Goal: Task Accomplishment & Management: Use online tool/utility

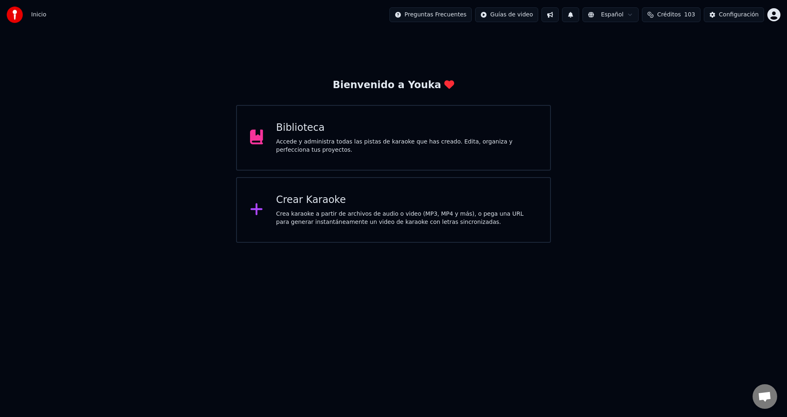
scroll to position [729, 0]
drag, startPoint x: 200, startPoint y: 413, endPoint x: 192, endPoint y: 408, distance: 9.2
click at [323, 207] on div "Crear Karaoke Crea karaoke a partir de archivos de audio o video (MP3, MP4 y má…" at bounding box center [406, 209] width 261 height 33
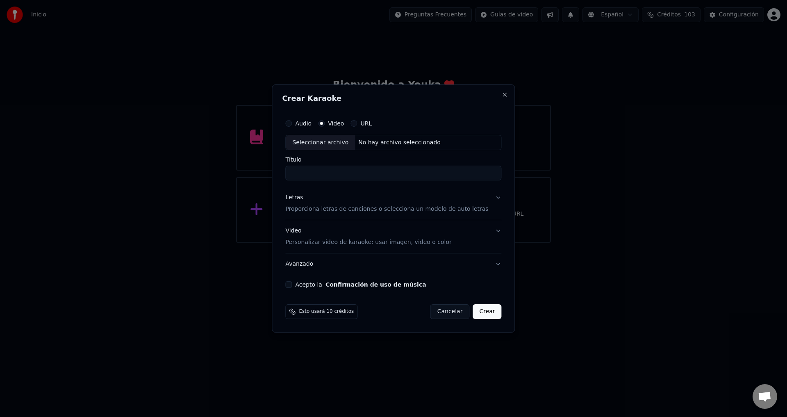
click at [337, 142] on div "Seleccionar archivo" at bounding box center [320, 142] width 69 height 15
type input "**********"
click at [310, 211] on p "Proporciona letras de canciones o selecciona un modelo de auto letras" at bounding box center [386, 209] width 203 height 8
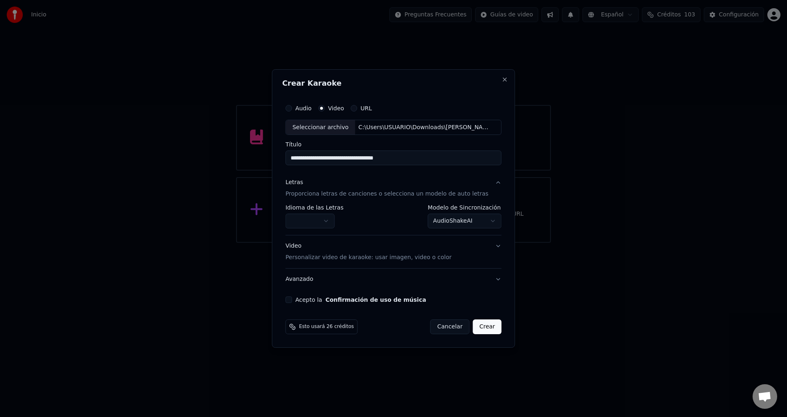
click at [303, 220] on body "Inicio Preguntas Frecuentes Guías de video Español Créditos 103 Configuración B…" at bounding box center [393, 121] width 787 height 243
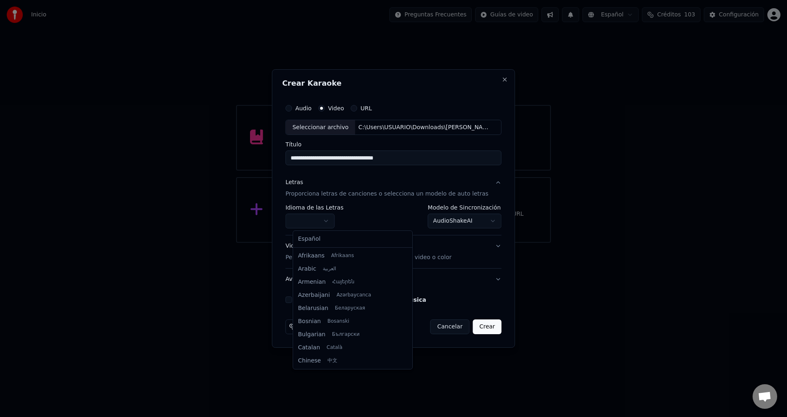
select select "**"
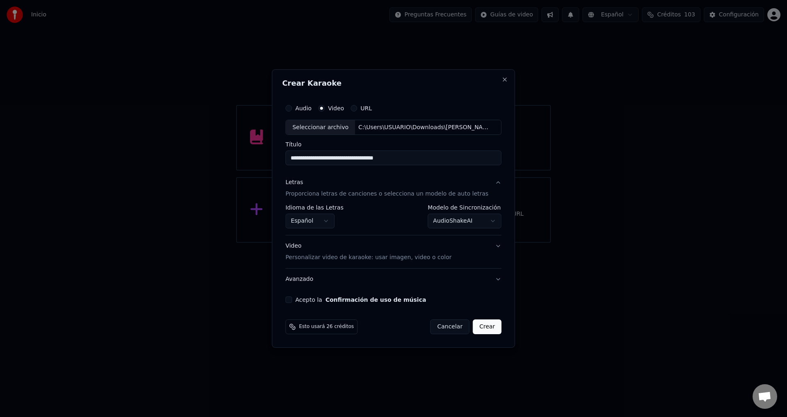
click at [457, 223] on body "Inicio Preguntas Frecuentes Guías de video Español Créditos 103 Configuración B…" at bounding box center [393, 121] width 787 height 243
click at [292, 298] on button "Acepto la Confirmación de uso de música" at bounding box center [288, 299] width 7 height 7
click at [364, 259] on p "Personalizar video de karaoke: usar imagen, video o color" at bounding box center [368, 257] width 166 height 8
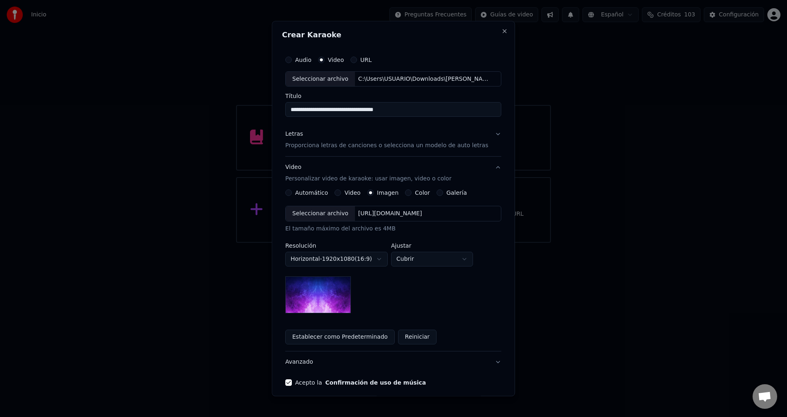
click at [343, 194] on div "Video" at bounding box center [348, 193] width 26 height 7
click at [341, 193] on button "Video" at bounding box center [338, 193] width 7 height 7
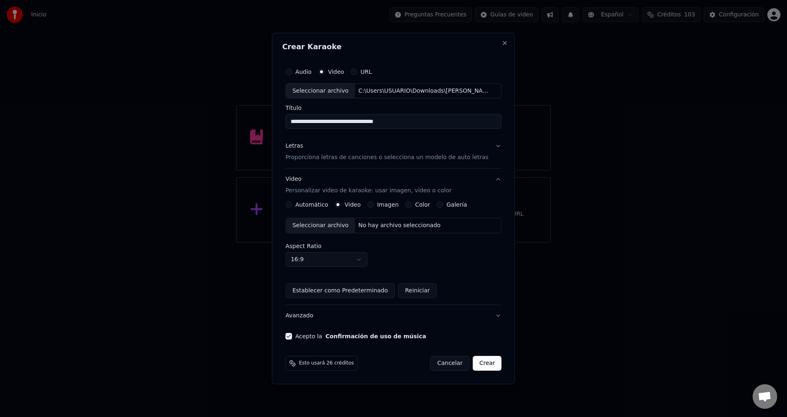
click at [364, 228] on div "No hay archivo seleccionado" at bounding box center [399, 225] width 89 height 8
click at [482, 362] on button "Crear" at bounding box center [486, 363] width 29 height 15
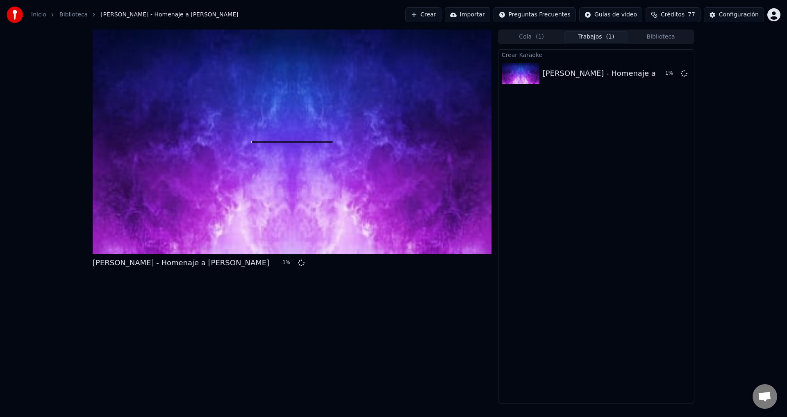
click at [441, 17] on button "Crear" at bounding box center [423, 14] width 36 height 15
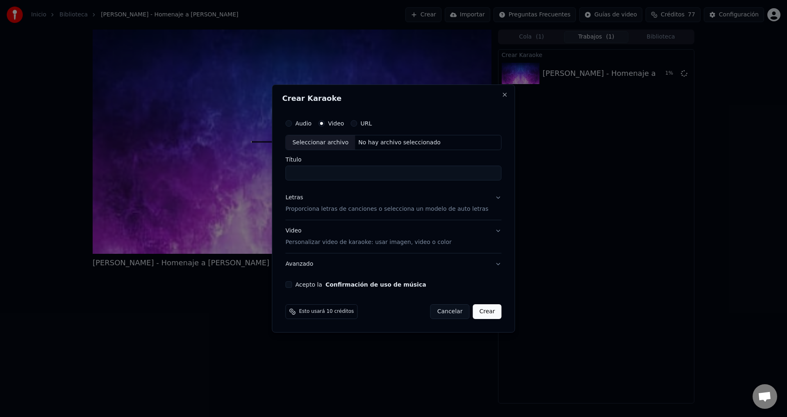
click at [343, 142] on div "Seleccionar archivo" at bounding box center [320, 142] width 69 height 15
type input "**********"
click at [328, 242] on p "Personalizar video de karaoke: usar imagen, video o color" at bounding box center [368, 242] width 166 height 8
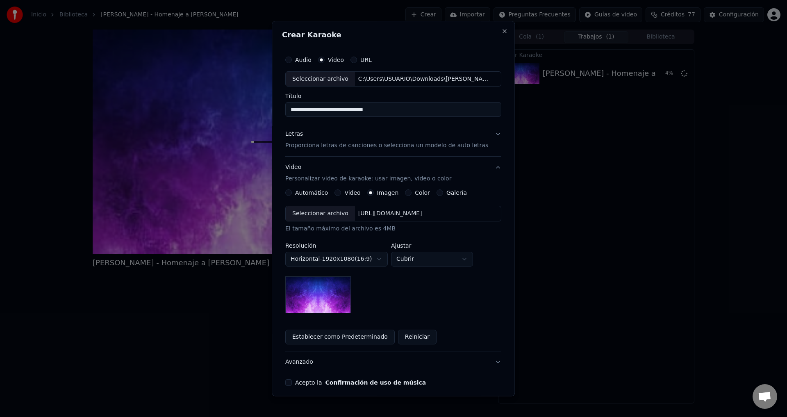
click at [340, 193] on button "Video" at bounding box center [338, 193] width 7 height 7
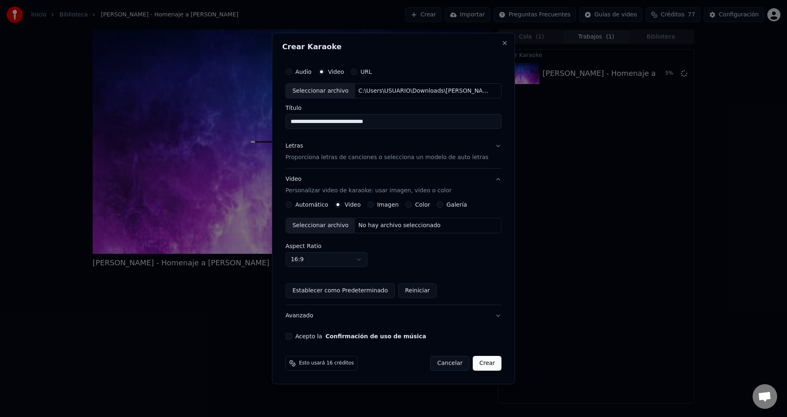
click at [368, 225] on div "No hay archivo seleccionado" at bounding box center [399, 225] width 89 height 8
click at [309, 226] on div "Seleccionar archivo" at bounding box center [320, 225] width 69 height 15
drag, startPoint x: 301, startPoint y: 181, endPoint x: 309, endPoint y: 191, distance: 12.5
click at [309, 191] on div "Video Personalizar video de karaoke: usar imagen, video o color" at bounding box center [368, 185] width 166 height 20
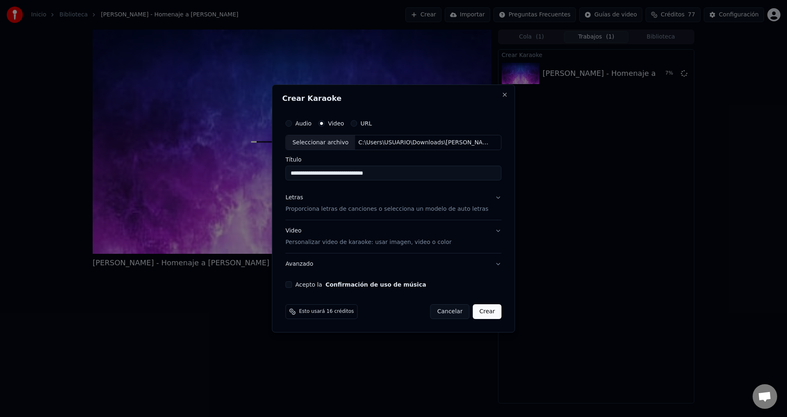
click at [311, 206] on p "Proporciona letras de canciones o selecciona un modelo de auto letras" at bounding box center [386, 209] width 203 height 8
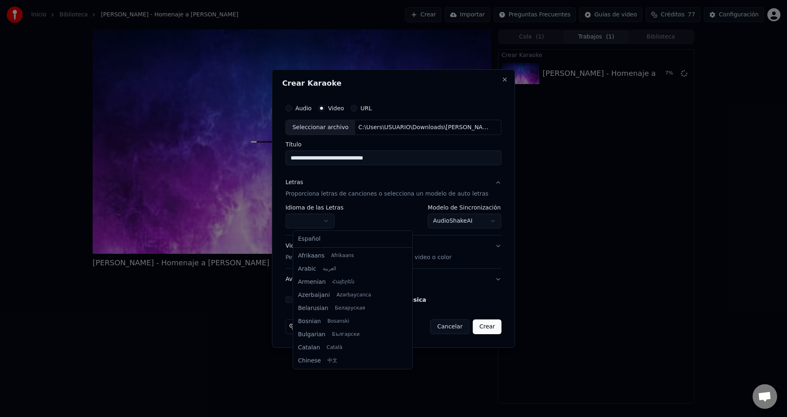
click at [308, 221] on body "Inicio Biblioteca [PERSON_NAME] - Homenaje a [PERSON_NAME] Crear Importar Pregu…" at bounding box center [393, 208] width 787 height 417
select select "**"
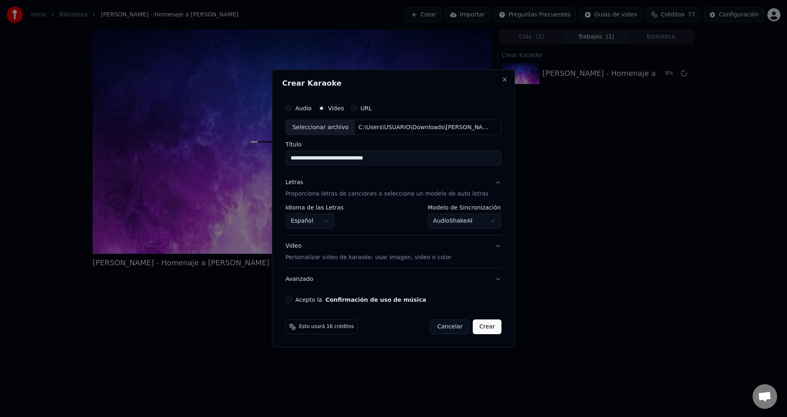
click at [292, 299] on button "Acepto la Confirmación de uso de música" at bounding box center [288, 299] width 7 height 7
click at [477, 329] on button "Crear" at bounding box center [486, 326] width 29 height 15
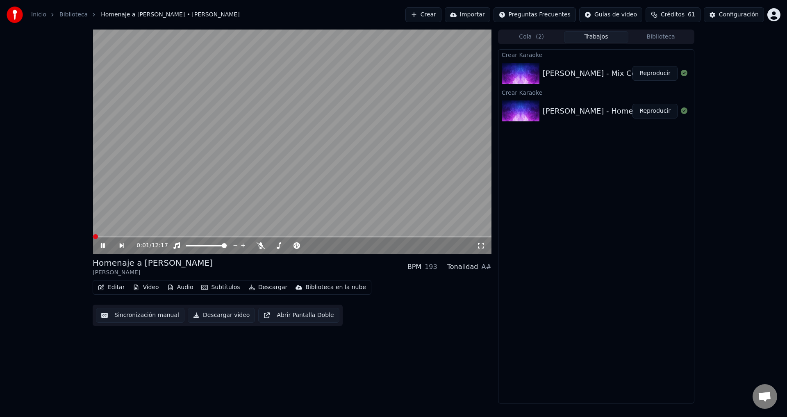
click at [295, 0] on div "Inicio Biblioteca Homenaje a [PERSON_NAME] • [PERSON_NAME] Crear Importar Pregu…" at bounding box center [393, 15] width 787 height 30
click at [259, 247] on icon at bounding box center [260, 245] width 8 height 7
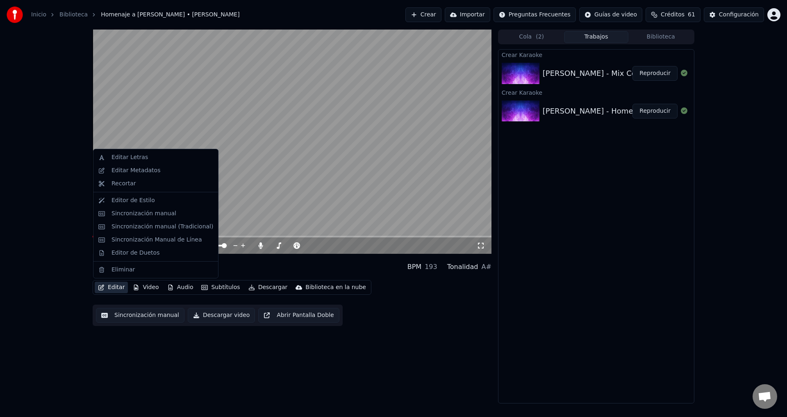
click at [117, 286] on button "Editar" at bounding box center [111, 286] width 33 height 11
click at [146, 227] on div "Sincronización manual (Tradicional)" at bounding box center [162, 226] width 102 height 8
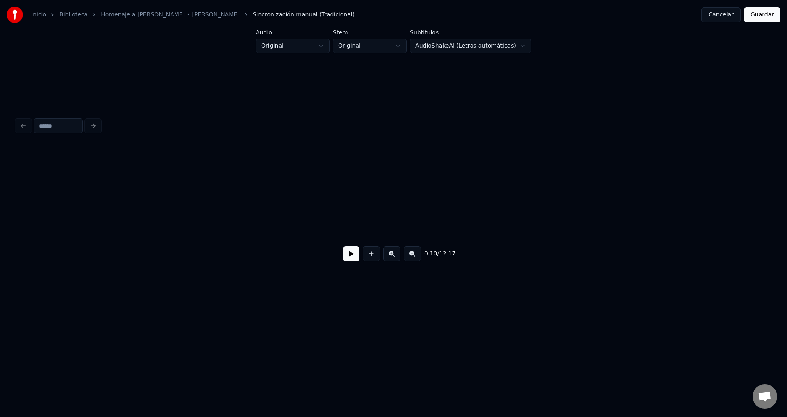
scroll to position [0, 849]
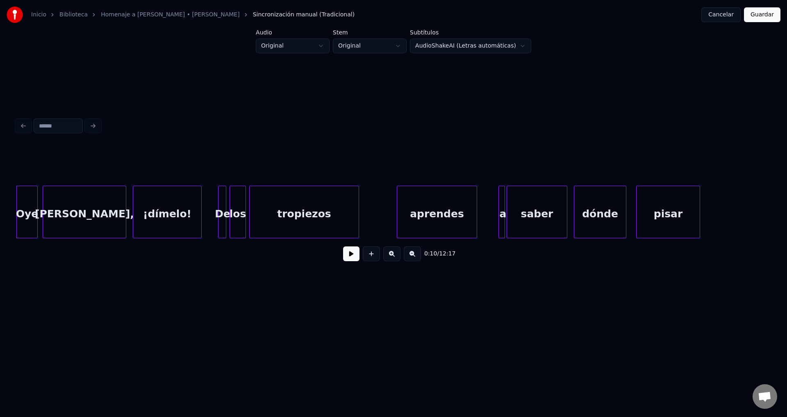
click at [209, 329] on html "Inicio Biblioteca Homenaje a [PERSON_NAME] • [PERSON_NAME] Sincronización manua…" at bounding box center [393, 164] width 787 height 329
click at [20, 213] on div "Oye" at bounding box center [27, 214] width 20 height 56
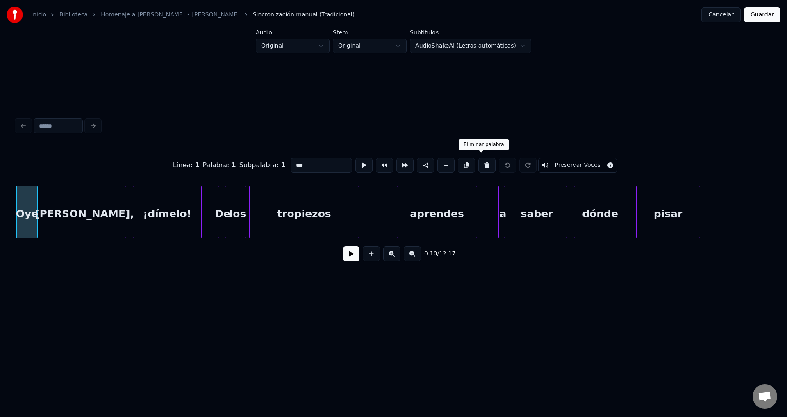
click at [478, 164] on button at bounding box center [486, 165] width 17 height 15
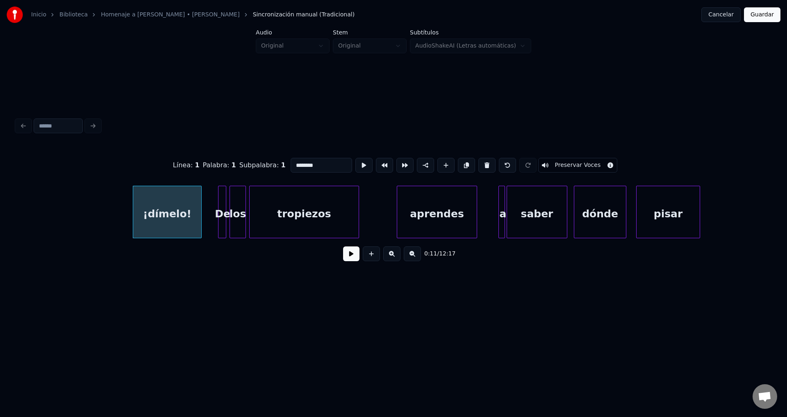
click at [478, 164] on button at bounding box center [486, 165] width 17 height 15
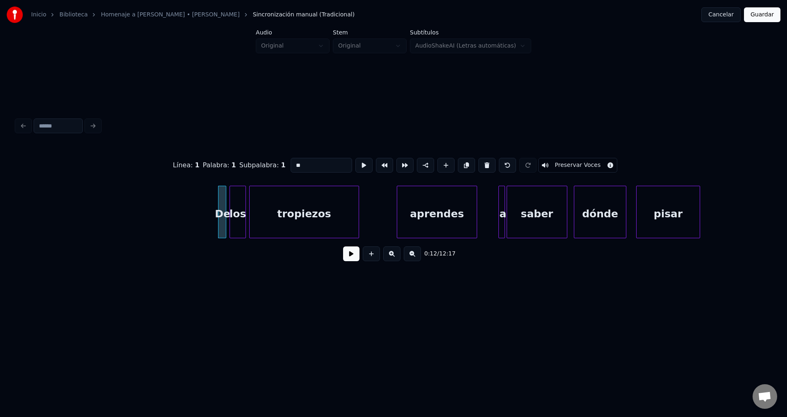
click at [478, 164] on button at bounding box center [486, 165] width 17 height 15
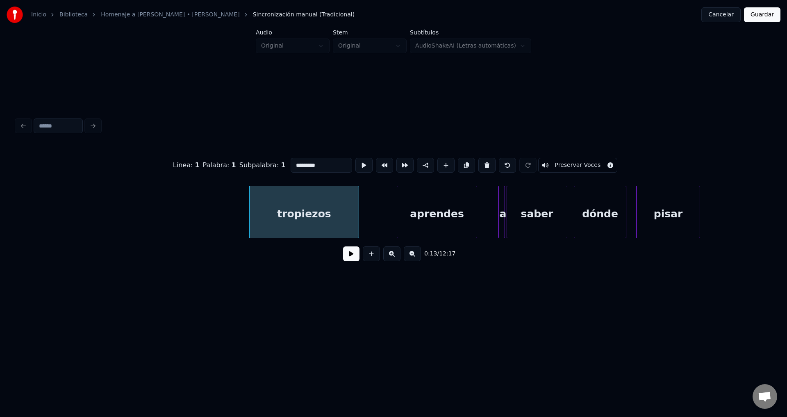
click at [478, 164] on button at bounding box center [486, 165] width 17 height 15
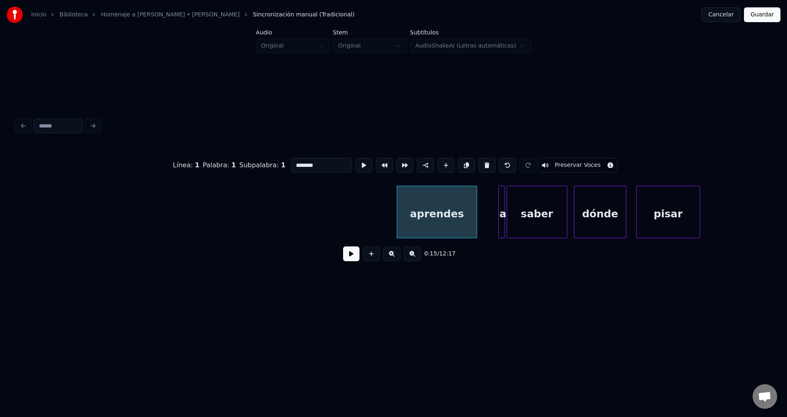
click at [478, 164] on button at bounding box center [486, 165] width 17 height 15
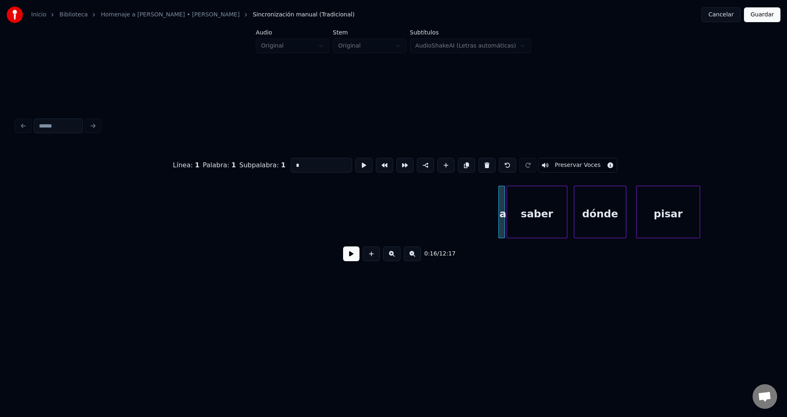
click at [478, 164] on button at bounding box center [486, 165] width 17 height 15
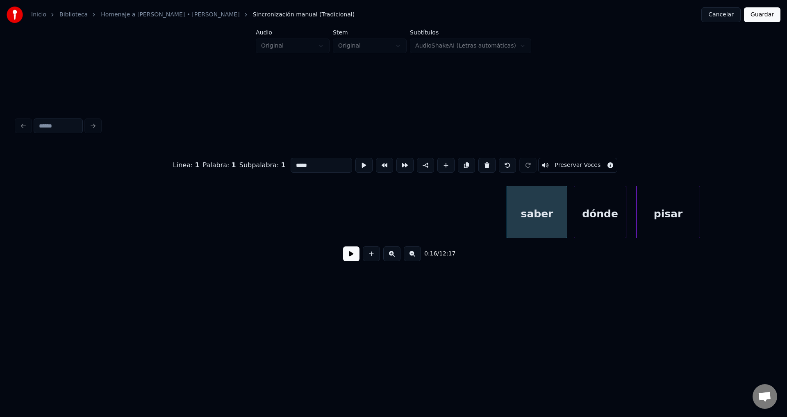
click at [478, 164] on button at bounding box center [486, 165] width 17 height 15
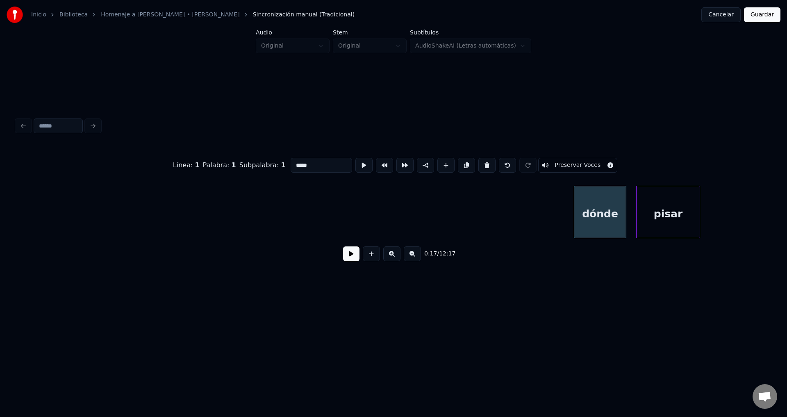
click at [478, 164] on button at bounding box center [486, 165] width 17 height 15
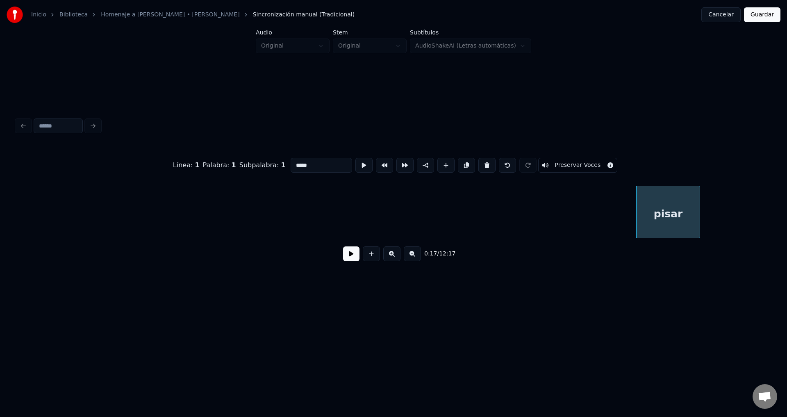
click at [478, 164] on button at bounding box center [486, 165] width 17 height 15
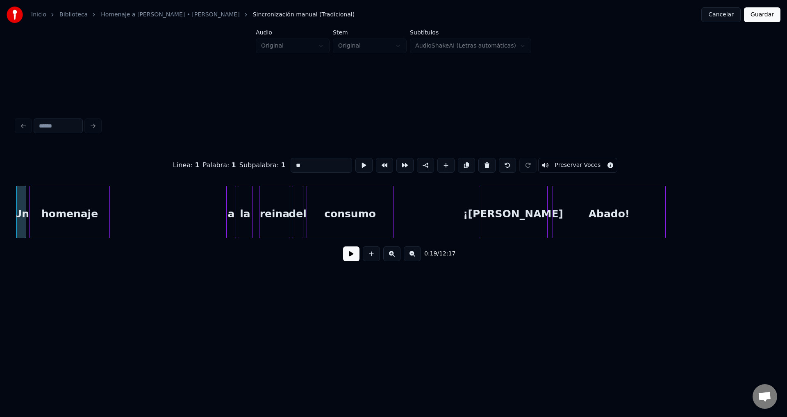
click at [478, 164] on button at bounding box center [486, 165] width 17 height 15
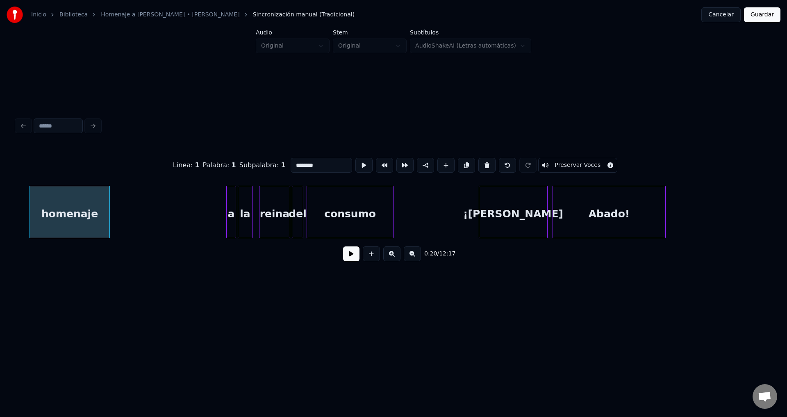
click at [478, 164] on button at bounding box center [486, 165] width 17 height 15
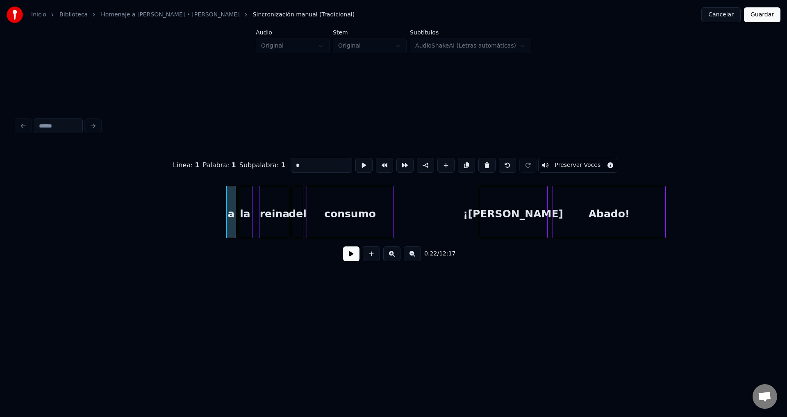
click at [478, 164] on button at bounding box center [486, 165] width 17 height 15
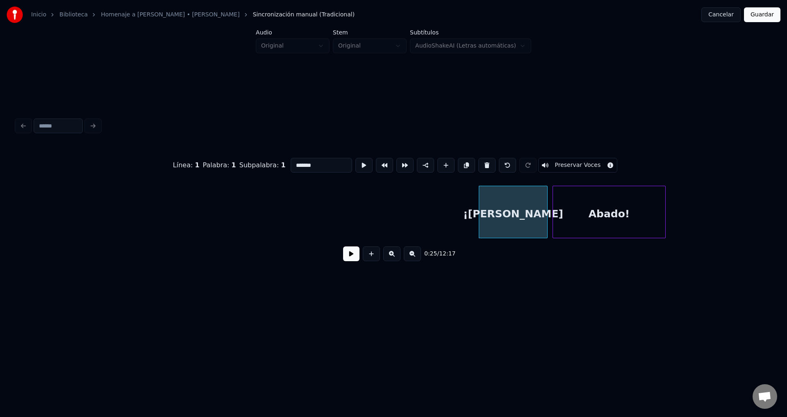
click at [478, 164] on button at bounding box center [486, 165] width 17 height 15
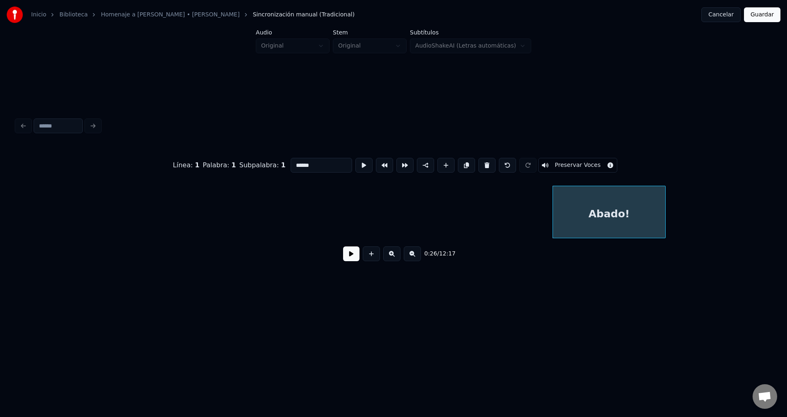
click at [478, 164] on button at bounding box center [486, 165] width 17 height 15
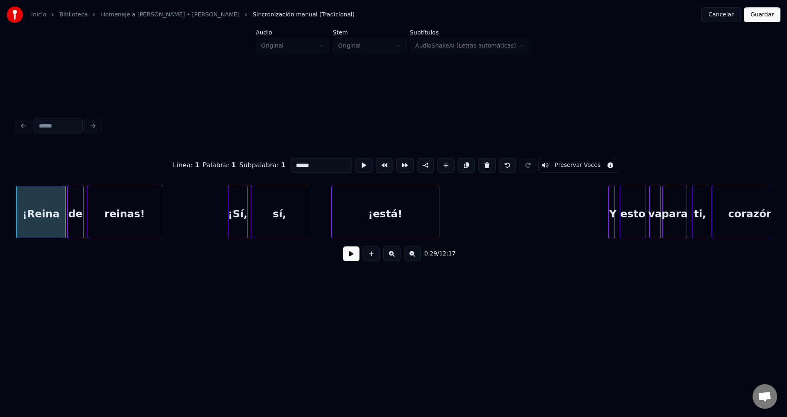
click at [478, 164] on button at bounding box center [486, 165] width 17 height 15
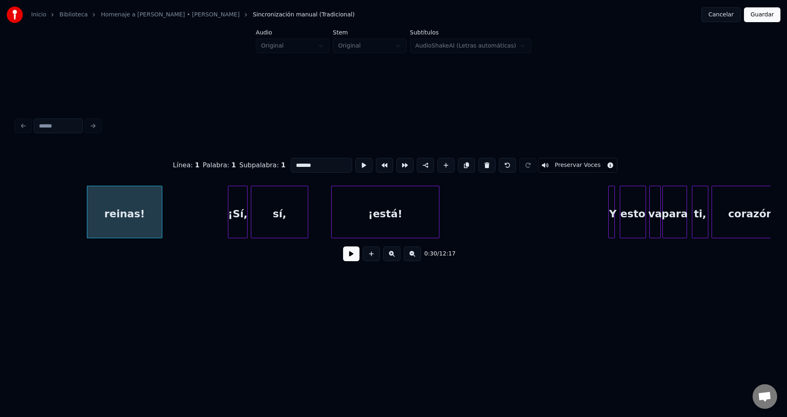
click at [478, 164] on button at bounding box center [486, 165] width 17 height 15
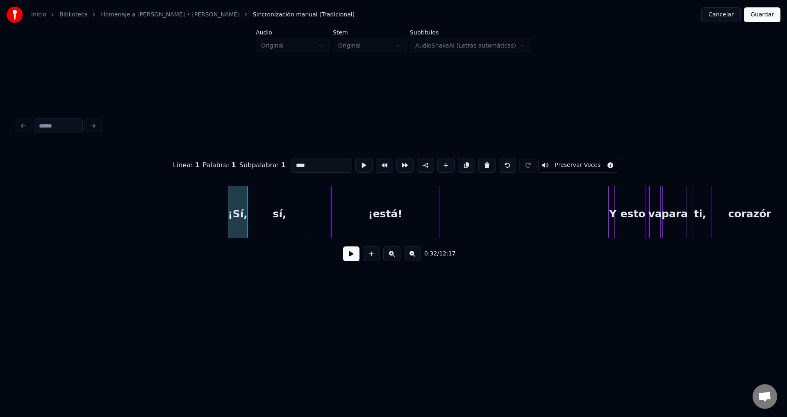
click at [478, 164] on button at bounding box center [486, 165] width 17 height 15
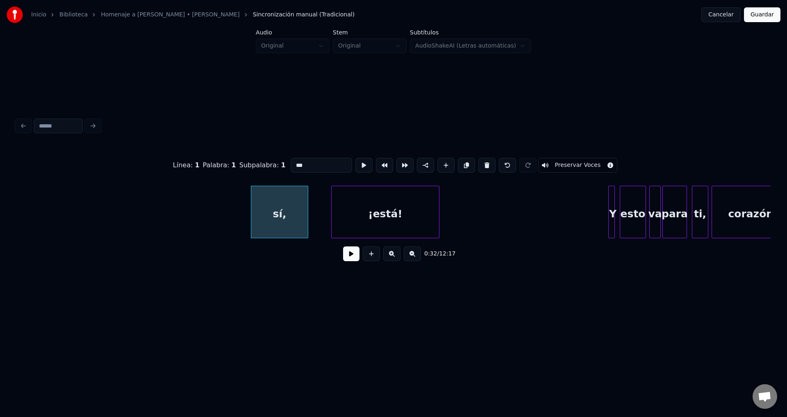
click at [478, 164] on button at bounding box center [486, 165] width 17 height 15
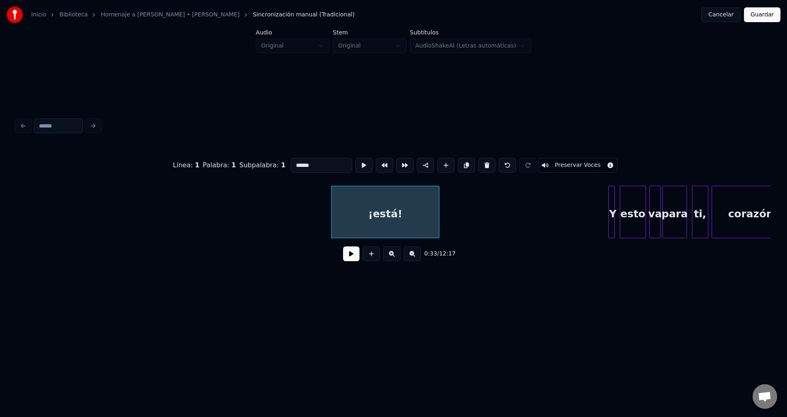
click at [478, 164] on button at bounding box center [486, 165] width 17 height 15
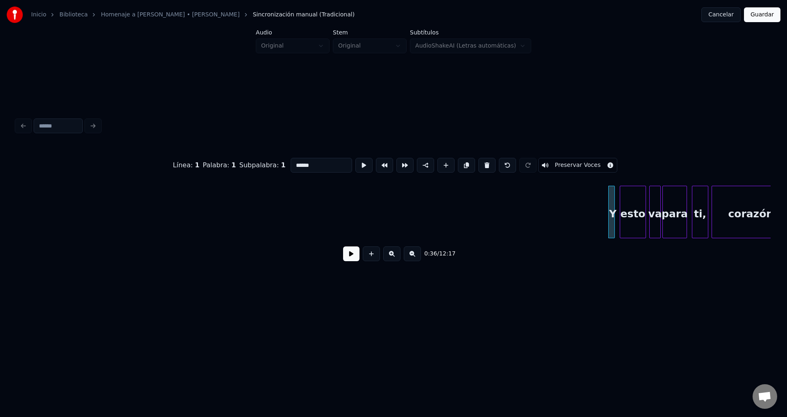
type input "*"
click at [354, 258] on button at bounding box center [351, 253] width 16 height 15
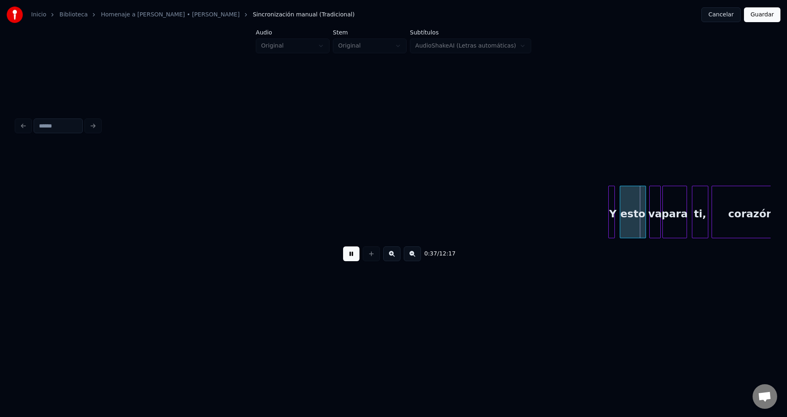
click at [354, 258] on button at bounding box center [351, 253] width 16 height 15
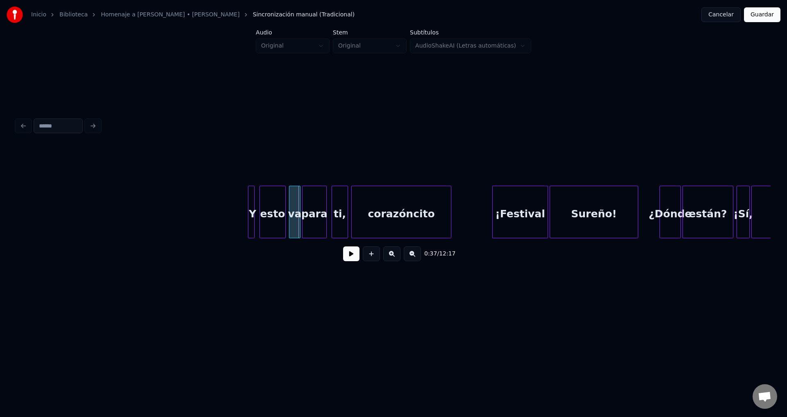
scroll to position [0, 2813]
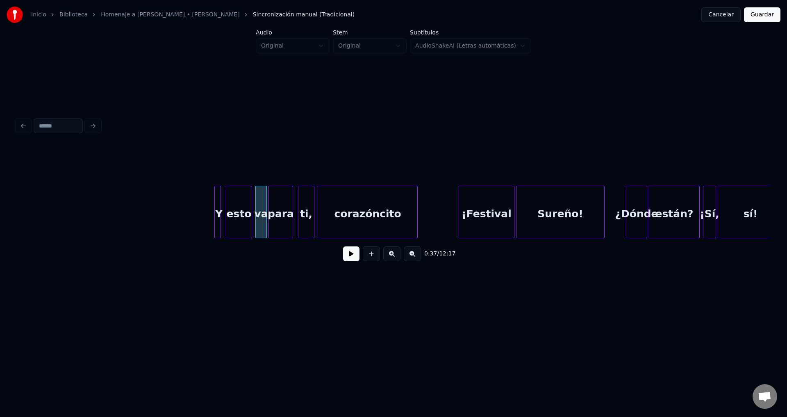
click at [215, 205] on div at bounding box center [216, 212] width 2 height 52
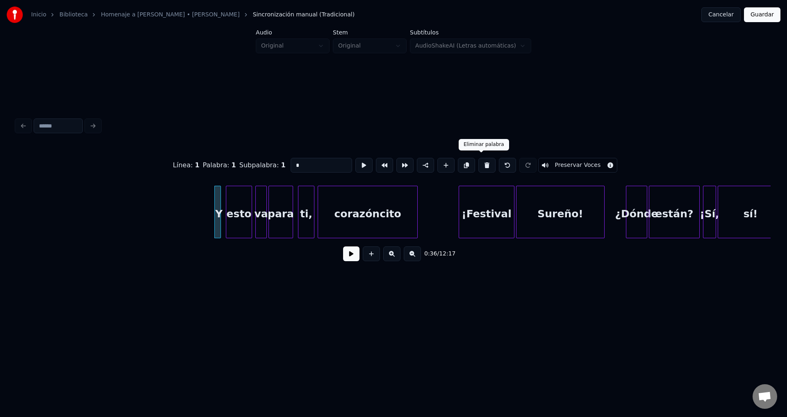
click at [478, 163] on button at bounding box center [486, 165] width 17 height 15
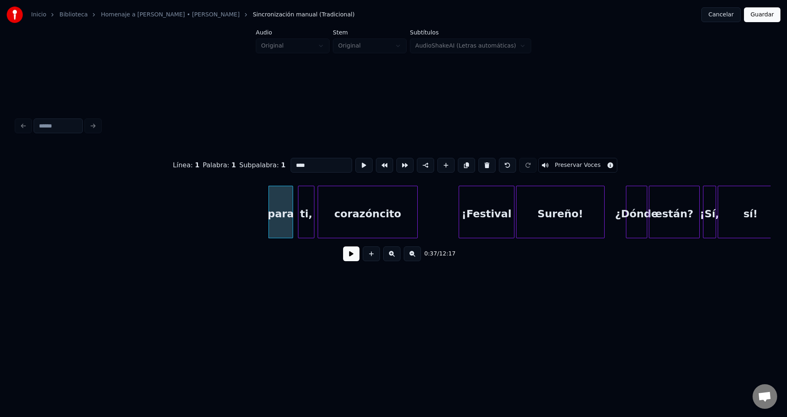
click at [478, 163] on button at bounding box center [486, 165] width 17 height 15
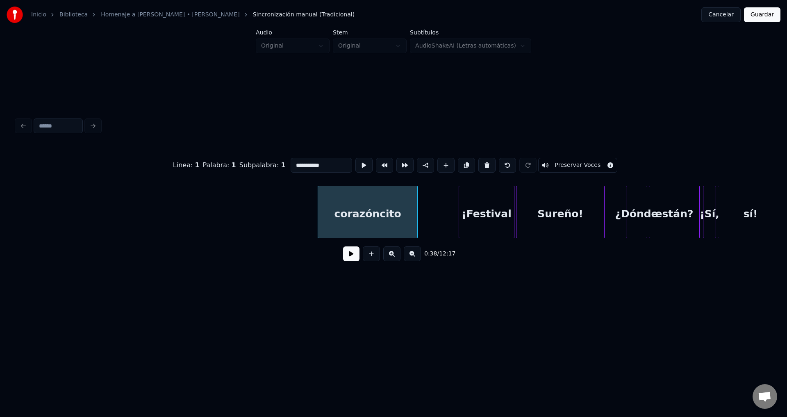
click at [478, 163] on button at bounding box center [486, 165] width 17 height 15
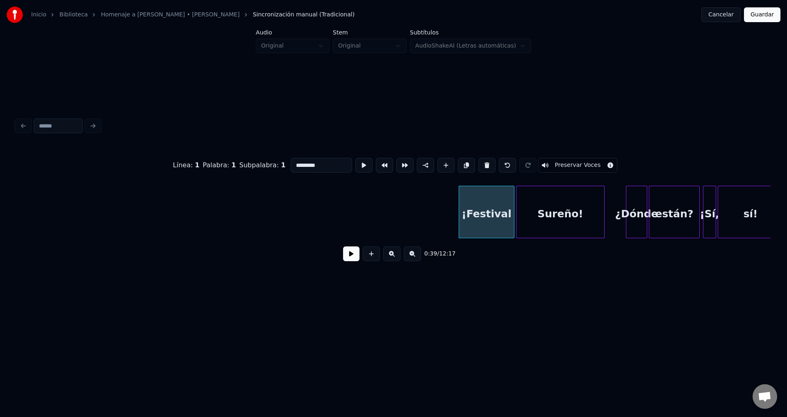
click at [478, 163] on button at bounding box center [486, 165] width 17 height 15
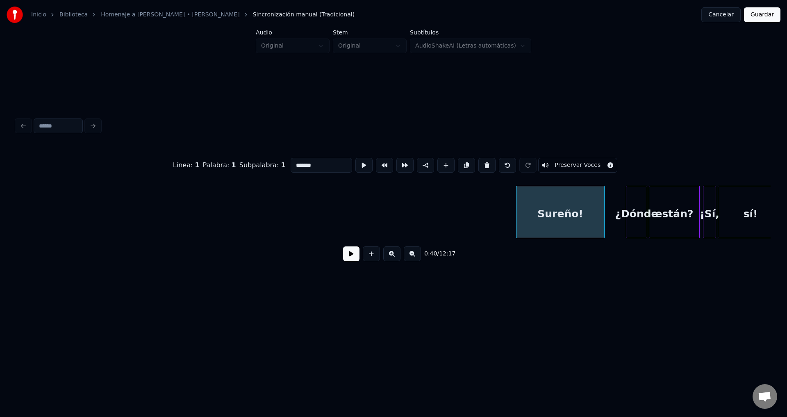
click at [478, 163] on button at bounding box center [486, 165] width 17 height 15
type input "******"
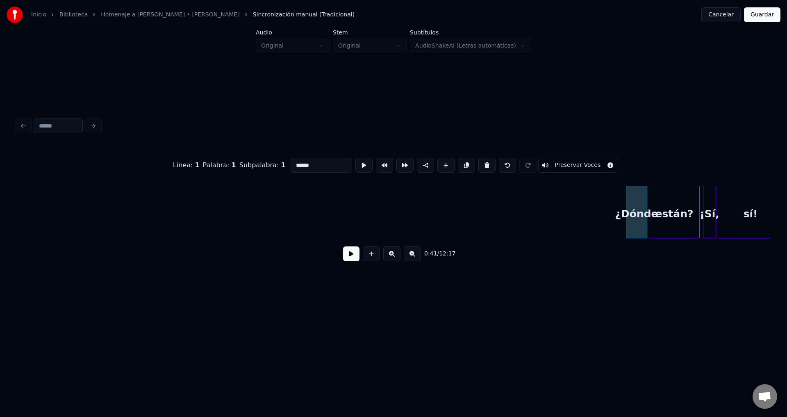
click at [350, 256] on button at bounding box center [351, 253] width 16 height 15
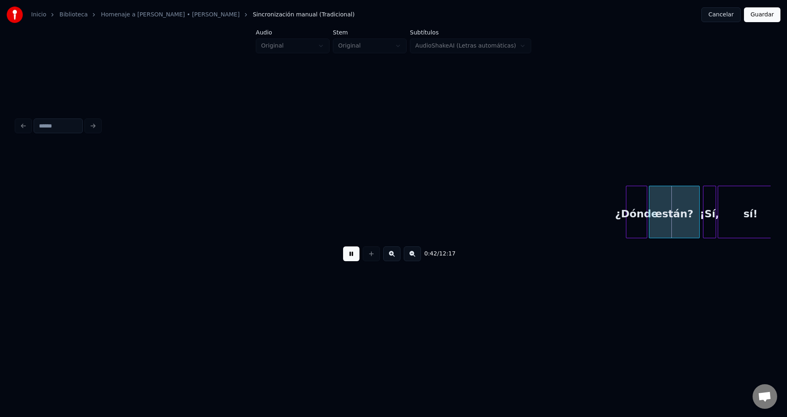
click at [350, 256] on button at bounding box center [351, 253] width 16 height 15
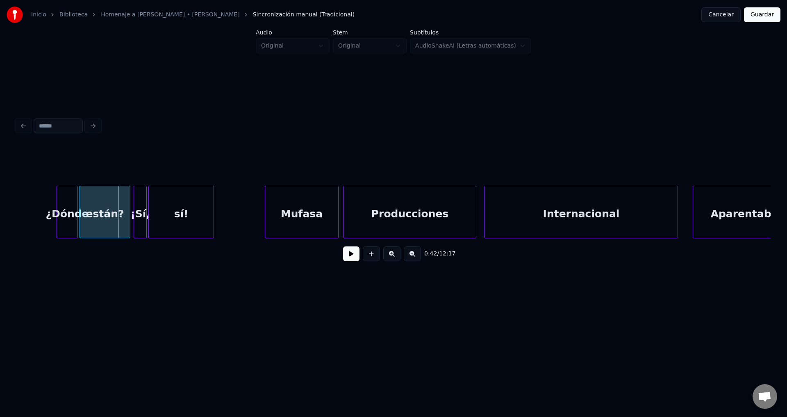
scroll to position [0, 3416]
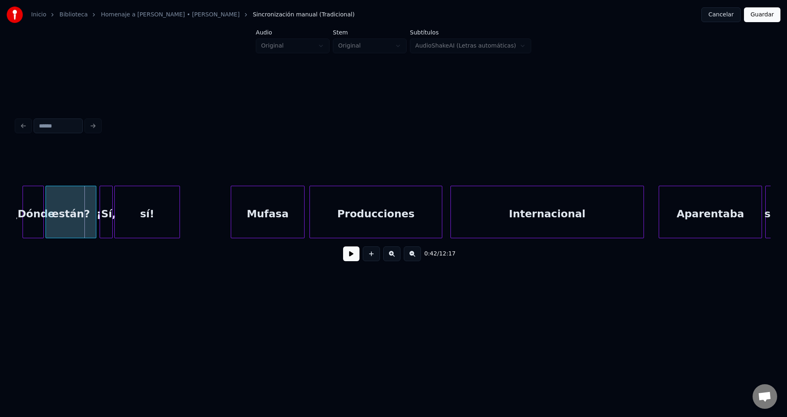
click at [37, 213] on div "¿Dónde" at bounding box center [33, 214] width 20 height 56
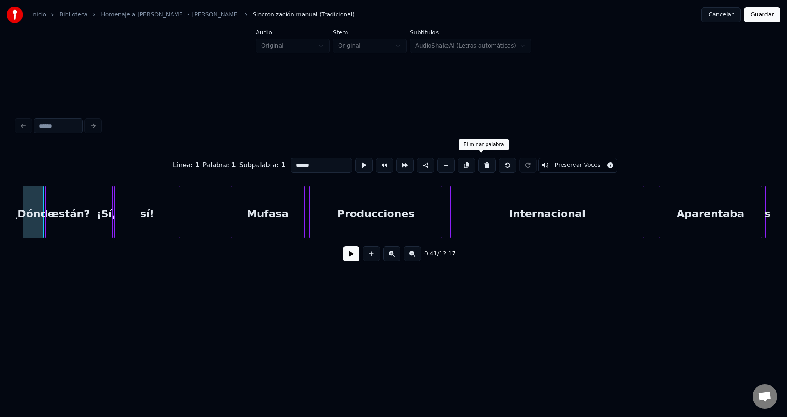
click at [484, 159] on button at bounding box center [486, 165] width 17 height 15
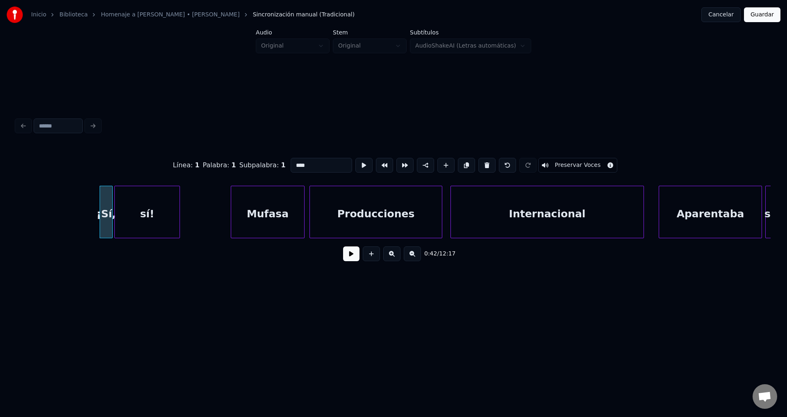
click at [484, 159] on button at bounding box center [486, 165] width 17 height 15
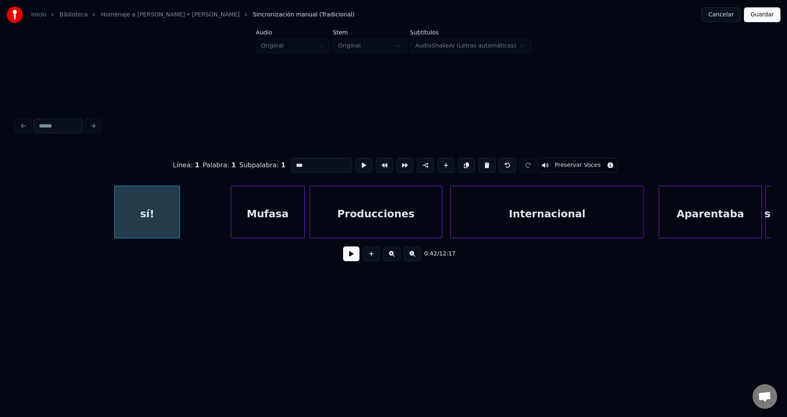
click at [484, 159] on button at bounding box center [486, 165] width 17 height 15
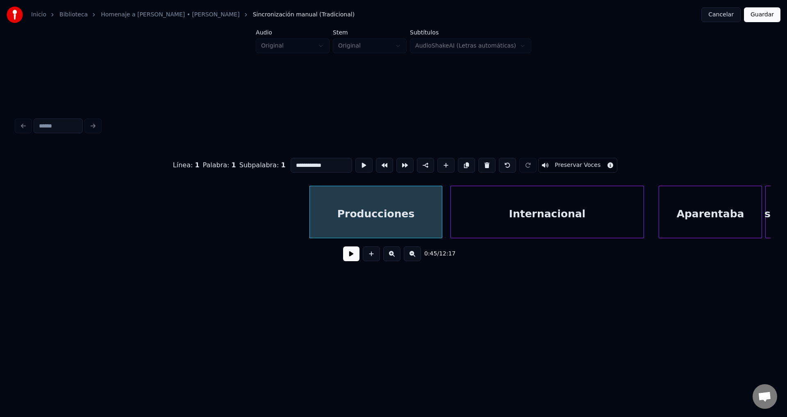
click at [484, 159] on button at bounding box center [486, 165] width 17 height 15
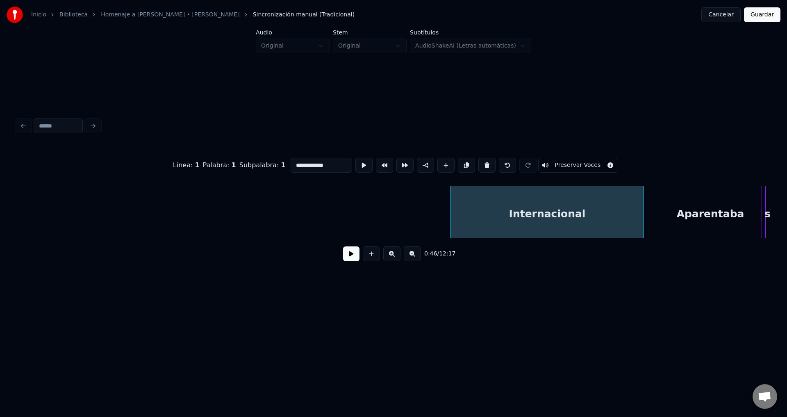
click at [484, 159] on button at bounding box center [486, 165] width 17 height 15
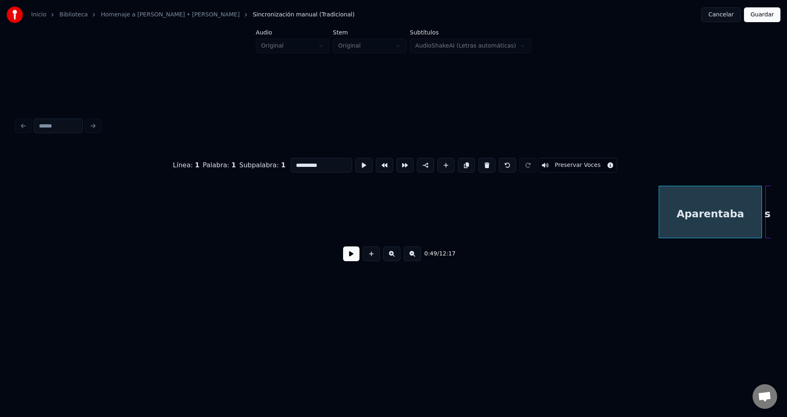
click at [484, 159] on button at bounding box center [486, 165] width 17 height 15
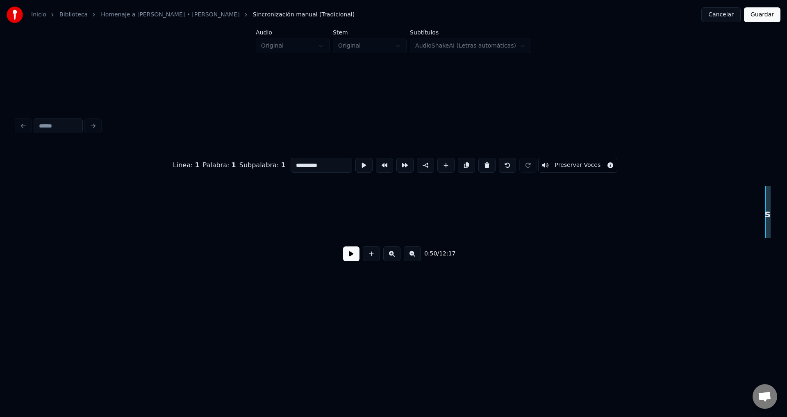
type input "***"
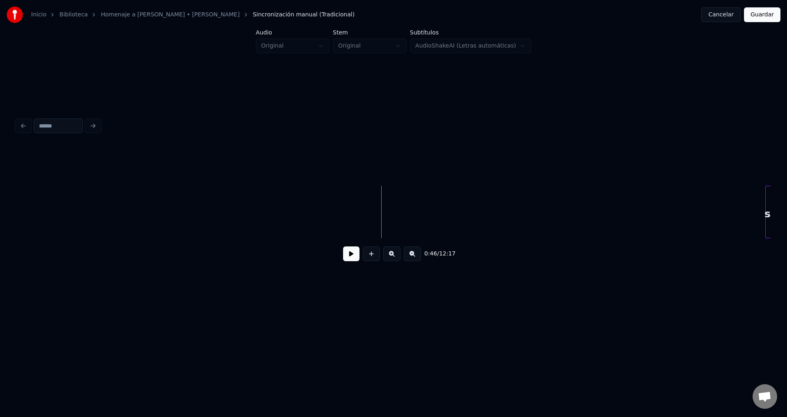
click at [345, 250] on button at bounding box center [351, 253] width 16 height 15
click at [350, 257] on button at bounding box center [351, 253] width 16 height 15
click at [434, 202] on div "ser" at bounding box center [439, 214] width 16 height 56
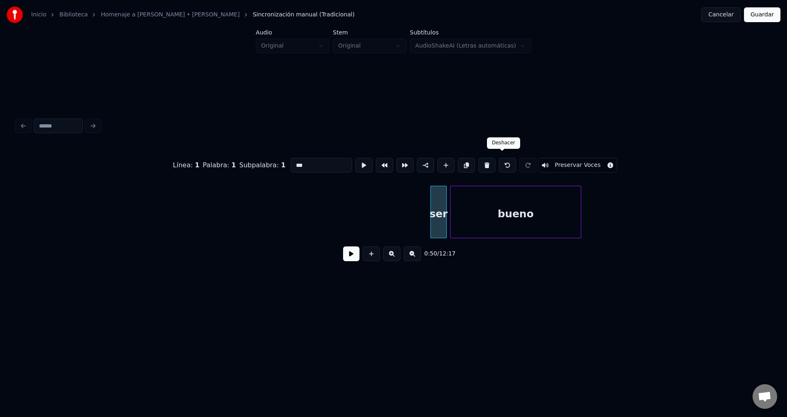
click at [502, 163] on button at bounding box center [507, 165] width 17 height 15
type input "***"
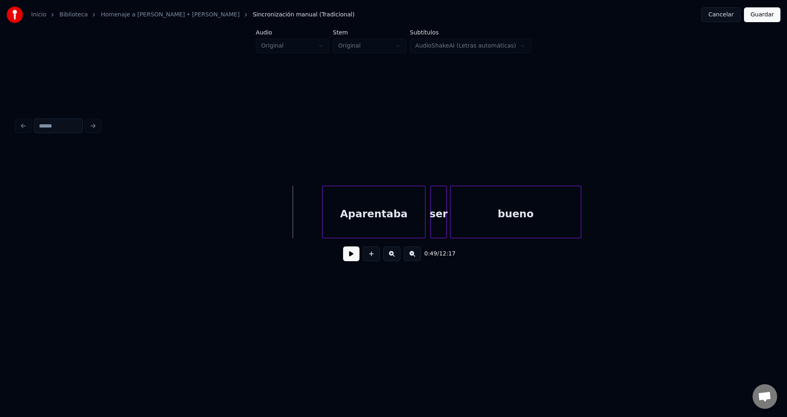
click at [379, 214] on div "Aparentaba" at bounding box center [373, 214] width 102 height 56
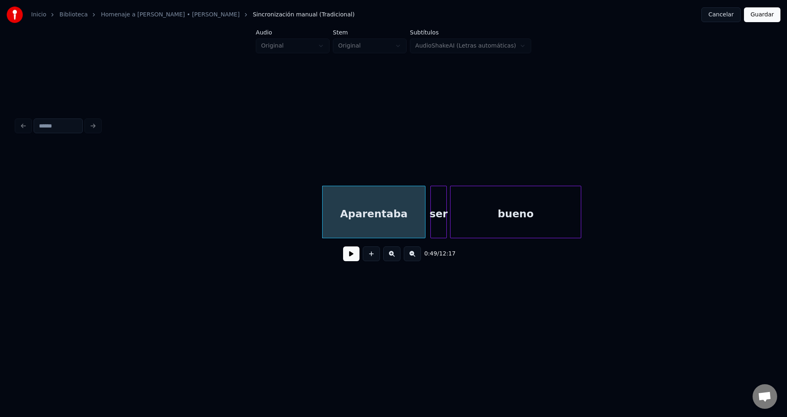
click at [350, 258] on button at bounding box center [351, 253] width 16 height 15
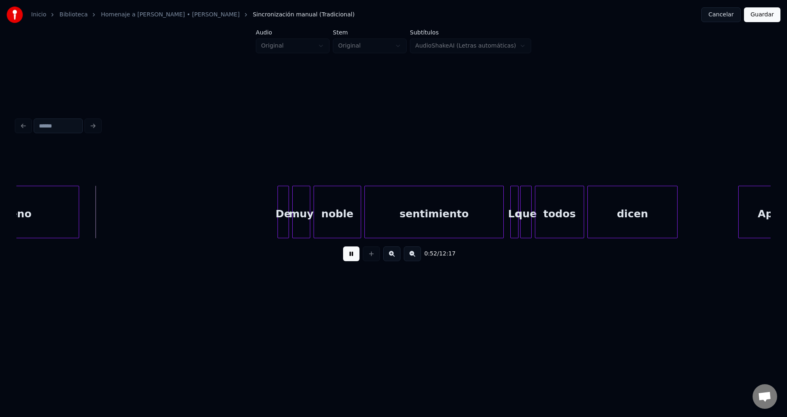
scroll to position [0, 4320]
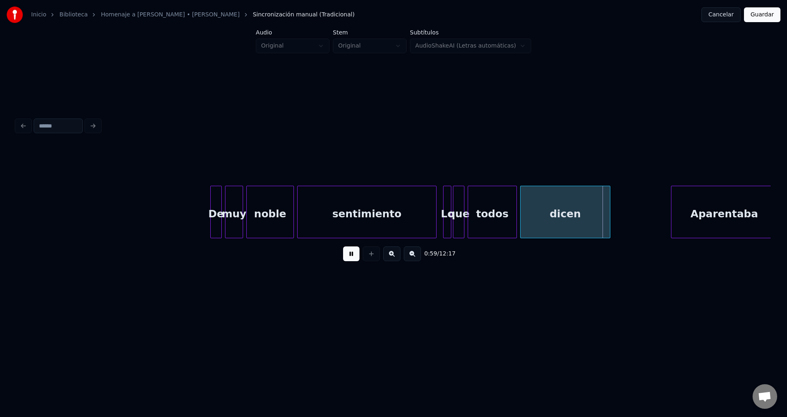
click at [354, 257] on button at bounding box center [351, 253] width 16 height 15
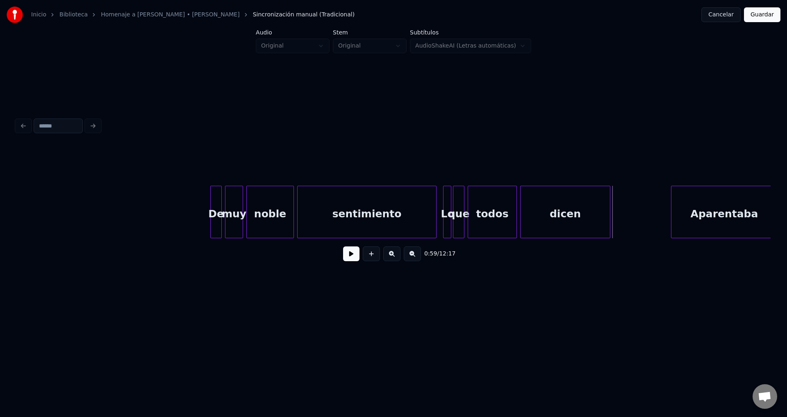
click at [446, 212] on div "Lo" at bounding box center [447, 214] width 8 height 56
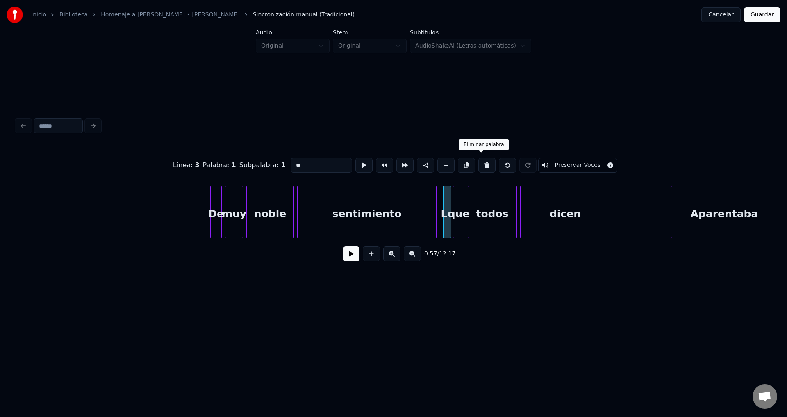
click at [482, 166] on button at bounding box center [486, 165] width 17 height 15
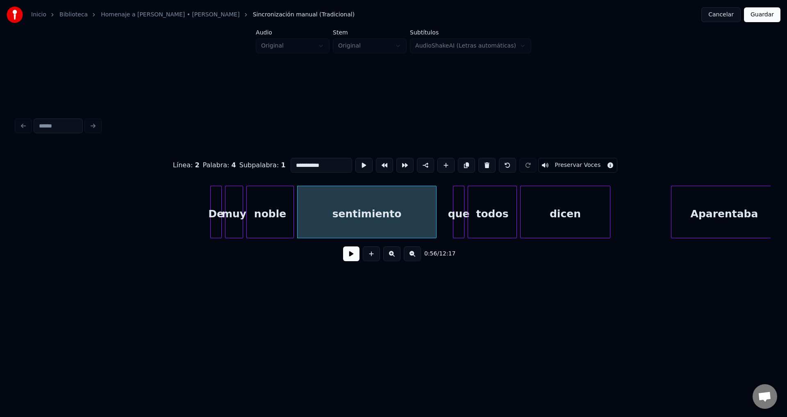
click at [463, 198] on div at bounding box center [462, 212] width 2 height 52
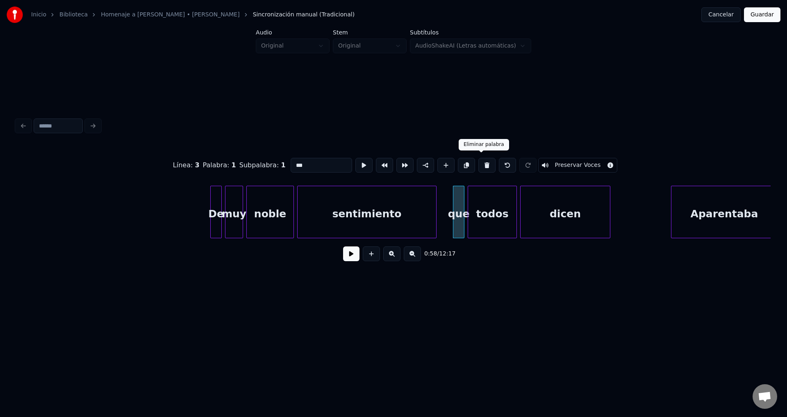
click at [481, 161] on button at bounding box center [486, 165] width 17 height 15
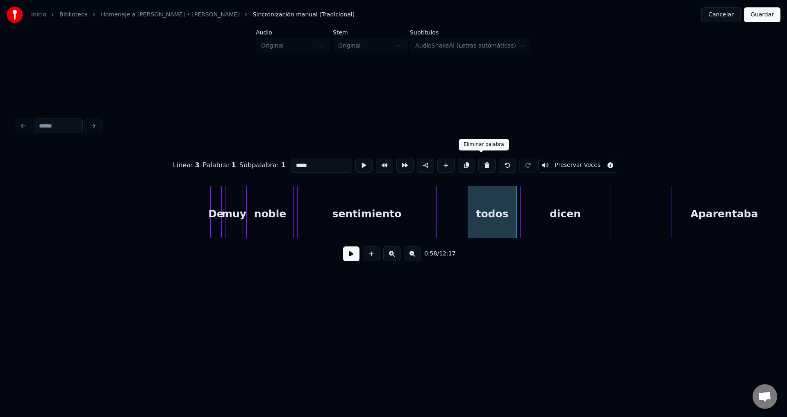
click at [484, 165] on button at bounding box center [486, 165] width 17 height 15
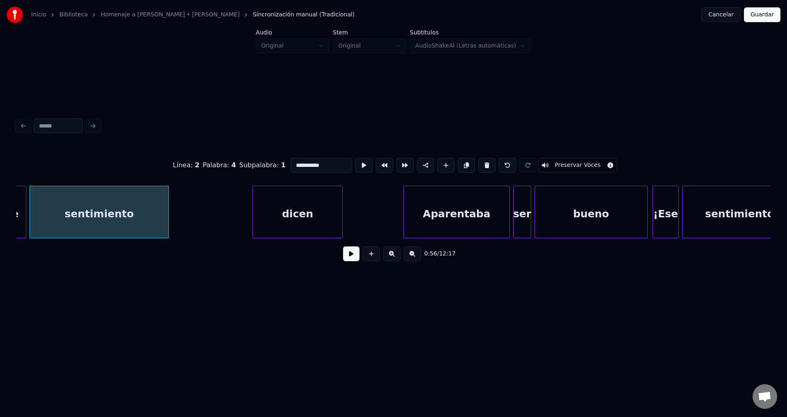
scroll to position [0, 4621]
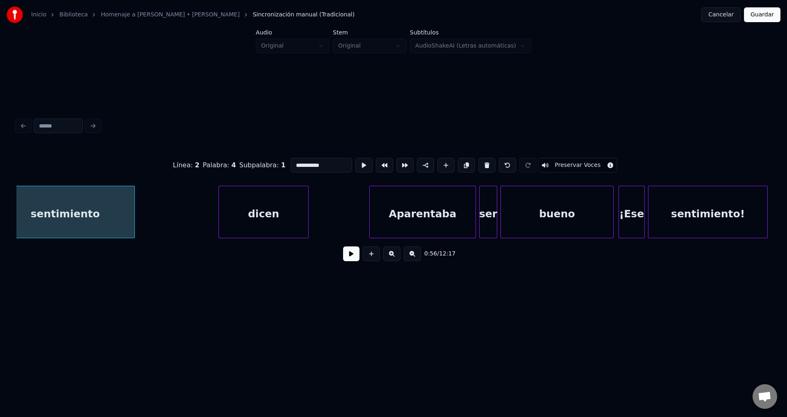
click at [256, 207] on div "dicen" at bounding box center [263, 214] width 89 height 56
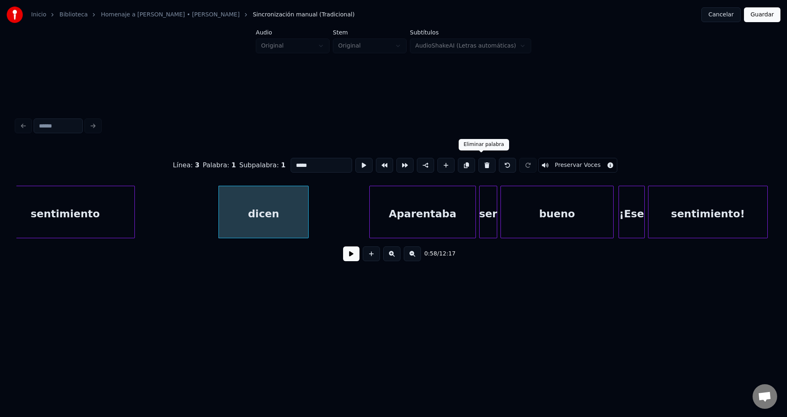
click at [481, 165] on button at bounding box center [486, 165] width 17 height 15
type input "**********"
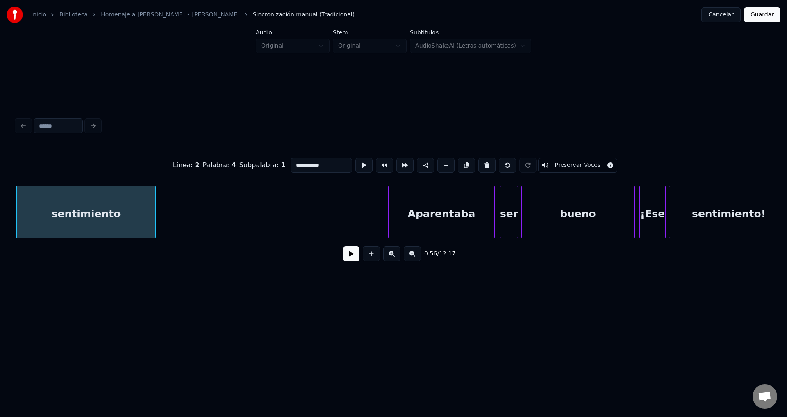
click at [430, 212] on div "Aparentaba" at bounding box center [441, 214] width 106 height 56
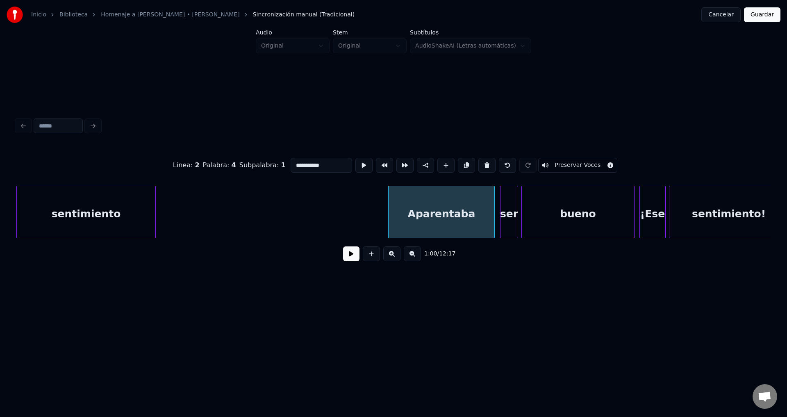
click at [355, 257] on button at bounding box center [351, 253] width 16 height 15
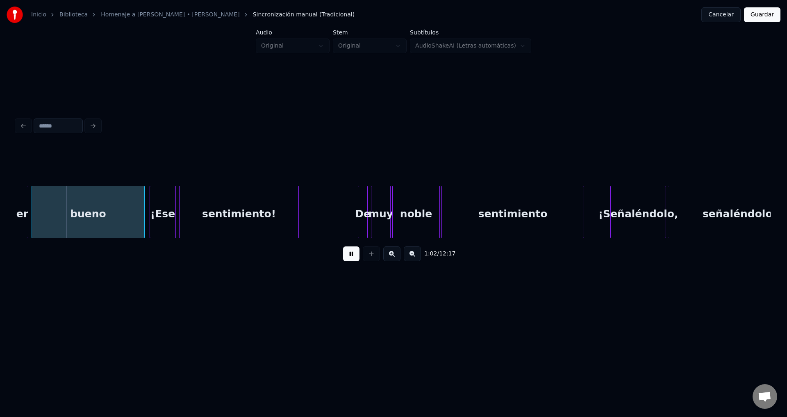
scroll to position [0, 5123]
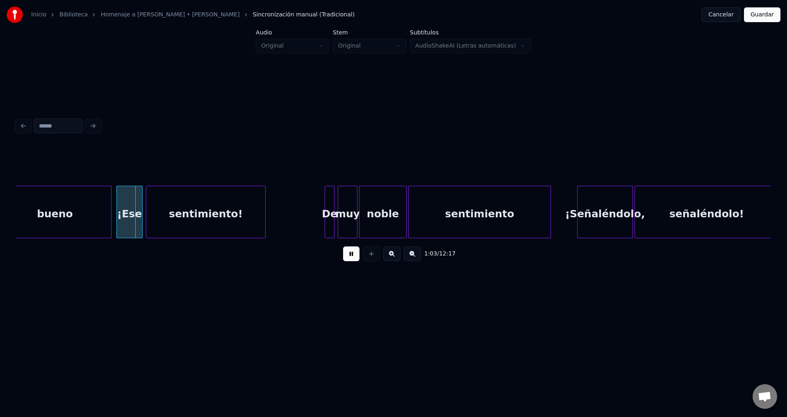
click at [132, 215] on div "¡Ese" at bounding box center [129, 214] width 25 height 56
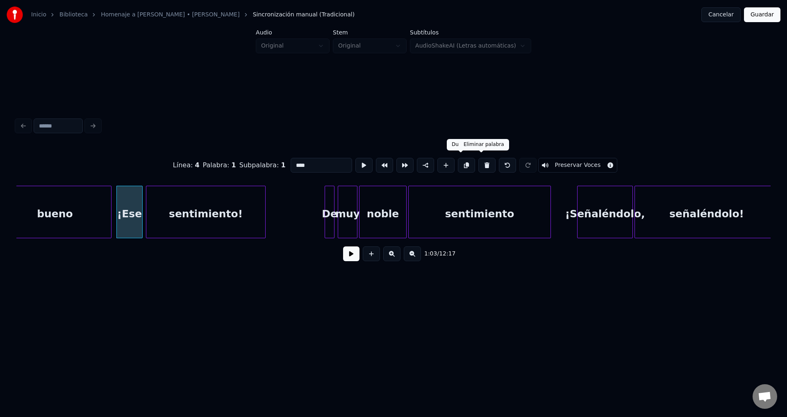
click at [478, 161] on button at bounding box center [486, 165] width 17 height 15
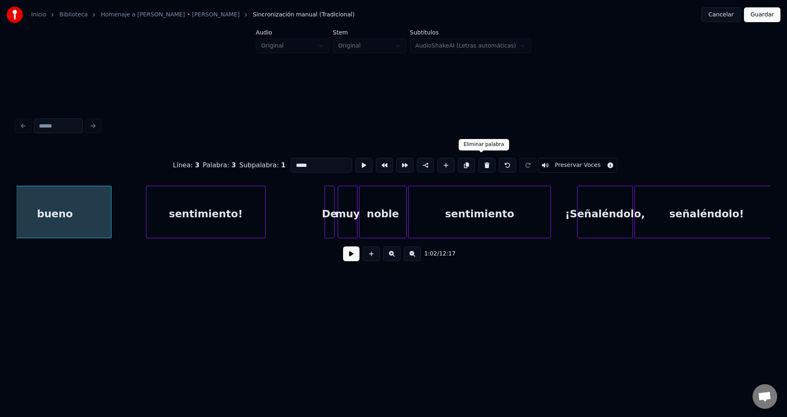
scroll to position [0, 5105]
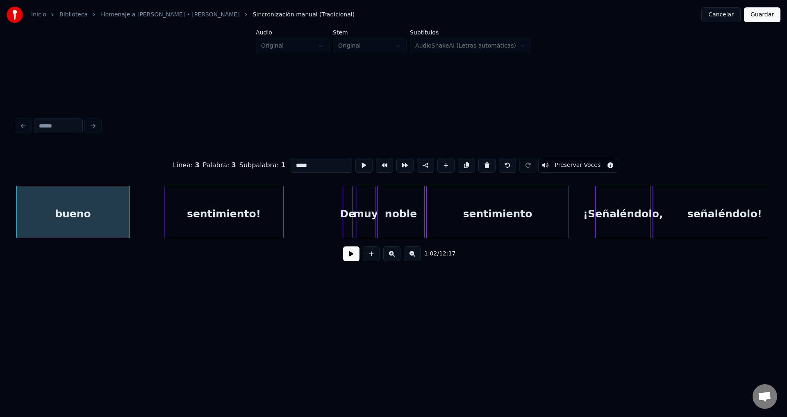
click at [226, 220] on div "sentimiento!" at bounding box center [223, 214] width 119 height 56
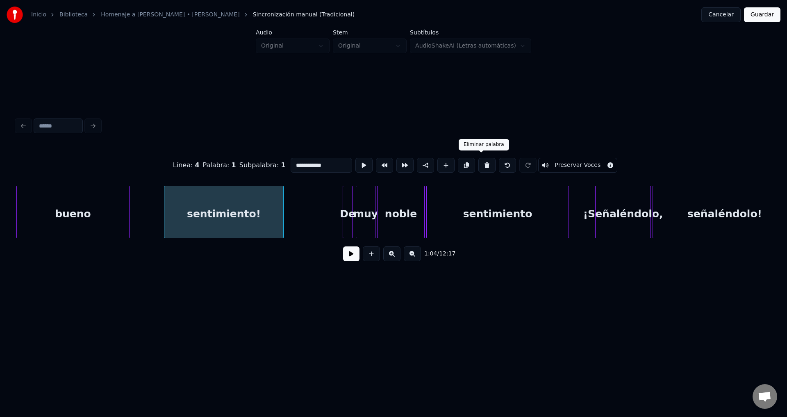
click at [482, 163] on button at bounding box center [486, 165] width 17 height 15
type input "*****"
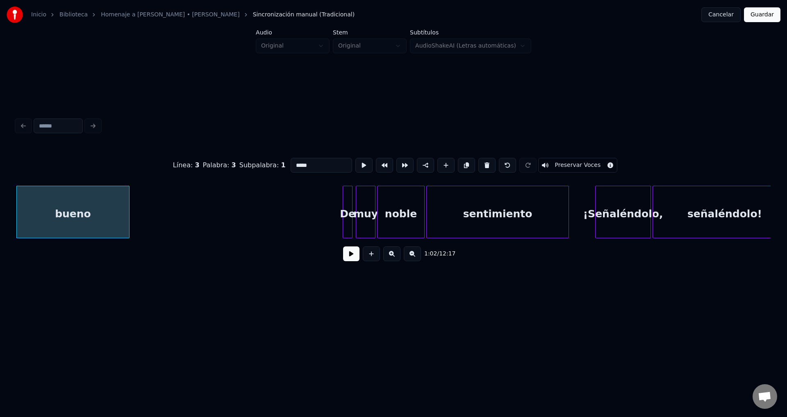
click at [115, 218] on div "bueno" at bounding box center [73, 214] width 112 height 56
click at [349, 257] on button at bounding box center [351, 253] width 16 height 15
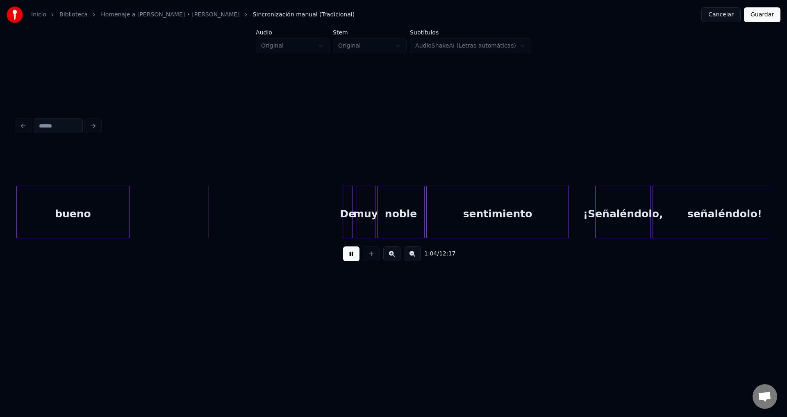
click at [127, 210] on div at bounding box center [128, 212] width 2 height 52
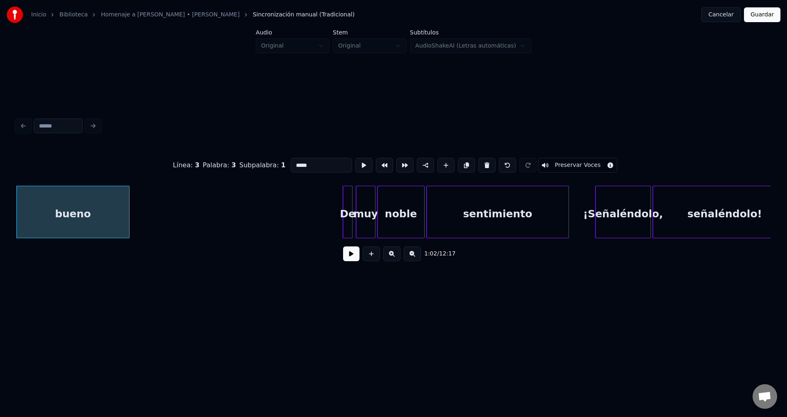
click at [348, 255] on button at bounding box center [351, 253] width 16 height 15
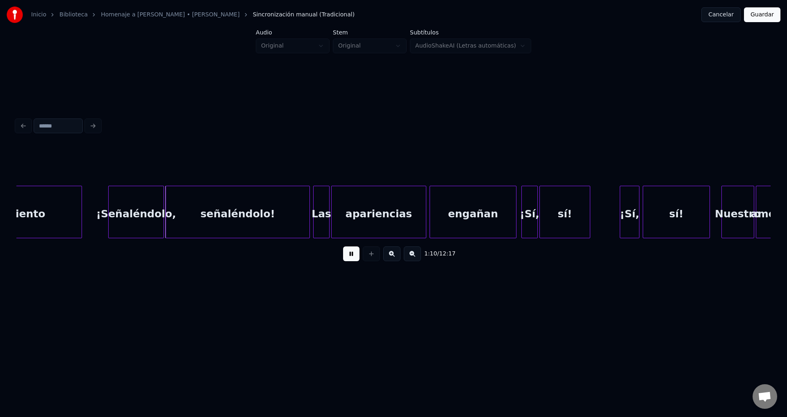
scroll to position [0, 5626]
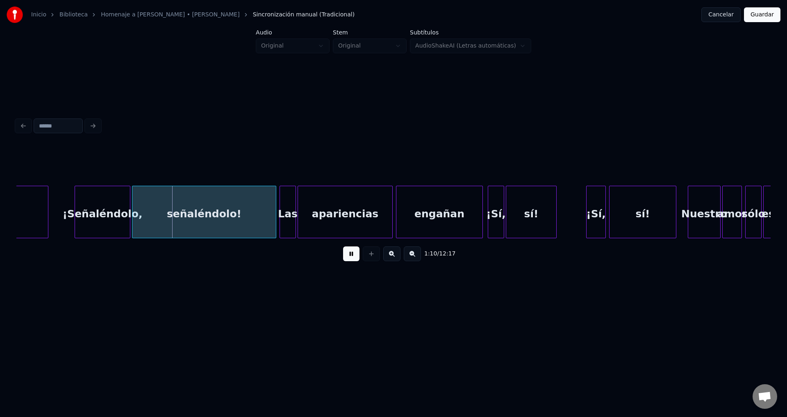
click at [104, 231] on div "¡Señaléndolo," at bounding box center [102, 214] width 55 height 56
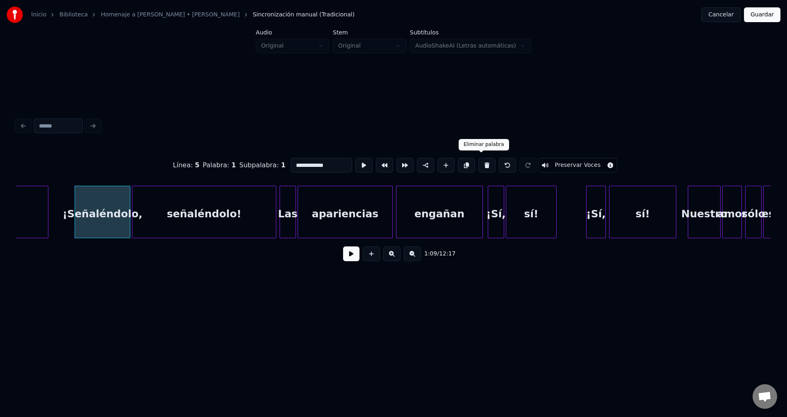
click at [479, 161] on button at bounding box center [486, 165] width 17 height 15
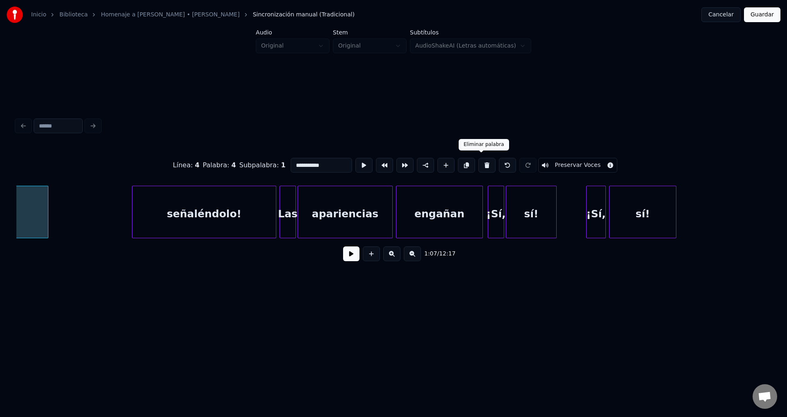
scroll to position [0, 5515]
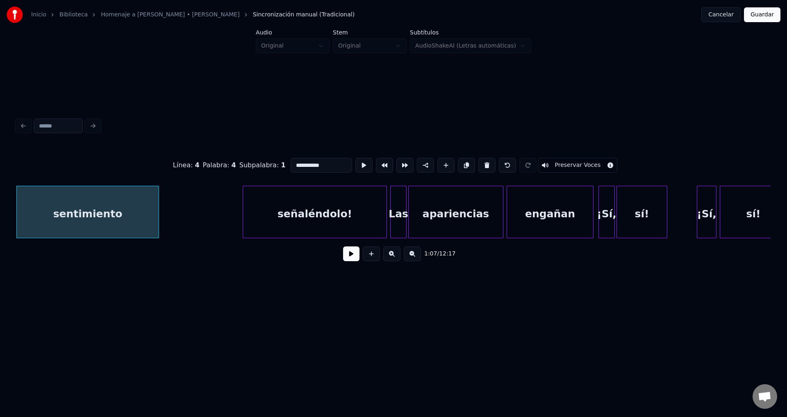
click at [318, 231] on div "señaléndolo!" at bounding box center [314, 214] width 143 height 56
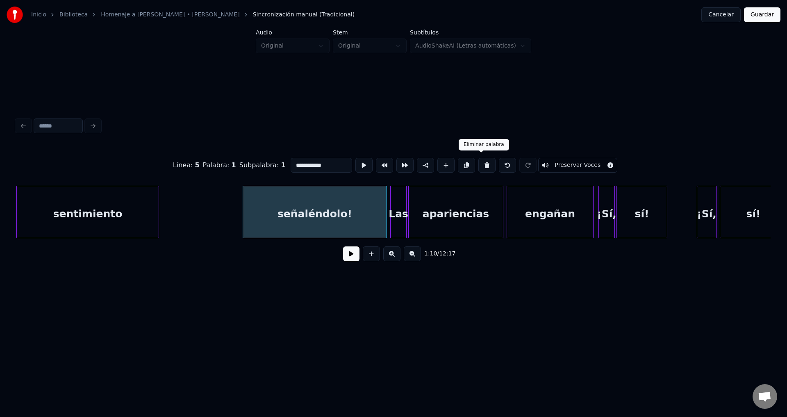
click at [479, 162] on button at bounding box center [486, 165] width 17 height 15
type input "**********"
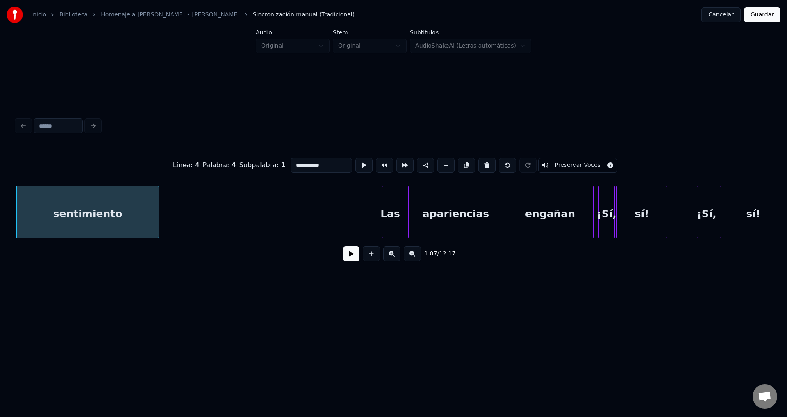
click at [388, 215] on div "Las" at bounding box center [390, 214] width 16 height 56
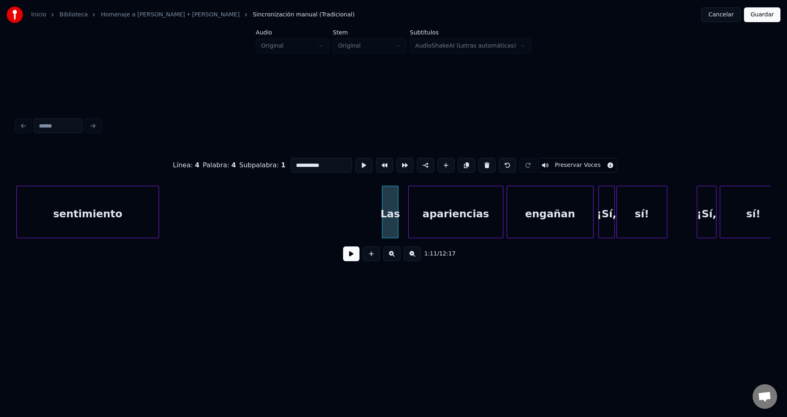
click at [349, 261] on button at bounding box center [351, 253] width 16 height 15
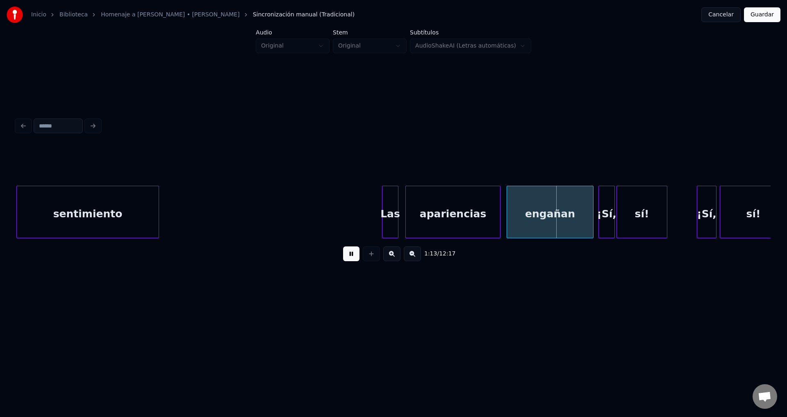
click at [432, 225] on div "apariencias" at bounding box center [453, 214] width 94 height 56
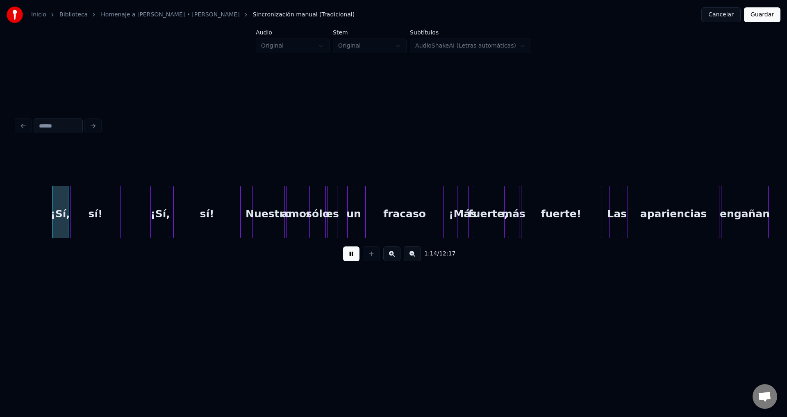
scroll to position [0, 6094]
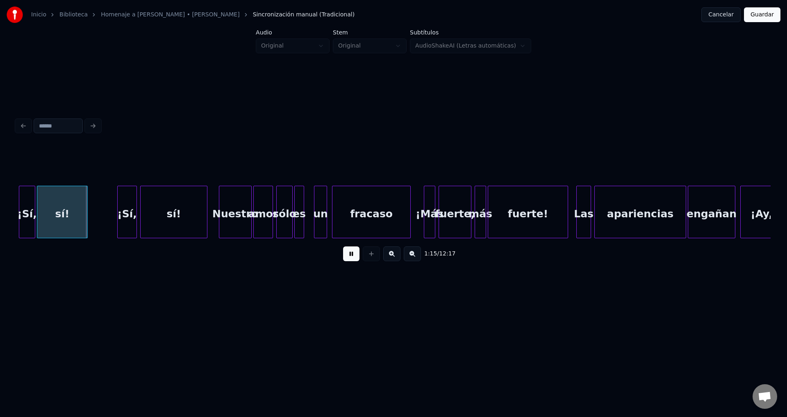
click at [32, 214] on div "¡Sí," at bounding box center [27, 214] width 16 height 56
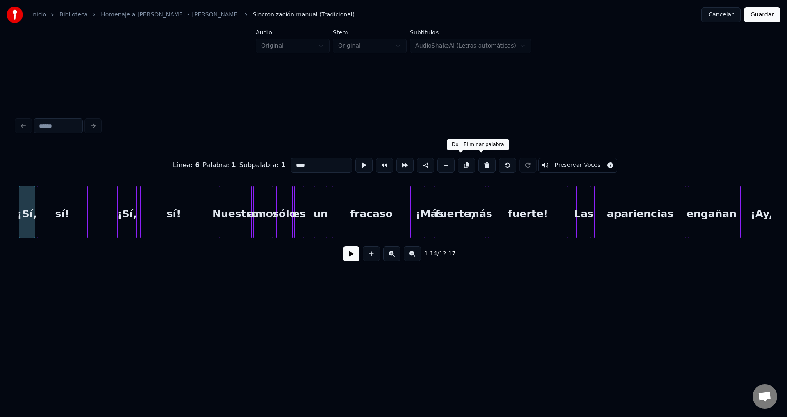
click at [478, 163] on button at bounding box center [486, 165] width 17 height 15
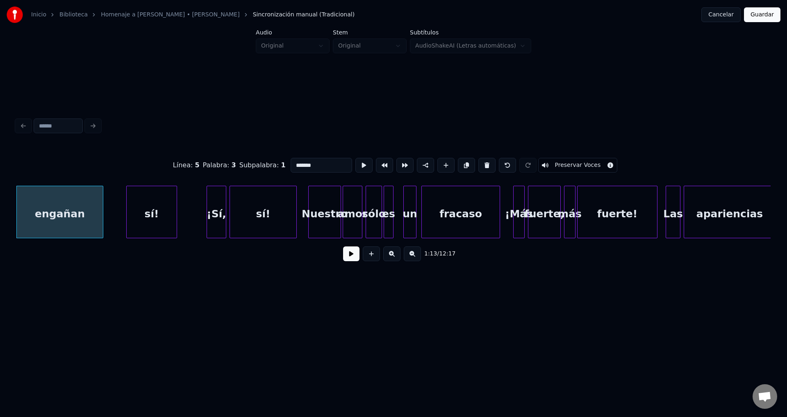
click at [152, 215] on div "sí!" at bounding box center [152, 214] width 50 height 56
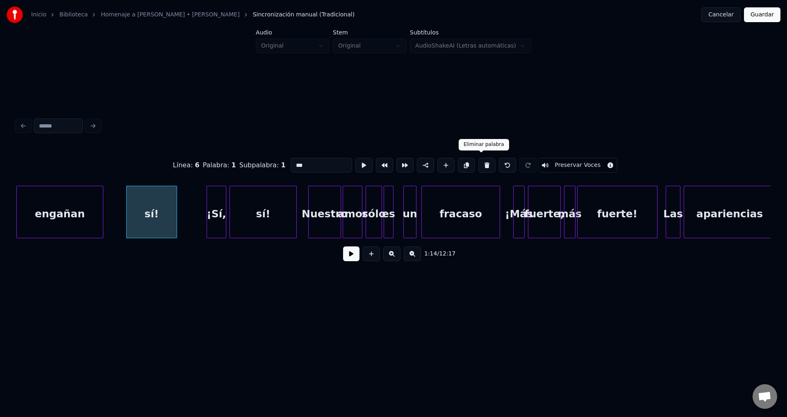
click at [479, 163] on button at bounding box center [486, 165] width 17 height 15
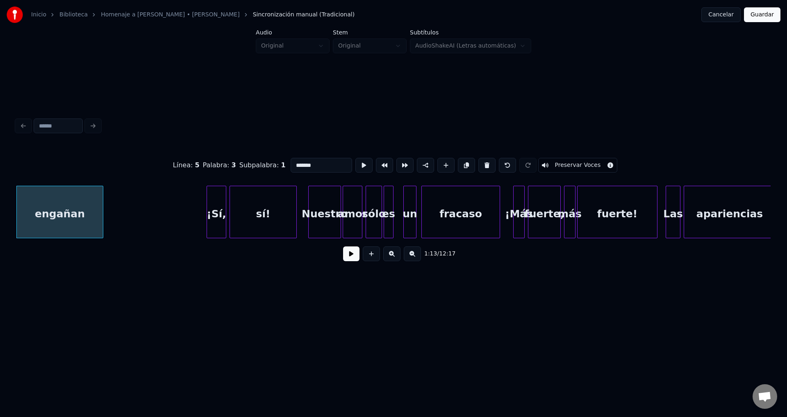
click at [215, 211] on div "¡Sí," at bounding box center [216, 214] width 19 height 56
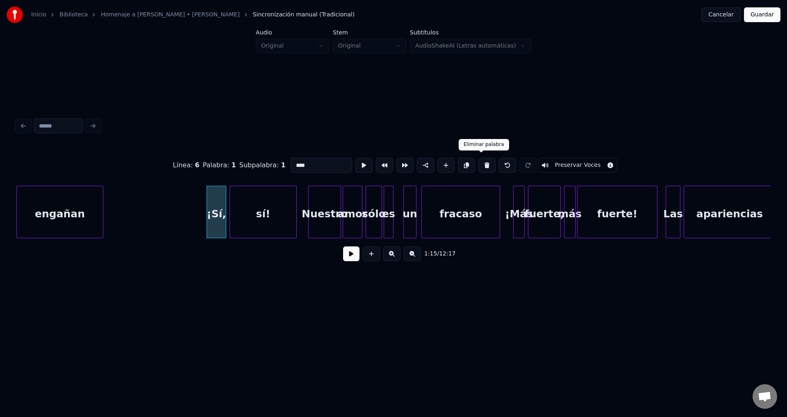
click at [478, 163] on button at bounding box center [486, 165] width 17 height 15
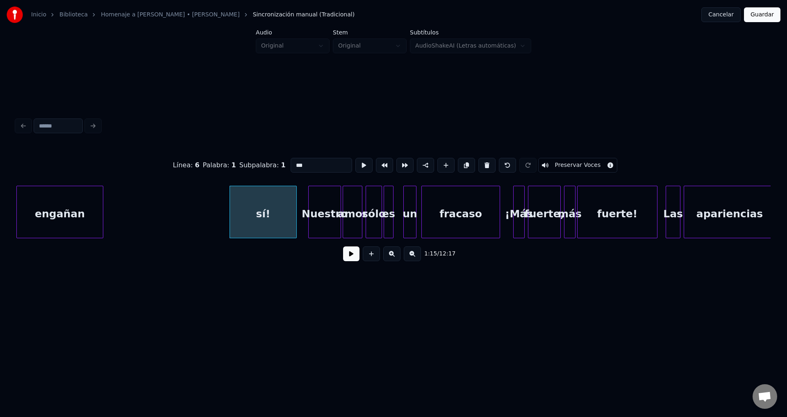
click at [266, 208] on div "sí!" at bounding box center [263, 214] width 66 height 56
click at [483, 162] on button at bounding box center [486, 165] width 17 height 15
type input "*******"
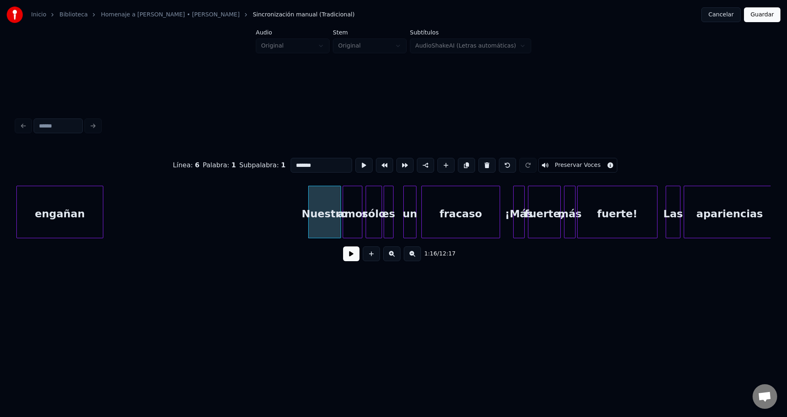
drag, startPoint x: 193, startPoint y: 209, endPoint x: 325, endPoint y: 239, distance: 134.9
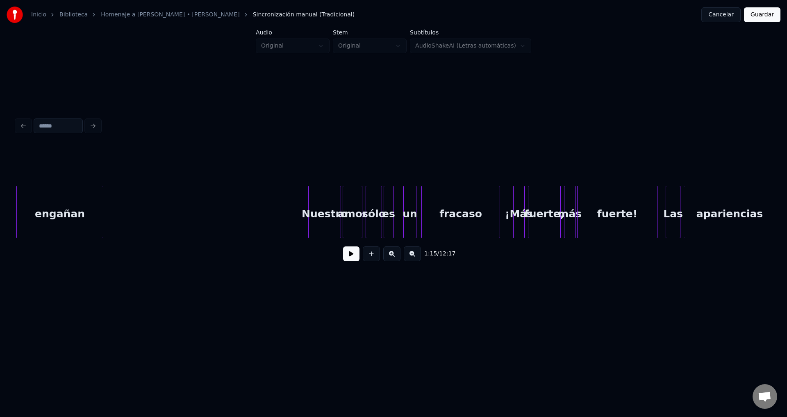
click at [348, 259] on button at bounding box center [351, 253] width 16 height 15
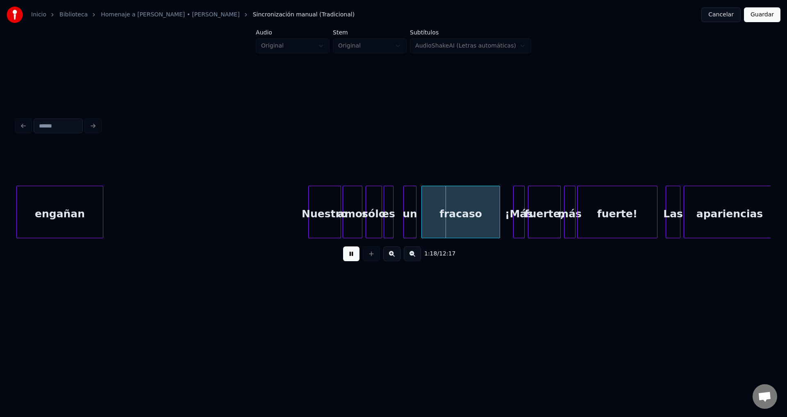
click at [348, 259] on button at bounding box center [351, 253] width 16 height 15
click at [331, 220] on div "Nuestro" at bounding box center [320, 214] width 32 height 56
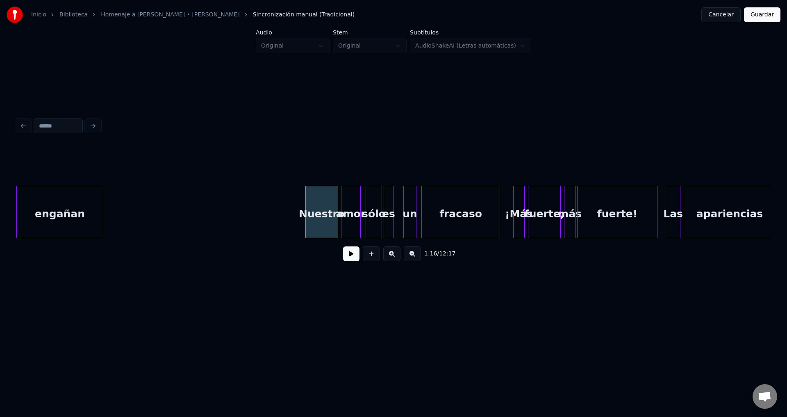
click at [355, 219] on div "amor" at bounding box center [350, 214] width 19 height 56
click at [373, 221] on div "sólo" at bounding box center [374, 214] width 16 height 56
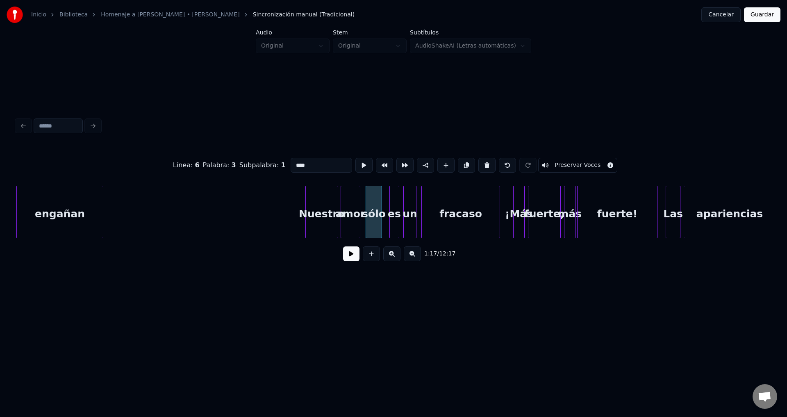
click at [395, 209] on div "es" at bounding box center [394, 214] width 9 height 56
click at [373, 204] on div "sólo" at bounding box center [374, 214] width 16 height 56
click at [382, 205] on div at bounding box center [382, 212] width 2 height 52
click at [329, 209] on div "Nuestro" at bounding box center [322, 214] width 32 height 56
type input "*******"
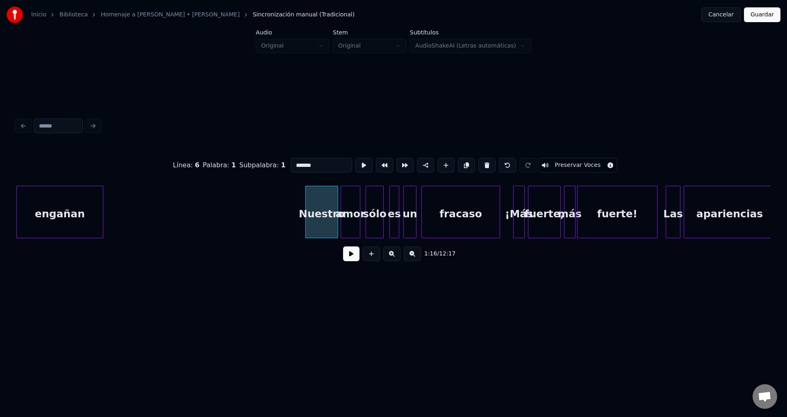
click at [348, 257] on button at bounding box center [351, 253] width 16 height 15
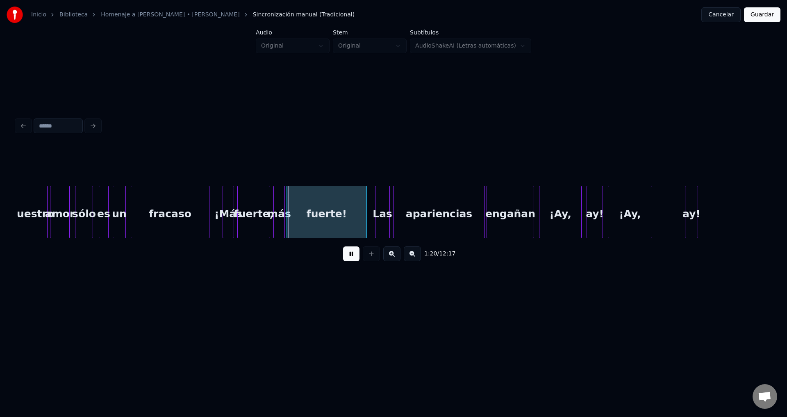
scroll to position [0, 6329]
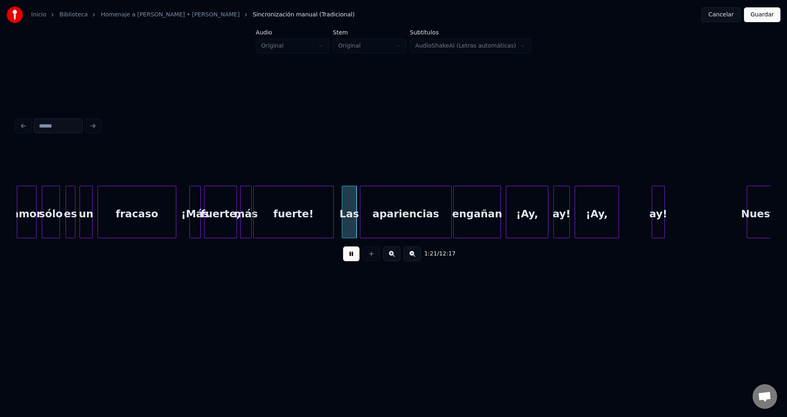
click at [354, 257] on button at bounding box center [351, 253] width 16 height 15
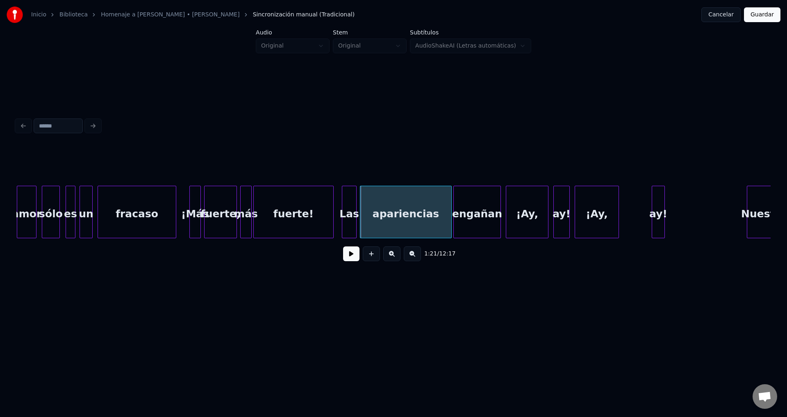
click at [191, 213] on div at bounding box center [191, 212] width 2 height 52
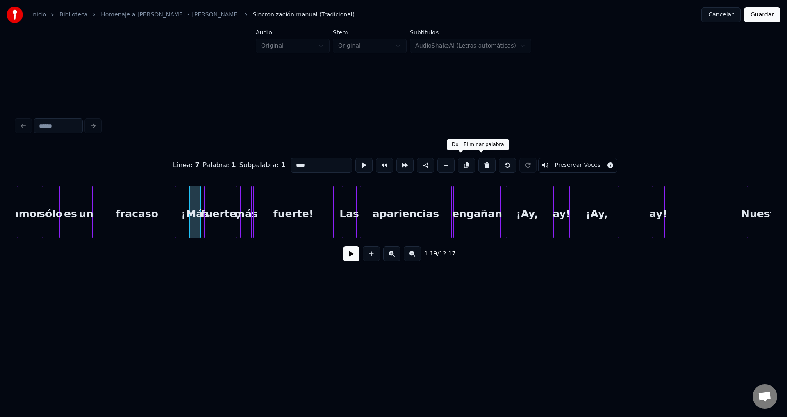
click at [478, 163] on button at bounding box center [486, 165] width 17 height 15
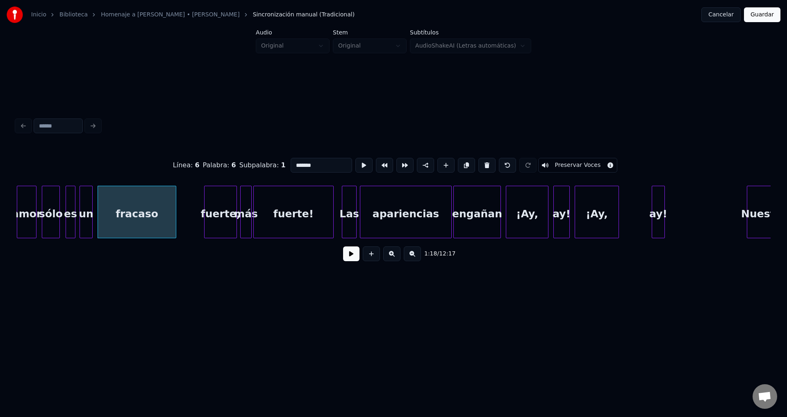
click at [226, 205] on div "fuerte," at bounding box center [220, 214] width 32 height 56
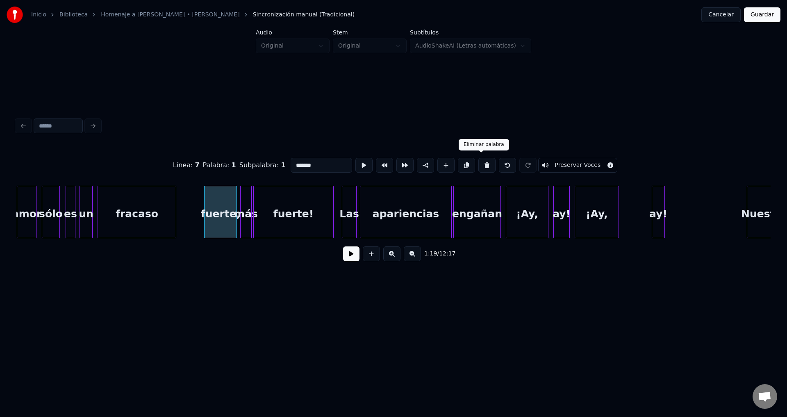
click at [481, 163] on button at bounding box center [486, 165] width 17 height 15
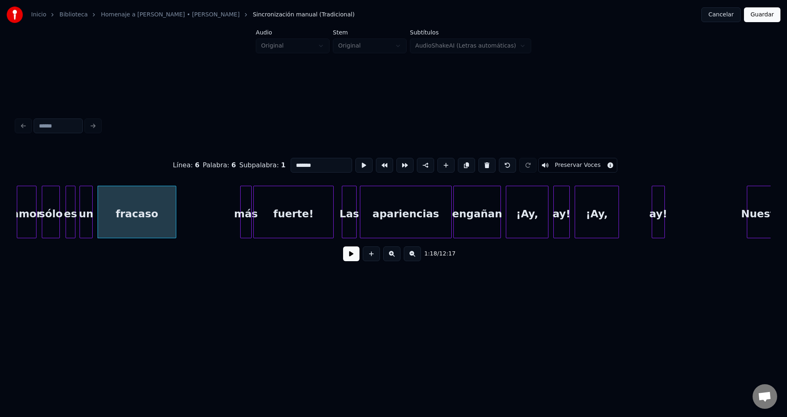
click at [249, 210] on div at bounding box center [250, 212] width 2 height 52
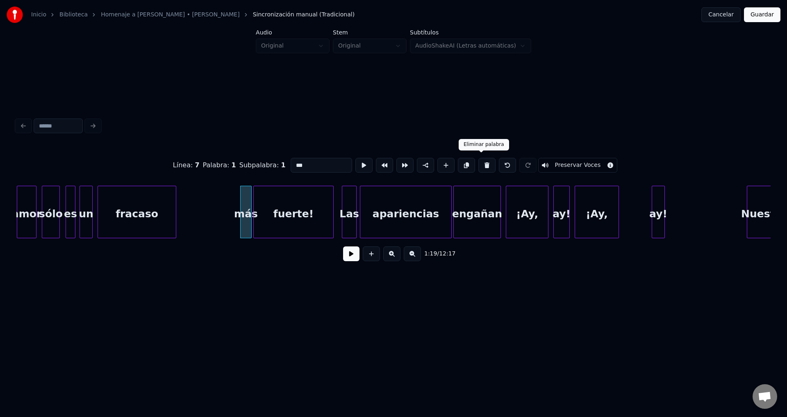
click at [478, 163] on button at bounding box center [486, 165] width 17 height 15
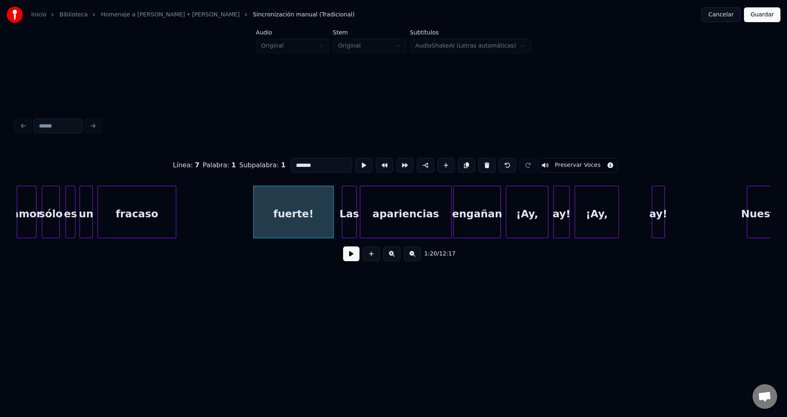
click at [276, 206] on div "fuerte!" at bounding box center [293, 214] width 79 height 56
click at [482, 162] on button at bounding box center [486, 165] width 17 height 15
type input "*******"
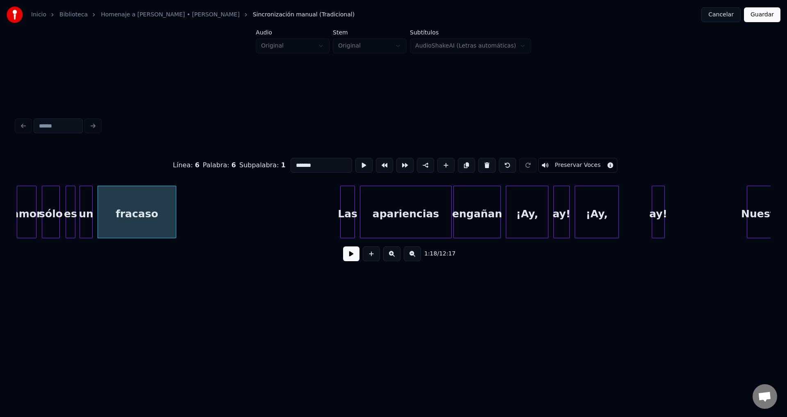
click at [350, 213] on div "Las" at bounding box center [347, 214] width 14 height 56
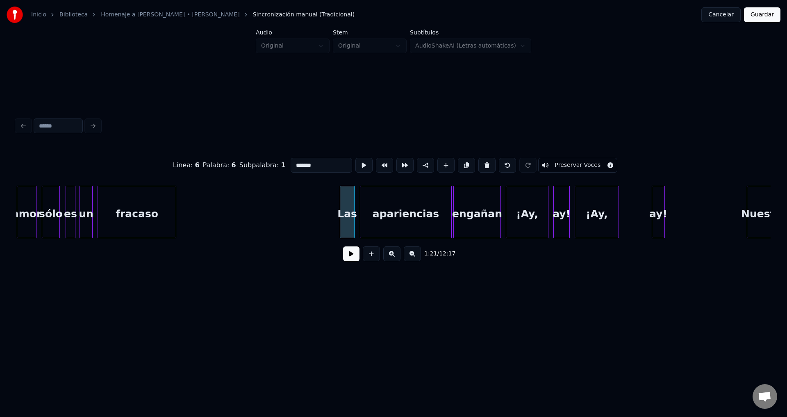
click at [351, 261] on button at bounding box center [351, 253] width 16 height 15
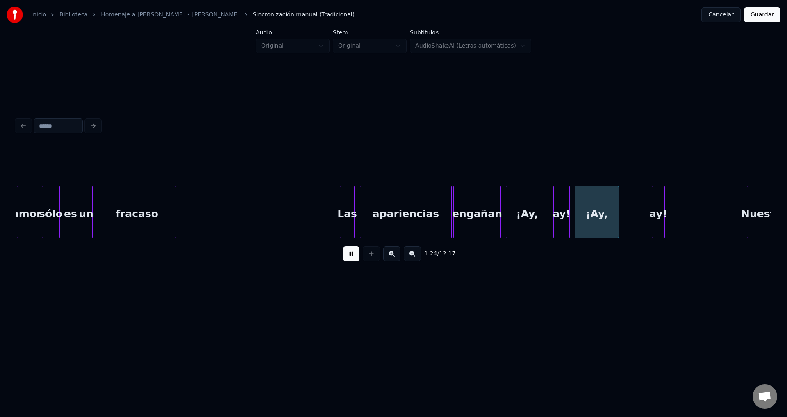
click at [350, 260] on button at bounding box center [351, 253] width 16 height 15
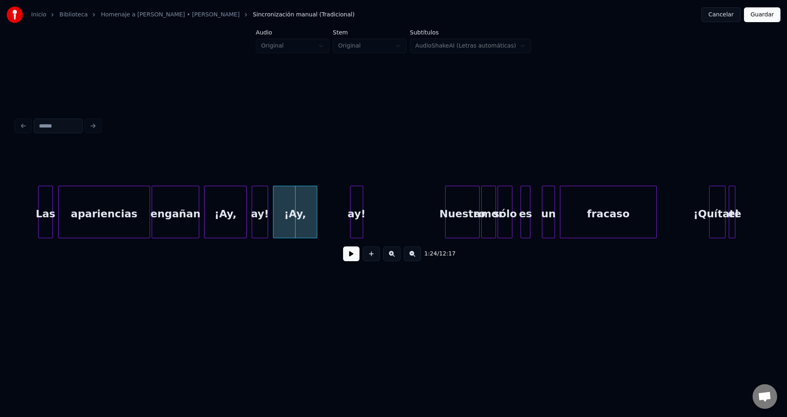
scroll to position [0, 6698]
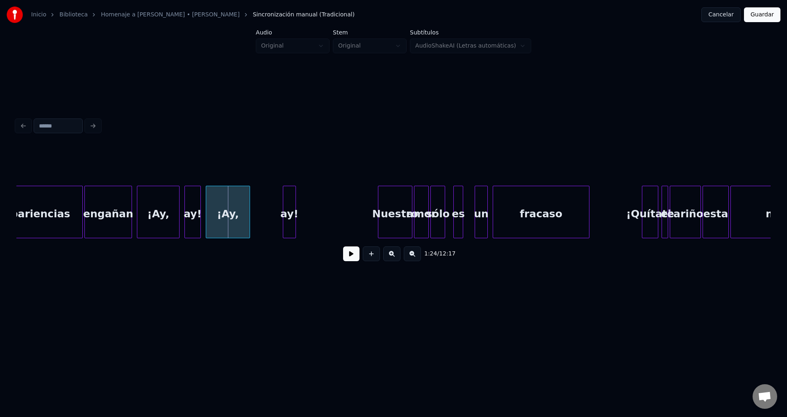
click at [200, 213] on div at bounding box center [199, 212] width 2 height 52
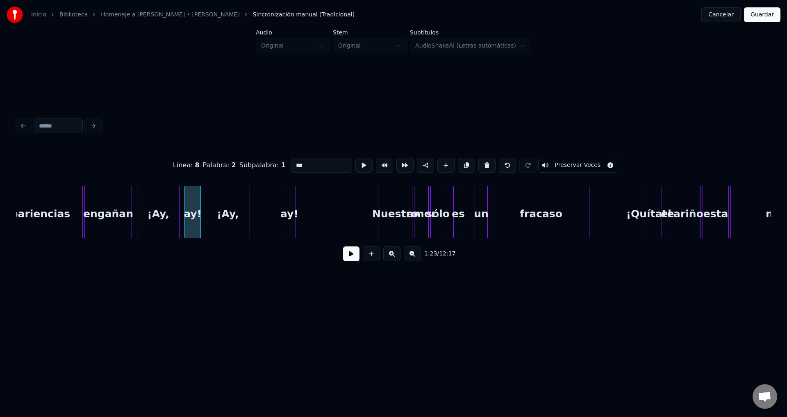
click at [191, 213] on div "ay!" at bounding box center [193, 214] width 16 height 56
click at [484, 161] on button at bounding box center [486, 165] width 17 height 15
click at [213, 218] on div "¡Ay," at bounding box center [227, 214] width 43 height 56
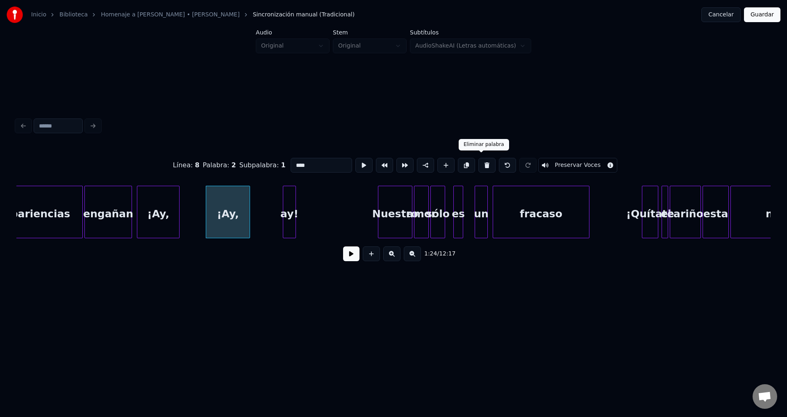
click at [481, 163] on button at bounding box center [486, 165] width 17 height 15
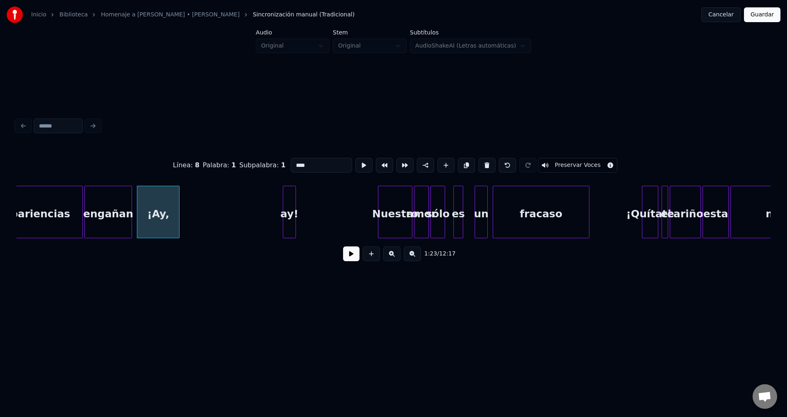
click at [290, 201] on div "ay!" at bounding box center [289, 214] width 12 height 56
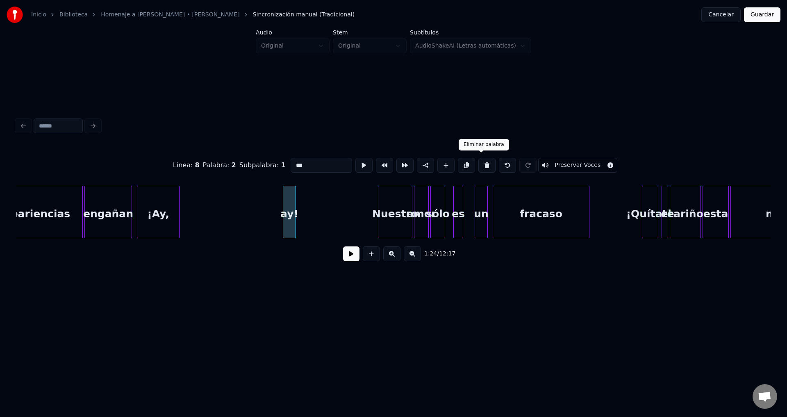
click at [478, 162] on button at bounding box center [486, 165] width 17 height 15
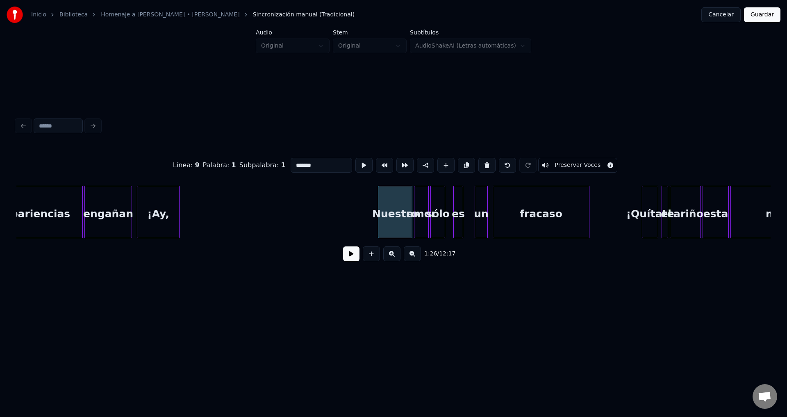
click at [165, 215] on div "¡Ay," at bounding box center [158, 214] width 42 height 56
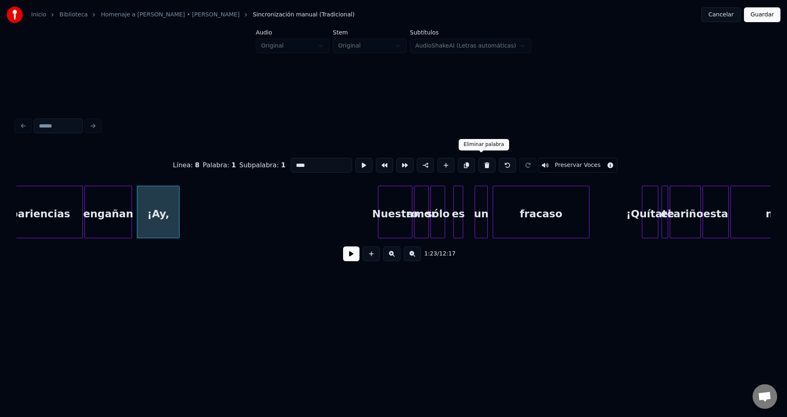
click at [485, 161] on button at bounding box center [486, 165] width 17 height 15
type input "*******"
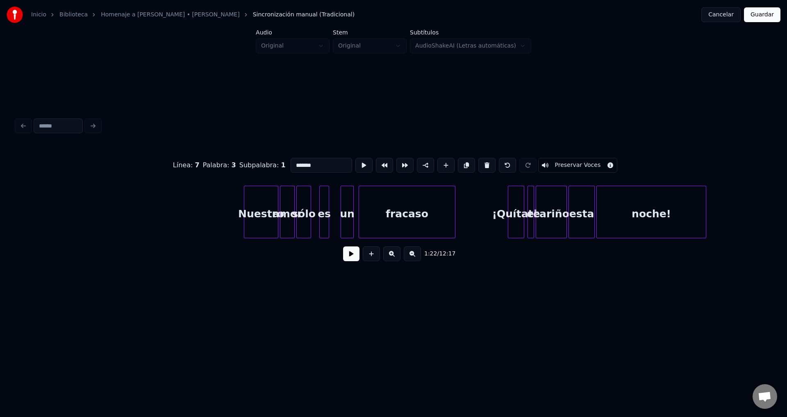
scroll to position [0, 6865]
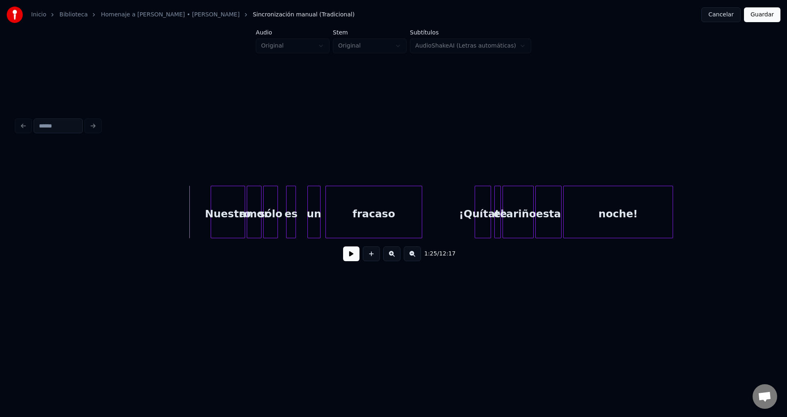
click at [349, 260] on button at bounding box center [351, 253] width 16 height 15
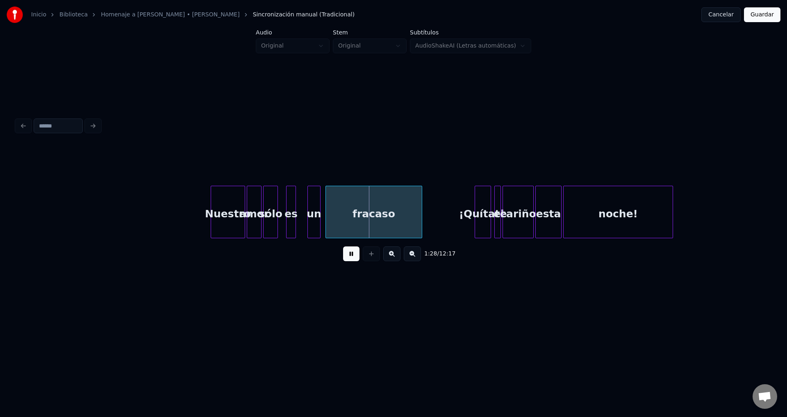
click at [349, 260] on button at bounding box center [351, 253] width 16 height 15
click at [345, 222] on div "fracaso" at bounding box center [382, 214] width 96 height 56
click at [344, 259] on button at bounding box center [351, 253] width 16 height 15
drag, startPoint x: 344, startPoint y: 259, endPoint x: 353, endPoint y: 224, distance: 36.4
click at [344, 259] on button at bounding box center [351, 253] width 16 height 15
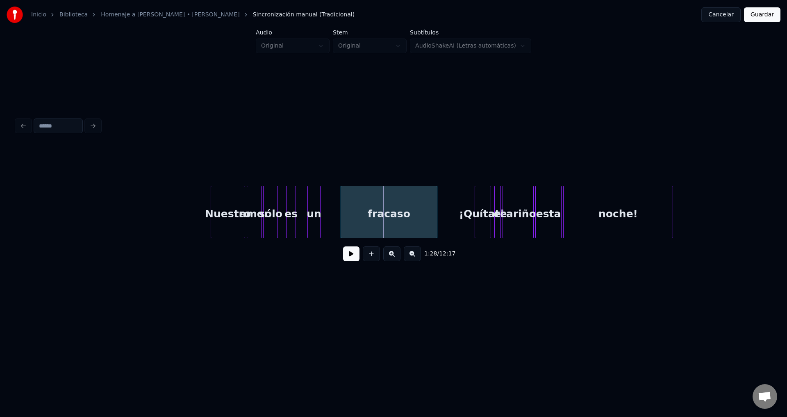
click at [361, 222] on div "fracaso" at bounding box center [389, 214] width 96 height 56
click at [426, 213] on div at bounding box center [425, 212] width 2 height 52
click at [327, 209] on div "un" at bounding box center [330, 214] width 12 height 56
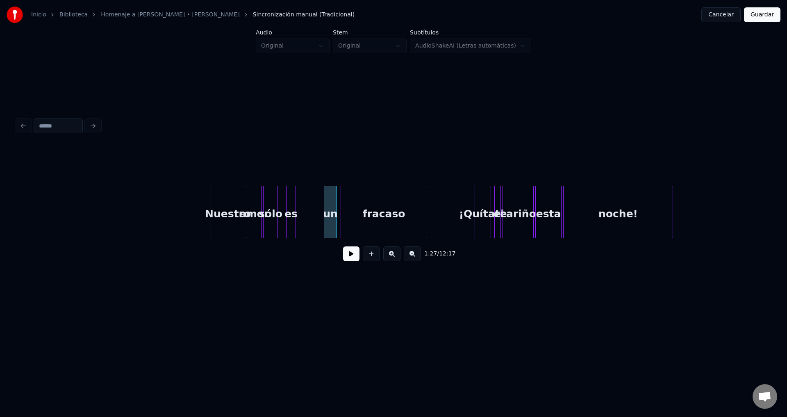
click at [350, 258] on button at bounding box center [351, 253] width 16 height 15
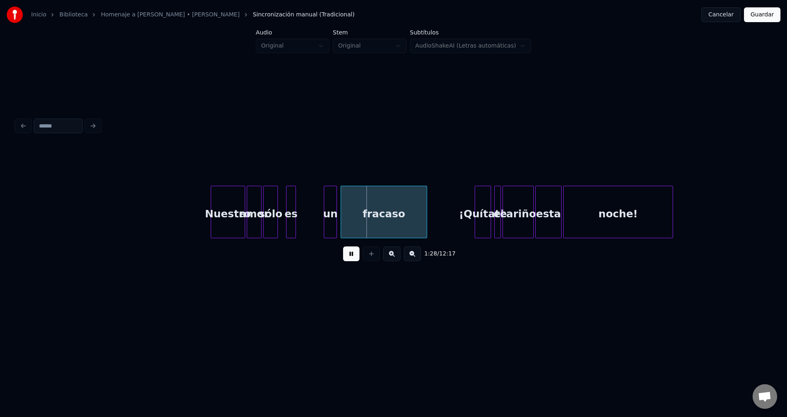
click at [350, 258] on button at bounding box center [351, 253] width 16 height 15
click at [295, 209] on div at bounding box center [294, 212] width 2 height 52
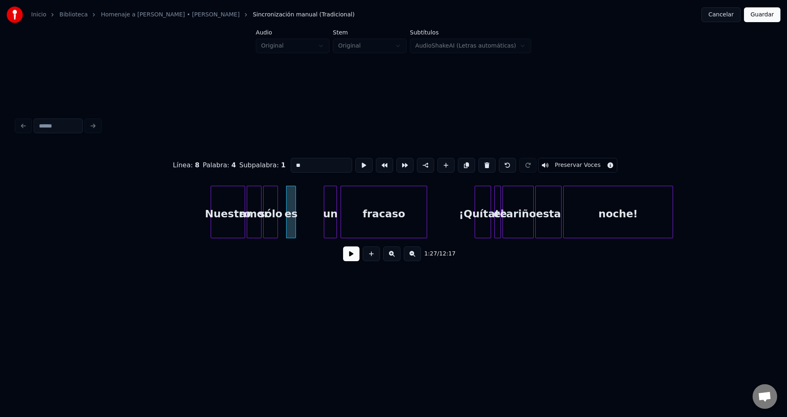
click at [347, 257] on button at bounding box center [351, 253] width 16 height 15
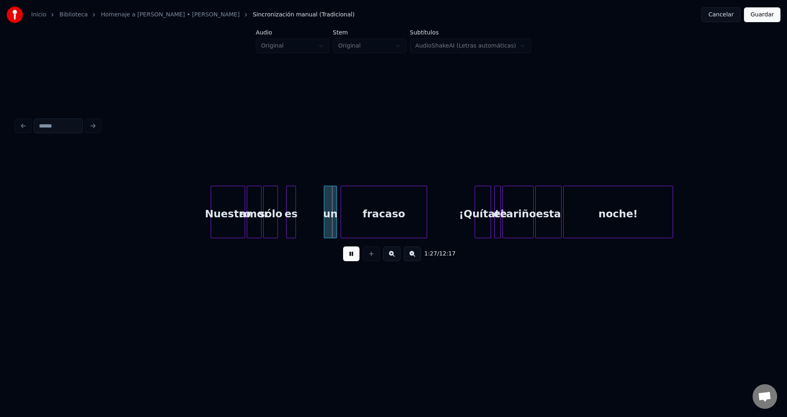
click at [347, 257] on button at bounding box center [351, 253] width 16 height 15
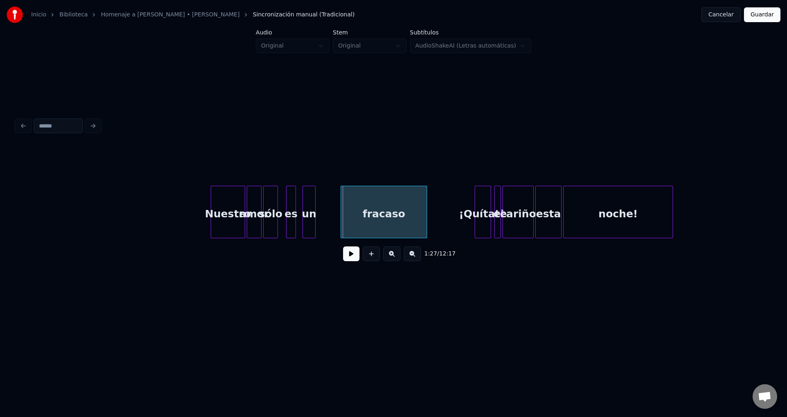
click at [308, 218] on div "un" at bounding box center [309, 214] width 12 height 56
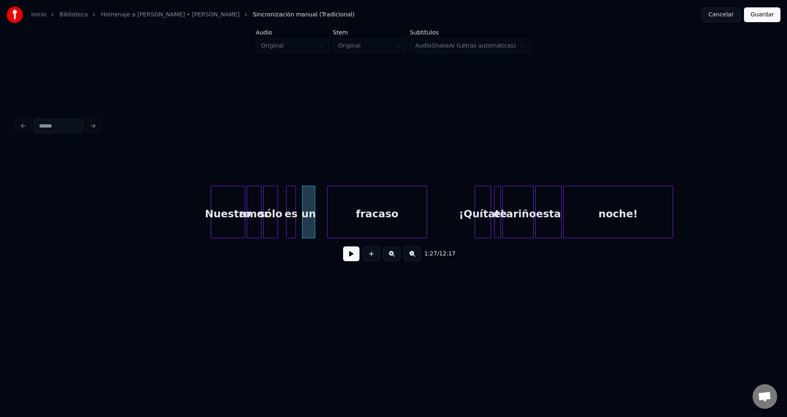
click at [327, 211] on div at bounding box center [328, 212] width 2 height 52
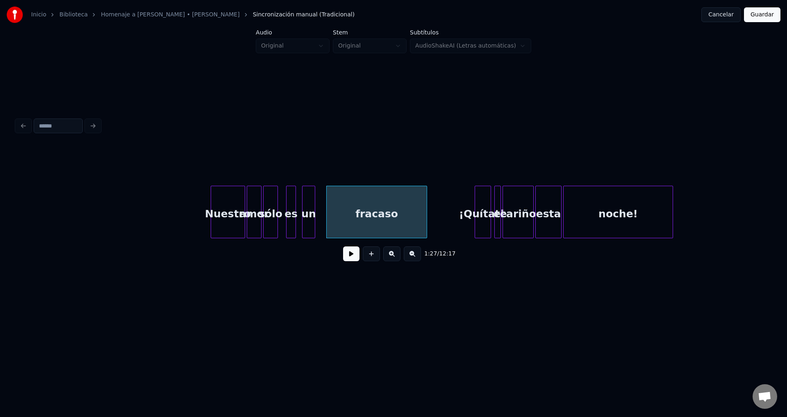
click at [217, 207] on div "Nuestro" at bounding box center [228, 214] width 34 height 56
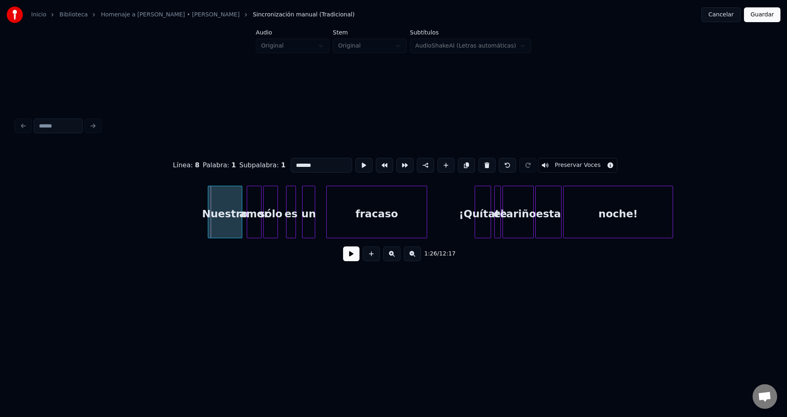
click at [232, 207] on div "Nuestro" at bounding box center [225, 214] width 34 height 56
click at [349, 260] on button at bounding box center [351, 253] width 16 height 15
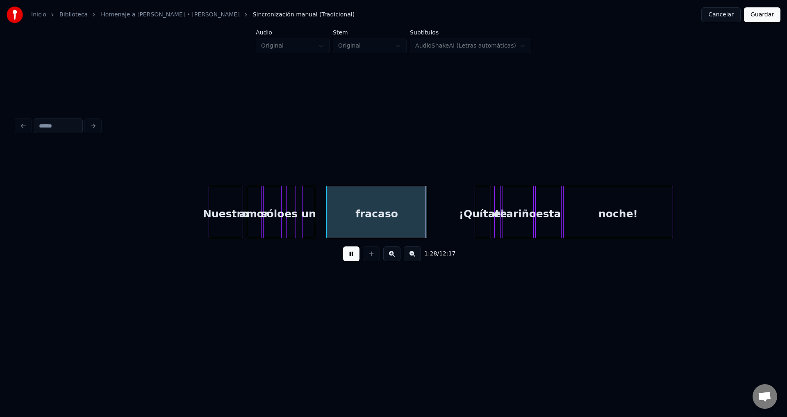
click at [280, 205] on div at bounding box center [280, 212] width 2 height 52
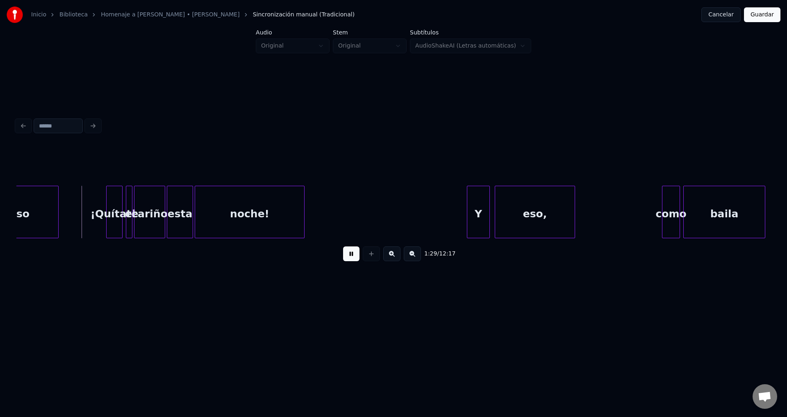
scroll to position [0, 7267]
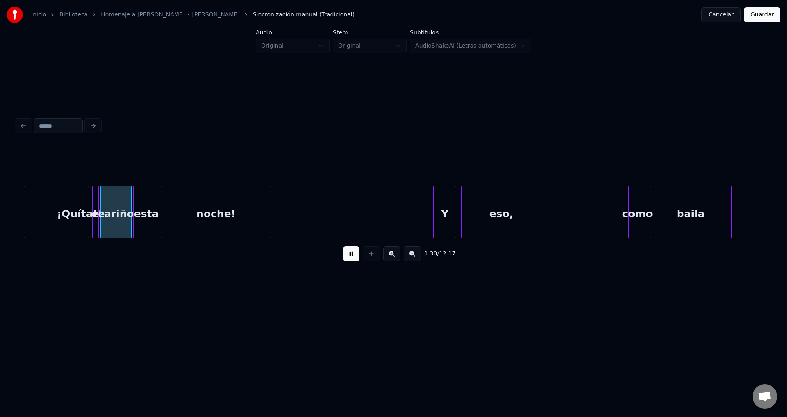
click at [83, 219] on div "¡Quítate" at bounding box center [81, 214] width 16 height 56
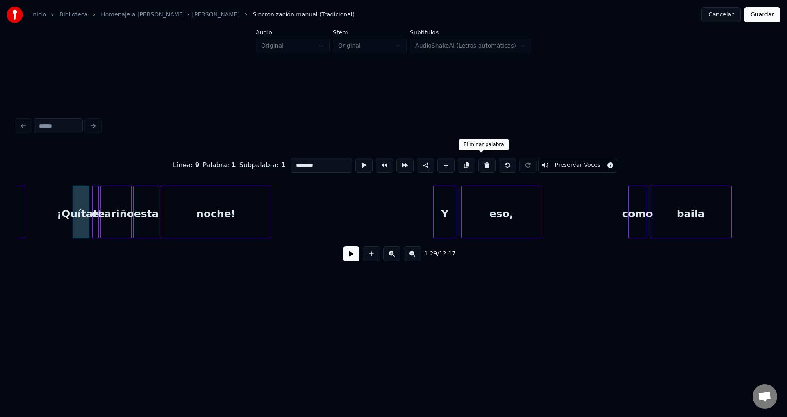
click at [482, 163] on button at bounding box center [486, 165] width 17 height 15
click at [480, 161] on button at bounding box center [486, 165] width 17 height 15
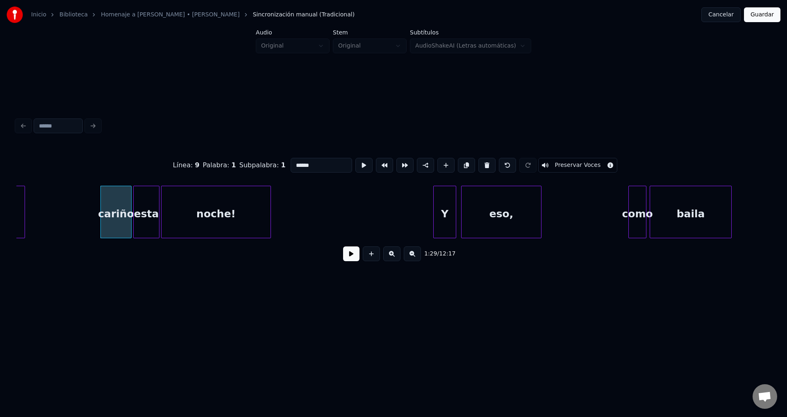
click at [480, 161] on button at bounding box center [486, 165] width 17 height 15
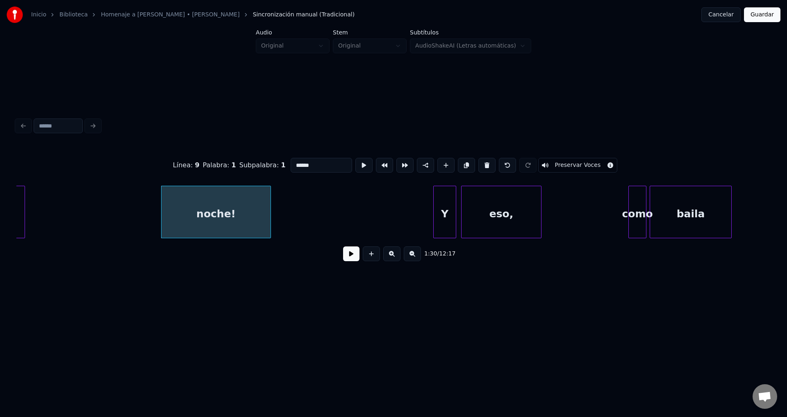
click at [480, 161] on button at bounding box center [486, 165] width 17 height 15
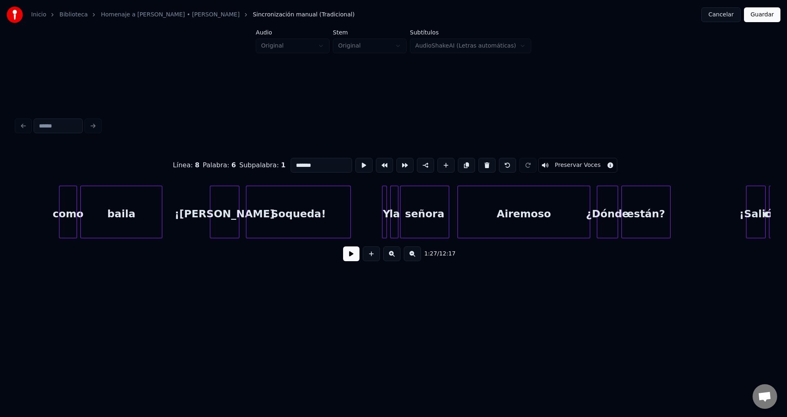
scroll to position [0, 7568]
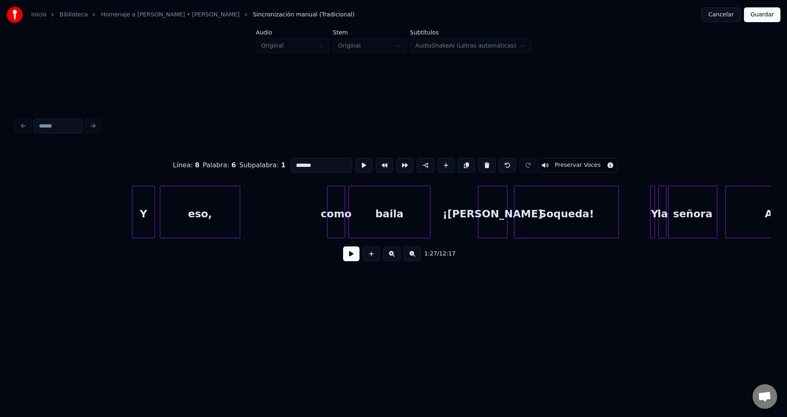
click at [137, 212] on div "Y" at bounding box center [143, 214] width 22 height 56
type input "*"
click at [350, 258] on button at bounding box center [351, 253] width 16 height 15
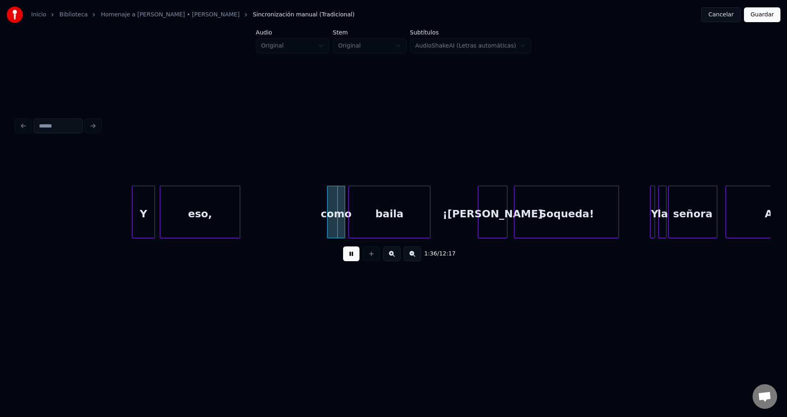
click at [350, 256] on button at bounding box center [351, 253] width 16 height 15
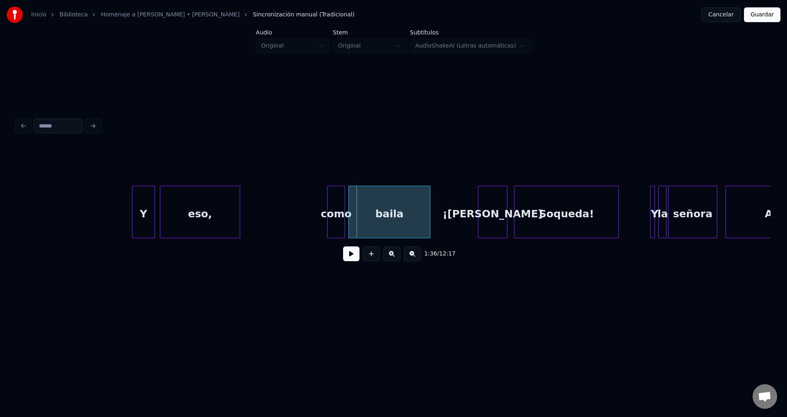
click at [146, 208] on div "Y" at bounding box center [143, 214] width 22 height 56
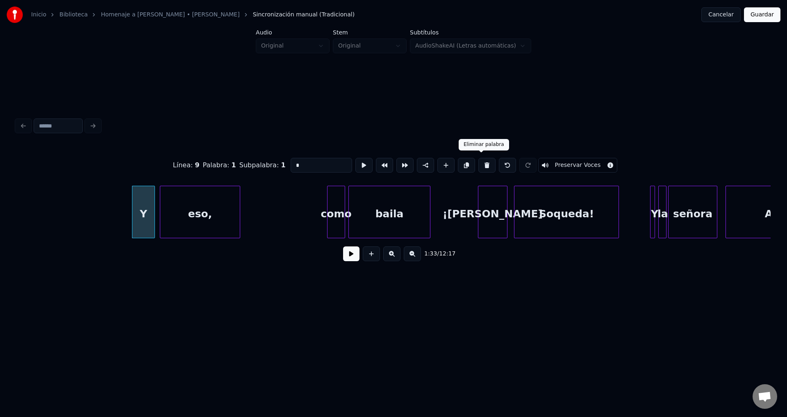
click at [480, 163] on button at bounding box center [486, 165] width 17 height 15
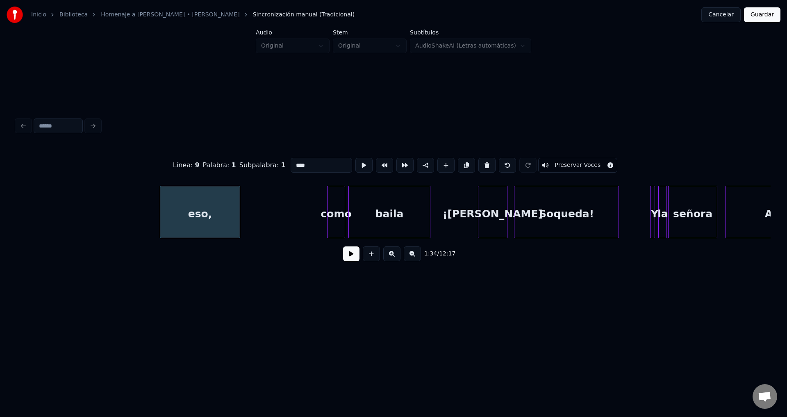
click at [480, 163] on button at bounding box center [486, 165] width 17 height 15
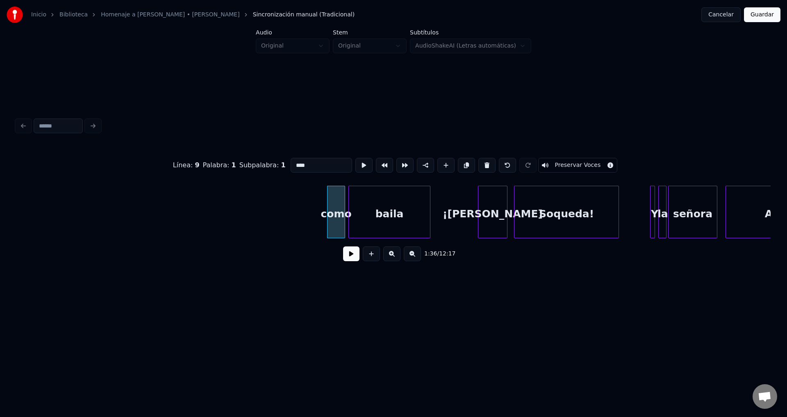
click at [480, 163] on button at bounding box center [486, 165] width 17 height 15
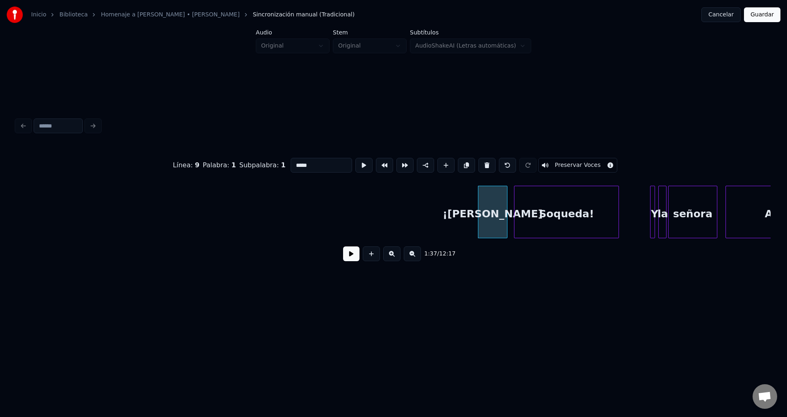
click at [480, 163] on button at bounding box center [486, 165] width 17 height 15
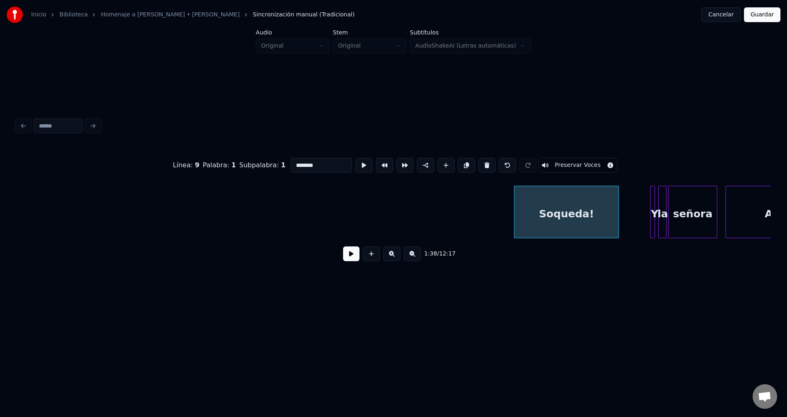
click at [480, 163] on button at bounding box center [486, 165] width 17 height 15
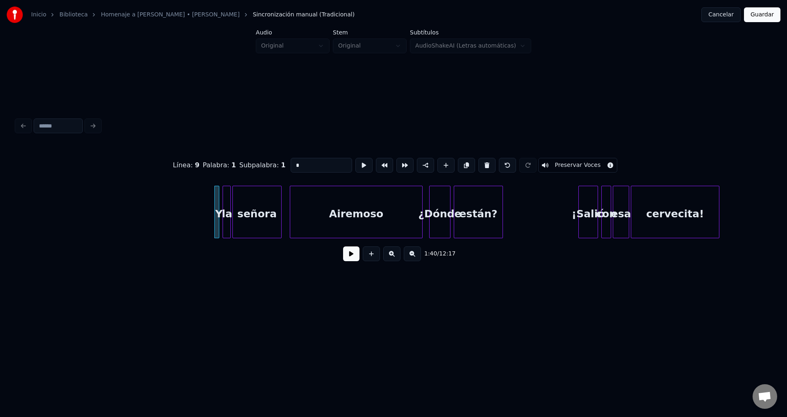
scroll to position [0, 8037]
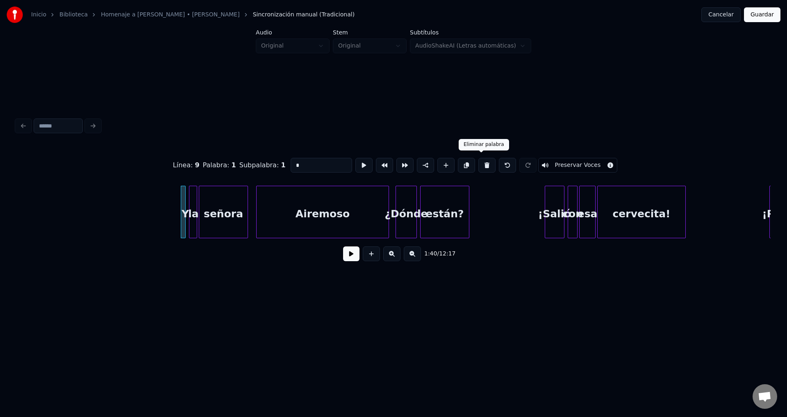
click at [478, 163] on button at bounding box center [486, 165] width 17 height 15
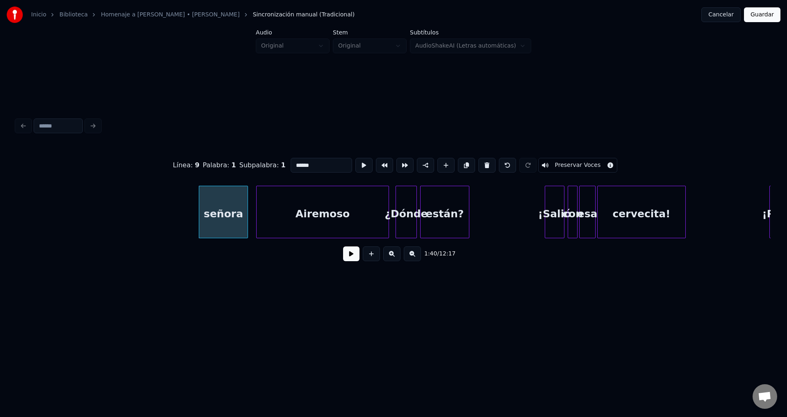
click at [478, 163] on button at bounding box center [486, 165] width 17 height 15
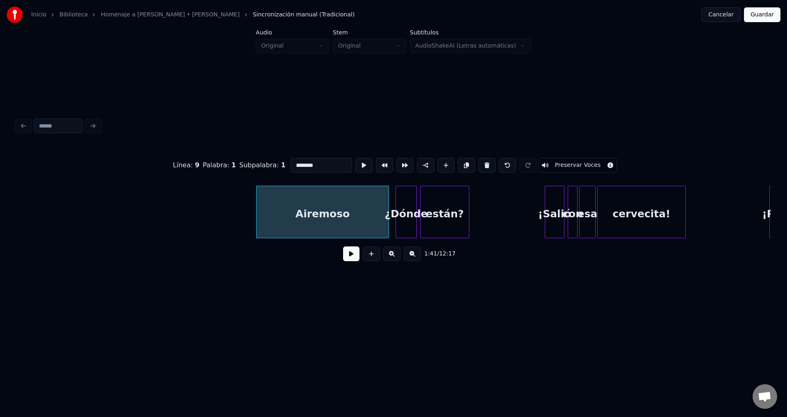
click at [478, 163] on button at bounding box center [486, 165] width 17 height 15
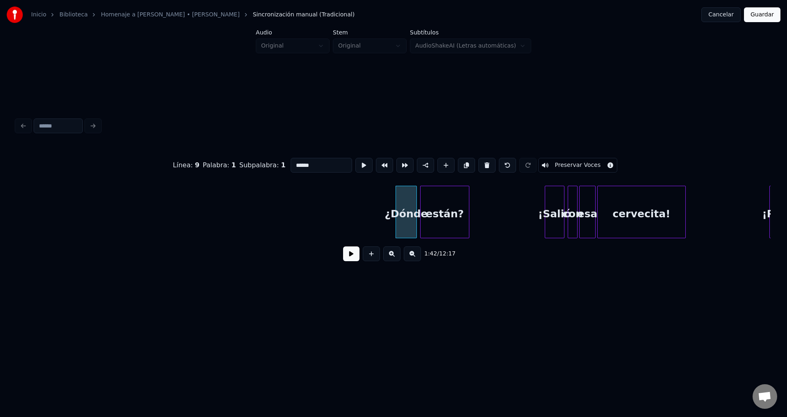
click at [478, 163] on button at bounding box center [486, 165] width 17 height 15
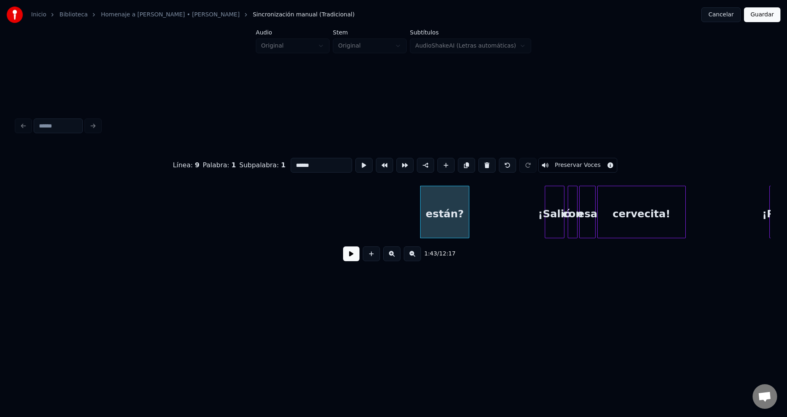
click at [478, 163] on button at bounding box center [486, 165] width 17 height 15
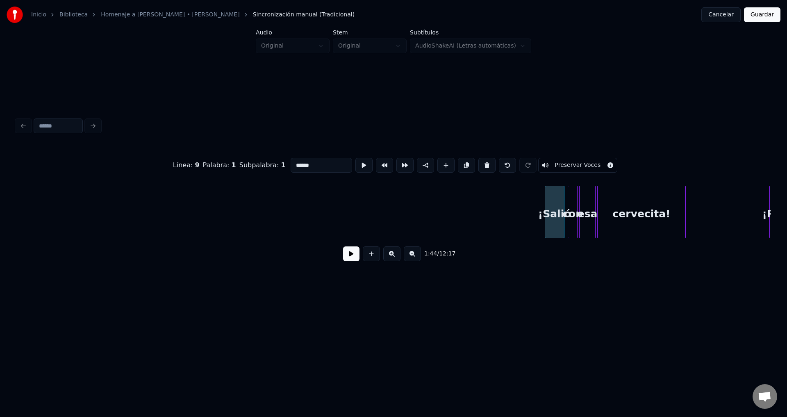
click at [478, 163] on button at bounding box center [486, 165] width 17 height 15
type input "***"
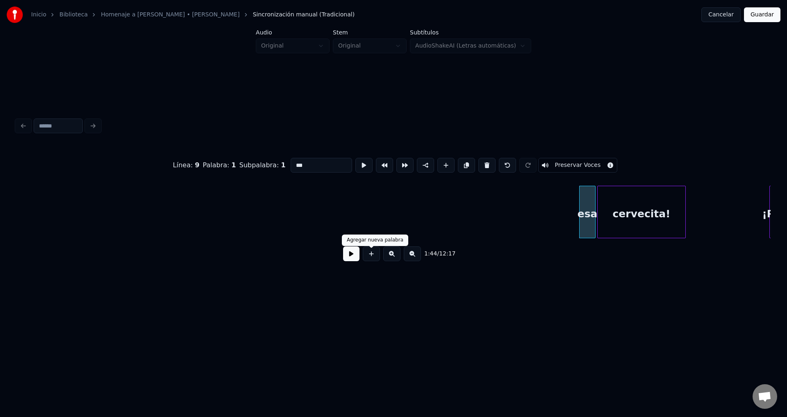
click at [353, 261] on button at bounding box center [351, 253] width 16 height 15
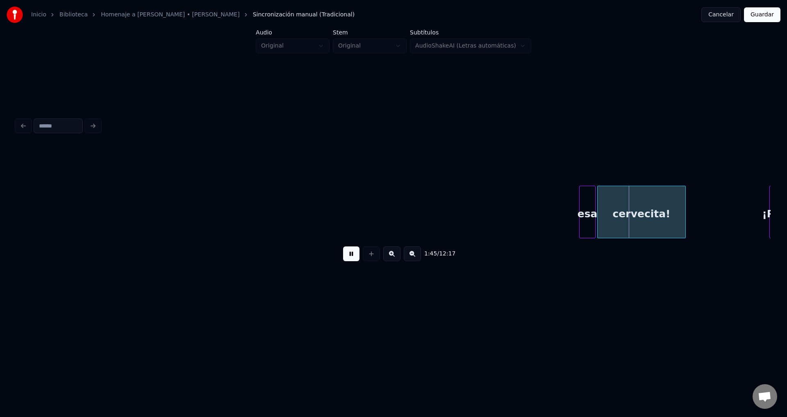
click at [353, 261] on button at bounding box center [351, 253] width 16 height 15
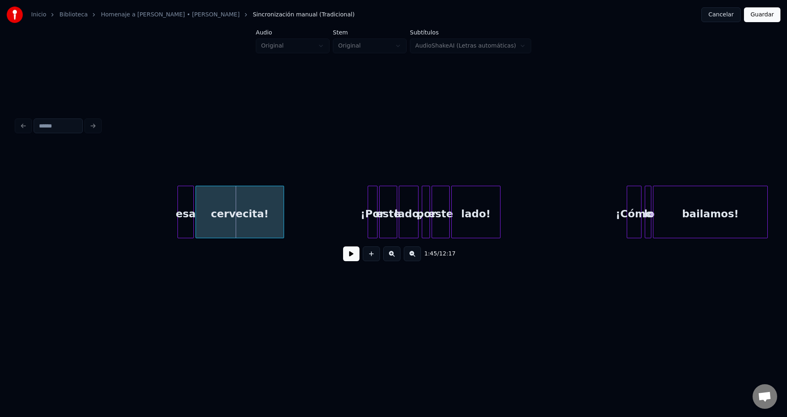
scroll to position [0, 8472]
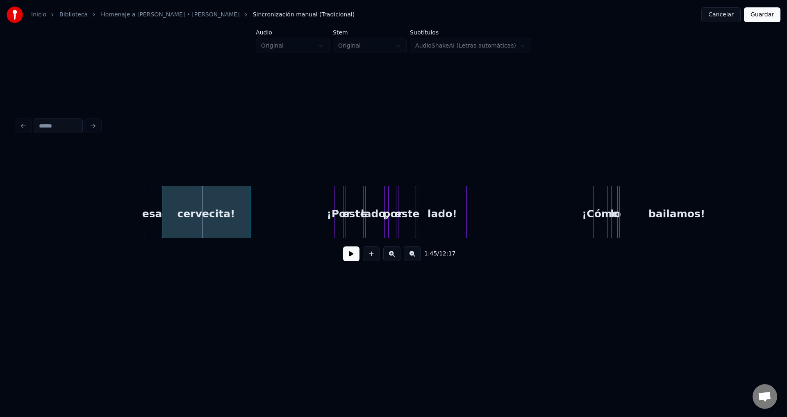
click at [432, 207] on div "lado!" at bounding box center [442, 214] width 48 height 56
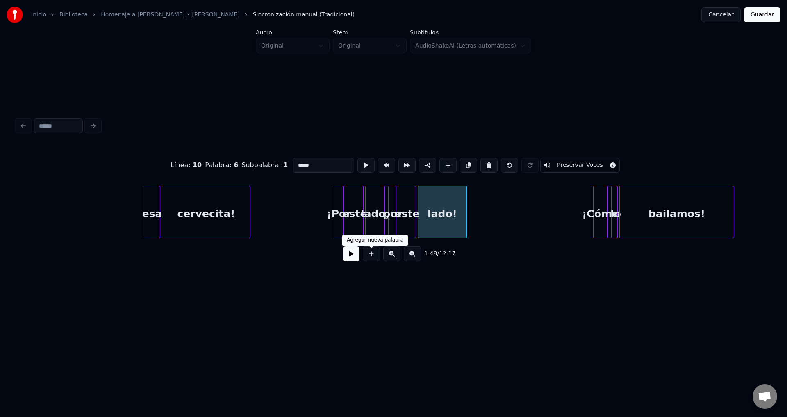
click at [352, 259] on button at bounding box center [351, 253] width 16 height 15
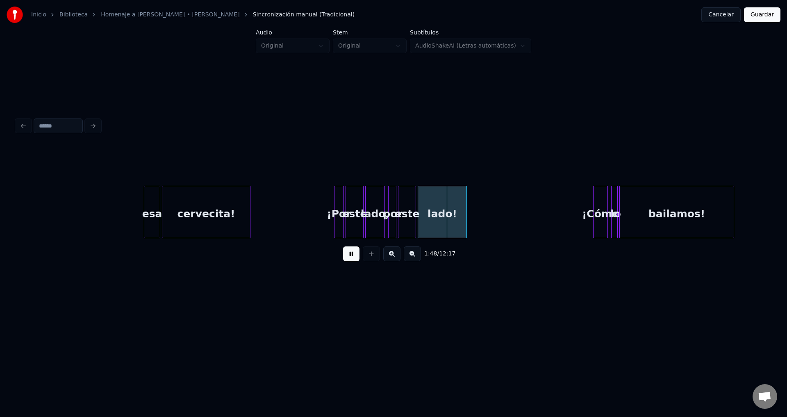
click at [351, 259] on button at bounding box center [351, 253] width 16 height 15
click at [654, 209] on div "bailamos!" at bounding box center [677, 214] width 114 height 56
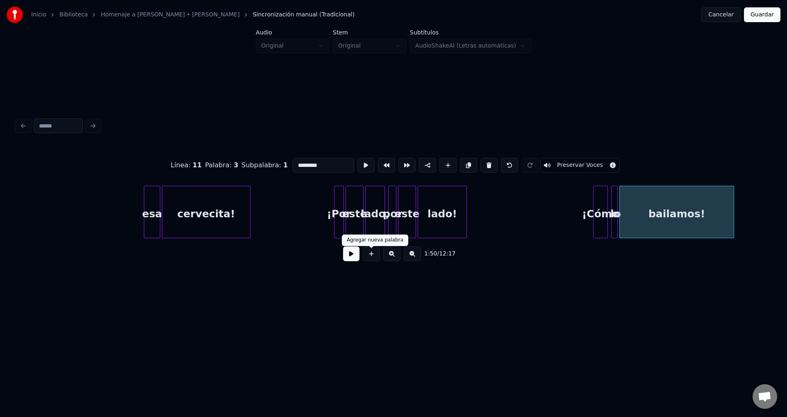
click at [354, 258] on button at bounding box center [351, 253] width 16 height 15
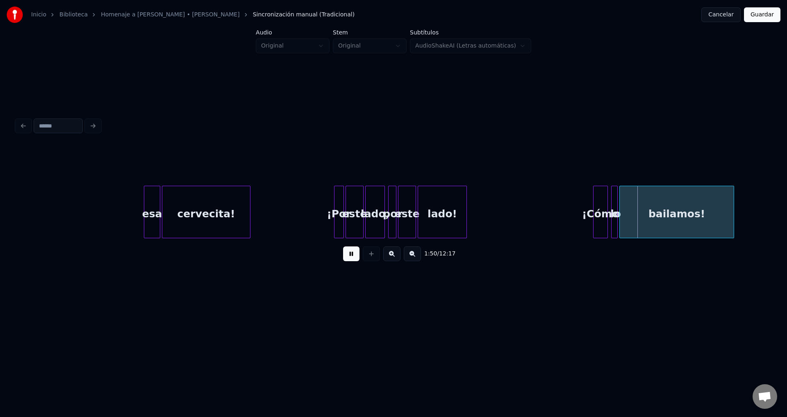
click at [354, 258] on button at bounding box center [351, 253] width 16 height 15
click at [153, 207] on div "esa" at bounding box center [152, 214] width 16 height 56
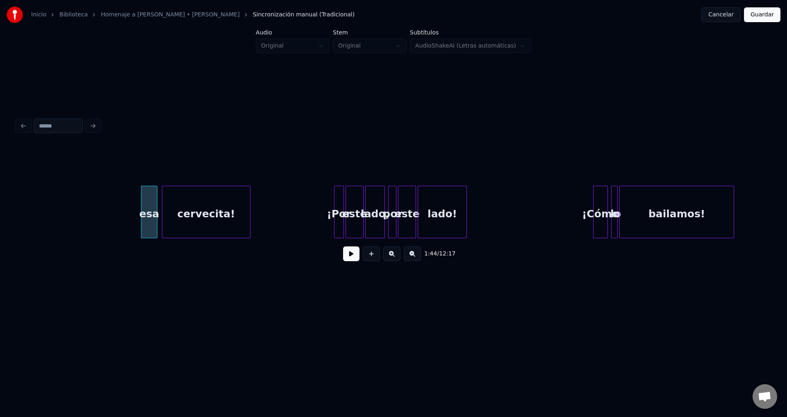
click at [150, 204] on div "esa" at bounding box center [149, 214] width 16 height 56
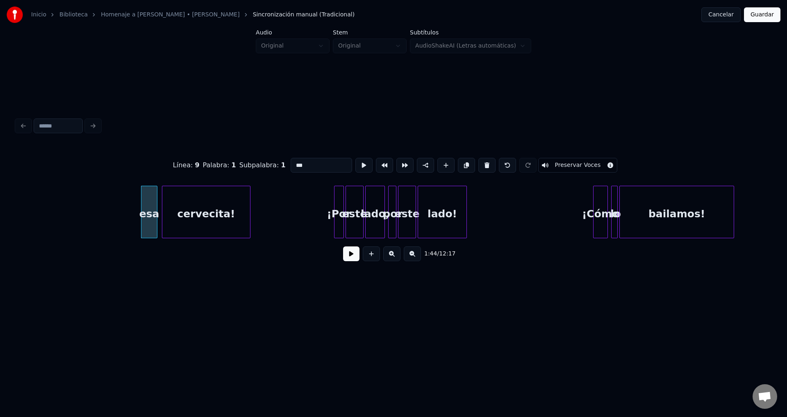
click at [480, 161] on button at bounding box center [486, 165] width 17 height 15
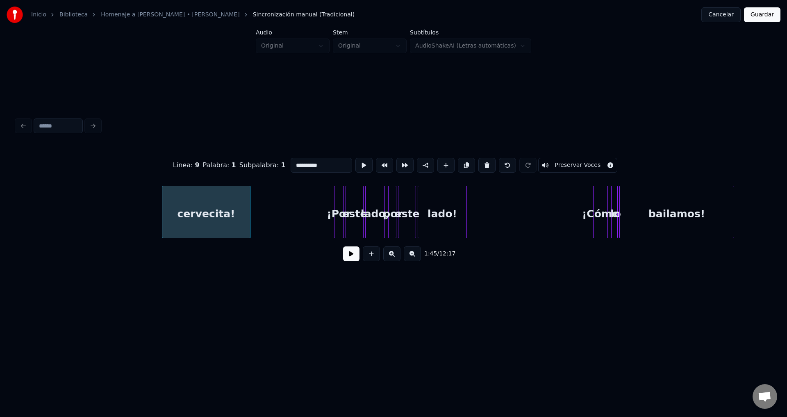
click at [480, 161] on button at bounding box center [486, 165] width 17 height 15
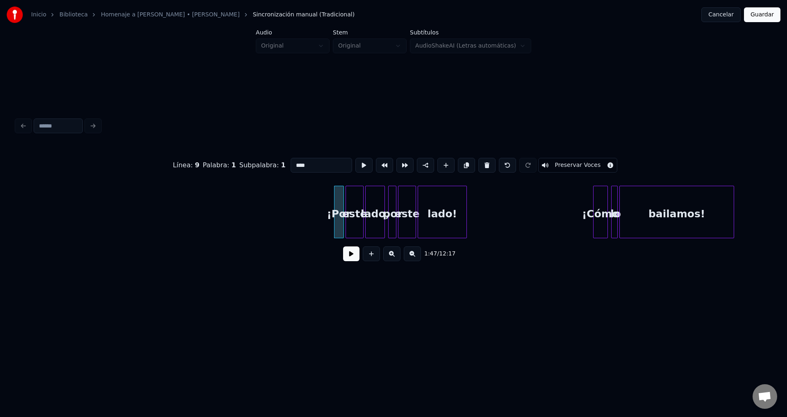
click at [480, 161] on button at bounding box center [486, 165] width 17 height 15
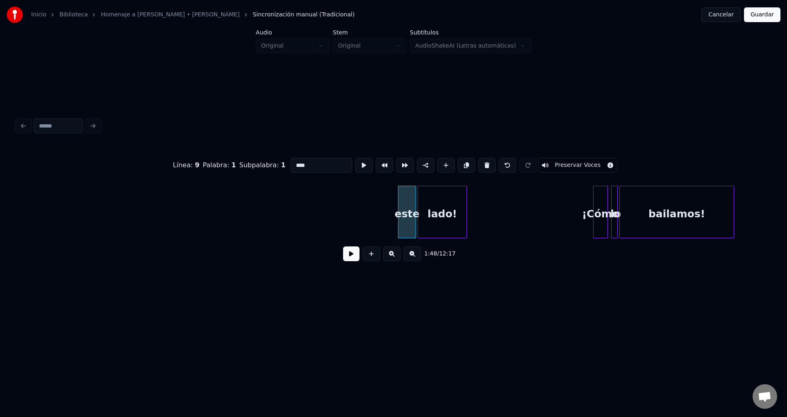
click at [480, 161] on button at bounding box center [486, 165] width 17 height 15
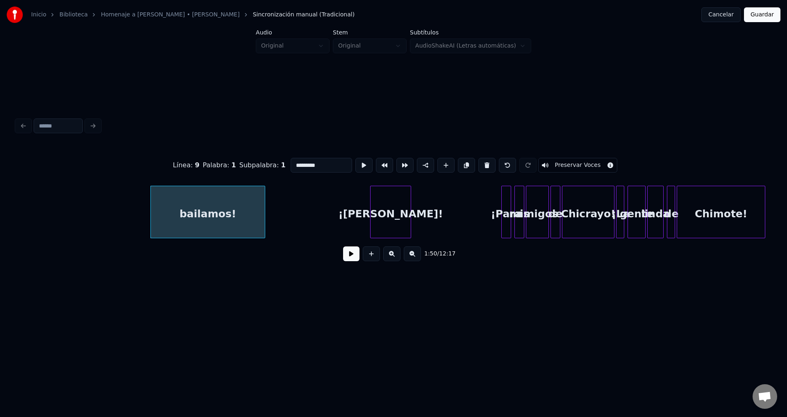
scroll to position [0, 8974]
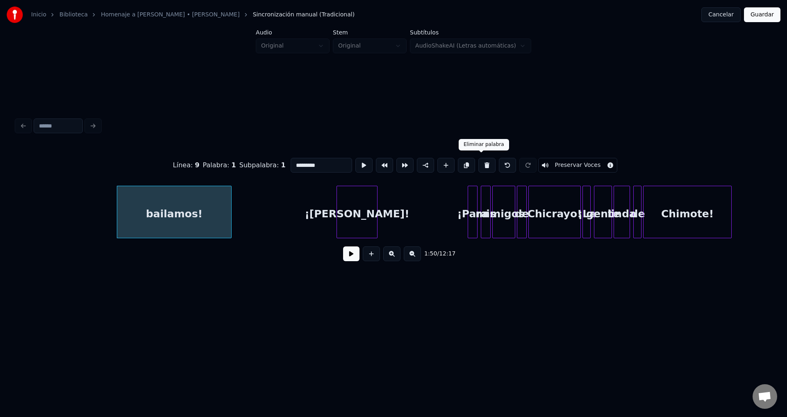
click at [481, 162] on button at bounding box center [486, 165] width 17 height 15
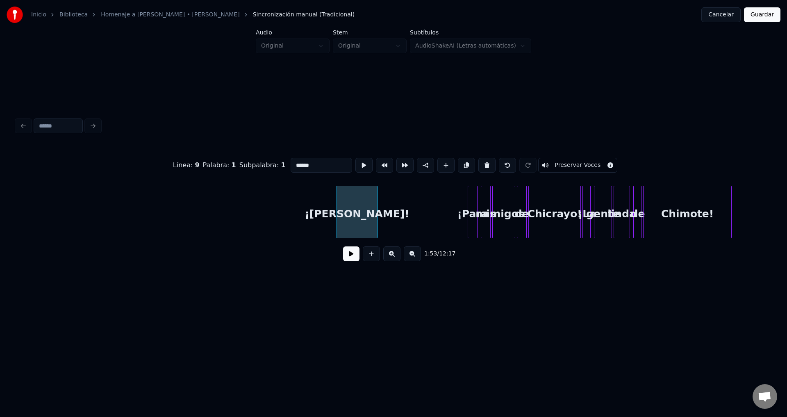
click at [481, 162] on button at bounding box center [486, 165] width 17 height 15
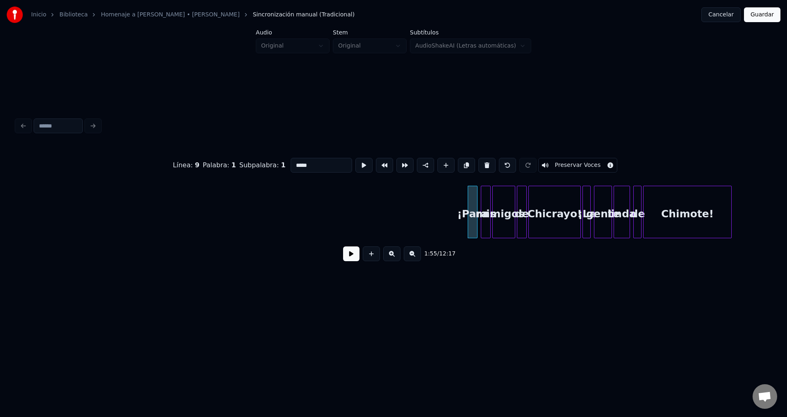
click at [481, 162] on button at bounding box center [486, 165] width 17 height 15
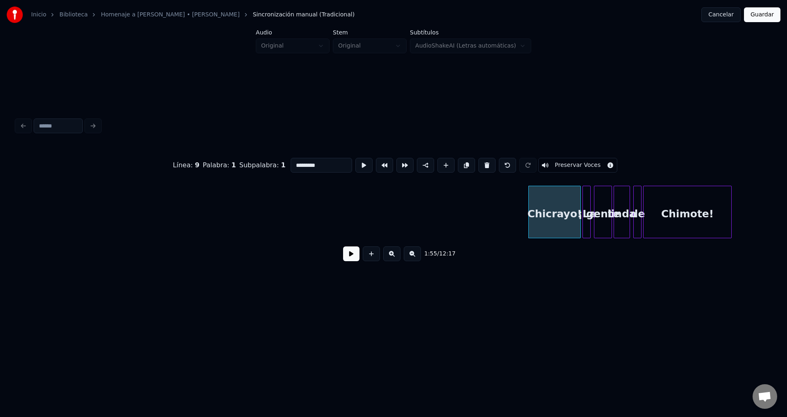
click at [481, 162] on button at bounding box center [486, 165] width 17 height 15
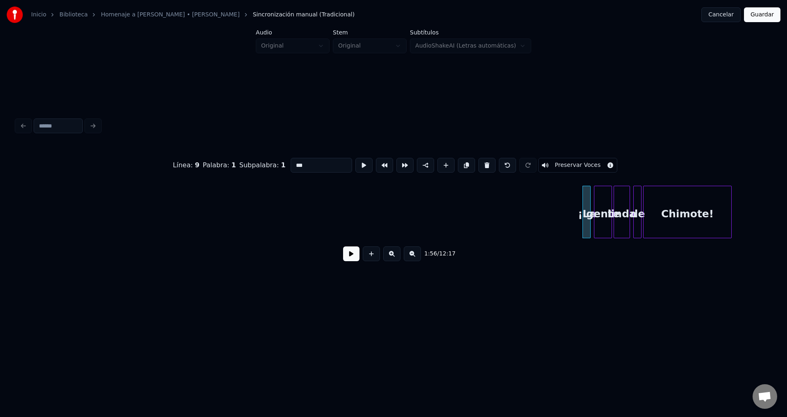
click at [481, 162] on button at bounding box center [486, 165] width 17 height 15
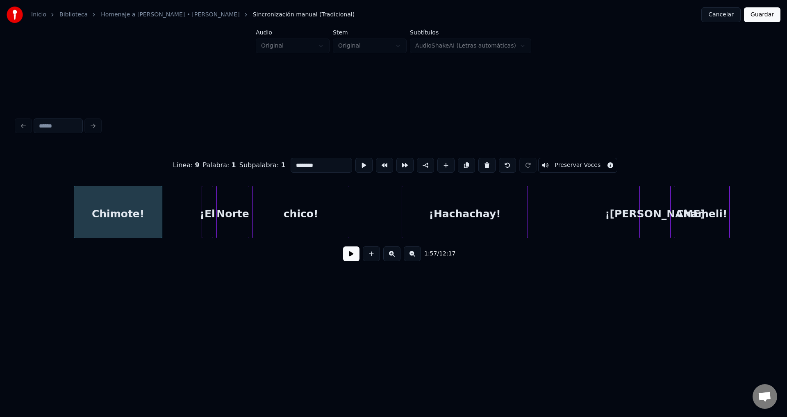
scroll to position [0, 9443]
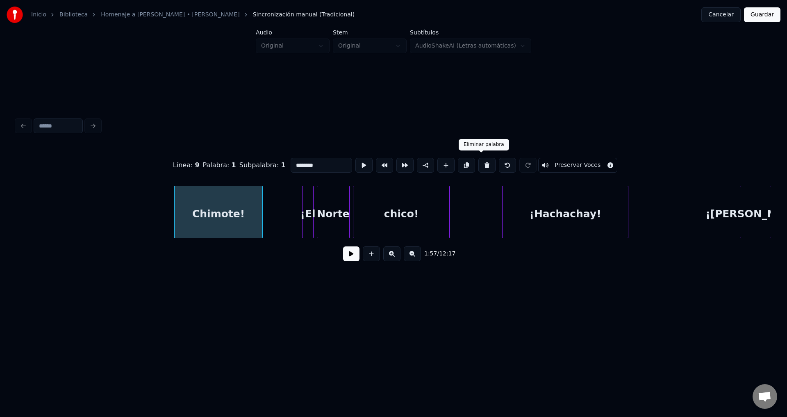
click at [480, 164] on button at bounding box center [486, 165] width 17 height 15
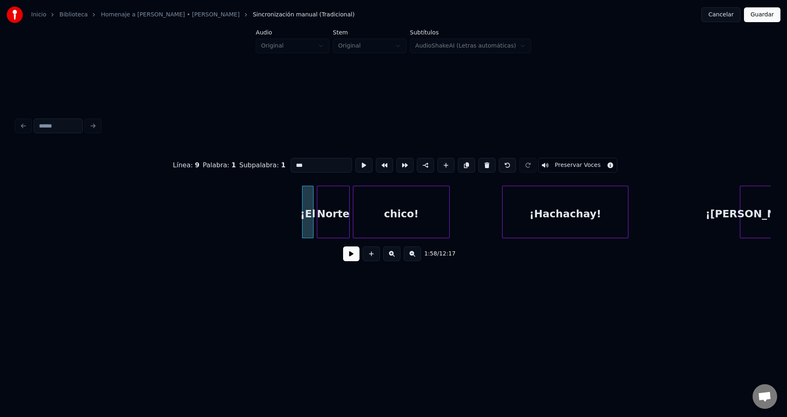
click at [480, 164] on button at bounding box center [486, 165] width 17 height 15
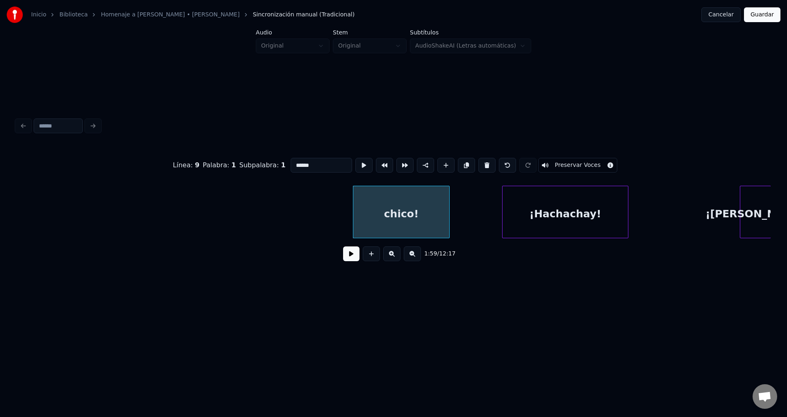
click at [480, 164] on button at bounding box center [486, 165] width 17 height 15
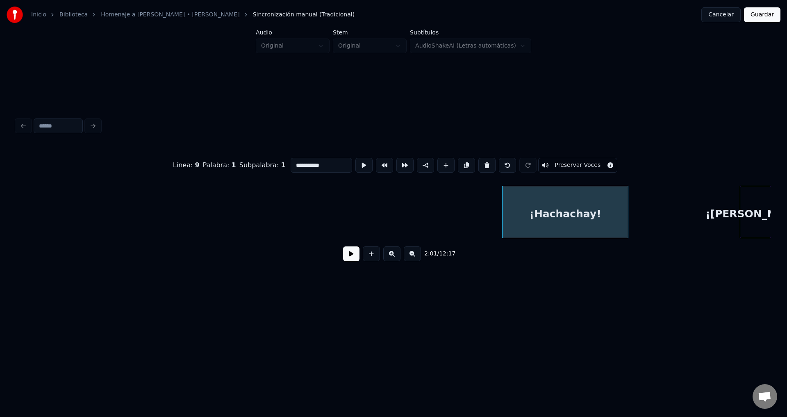
click at [480, 164] on button at bounding box center [486, 165] width 17 height 15
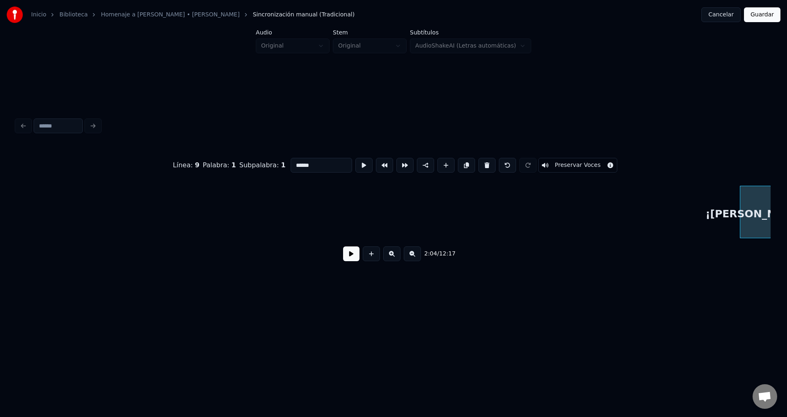
click at [480, 164] on button at bounding box center [486, 165] width 17 height 15
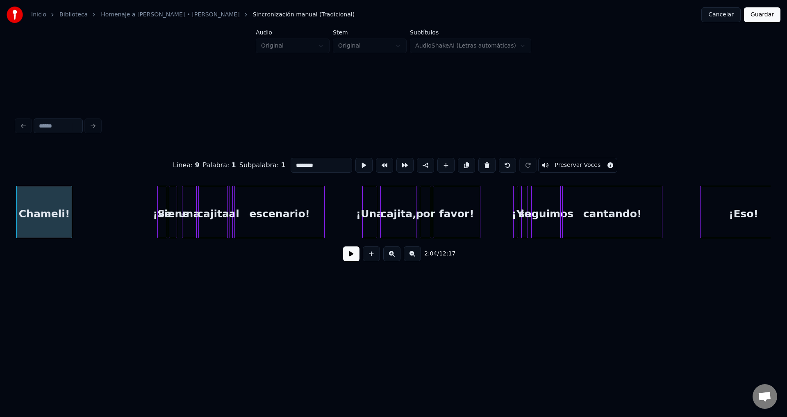
click at [480, 164] on button at bounding box center [486, 165] width 17 height 15
type input "***"
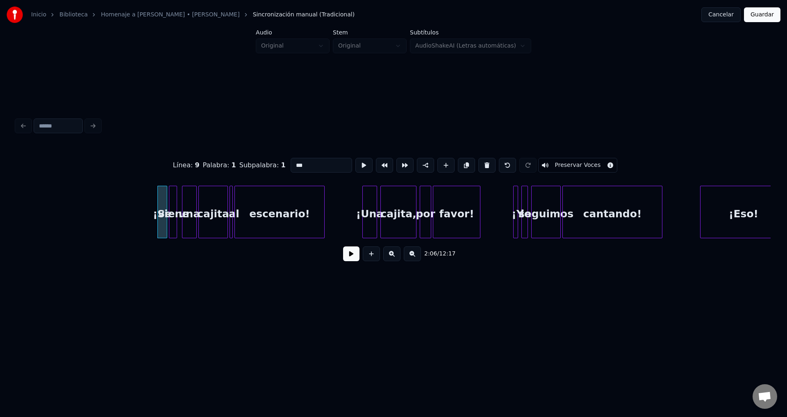
click at [348, 259] on button at bounding box center [351, 253] width 16 height 15
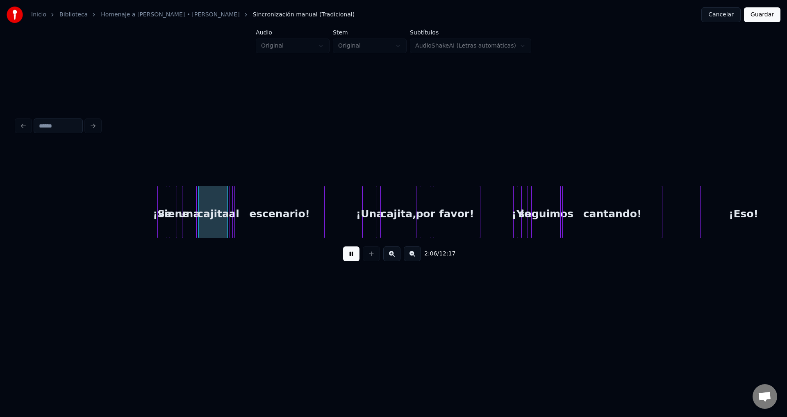
click at [348, 259] on button at bounding box center [351, 253] width 16 height 15
click at [169, 209] on div "viene" at bounding box center [173, 214] width 8 height 56
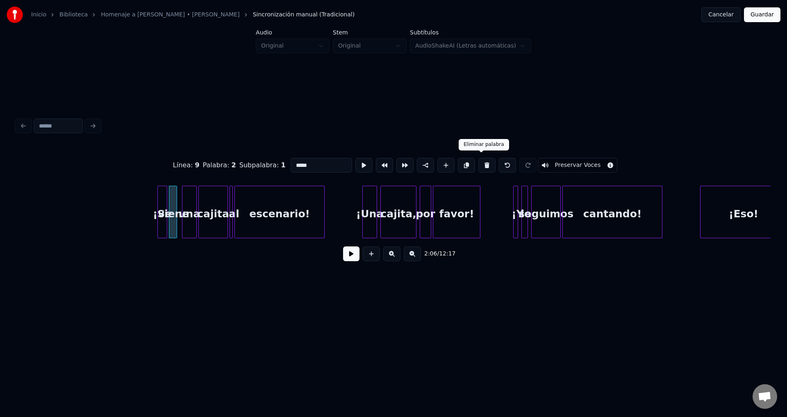
click at [478, 164] on button at bounding box center [486, 165] width 17 height 15
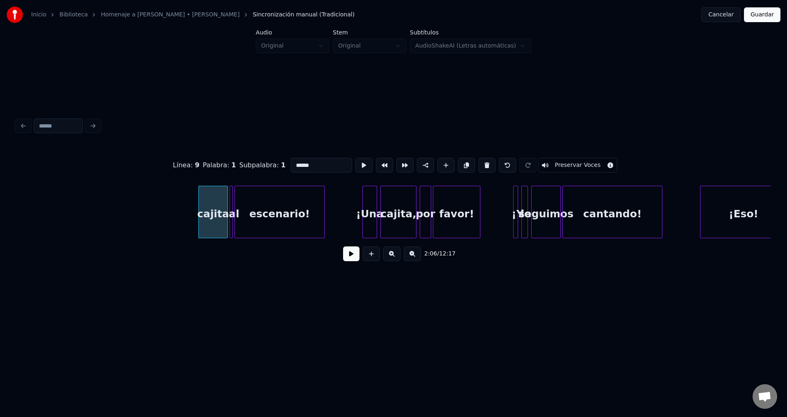
click at [478, 164] on button at bounding box center [486, 165] width 17 height 15
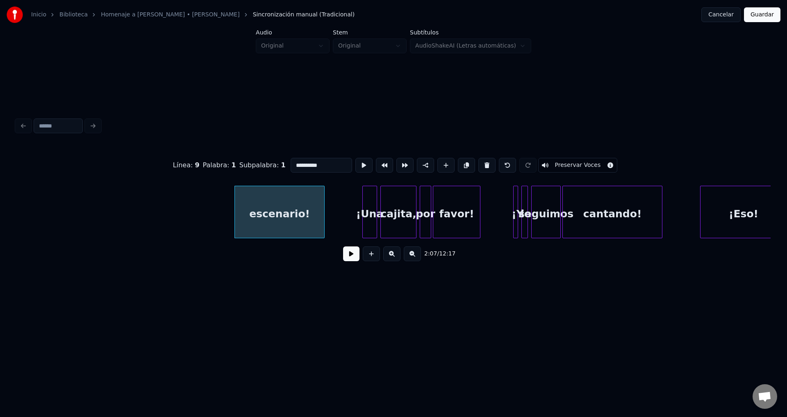
click at [478, 164] on button at bounding box center [486, 165] width 17 height 15
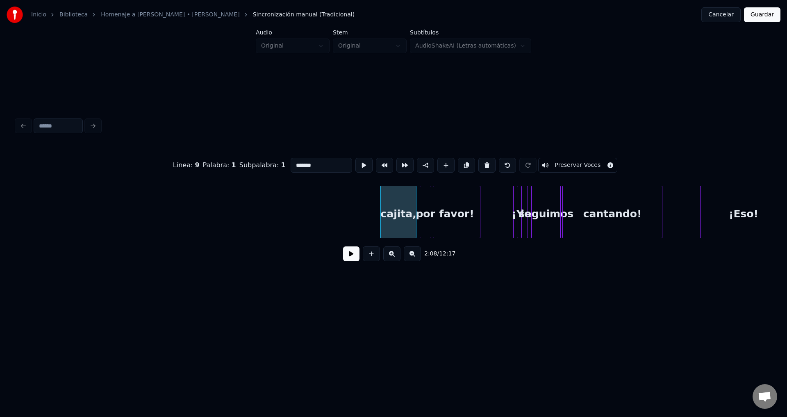
click at [478, 164] on button at bounding box center [486, 165] width 17 height 15
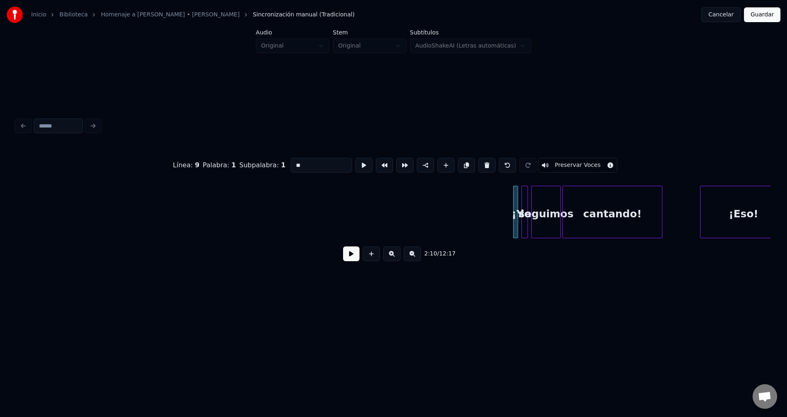
click at [478, 164] on button at bounding box center [486, 165] width 17 height 15
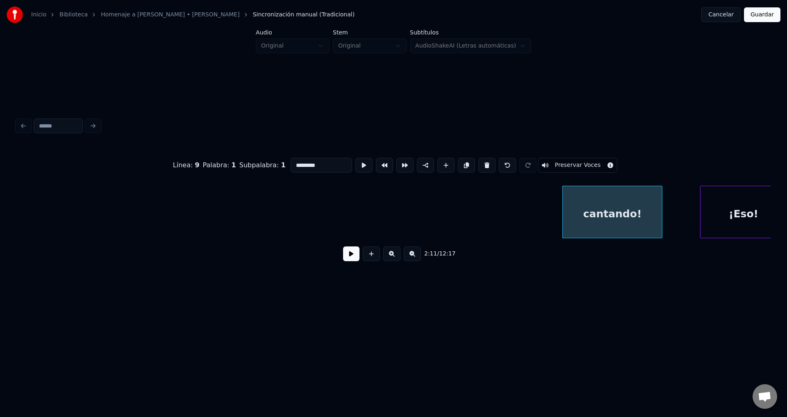
click at [478, 164] on button at bounding box center [486, 165] width 17 height 15
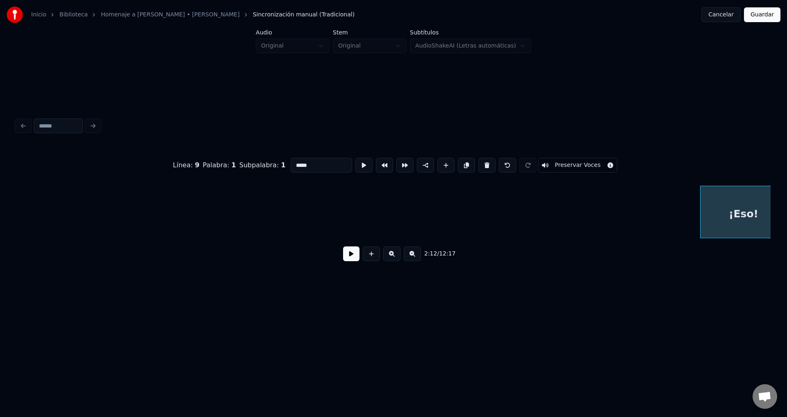
click at [478, 164] on button at bounding box center [486, 165] width 17 height 15
type input "***"
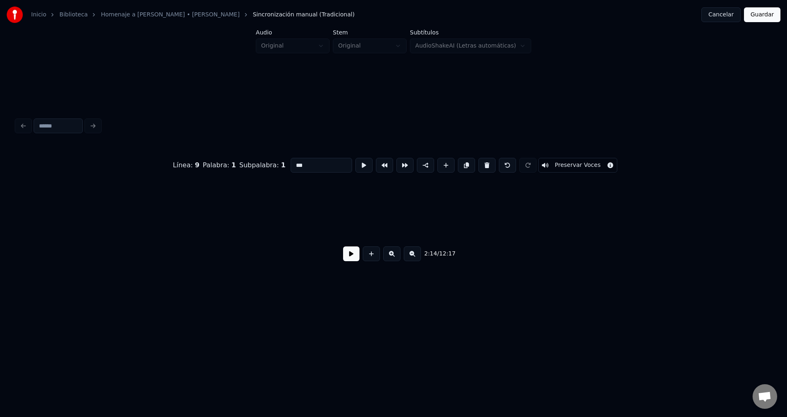
scroll to position [0, 10984]
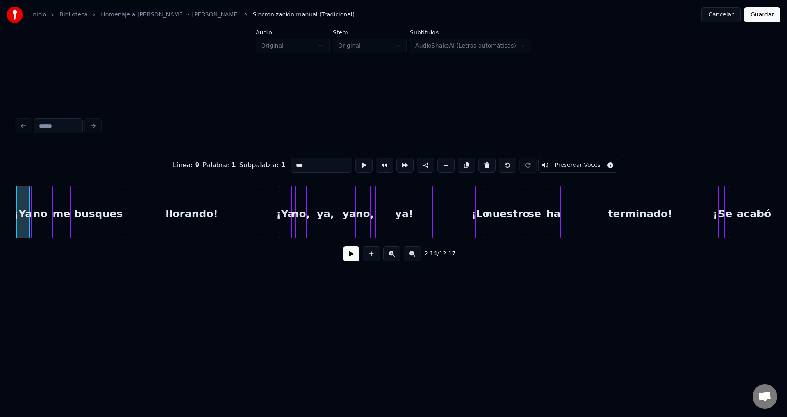
click at [352, 263] on div "2:14 / 12:17" at bounding box center [393, 254] width 741 height 18
click at [352, 260] on button at bounding box center [351, 253] width 16 height 15
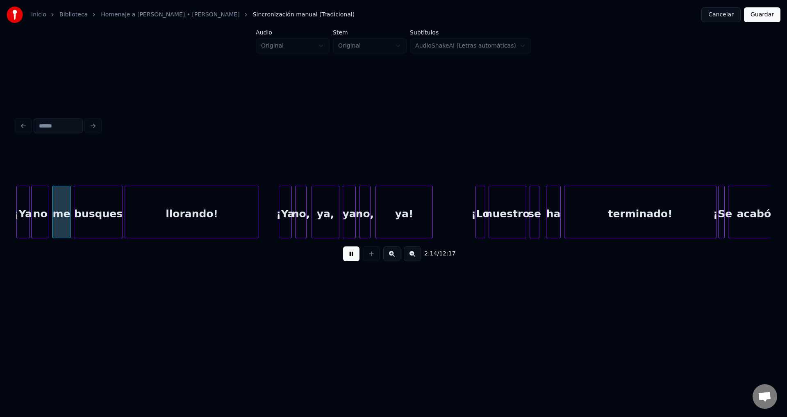
click at [352, 260] on button at bounding box center [351, 253] width 16 height 15
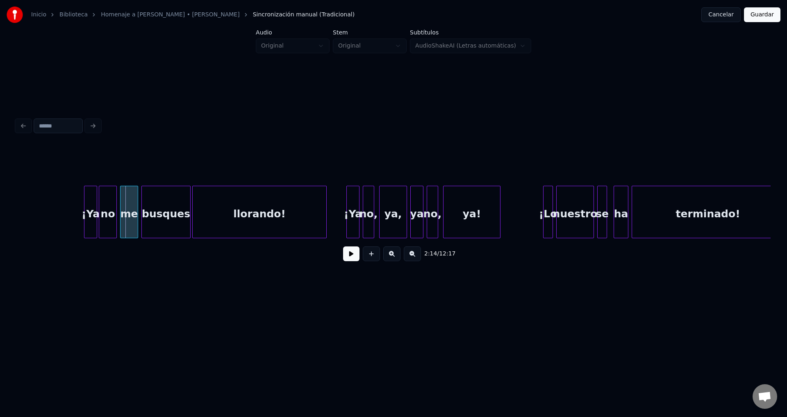
click at [348, 257] on button at bounding box center [351, 253] width 16 height 15
click at [348, 256] on button at bounding box center [351, 253] width 16 height 15
click at [96, 214] on div at bounding box center [96, 212] width 2 height 52
click at [83, 207] on div "¡Ya" at bounding box center [84, 214] width 14 height 56
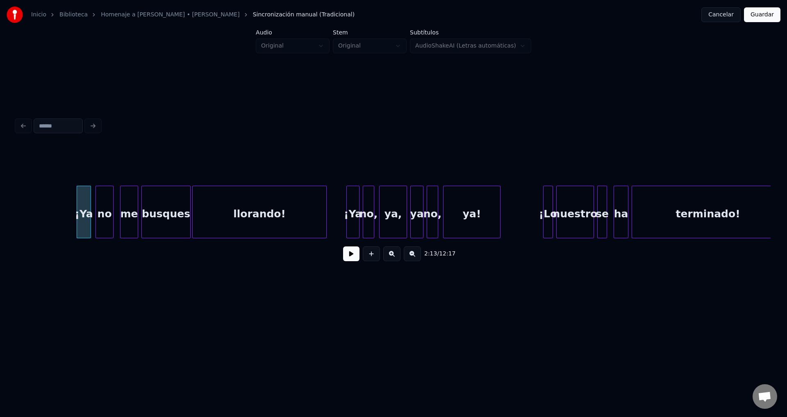
click at [106, 206] on div "no" at bounding box center [104, 214] width 17 height 56
click at [350, 258] on button at bounding box center [351, 253] width 16 height 15
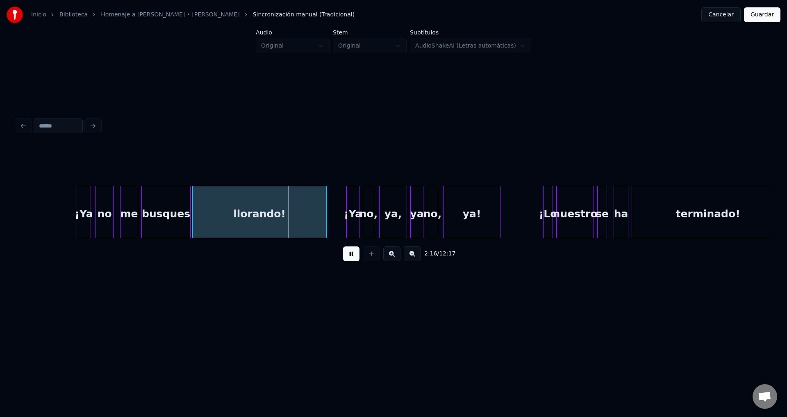
click at [350, 258] on button at bounding box center [351, 253] width 16 height 15
click at [351, 216] on div "¡Ya" at bounding box center [353, 214] width 12 height 56
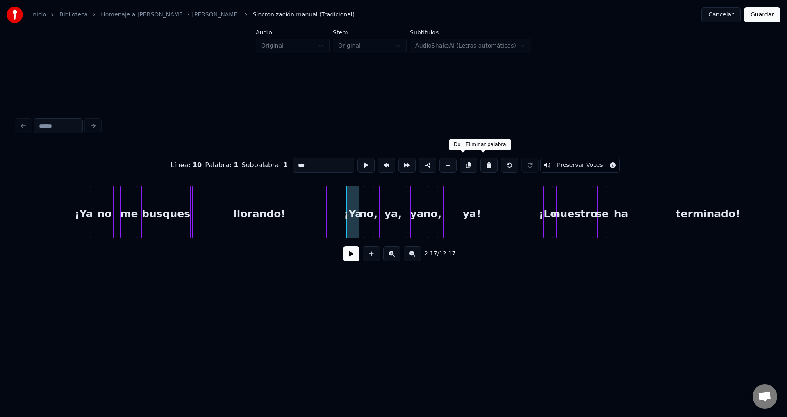
click at [480, 161] on button at bounding box center [488, 165] width 17 height 15
click at [484, 162] on button at bounding box center [488, 165] width 17 height 15
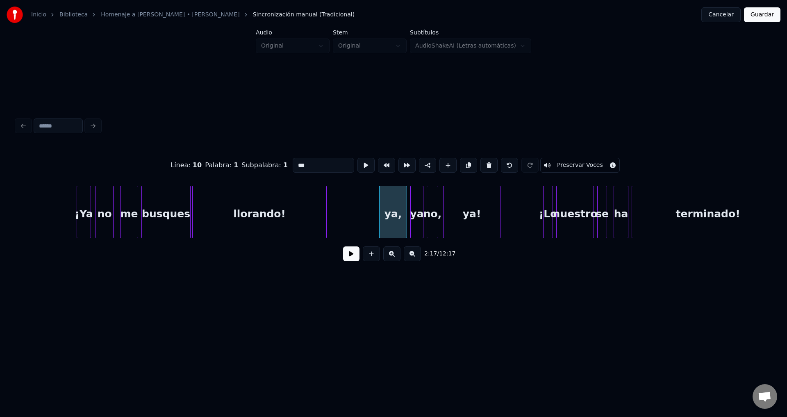
click at [484, 162] on button at bounding box center [488, 165] width 17 height 15
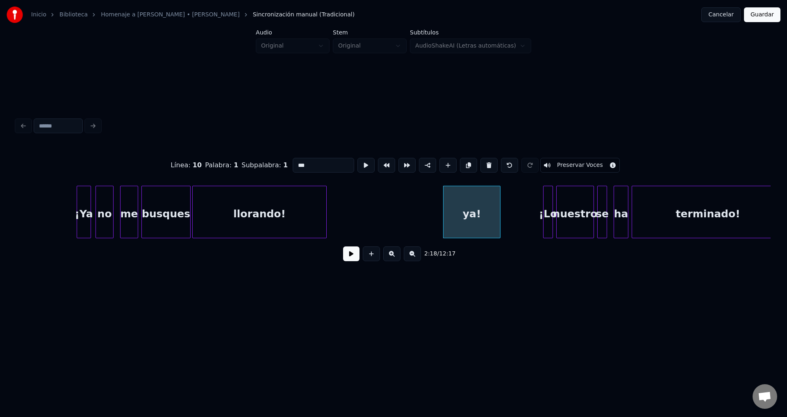
click at [484, 162] on button at bounding box center [488, 165] width 17 height 15
type input "***"
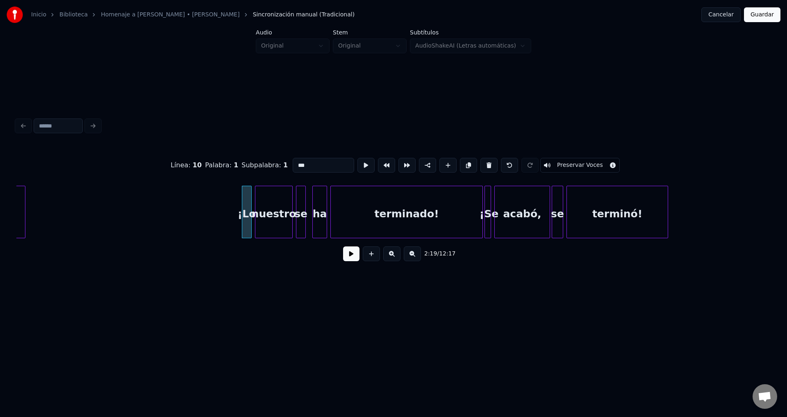
scroll to position [0, 11251]
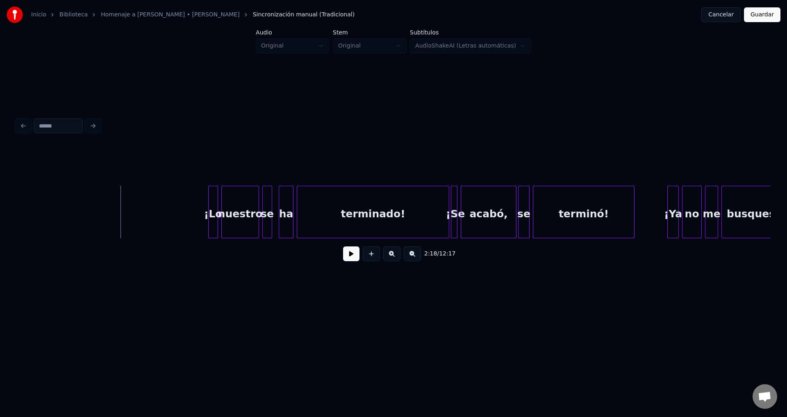
click at [353, 257] on button at bounding box center [351, 253] width 16 height 15
click at [209, 209] on div "¡Lo" at bounding box center [213, 214] width 9 height 56
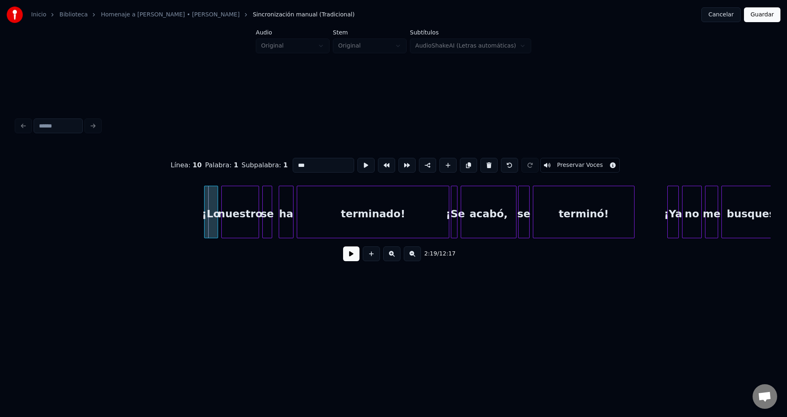
click at [205, 209] on div at bounding box center [205, 212] width 2 height 52
click at [209, 209] on div "¡Lo" at bounding box center [208, 214] width 13 height 56
click at [200, 209] on div at bounding box center [201, 212] width 2 height 52
click at [353, 259] on button at bounding box center [351, 253] width 16 height 15
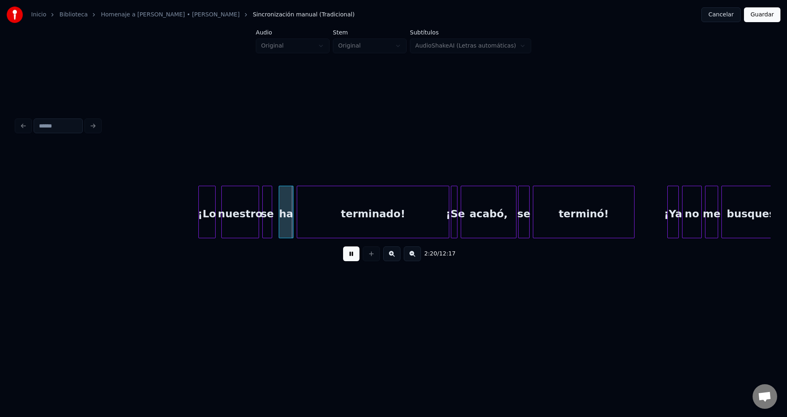
click at [353, 259] on button at bounding box center [351, 253] width 16 height 15
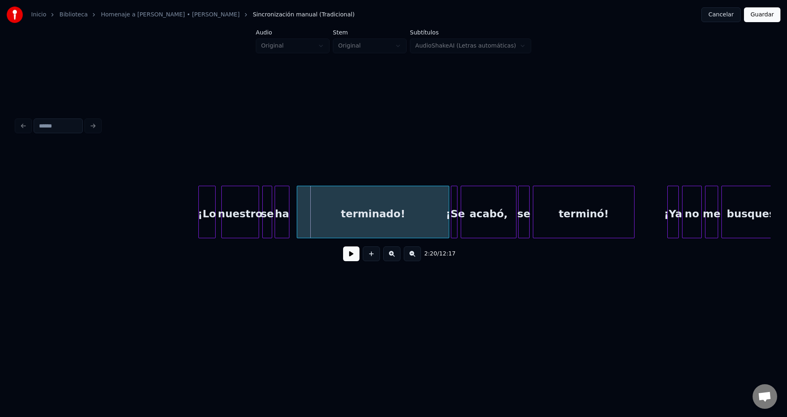
click at [284, 212] on div "ha" at bounding box center [282, 214] width 14 height 56
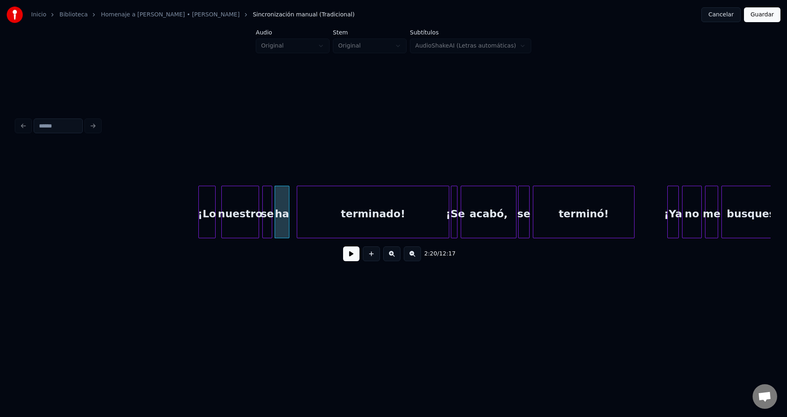
click at [343, 256] on button at bounding box center [351, 253] width 16 height 15
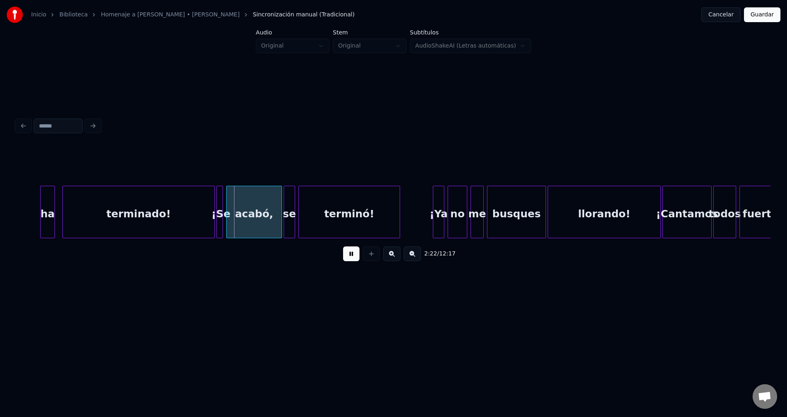
scroll to position [0, 11519]
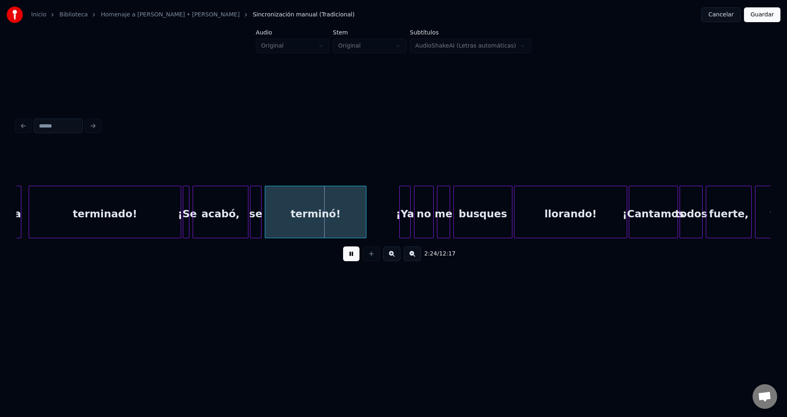
click at [351, 257] on button at bounding box center [351, 253] width 16 height 15
click at [202, 210] on div "acabó," at bounding box center [220, 214] width 55 height 56
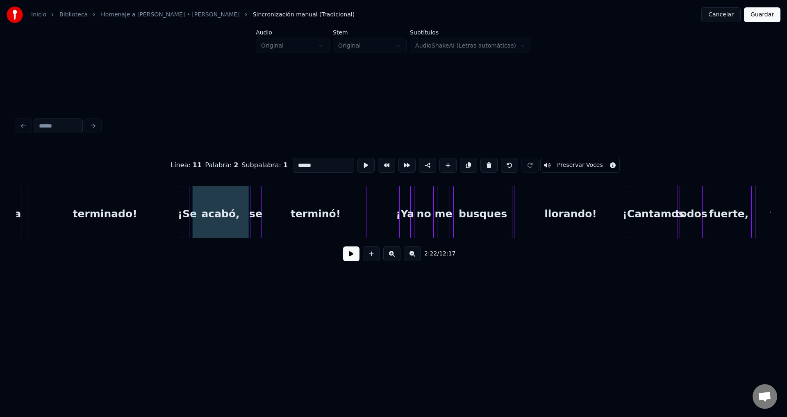
click at [188, 207] on div at bounding box center [187, 212] width 2 height 52
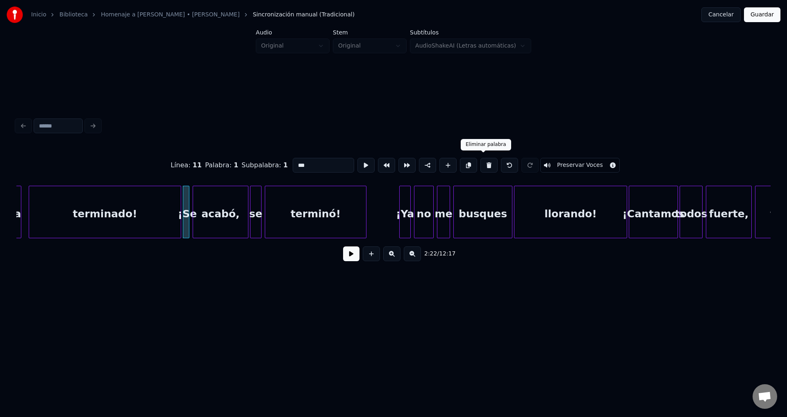
click at [480, 162] on button at bounding box center [488, 165] width 17 height 15
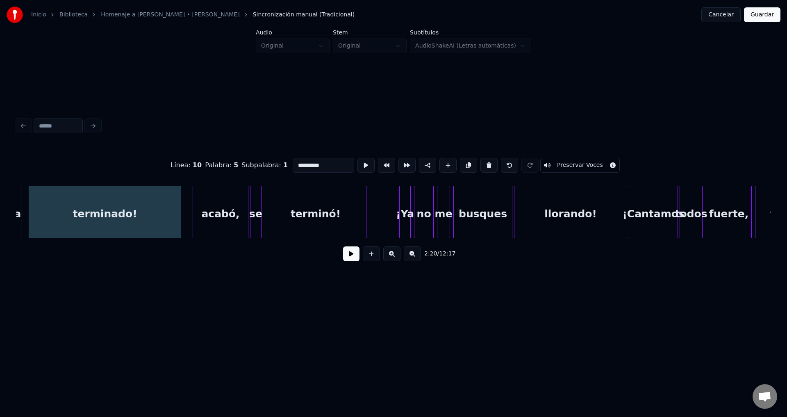
click at [218, 213] on div "acabó," at bounding box center [220, 214] width 55 height 56
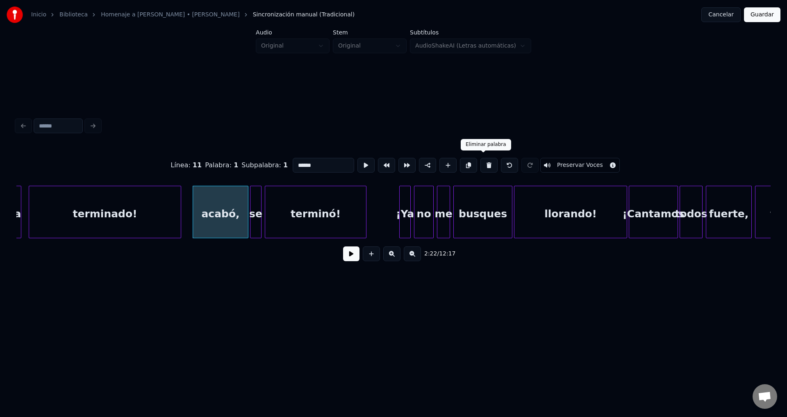
click at [484, 162] on button at bounding box center [488, 165] width 17 height 15
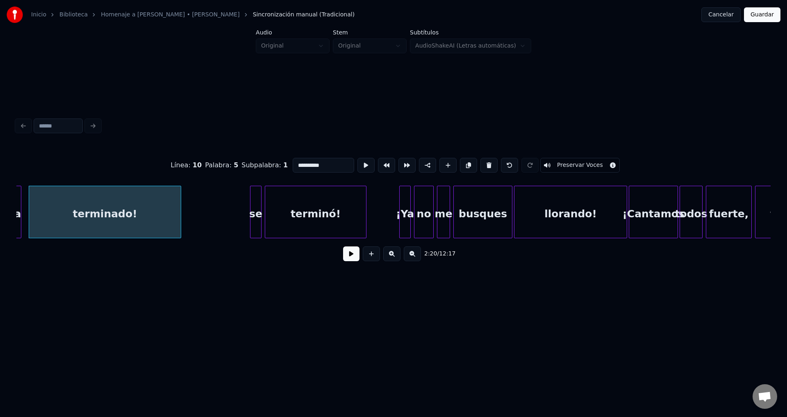
click at [258, 206] on div "se" at bounding box center [255, 214] width 11 height 56
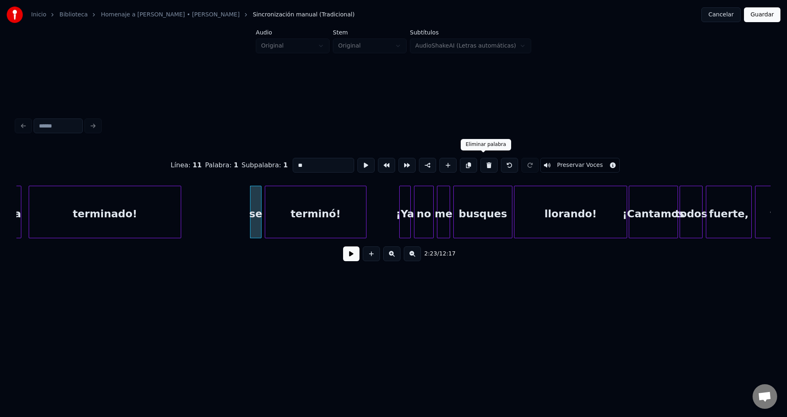
click at [483, 163] on button at bounding box center [488, 165] width 17 height 15
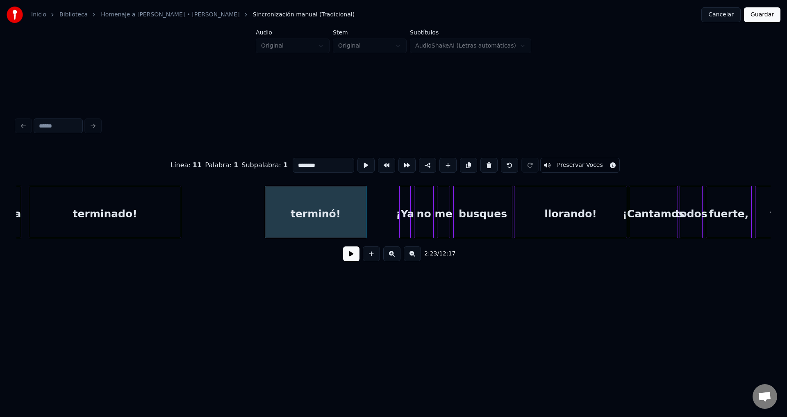
click at [484, 163] on button at bounding box center [488, 165] width 17 height 15
type input "**********"
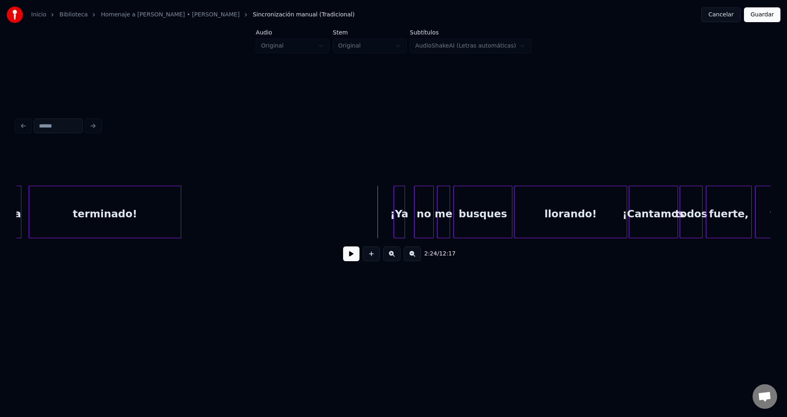
click at [399, 212] on div "¡Ya" at bounding box center [399, 214] width 11 height 56
click at [349, 253] on button at bounding box center [351, 253] width 16 height 15
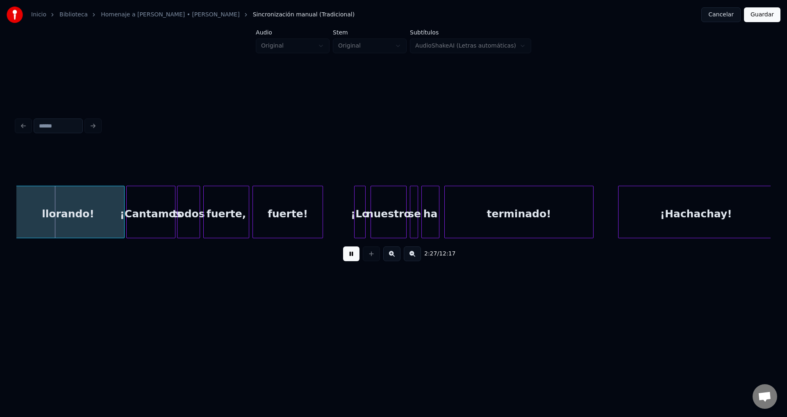
scroll to position [0, 12055]
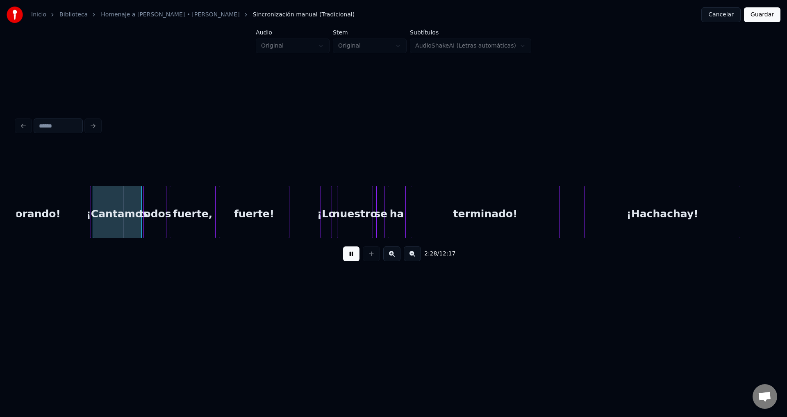
click at [122, 218] on div "¡Cantamos" at bounding box center [117, 214] width 48 height 56
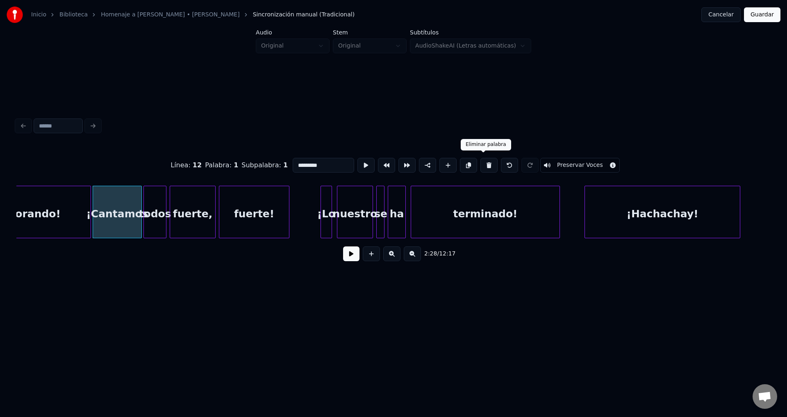
click at [481, 163] on button at bounding box center [488, 165] width 17 height 15
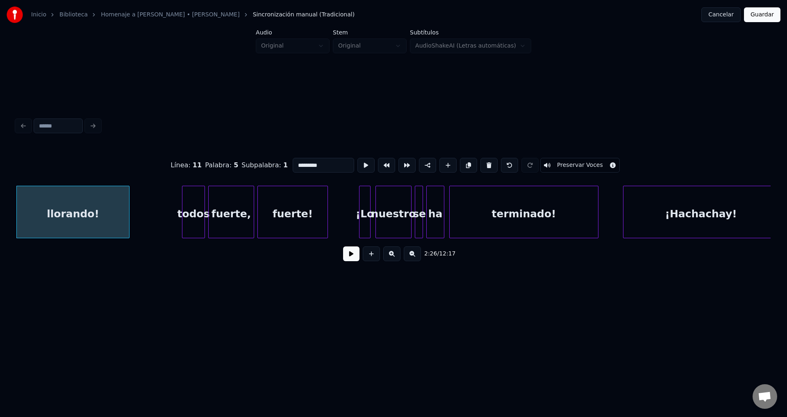
click at [195, 211] on div "todos" at bounding box center [193, 214] width 22 height 56
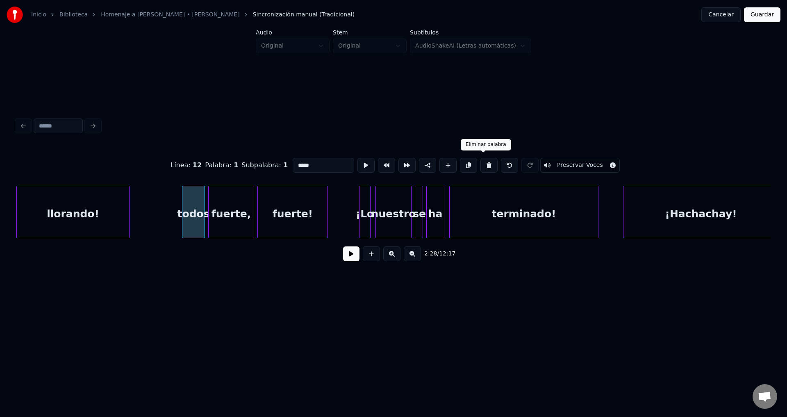
click at [483, 161] on button at bounding box center [488, 165] width 17 height 15
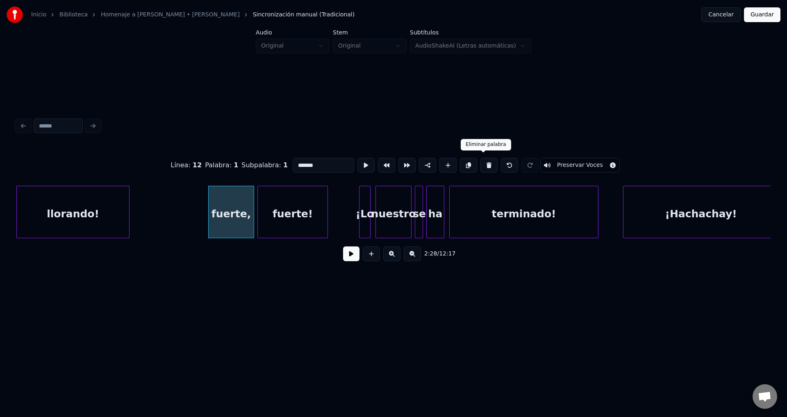
click at [480, 161] on button at bounding box center [488, 165] width 17 height 15
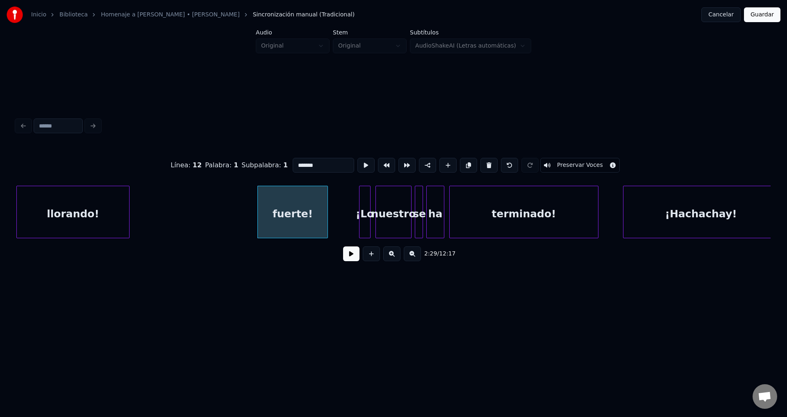
click at [480, 161] on button at bounding box center [488, 165] width 17 height 15
type input "***"
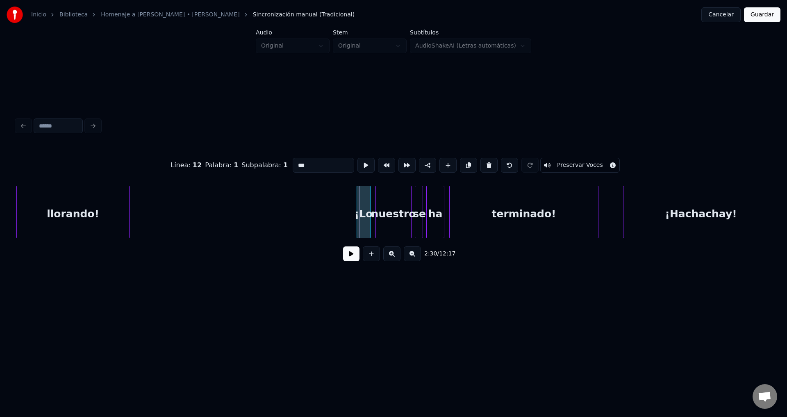
click at [358, 219] on div at bounding box center [358, 212] width 2 height 52
click at [361, 219] on div "¡Lo" at bounding box center [361, 214] width 14 height 56
click at [351, 256] on button at bounding box center [351, 253] width 16 height 15
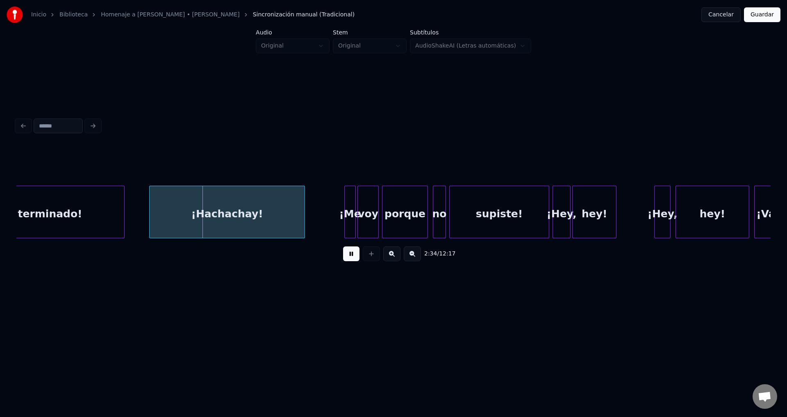
scroll to position [0, 12524]
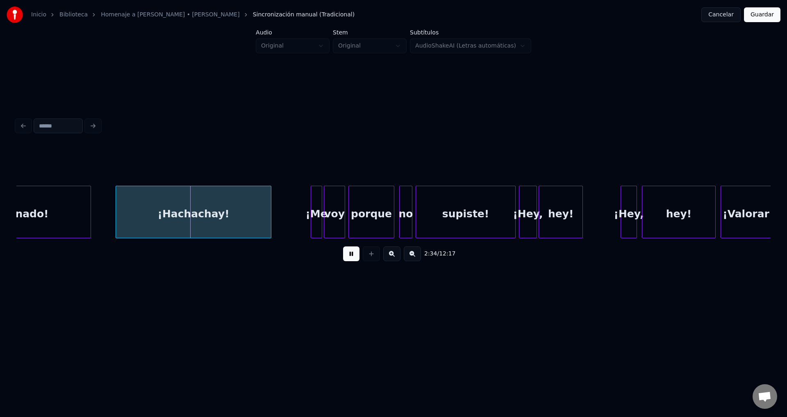
click at [180, 213] on div "¡Hachachay!" at bounding box center [193, 214] width 155 height 56
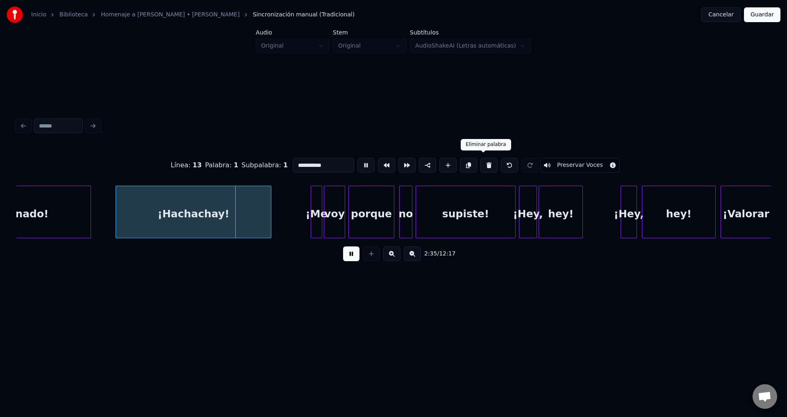
click at [480, 163] on button at bounding box center [488, 165] width 17 height 15
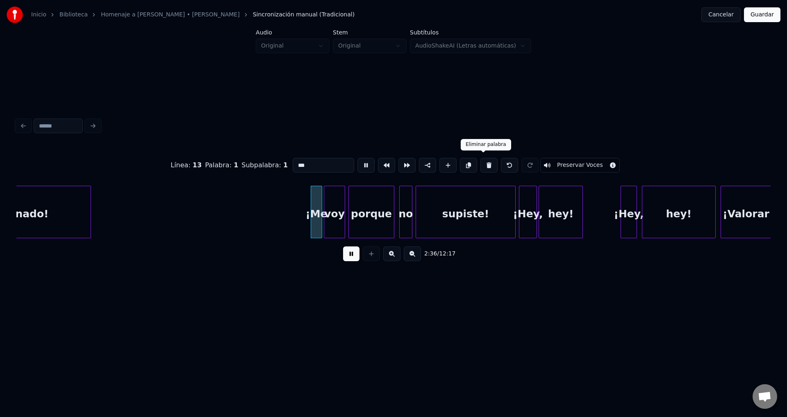
type input "***"
click at [314, 217] on div "¡Me" at bounding box center [314, 214] width 11 height 56
click at [352, 260] on button at bounding box center [351, 253] width 16 height 15
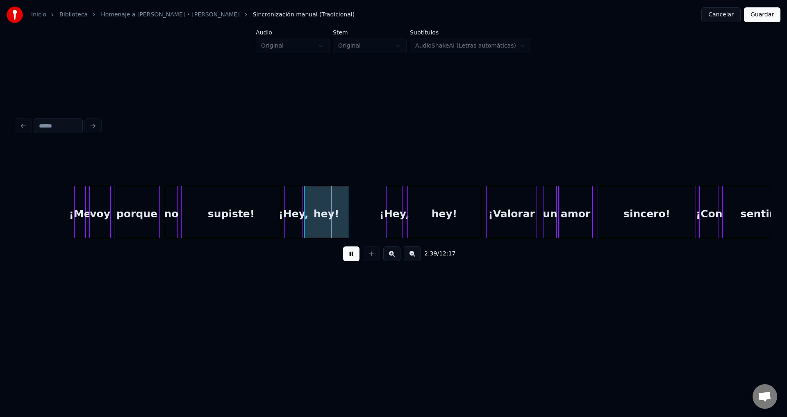
scroll to position [0, 12825]
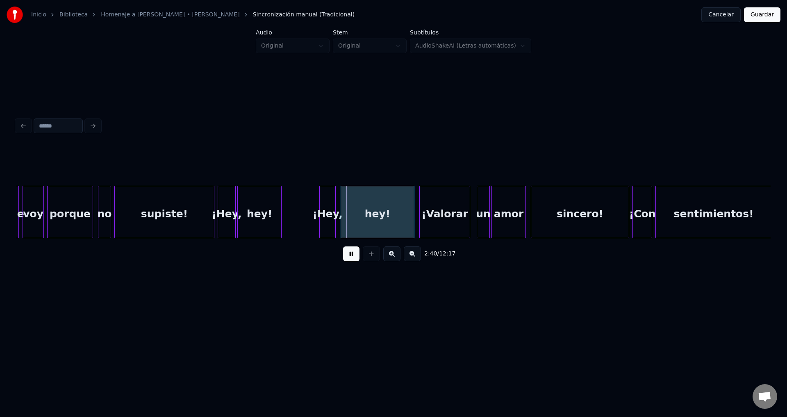
click at [225, 220] on div "¡Hey," at bounding box center [226, 214] width 17 height 56
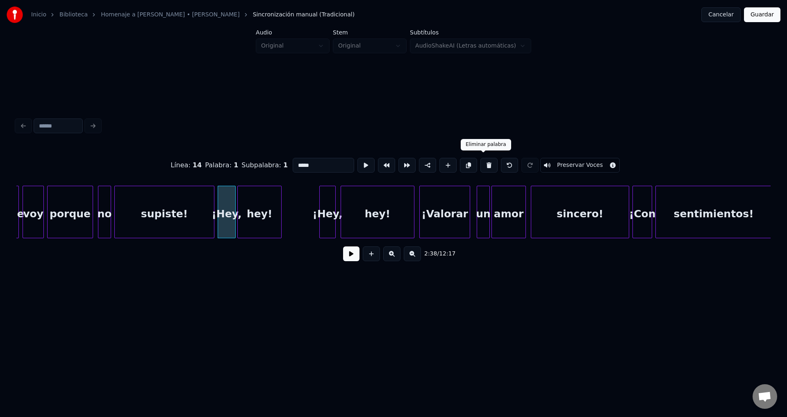
click at [486, 162] on button at bounding box center [488, 165] width 17 height 15
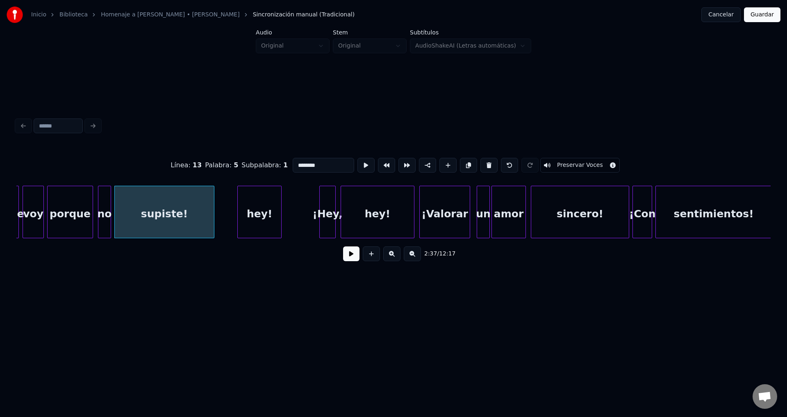
click at [268, 216] on div "hey!" at bounding box center [259, 214] width 43 height 56
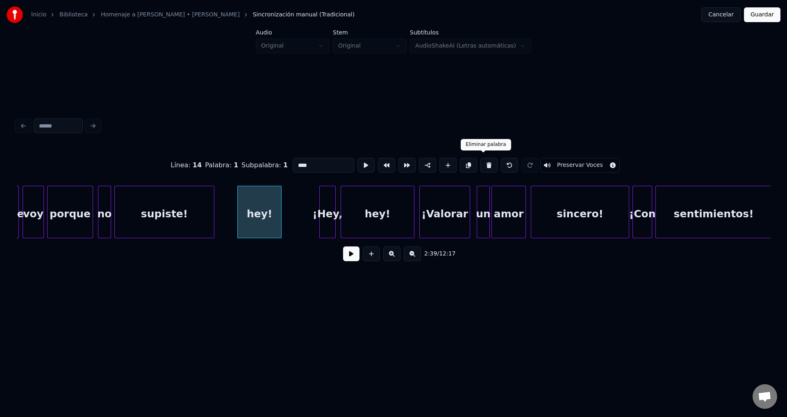
click at [484, 163] on button at bounding box center [488, 165] width 17 height 15
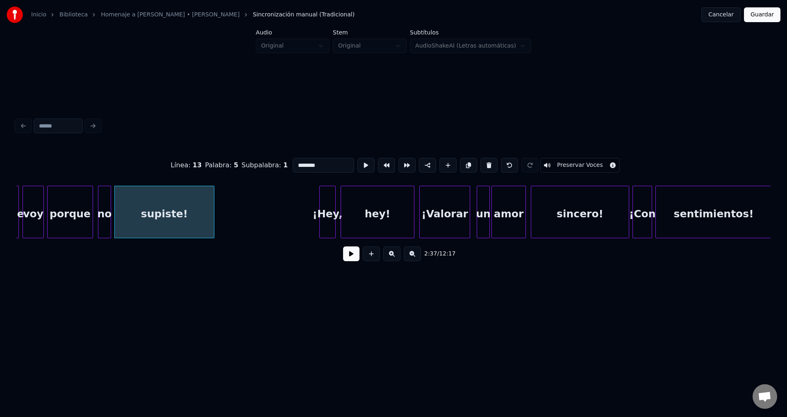
click at [331, 209] on div "¡Hey," at bounding box center [328, 214] width 16 height 56
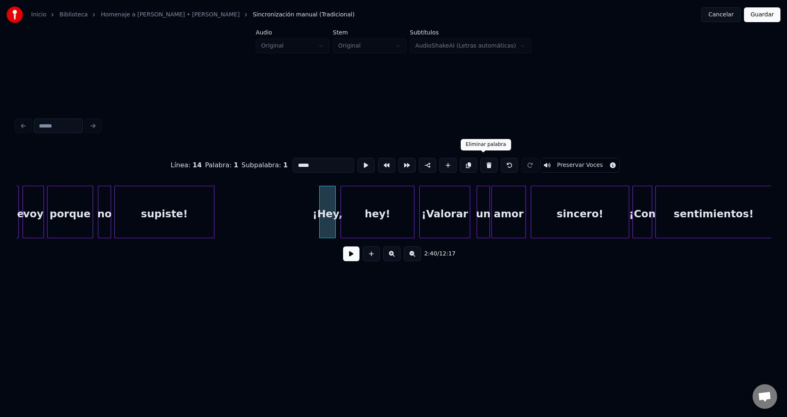
click at [480, 163] on button at bounding box center [488, 165] width 17 height 15
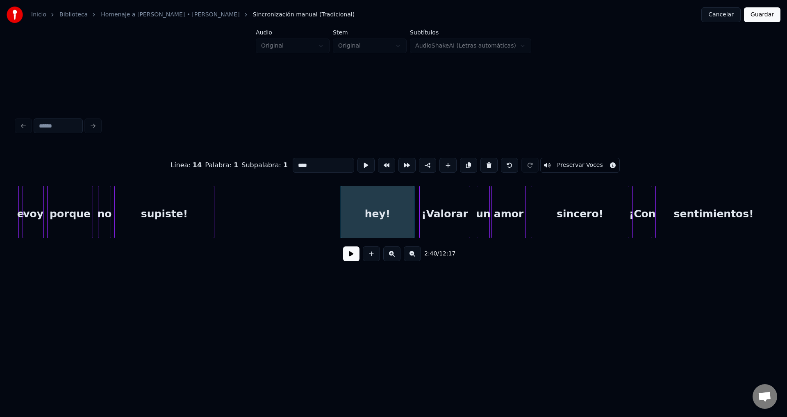
click at [482, 162] on button at bounding box center [488, 165] width 17 height 15
type input "********"
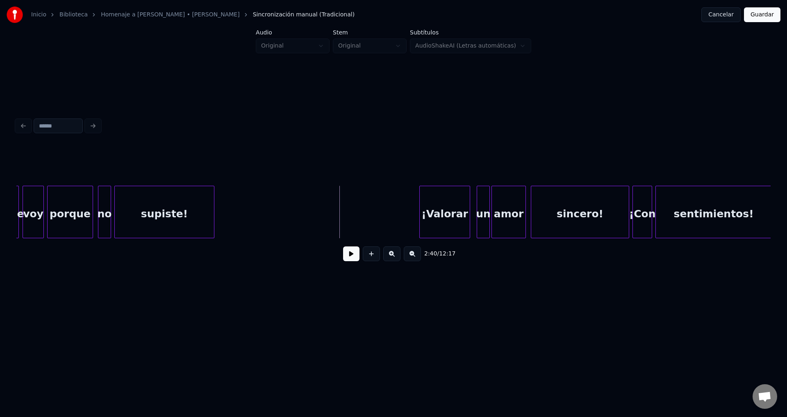
click at [345, 259] on button at bounding box center [351, 253] width 16 height 15
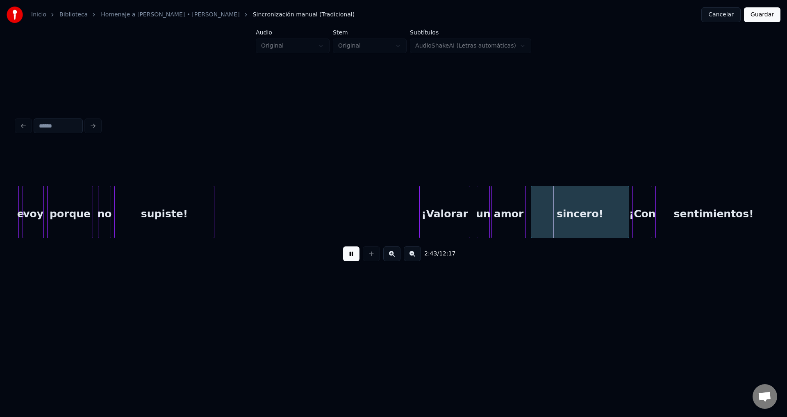
click at [345, 259] on button at bounding box center [351, 253] width 16 height 15
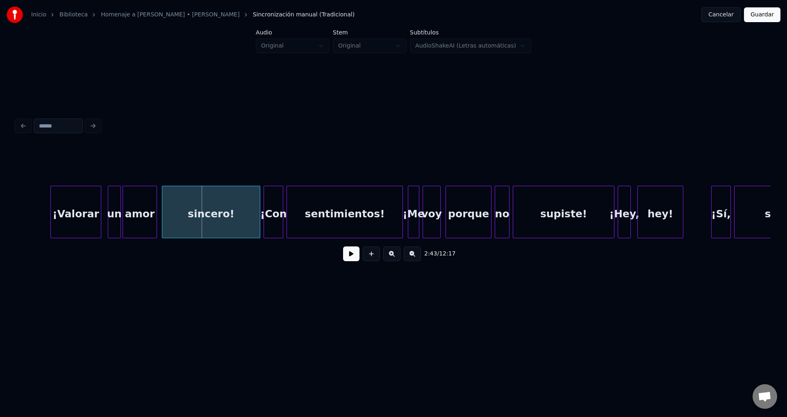
scroll to position [0, 13294]
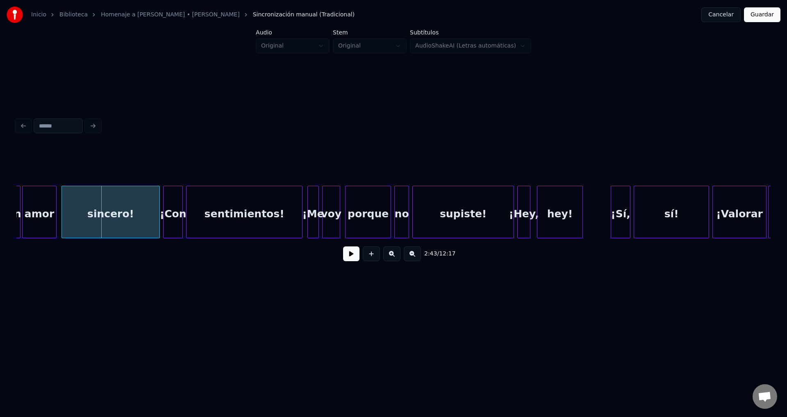
click at [350, 261] on button at bounding box center [351, 253] width 16 height 15
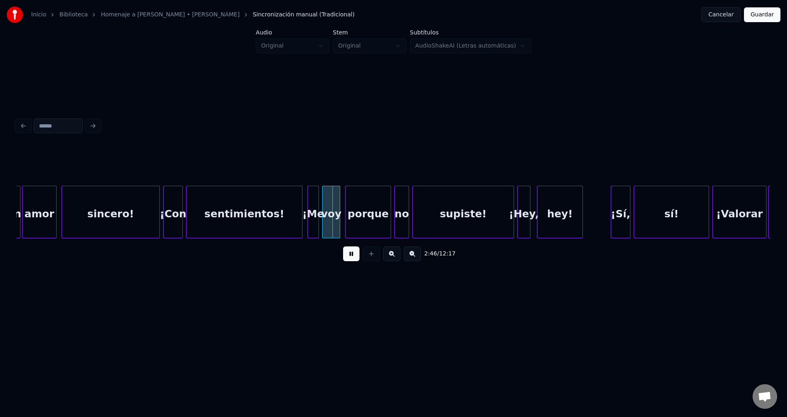
click at [353, 258] on button at bounding box center [351, 253] width 16 height 15
click at [177, 209] on div "¡Con" at bounding box center [172, 214] width 19 height 56
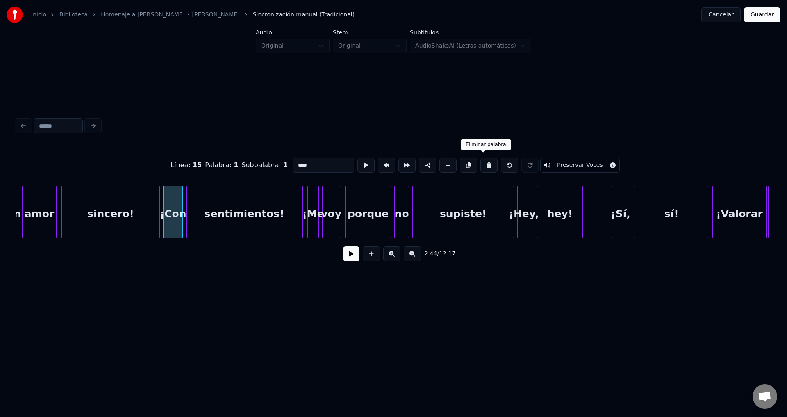
click at [481, 161] on button at bounding box center [488, 165] width 17 height 15
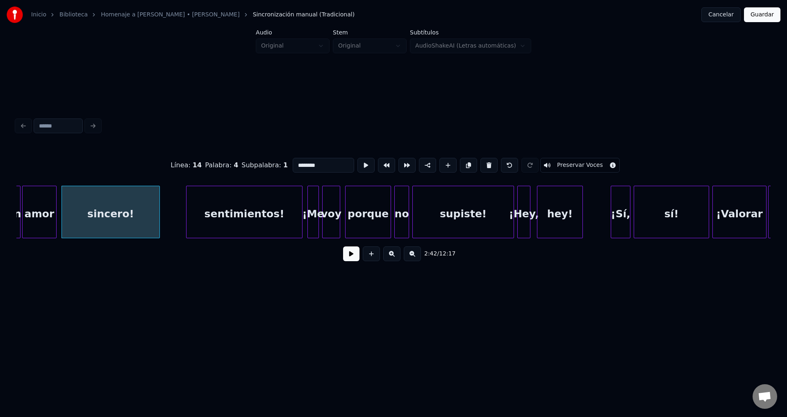
click at [245, 207] on div "sentimientos!" at bounding box center [244, 214] width 116 height 56
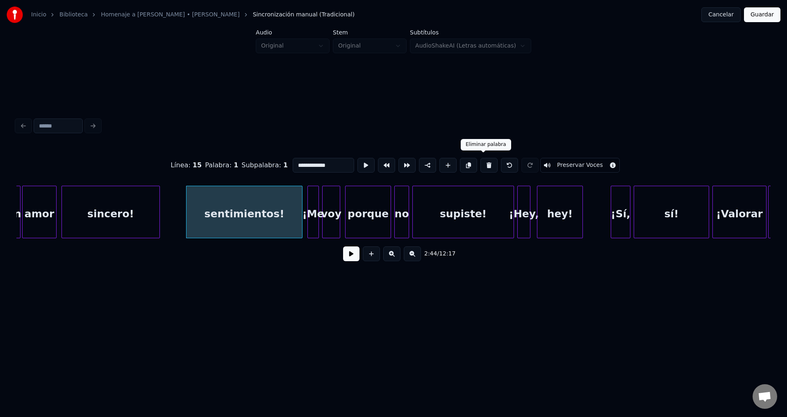
click at [484, 161] on button at bounding box center [488, 165] width 17 height 15
type input "********"
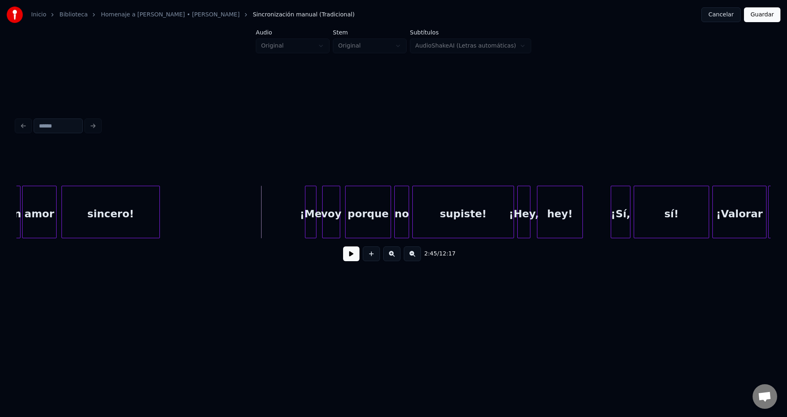
click at [312, 211] on div "¡Me" at bounding box center [310, 214] width 11 height 56
click at [350, 258] on button at bounding box center [351, 253] width 16 height 15
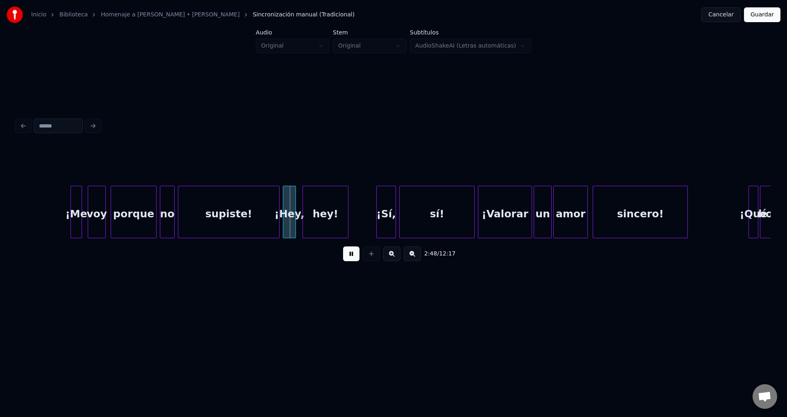
scroll to position [0, 13596]
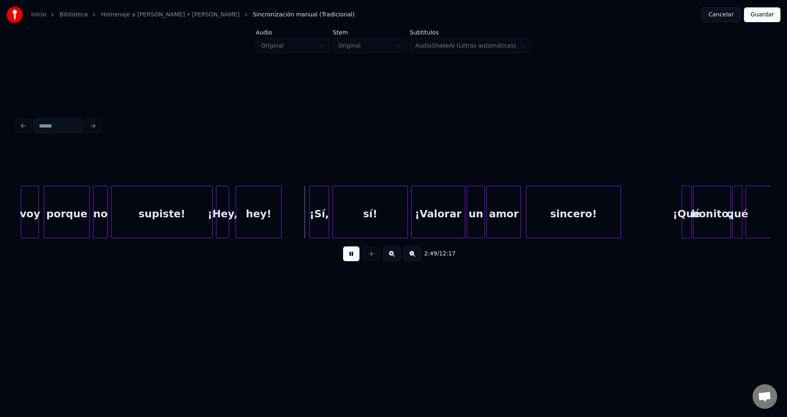
click at [225, 212] on div "¡Hey," at bounding box center [222, 214] width 12 height 56
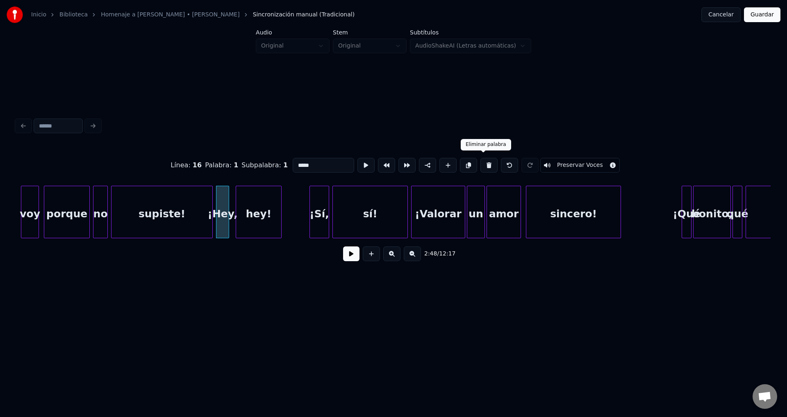
click at [487, 159] on button at bounding box center [488, 165] width 17 height 15
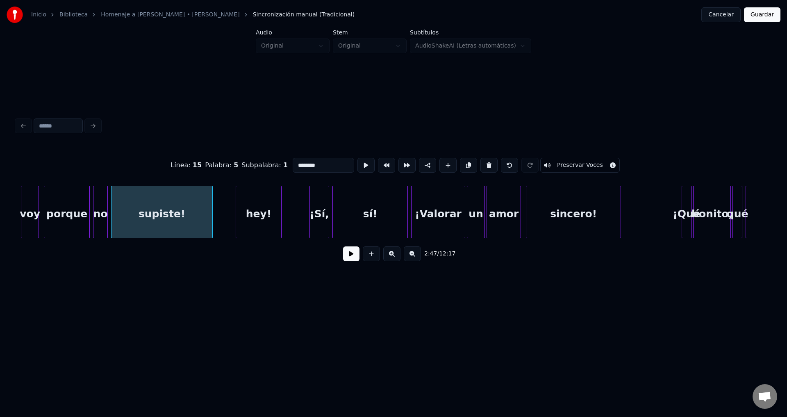
click at [267, 207] on div "hey!" at bounding box center [258, 214] width 45 height 56
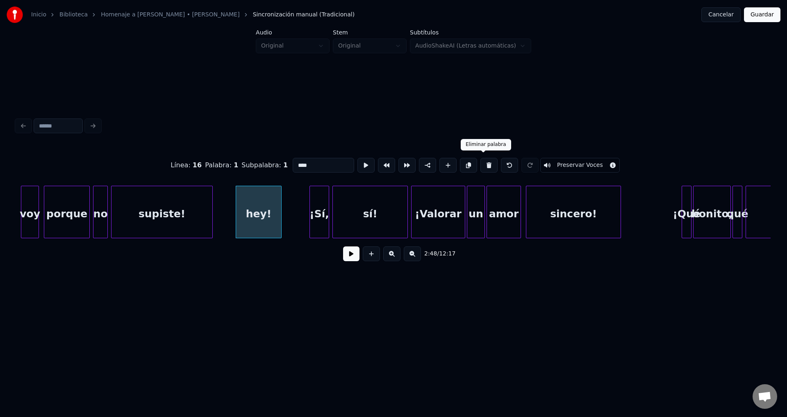
click at [480, 162] on button at bounding box center [488, 165] width 17 height 15
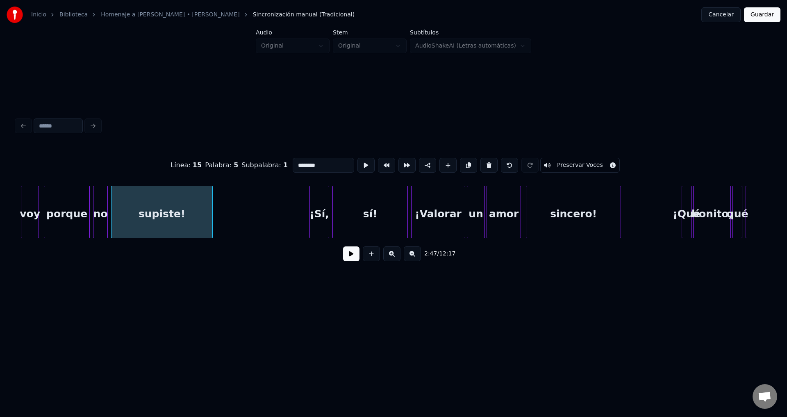
click at [322, 207] on div "¡Sí," at bounding box center [319, 214] width 19 height 56
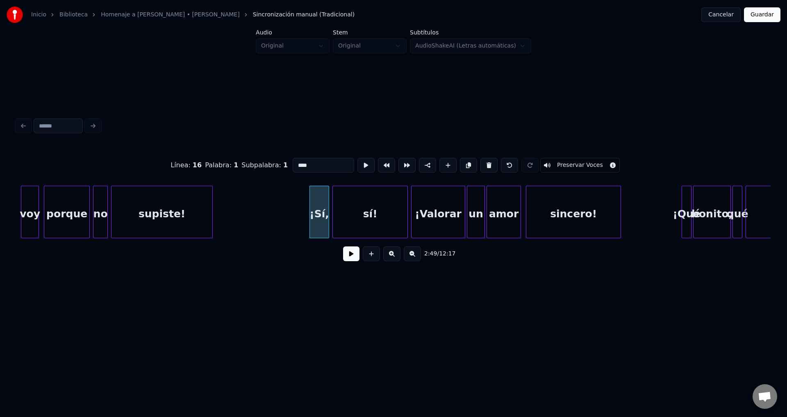
click at [485, 164] on button at bounding box center [488, 165] width 17 height 15
type input "***"
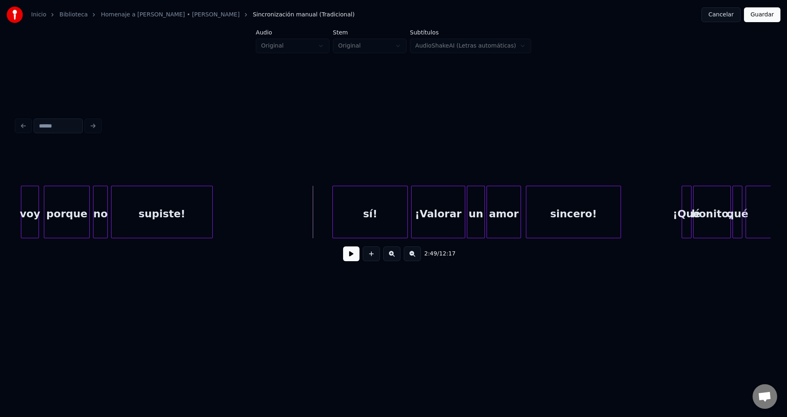
click at [344, 261] on button at bounding box center [351, 253] width 16 height 15
click at [345, 259] on button at bounding box center [351, 253] width 16 height 15
click at [350, 216] on div "sí!" at bounding box center [370, 214] width 75 height 56
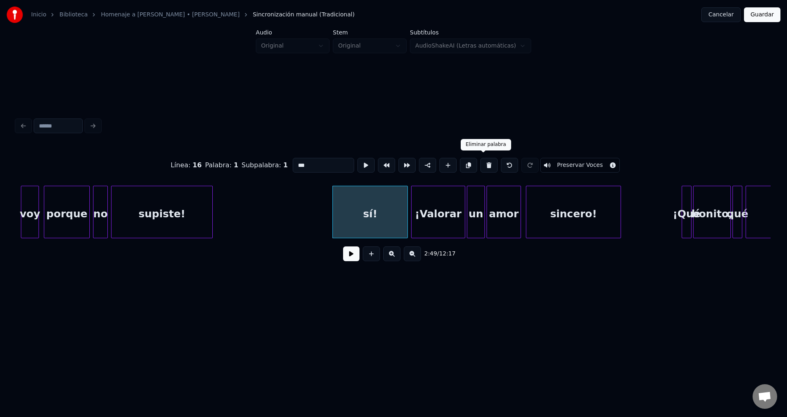
click at [480, 162] on button at bounding box center [488, 165] width 17 height 15
type input "********"
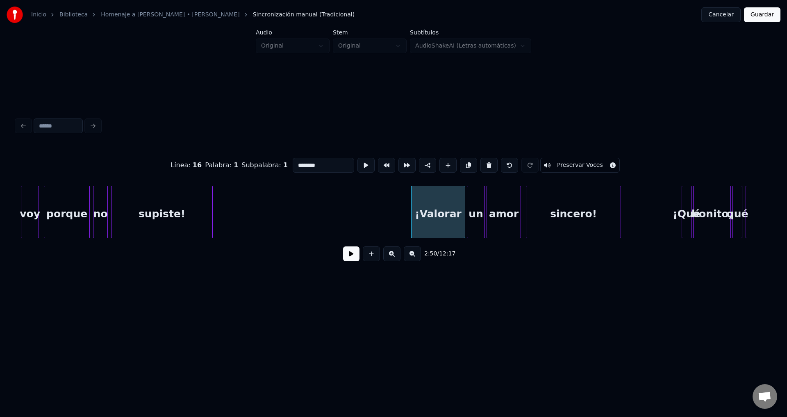
click at [351, 256] on button at bounding box center [351, 253] width 16 height 15
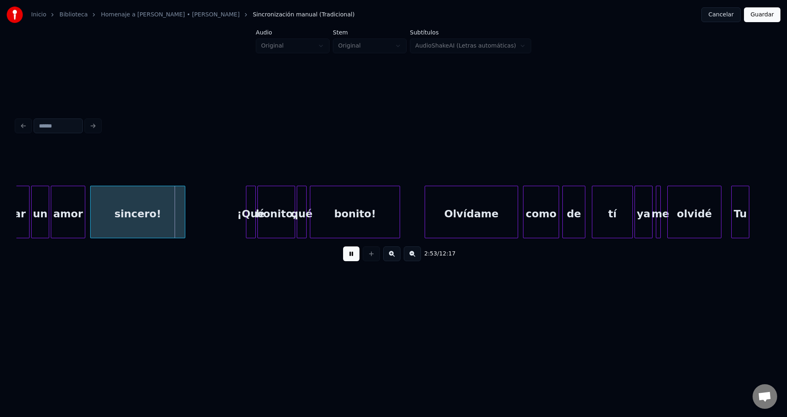
scroll to position [0, 14064]
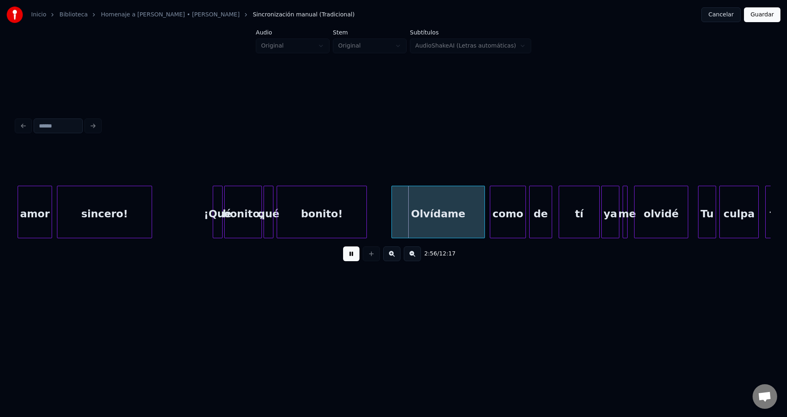
click at [349, 259] on button at bounding box center [351, 253] width 16 height 15
click at [216, 201] on div at bounding box center [214, 212] width 2 height 52
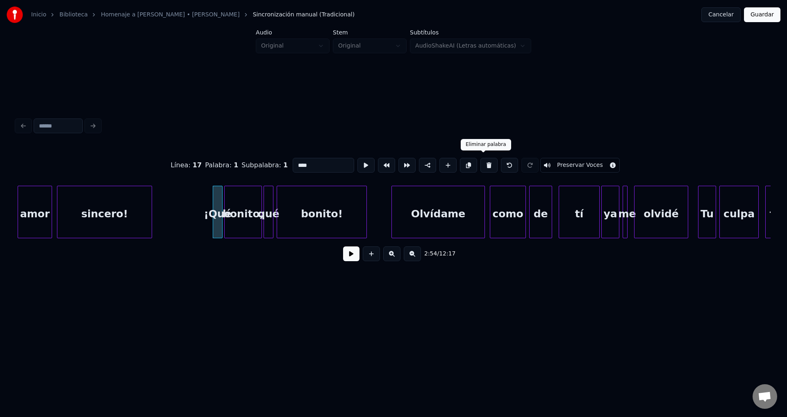
click at [481, 163] on button at bounding box center [488, 165] width 17 height 15
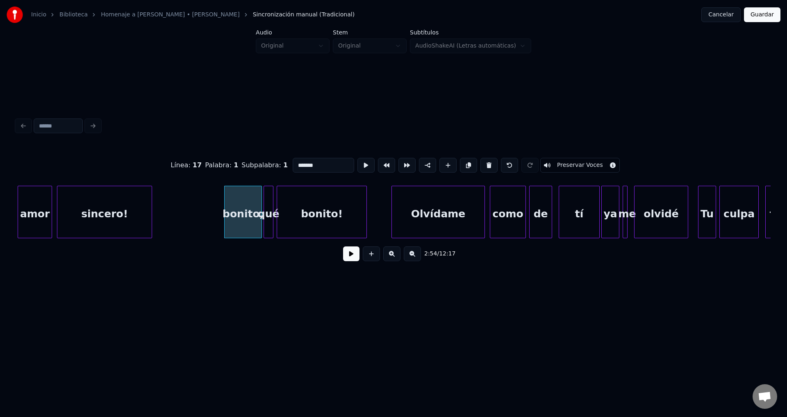
click at [481, 163] on button at bounding box center [488, 165] width 17 height 15
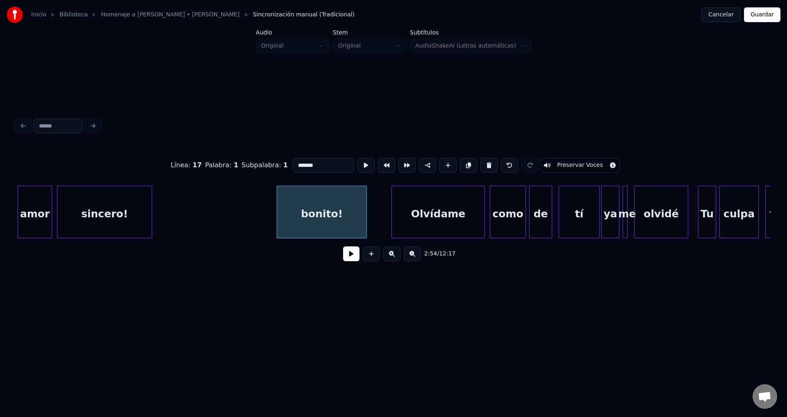
click at [481, 163] on button at bounding box center [488, 165] width 17 height 15
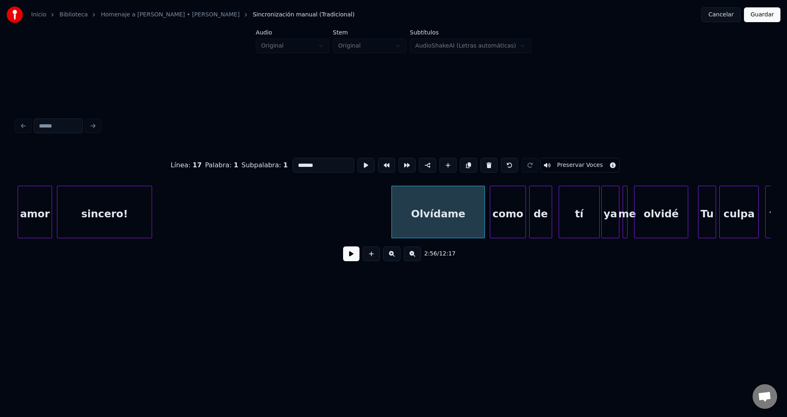
type input "********"
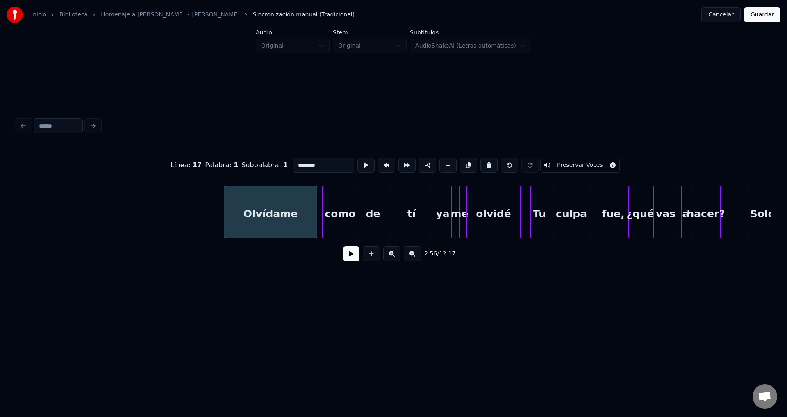
scroll to position [0, 14333]
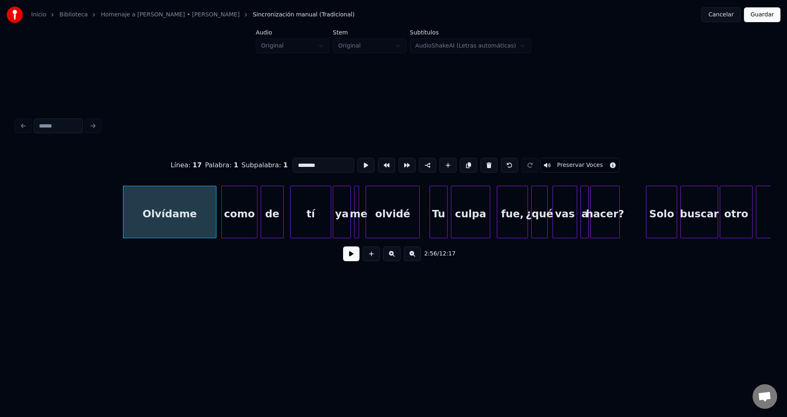
click at [350, 258] on button at bounding box center [351, 253] width 16 height 15
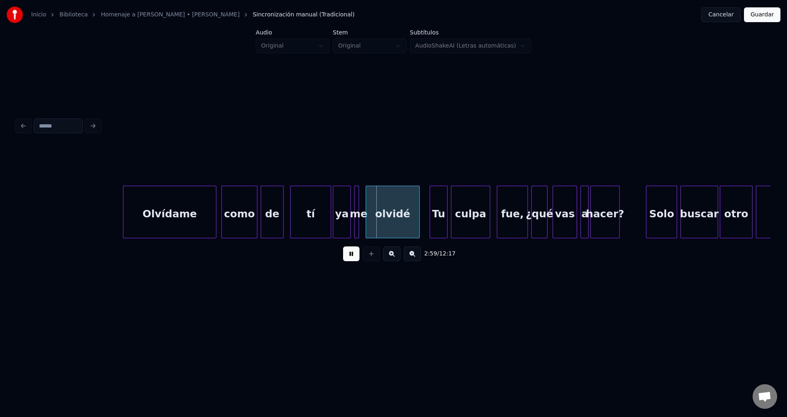
click at [350, 258] on button at bounding box center [351, 253] width 16 height 15
click at [361, 201] on div at bounding box center [360, 212] width 2 height 52
click at [352, 261] on button at bounding box center [351, 253] width 16 height 15
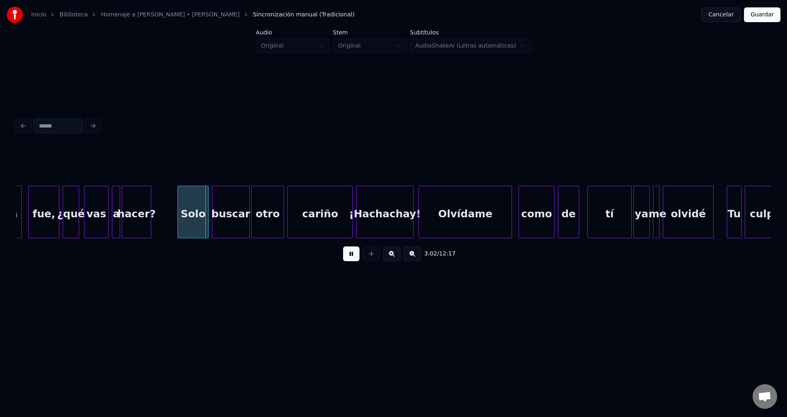
scroll to position [0, 14902]
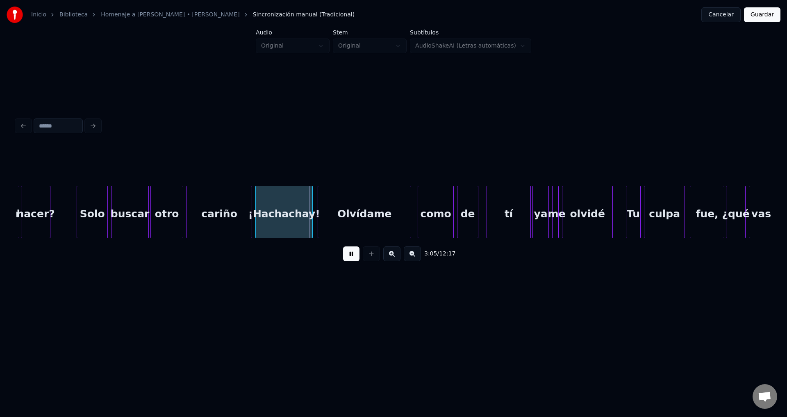
click at [350, 258] on button at bounding box center [351, 253] width 16 height 15
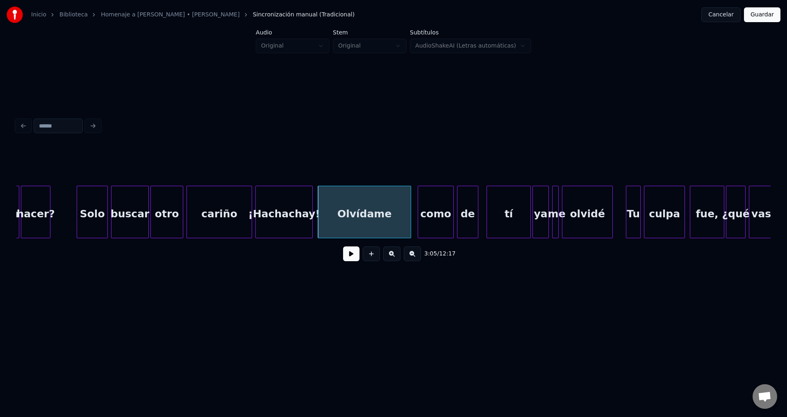
click at [267, 191] on div "¡Hachachay!" at bounding box center [284, 214] width 57 height 56
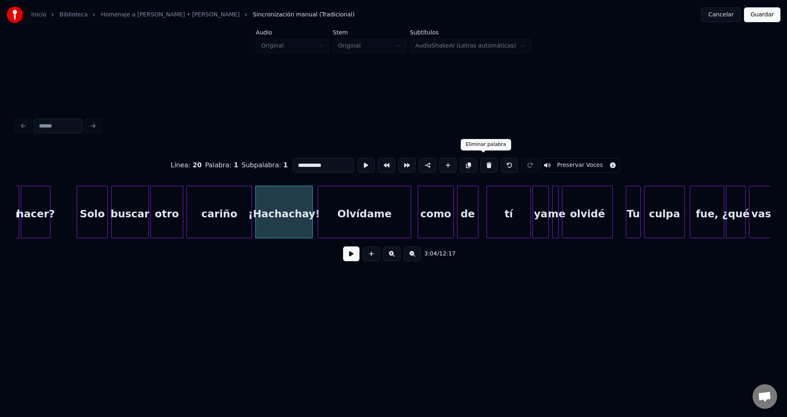
click at [480, 162] on button at bounding box center [488, 165] width 17 height 15
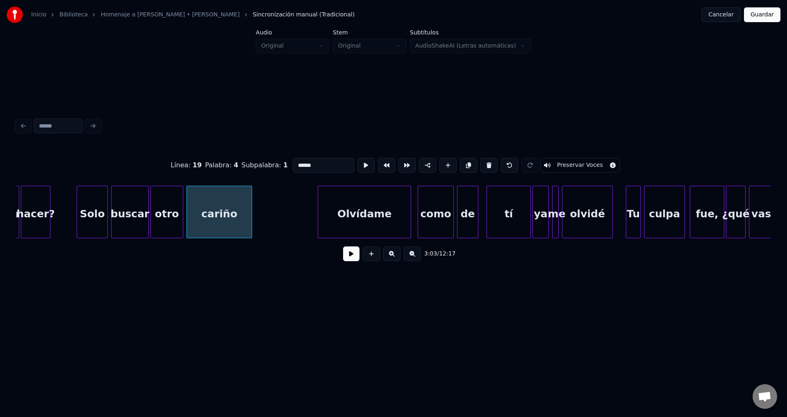
click at [347, 207] on div "Olvídame" at bounding box center [364, 214] width 93 height 56
type input "********"
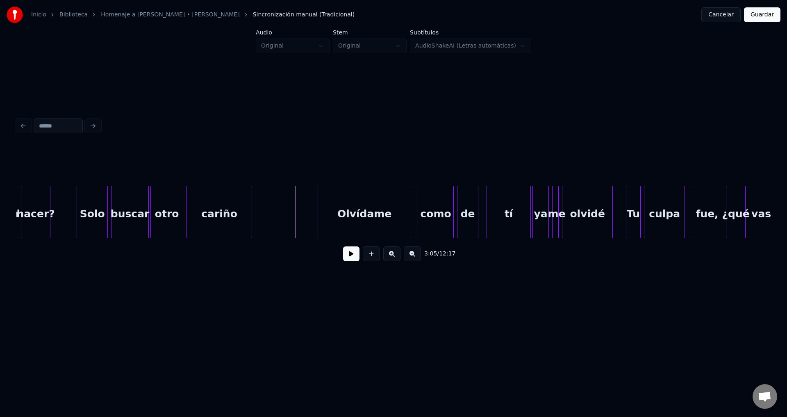
click at [345, 257] on button at bounding box center [351, 253] width 16 height 15
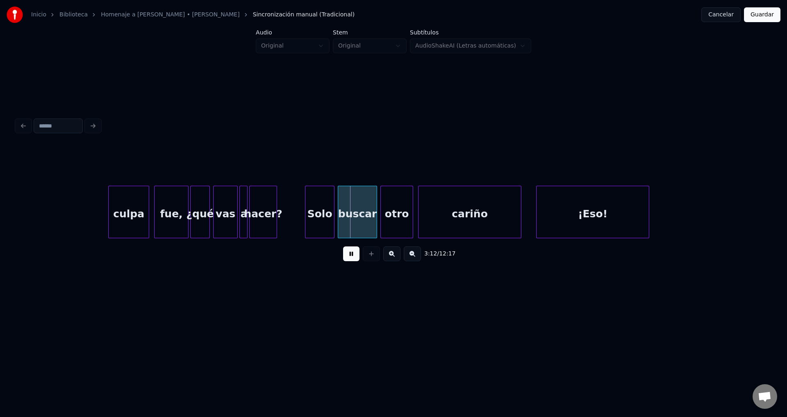
scroll to position [0, 15538]
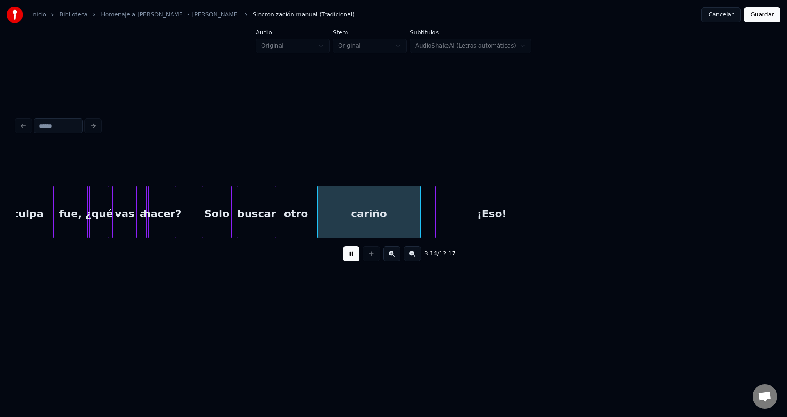
click at [216, 224] on div "Solo" at bounding box center [216, 214] width 29 height 56
click at [511, 216] on div "¡Eso!" at bounding box center [492, 214] width 112 height 56
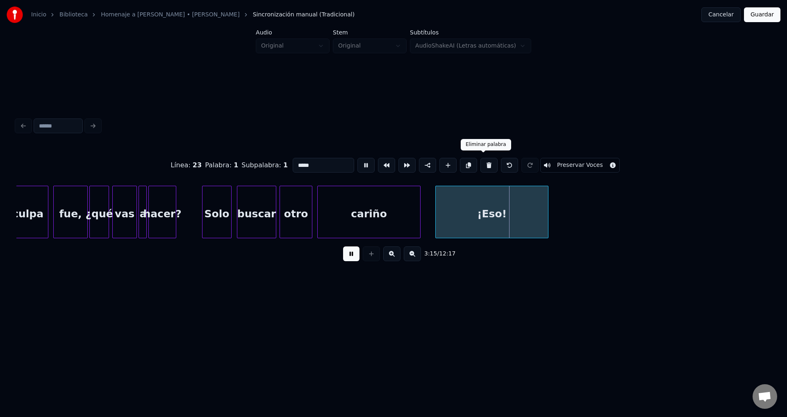
click at [483, 164] on button at bounding box center [488, 165] width 17 height 15
type input "******"
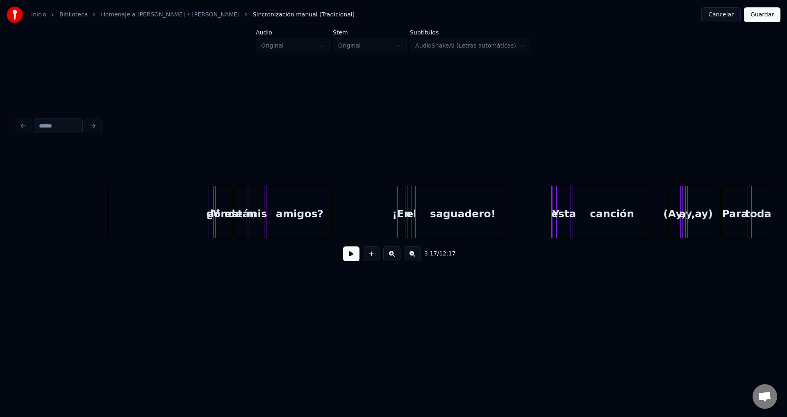
scroll to position [0, 16141]
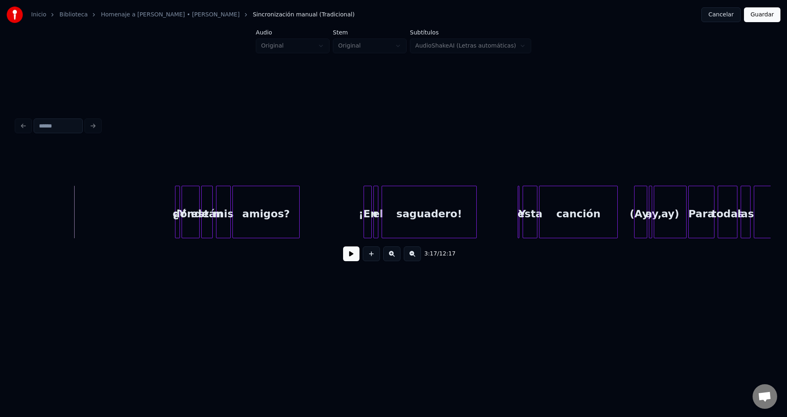
click at [348, 260] on button at bounding box center [351, 253] width 16 height 15
click at [348, 259] on button at bounding box center [351, 253] width 16 height 15
click at [178, 200] on div at bounding box center [178, 212] width 2 height 52
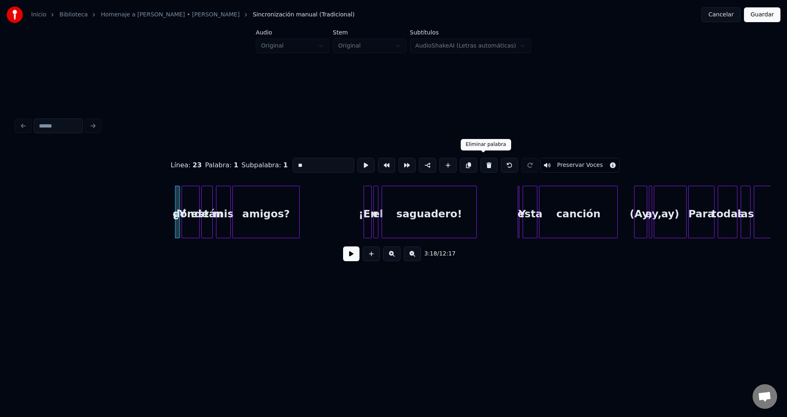
click at [483, 162] on button at bounding box center [488, 165] width 17 height 15
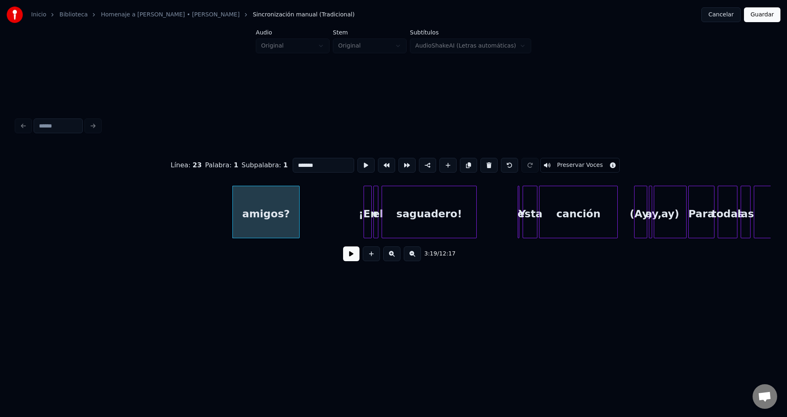
click at [483, 162] on button at bounding box center [488, 165] width 17 height 15
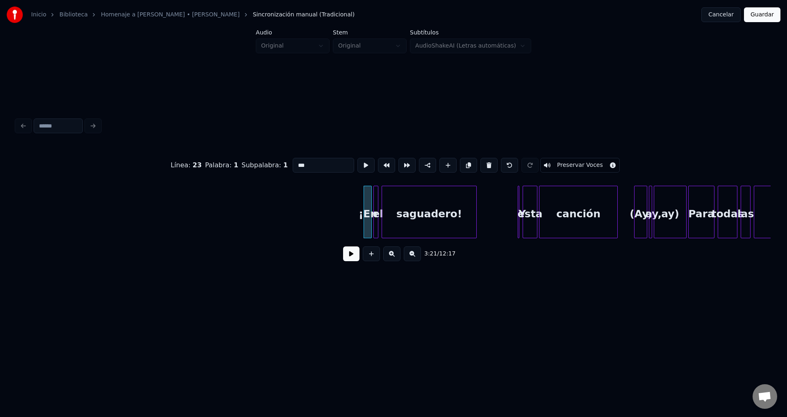
click at [483, 162] on button at bounding box center [488, 165] width 17 height 15
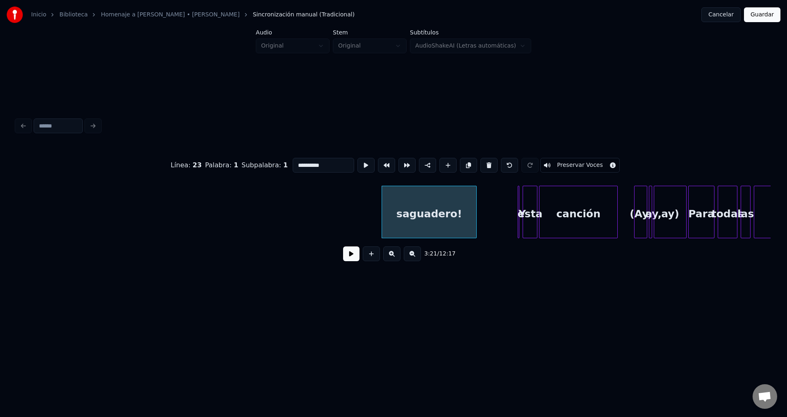
click at [483, 162] on button at bounding box center [488, 165] width 17 height 15
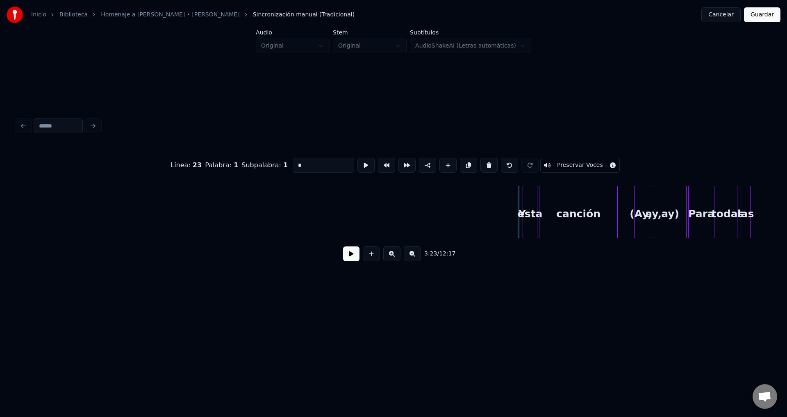
click at [483, 162] on button at bounding box center [488, 165] width 17 height 15
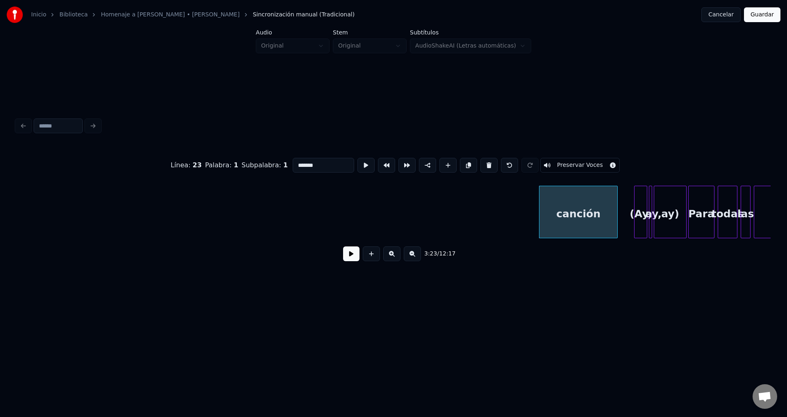
click at [483, 162] on button at bounding box center [488, 165] width 17 height 15
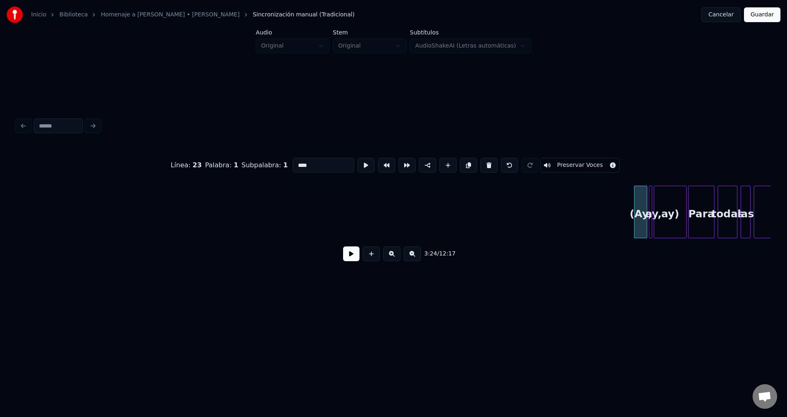
click at [483, 162] on button at bounding box center [488, 165] width 17 height 15
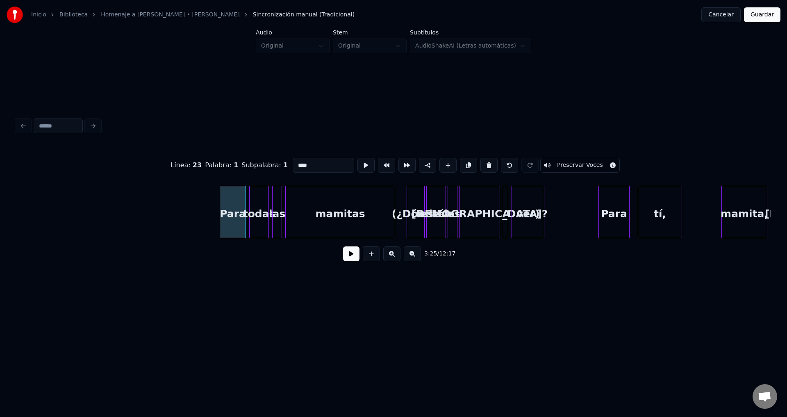
scroll to position [0, 16643]
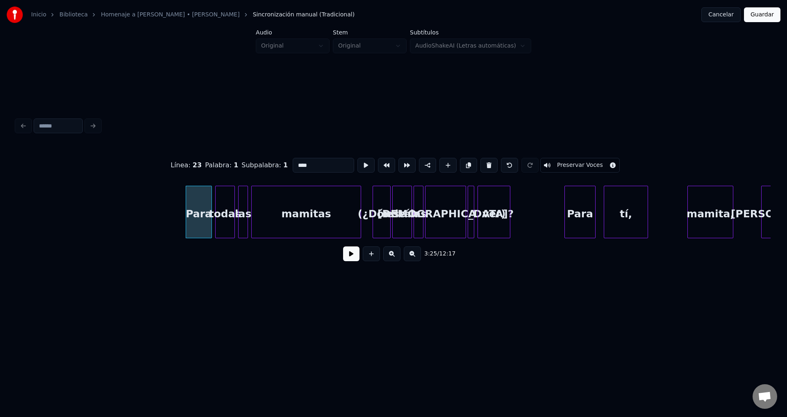
click at [483, 161] on button at bounding box center [488, 165] width 17 height 15
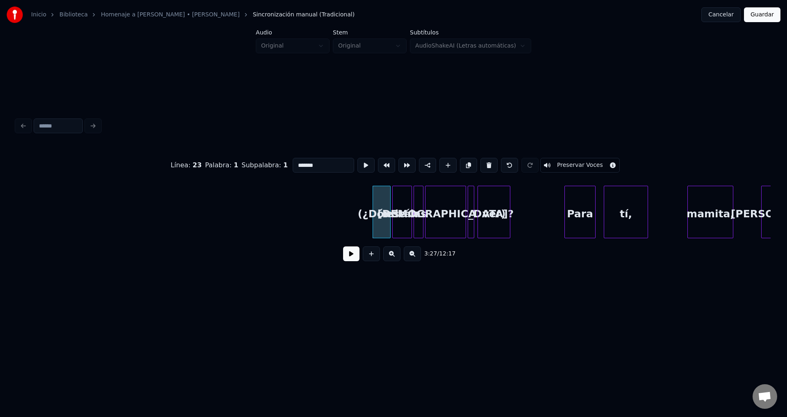
click at [483, 161] on button at bounding box center [488, 165] width 17 height 15
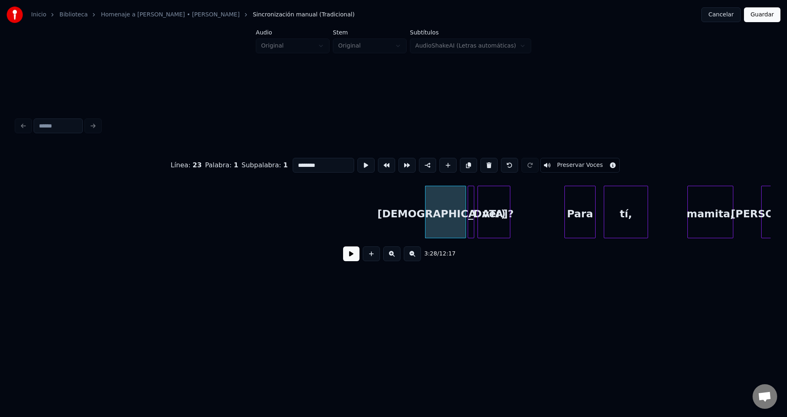
click at [483, 161] on button at bounding box center [488, 165] width 17 height 15
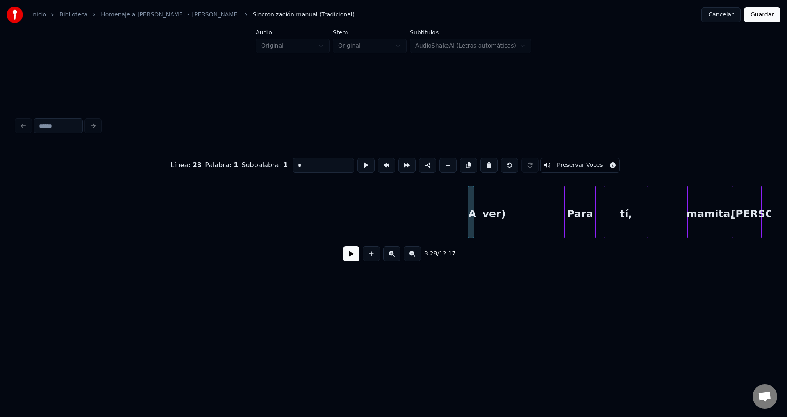
click at [483, 161] on button at bounding box center [488, 165] width 17 height 15
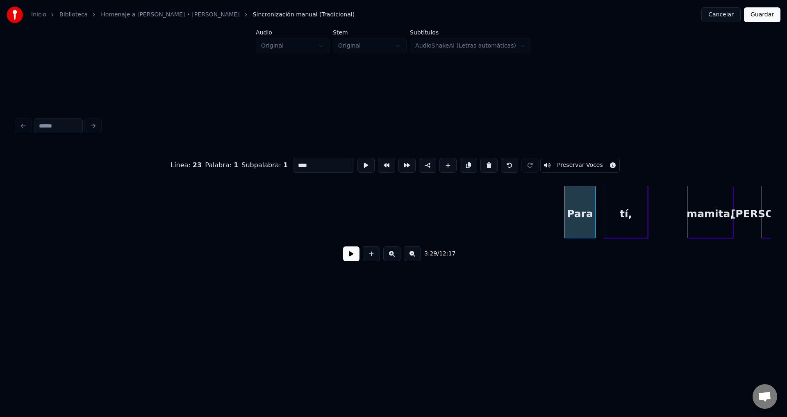
click at [483, 161] on button at bounding box center [488, 165] width 17 height 15
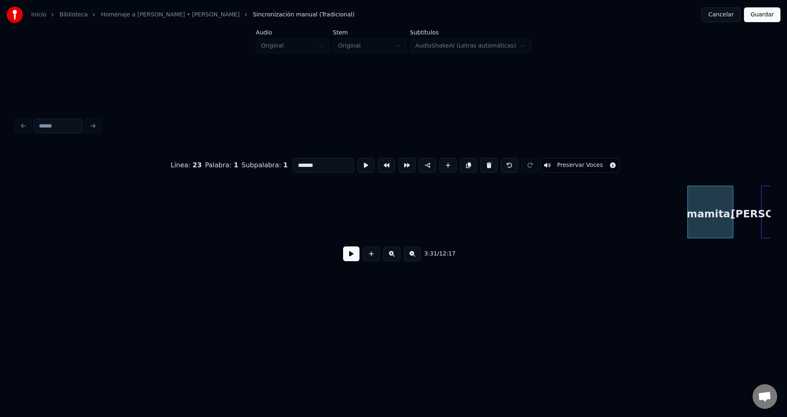
click at [483, 161] on button at bounding box center [488, 165] width 17 height 15
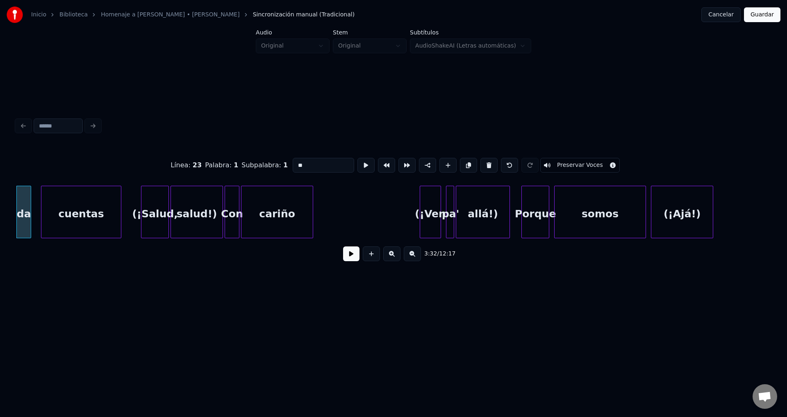
click at [483, 161] on button at bounding box center [488, 165] width 17 height 15
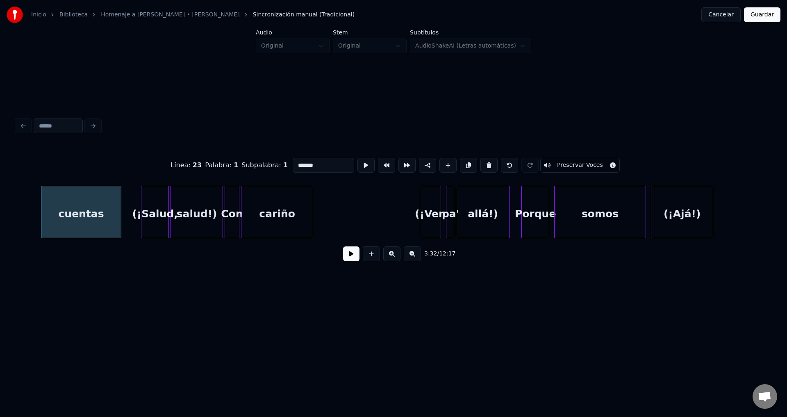
click at [483, 161] on button at bounding box center [488, 165] width 17 height 15
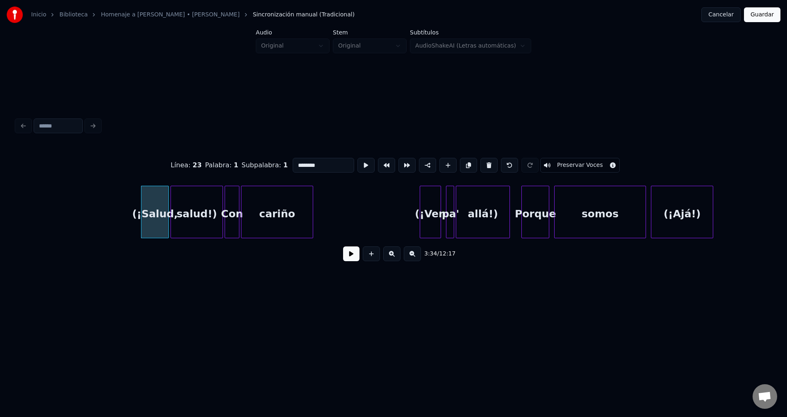
click at [483, 161] on button at bounding box center [488, 165] width 17 height 15
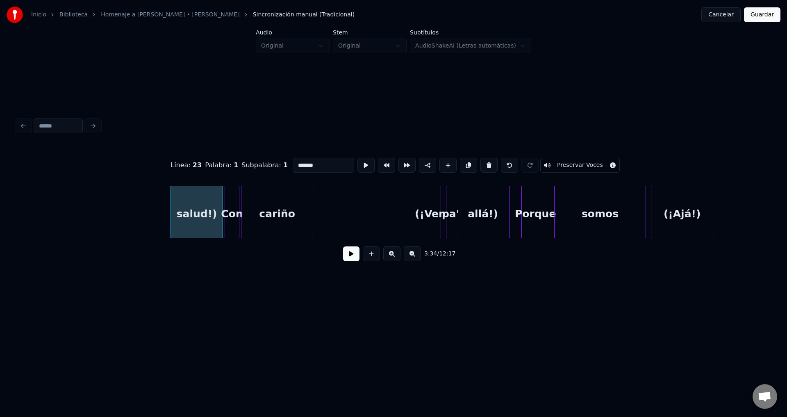
click at [483, 161] on button at bounding box center [488, 165] width 17 height 15
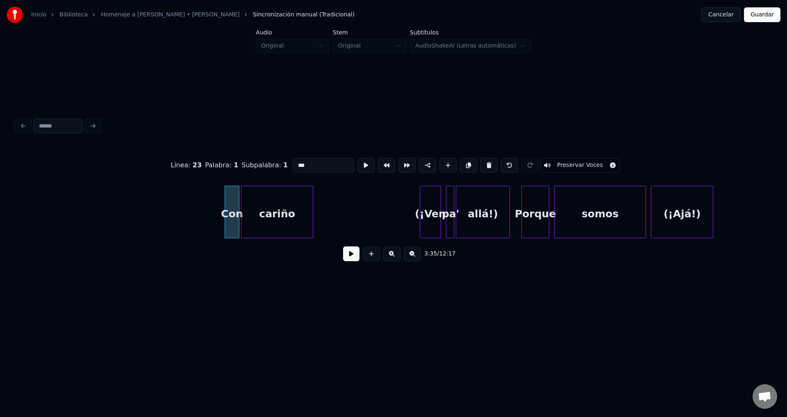
click at [483, 161] on button at bounding box center [488, 165] width 17 height 15
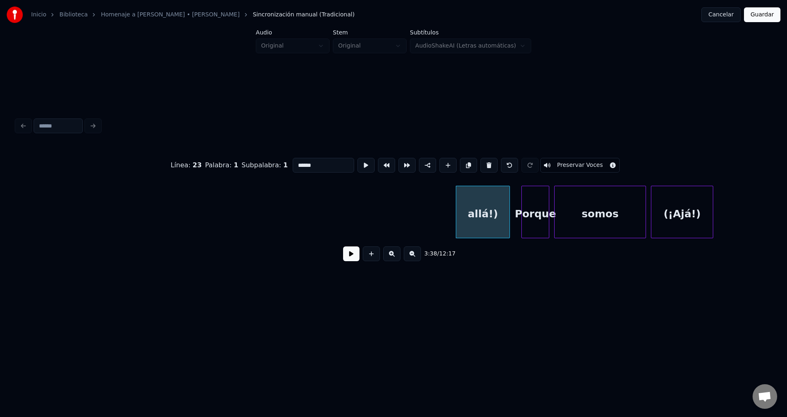
click at [483, 161] on button at bounding box center [488, 165] width 17 height 15
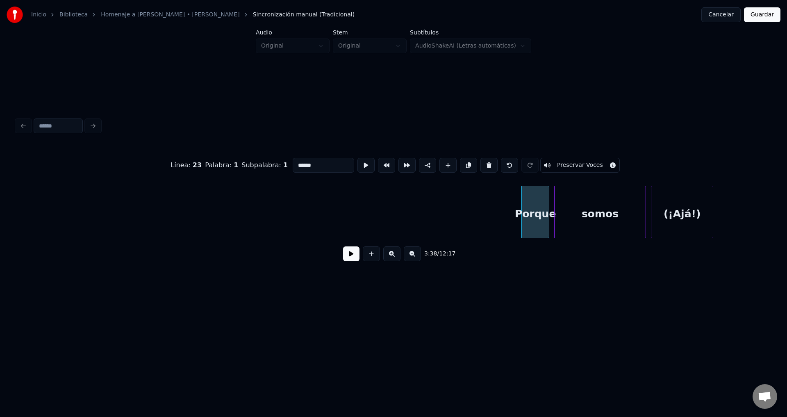
click at [483, 161] on button at bounding box center [488, 165] width 17 height 15
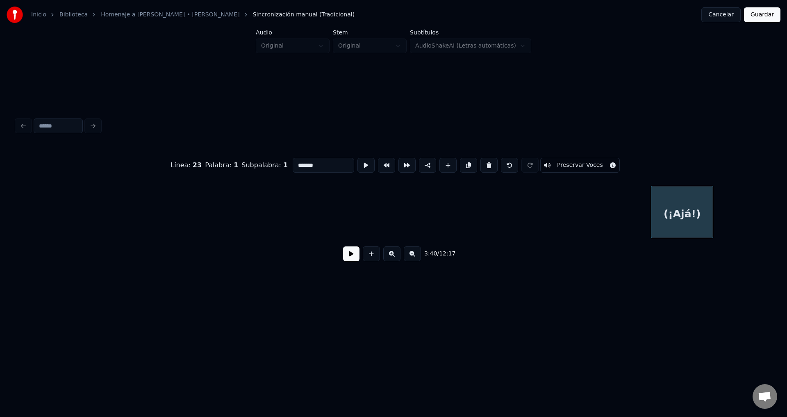
click at [483, 161] on button at bounding box center [488, 165] width 17 height 15
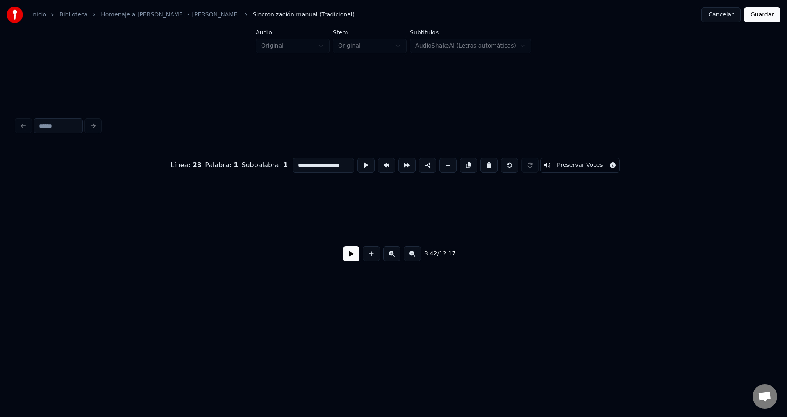
scroll to position [0, 18192]
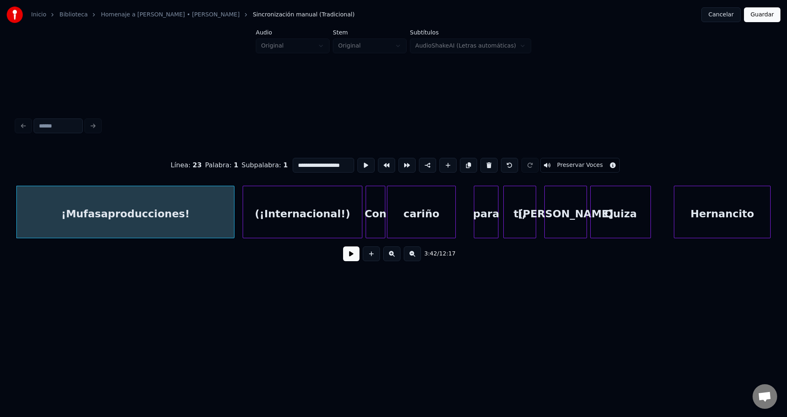
click at [483, 161] on button at bounding box center [488, 165] width 17 height 15
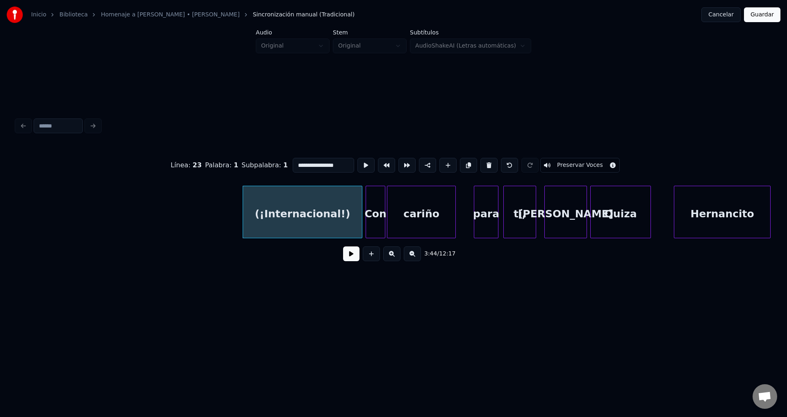
click at [483, 161] on button at bounding box center [488, 165] width 17 height 15
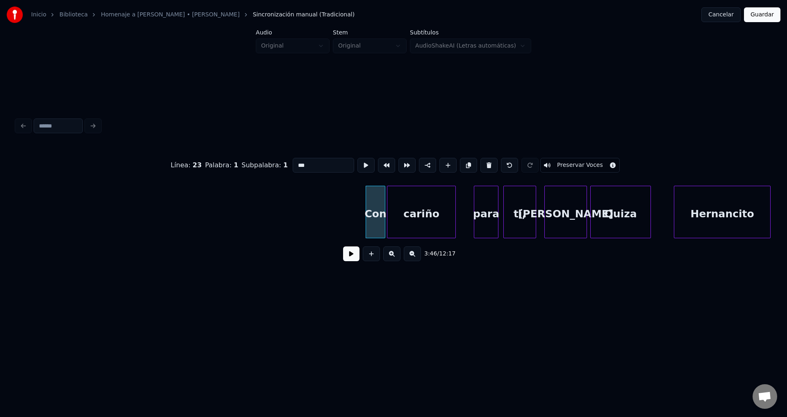
click at [483, 161] on button at bounding box center [488, 165] width 17 height 15
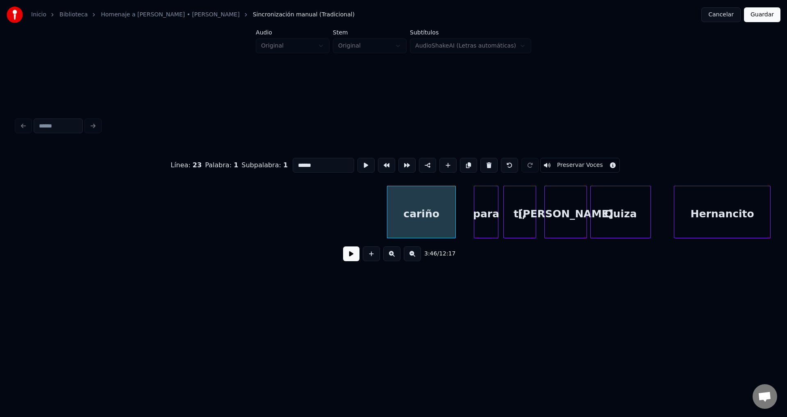
click at [483, 161] on button at bounding box center [488, 165] width 17 height 15
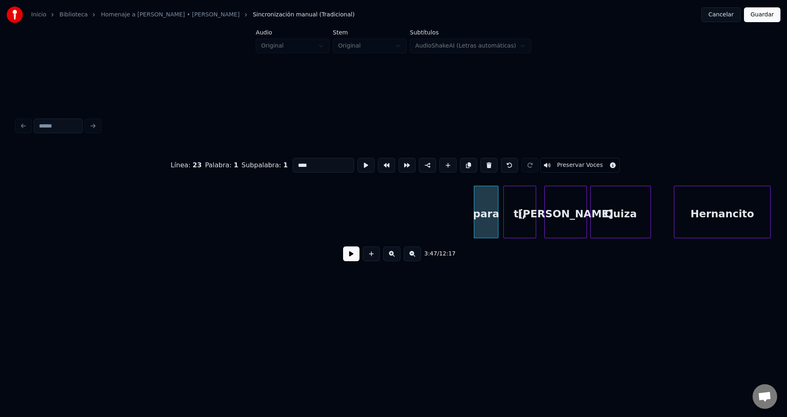
click at [483, 161] on button at bounding box center [488, 165] width 17 height 15
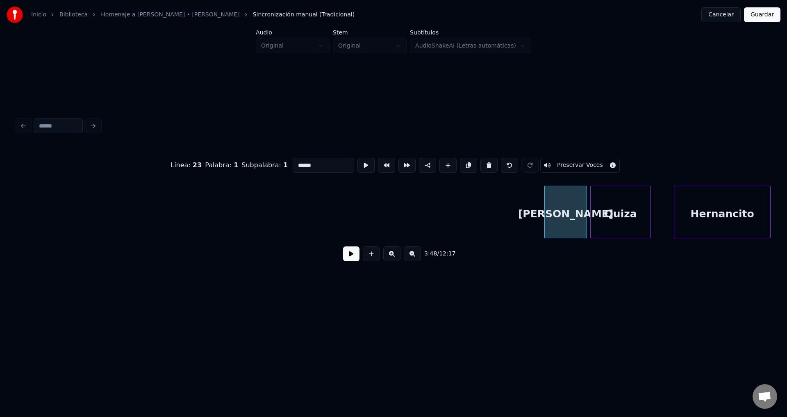
click at [483, 161] on button at bounding box center [488, 165] width 17 height 15
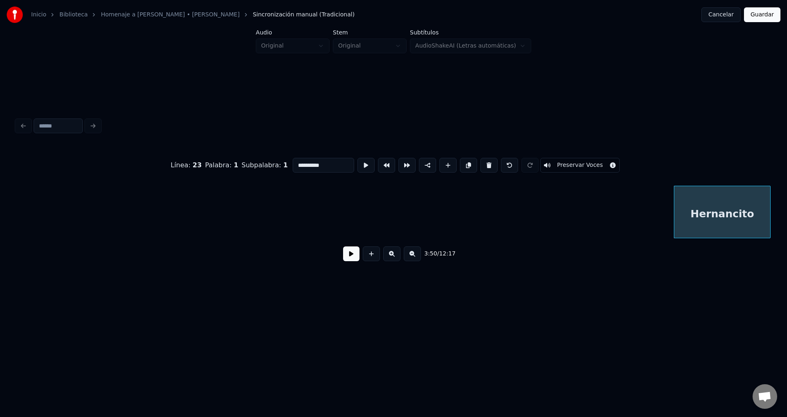
click at [483, 161] on button at bounding box center [488, 165] width 17 height 15
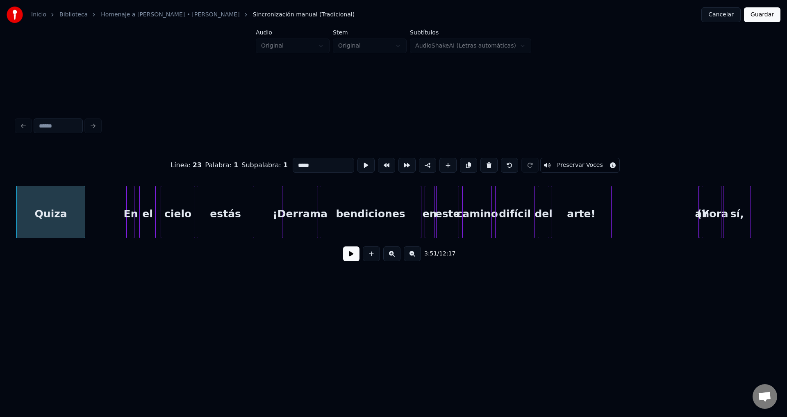
click at [483, 161] on button at bounding box center [488, 165] width 17 height 15
type input "**"
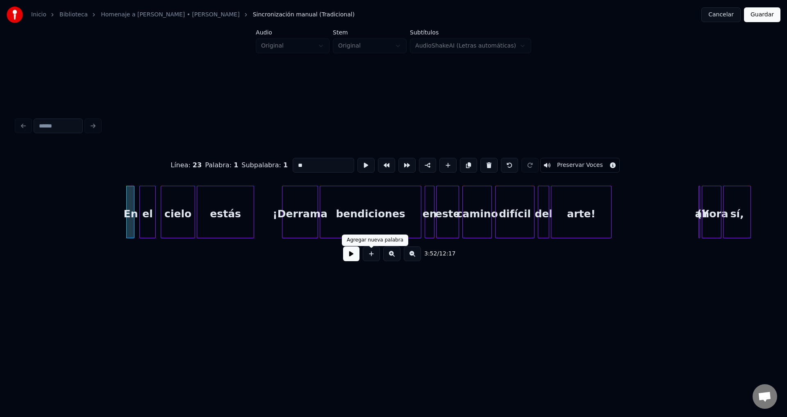
click at [357, 256] on button at bounding box center [351, 253] width 16 height 15
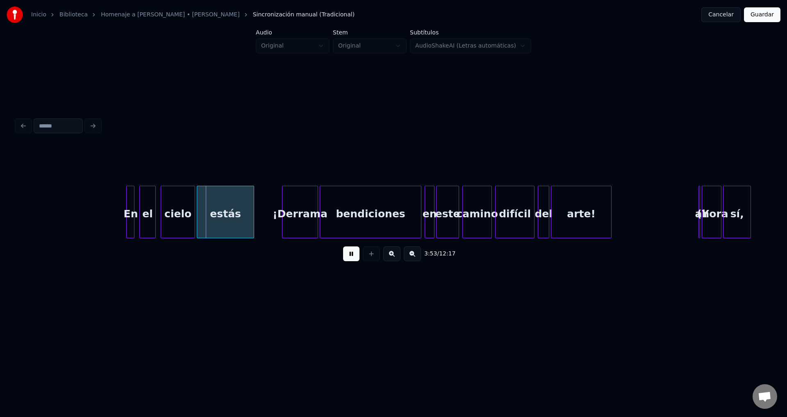
click at [357, 256] on button at bounding box center [351, 253] width 16 height 15
click at [135, 205] on div "En" at bounding box center [131, 214] width 8 height 56
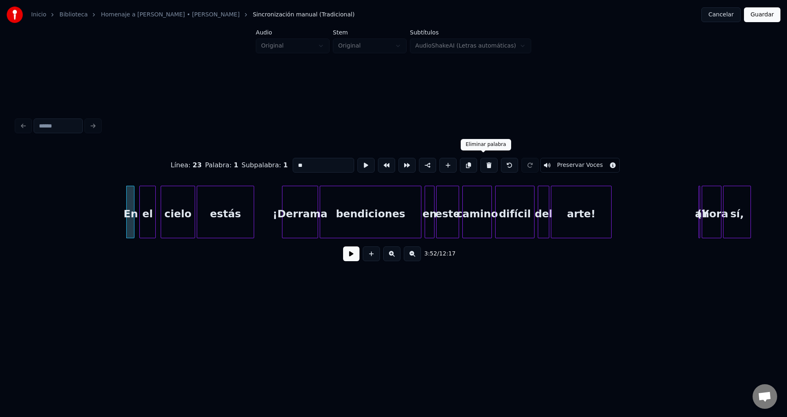
click at [480, 164] on button at bounding box center [488, 165] width 17 height 15
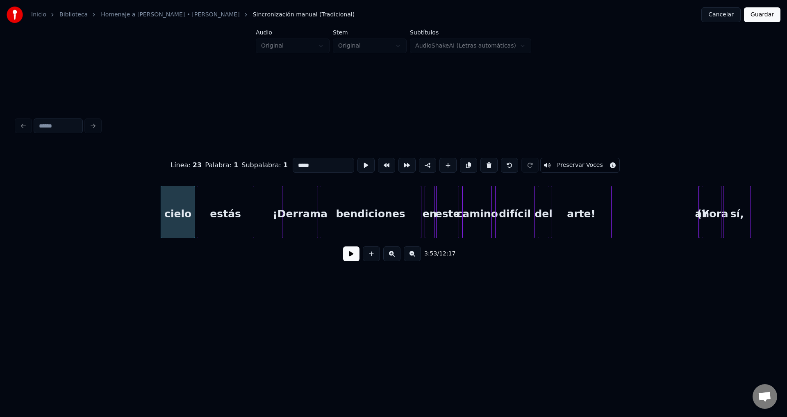
click at [480, 164] on button at bounding box center [488, 165] width 17 height 15
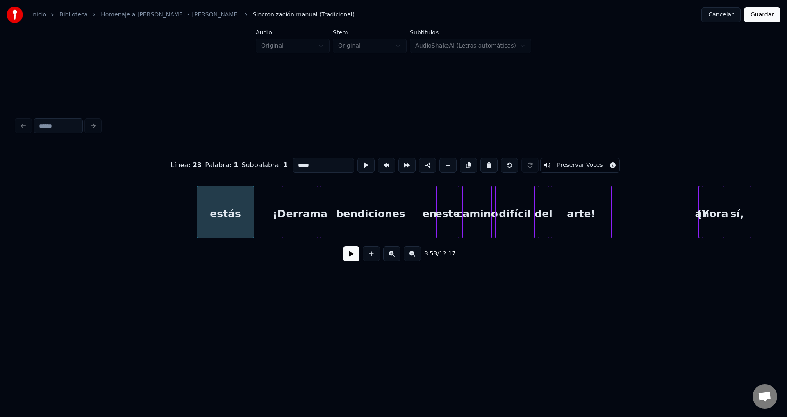
click at [480, 164] on button at bounding box center [488, 165] width 17 height 15
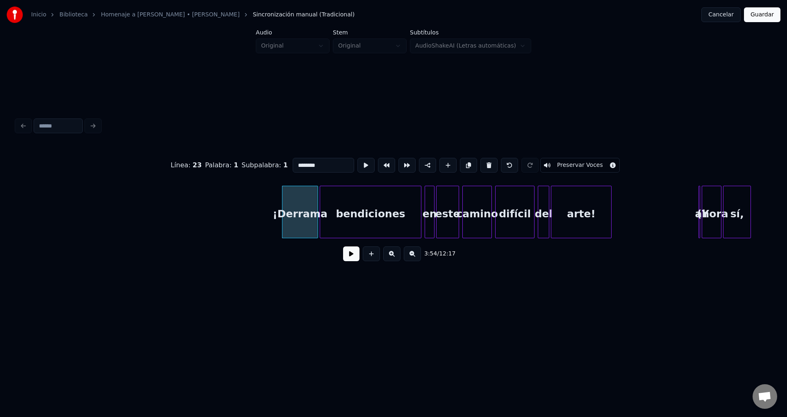
click at [480, 164] on button at bounding box center [488, 165] width 17 height 15
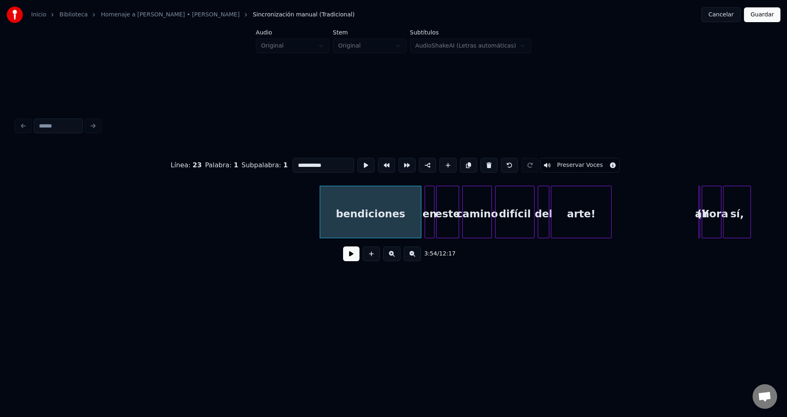
click at [480, 164] on button at bounding box center [488, 165] width 17 height 15
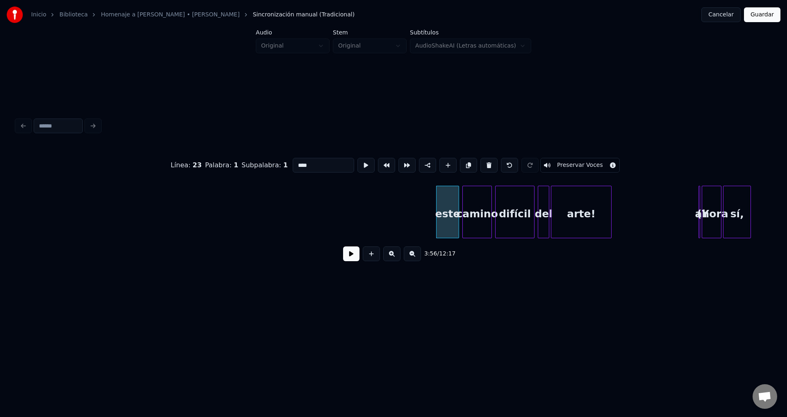
click at [480, 164] on button at bounding box center [488, 165] width 17 height 15
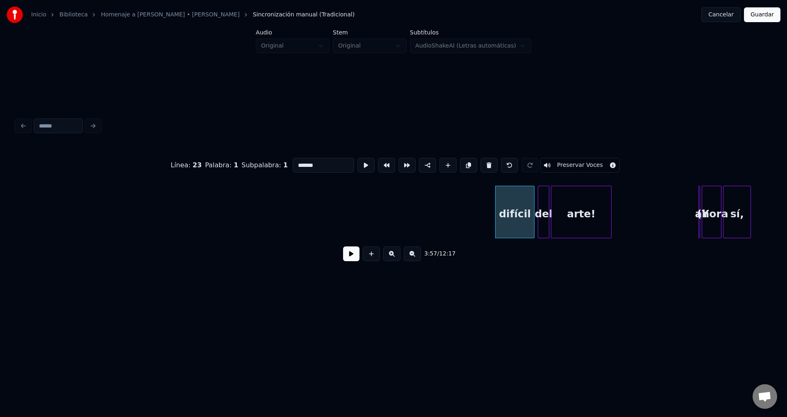
click at [480, 164] on button at bounding box center [488, 165] width 17 height 15
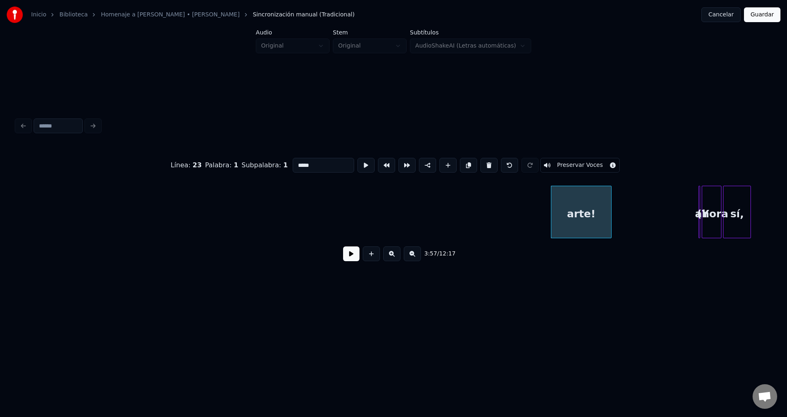
click at [480, 164] on button at bounding box center [488, 165] width 17 height 15
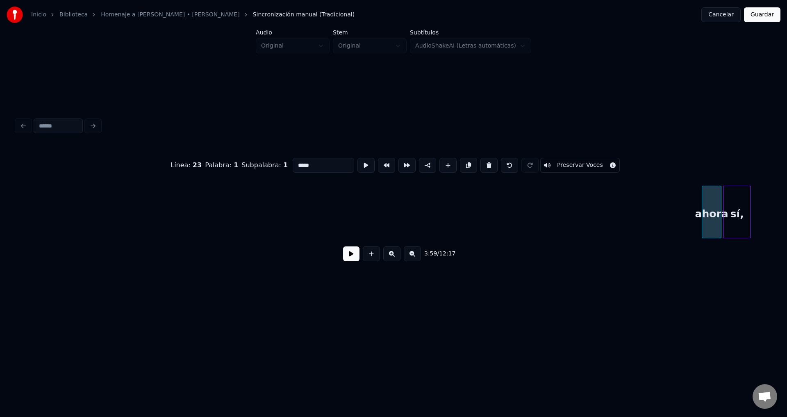
click at [480, 164] on button at bounding box center [488, 165] width 17 height 15
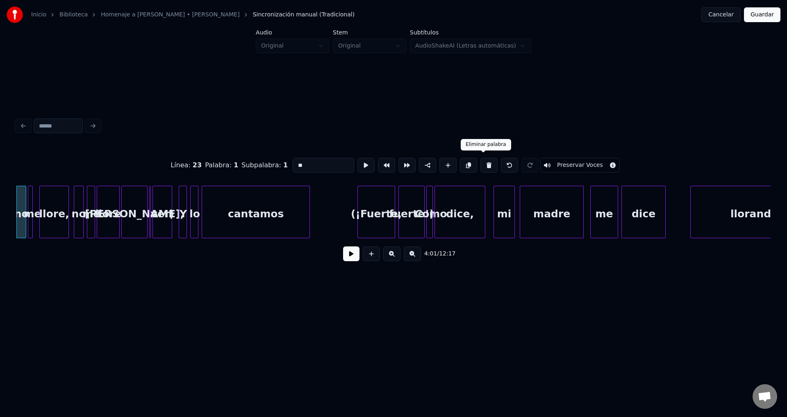
click at [484, 163] on button at bounding box center [488, 165] width 17 height 15
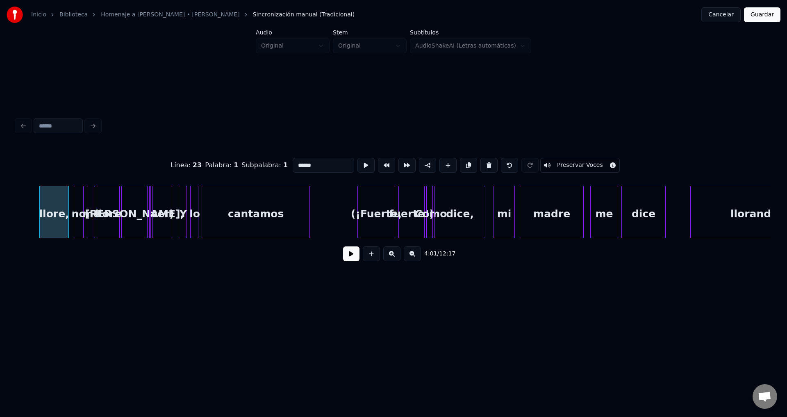
click at [484, 163] on button at bounding box center [488, 165] width 17 height 15
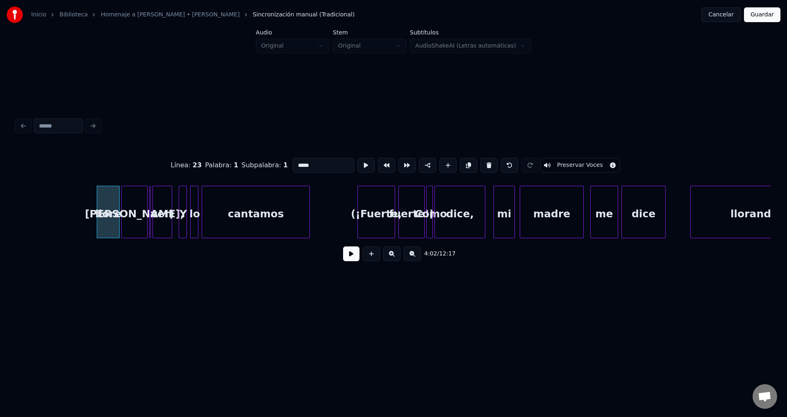
click at [484, 163] on button at bounding box center [488, 165] width 17 height 15
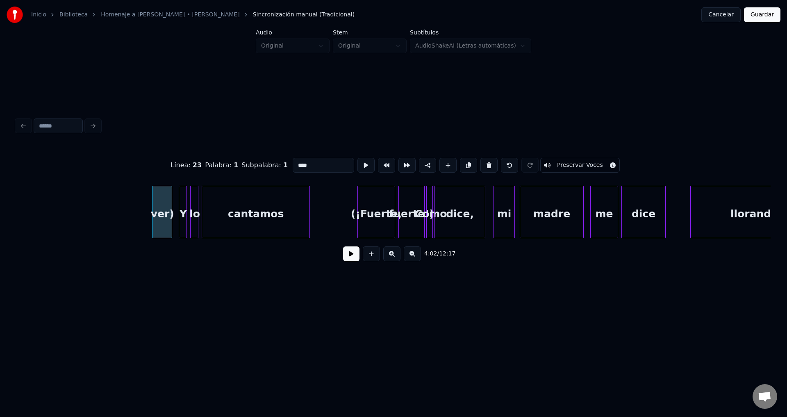
click at [484, 163] on button at bounding box center [488, 165] width 17 height 15
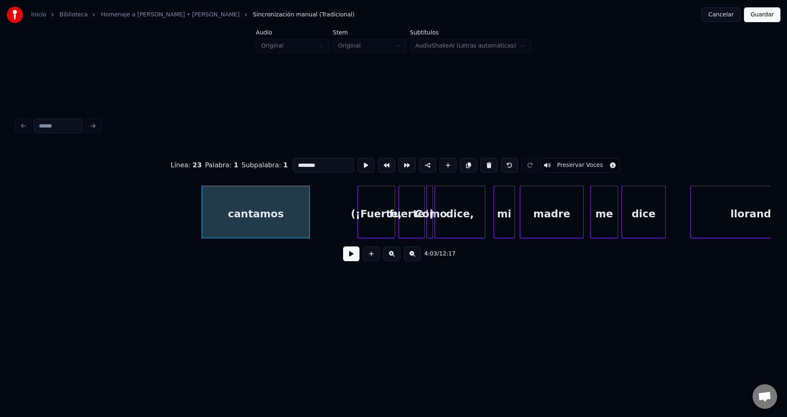
click at [484, 163] on button at bounding box center [488, 165] width 17 height 15
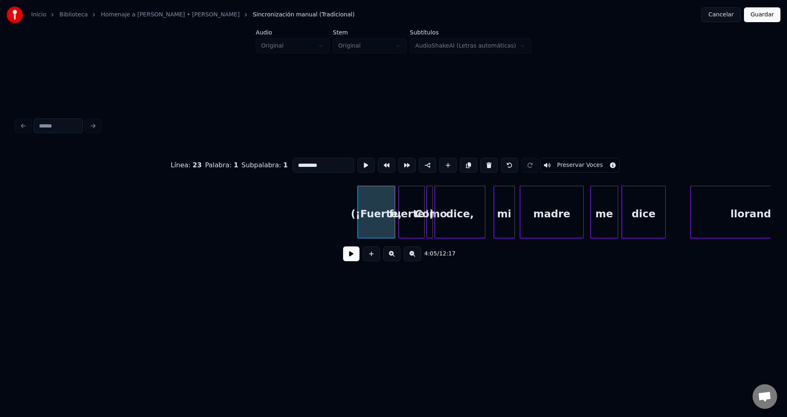
click at [484, 163] on button at bounding box center [488, 165] width 17 height 15
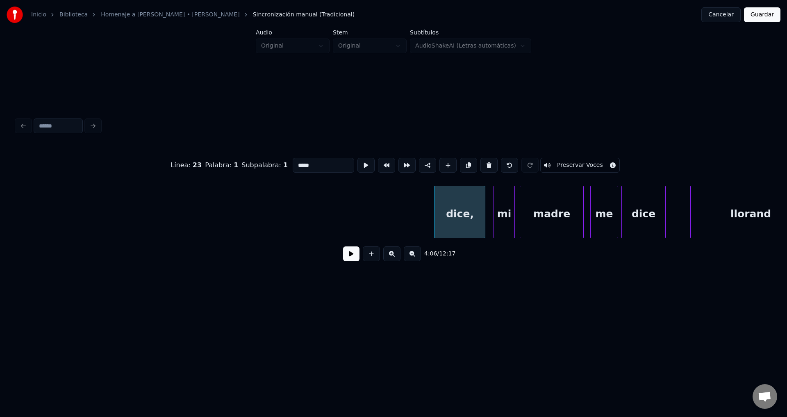
click at [484, 163] on button at bounding box center [488, 165] width 17 height 15
type input "**"
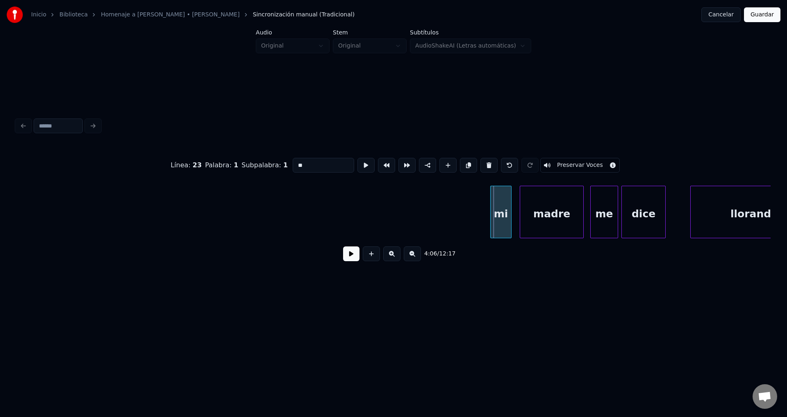
click at [499, 218] on div "mi" at bounding box center [500, 214] width 20 height 56
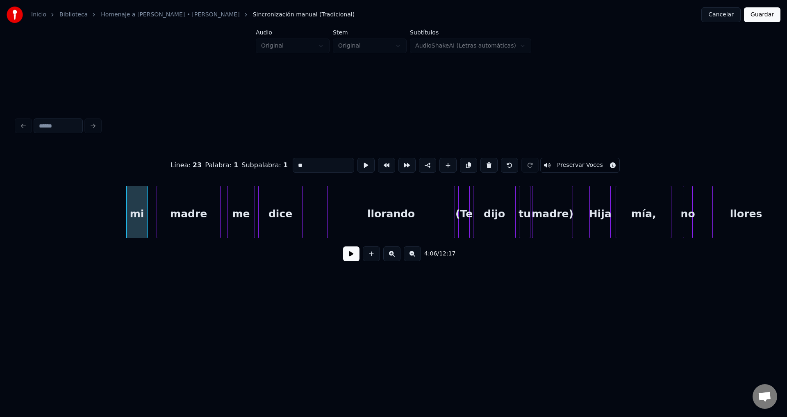
scroll to position [0, 20159]
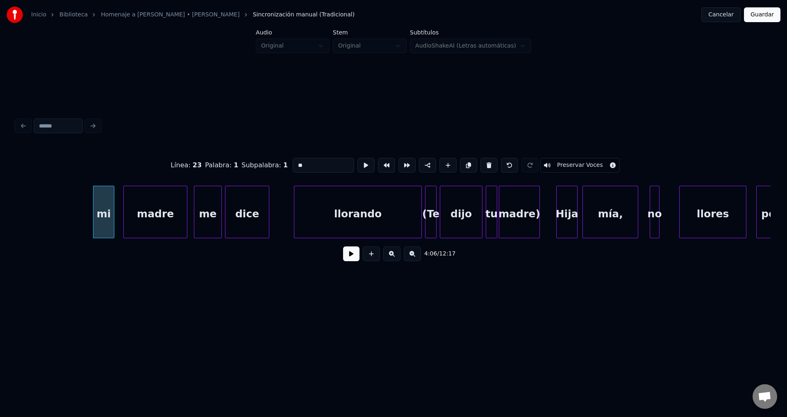
click at [352, 257] on button at bounding box center [351, 253] width 16 height 15
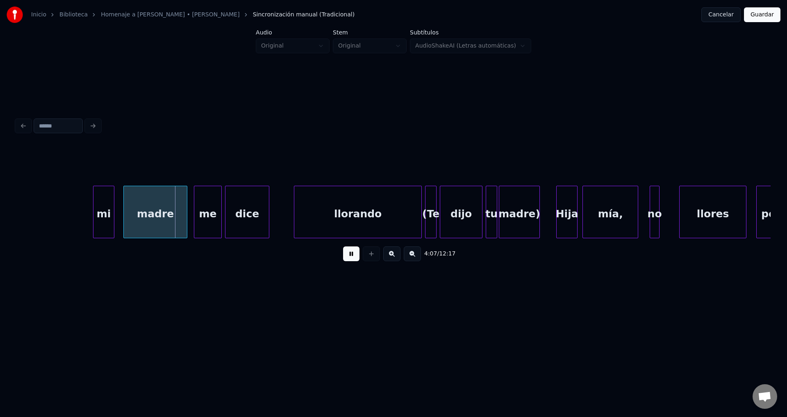
click at [352, 257] on button at bounding box center [351, 253] width 16 height 15
click at [351, 258] on button at bounding box center [351, 253] width 16 height 15
click at [352, 256] on button at bounding box center [351, 253] width 16 height 15
click at [108, 211] on div "mi" at bounding box center [108, 214] width 20 height 56
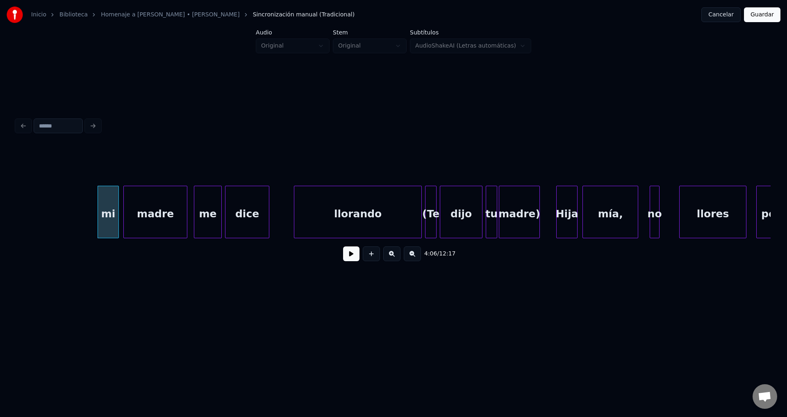
click at [349, 253] on button at bounding box center [351, 253] width 16 height 15
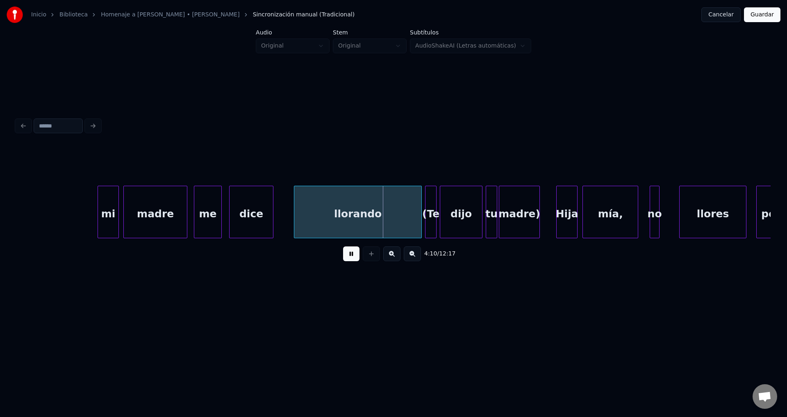
click at [273, 211] on div "dice" at bounding box center [251, 212] width 44 height 52
click at [258, 211] on div "dice" at bounding box center [248, 214] width 43 height 56
click at [309, 218] on div "llorando" at bounding box center [343, 214] width 127 height 56
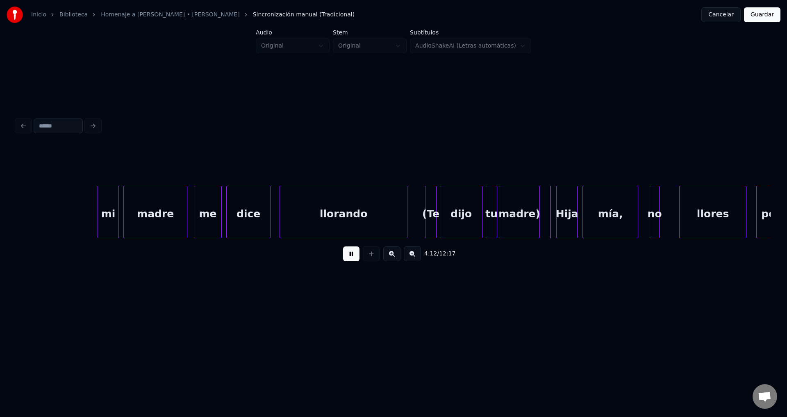
click at [353, 258] on button at bounding box center [351, 253] width 16 height 15
click at [433, 221] on div "(Te" at bounding box center [430, 214] width 11 height 56
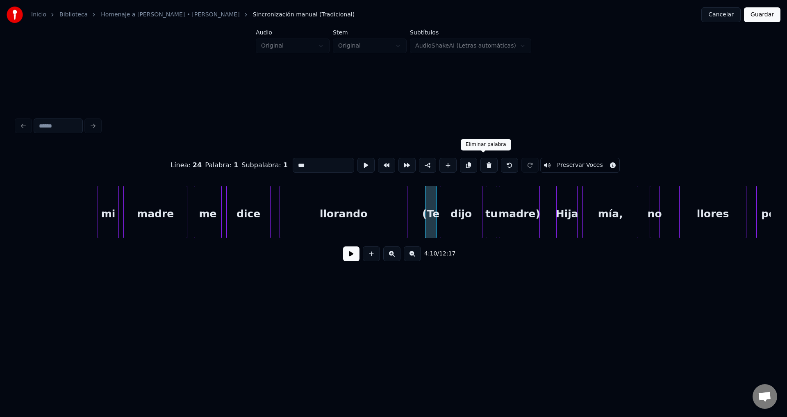
click at [481, 161] on button at bounding box center [488, 165] width 17 height 15
click at [482, 164] on button at bounding box center [488, 165] width 17 height 15
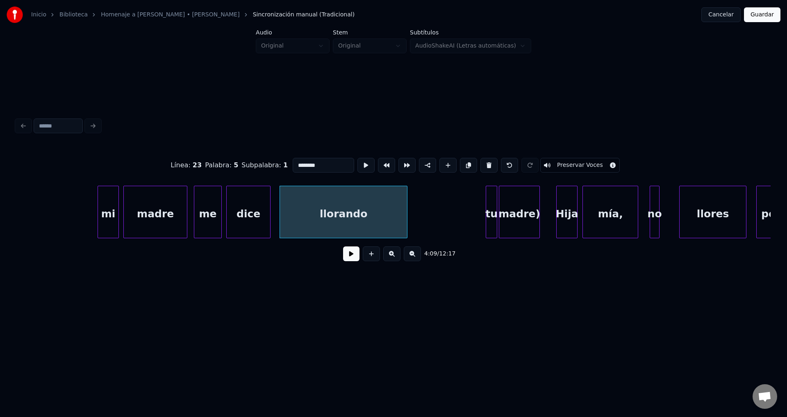
click at [488, 204] on div at bounding box center [487, 212] width 2 height 52
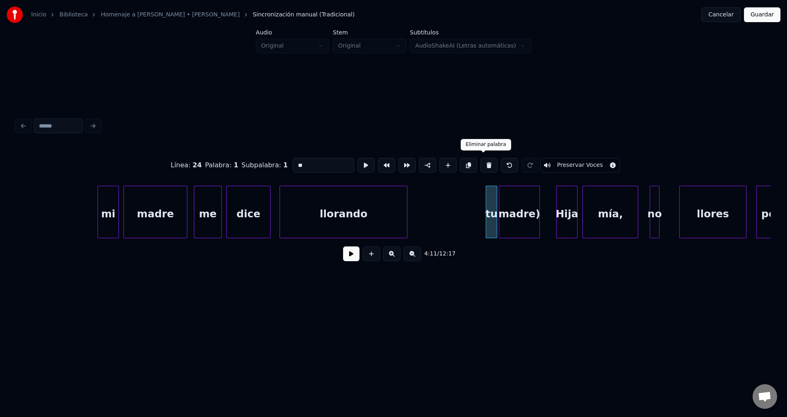
click at [482, 163] on button at bounding box center [488, 165] width 17 height 15
click at [482, 162] on button at bounding box center [488, 165] width 17 height 15
type input "****"
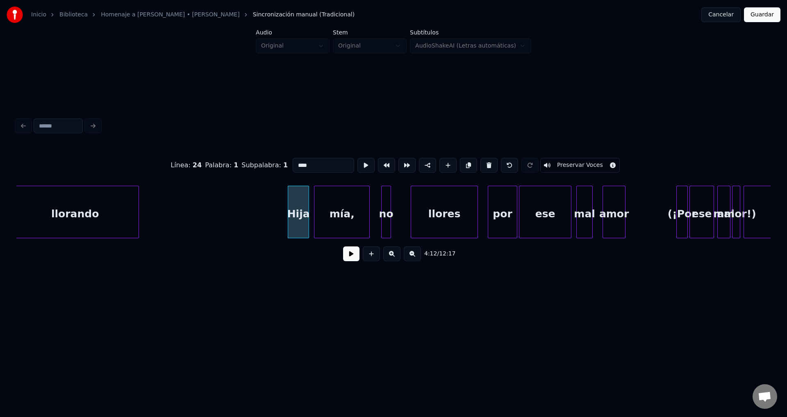
scroll to position [0, 20527]
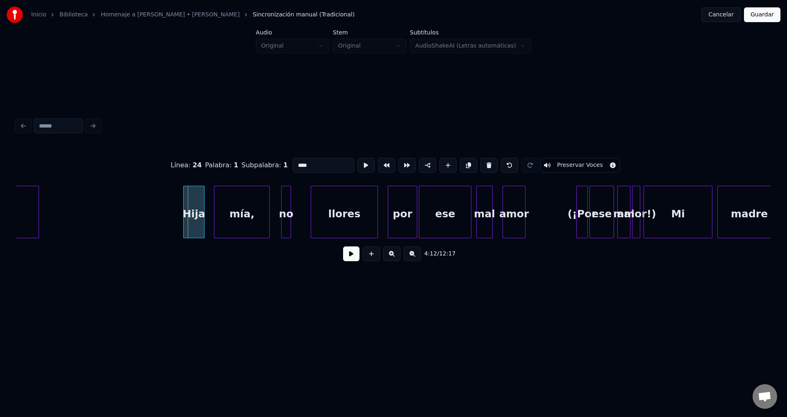
click at [196, 212] on div "Hija" at bounding box center [194, 214] width 20 height 56
click at [348, 258] on button at bounding box center [351, 253] width 16 height 15
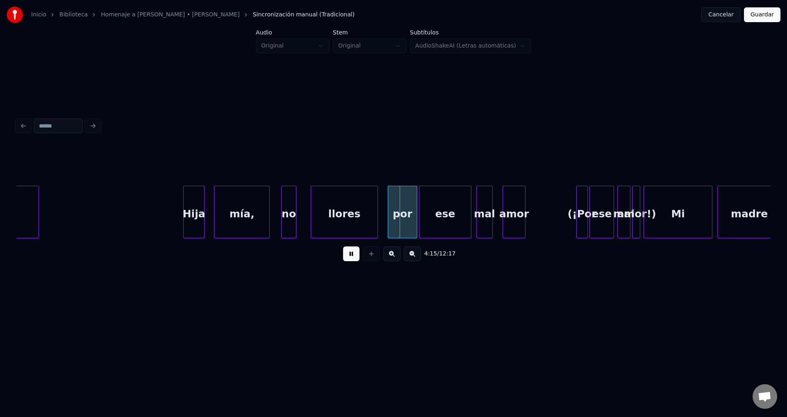
click at [296, 206] on div at bounding box center [294, 212] width 2 height 52
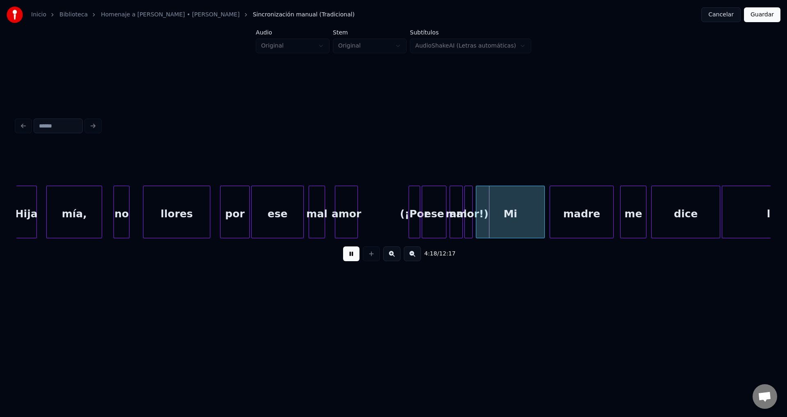
scroll to position [0, 20896]
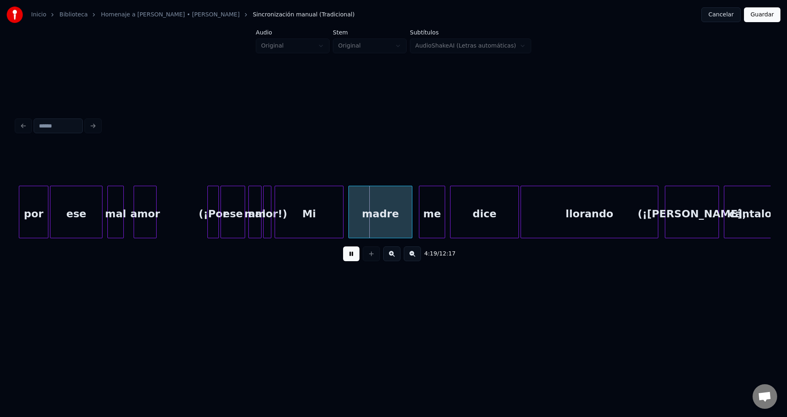
click at [348, 257] on button at bounding box center [351, 253] width 16 height 15
click at [213, 202] on div "(¡Por" at bounding box center [213, 214] width 11 height 56
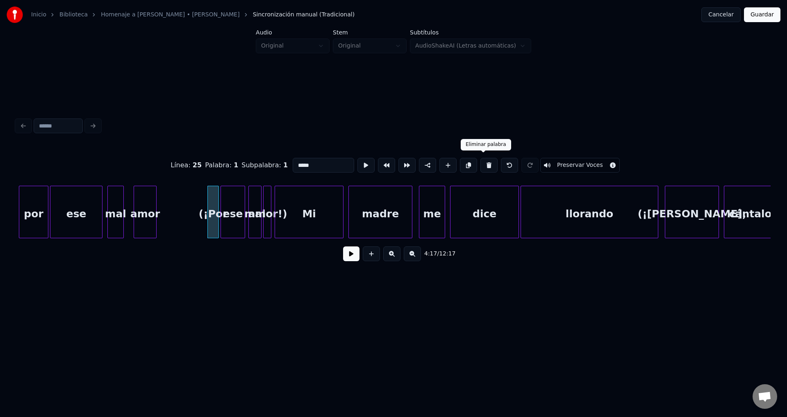
click at [481, 161] on button at bounding box center [488, 165] width 17 height 15
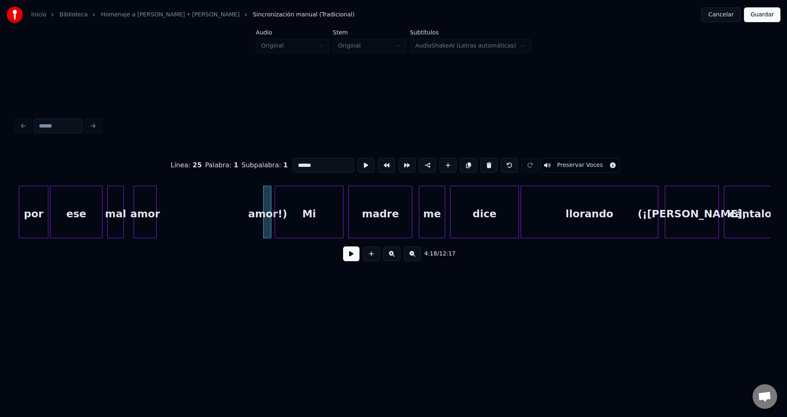
click at [481, 161] on button at bounding box center [488, 165] width 17 height 15
type input "**"
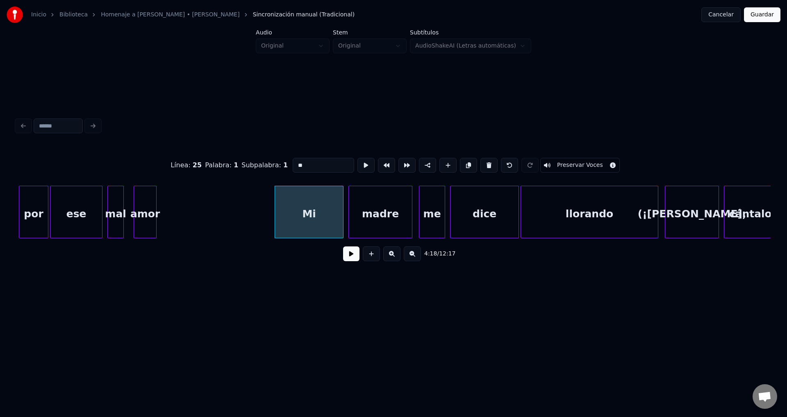
click at [351, 259] on button at bounding box center [351, 253] width 16 height 15
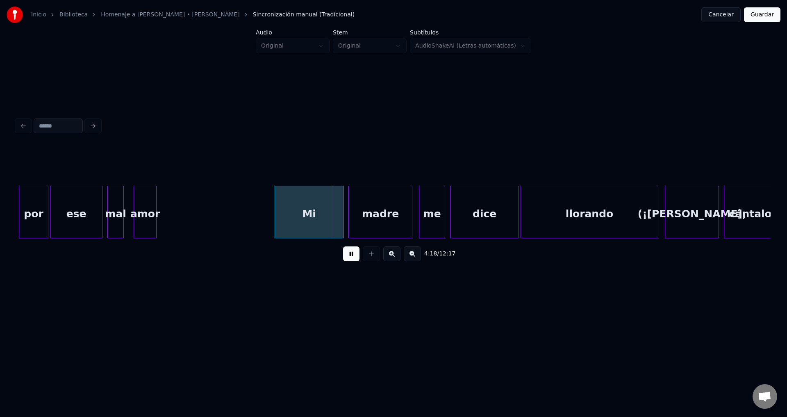
click at [351, 259] on button at bounding box center [351, 253] width 16 height 15
click at [319, 218] on div at bounding box center [319, 212] width 2 height 52
click at [354, 259] on button at bounding box center [351, 253] width 16 height 15
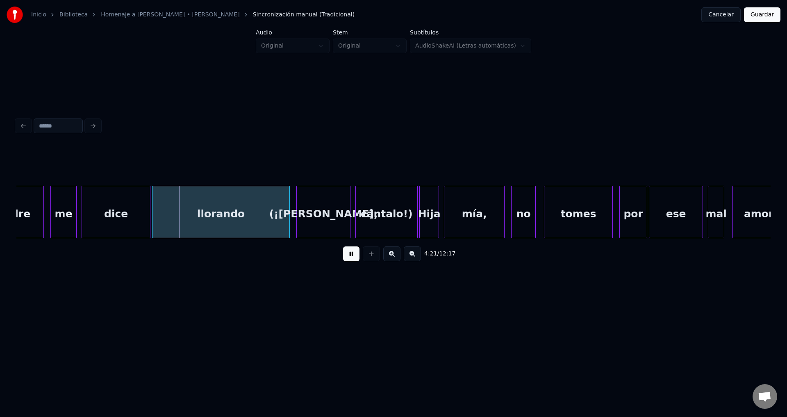
scroll to position [0, 21365]
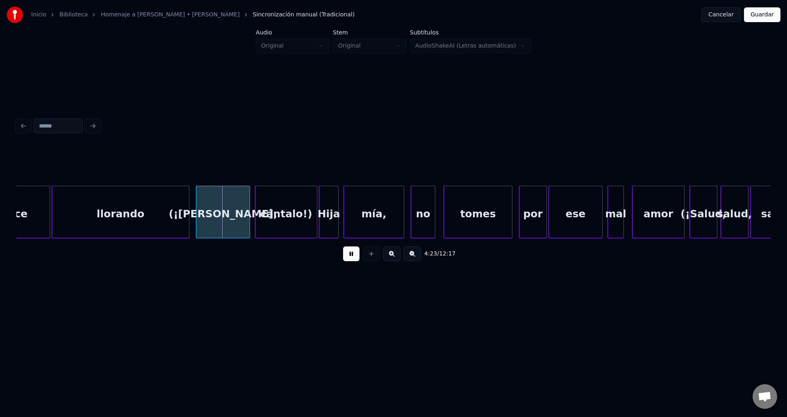
click at [227, 215] on div "(¡[PERSON_NAME]," at bounding box center [222, 214] width 53 height 56
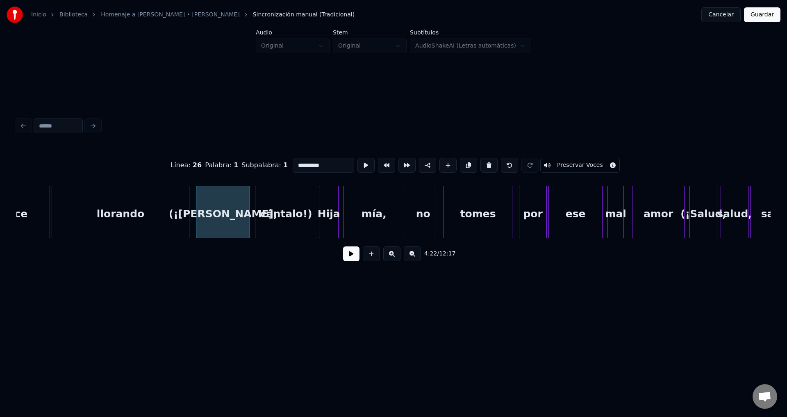
click at [481, 164] on button at bounding box center [488, 165] width 17 height 15
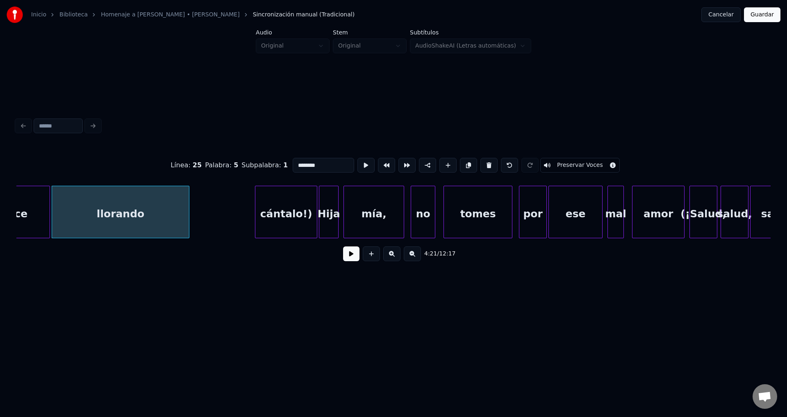
click at [278, 223] on div "cántalo!)" at bounding box center [285, 214] width 61 height 56
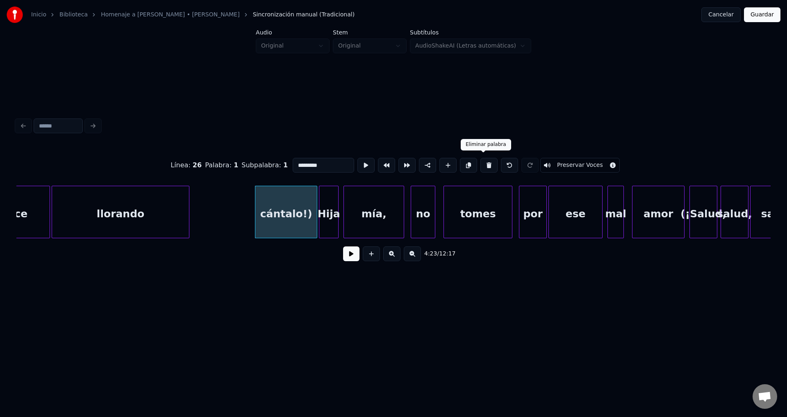
click at [483, 163] on button at bounding box center [488, 165] width 17 height 15
type input "****"
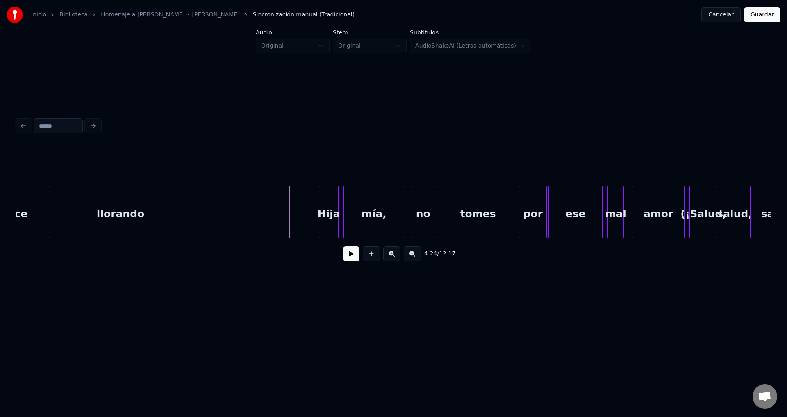
click at [349, 257] on button at bounding box center [351, 253] width 16 height 15
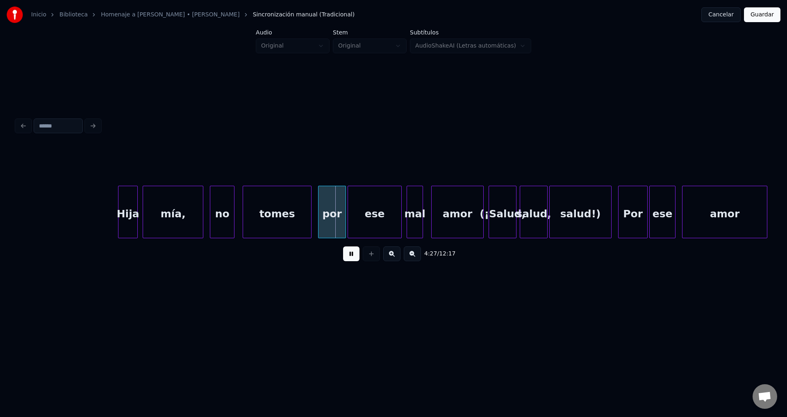
scroll to position [0, 21699]
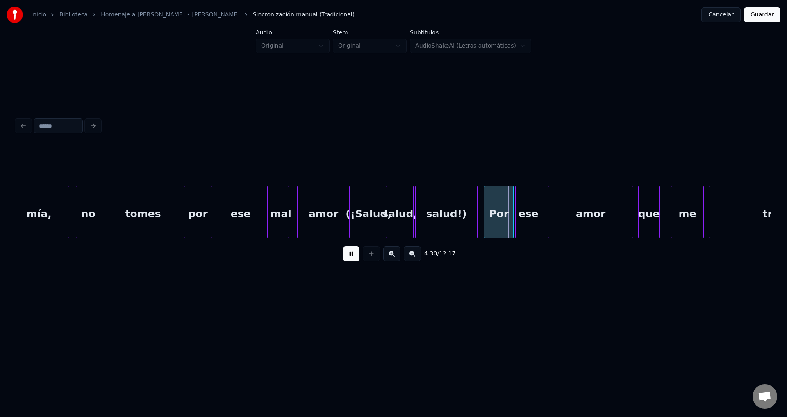
click at [365, 217] on div "(¡Salud," at bounding box center [368, 214] width 27 height 56
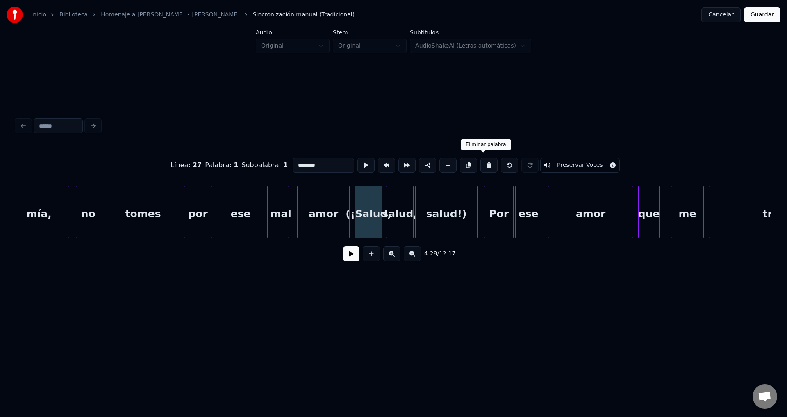
click at [485, 162] on button at bounding box center [488, 165] width 17 height 15
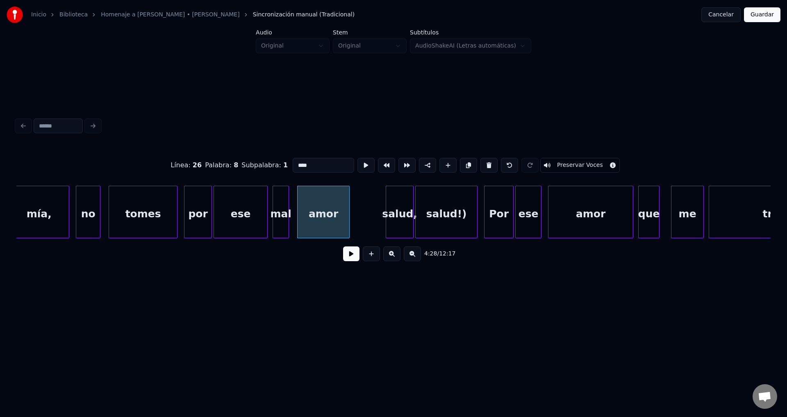
click at [405, 205] on div "salud," at bounding box center [399, 214] width 27 height 56
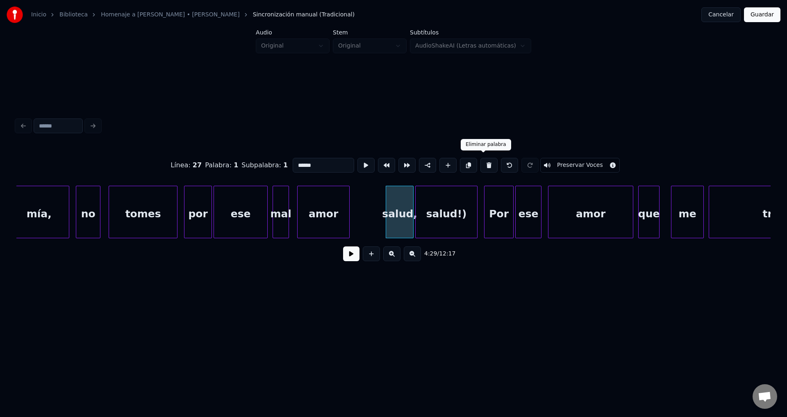
click at [484, 162] on button at bounding box center [488, 165] width 17 height 15
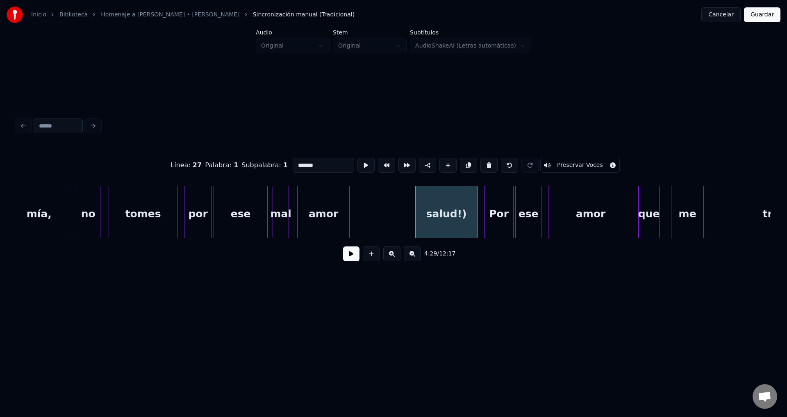
click at [449, 209] on div "salud!)" at bounding box center [445, 214] width 61 height 56
click at [485, 162] on button at bounding box center [488, 165] width 17 height 15
type input "****"
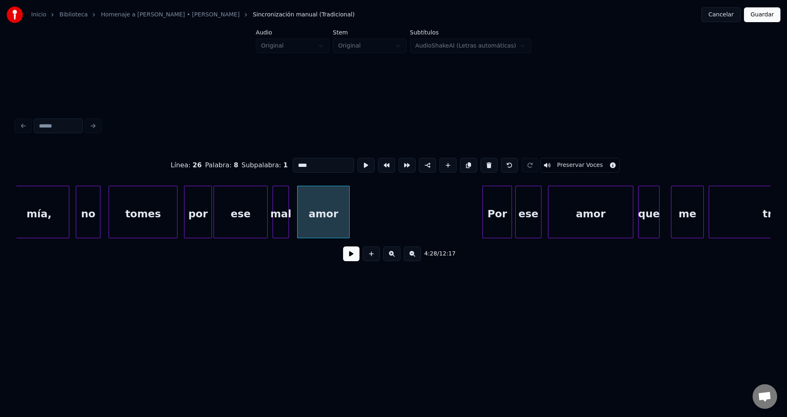
click at [495, 214] on div "Por" at bounding box center [497, 214] width 29 height 56
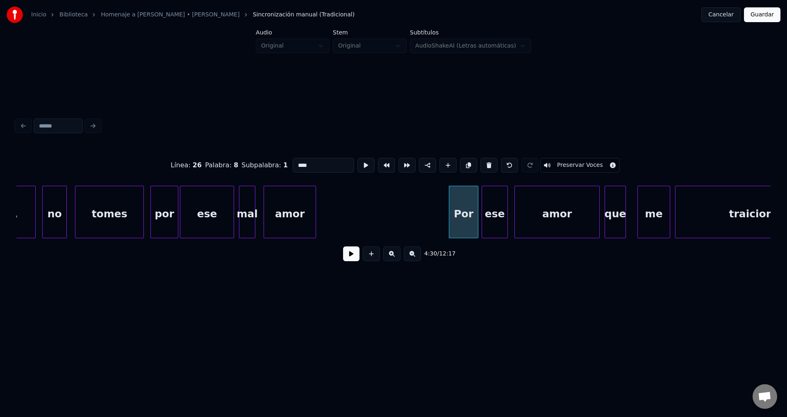
scroll to position [0, 21767]
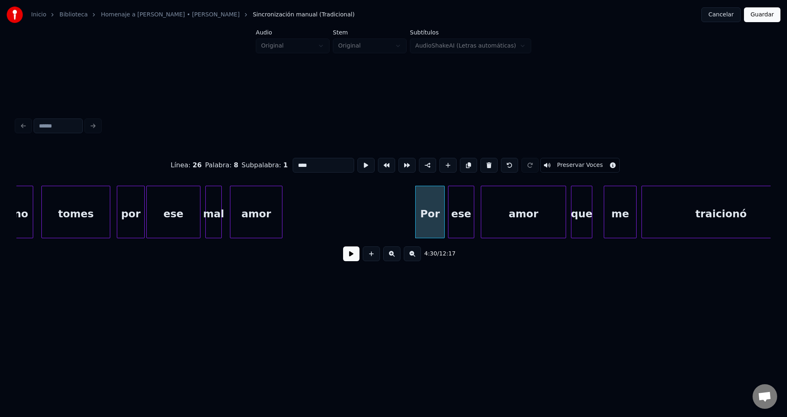
click at [261, 221] on div "amor" at bounding box center [256, 214] width 52 height 56
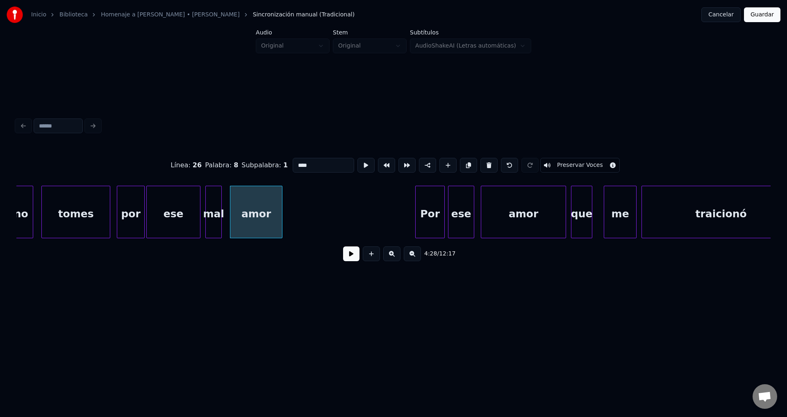
click at [345, 259] on button at bounding box center [351, 253] width 16 height 15
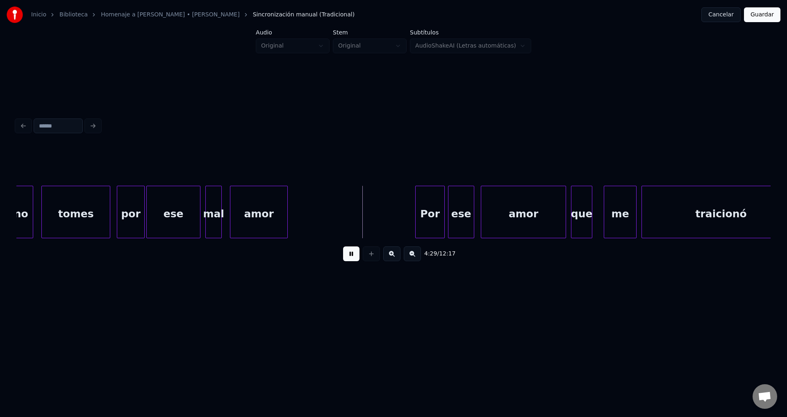
click at [287, 208] on div at bounding box center [286, 212] width 2 height 52
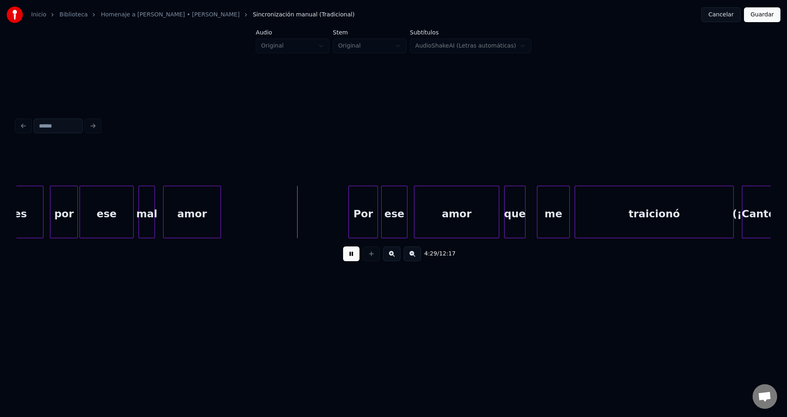
scroll to position [0, 21867]
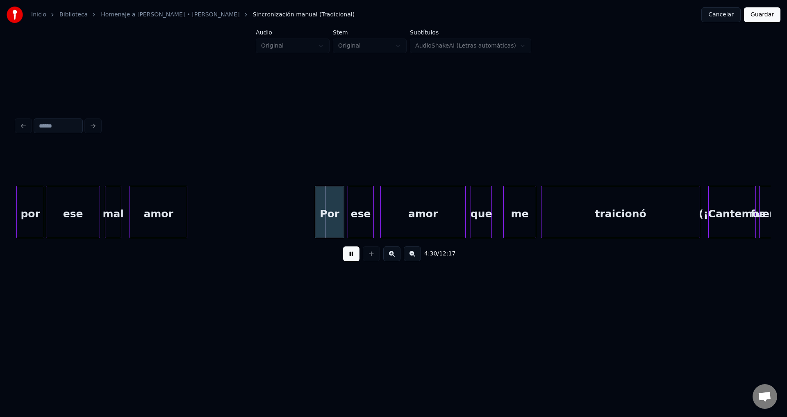
click at [76, 211] on div "ese" at bounding box center [72, 214] width 53 height 56
click at [347, 259] on button at bounding box center [351, 253] width 16 height 15
click at [348, 258] on button at bounding box center [351, 253] width 16 height 15
click at [321, 212] on div at bounding box center [319, 212] width 2 height 52
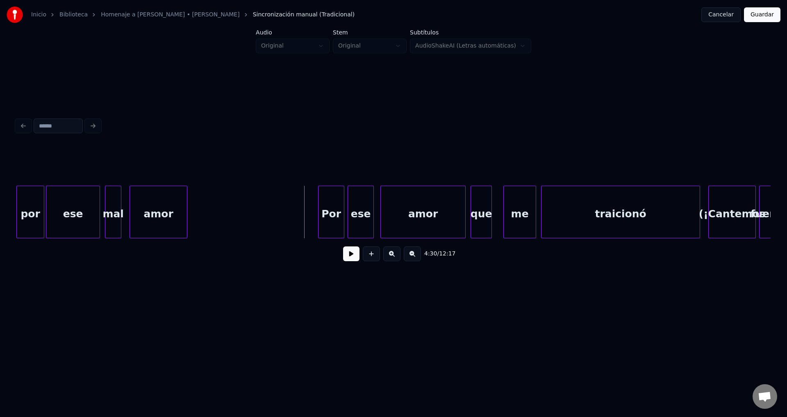
click at [345, 253] on button at bounding box center [351, 253] width 16 height 15
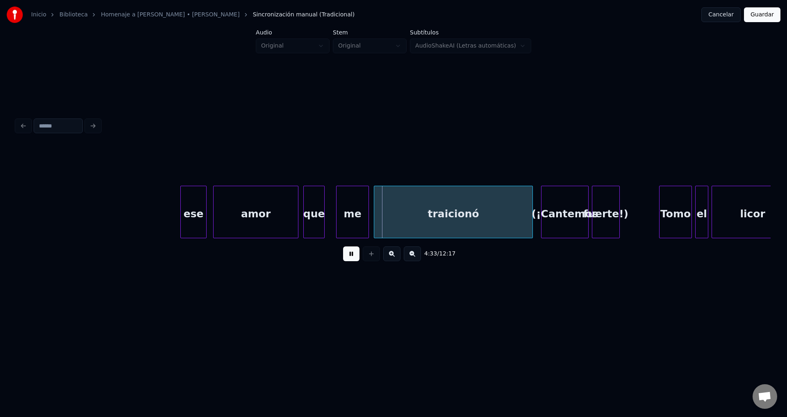
scroll to position [0, 22403]
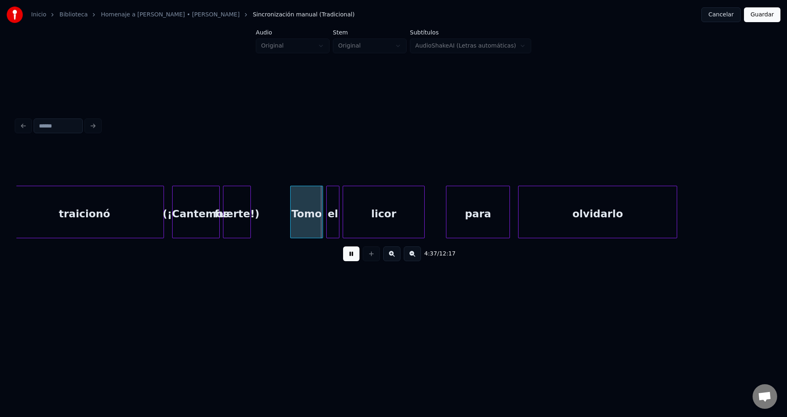
click at [196, 214] on div "(¡Cantemos" at bounding box center [195, 214] width 47 height 56
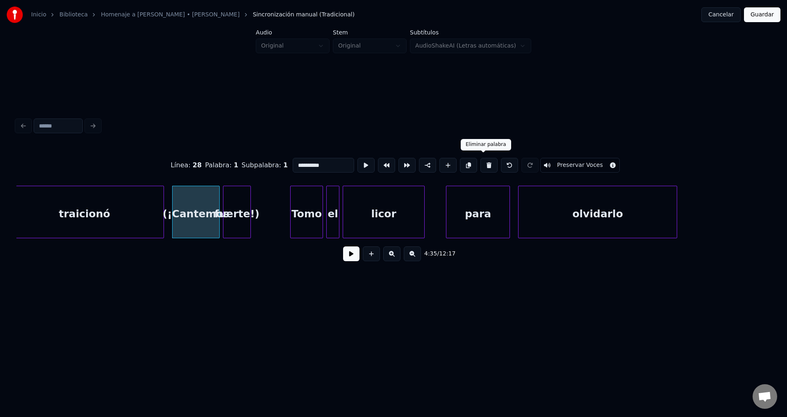
click at [480, 162] on button at bounding box center [488, 165] width 17 height 15
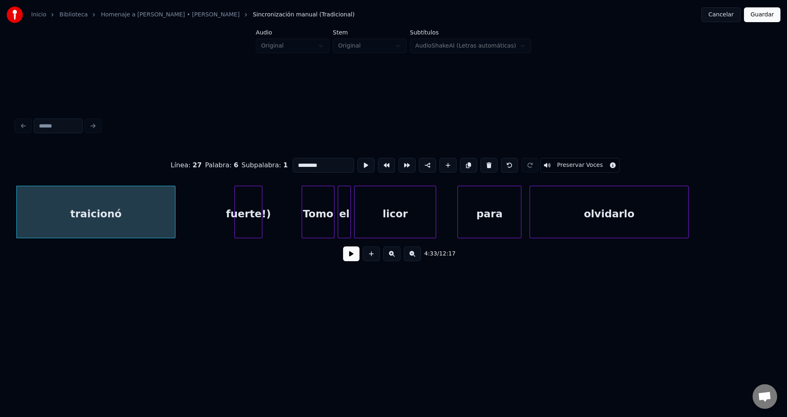
click at [243, 211] on div "fuerte!)" at bounding box center [248, 214] width 27 height 56
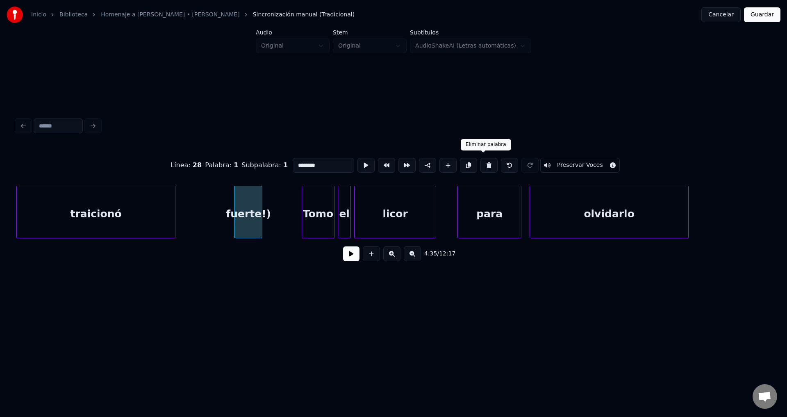
click at [482, 163] on button at bounding box center [488, 165] width 17 height 15
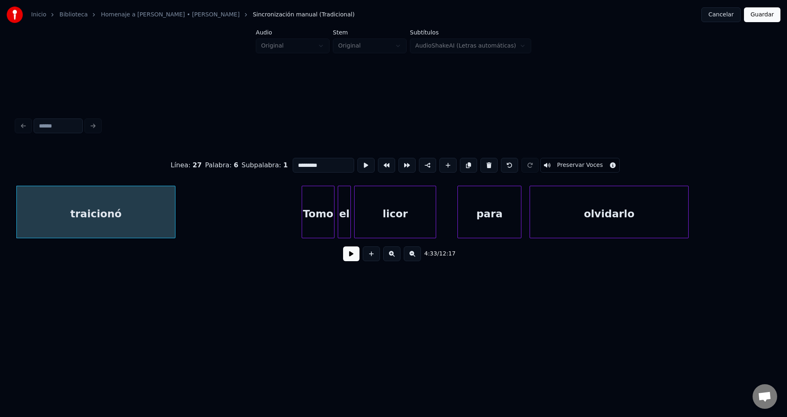
click at [318, 212] on div "Tomo" at bounding box center [318, 214] width 32 height 56
type input "****"
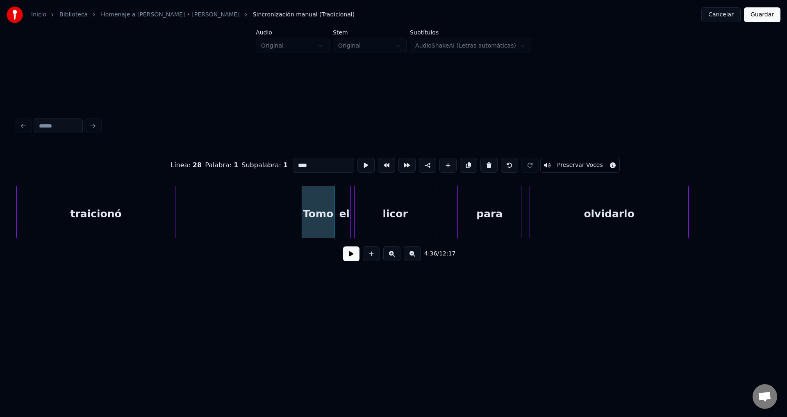
click at [348, 259] on button at bounding box center [351, 253] width 16 height 15
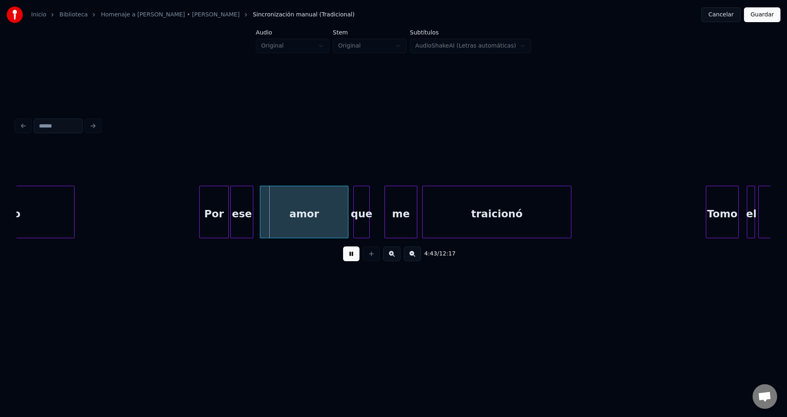
scroll to position [0, 23139]
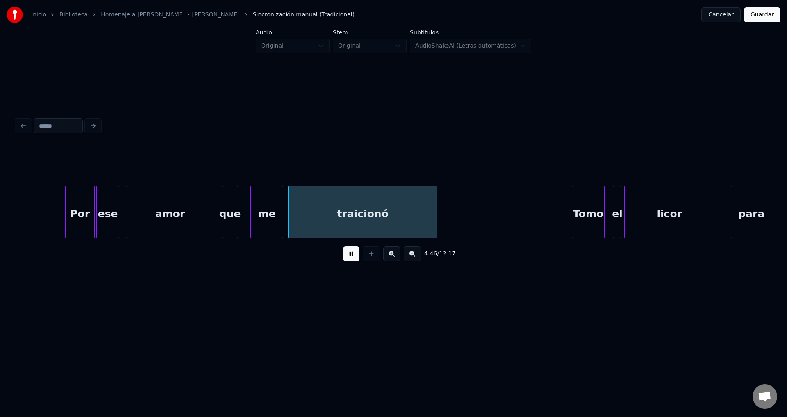
click at [232, 208] on div "que" at bounding box center [230, 214] width 16 height 56
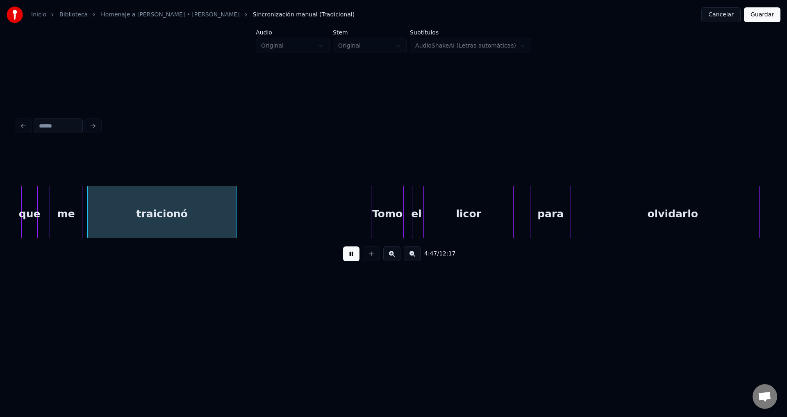
scroll to position [0, 23507]
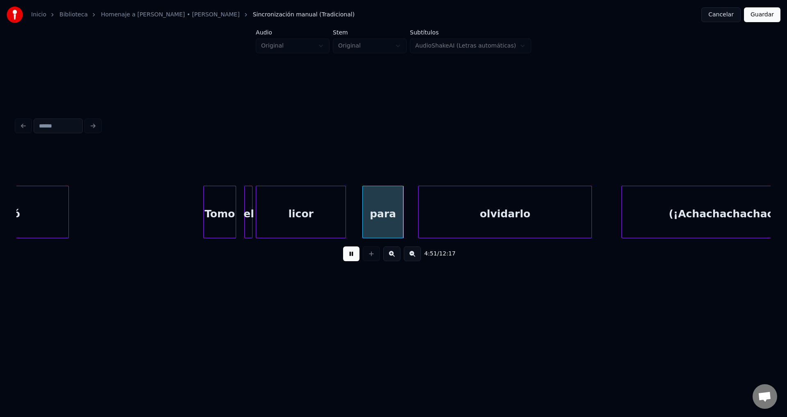
click at [245, 202] on div "el" at bounding box center [249, 214] width 8 height 56
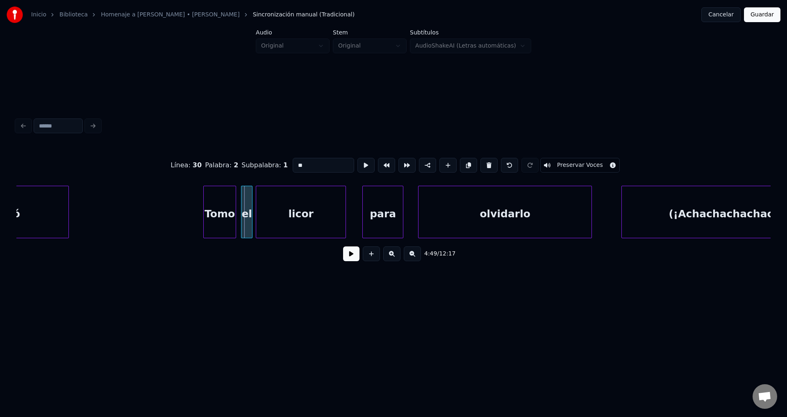
click at [243, 202] on div at bounding box center [242, 212] width 2 height 52
click at [352, 260] on button at bounding box center [351, 253] width 16 height 15
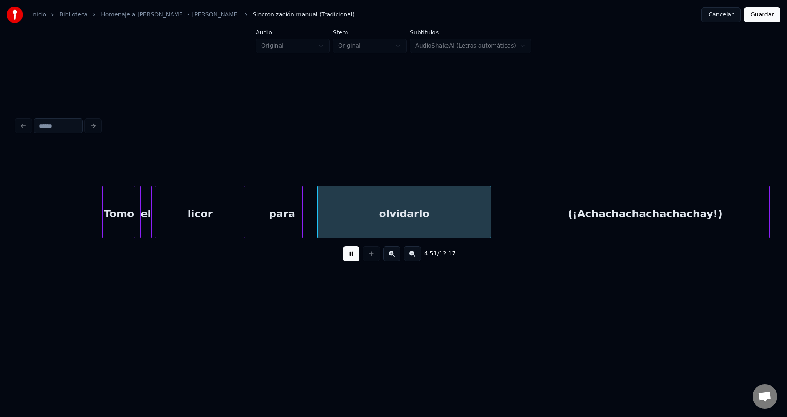
scroll to position [0, 23843]
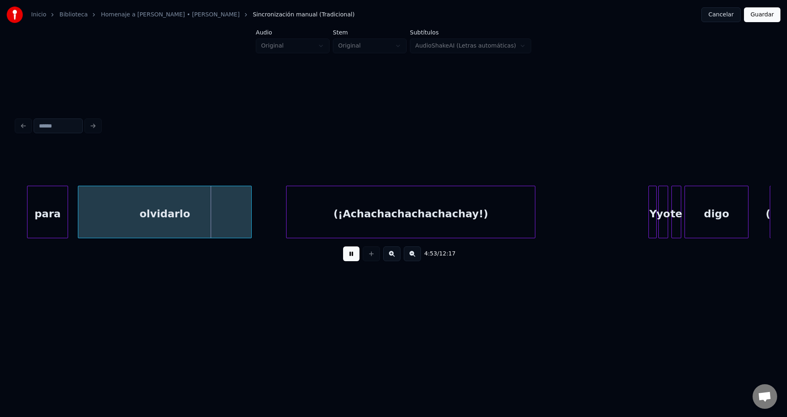
click at [197, 215] on div "olvidarlo" at bounding box center [164, 214] width 173 height 56
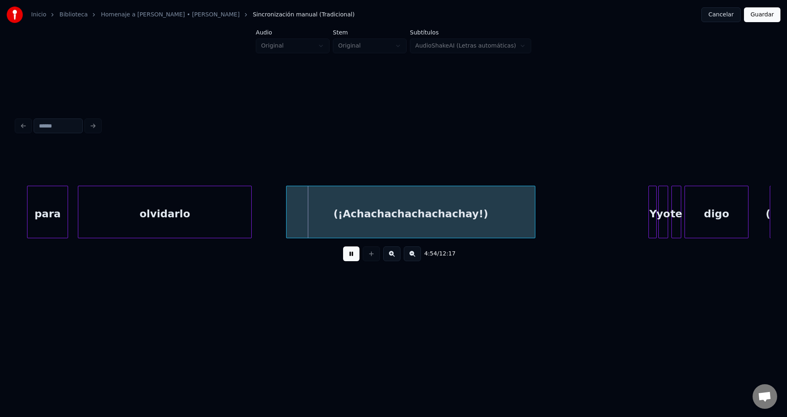
click at [327, 218] on div "(¡Achachachachachachay!)" at bounding box center [410, 214] width 248 height 56
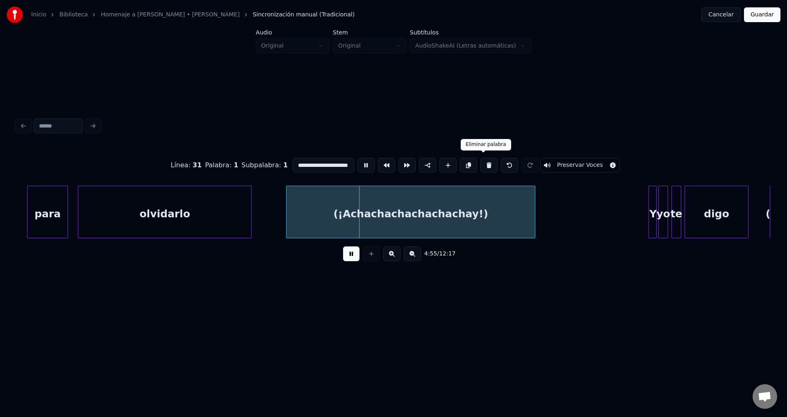
click at [480, 162] on button at bounding box center [488, 165] width 17 height 15
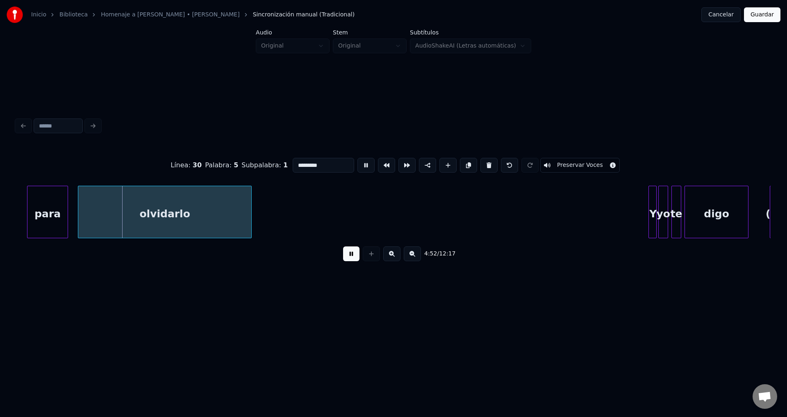
click at [52, 212] on div "para" at bounding box center [47, 214] width 40 height 56
type input "****"
click at [343, 258] on button at bounding box center [351, 253] width 16 height 15
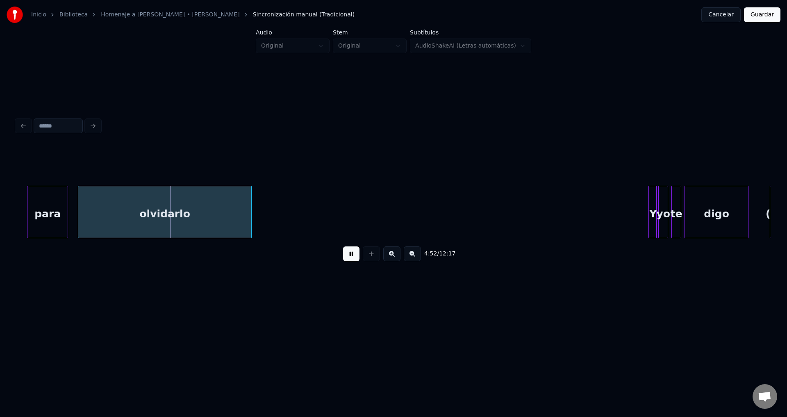
click at [37, 206] on div "para" at bounding box center [47, 214] width 40 height 56
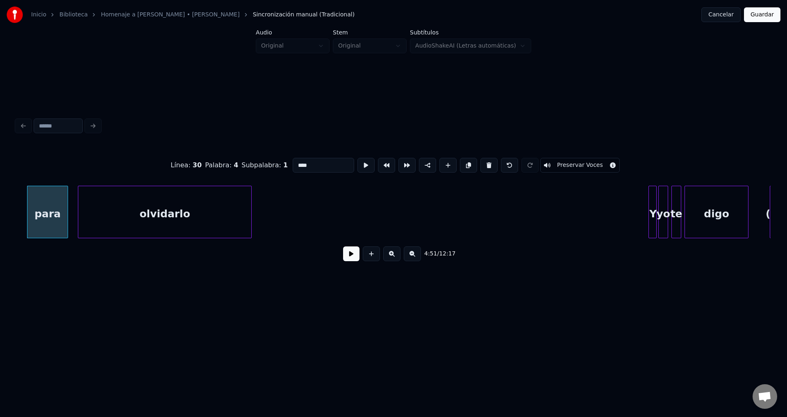
click at [340, 259] on div "4:51 / 12:17" at bounding box center [393, 254] width 741 height 18
click at [347, 259] on button at bounding box center [351, 253] width 16 height 15
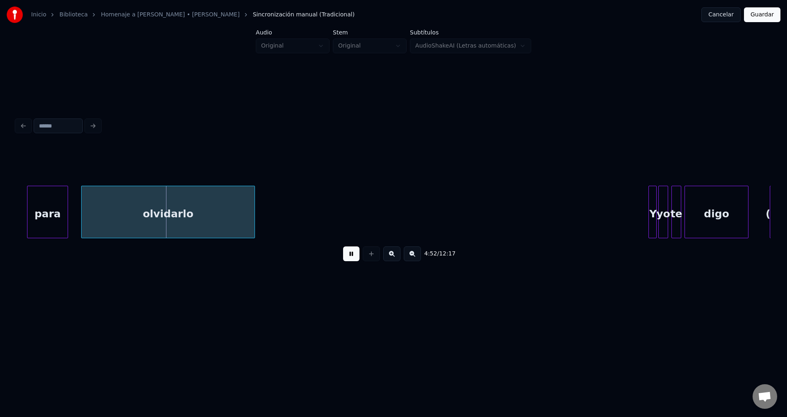
click at [109, 218] on div "olvidarlo" at bounding box center [168, 214] width 173 height 56
click at [71, 212] on div at bounding box center [72, 212] width 2 height 52
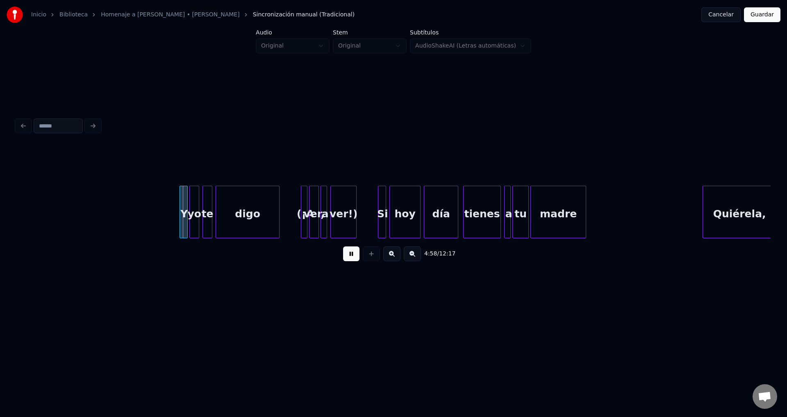
scroll to position [0, 24345]
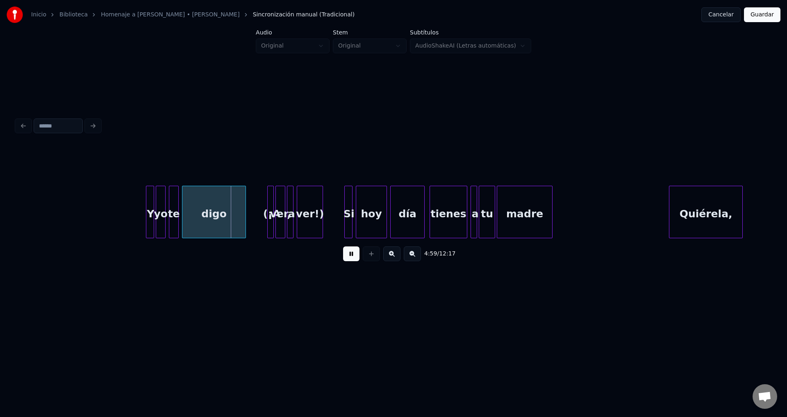
click at [150, 209] on div "Y" at bounding box center [150, 214] width 8 height 56
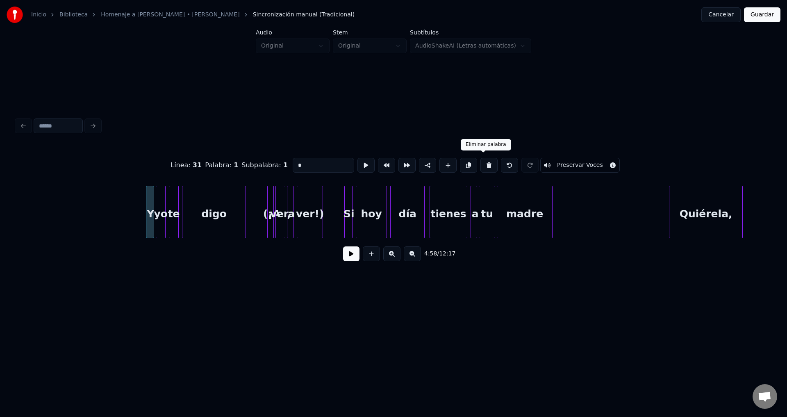
click at [480, 162] on button at bounding box center [488, 165] width 17 height 15
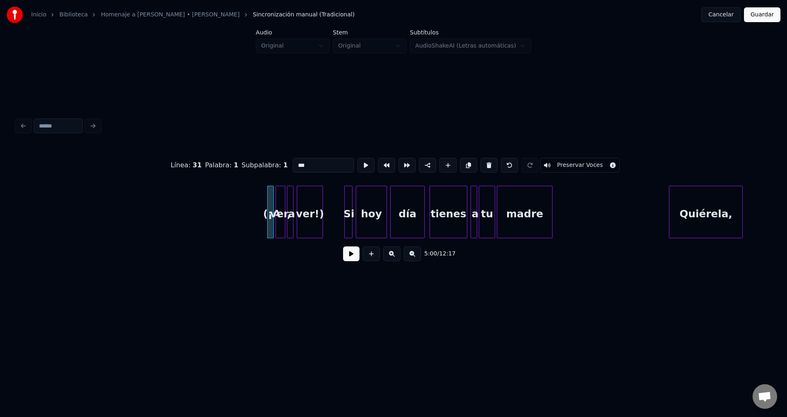
click at [480, 162] on button at bounding box center [488, 165] width 17 height 15
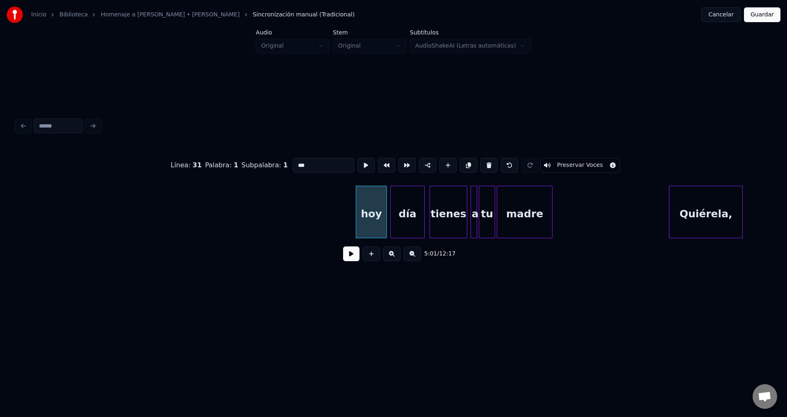
click at [480, 162] on button at bounding box center [488, 165] width 17 height 15
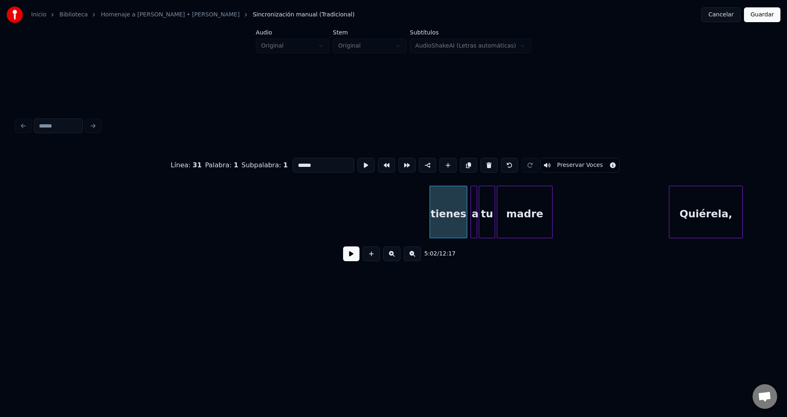
click at [480, 162] on button at bounding box center [488, 165] width 17 height 15
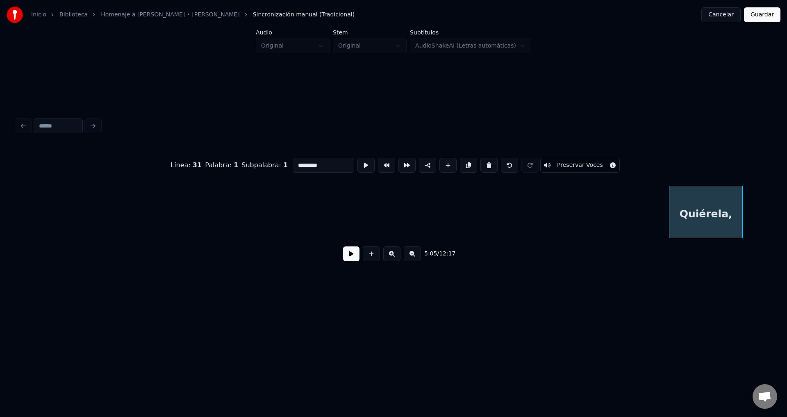
click at [480, 162] on button at bounding box center [488, 165] width 17 height 15
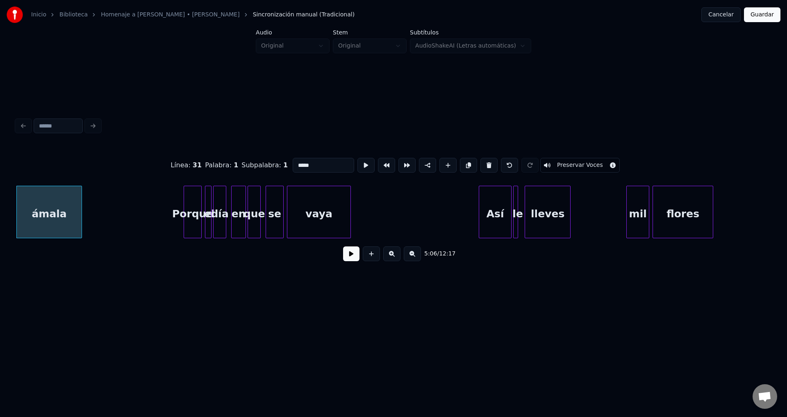
click at [480, 162] on button at bounding box center [488, 165] width 17 height 15
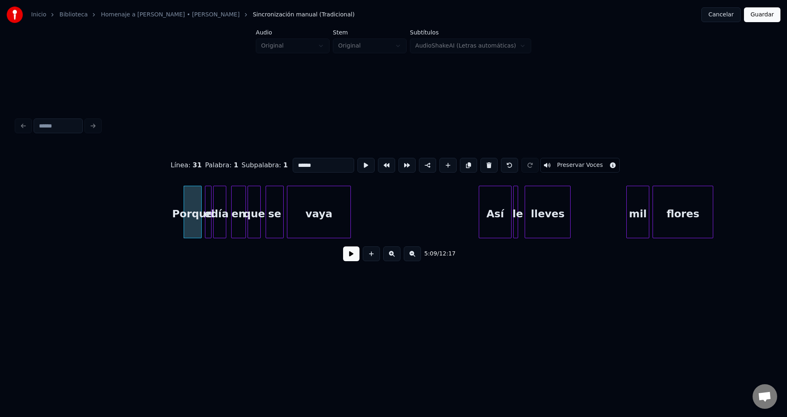
click at [480, 162] on button at bounding box center [488, 165] width 17 height 15
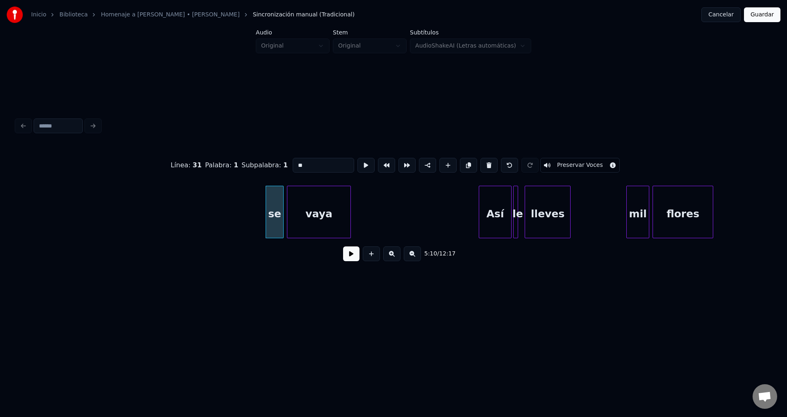
click at [480, 162] on button at bounding box center [488, 165] width 17 height 15
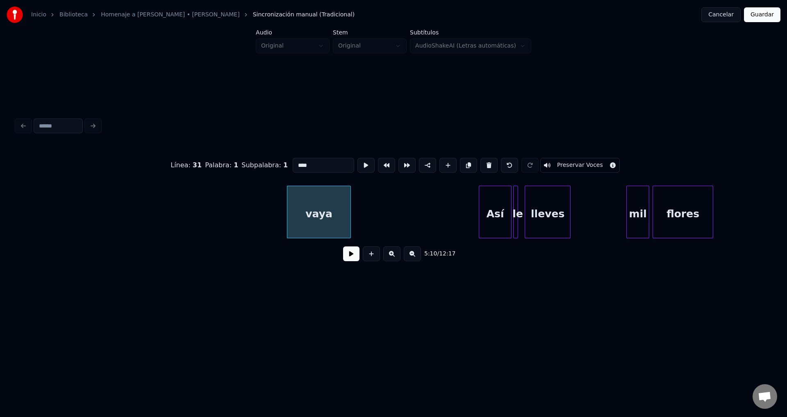
click at [480, 162] on button at bounding box center [488, 165] width 17 height 15
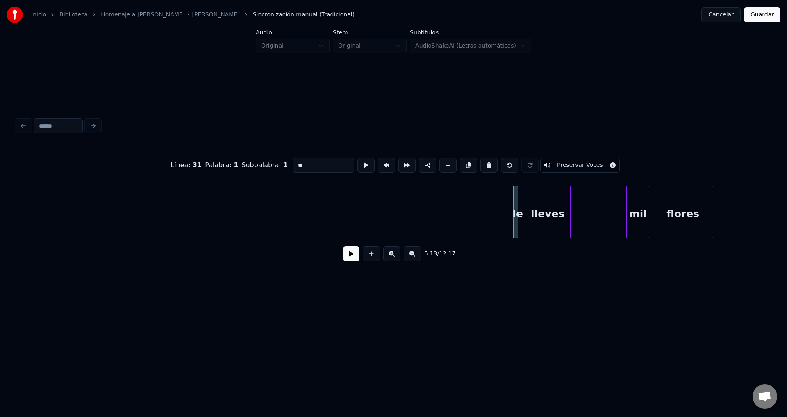
click at [480, 162] on button at bounding box center [488, 165] width 17 height 15
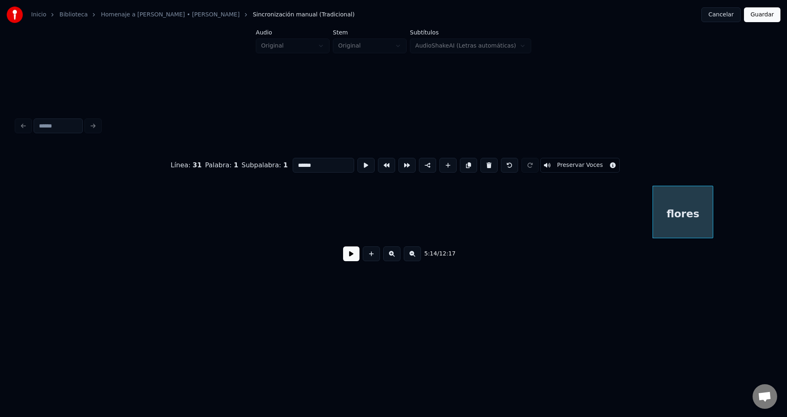
click at [480, 162] on button at bounding box center [488, 165] width 17 height 15
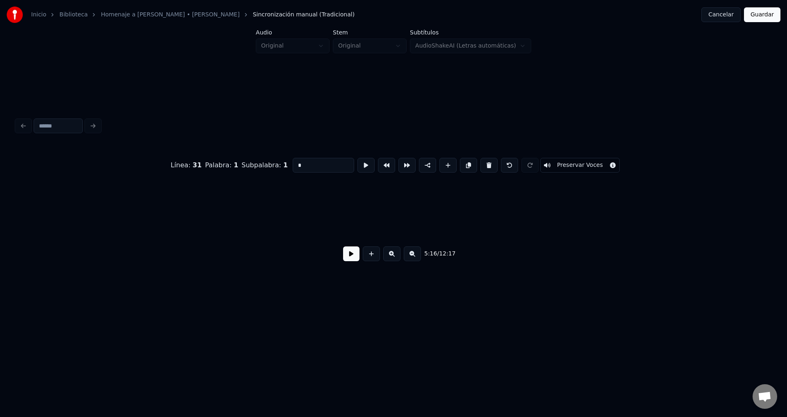
scroll to position [0, 25938]
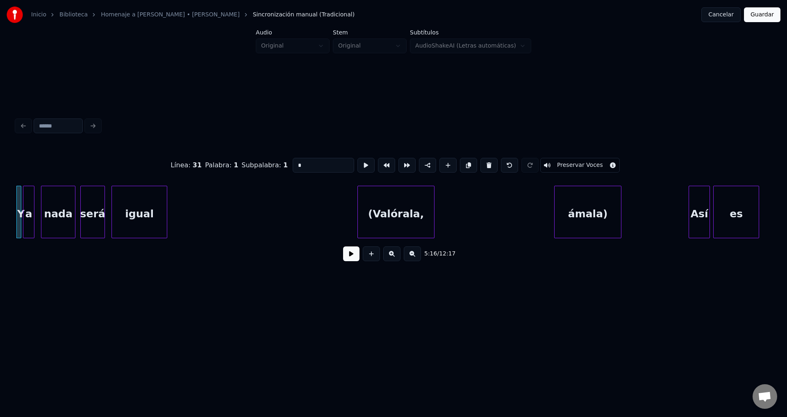
click at [480, 162] on button at bounding box center [488, 165] width 17 height 15
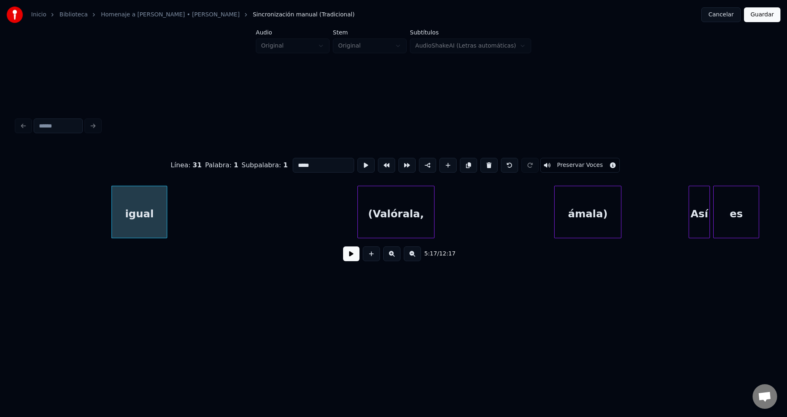
click at [480, 162] on button at bounding box center [488, 165] width 17 height 15
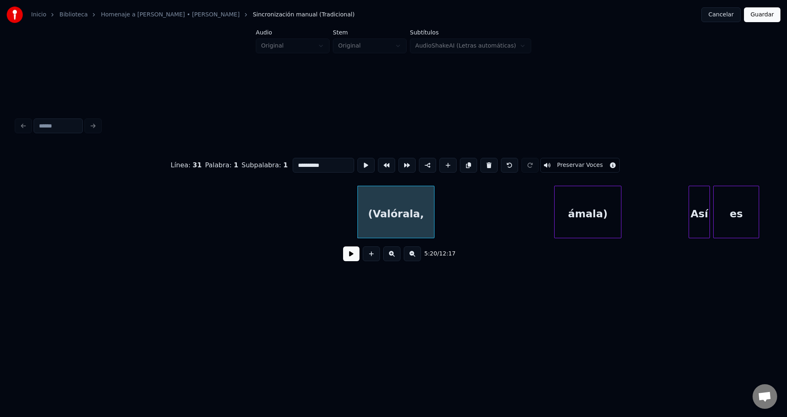
click at [480, 162] on button at bounding box center [488, 165] width 17 height 15
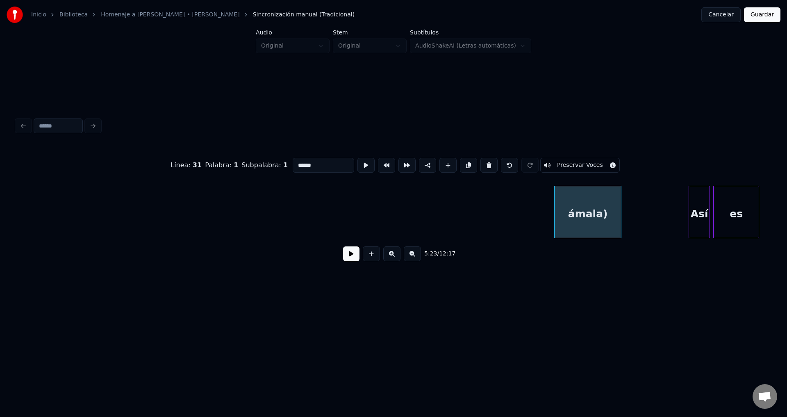
click at [480, 162] on button at bounding box center [488, 165] width 17 height 15
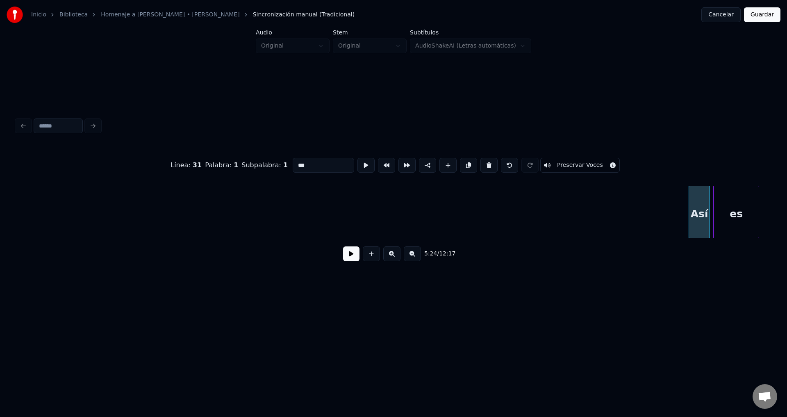
click at [480, 162] on button at bounding box center [488, 165] width 17 height 15
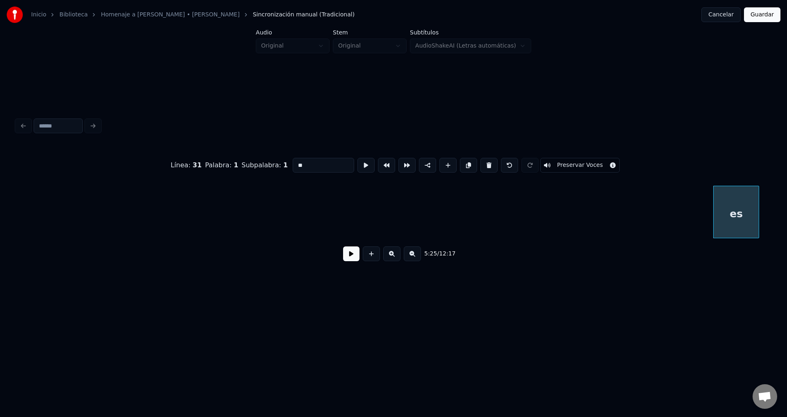
click at [480, 162] on button at bounding box center [488, 165] width 17 height 15
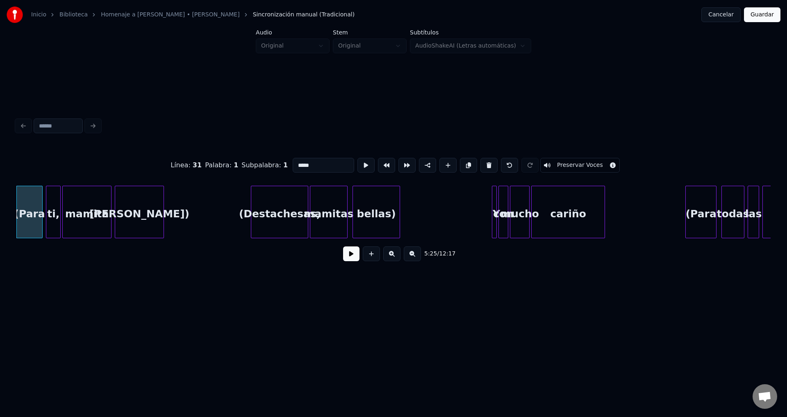
click at [480, 162] on button at bounding box center [488, 165] width 17 height 15
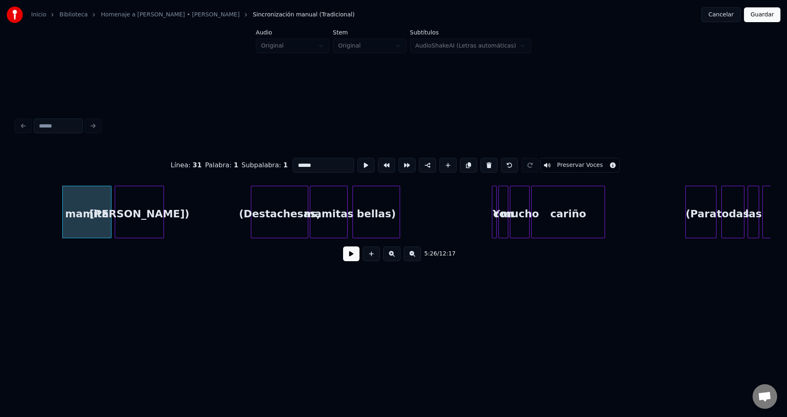
click at [480, 162] on button at bounding box center [488, 165] width 17 height 15
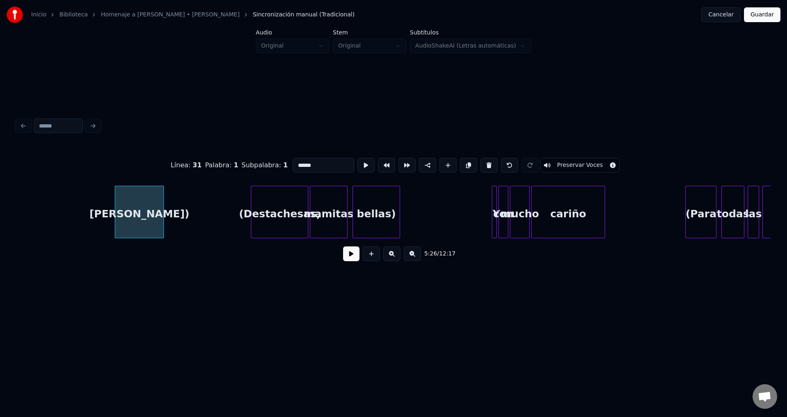
click at [480, 162] on button at bounding box center [488, 165] width 17 height 15
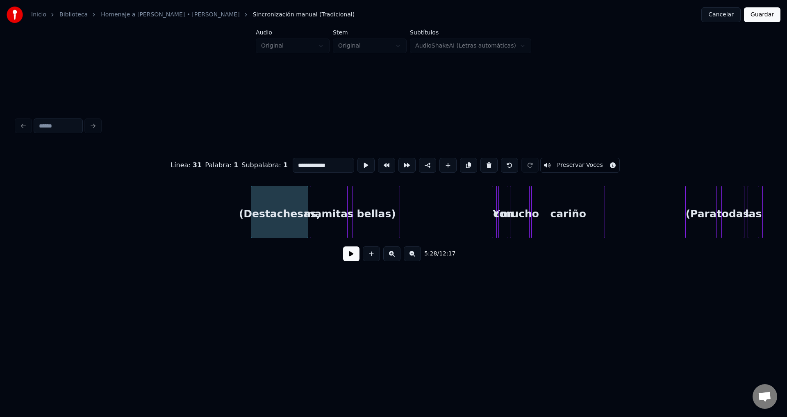
click at [480, 162] on button at bounding box center [488, 165] width 17 height 15
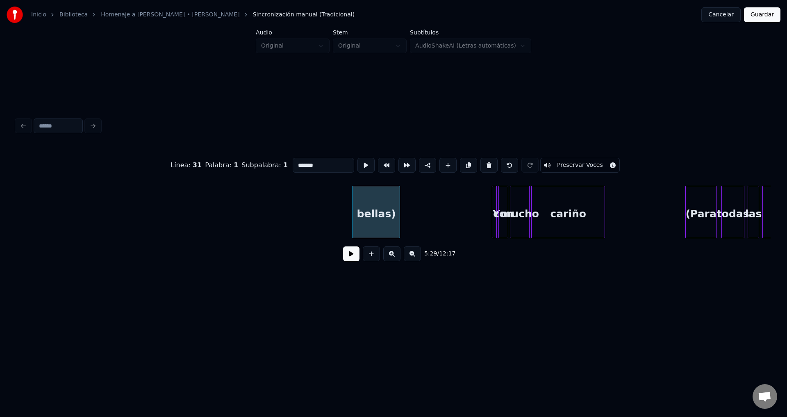
click at [480, 162] on button at bounding box center [488, 165] width 17 height 15
type input "***"
click at [348, 261] on button at bounding box center [351, 253] width 16 height 15
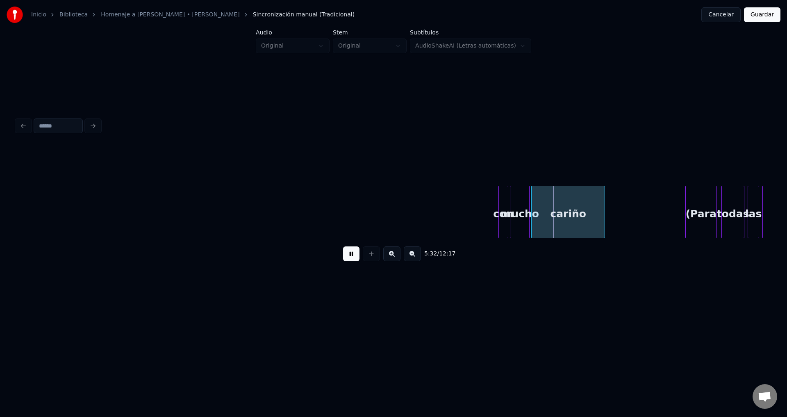
click at [348, 261] on button at bounding box center [351, 253] width 16 height 15
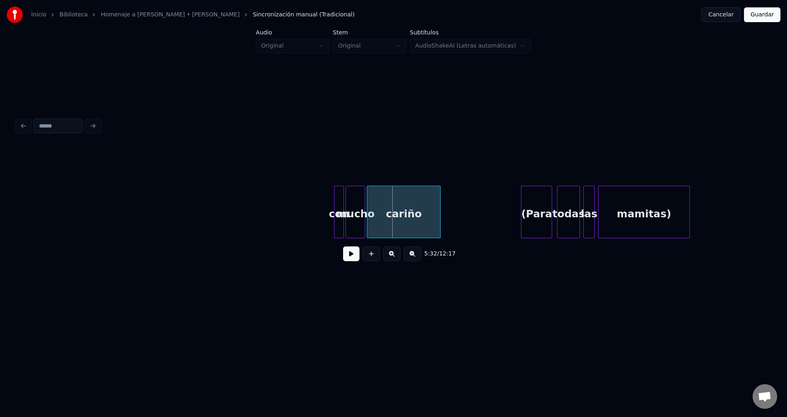
scroll to position [0, 26923]
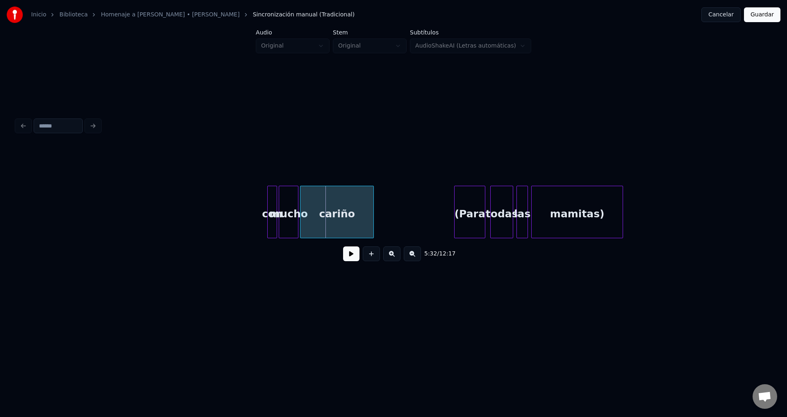
click at [279, 205] on div "mucho" at bounding box center [288, 214] width 19 height 56
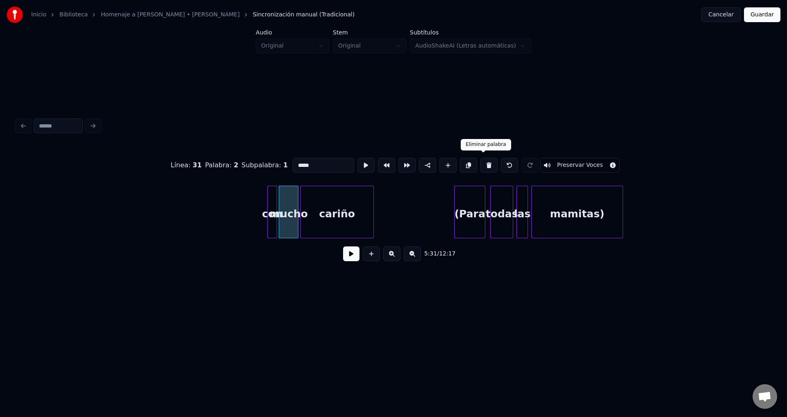
click at [483, 162] on button at bounding box center [488, 165] width 17 height 15
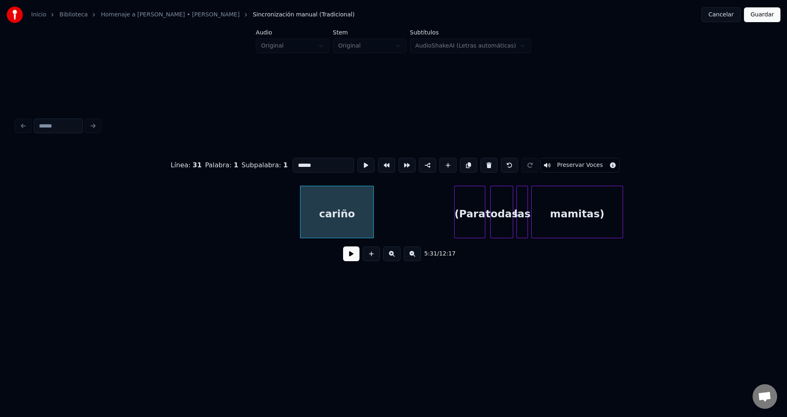
click at [483, 162] on button at bounding box center [488, 165] width 17 height 15
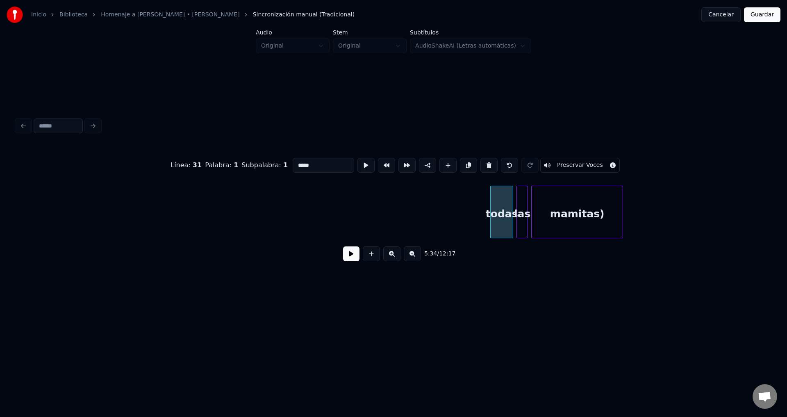
click at [483, 161] on button at bounding box center [488, 165] width 17 height 15
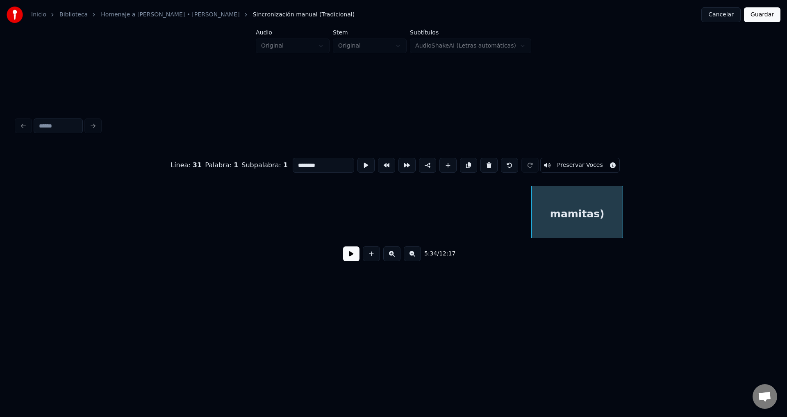
click at [483, 161] on button at bounding box center [488, 165] width 17 height 15
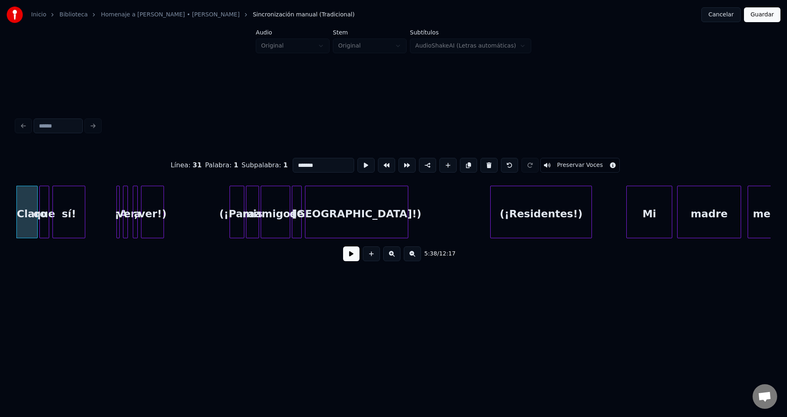
click at [483, 161] on button at bounding box center [488, 165] width 17 height 15
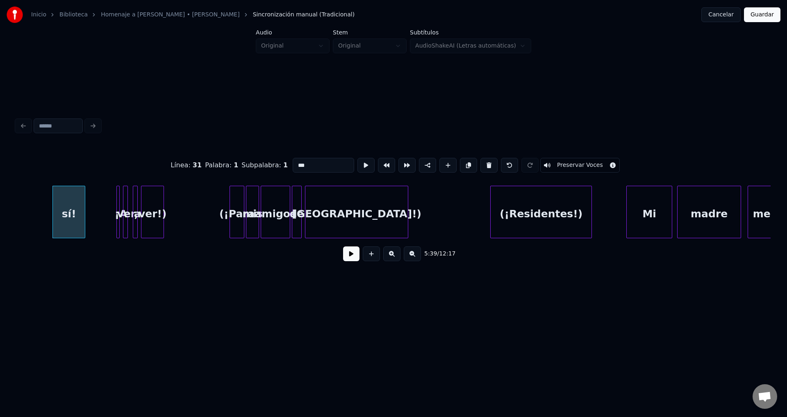
click at [483, 161] on button at bounding box center [488, 165] width 17 height 15
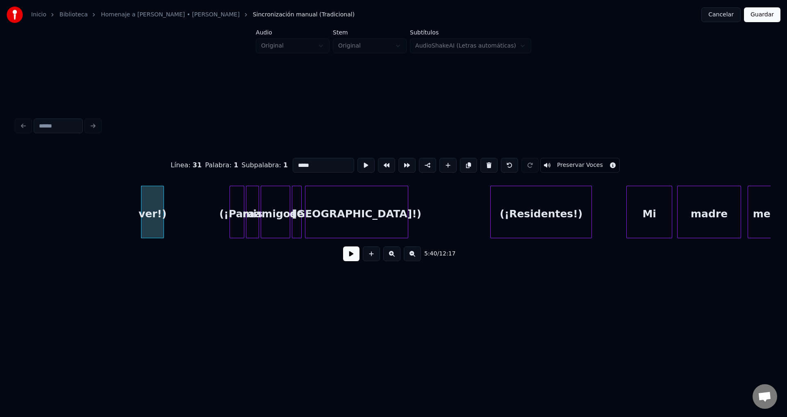
click at [483, 161] on button at bounding box center [488, 165] width 17 height 15
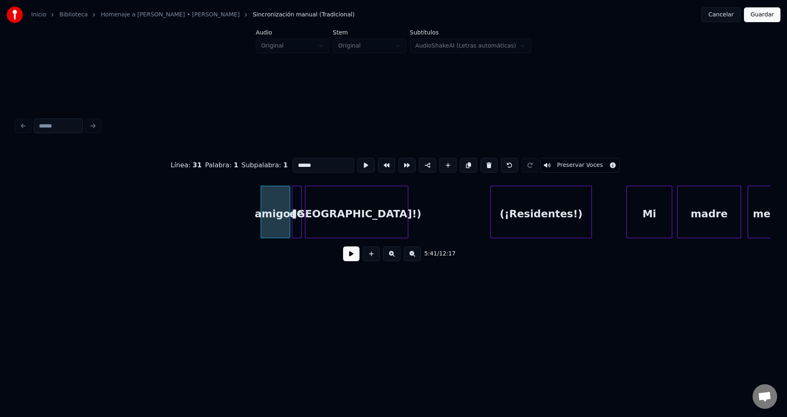
click at [483, 161] on button at bounding box center [488, 165] width 17 height 15
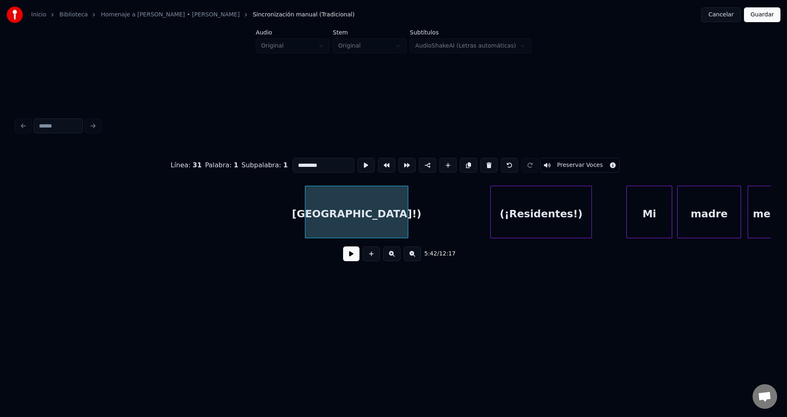
click at [483, 161] on button at bounding box center [488, 165] width 17 height 15
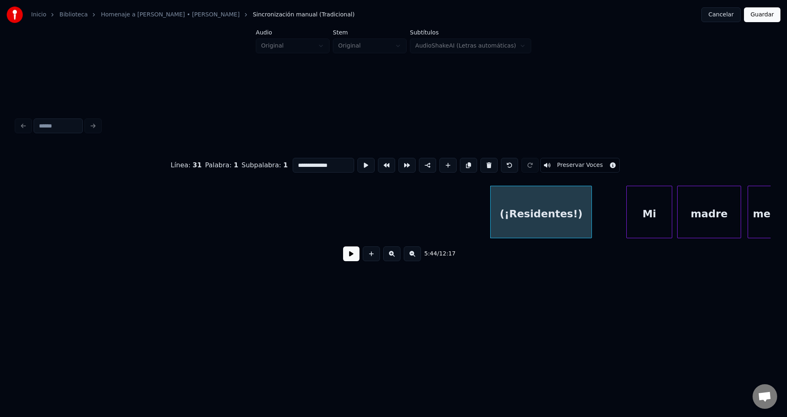
click at [483, 161] on button at bounding box center [488, 165] width 17 height 15
type input "**"
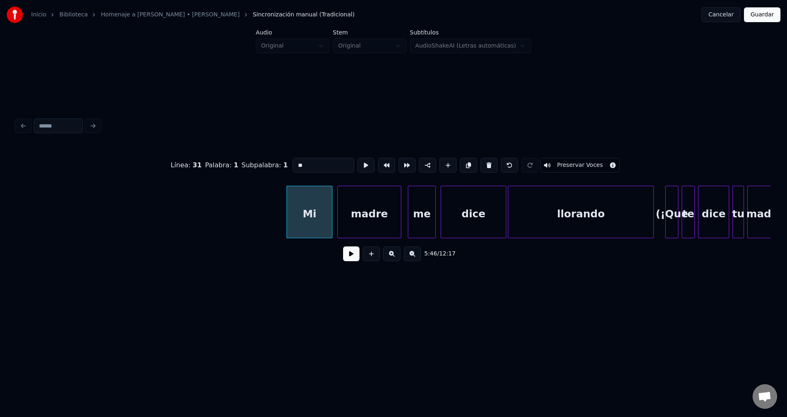
scroll to position [0, 28162]
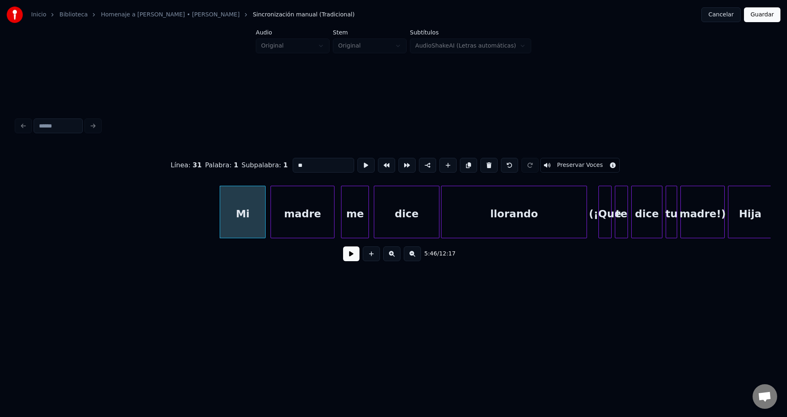
click at [242, 222] on div "Mi" at bounding box center [242, 214] width 45 height 56
click at [348, 258] on button at bounding box center [351, 253] width 16 height 15
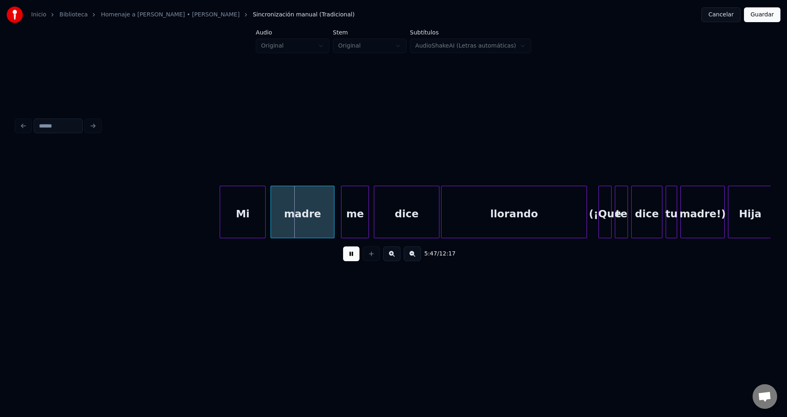
click at [348, 258] on button at bounding box center [351, 253] width 16 height 15
click at [282, 216] on div at bounding box center [280, 212] width 2 height 52
click at [267, 216] on div "Mi" at bounding box center [256, 214] width 45 height 56
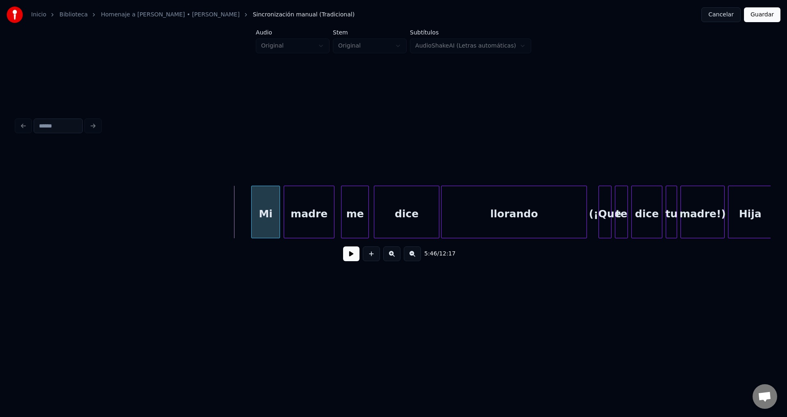
click at [253, 213] on div at bounding box center [253, 212] width 2 height 52
click at [354, 256] on button at bounding box center [351, 253] width 16 height 15
click at [279, 216] on div at bounding box center [278, 212] width 2 height 52
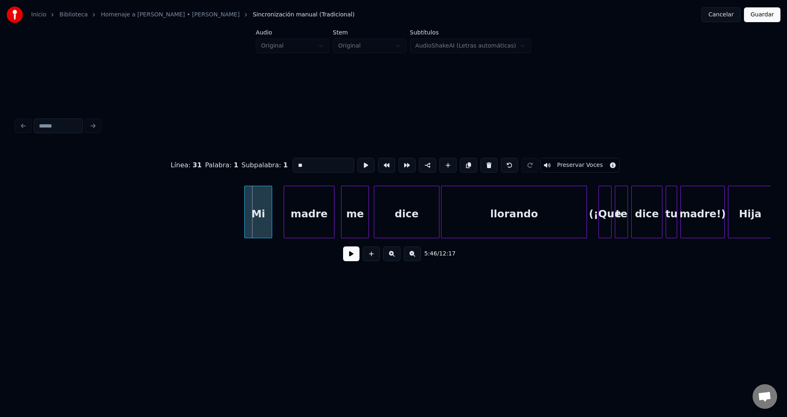
click at [262, 217] on div "Mi" at bounding box center [258, 214] width 27 height 56
click at [250, 213] on div at bounding box center [249, 212] width 2 height 52
click at [257, 214] on div "Mi" at bounding box center [255, 214] width 23 height 56
click at [291, 212] on div "madre" at bounding box center [298, 214] width 50 height 56
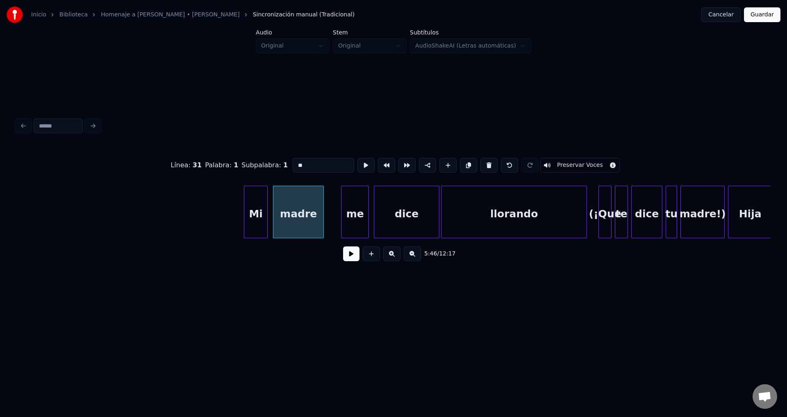
click at [350, 256] on button at bounding box center [351, 253] width 16 height 15
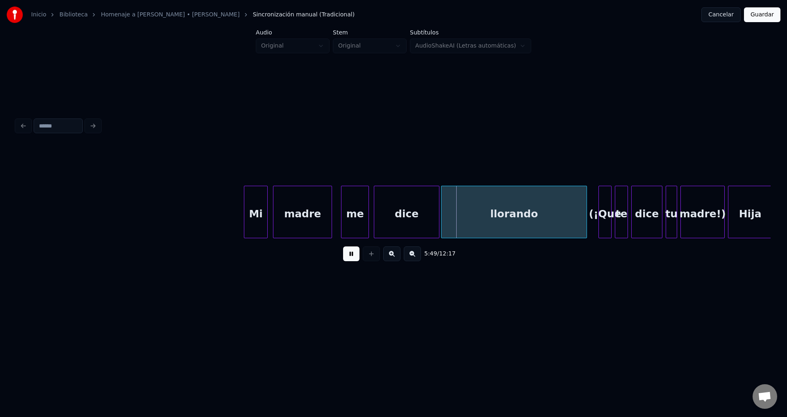
click at [330, 212] on div at bounding box center [330, 212] width 2 height 52
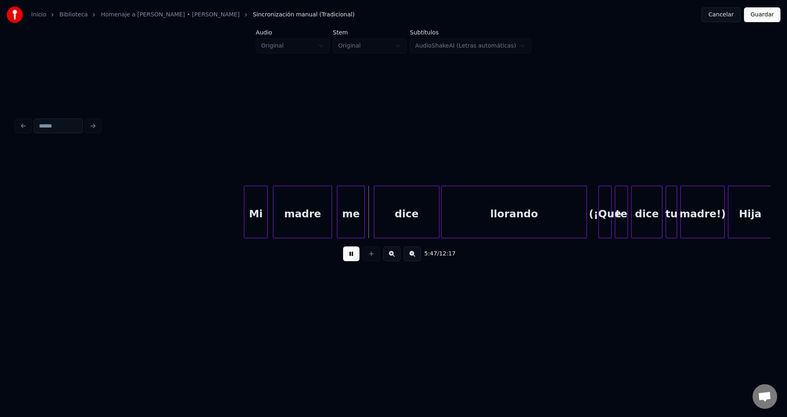
click at [348, 221] on div "me" at bounding box center [350, 214] width 27 height 56
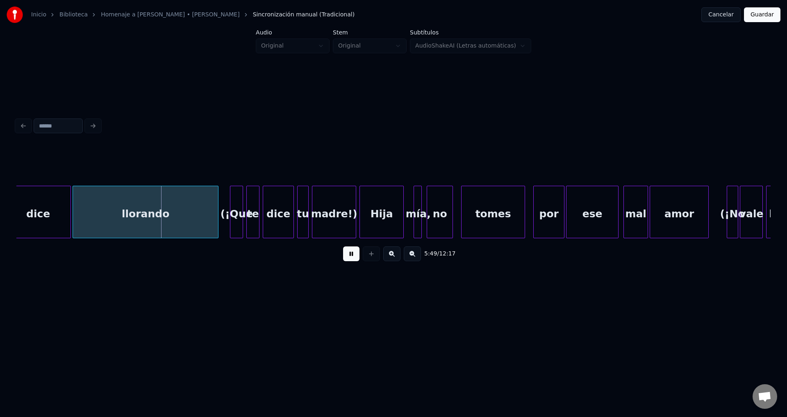
scroll to position [0, 28564]
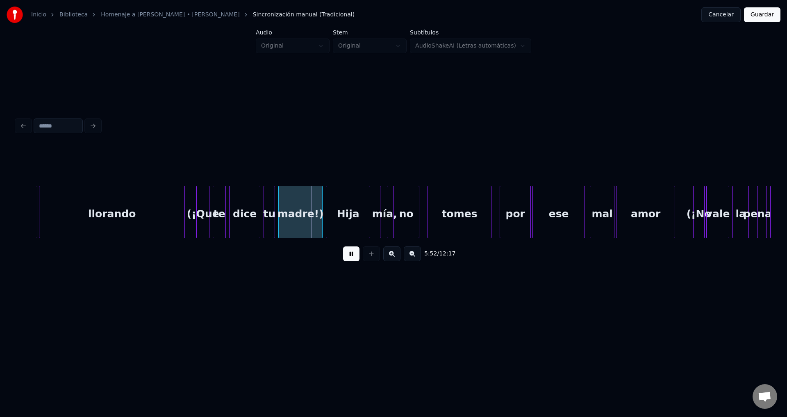
click at [202, 211] on div "(¡Que" at bounding box center [203, 214] width 12 height 56
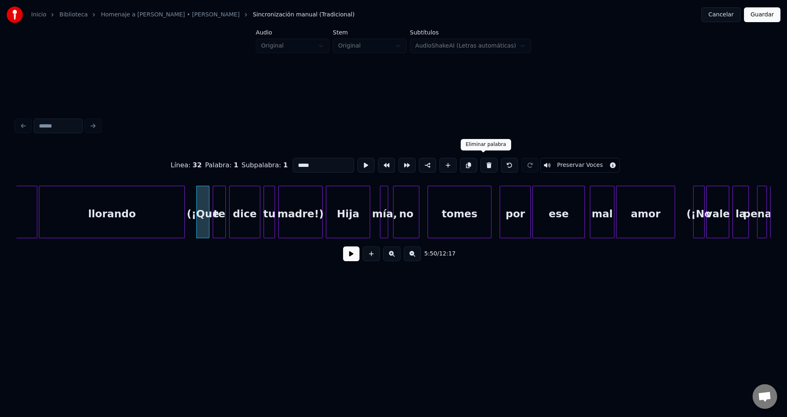
click at [480, 163] on button at bounding box center [488, 165] width 17 height 15
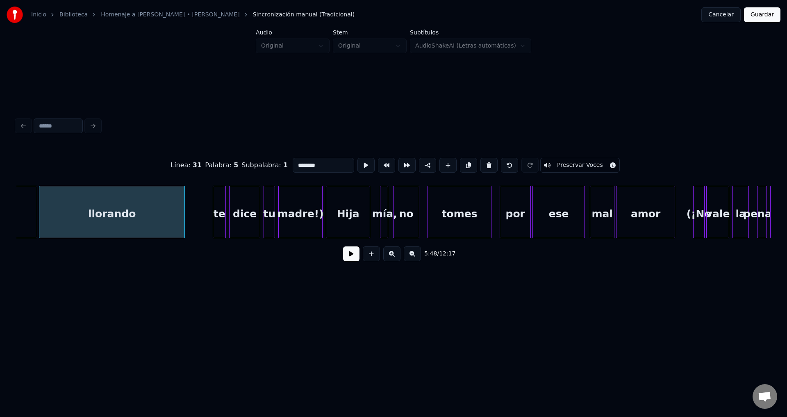
click at [217, 205] on div "te" at bounding box center [219, 214] width 12 height 56
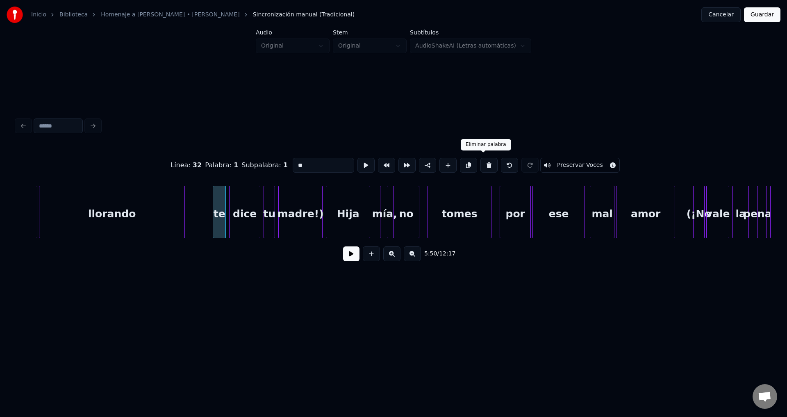
click at [480, 162] on button at bounding box center [488, 165] width 17 height 15
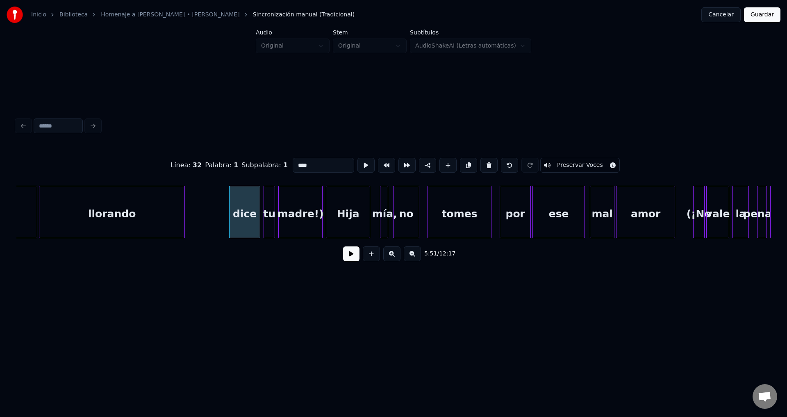
click at [480, 162] on button at bounding box center [488, 165] width 17 height 15
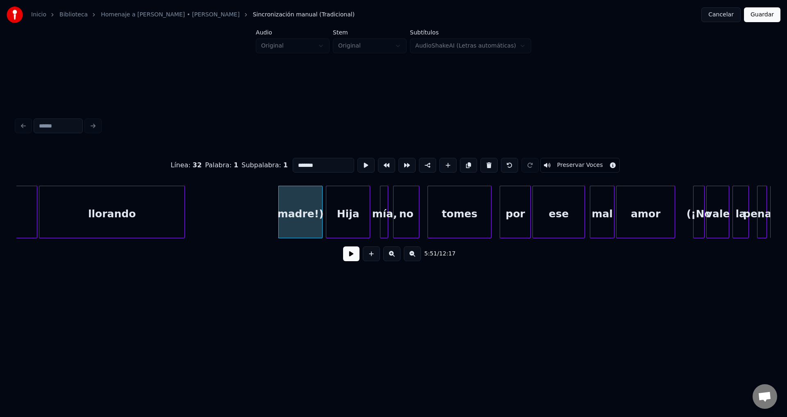
click at [480, 162] on button at bounding box center [488, 165] width 17 height 15
type input "****"
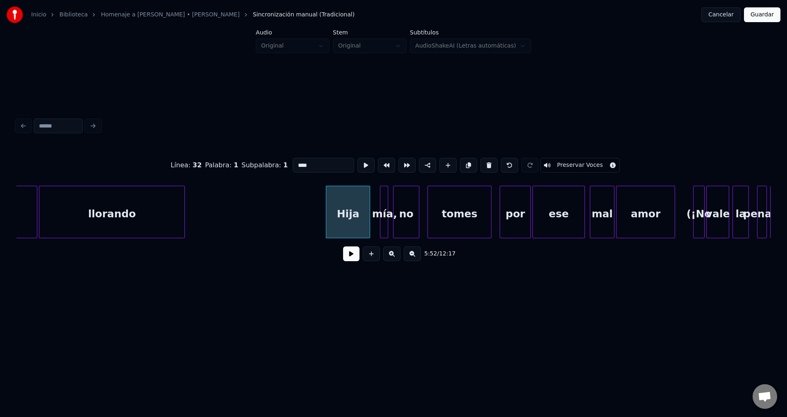
click at [348, 260] on button at bounding box center [351, 253] width 16 height 15
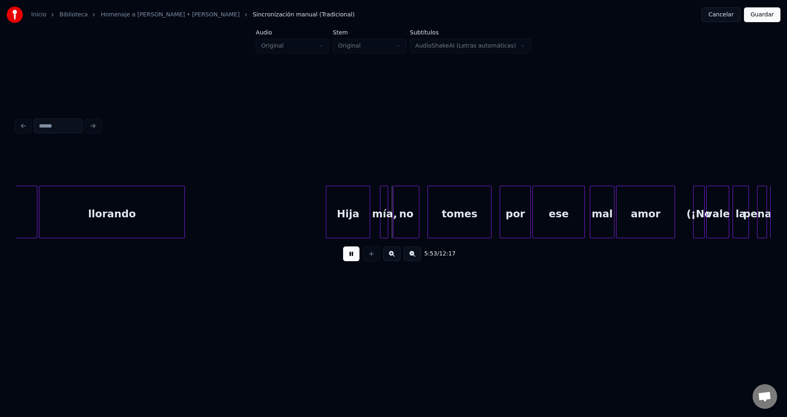
click at [326, 217] on div at bounding box center [327, 212] width 2 height 52
click at [331, 218] on div "Hija" at bounding box center [341, 214] width 48 height 56
click at [331, 218] on div "Hija" at bounding box center [324, 214] width 48 height 56
click at [340, 219] on div at bounding box center [341, 212] width 2 height 52
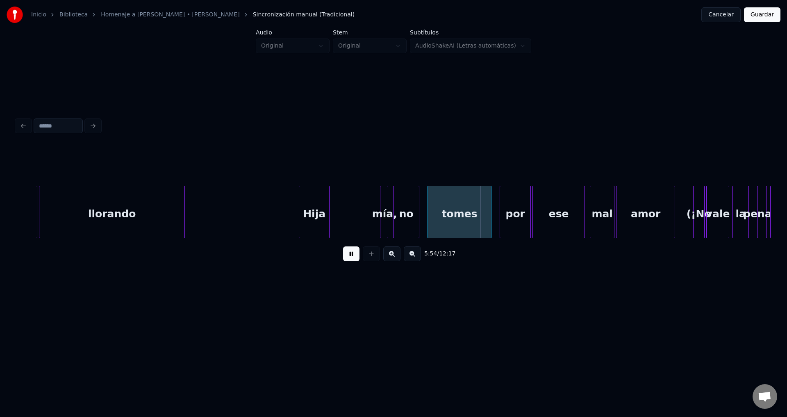
click at [347, 256] on button at bounding box center [351, 253] width 16 height 15
click at [338, 218] on div "mía," at bounding box center [339, 214] width 8 height 56
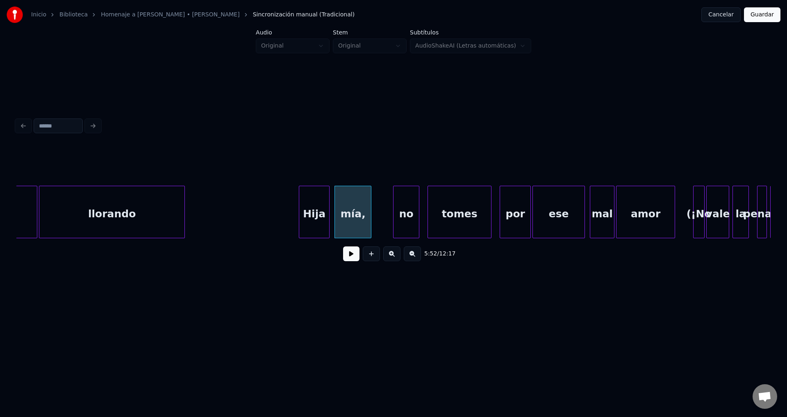
click at [370, 211] on div at bounding box center [369, 212] width 2 height 52
click at [310, 211] on div "Hija" at bounding box center [314, 214] width 30 height 56
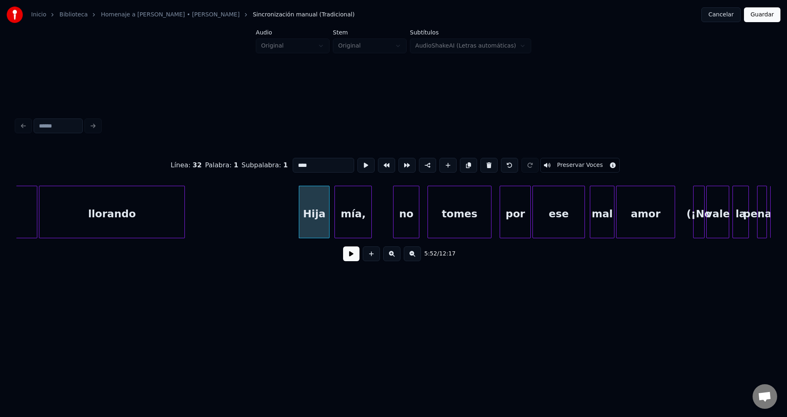
click at [351, 259] on button at bounding box center [351, 253] width 16 height 15
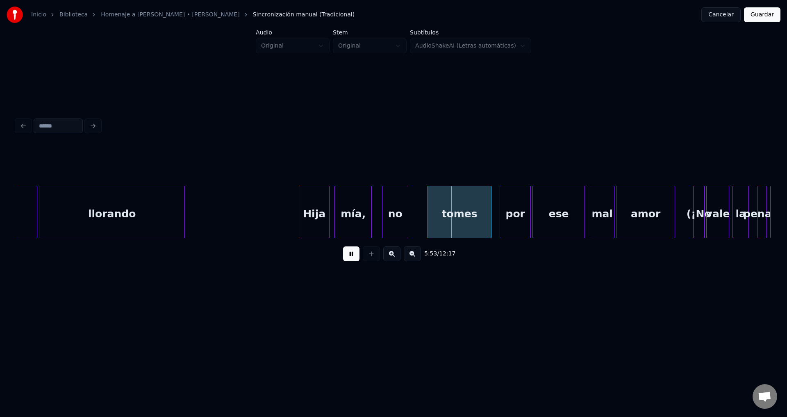
click at [392, 221] on div "no" at bounding box center [394, 214] width 25 height 56
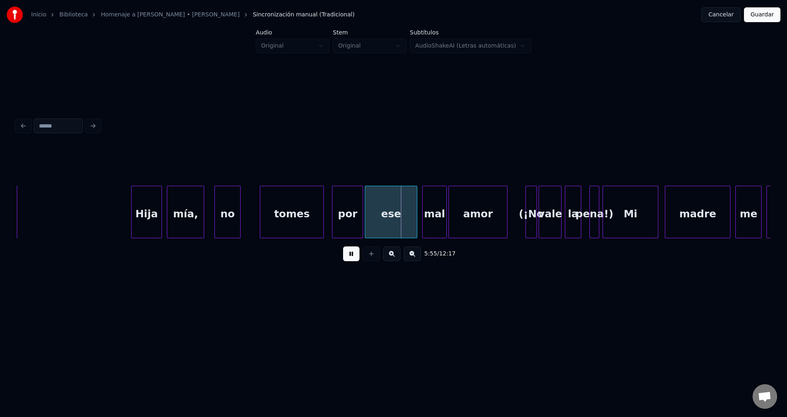
scroll to position [0, 29000]
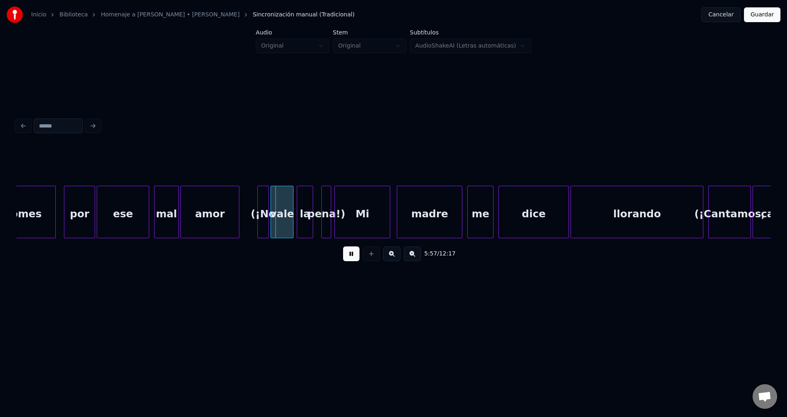
click at [260, 212] on div at bounding box center [259, 212] width 2 height 52
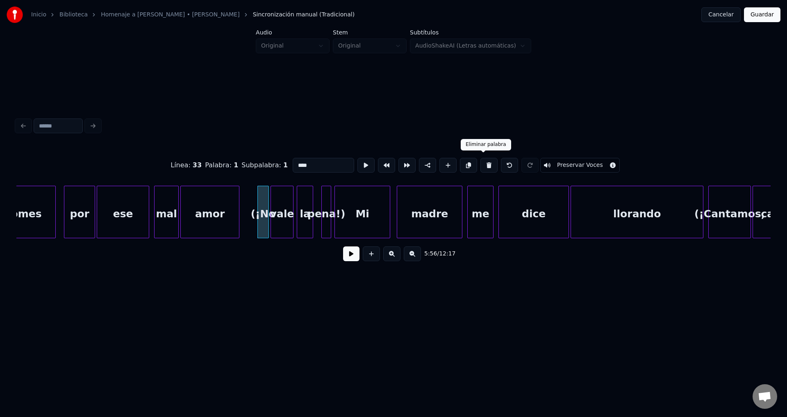
click at [480, 164] on button at bounding box center [488, 165] width 17 height 15
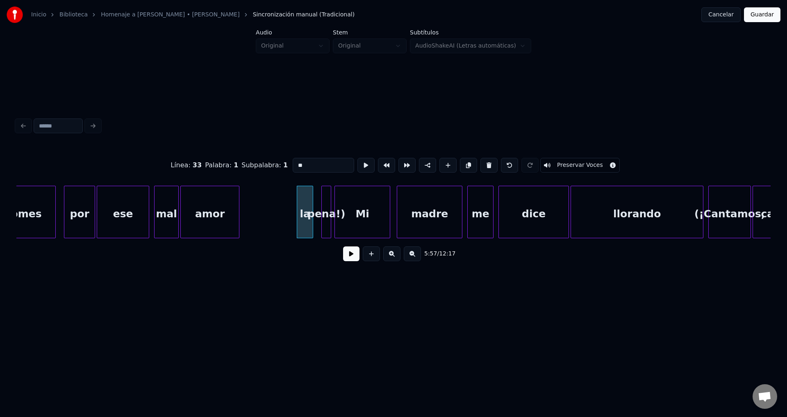
click at [480, 164] on button at bounding box center [488, 165] width 17 height 15
type input "**"
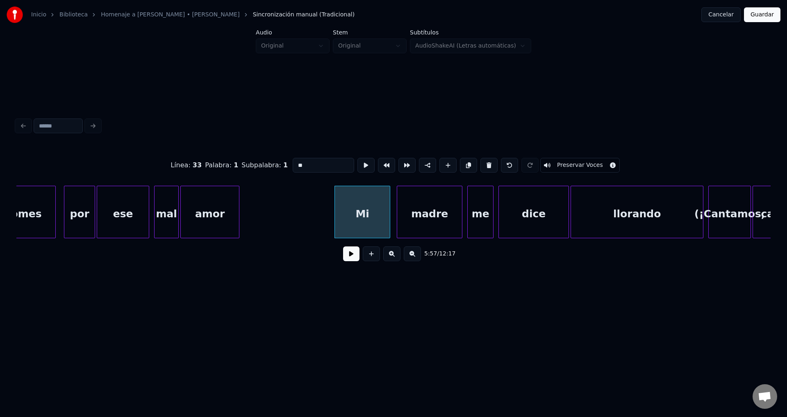
click at [353, 256] on button at bounding box center [351, 253] width 16 height 15
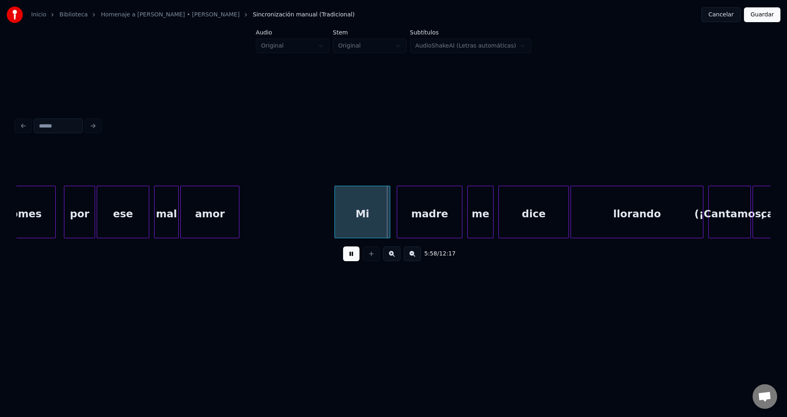
drag, startPoint x: 353, startPoint y: 256, endPoint x: 353, endPoint y: 247, distance: 9.4
click at [353, 256] on button at bounding box center [351, 253] width 16 height 15
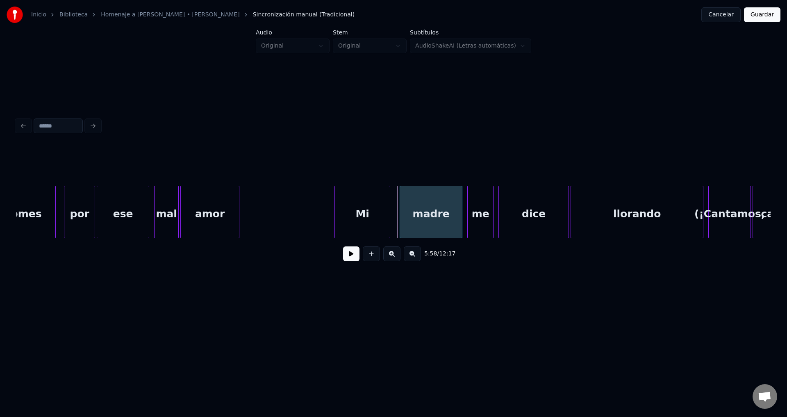
click at [401, 213] on div at bounding box center [401, 212] width 2 height 52
click at [345, 210] on div "Mi" at bounding box center [368, 214] width 55 height 56
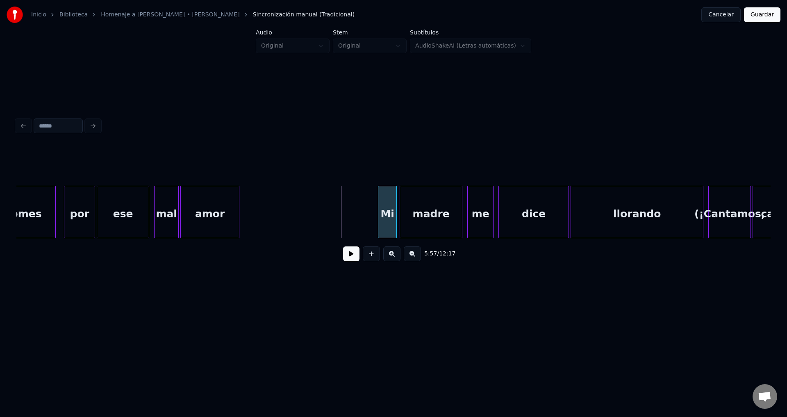
click at [379, 210] on div at bounding box center [379, 212] width 2 height 52
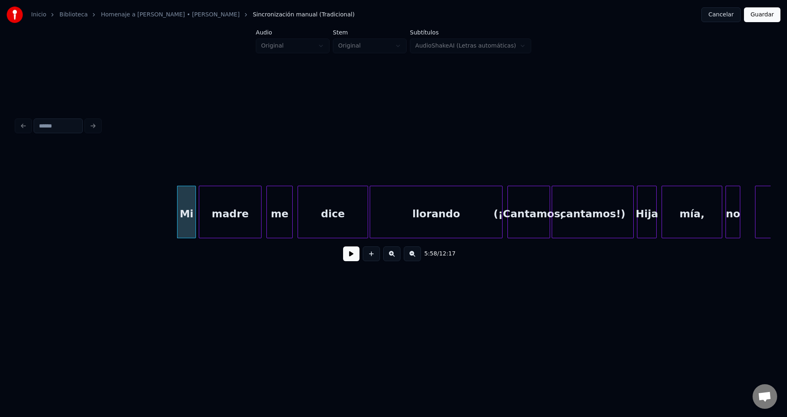
scroll to position [0, 29301]
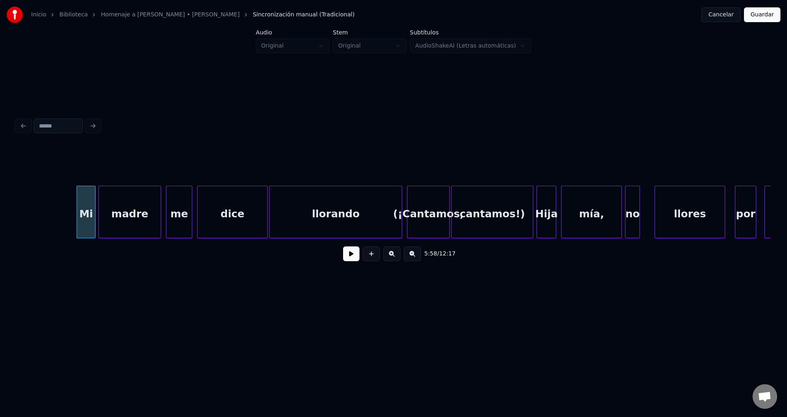
click at [346, 260] on button at bounding box center [351, 253] width 16 height 15
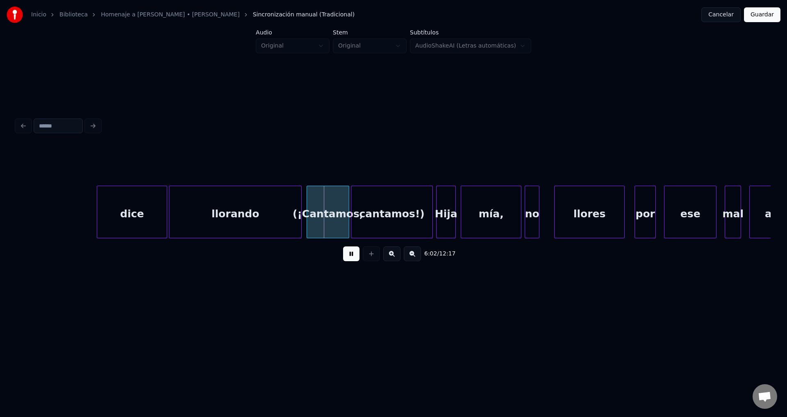
scroll to position [0, 29502]
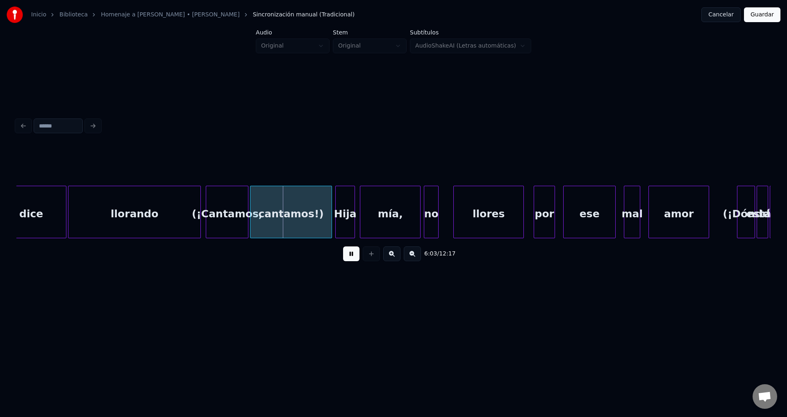
click at [349, 259] on button at bounding box center [351, 253] width 16 height 15
click at [214, 215] on div "(¡Cantamos," at bounding box center [227, 214] width 42 height 56
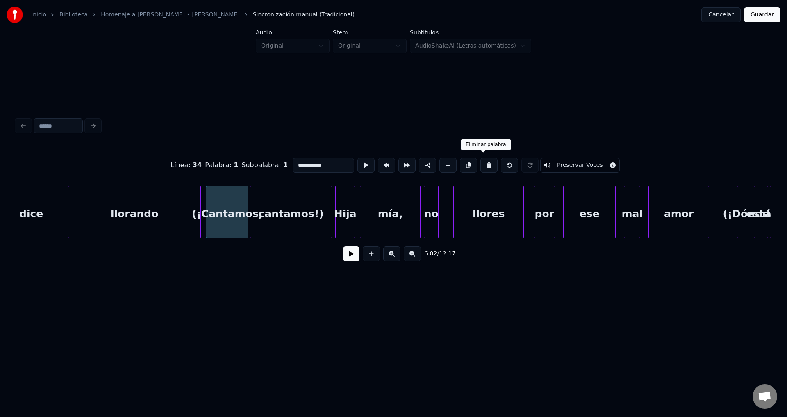
click at [483, 163] on button at bounding box center [488, 165] width 17 height 15
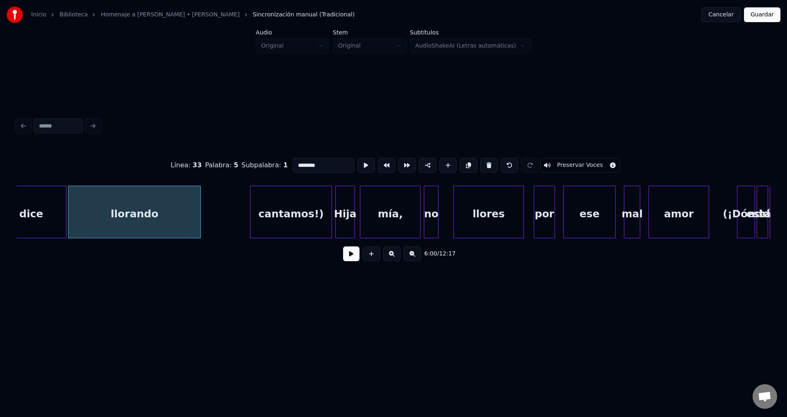
click at [313, 211] on div "cantamos!)" at bounding box center [290, 214] width 81 height 56
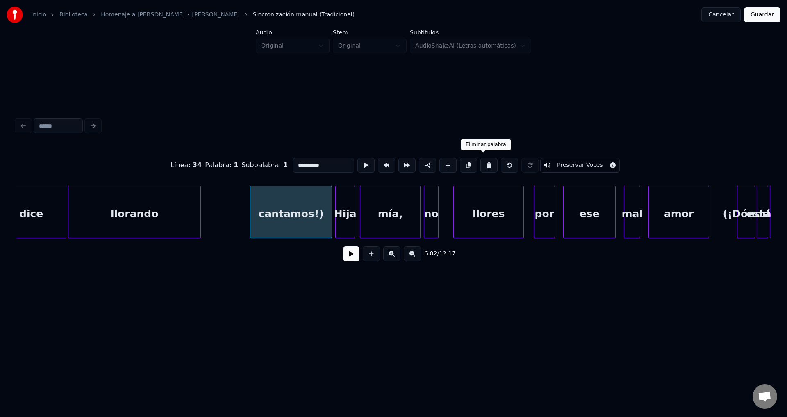
click at [480, 164] on button at bounding box center [488, 165] width 17 height 15
type input "********"
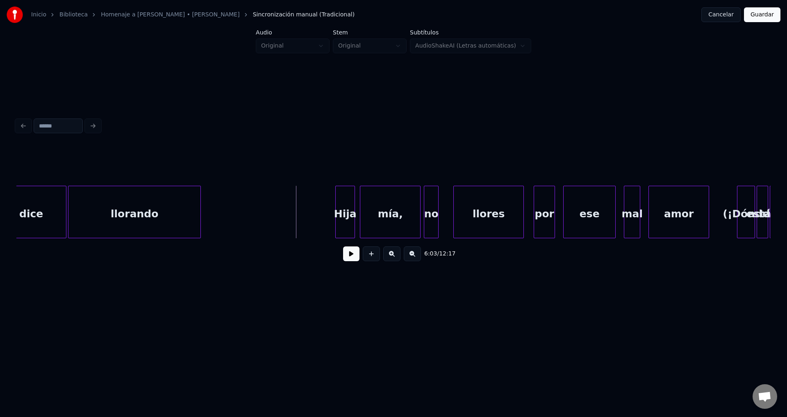
click at [351, 255] on button at bounding box center [351, 253] width 16 height 15
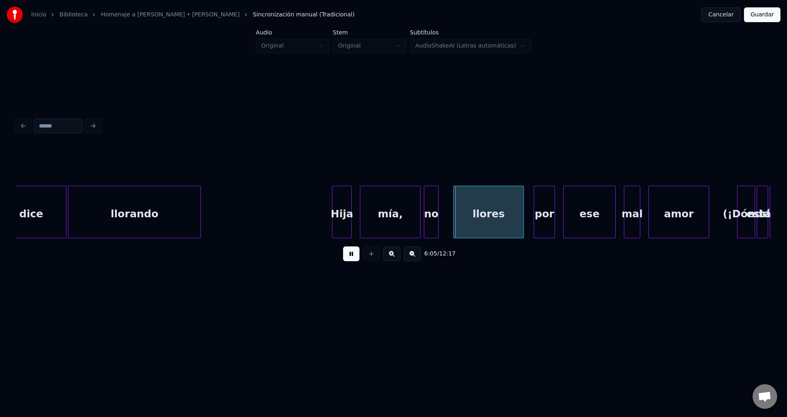
click at [340, 224] on div "Hija" at bounding box center [341, 214] width 19 height 56
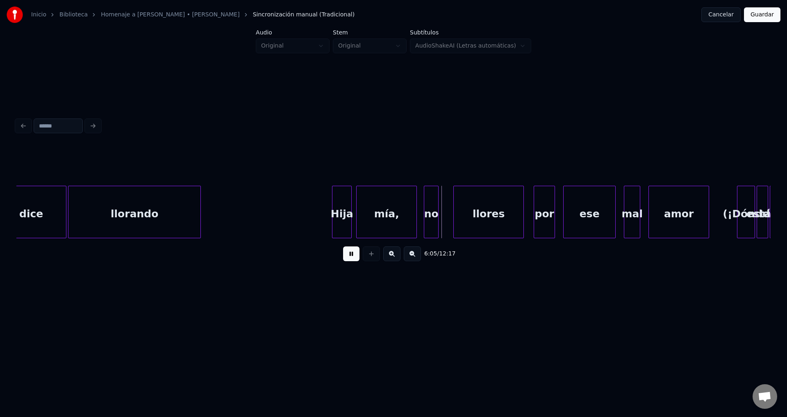
click at [386, 226] on div "mía," at bounding box center [386, 214] width 60 height 56
click at [439, 211] on div at bounding box center [439, 212] width 2 height 52
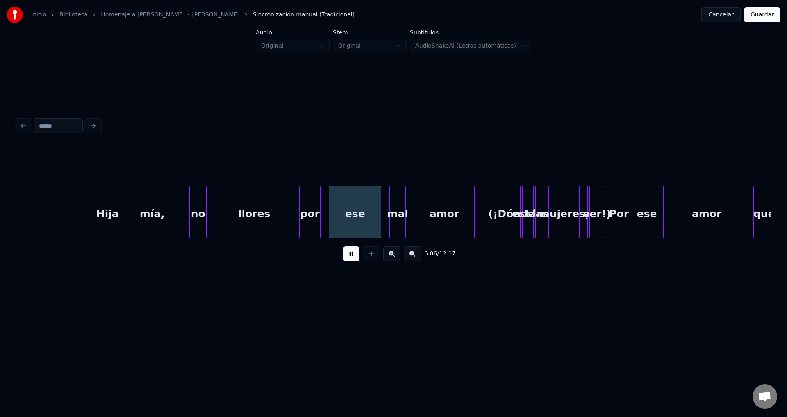
scroll to position [0, 29770]
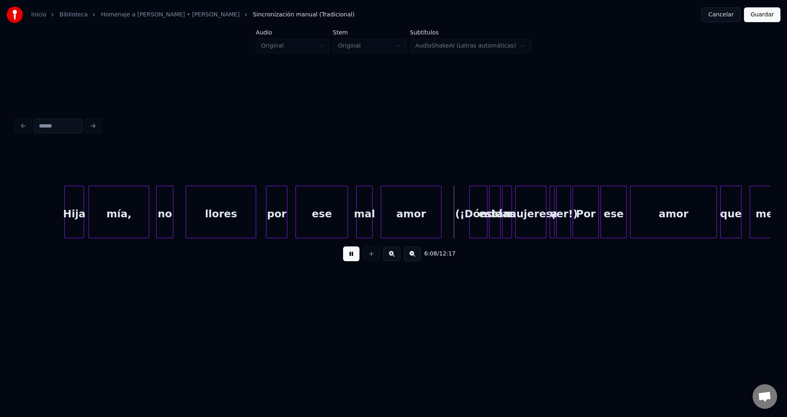
click at [352, 257] on button at bounding box center [351, 253] width 16 height 15
click at [404, 219] on div "amor" at bounding box center [411, 214] width 60 height 56
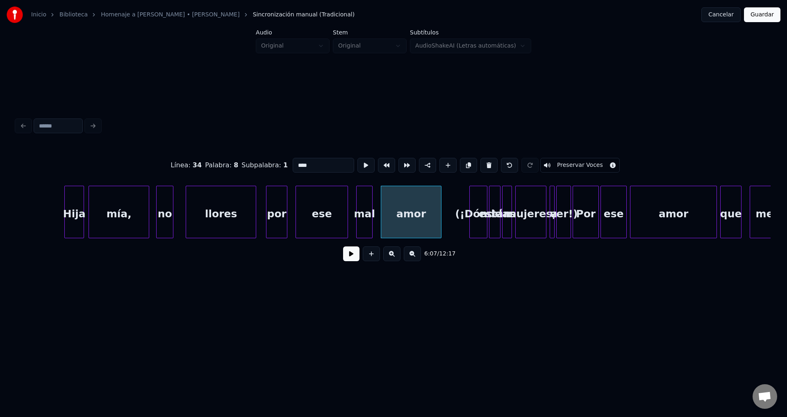
click at [757, 18] on button "Guardar" at bounding box center [762, 14] width 36 height 15
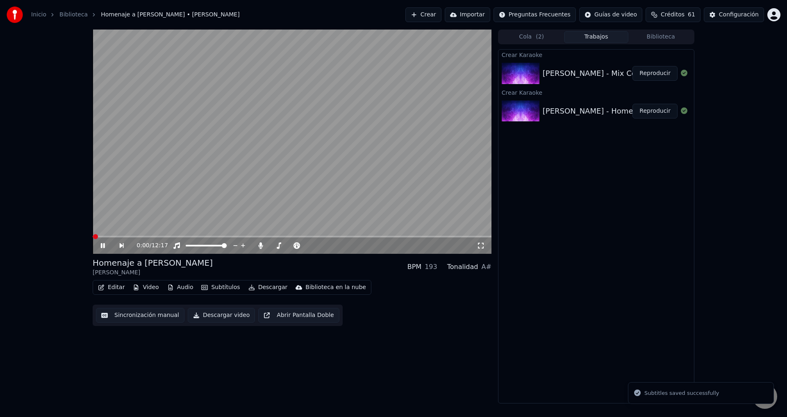
click at [114, 287] on button "Editar" at bounding box center [111, 286] width 33 height 11
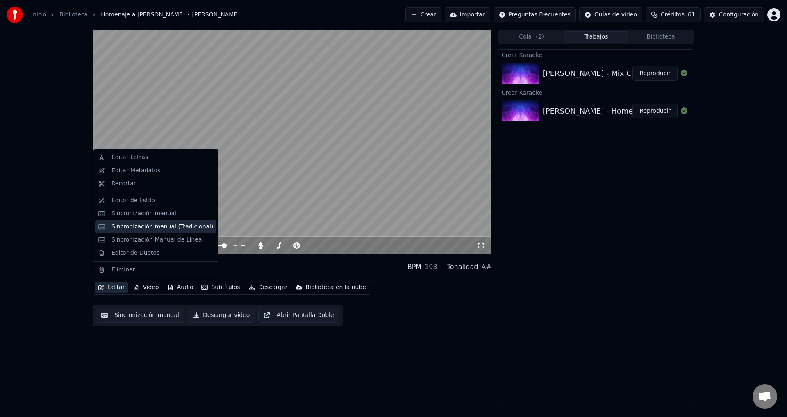
click at [161, 230] on div "Sincronización manual (Tradicional)" at bounding box center [162, 226] width 102 height 8
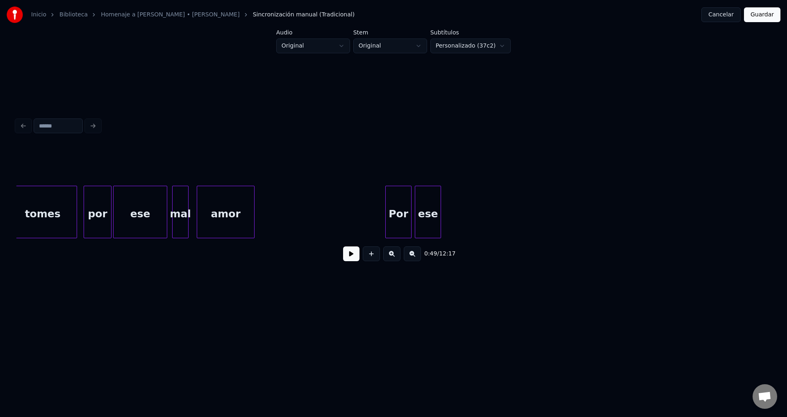
scroll to position [0, 22302]
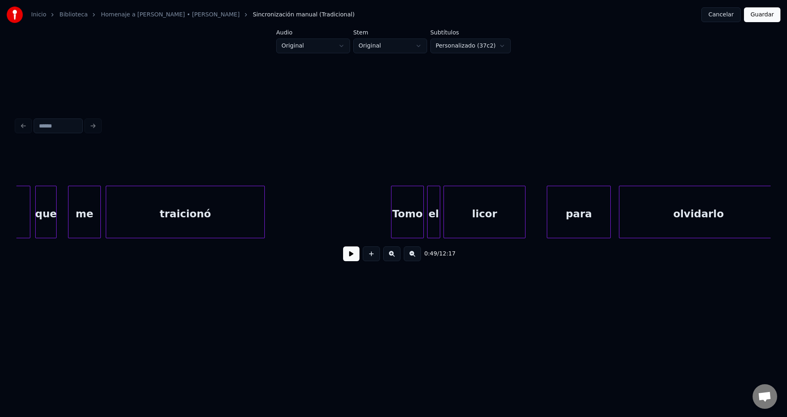
click at [397, 213] on div "Tomo" at bounding box center [407, 214] width 32 height 56
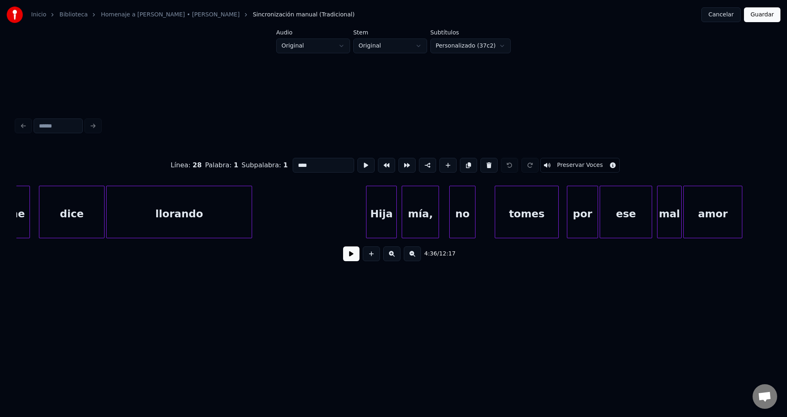
scroll to position [0, 28497]
click at [377, 219] on div "Hija" at bounding box center [381, 214] width 30 height 56
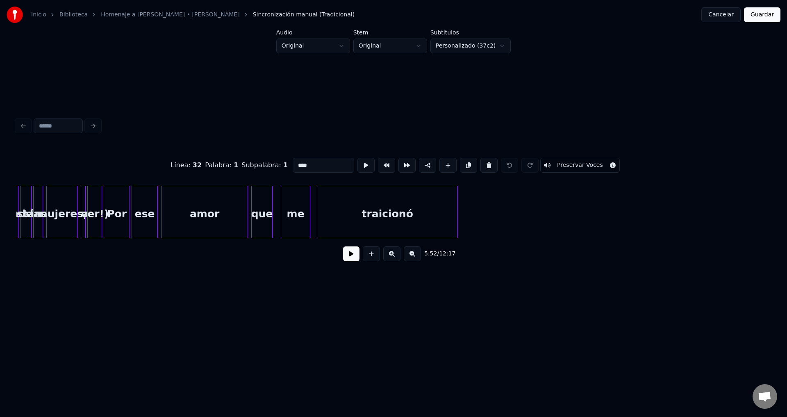
scroll to position [0, 30372]
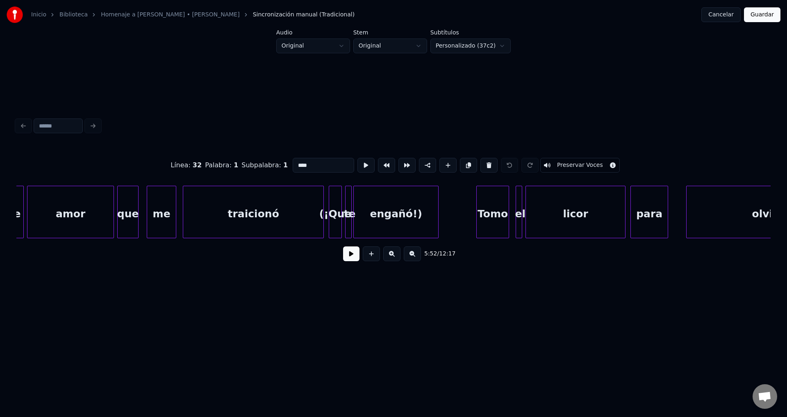
click at [395, 217] on div "engañó!)" at bounding box center [396, 214] width 84 height 56
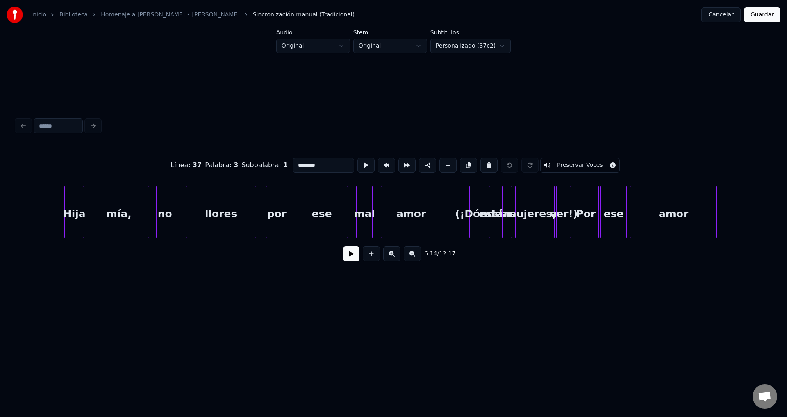
scroll to position [0, 29636]
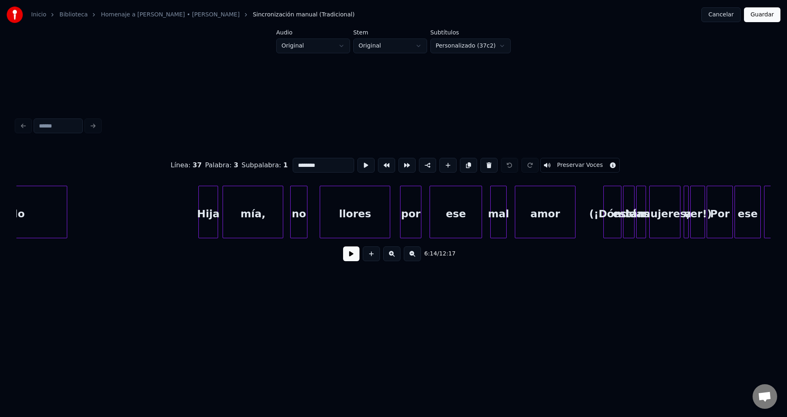
click at [207, 217] on div "Hija" at bounding box center [208, 214] width 19 height 56
type input "****"
click at [345, 258] on button at bounding box center [351, 253] width 16 height 15
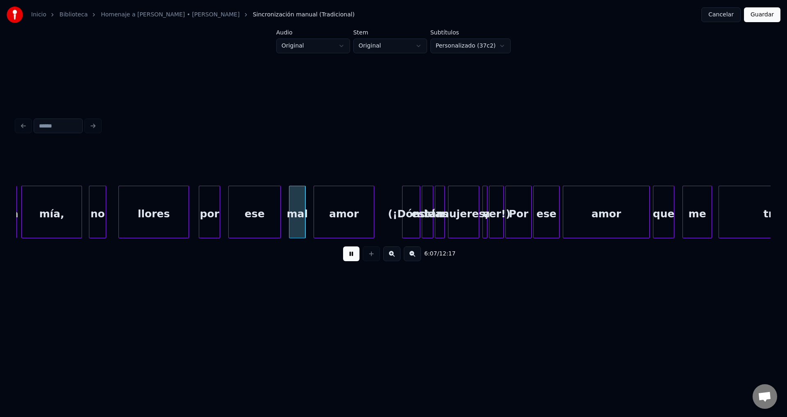
scroll to position [0, 29870]
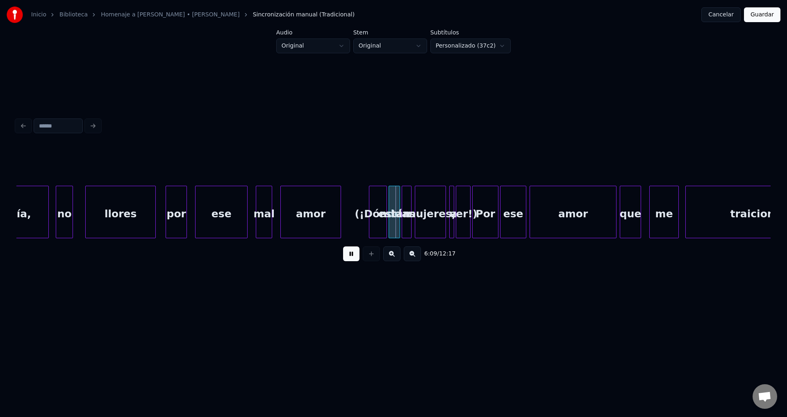
click at [349, 261] on button at bounding box center [351, 253] width 16 height 15
click at [376, 211] on div "(¡Dónde" at bounding box center [377, 214] width 17 height 56
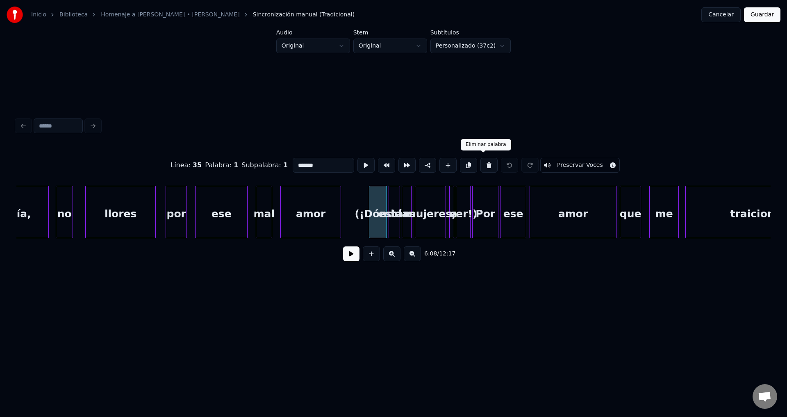
click at [484, 162] on button at bounding box center [488, 165] width 17 height 15
click at [483, 163] on button at bounding box center [488, 165] width 17 height 15
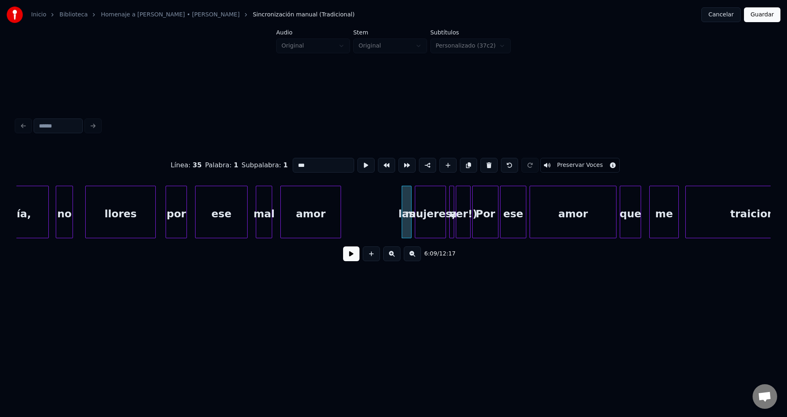
click at [483, 163] on button at bounding box center [488, 165] width 17 height 15
type input "***"
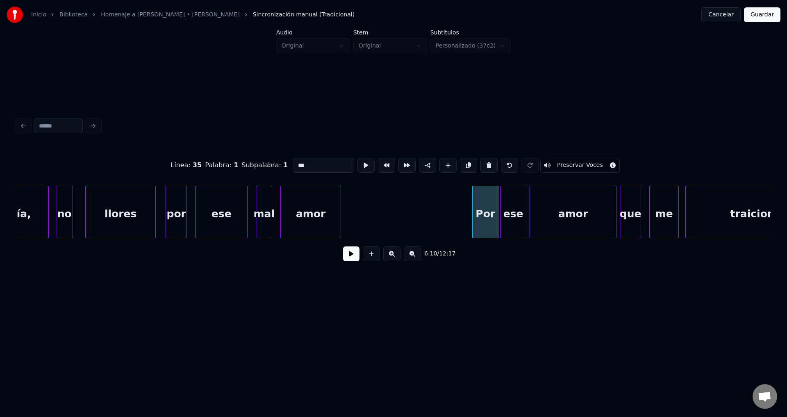
click at [348, 254] on button at bounding box center [351, 253] width 16 height 15
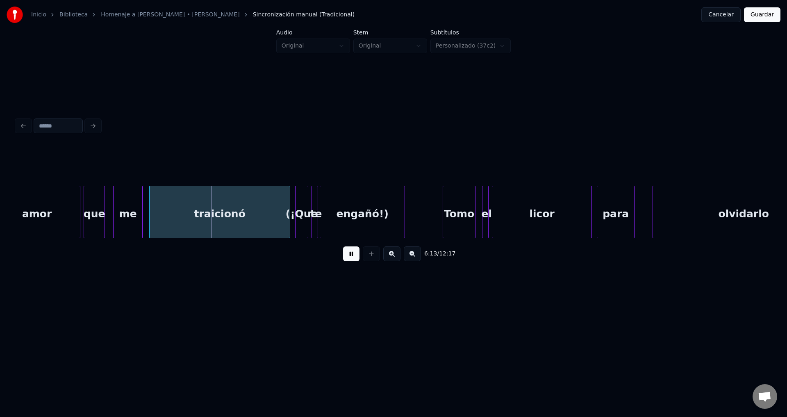
scroll to position [0, 30439]
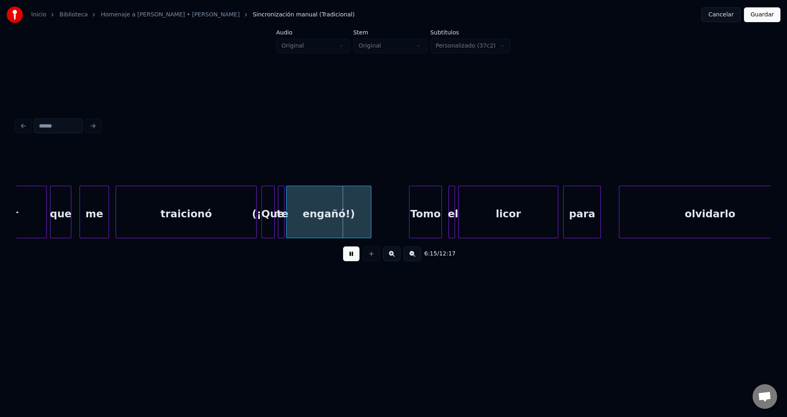
click at [270, 214] on div "(¡Que" at bounding box center [268, 214] width 12 height 56
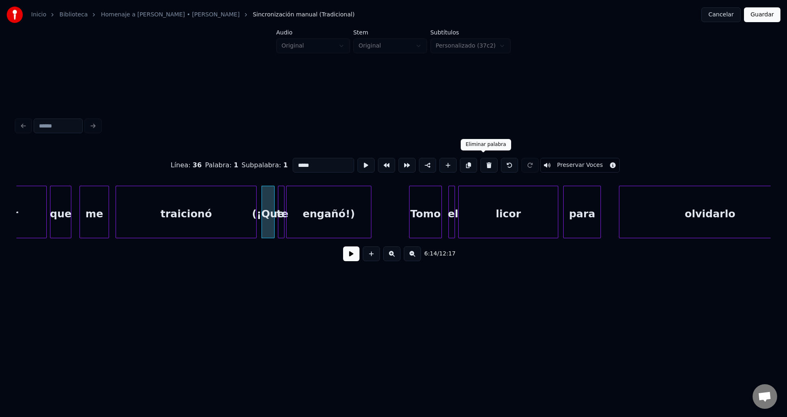
click at [480, 161] on button at bounding box center [488, 165] width 17 height 15
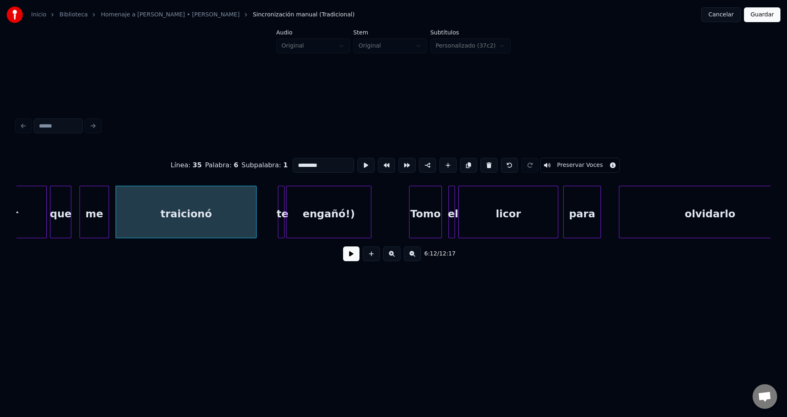
click at [281, 202] on div at bounding box center [279, 212] width 2 height 52
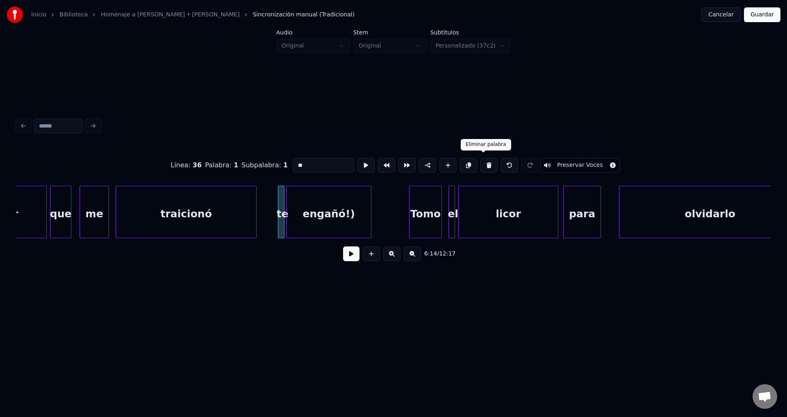
click at [484, 163] on button at bounding box center [488, 165] width 17 height 15
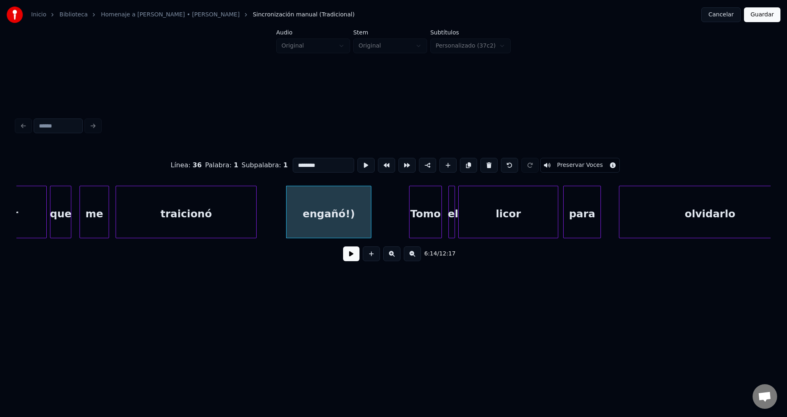
click at [341, 208] on div "engañó!)" at bounding box center [328, 214] width 84 height 56
click at [484, 163] on button at bounding box center [488, 165] width 17 height 15
type input "*********"
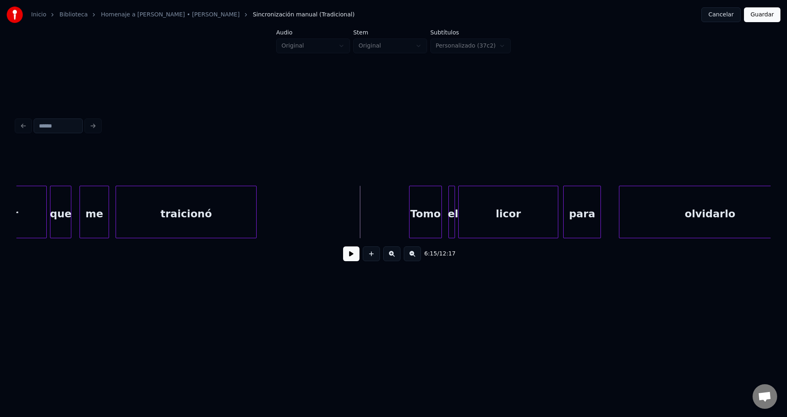
click at [349, 259] on button at bounding box center [351, 253] width 16 height 15
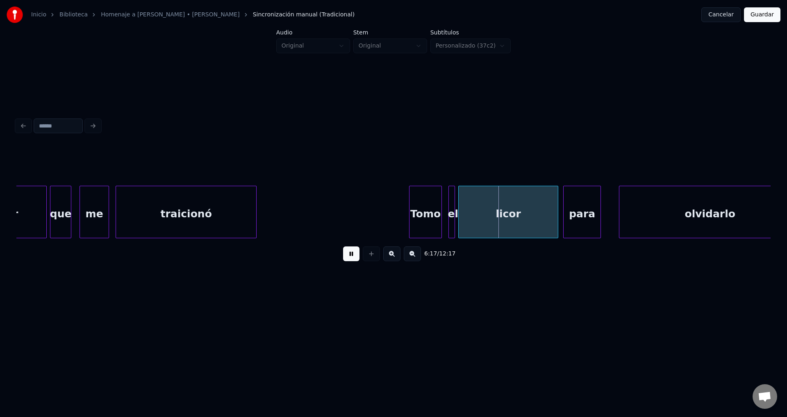
click at [349, 259] on button at bounding box center [351, 253] width 16 height 15
click at [427, 218] on div "Tomo" at bounding box center [421, 214] width 32 height 56
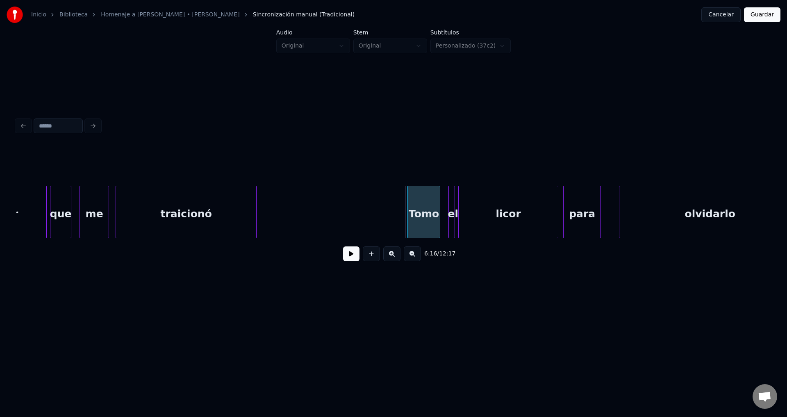
click at [431, 217] on div "Tomo" at bounding box center [424, 214] width 32 height 56
click at [352, 254] on button at bounding box center [351, 253] width 16 height 15
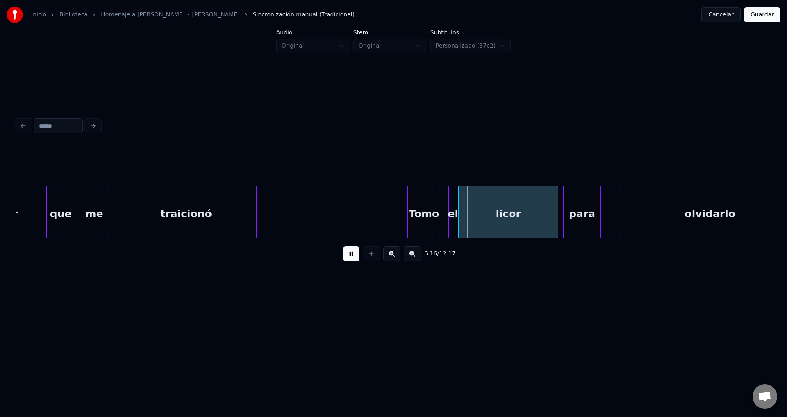
drag, startPoint x: 352, startPoint y: 254, endPoint x: 407, endPoint y: 225, distance: 61.9
click at [353, 254] on button at bounding box center [351, 253] width 16 height 15
click at [445, 207] on div at bounding box center [445, 212] width 2 height 52
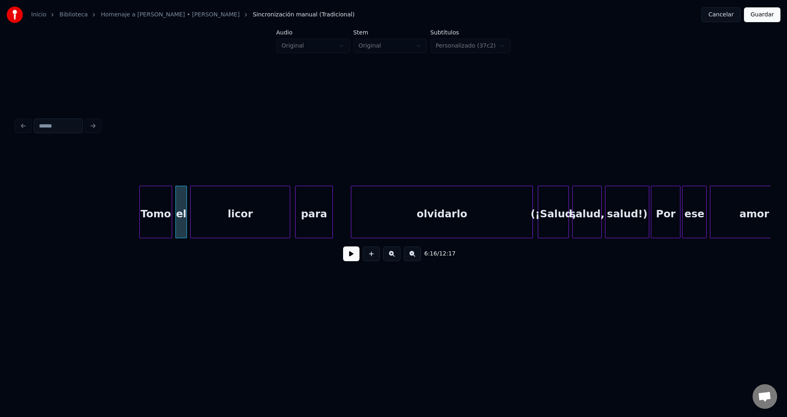
scroll to position [0, 30774]
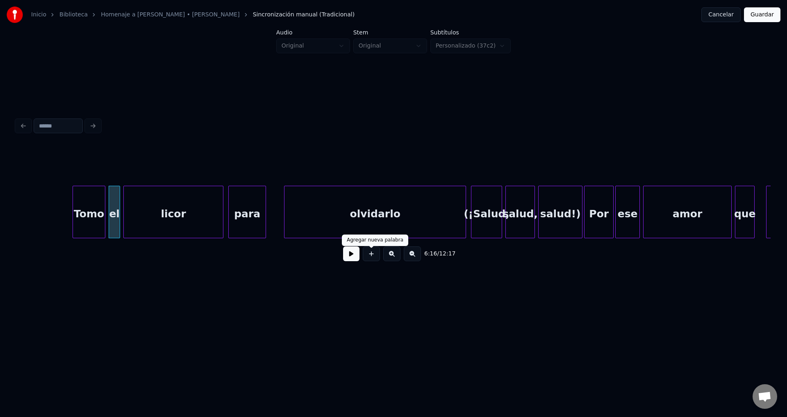
click at [350, 255] on button at bounding box center [351, 253] width 16 height 15
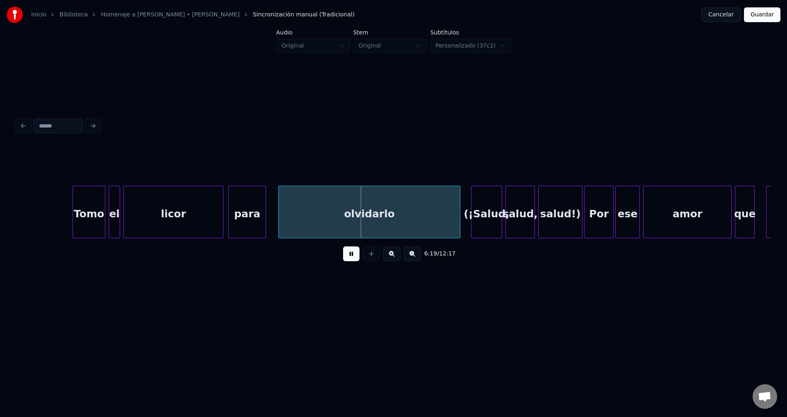
click at [356, 225] on div "olvidarlo" at bounding box center [369, 214] width 181 height 56
click at [392, 224] on div "olvidarlo" at bounding box center [367, 214] width 181 height 56
click at [348, 258] on button at bounding box center [351, 253] width 16 height 15
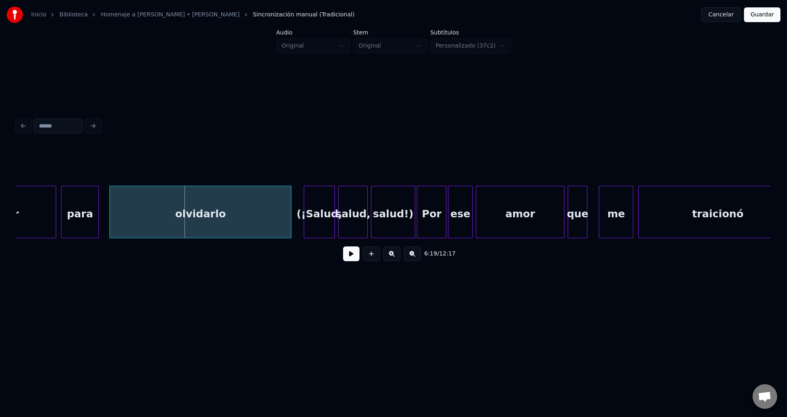
scroll to position [0, 30975]
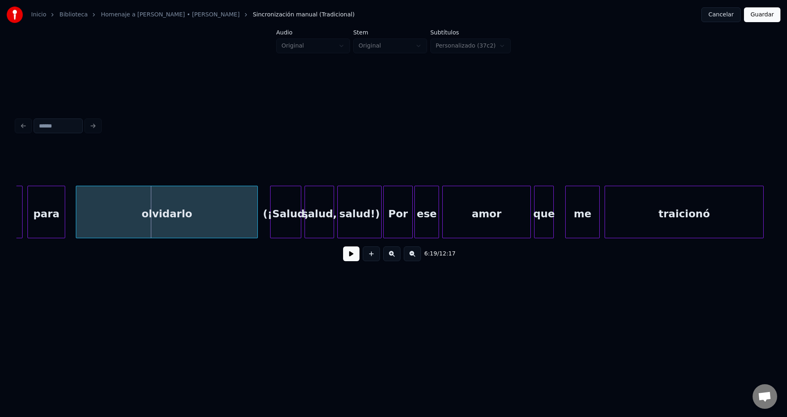
click at [290, 212] on div "(¡Salud," at bounding box center [285, 214] width 30 height 56
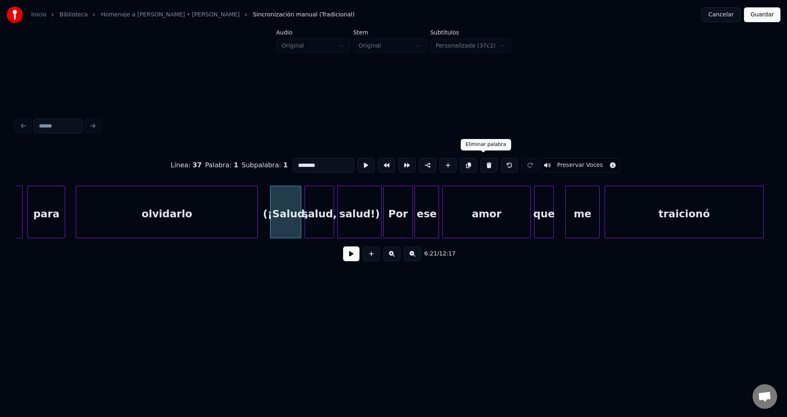
click at [486, 164] on button at bounding box center [488, 165] width 17 height 15
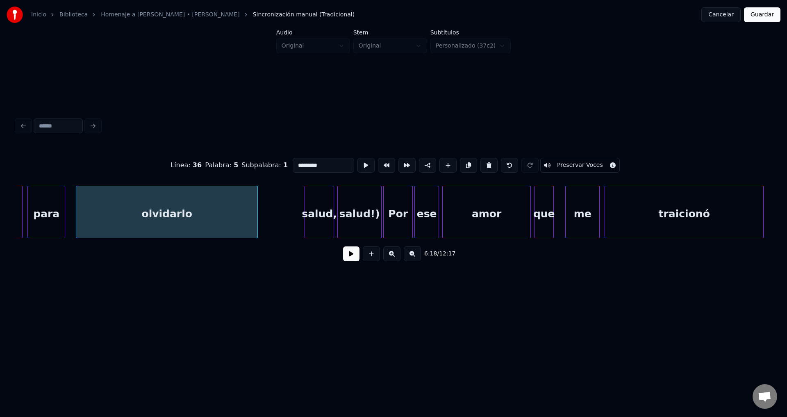
click at [313, 211] on div "salud," at bounding box center [319, 214] width 29 height 56
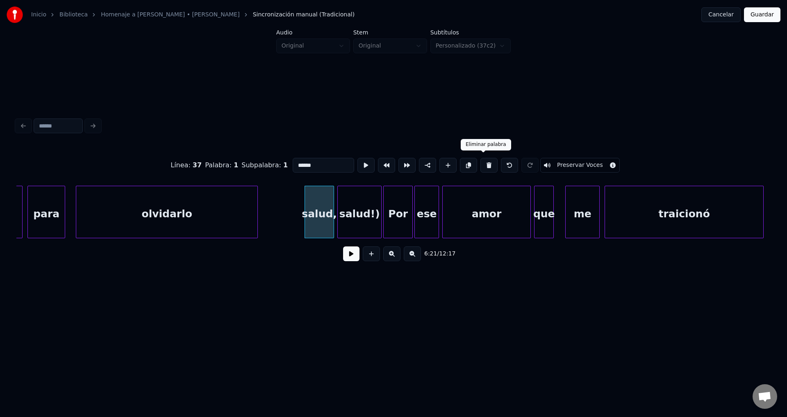
click at [482, 165] on button at bounding box center [488, 165] width 17 height 15
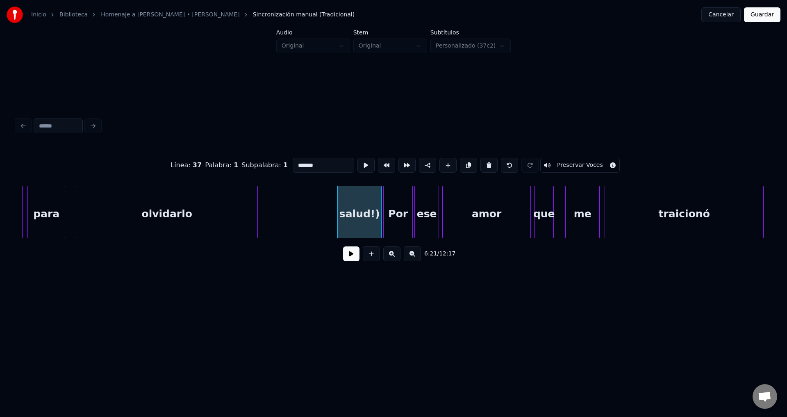
click at [482, 165] on button at bounding box center [488, 165] width 17 height 15
type input "***"
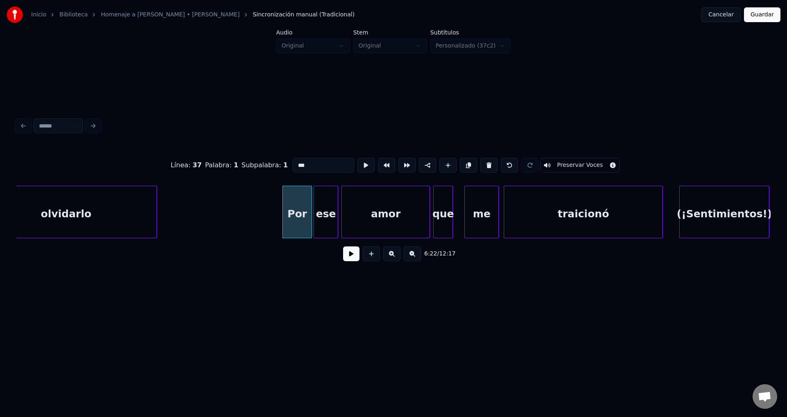
scroll to position [0, 31109]
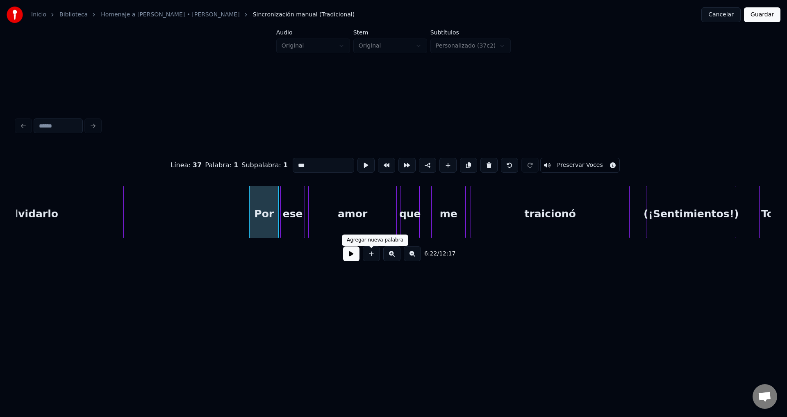
click at [350, 261] on button at bounding box center [351, 253] width 16 height 15
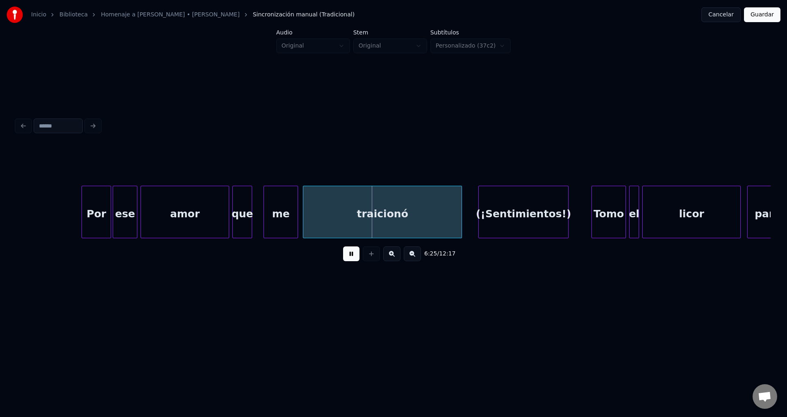
scroll to position [0, 31544]
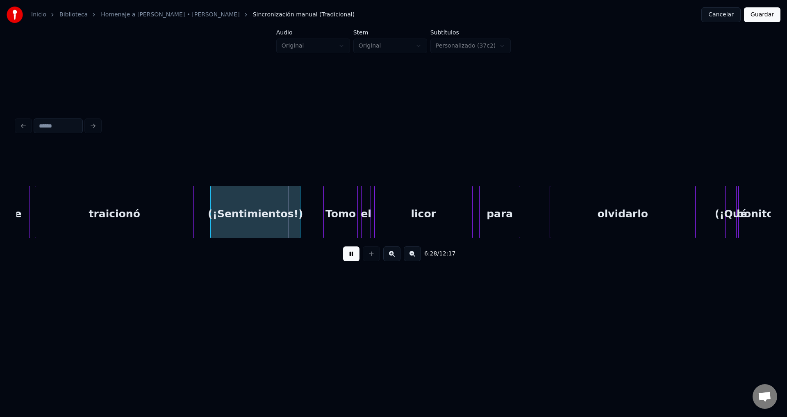
click at [352, 257] on button at bounding box center [351, 253] width 16 height 15
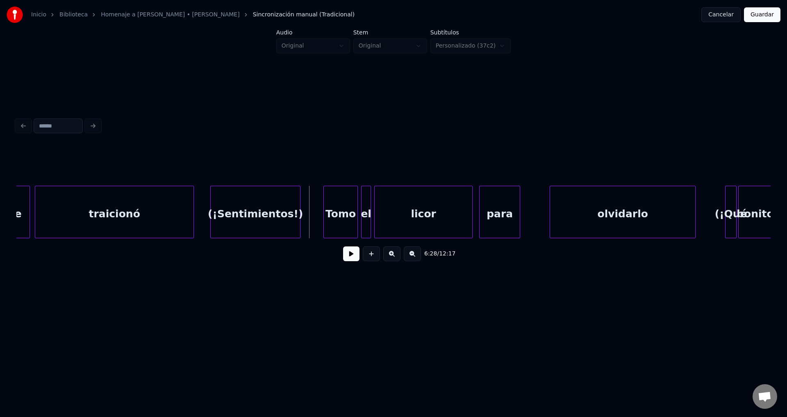
click at [292, 225] on div "(¡Sentimientos!)" at bounding box center [255, 214] width 89 height 56
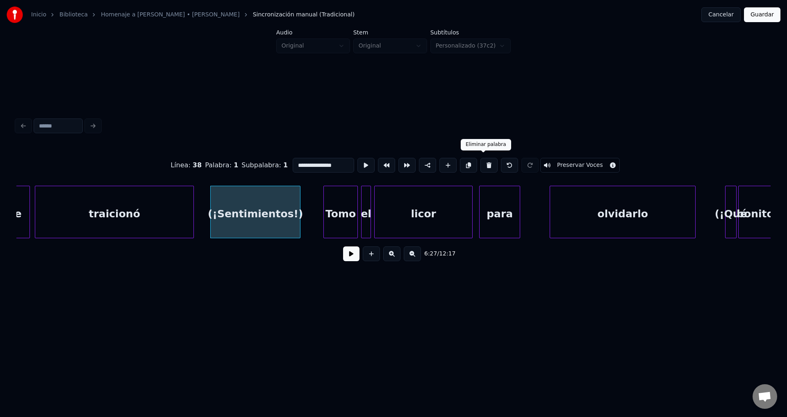
click at [480, 163] on button at bounding box center [488, 165] width 17 height 15
type input "*********"
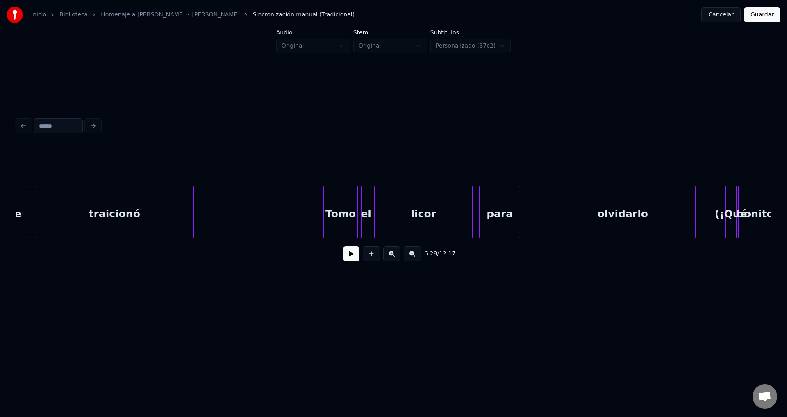
click at [350, 258] on button at bounding box center [351, 253] width 16 height 15
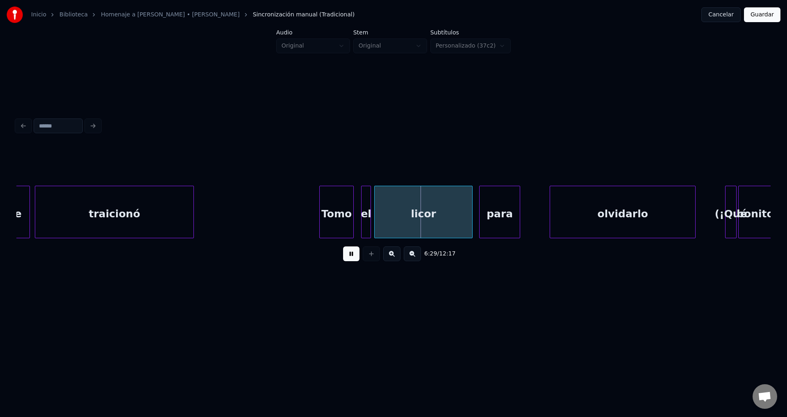
click at [340, 218] on div "Tomo" at bounding box center [337, 214] width 34 height 56
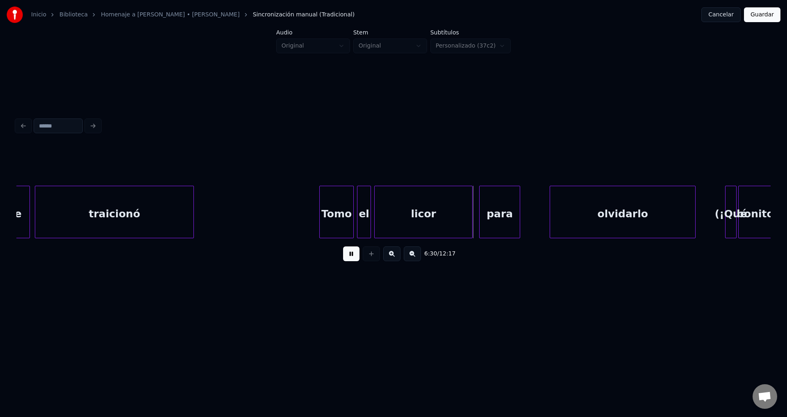
click at [358, 216] on div at bounding box center [358, 212] width 2 height 52
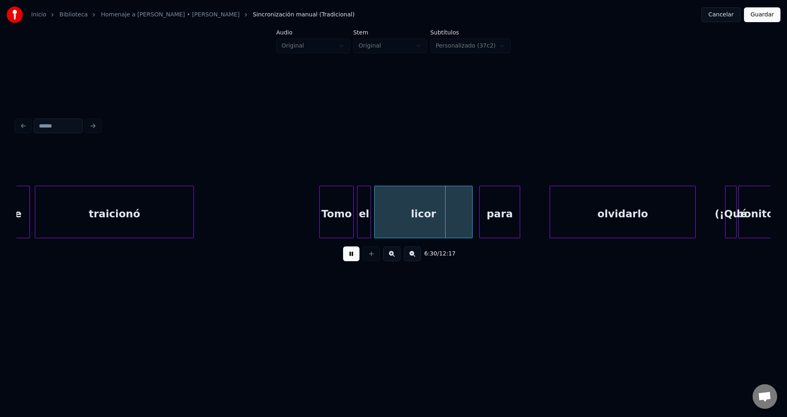
click at [374, 217] on div "licor" at bounding box center [423, 212] width 98 height 52
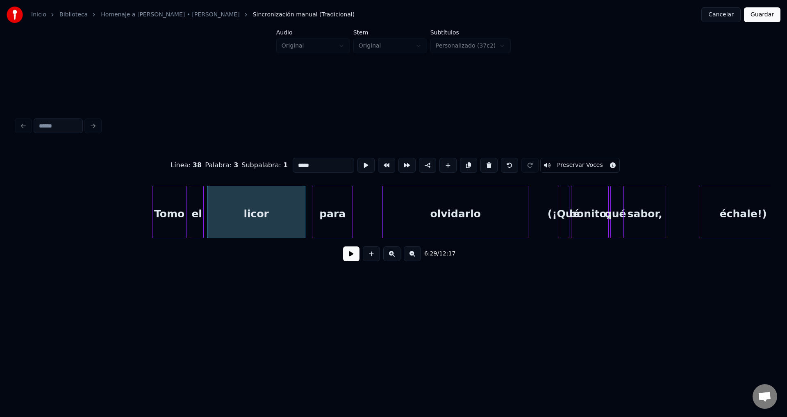
scroll to position [0, 31779]
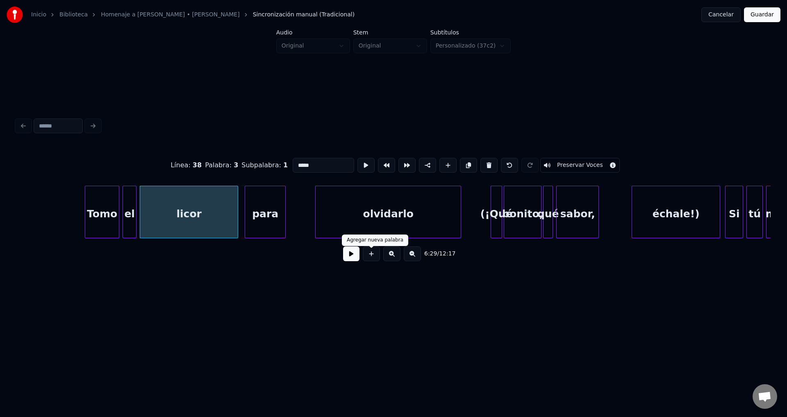
click at [356, 256] on button at bounding box center [351, 253] width 16 height 15
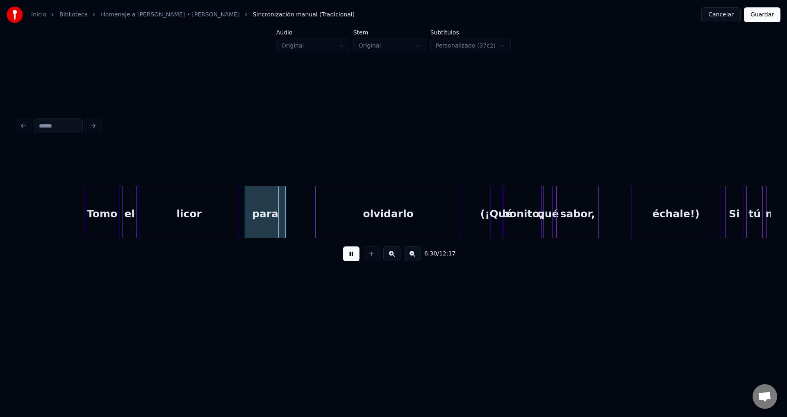
scroll to position [0, 31913]
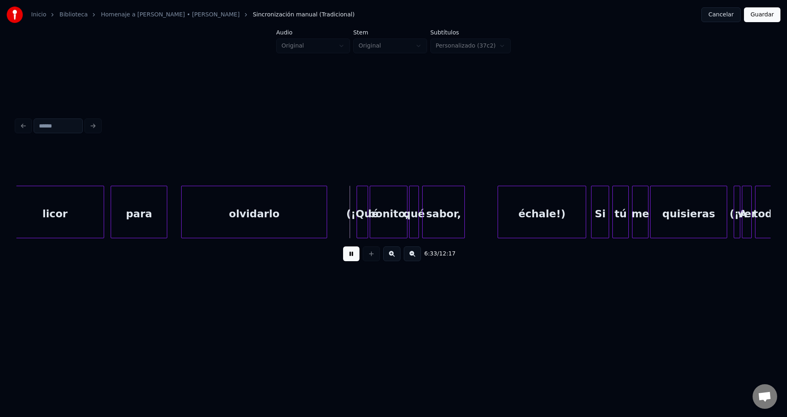
click at [167, 209] on div at bounding box center [165, 212] width 2 height 52
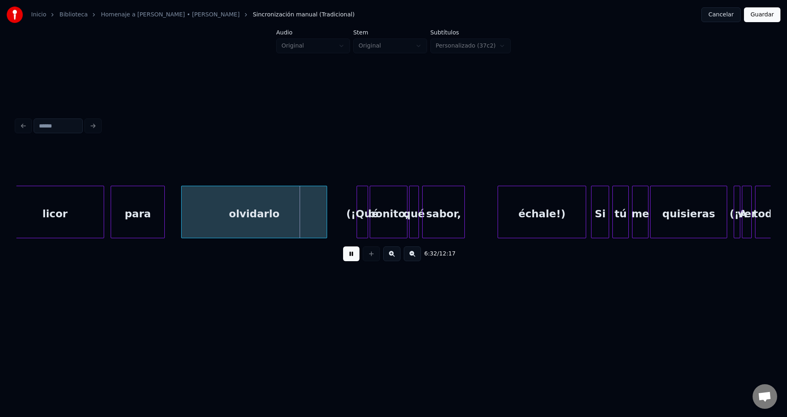
click at [162, 207] on div at bounding box center [163, 212] width 2 height 52
click at [216, 211] on div "olvidarlo" at bounding box center [243, 214] width 145 height 56
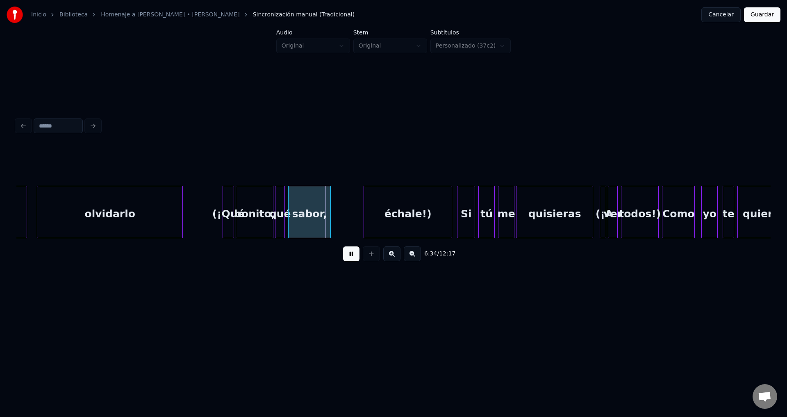
scroll to position [0, 32080]
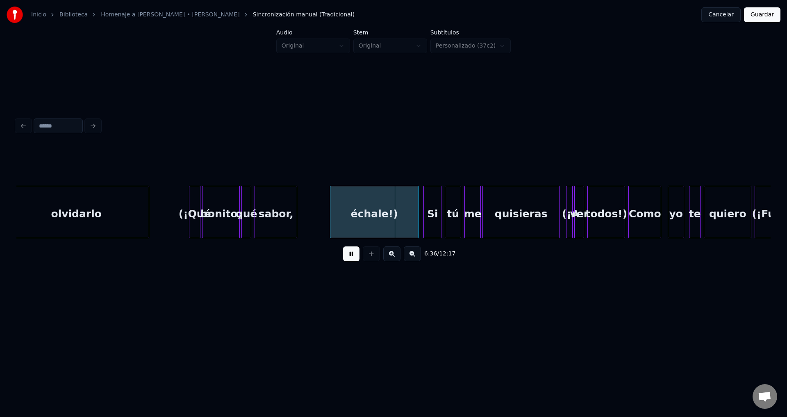
click at [196, 213] on div "(¡Qué" at bounding box center [194, 214] width 11 height 56
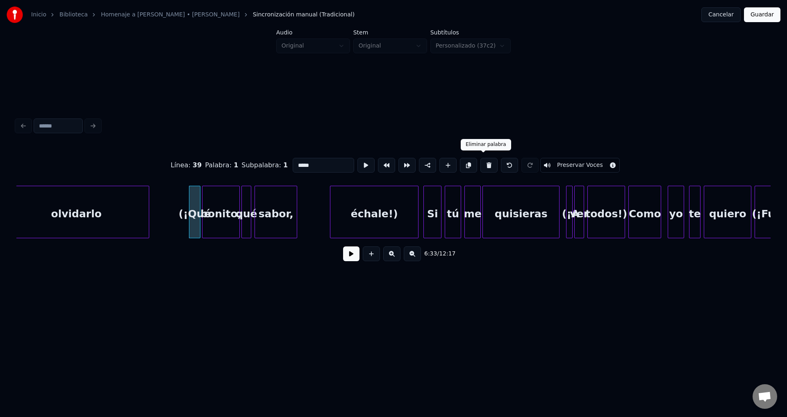
click at [481, 160] on button at bounding box center [488, 165] width 17 height 15
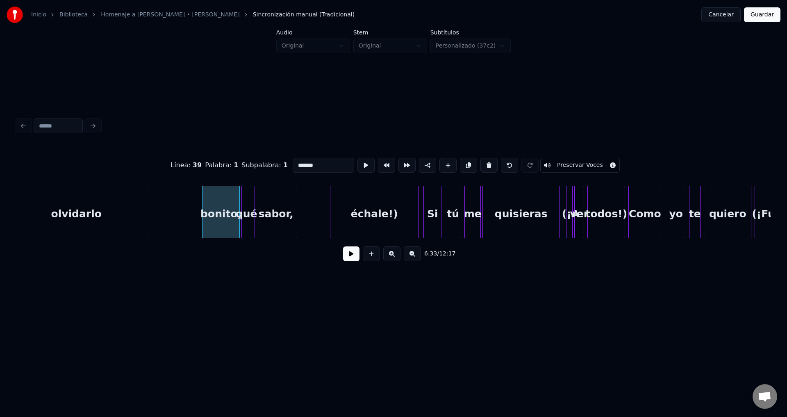
click at [481, 160] on button at bounding box center [488, 165] width 17 height 15
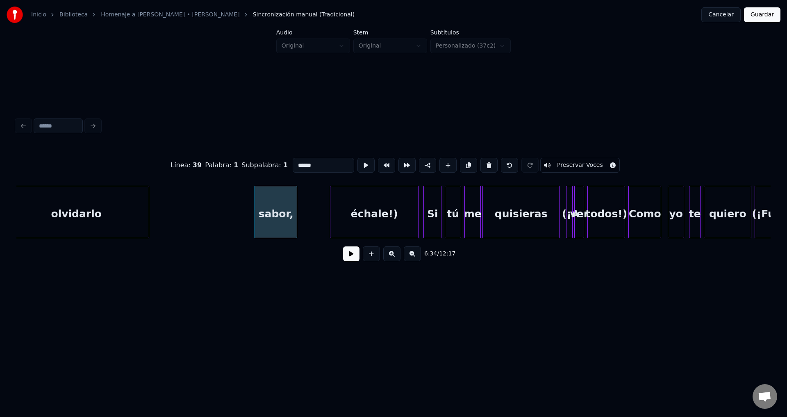
click at [481, 160] on button at bounding box center [488, 165] width 17 height 15
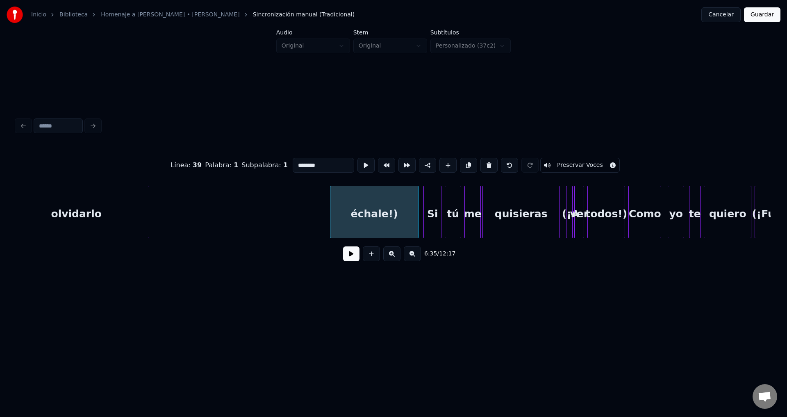
click at [481, 160] on button at bounding box center [488, 165] width 17 height 15
type input "**"
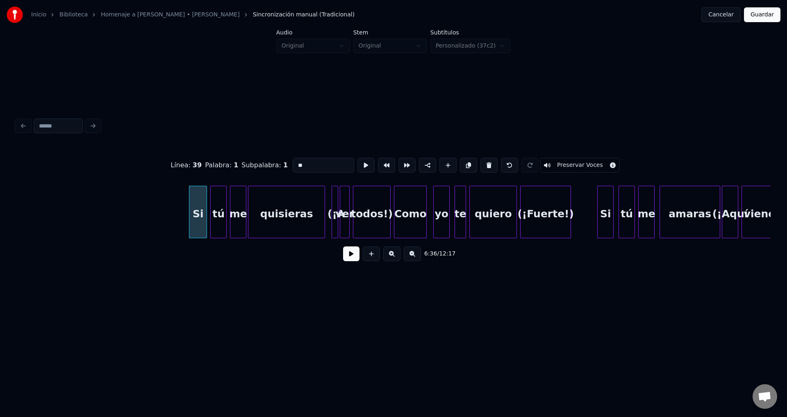
scroll to position [0, 32382]
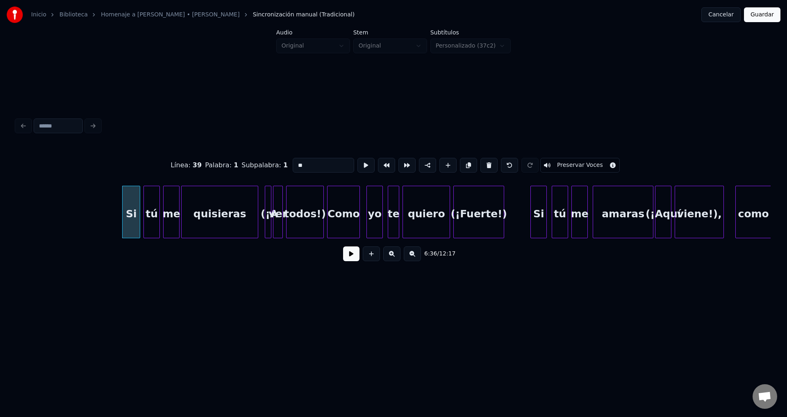
click at [351, 255] on button at bounding box center [351, 253] width 16 height 15
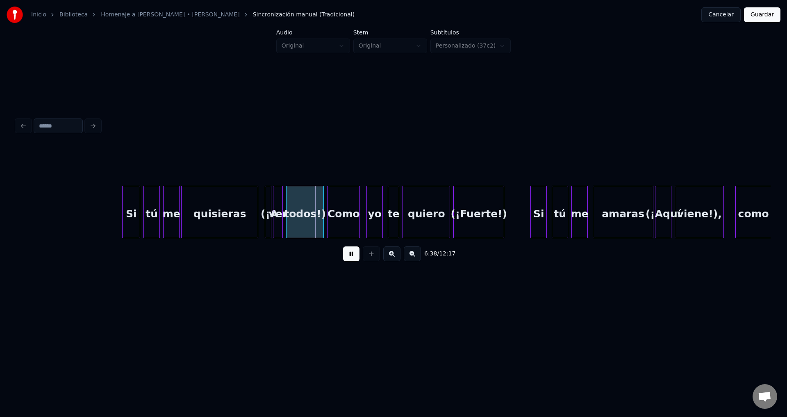
click at [351, 255] on button at bounding box center [351, 253] width 16 height 15
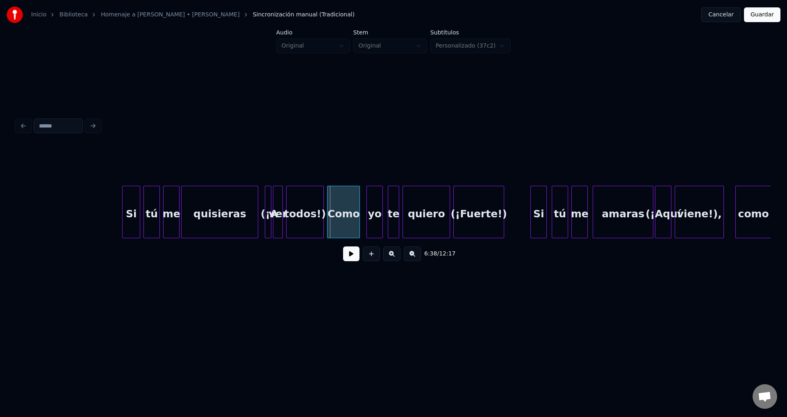
click at [270, 208] on div at bounding box center [269, 212] width 2 height 52
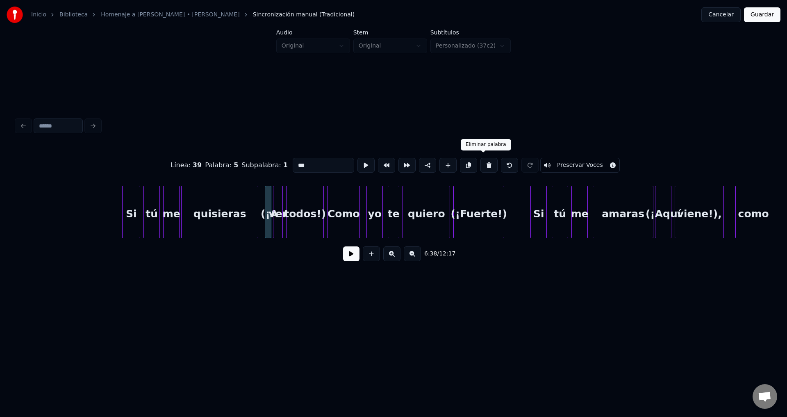
click at [480, 164] on button at bounding box center [488, 165] width 17 height 15
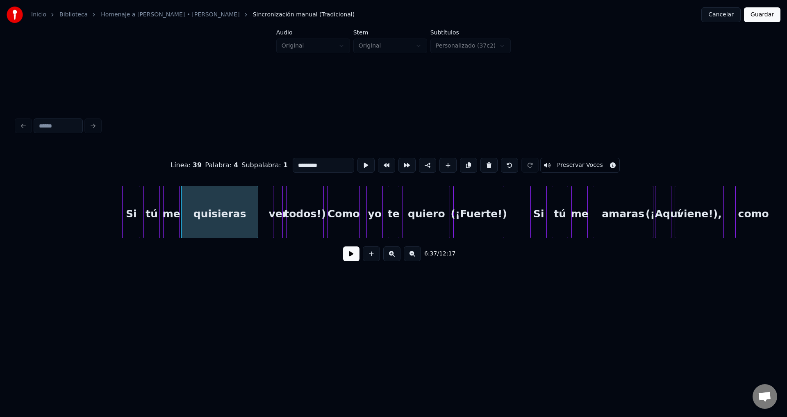
click at [277, 198] on div "ver" at bounding box center [277, 214] width 9 height 56
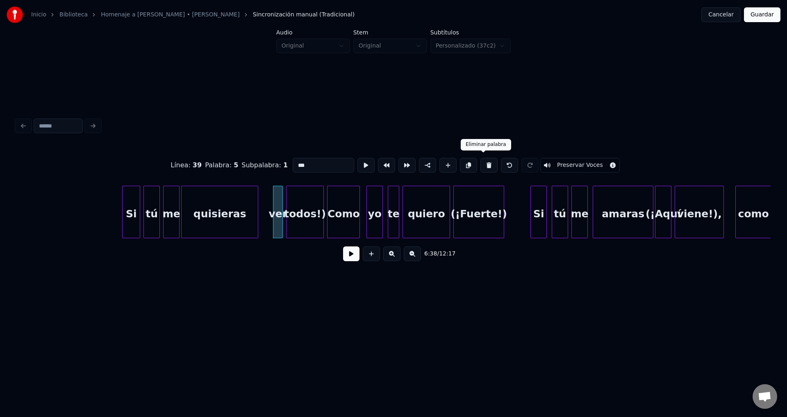
click at [482, 160] on button at bounding box center [488, 165] width 17 height 15
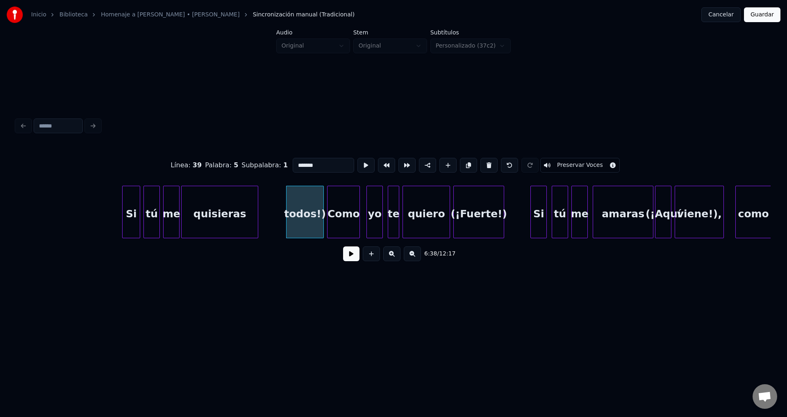
click at [482, 160] on button at bounding box center [488, 165] width 17 height 15
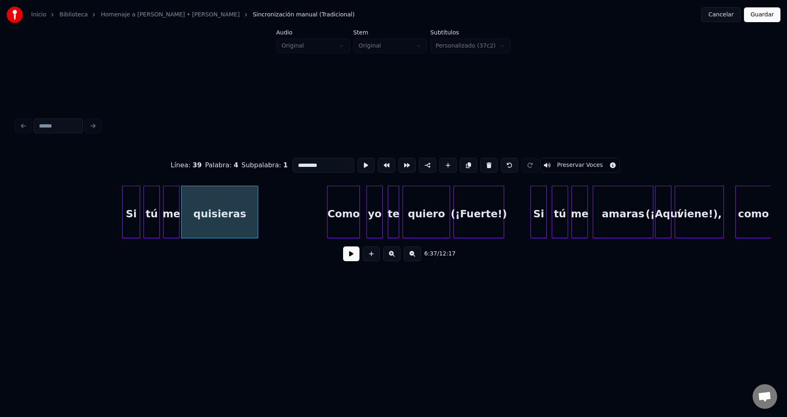
click at [340, 207] on div "Como" at bounding box center [343, 214] width 32 height 56
type input "****"
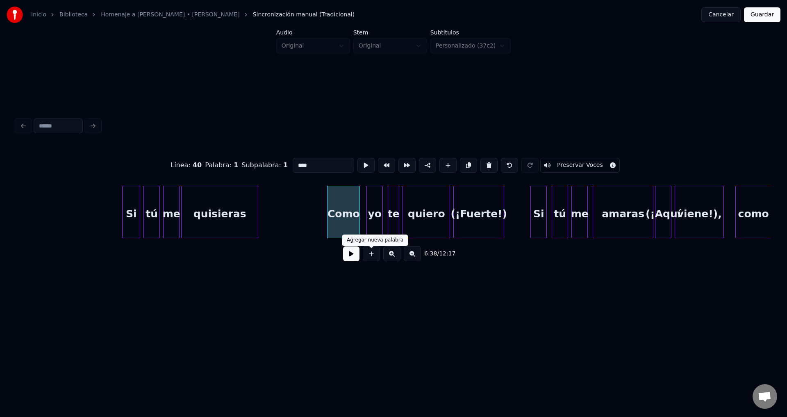
click at [353, 258] on button at bounding box center [351, 253] width 16 height 15
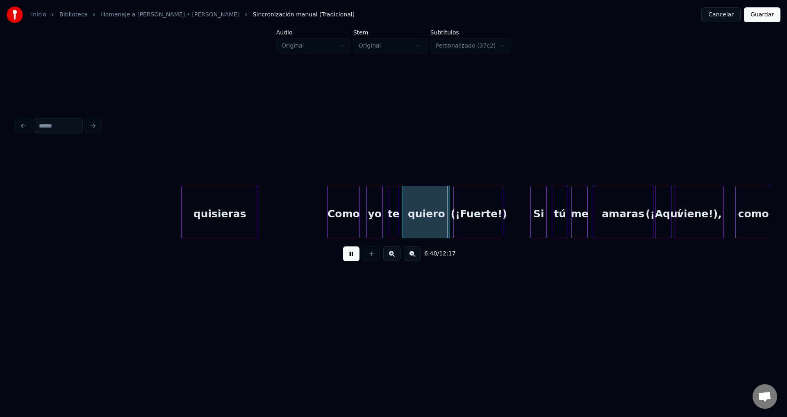
scroll to position [0, 32616]
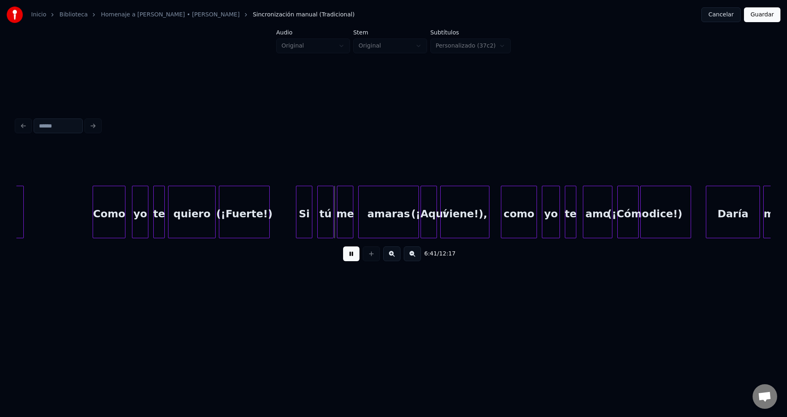
click at [258, 216] on div "(¡Fuerte!)" at bounding box center [244, 214] width 50 height 56
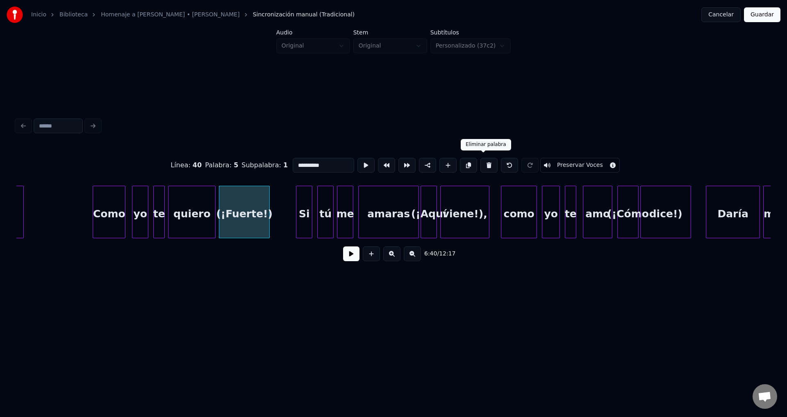
click at [480, 161] on button at bounding box center [488, 165] width 17 height 15
type input "******"
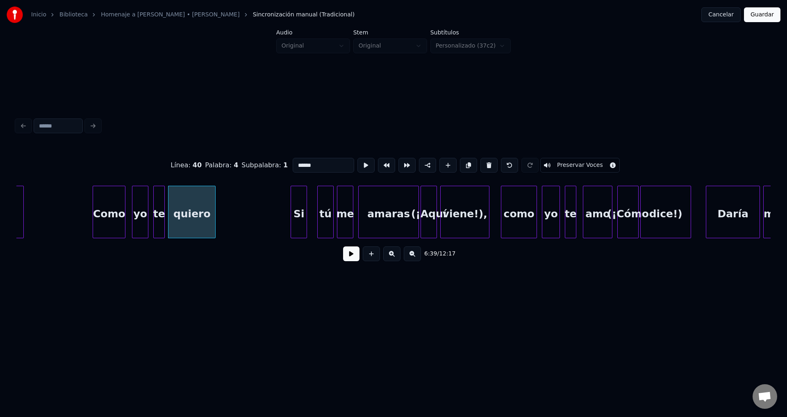
click at [296, 216] on div "Si" at bounding box center [299, 214] width 16 height 56
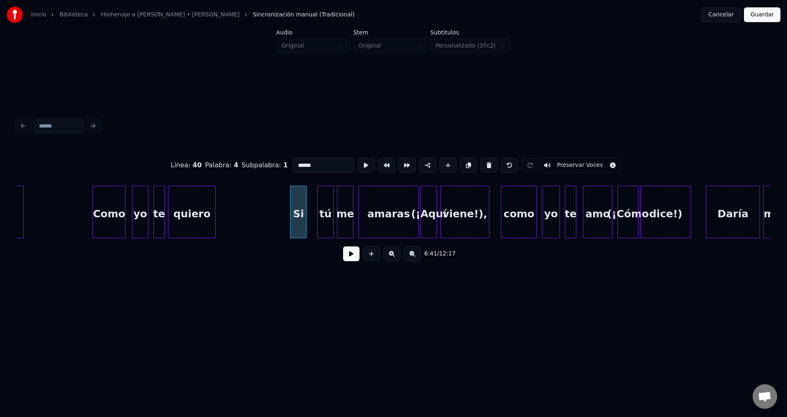
click at [348, 261] on button at bounding box center [351, 253] width 16 height 15
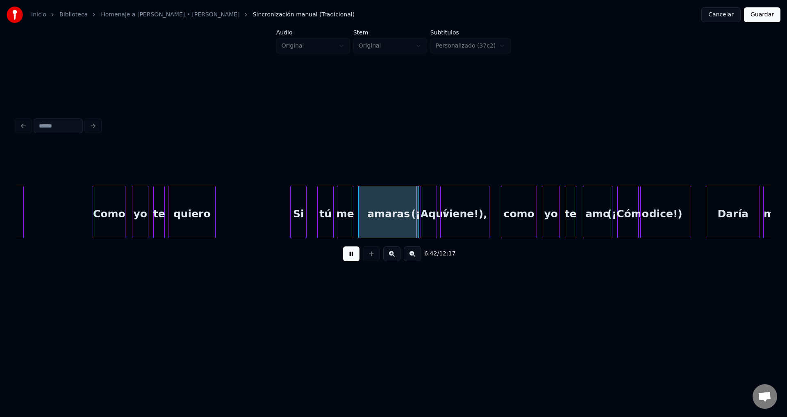
scroll to position [0, 32784]
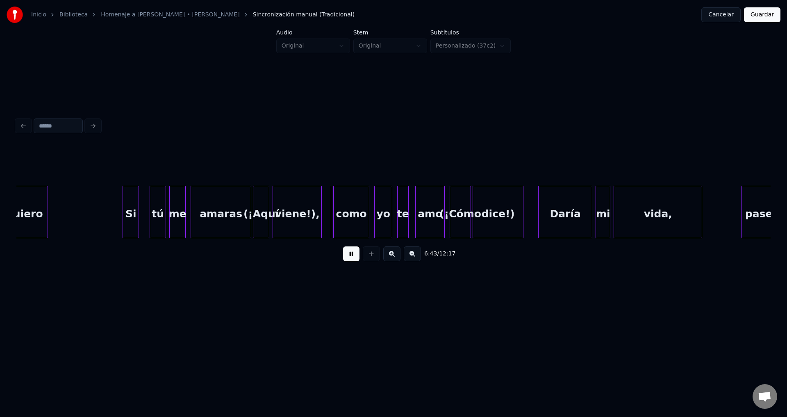
click at [265, 215] on div "(¡Aquí" at bounding box center [261, 214] width 16 height 56
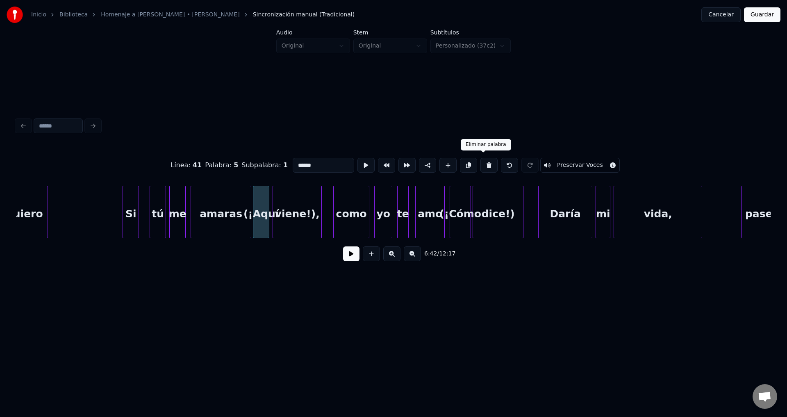
click at [480, 163] on button at bounding box center [488, 165] width 17 height 15
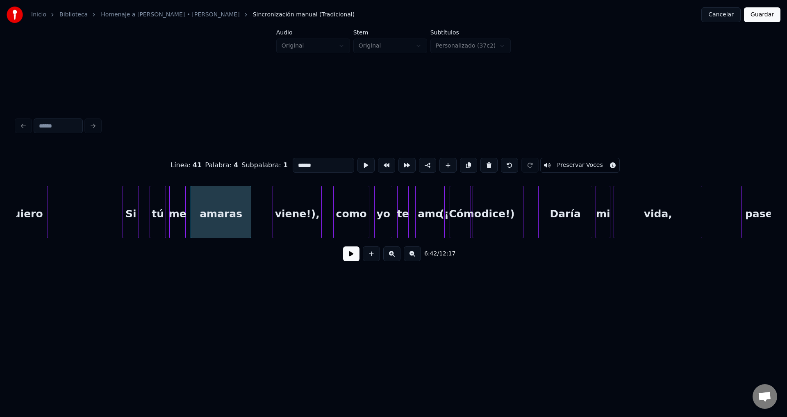
click at [300, 207] on div "viene!)," at bounding box center [297, 214] width 48 height 56
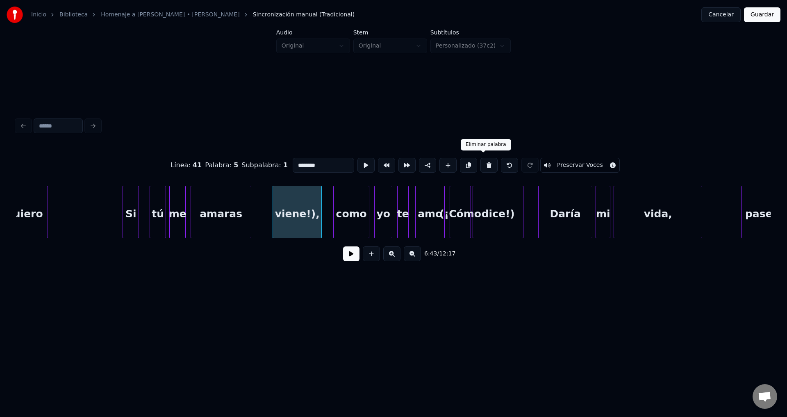
click at [480, 163] on button at bounding box center [488, 165] width 17 height 15
type input "******"
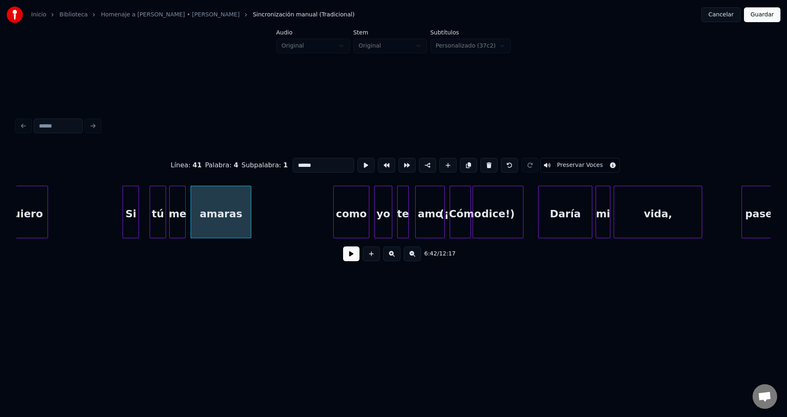
click at [220, 213] on div "amaras" at bounding box center [221, 214] width 60 height 56
click at [352, 256] on button at bounding box center [351, 253] width 16 height 15
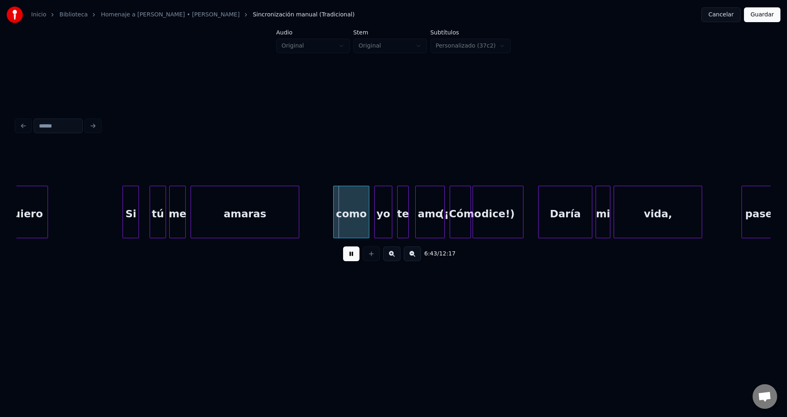
click at [297, 210] on div at bounding box center [297, 212] width 2 height 52
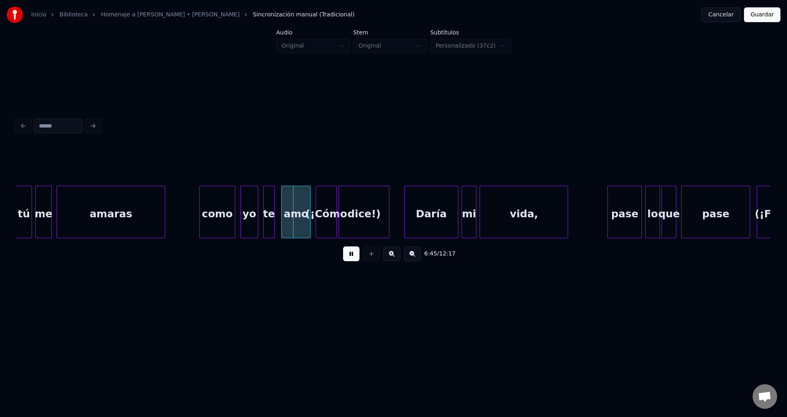
scroll to position [0, 32951]
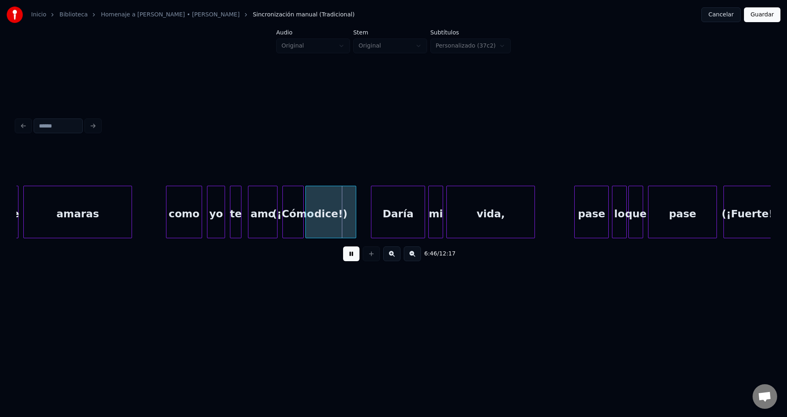
click at [294, 213] on div "(¡Cómo" at bounding box center [293, 214] width 20 height 56
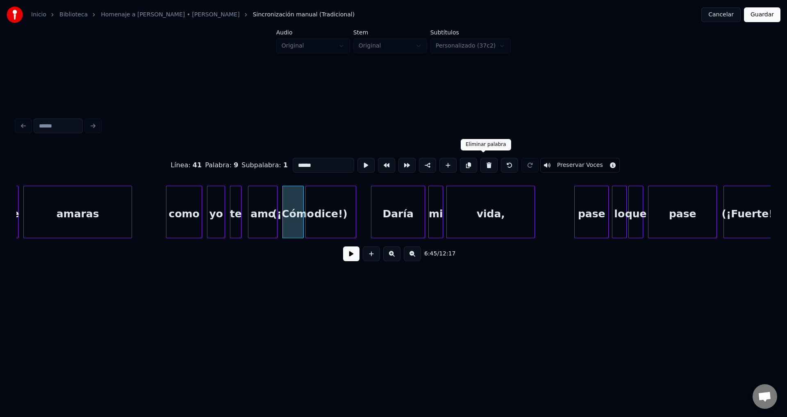
click at [480, 162] on button at bounding box center [488, 165] width 17 height 15
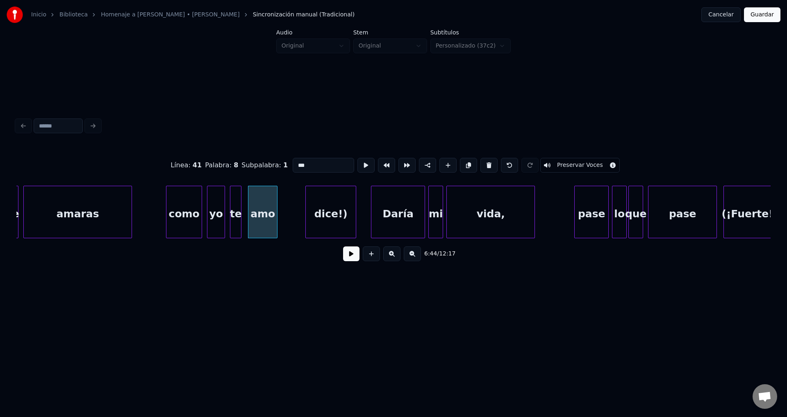
click at [338, 211] on div "dice!)" at bounding box center [331, 214] width 50 height 56
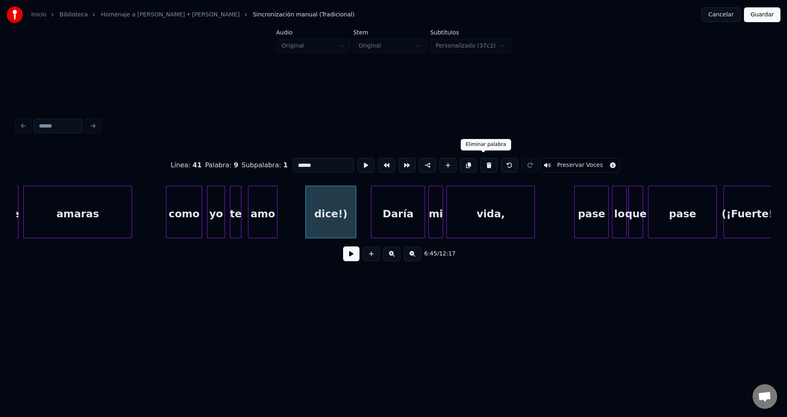
click at [485, 161] on button at bounding box center [488, 165] width 17 height 15
type input "***"
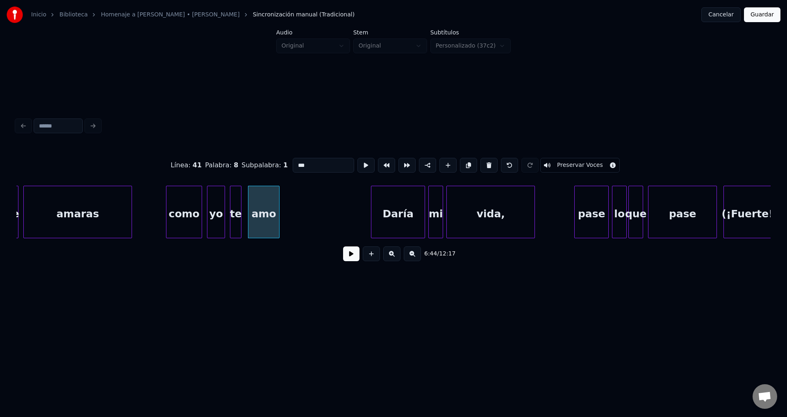
click at [278, 207] on div at bounding box center [278, 212] width 2 height 52
click at [346, 256] on button at bounding box center [351, 253] width 16 height 15
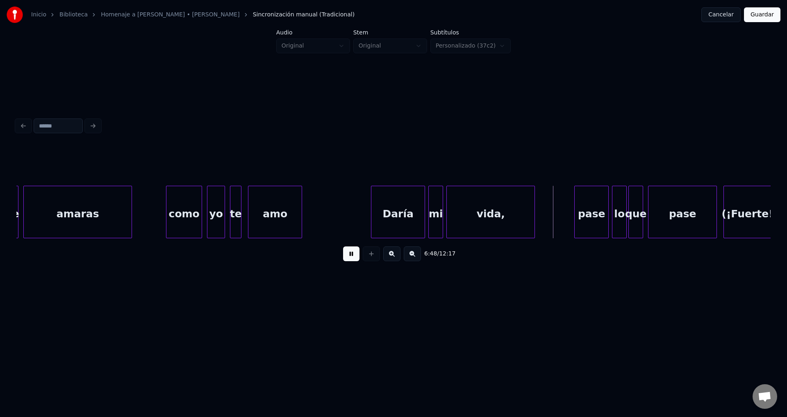
click at [301, 209] on div at bounding box center [300, 212] width 2 height 52
click at [415, 224] on div "Daría" at bounding box center [397, 214] width 53 height 56
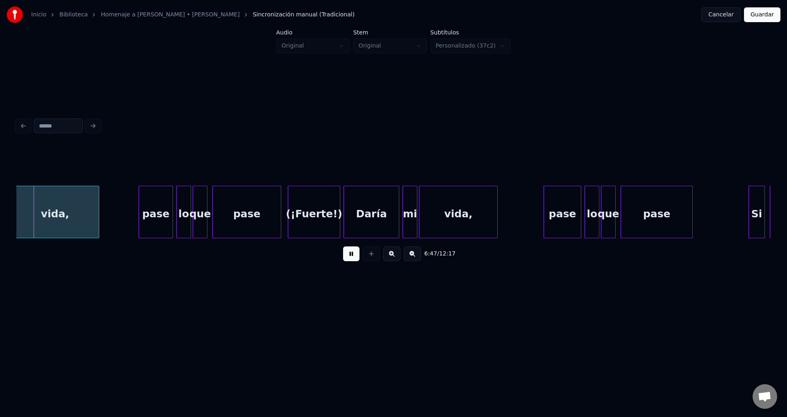
scroll to position [0, 33419]
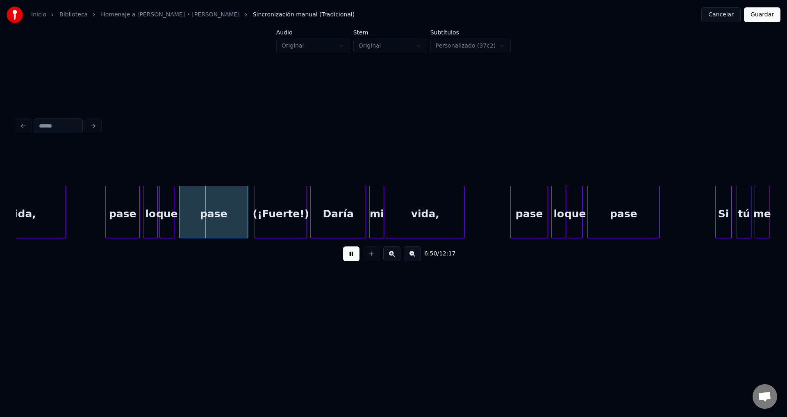
click at [291, 207] on div "(¡Fuerte!)" at bounding box center [281, 214] width 52 height 56
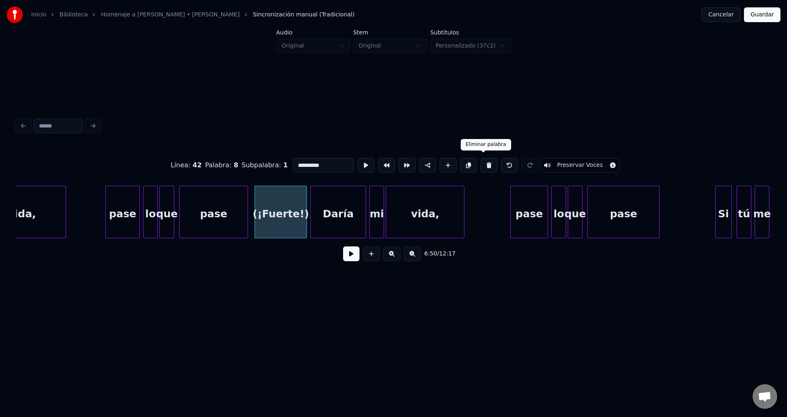
click at [484, 159] on button at bounding box center [488, 165] width 17 height 15
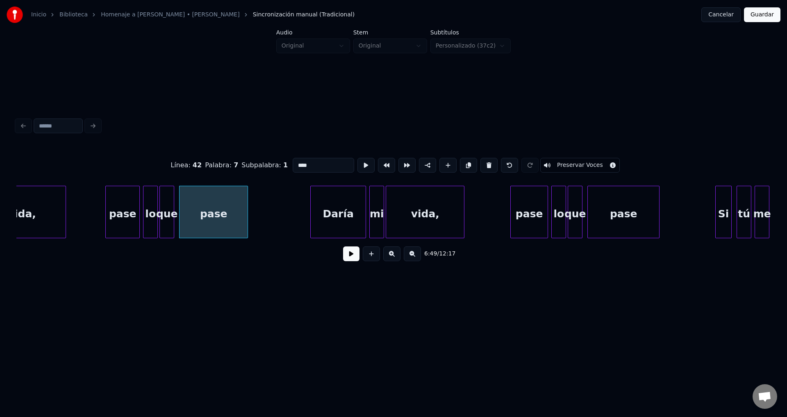
click at [349, 203] on div "Daría" at bounding box center [338, 214] width 55 height 56
type input "*****"
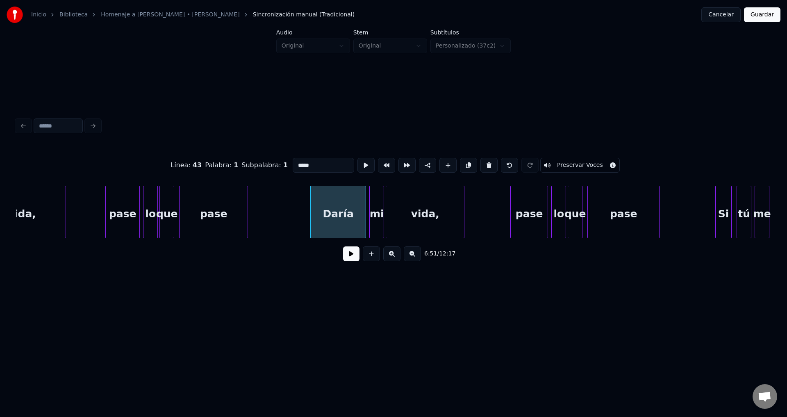
click at [354, 254] on button at bounding box center [351, 253] width 16 height 15
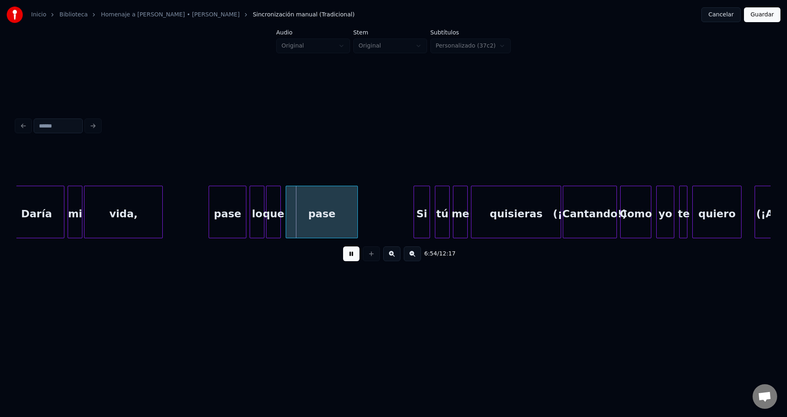
scroll to position [0, 33788]
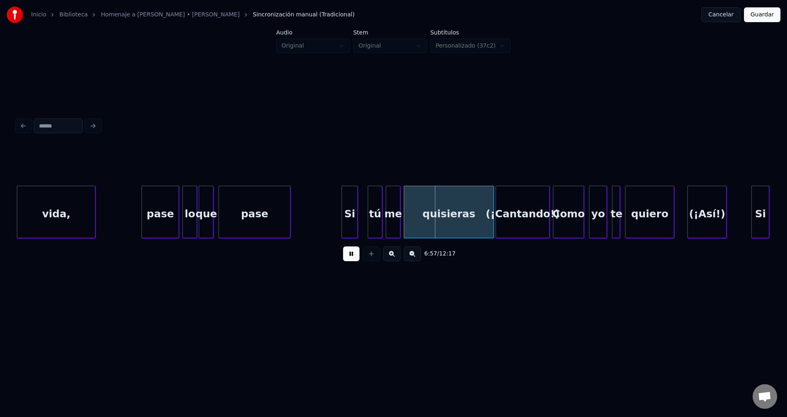
click at [352, 219] on div "Si" at bounding box center [350, 214] width 16 height 56
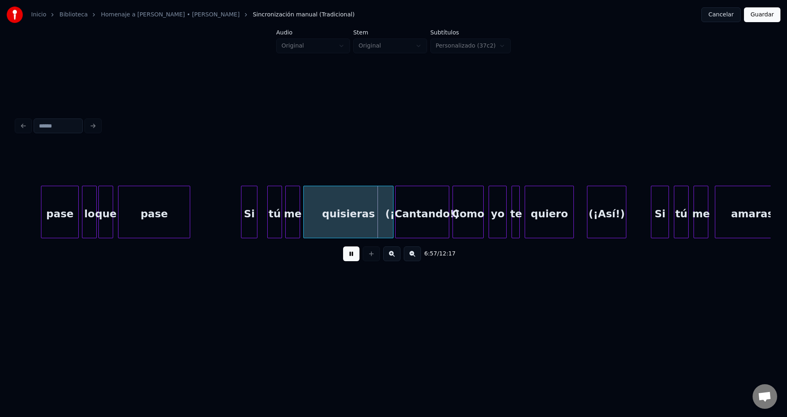
scroll to position [0, 33989]
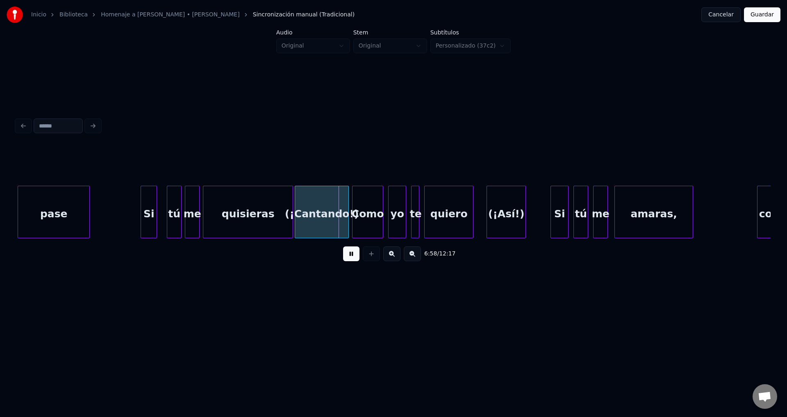
click at [335, 219] on div "(¡Cantando!)" at bounding box center [321, 214] width 53 height 56
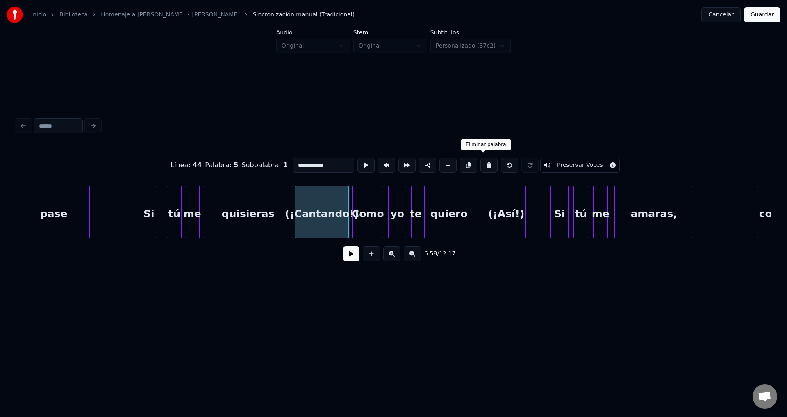
click at [480, 163] on button at bounding box center [488, 165] width 17 height 15
type input "*********"
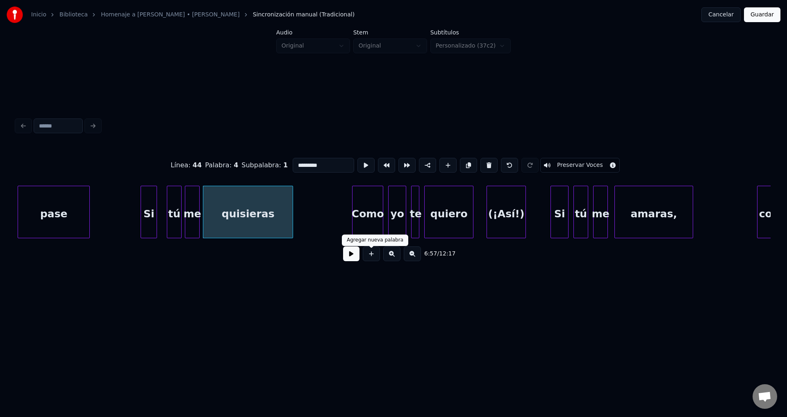
click at [359, 258] on button at bounding box center [351, 253] width 16 height 15
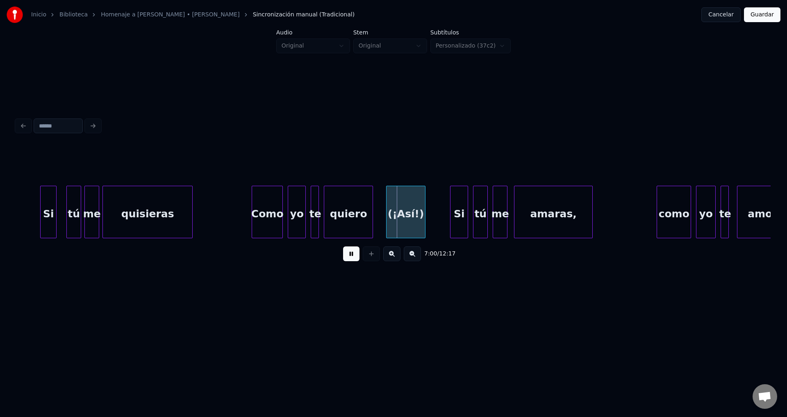
scroll to position [0, 34157]
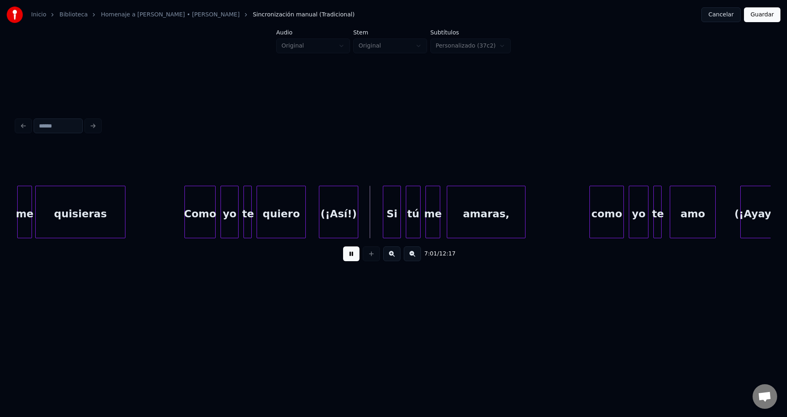
click at [346, 217] on div "(¡Así!)" at bounding box center [338, 214] width 39 height 56
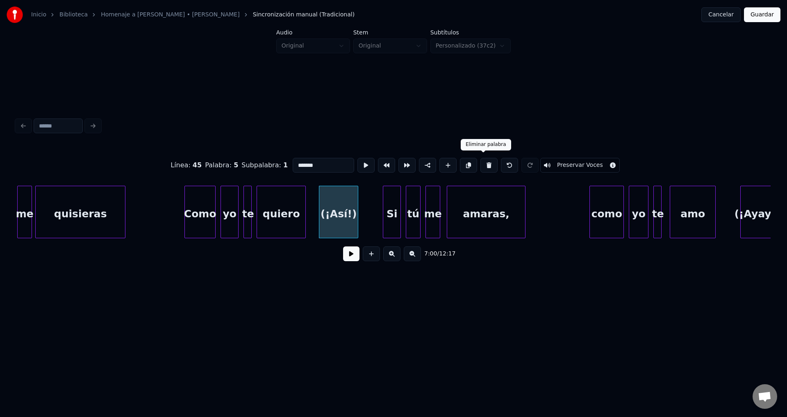
click at [481, 163] on button at bounding box center [488, 165] width 17 height 15
type input "******"
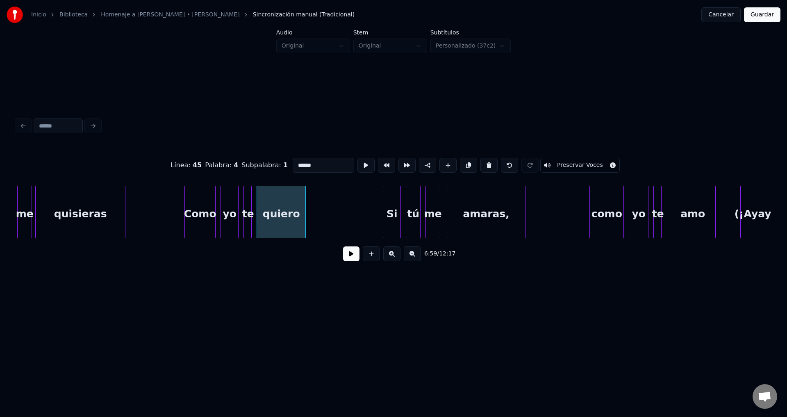
click at [353, 256] on button at bounding box center [351, 253] width 16 height 15
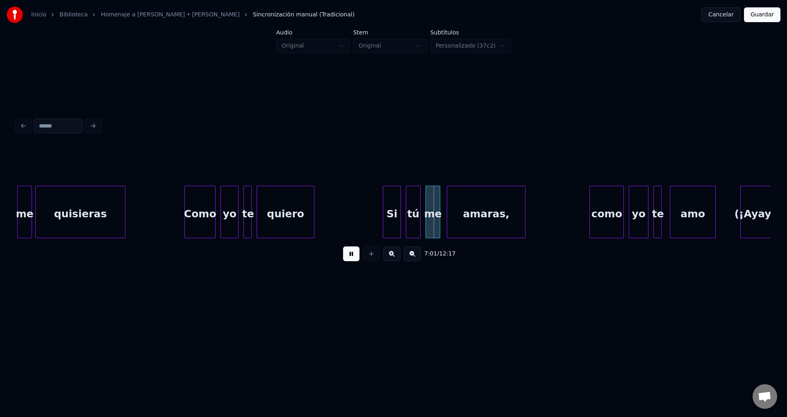
click at [314, 210] on div at bounding box center [312, 212] width 2 height 52
click at [389, 218] on div "Si" at bounding box center [388, 214] width 17 height 56
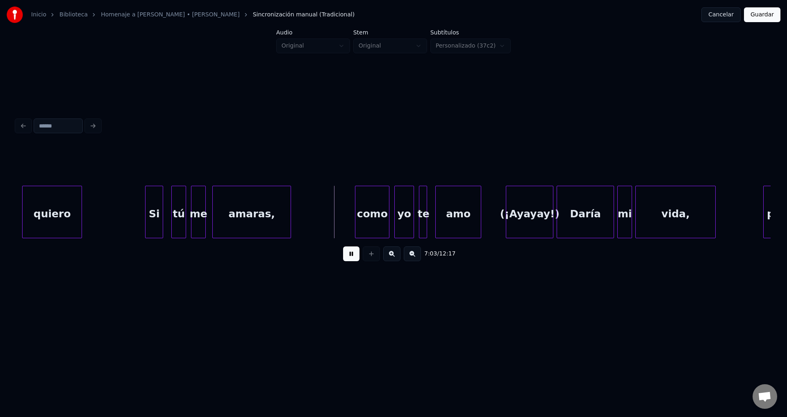
scroll to position [0, 34592]
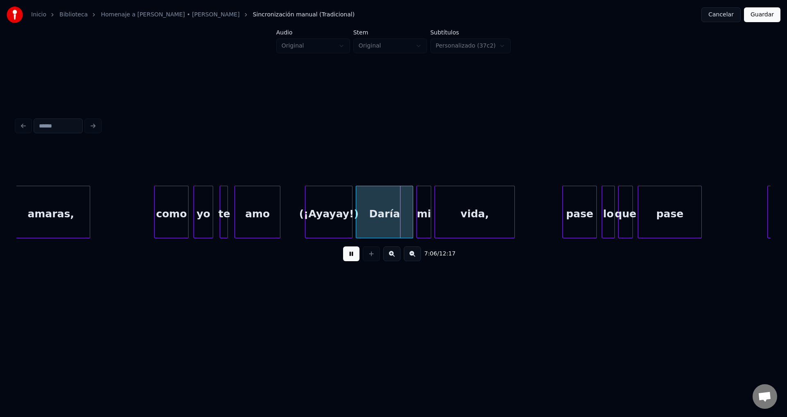
click at [228, 206] on div "te" at bounding box center [224, 214] width 8 height 56
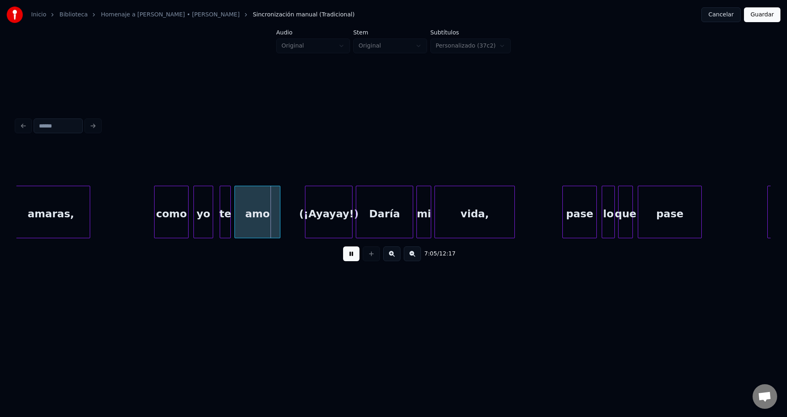
click at [229, 205] on div at bounding box center [229, 212] width 2 height 52
click at [336, 215] on div "(¡Ayayay!)" at bounding box center [328, 214] width 47 height 56
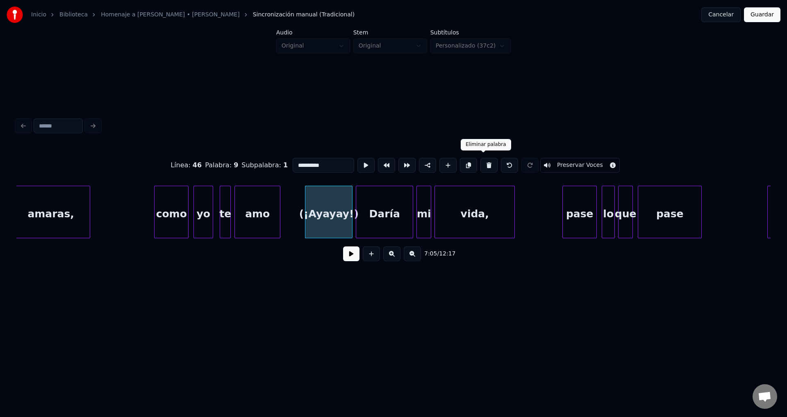
click at [485, 161] on button at bounding box center [488, 165] width 17 height 15
type input "***"
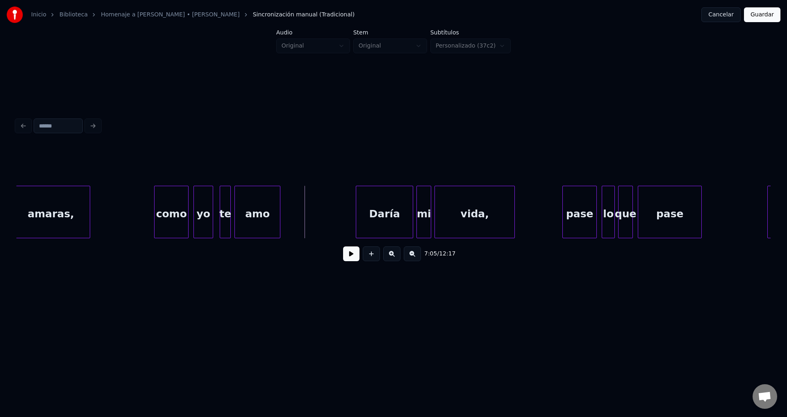
click at [345, 256] on button at bounding box center [351, 253] width 16 height 15
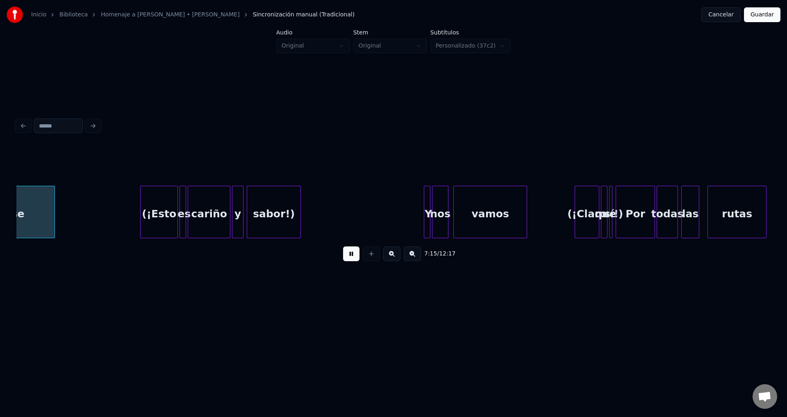
scroll to position [0, 35682]
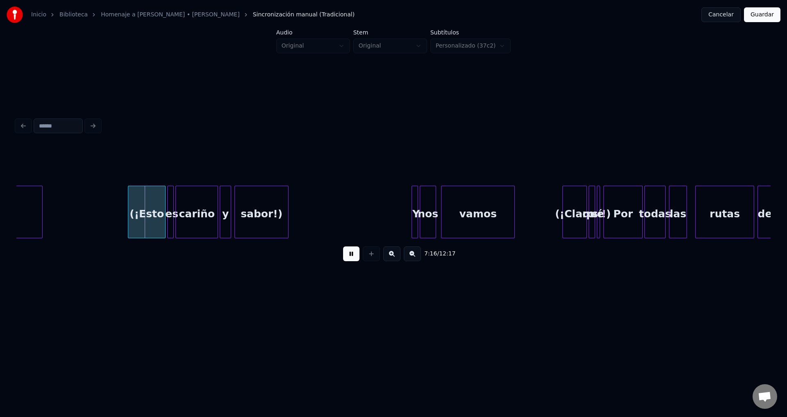
click at [145, 217] on div "(¡Esto" at bounding box center [146, 214] width 37 height 56
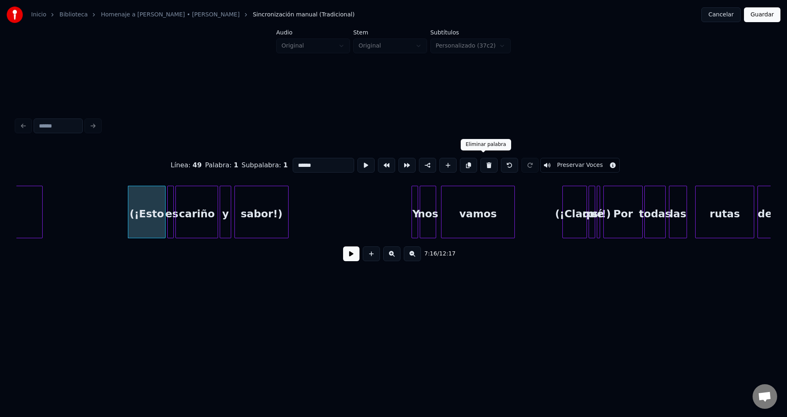
click at [486, 164] on button at bounding box center [488, 165] width 17 height 15
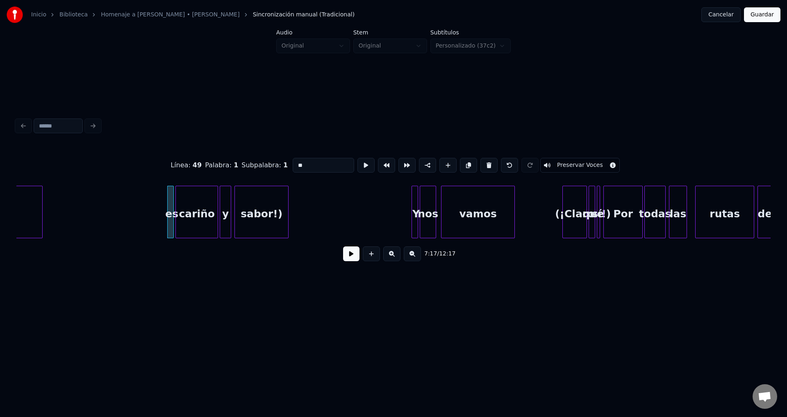
click at [486, 164] on button at bounding box center [488, 165] width 17 height 15
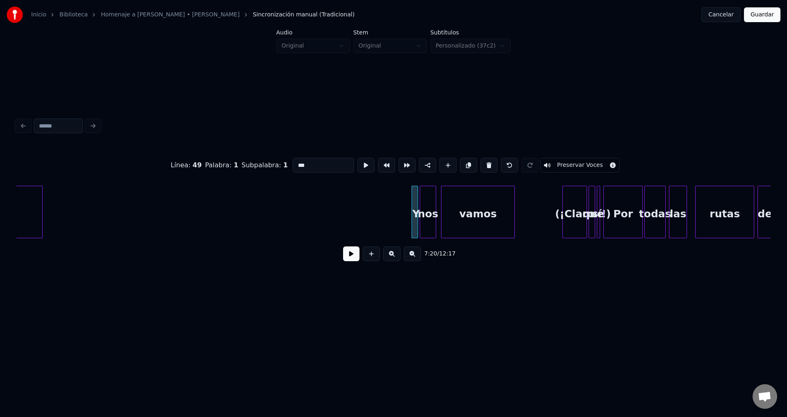
click at [486, 164] on button at bounding box center [488, 165] width 17 height 15
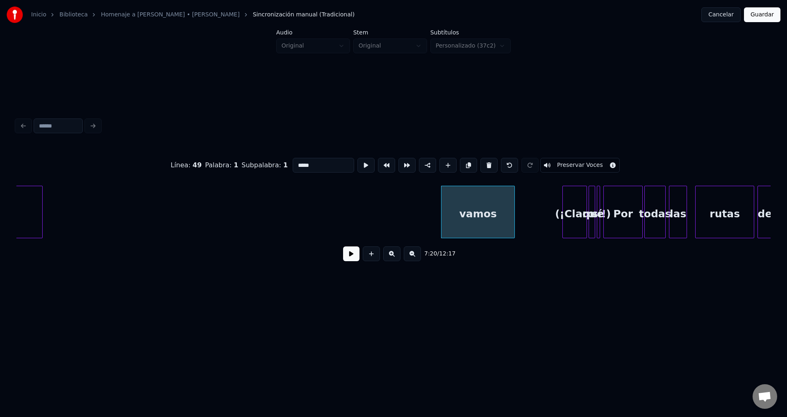
click
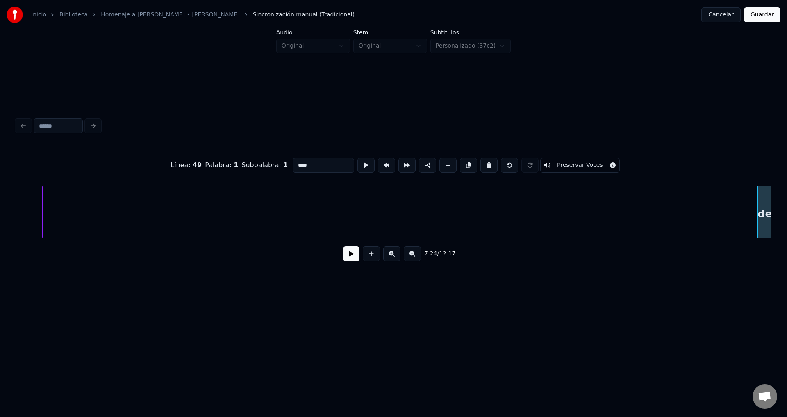
scroll to position [0, 36445]
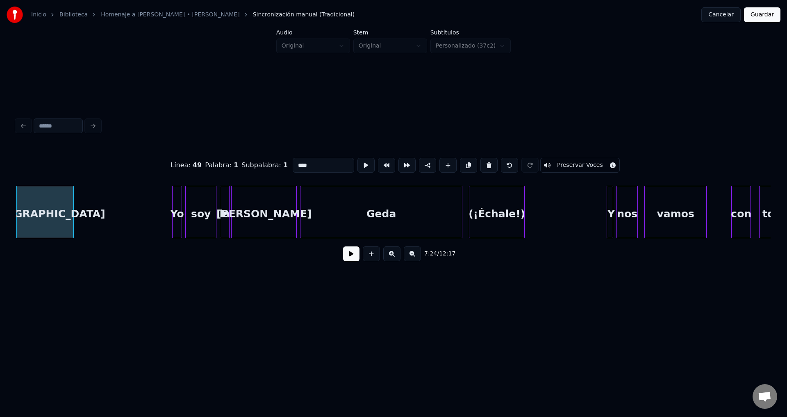
type input "**"
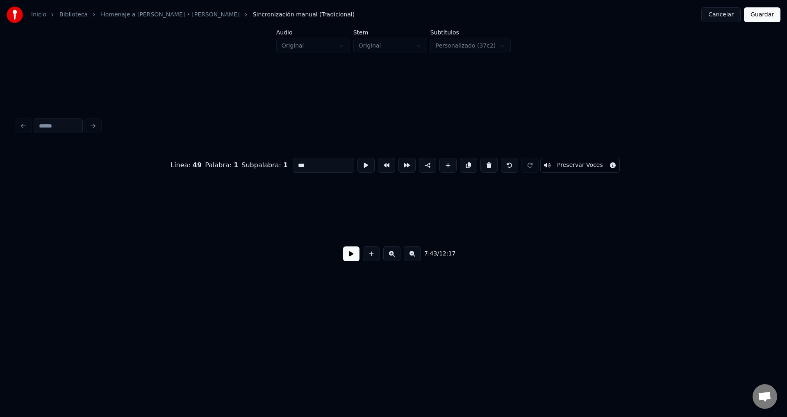
scroll to position [0, 38022]
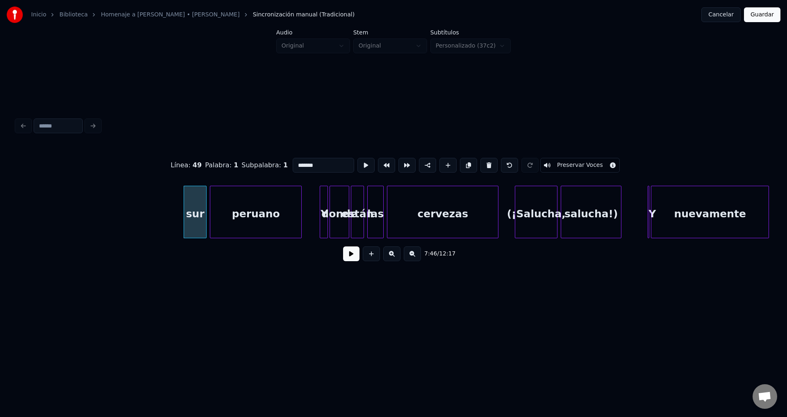
type input "*"
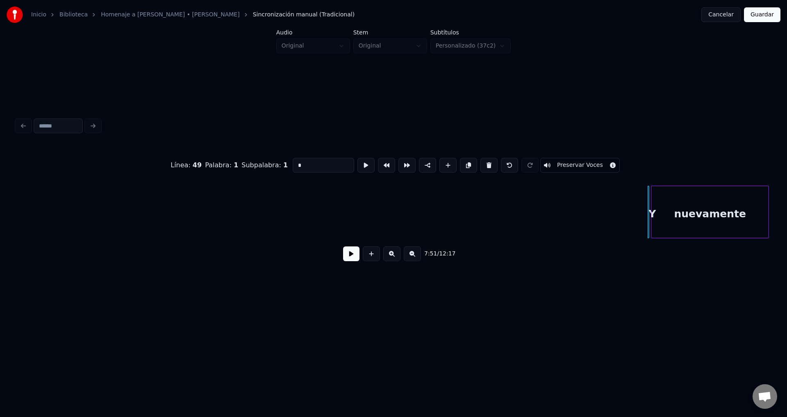
type input "**********"
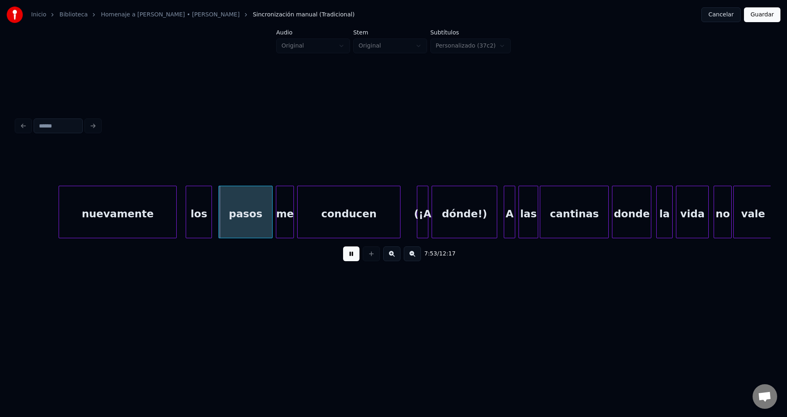
scroll to position [0, 38644]
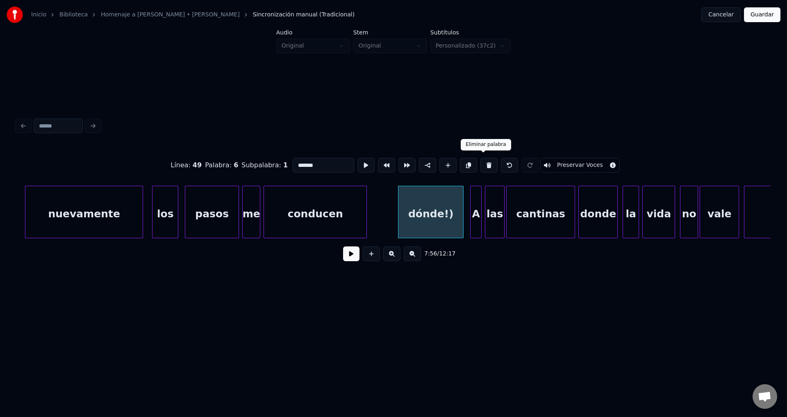
type input "********"
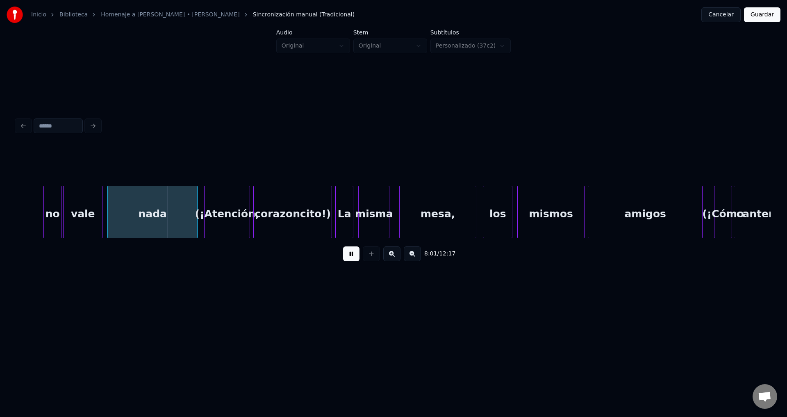
scroll to position [0, 39314]
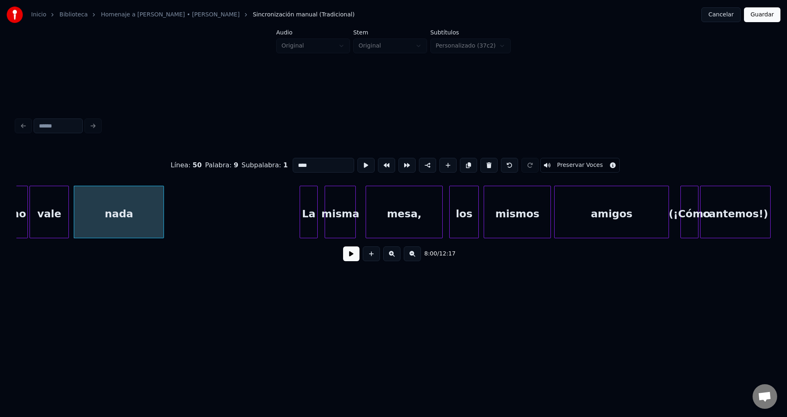
type input "**"
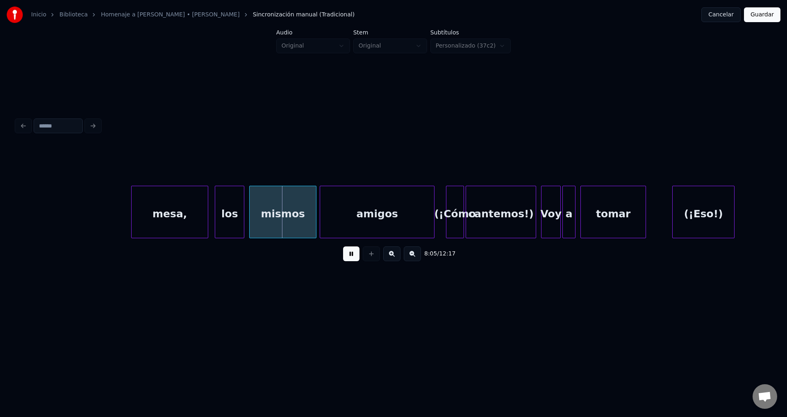
scroll to position [0, 39782]
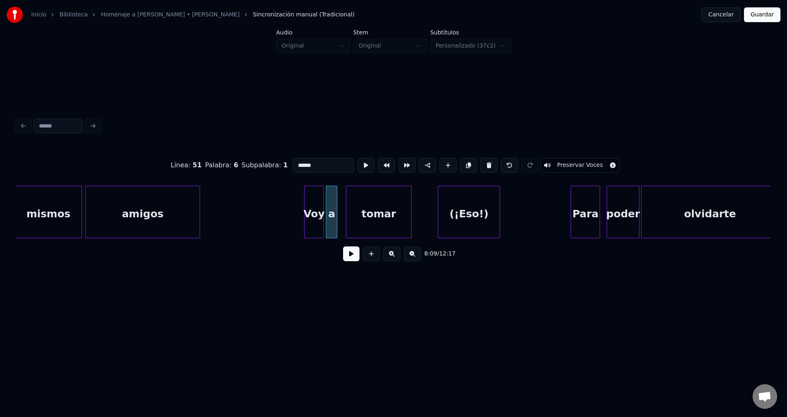
type input "***"
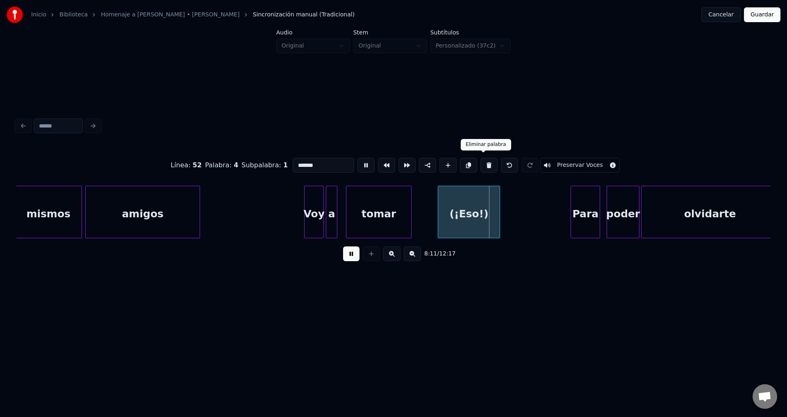
type input "****"
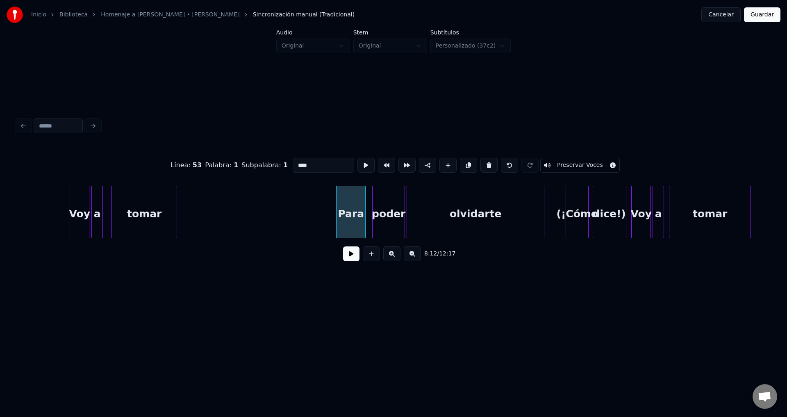
scroll to position [0, 40217]
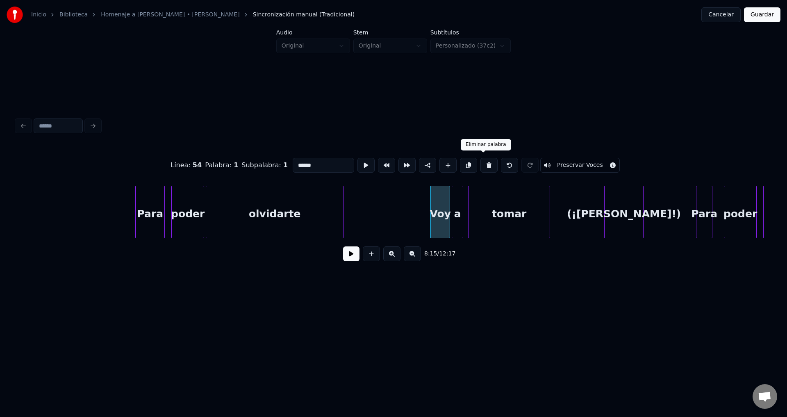
type input "***"
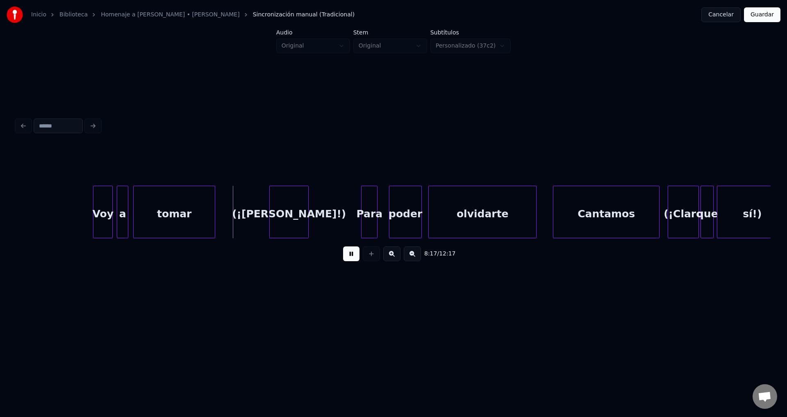
scroll to position [0, 40586]
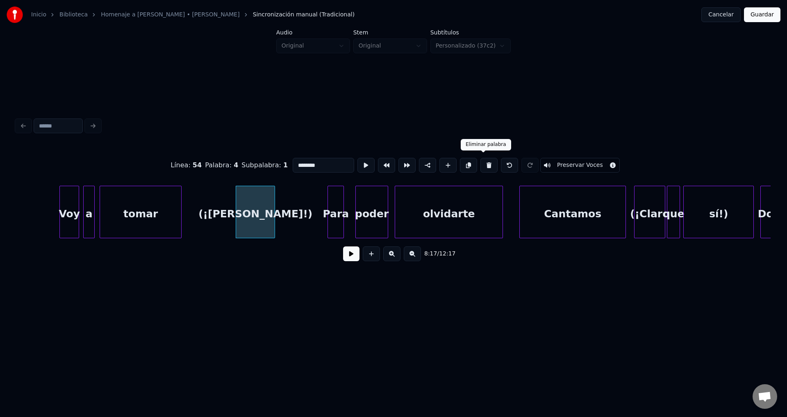
type input "*****"
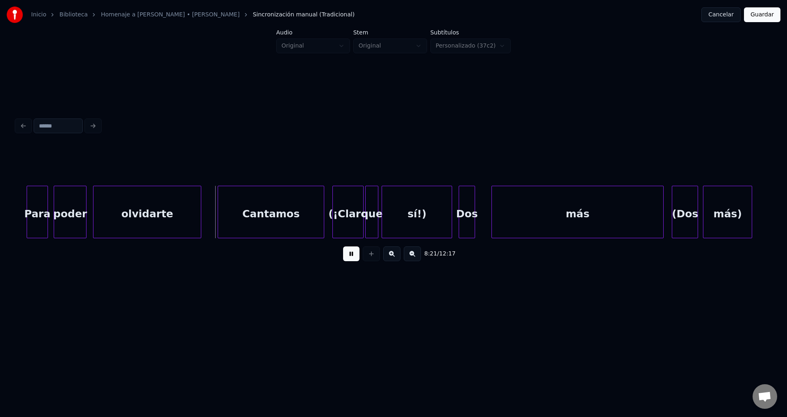
scroll to position [0, 40954]
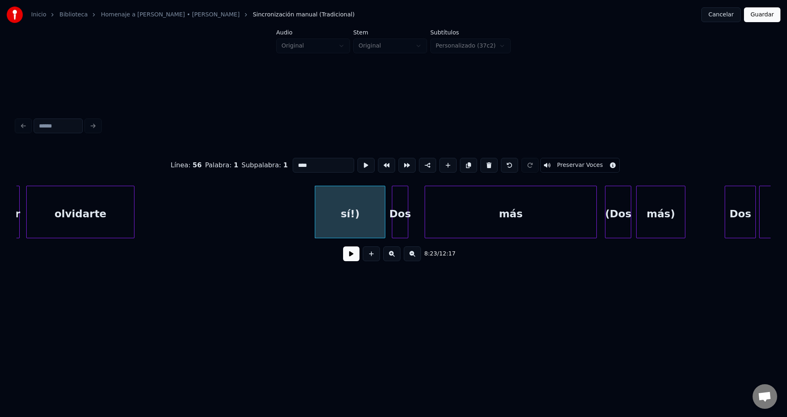
type input "***"
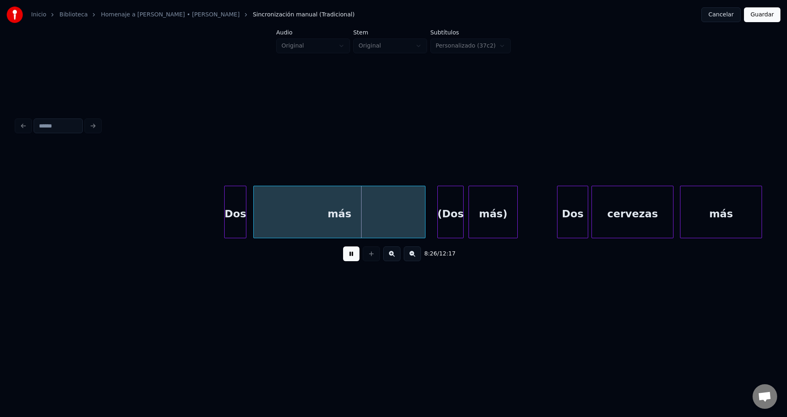
scroll to position [0, 41356]
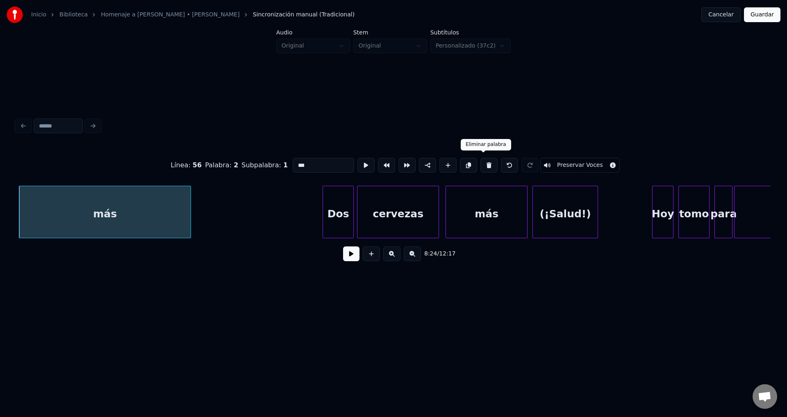
type input "***"
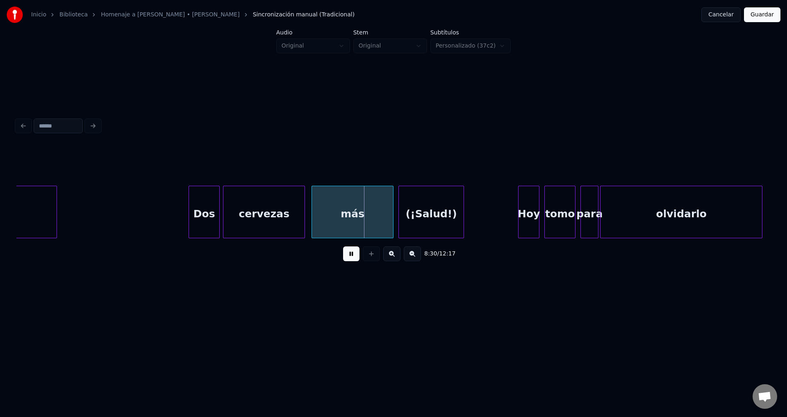
scroll to position [0, 41523]
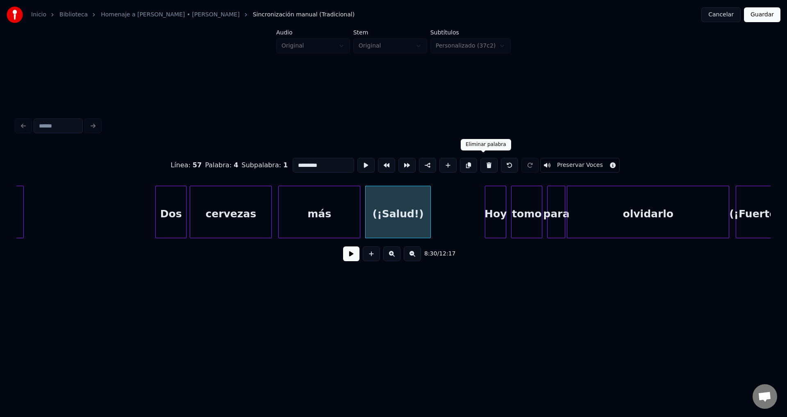
type input "***"
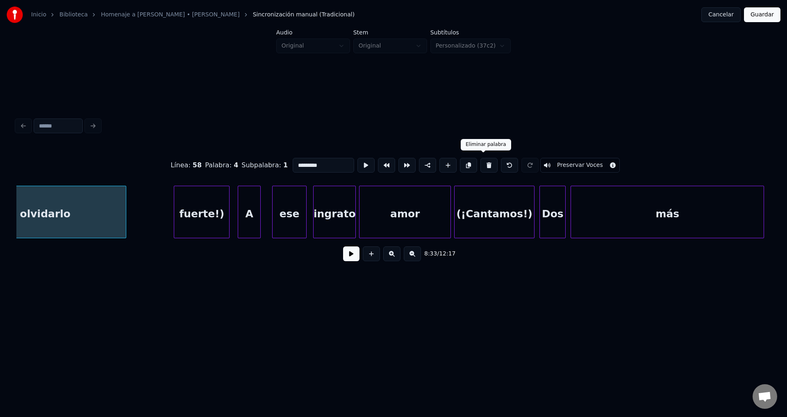
scroll to position [0, 42074]
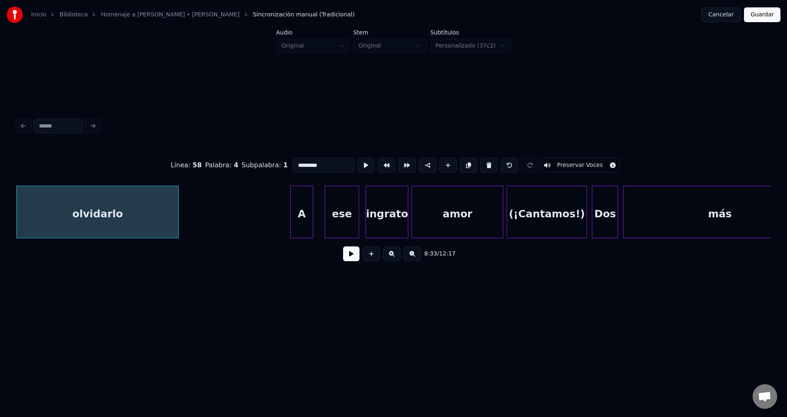
type input "*"
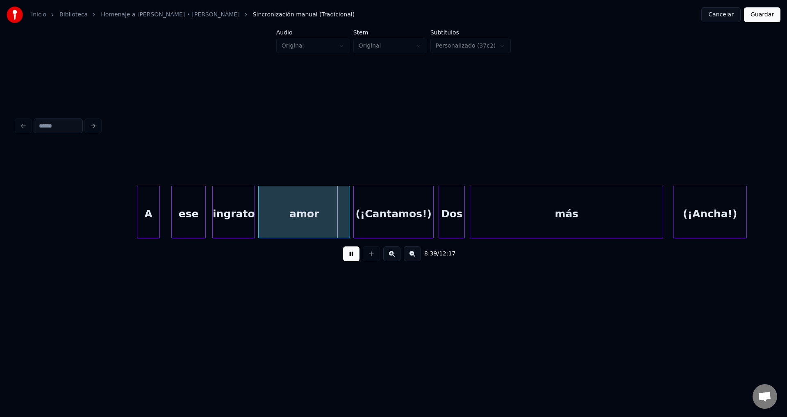
scroll to position [0, 42260]
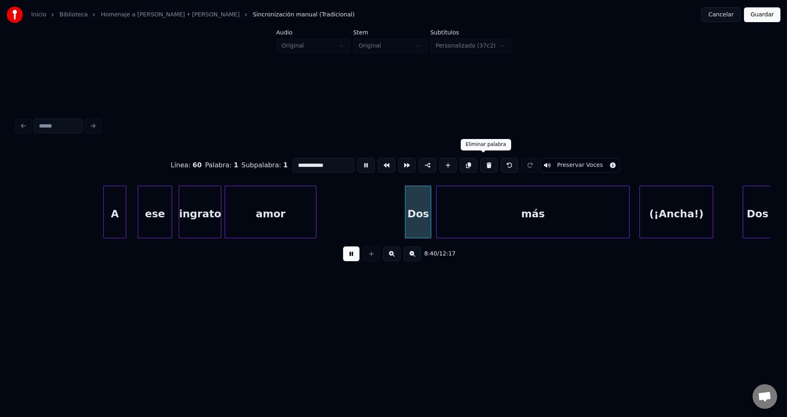
type input "***"
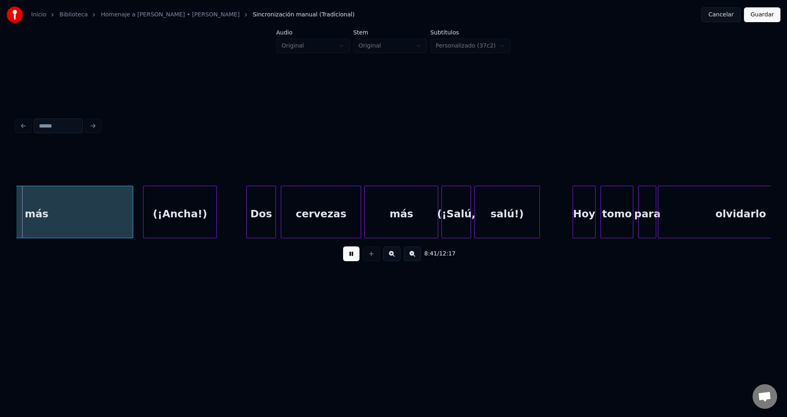
scroll to position [0, 42762]
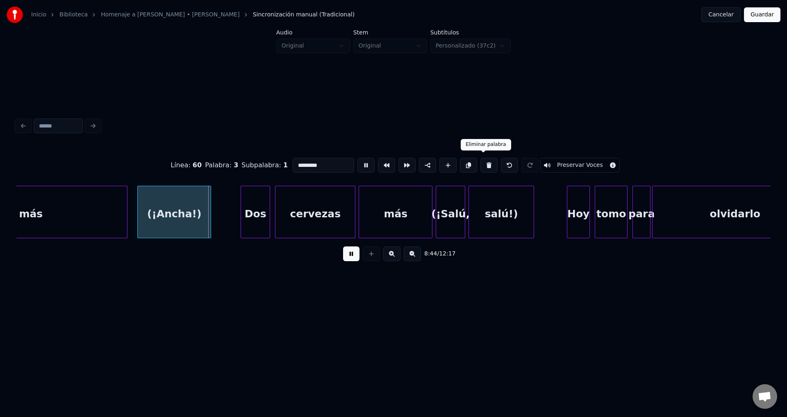
type input "***"
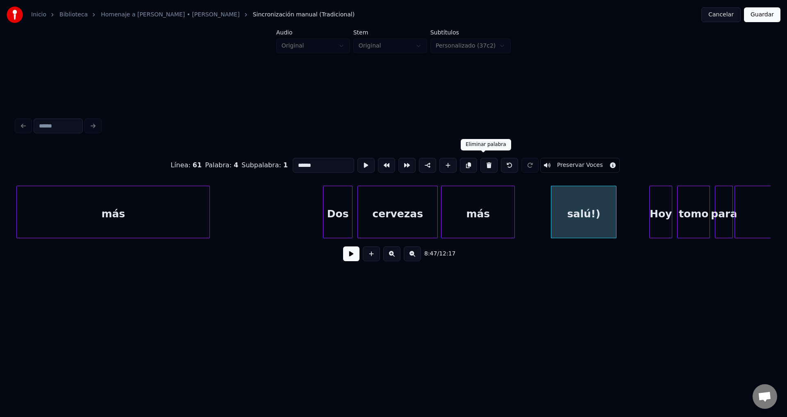
type input "***"
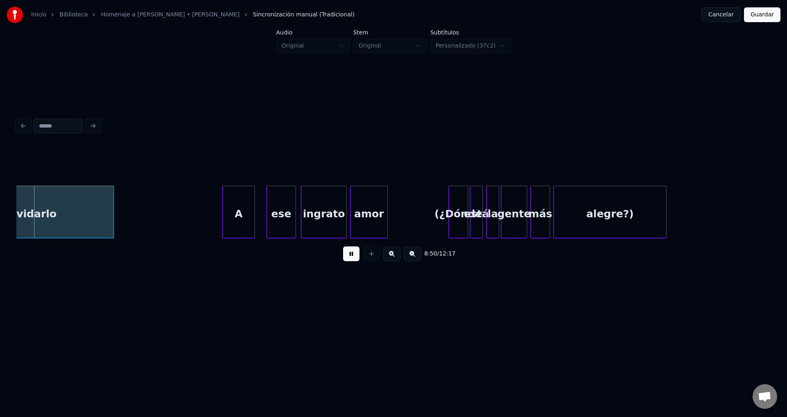
scroll to position [0, 43492]
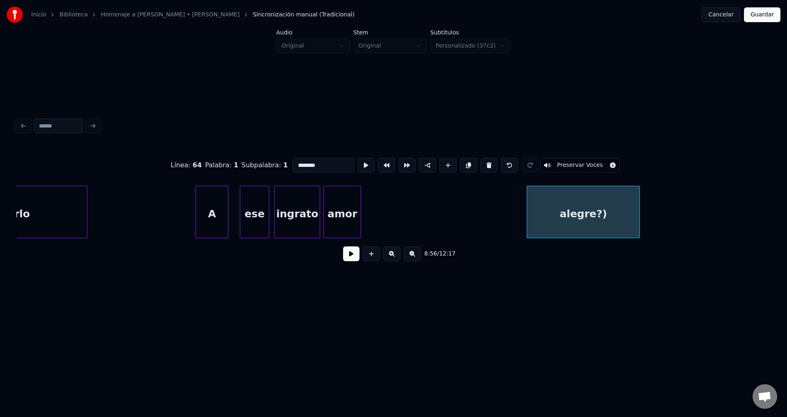
type input "****"
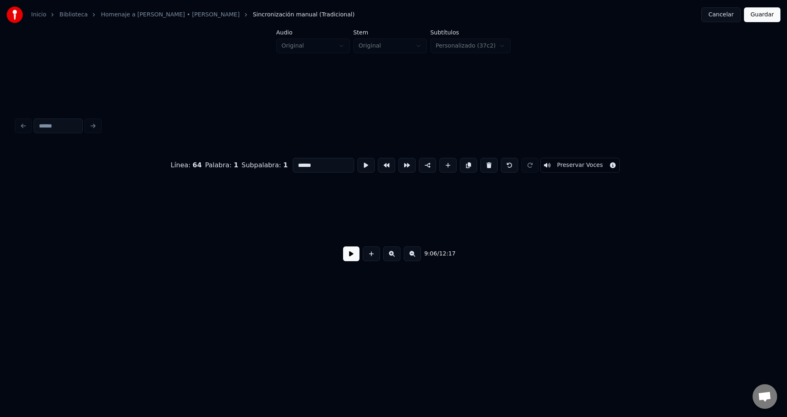
scroll to position [0, 44791]
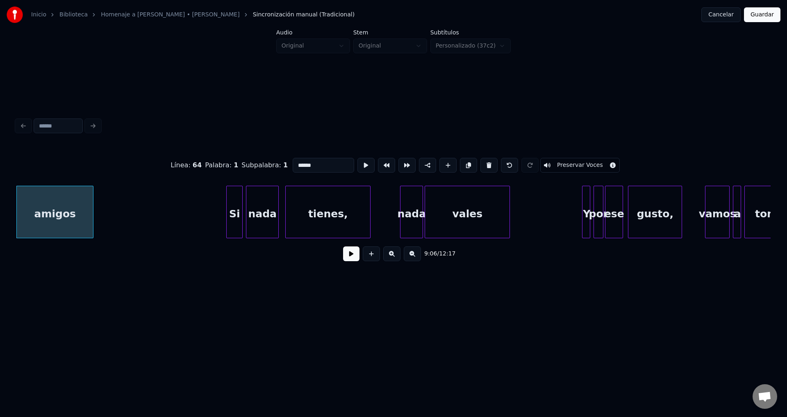
type input "**"
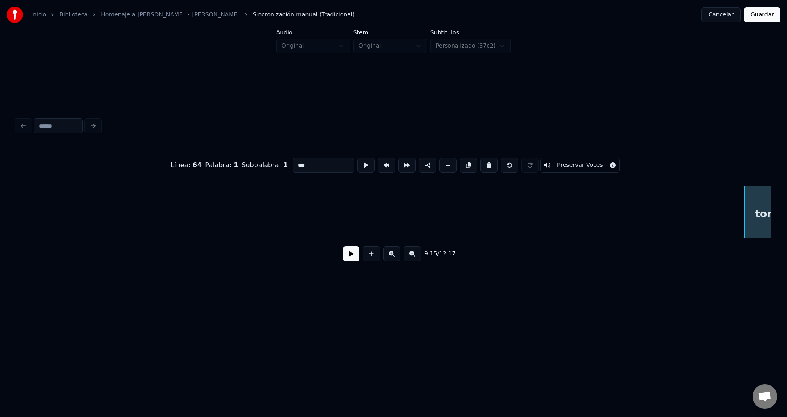
scroll to position [0, 45682]
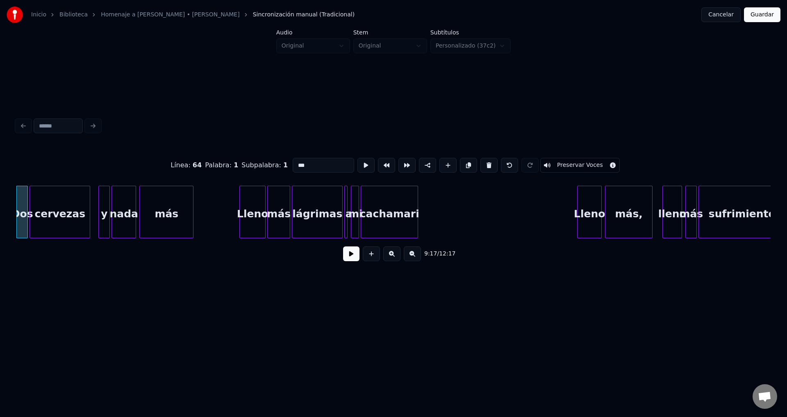
type input "********"
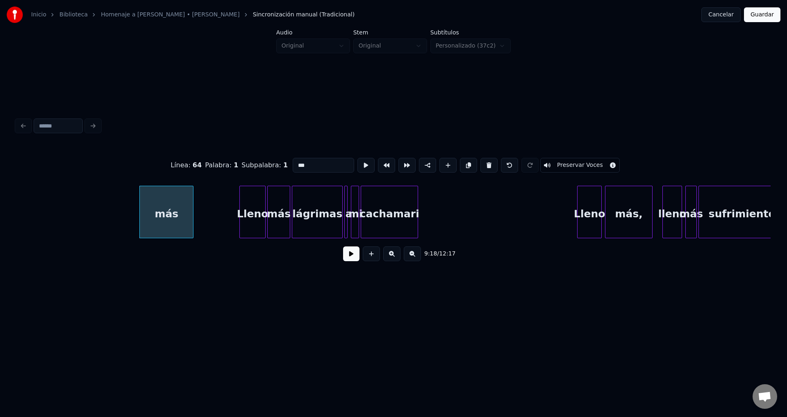
type input "*****"
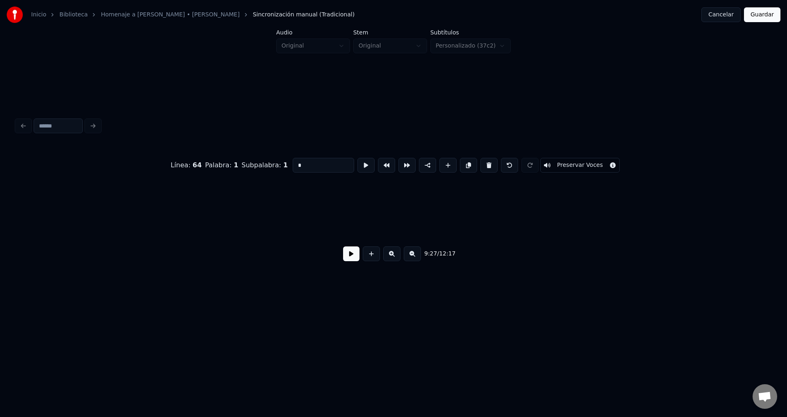
scroll to position [0, 46487]
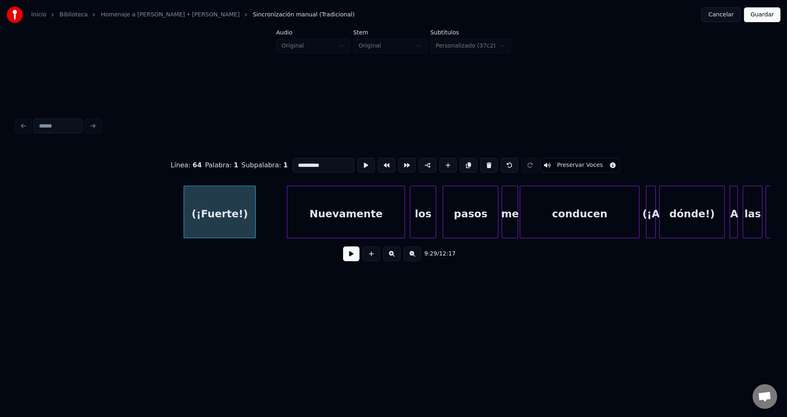
type input "**********"
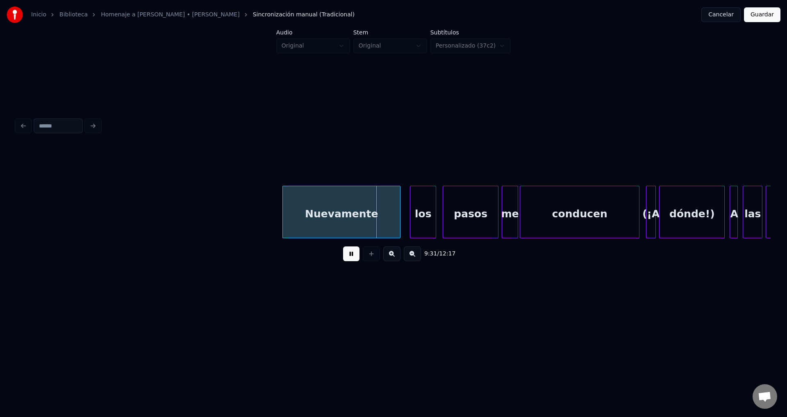
scroll to position [0, 46747]
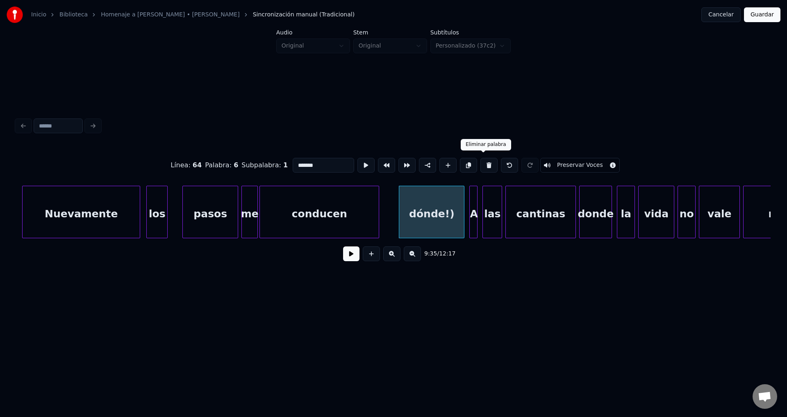
type input "********"
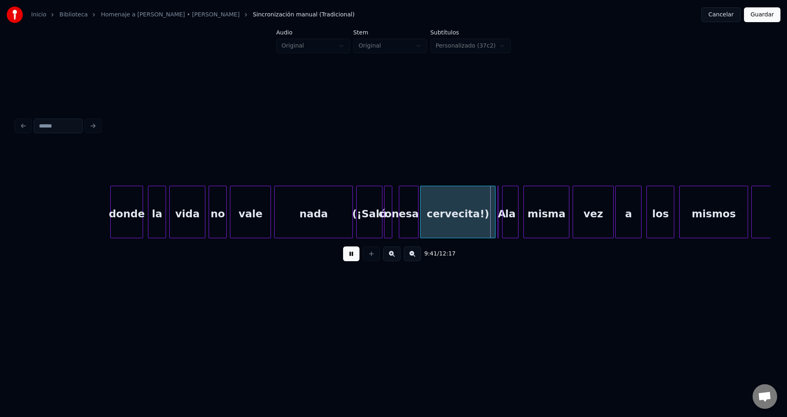
scroll to position [0, 47350]
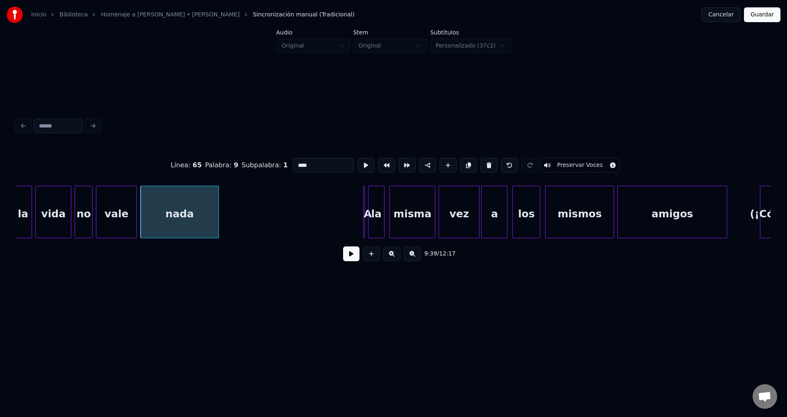
type input "*"
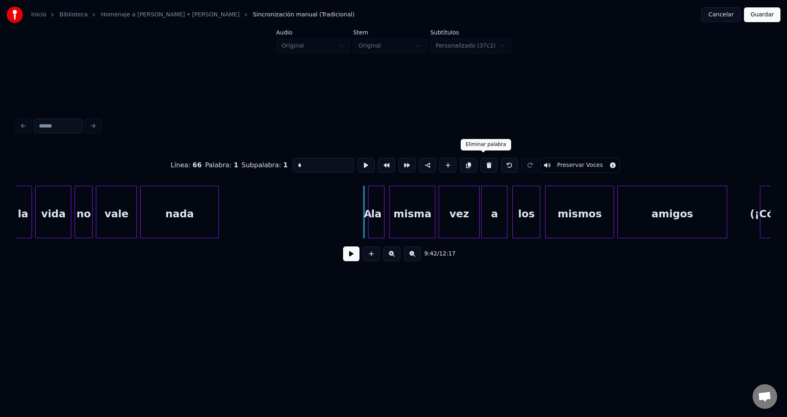
type input "**"
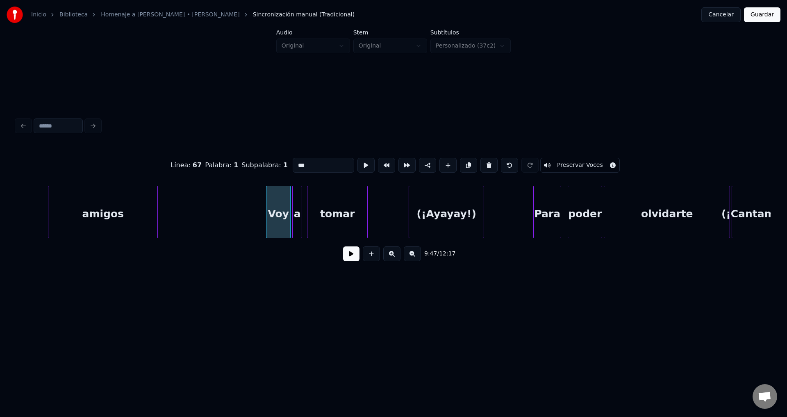
scroll to position [0, 47986]
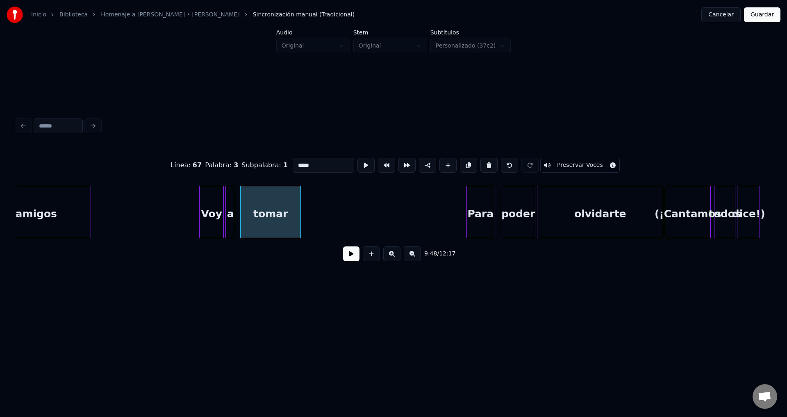
type input "***"
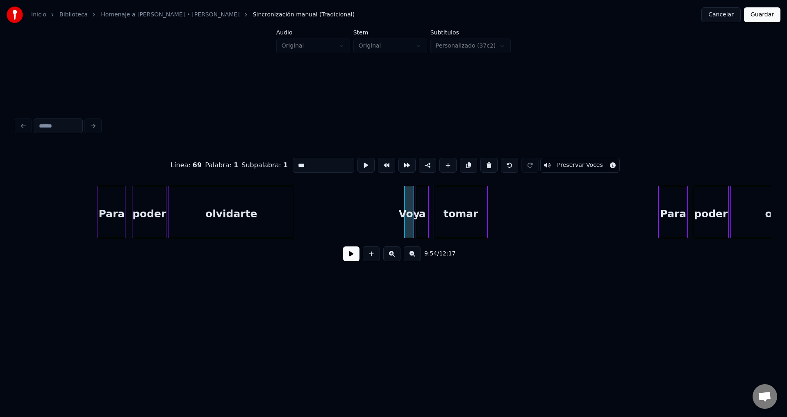
scroll to position [0, 48388]
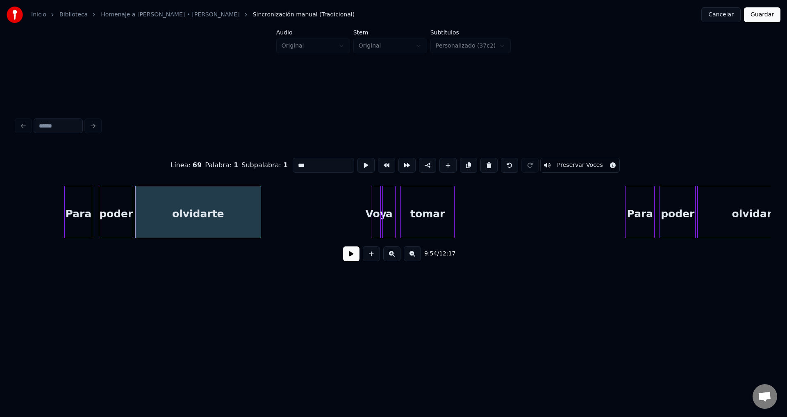
type input "*********"
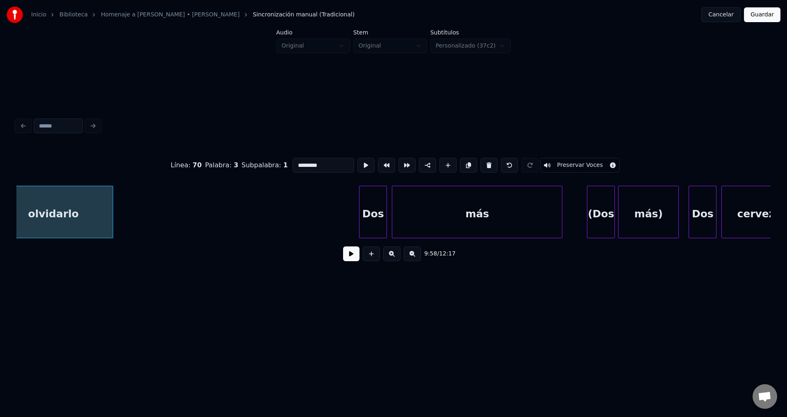
scroll to position [0, 49125]
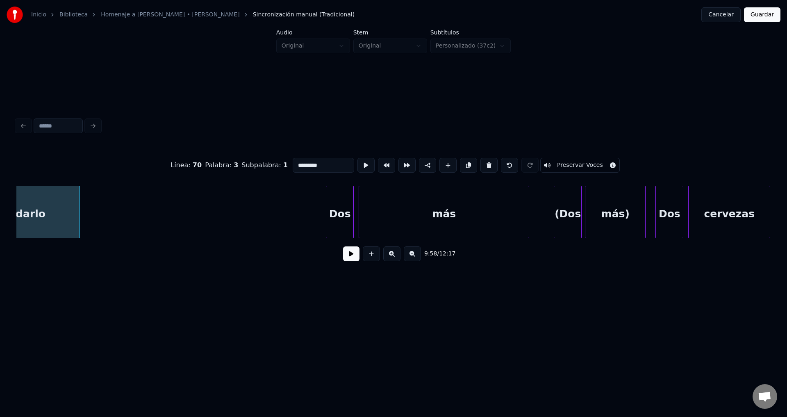
type input "***"
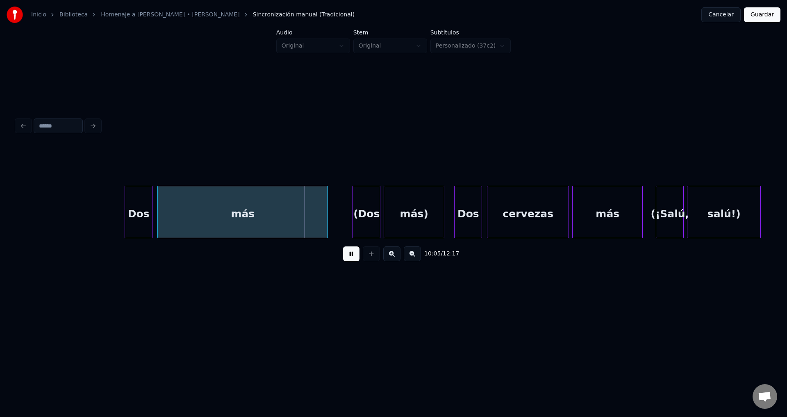
scroll to position [0, 49359]
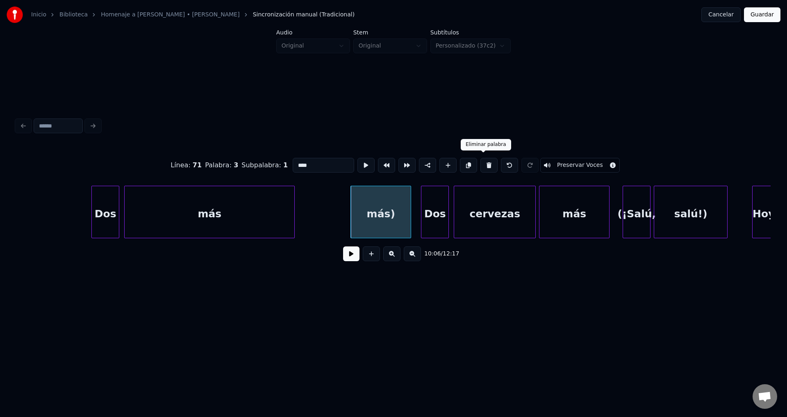
type input "***"
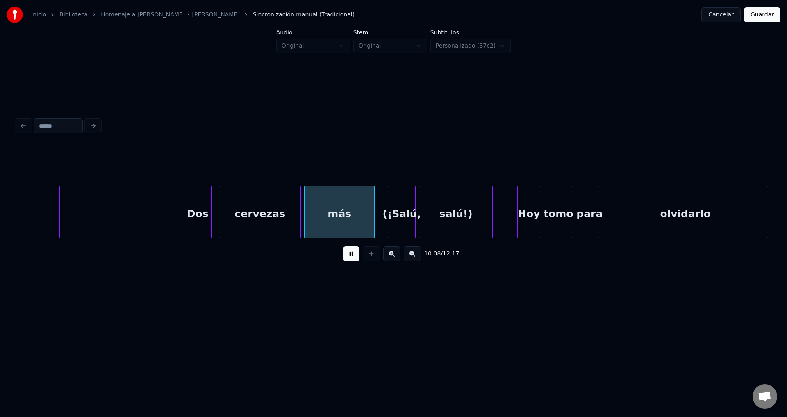
scroll to position [0, 49627]
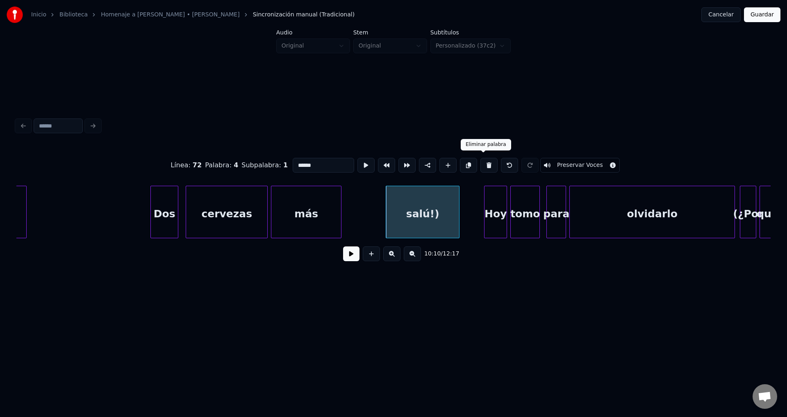
type input "***"
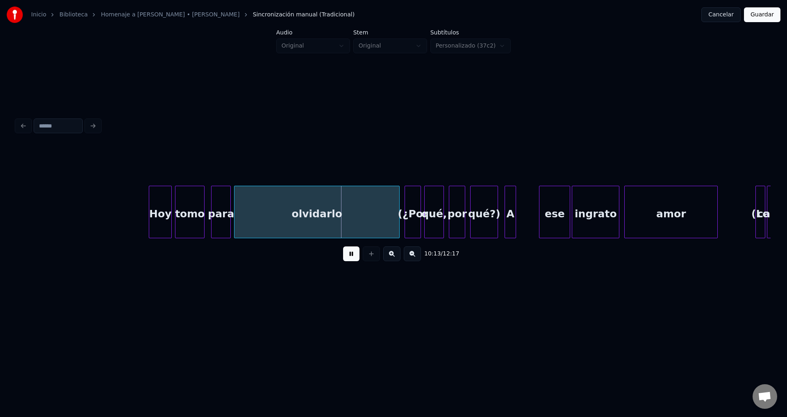
scroll to position [0, 50029]
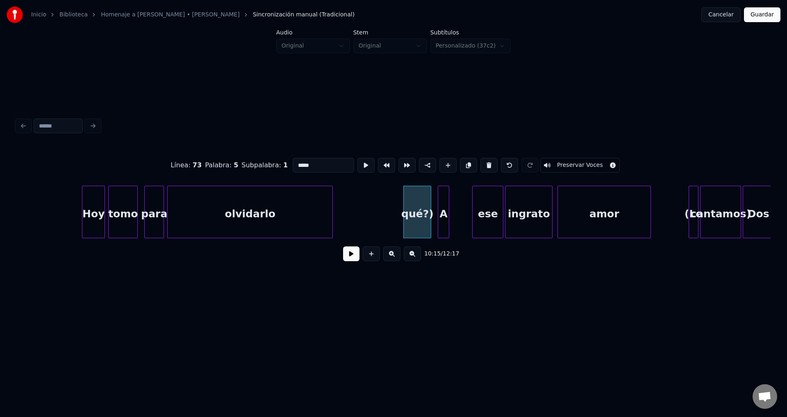
type input "*"
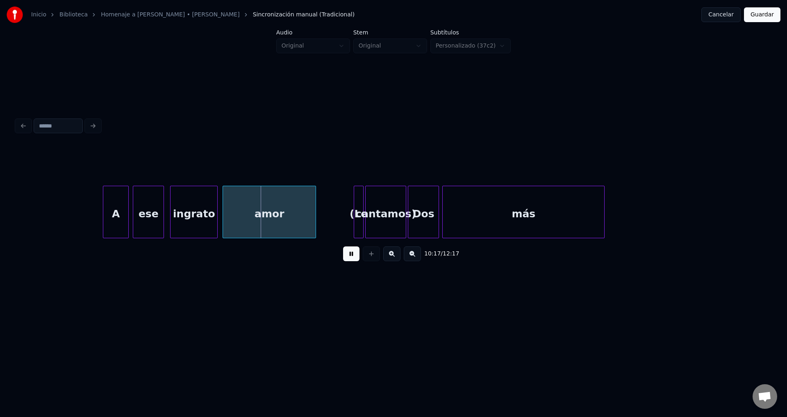
scroll to position [0, 50465]
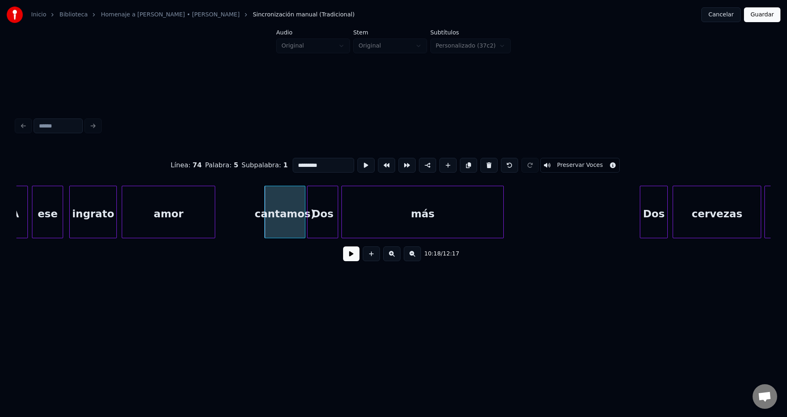
type input "***"
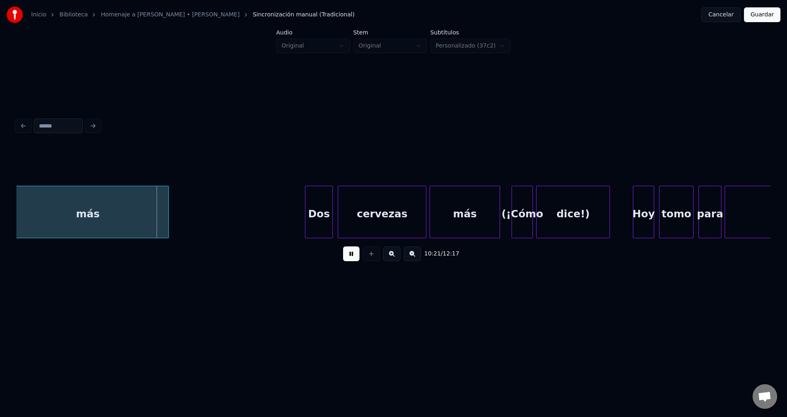
scroll to position [0, 50900]
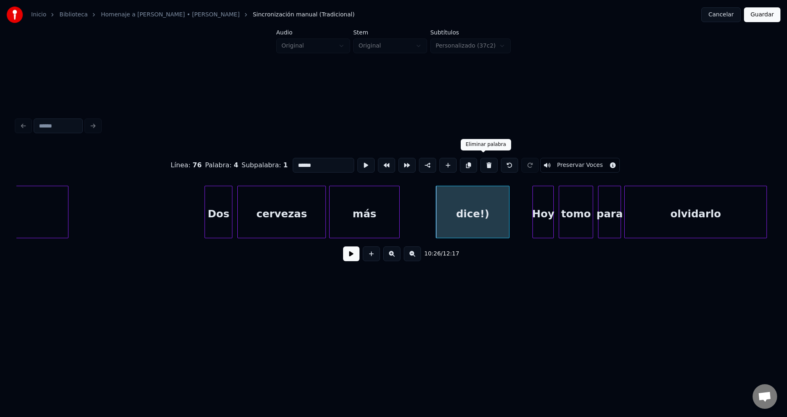
type input "***"
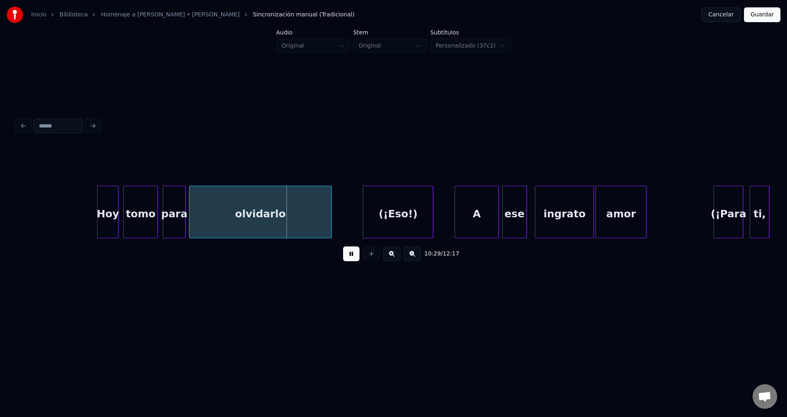
scroll to position [0, 51402]
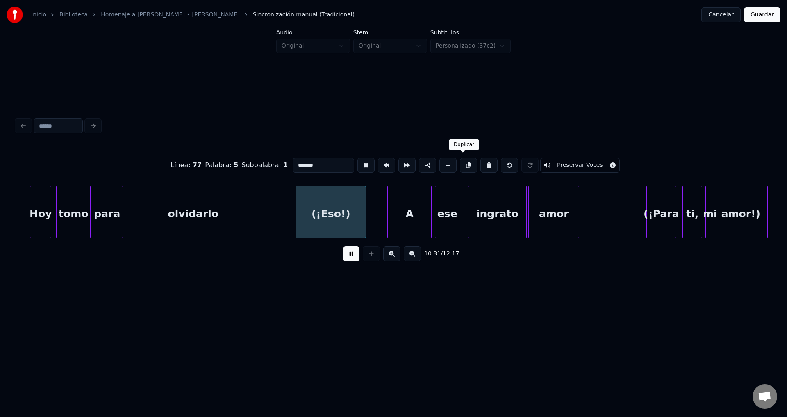
type input "*"
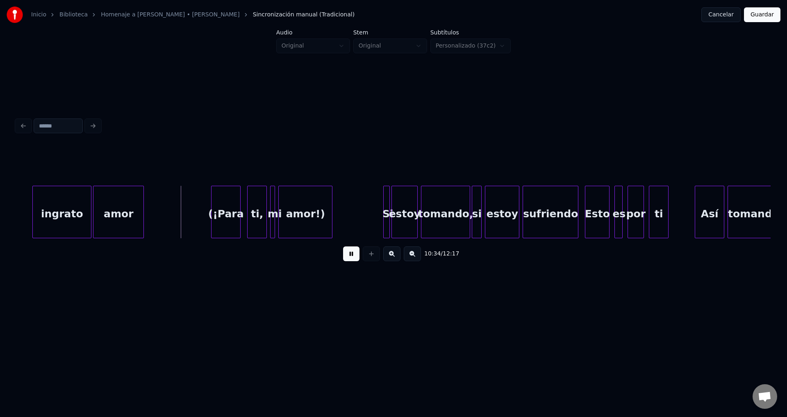
scroll to position [0, 51904]
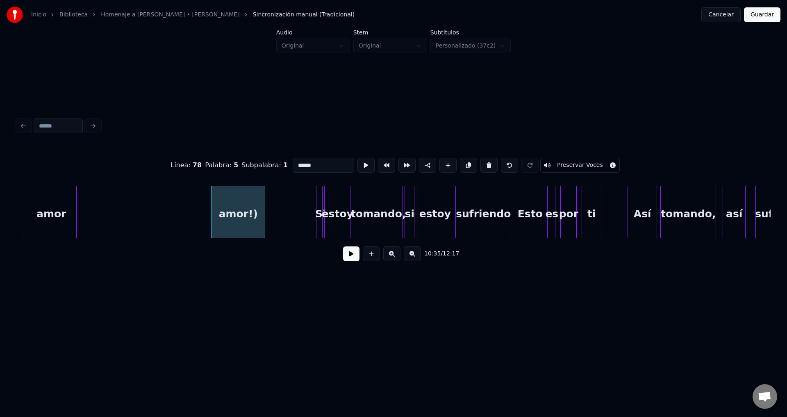
type input "**"
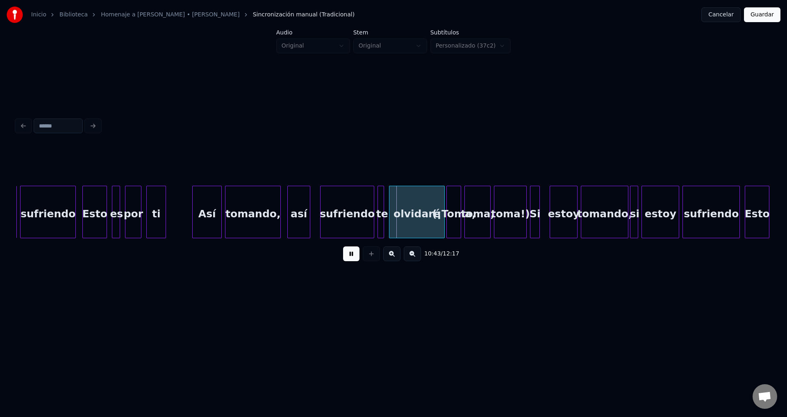
scroll to position [0, 52440]
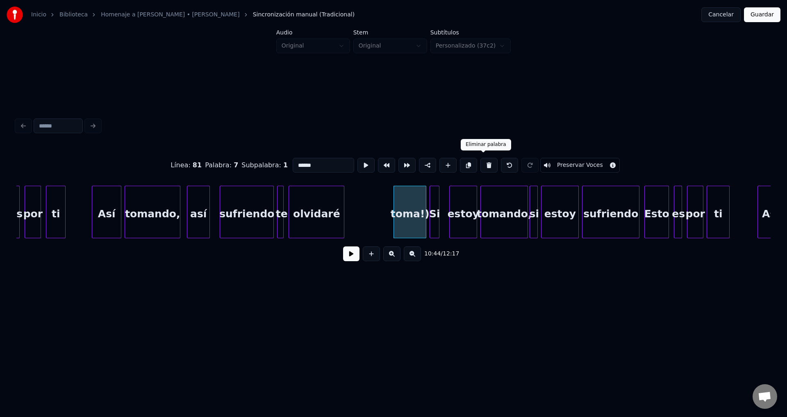
type input "**"
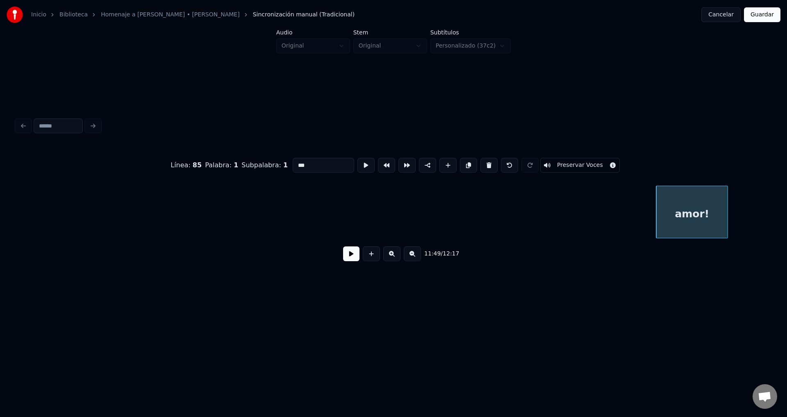
scroll to position [0, 58371]
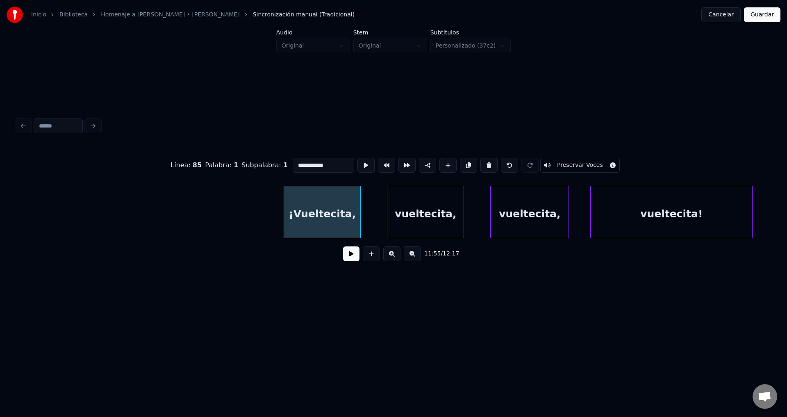
type input "**********"
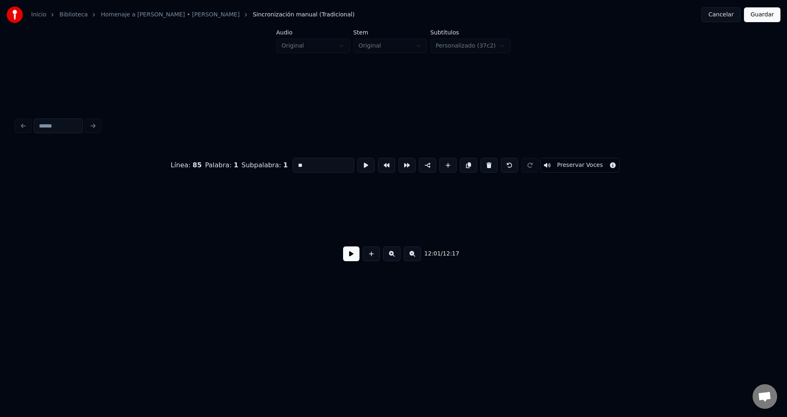
scroll to position [0, 59145]
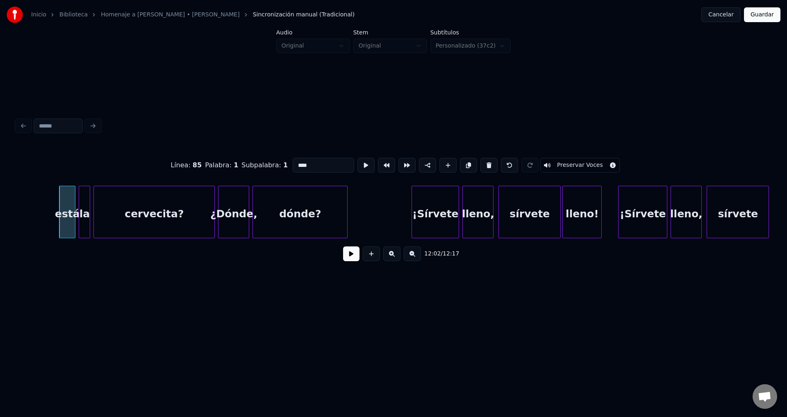
type input "**"
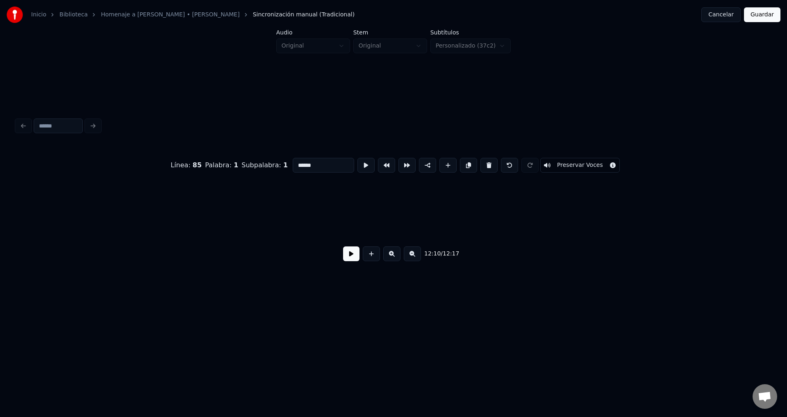
scroll to position [0, 59707]
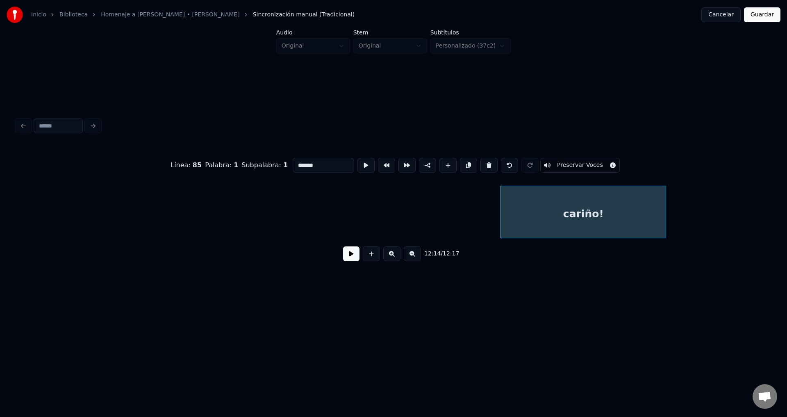
type input "********"
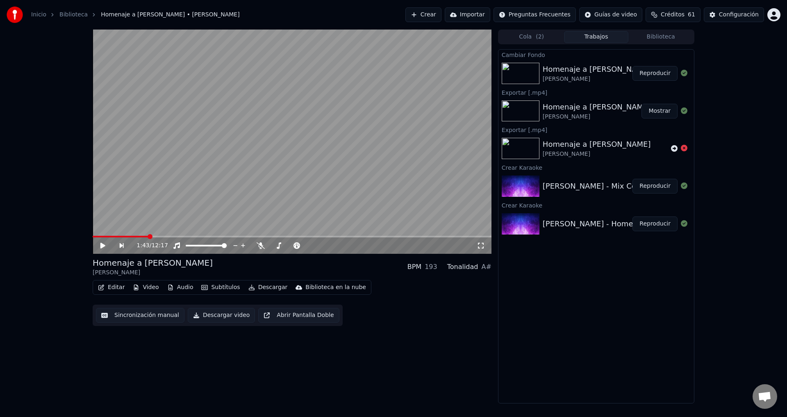
click at [650, 110] on button "Mostrar" at bounding box center [659, 111] width 36 height 15
click at [658, 72] on button "Reproducir" at bounding box center [654, 73] width 45 height 15
click at [118, 236] on span at bounding box center [292, 237] width 399 height 2
click at [108, 238] on div "0:47 / 12:17" at bounding box center [292, 245] width 399 height 16
click at [109, 236] on span at bounding box center [106, 237] width 26 height 2
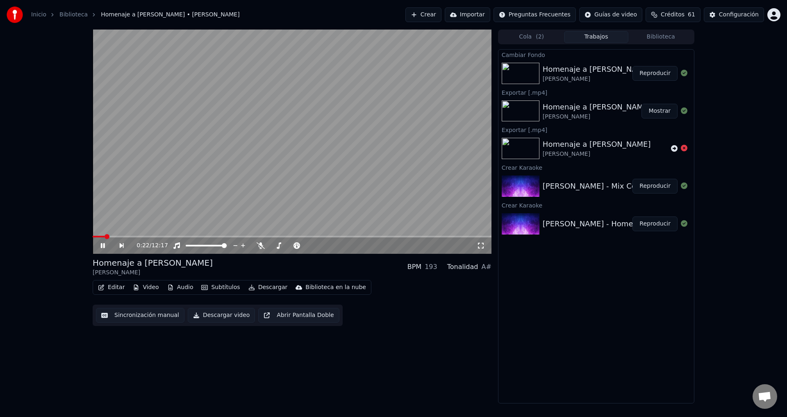
click at [104, 236] on span at bounding box center [99, 237] width 12 height 2
click at [119, 236] on span at bounding box center [292, 237] width 399 height 2
click at [125, 235] on video at bounding box center [292, 142] width 399 height 224
click at [105, 244] on icon at bounding box center [108, 245] width 19 height 7
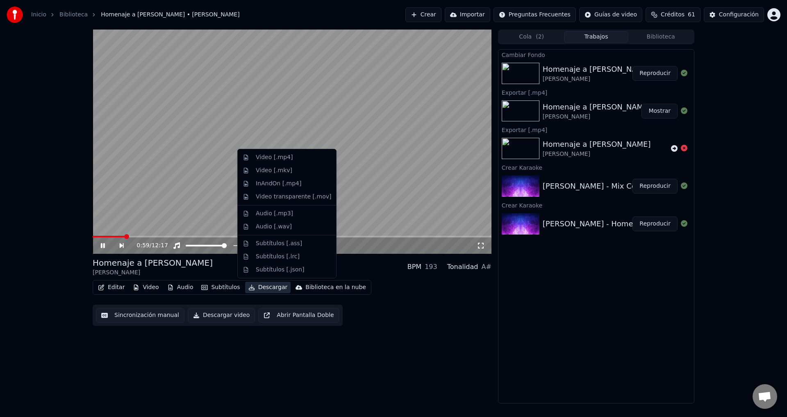
click at [263, 286] on button "Descargar" at bounding box center [268, 286] width 46 height 11
click at [277, 161] on div "Video [.mp4]" at bounding box center [286, 157] width 95 height 13
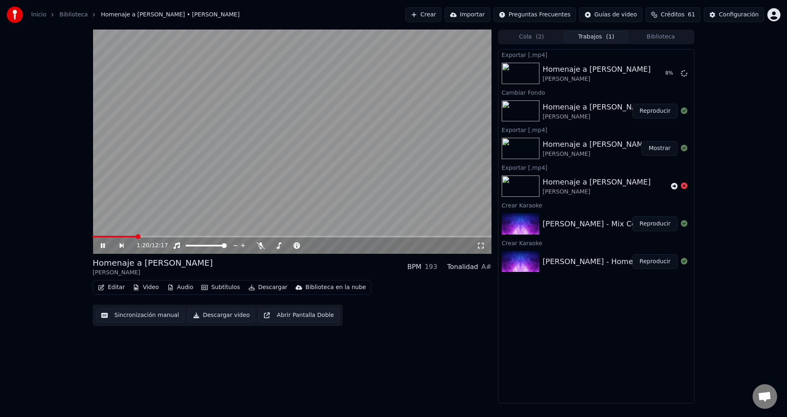
click at [104, 245] on icon at bounding box center [103, 245] width 4 height 5
click at [657, 75] on button "Mostrar" at bounding box center [659, 73] width 36 height 15
click at [647, 261] on button "Reproducir" at bounding box center [654, 261] width 45 height 15
click at [652, 225] on button "Reproducir" at bounding box center [654, 223] width 45 height 15
click at [106, 236] on span at bounding box center [292, 237] width 399 height 2
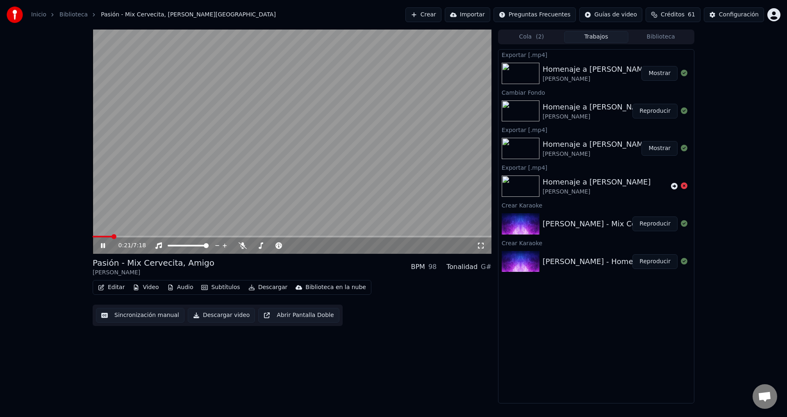
click at [110, 288] on button "Editar" at bounding box center [111, 286] width 33 height 11
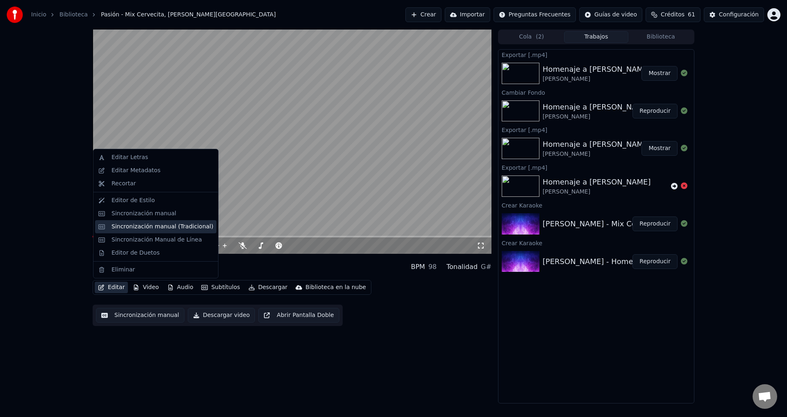
click at [148, 229] on div "Sincronización manual (Tradicional)" at bounding box center [162, 226] width 102 height 8
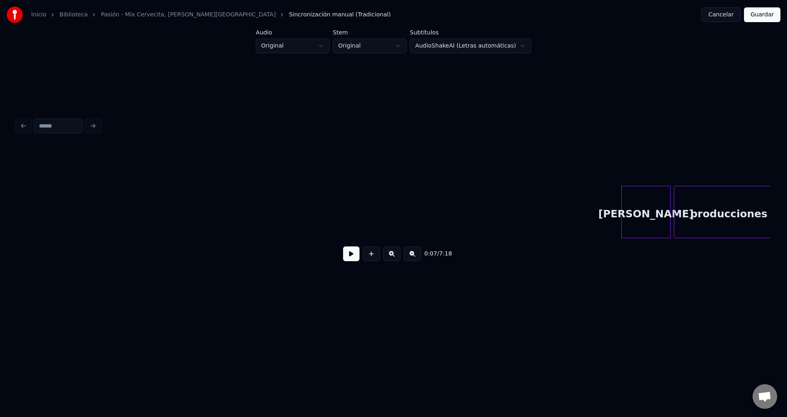
click at [352, 261] on button at bounding box center [351, 253] width 16 height 15
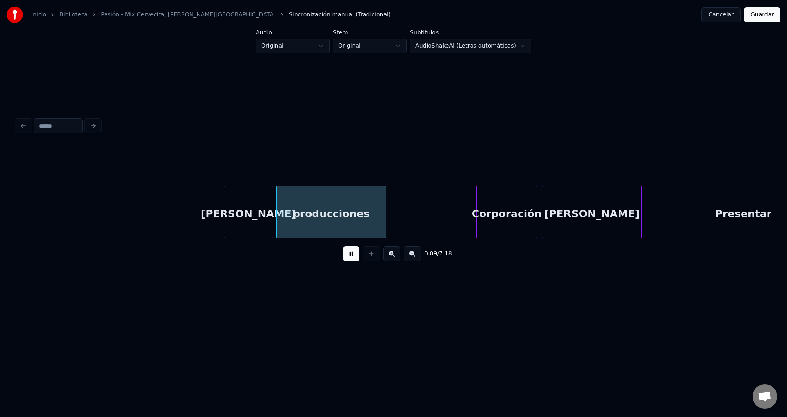
scroll to position [0, 537]
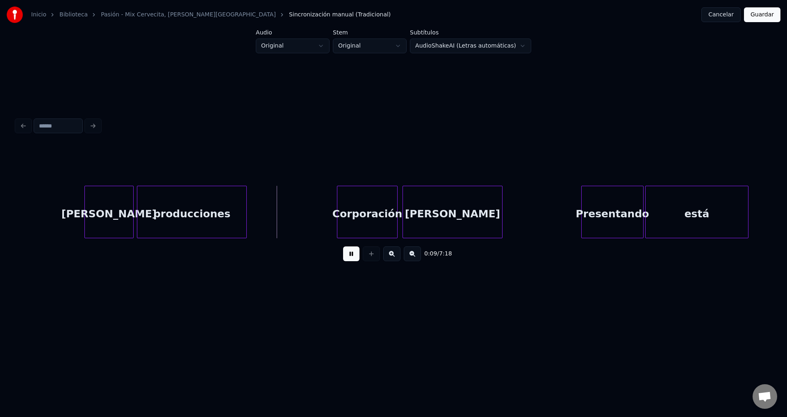
click at [88, 207] on div "[PERSON_NAME]" at bounding box center [109, 214] width 48 height 56
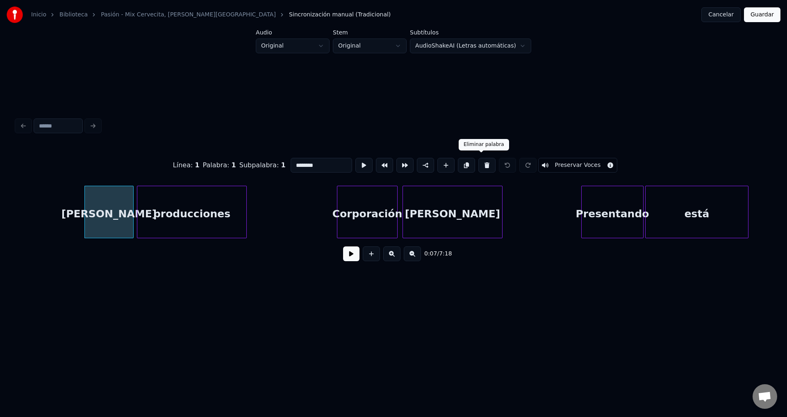
click at [481, 165] on button at bounding box center [486, 165] width 17 height 15
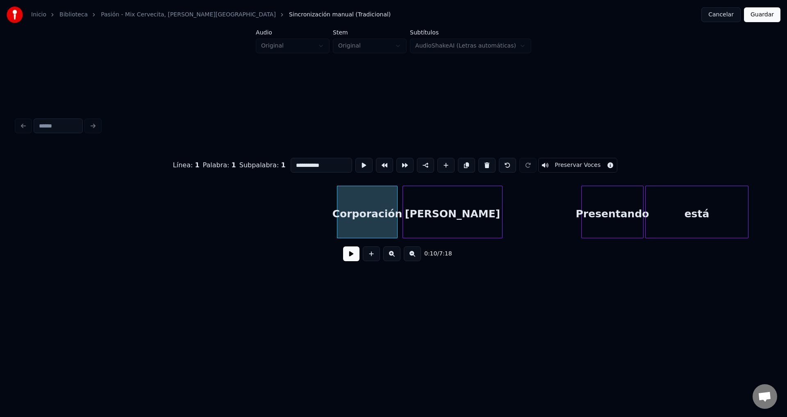
click at [481, 165] on button at bounding box center [486, 165] width 17 height 15
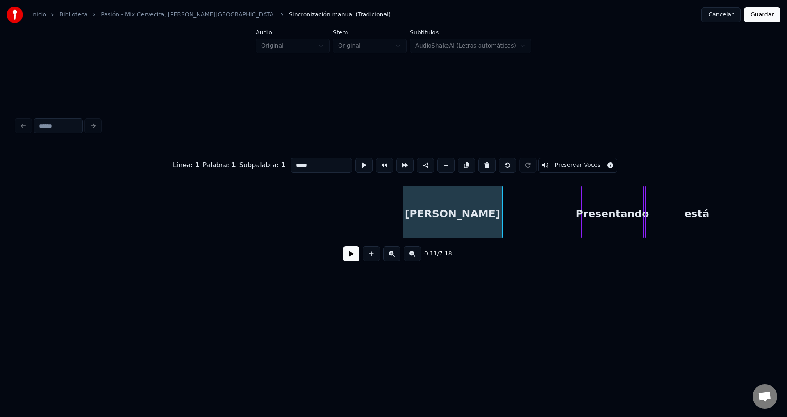
click at [481, 165] on button at bounding box center [486, 165] width 17 height 15
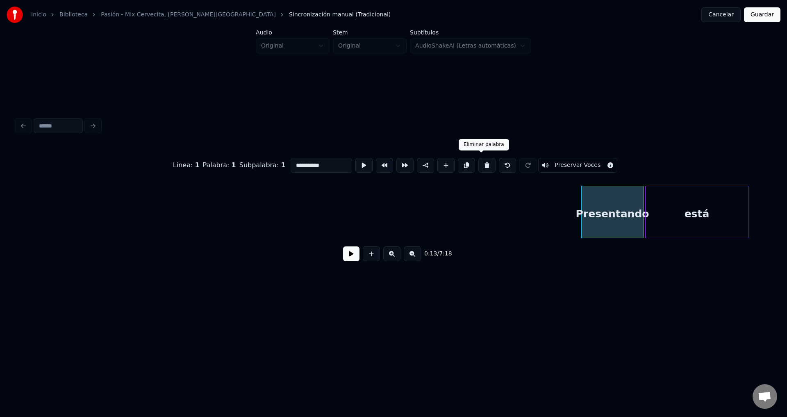
click at [478, 163] on button at bounding box center [486, 165] width 17 height 15
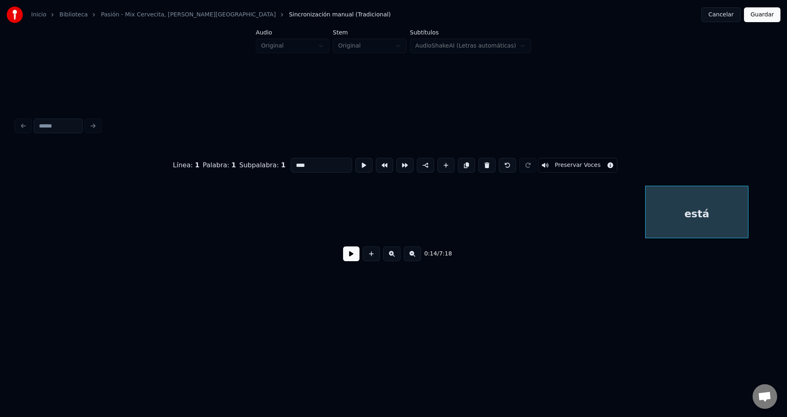
click at [478, 163] on button at bounding box center [486, 165] width 17 height 15
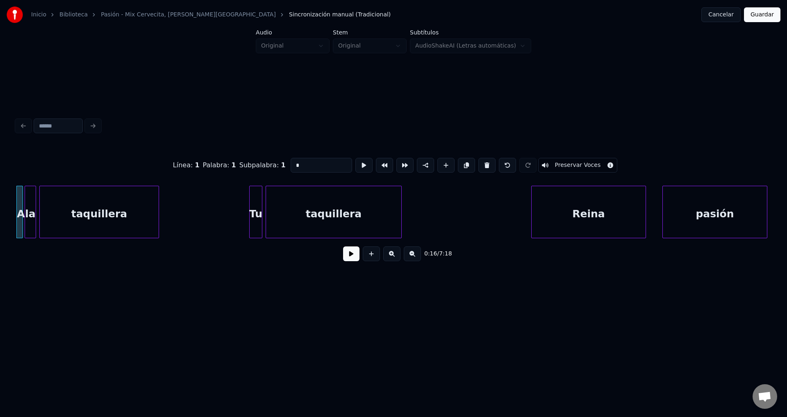
click at [478, 163] on button at bounding box center [486, 165] width 17 height 15
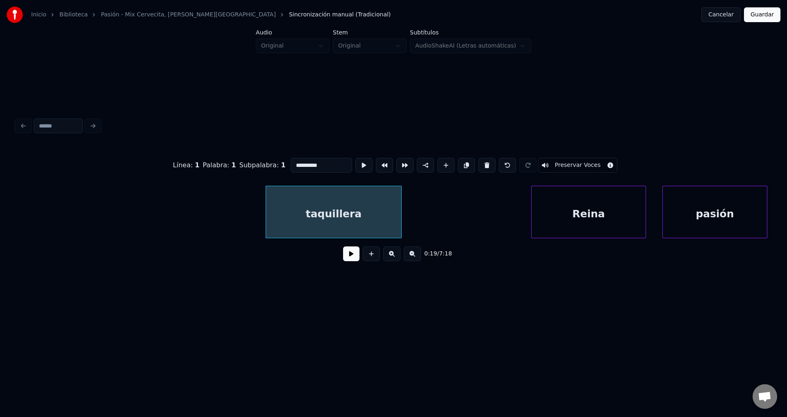
click at [478, 163] on button at bounding box center [486, 165] width 17 height 15
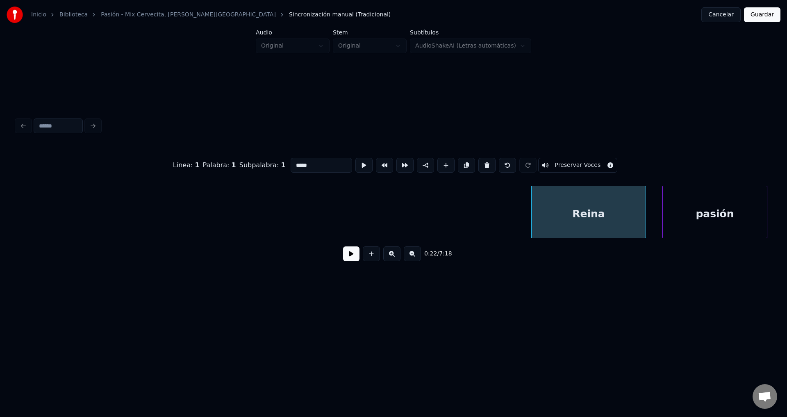
click at [478, 163] on button at bounding box center [486, 165] width 17 height 15
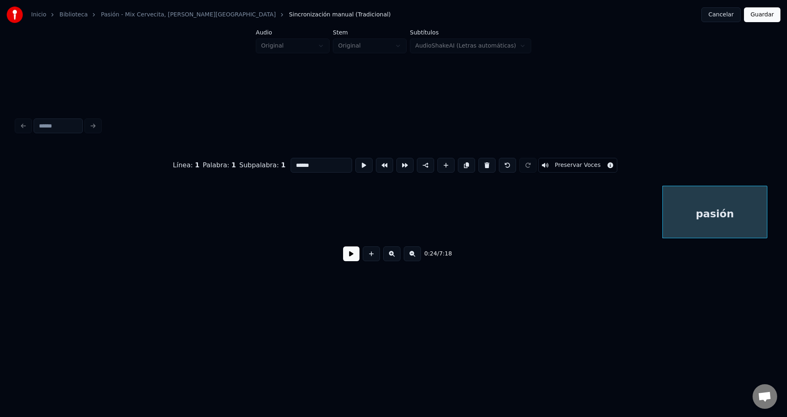
click at [478, 163] on button at bounding box center [486, 165] width 17 height 15
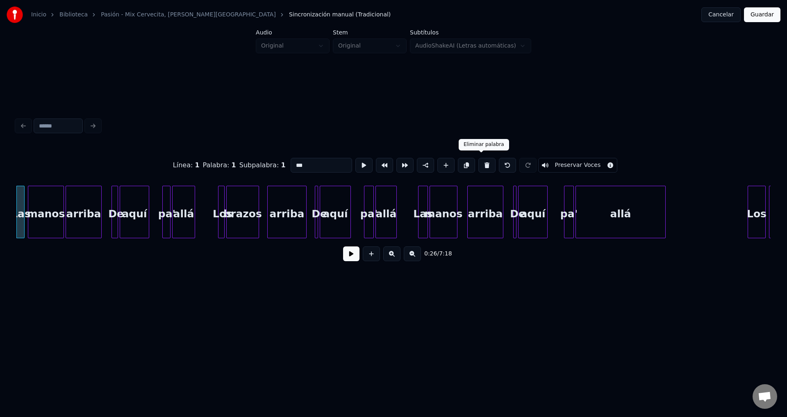
click at [479, 160] on button at bounding box center [486, 165] width 17 height 15
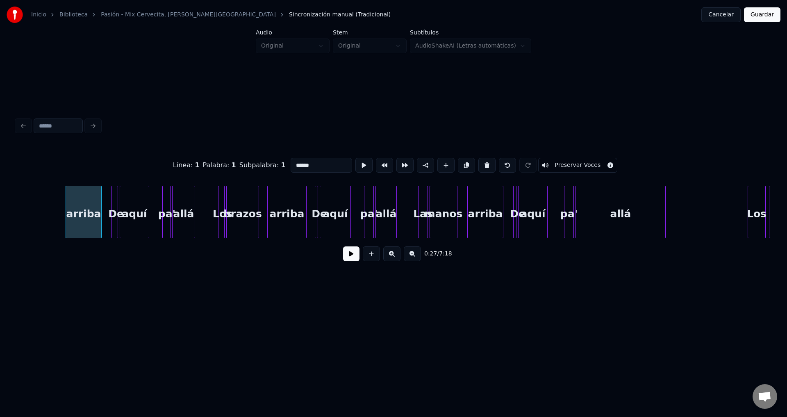
click at [479, 160] on button at bounding box center [486, 165] width 17 height 15
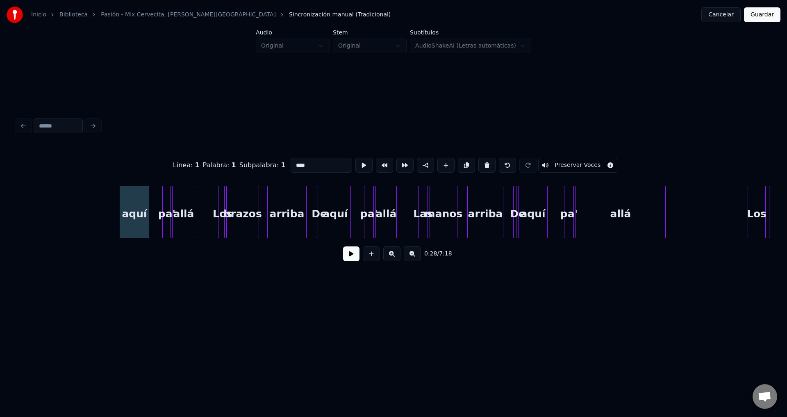
click at [479, 160] on button at bounding box center [486, 165] width 17 height 15
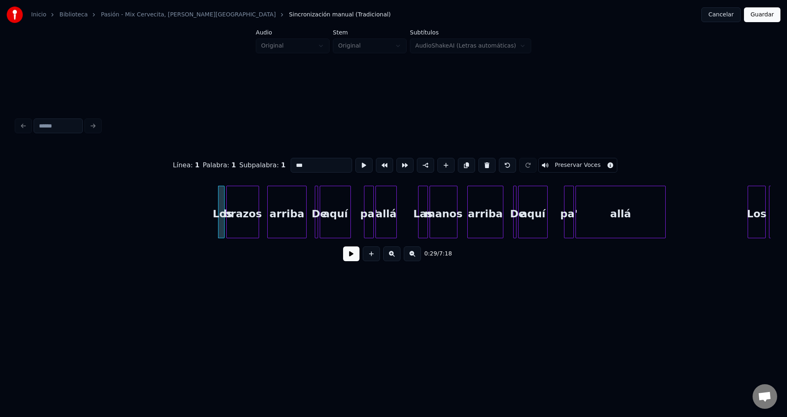
click at [479, 160] on button at bounding box center [486, 165] width 17 height 15
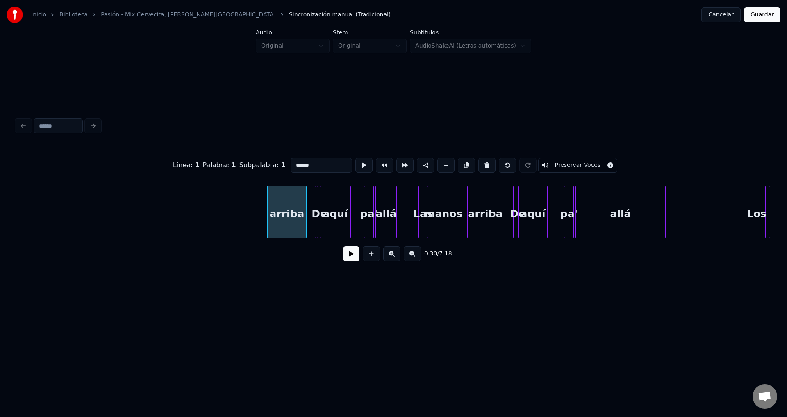
click at [479, 160] on button at bounding box center [486, 165] width 17 height 15
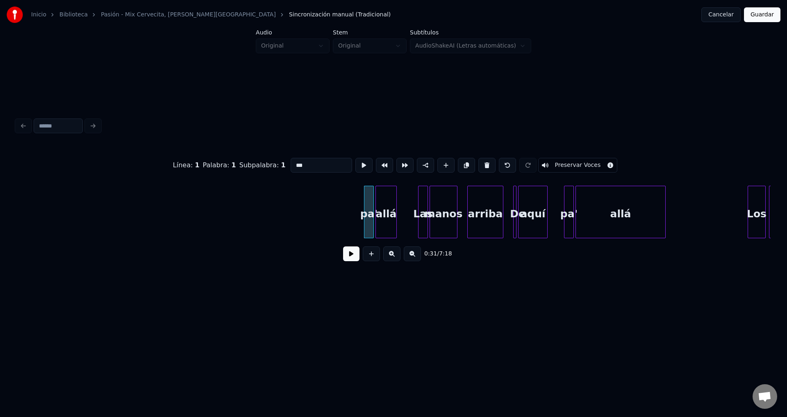
click at [479, 160] on button at bounding box center [486, 165] width 17 height 15
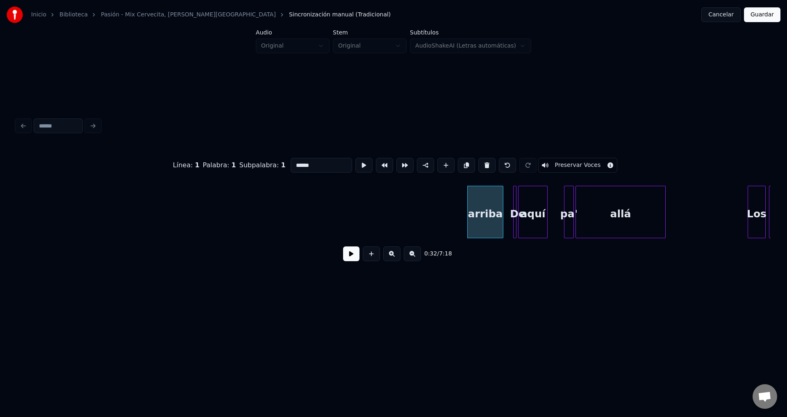
click at [479, 160] on button at bounding box center [486, 165] width 17 height 15
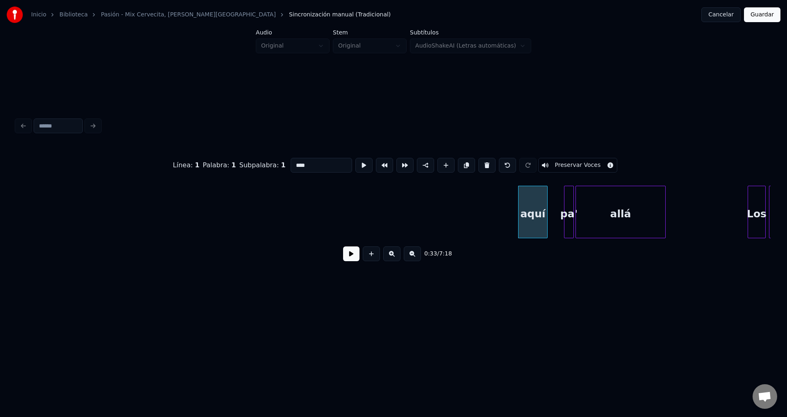
click at [479, 160] on button at bounding box center [486, 165] width 17 height 15
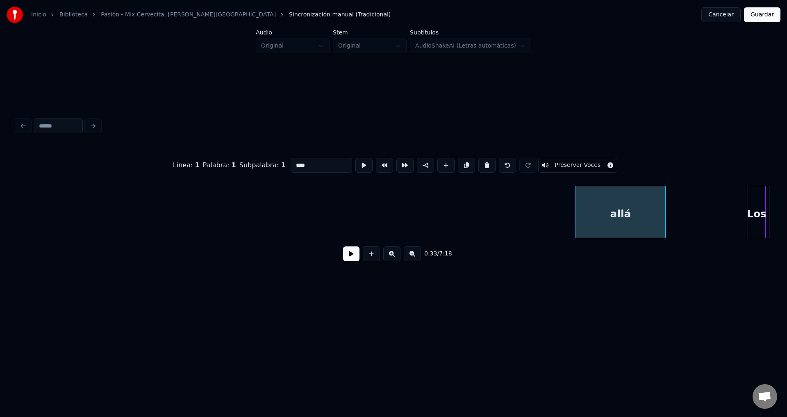
click at [479, 160] on button at bounding box center [486, 165] width 17 height 15
type input "***"
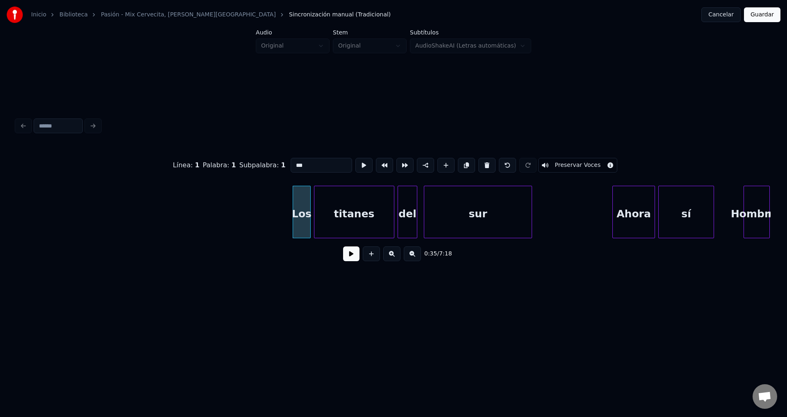
scroll to position [0, 2843]
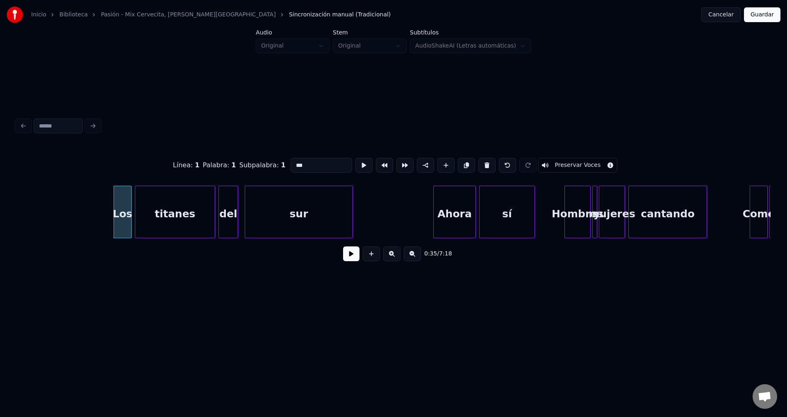
click at [345, 253] on button at bounding box center [351, 253] width 16 height 15
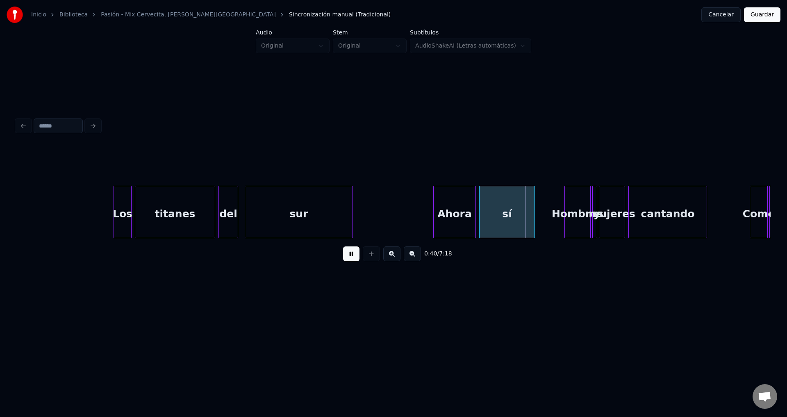
click at [126, 199] on div "Los" at bounding box center [122, 214] width 17 height 56
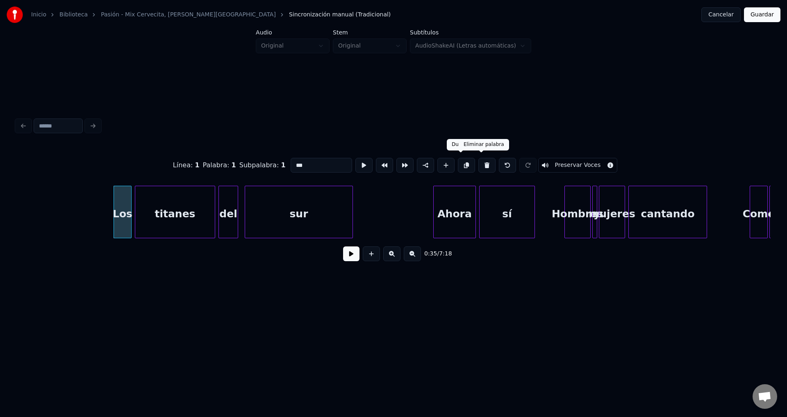
click at [478, 163] on button at bounding box center [486, 165] width 17 height 15
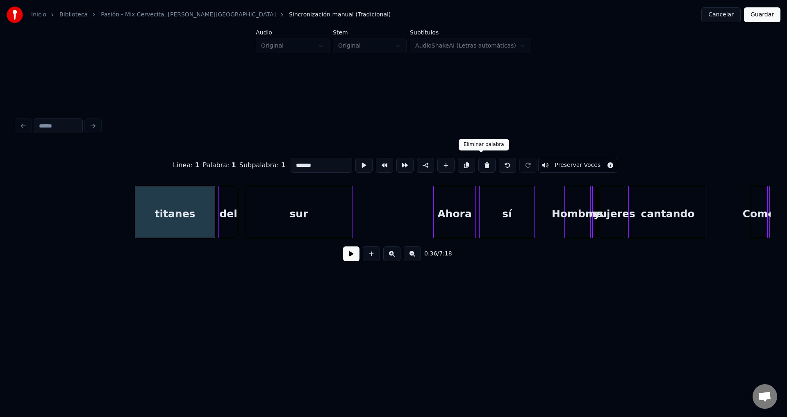
click at [478, 163] on button at bounding box center [486, 165] width 17 height 15
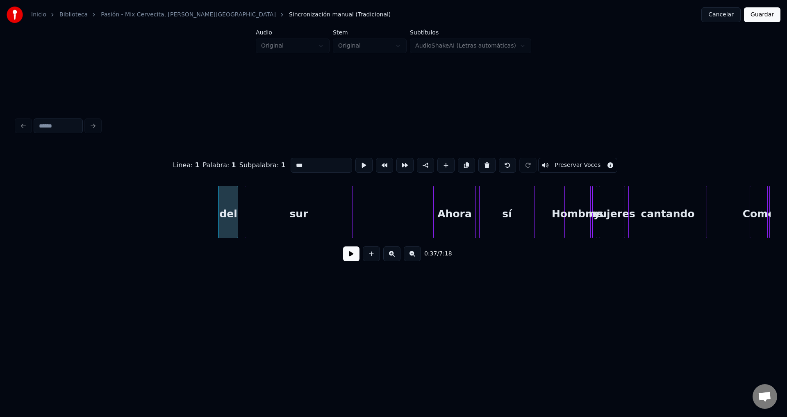
click at [478, 163] on button at bounding box center [486, 165] width 17 height 15
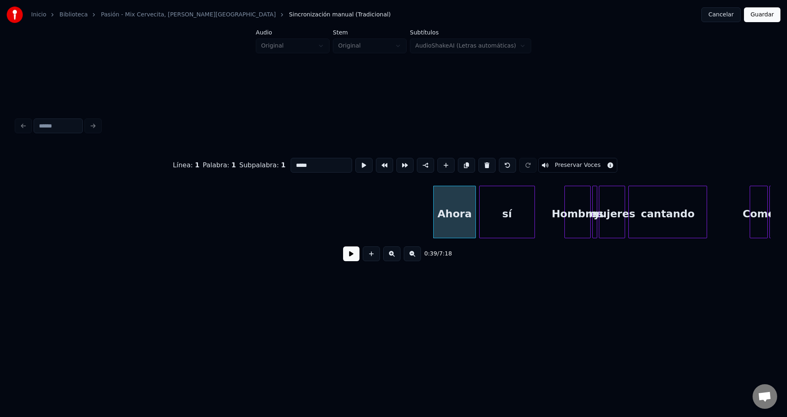
click at [478, 163] on button at bounding box center [486, 165] width 17 height 15
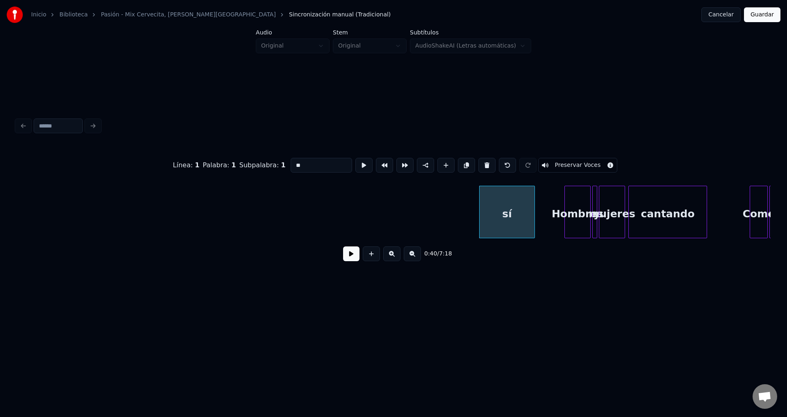
click at [478, 163] on button at bounding box center [486, 165] width 17 height 15
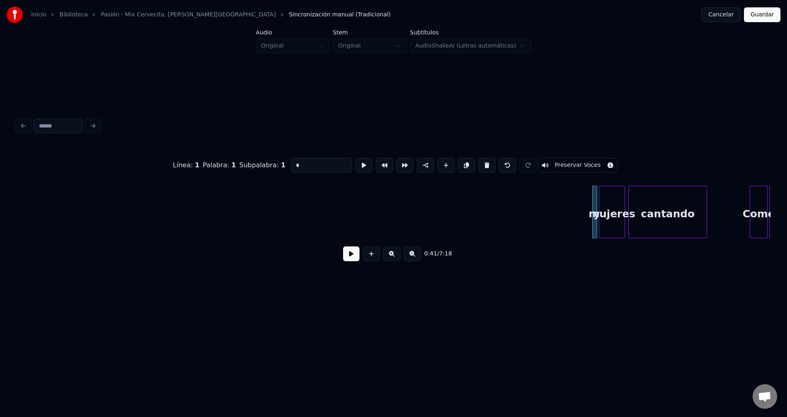
click at [478, 163] on button at bounding box center [486, 165] width 17 height 15
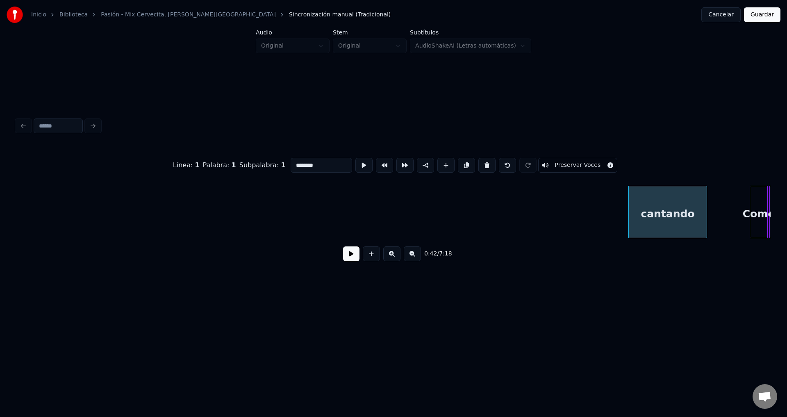
click at [478, 163] on button at bounding box center [486, 165] width 17 height 15
type input "****"
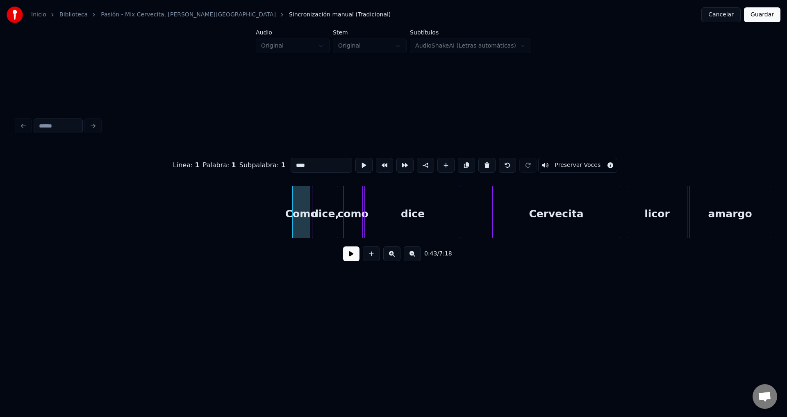
scroll to position [0, 3420]
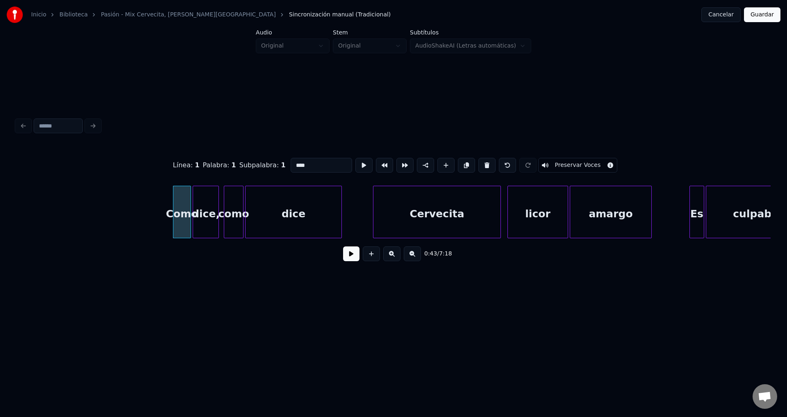
click at [345, 261] on button at bounding box center [351, 253] width 16 height 15
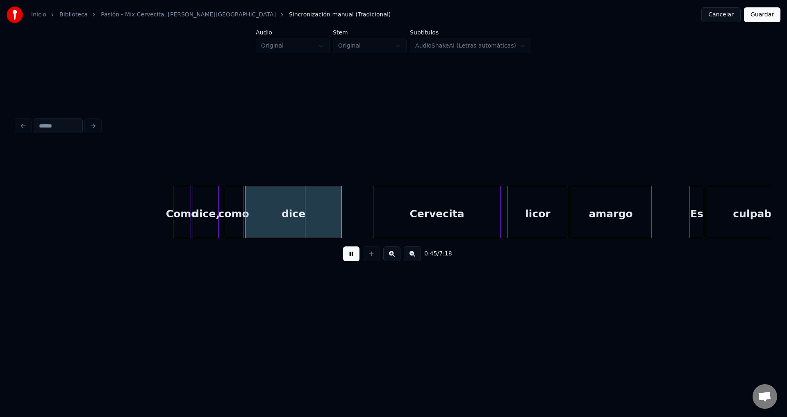
click at [182, 211] on div "Como" at bounding box center [181, 214] width 17 height 56
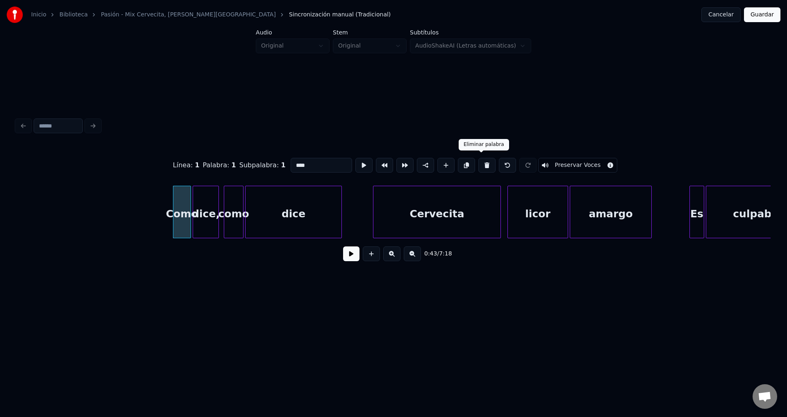
click at [478, 165] on button at bounding box center [486, 165] width 17 height 15
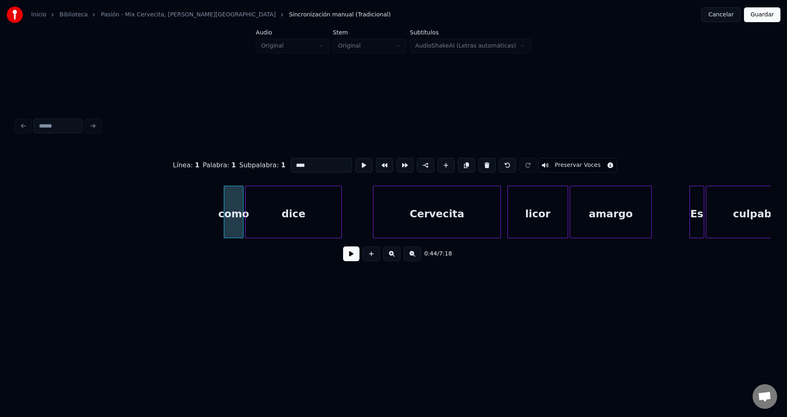
click at [478, 165] on button at bounding box center [486, 165] width 17 height 15
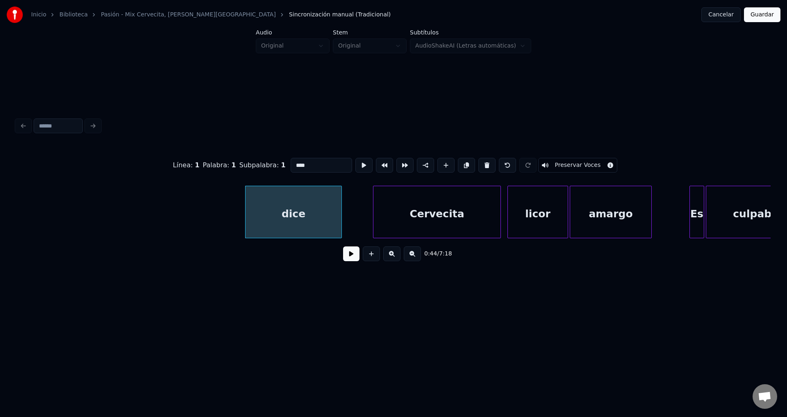
click at [478, 165] on button at bounding box center [486, 165] width 17 height 15
type input "*********"
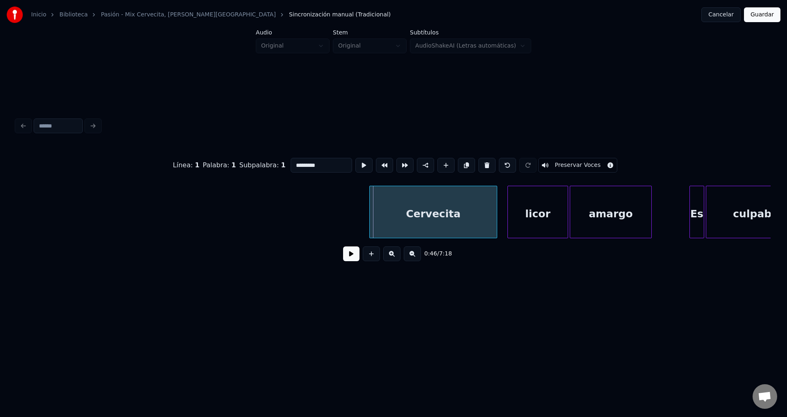
click at [416, 220] on div "Cervecita" at bounding box center [433, 214] width 127 height 56
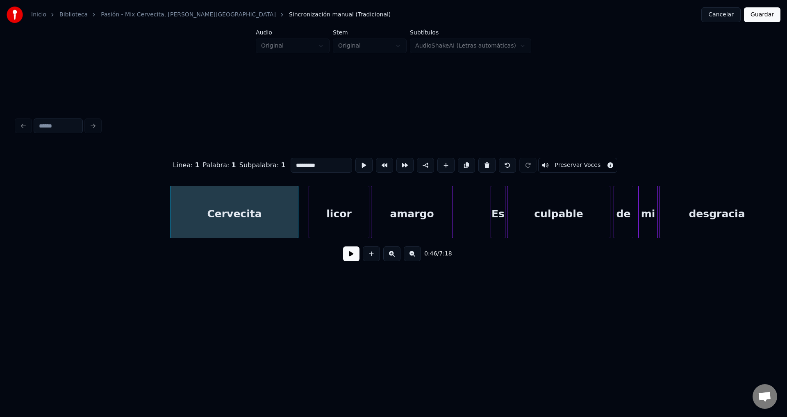
scroll to position [0, 3777]
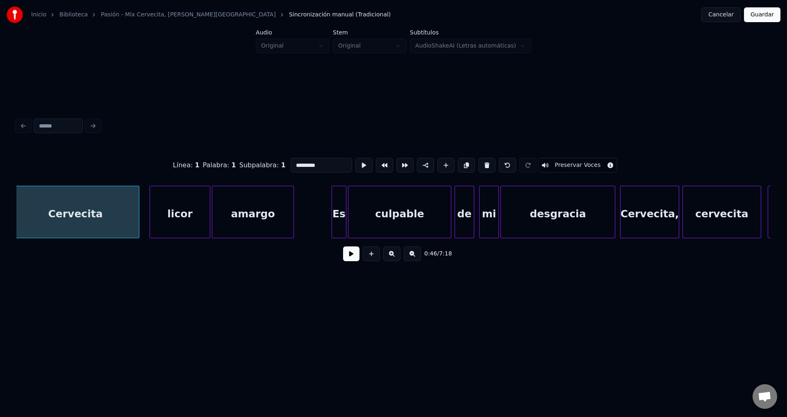
click at [347, 260] on button at bounding box center [351, 253] width 16 height 15
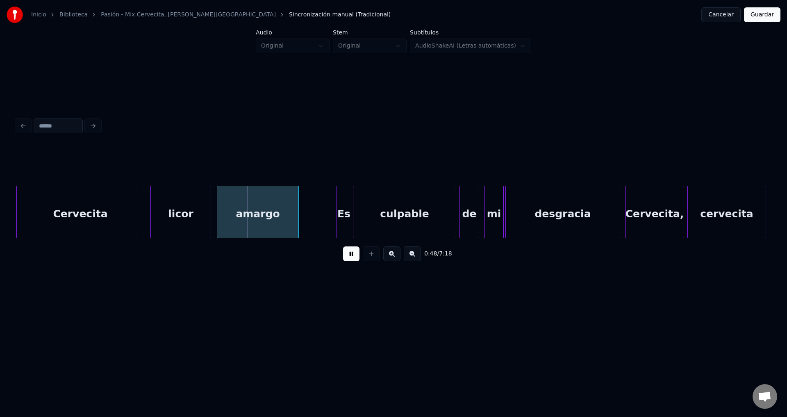
click at [182, 218] on div "licor" at bounding box center [181, 214] width 60 height 56
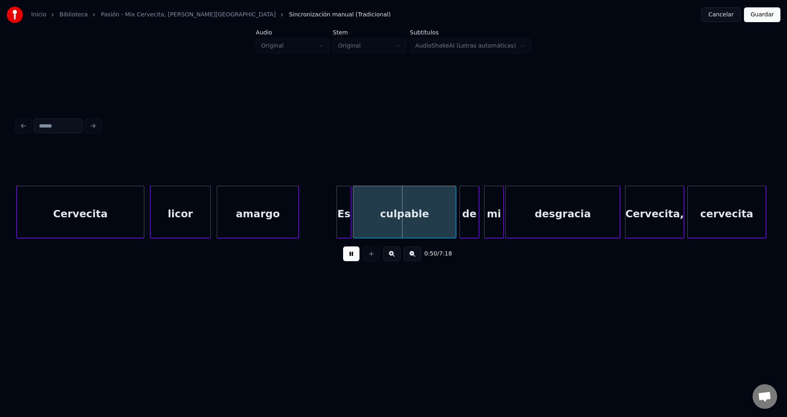
click at [343, 217] on div "Es" at bounding box center [344, 214] width 14 height 56
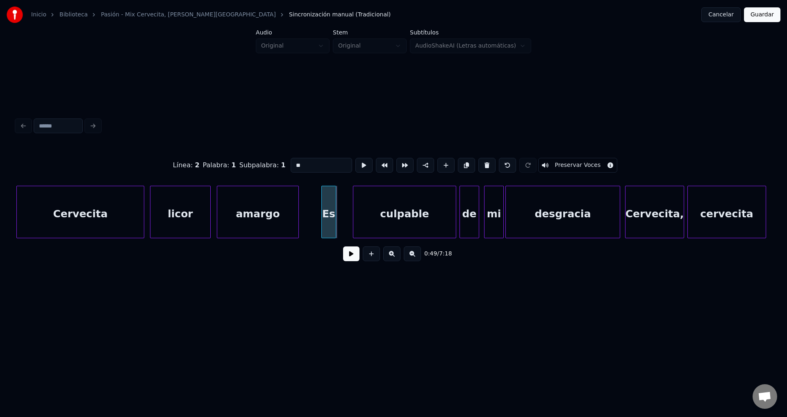
click at [327, 217] on div "Es" at bounding box center [329, 214] width 14 height 56
click at [327, 217] on div "Es" at bounding box center [327, 214] width 14 height 56
drag, startPoint x: 253, startPoint y: 165, endPoint x: 249, endPoint y: 164, distance: 4.5
click at [249, 164] on div "Línea : 2 Palabra : 1 Subpalabra : 1 ** Preservar Voces" at bounding box center [393, 165] width 754 height 41
click at [345, 210] on div at bounding box center [346, 212] width 2 height 52
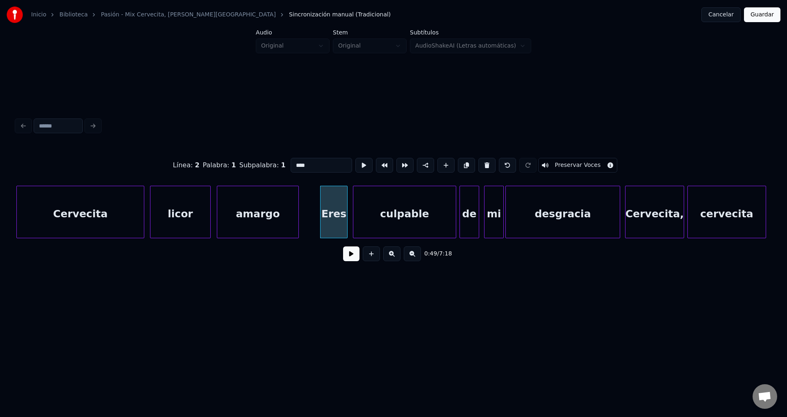
click at [277, 213] on div "amargo" at bounding box center [257, 214] width 81 height 56
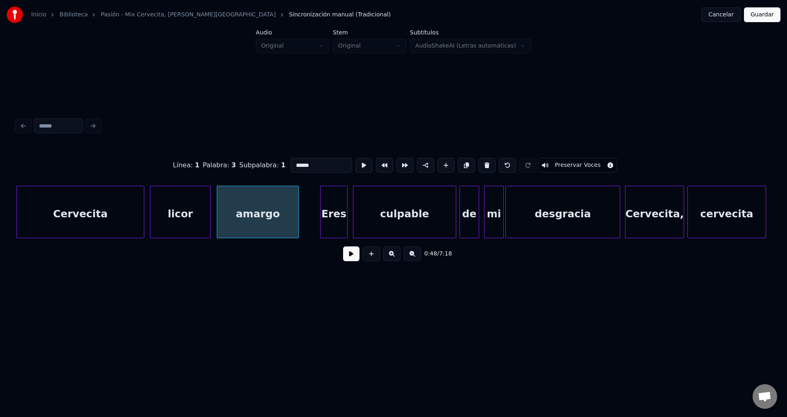
type input "******"
click at [347, 259] on button at bounding box center [351, 253] width 16 height 15
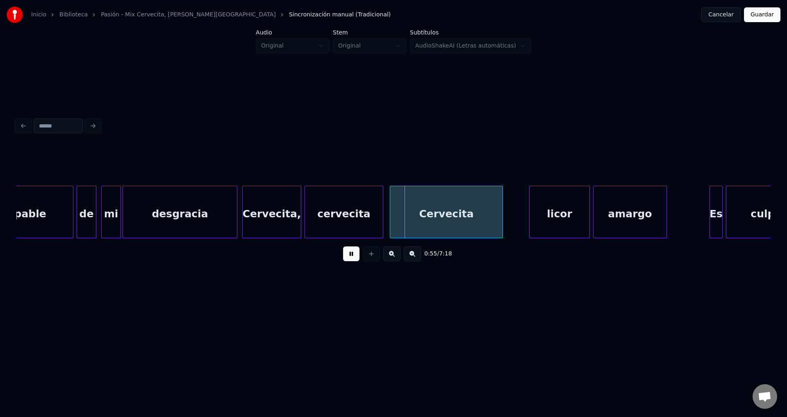
scroll to position [0, 4195]
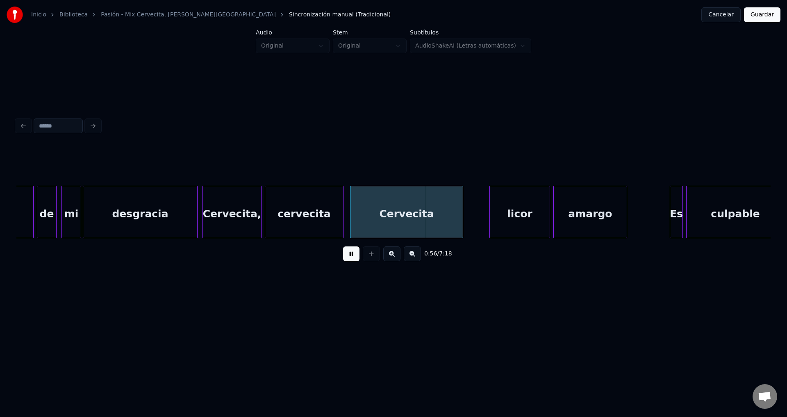
click at [218, 209] on div "Cervecita," at bounding box center [232, 214] width 58 height 56
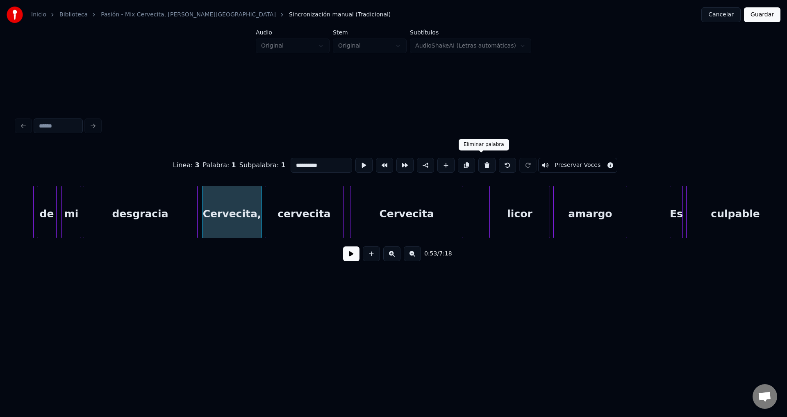
click at [481, 161] on button at bounding box center [486, 165] width 17 height 15
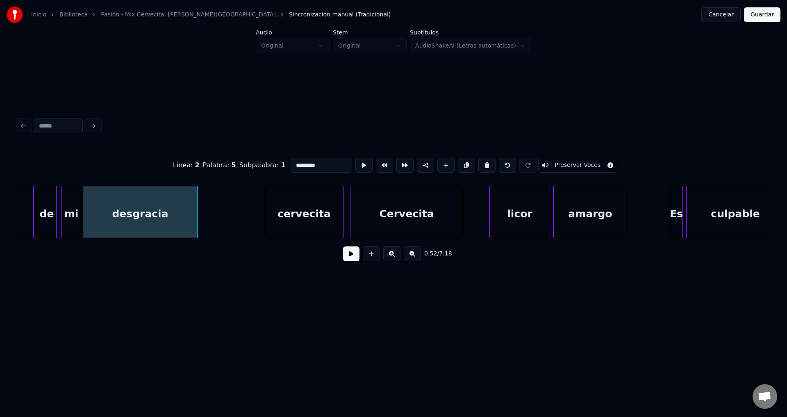
click at [324, 210] on div "cervecita" at bounding box center [304, 214] width 78 height 56
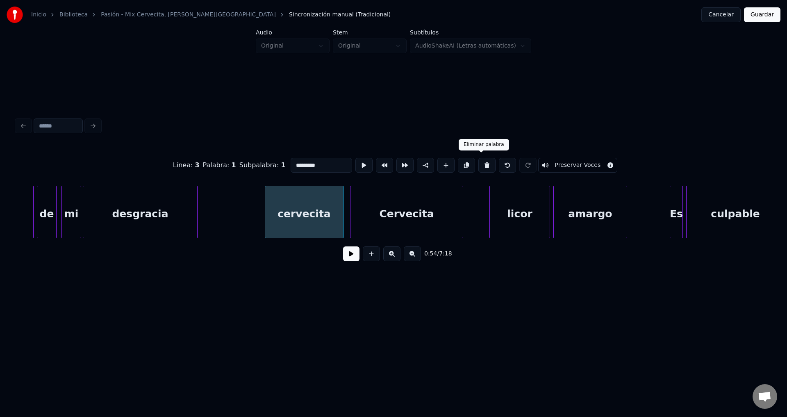
click at [487, 163] on button at bounding box center [486, 165] width 17 height 15
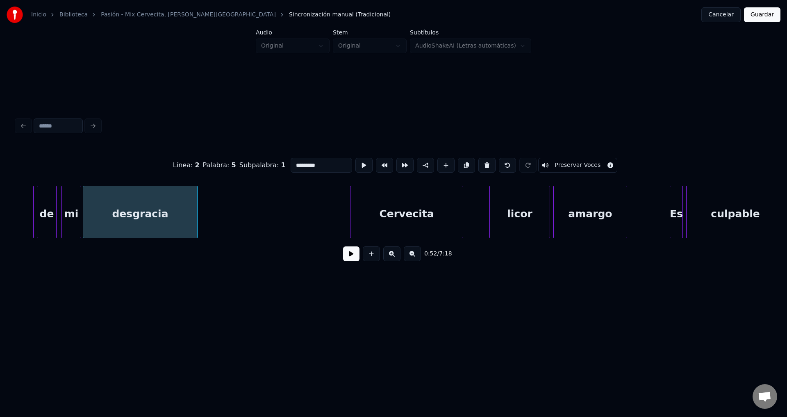
click at [398, 213] on div "Cervecita" at bounding box center [406, 214] width 112 height 56
type input "*********"
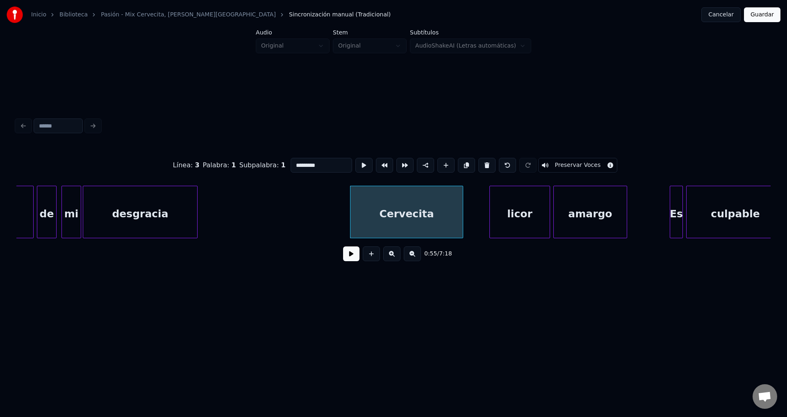
click at [348, 259] on button at bounding box center [351, 253] width 16 height 15
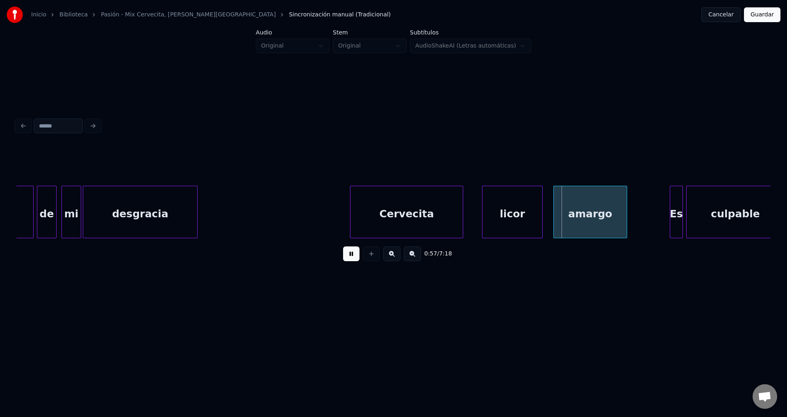
click at [500, 216] on div "licor" at bounding box center [512, 214] width 60 height 56
click at [472, 209] on div at bounding box center [471, 212] width 2 height 52
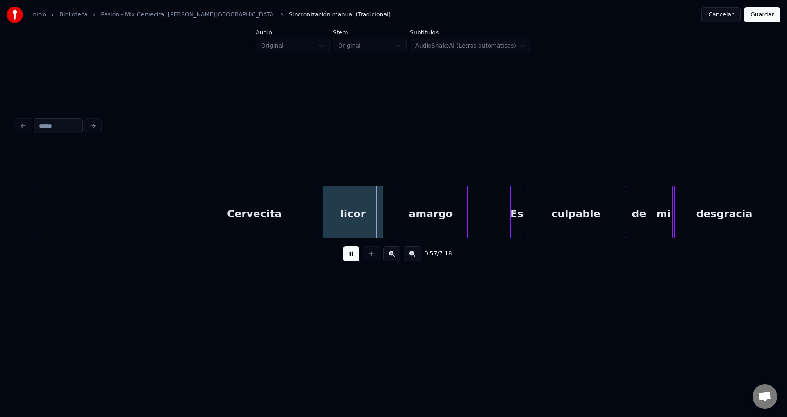
scroll to position [0, 4374]
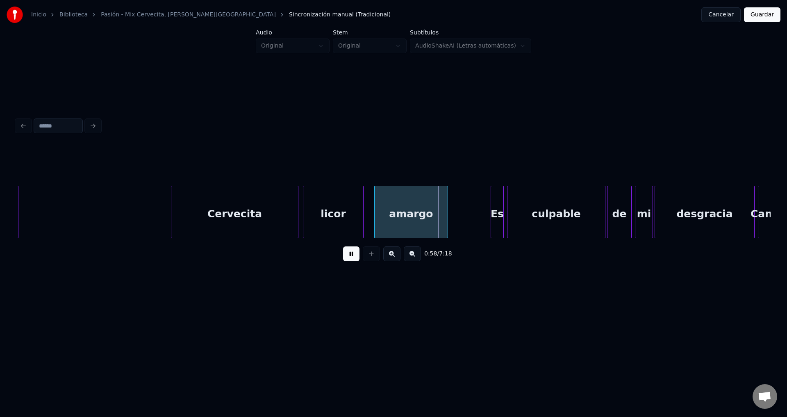
click at [327, 214] on div "licor" at bounding box center [333, 214] width 60 height 56
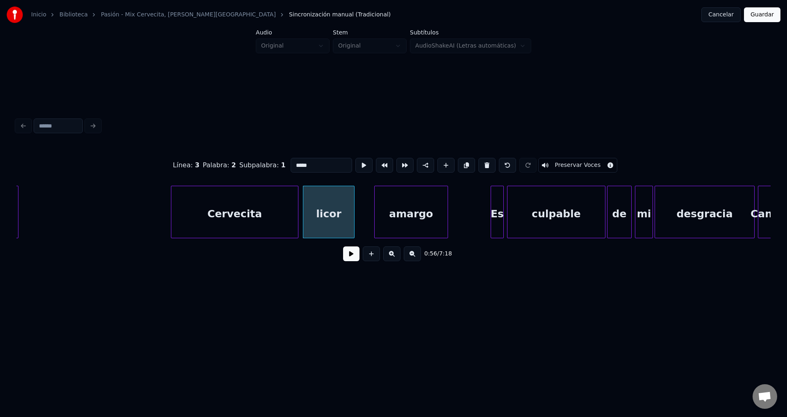
click at [352, 211] on div at bounding box center [353, 212] width 2 height 52
click at [391, 214] on div "amargo" at bounding box center [395, 214] width 73 height 56
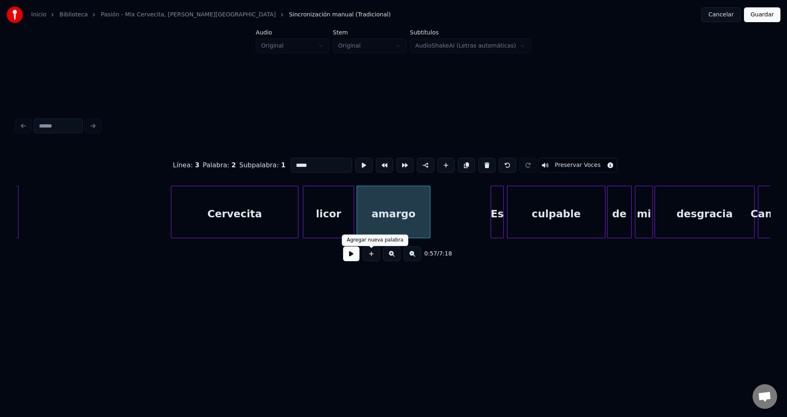
click at [354, 255] on button at bounding box center [351, 253] width 16 height 15
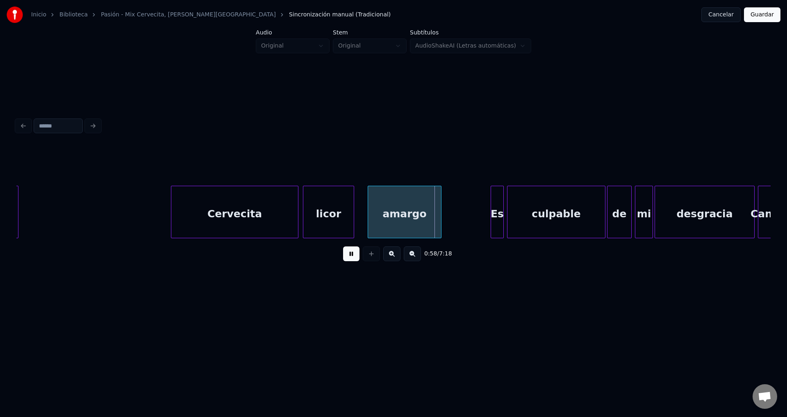
click at [406, 215] on div "amargo" at bounding box center [404, 214] width 73 height 56
click at [411, 215] on div "amargo" at bounding box center [408, 214] width 73 height 56
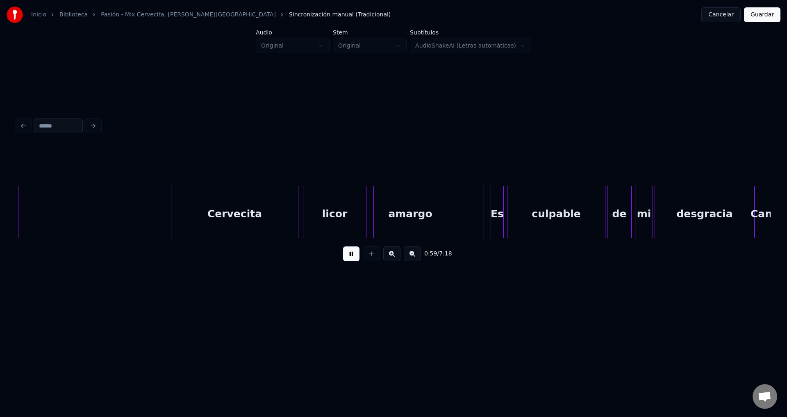
click at [365, 209] on div at bounding box center [364, 212] width 2 height 52
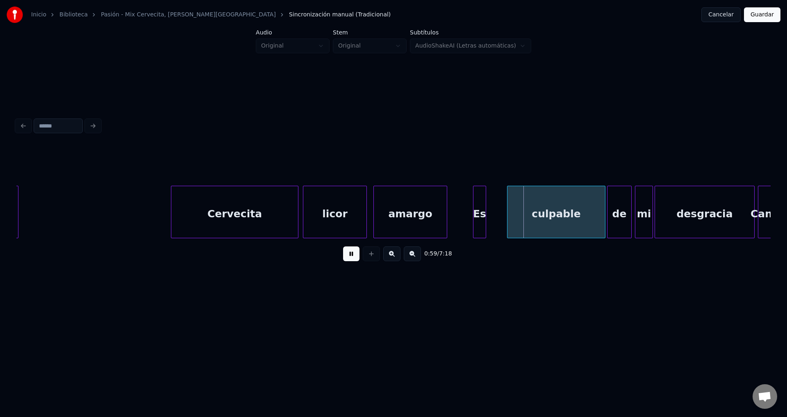
click at [477, 219] on div "Es" at bounding box center [479, 214] width 12 height 56
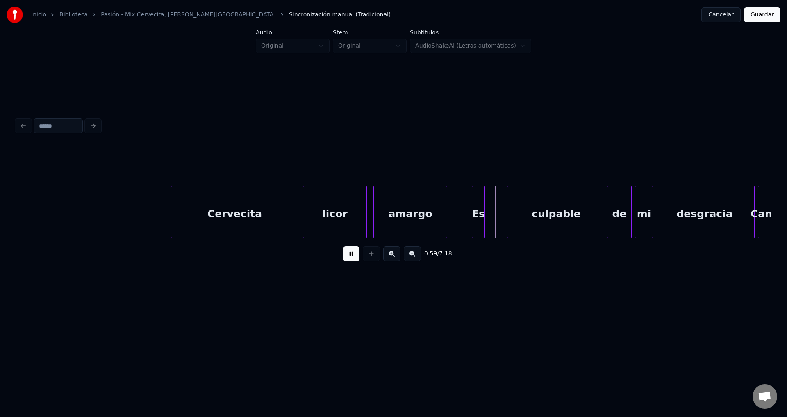
click at [477, 218] on div "Es" at bounding box center [478, 214] width 12 height 56
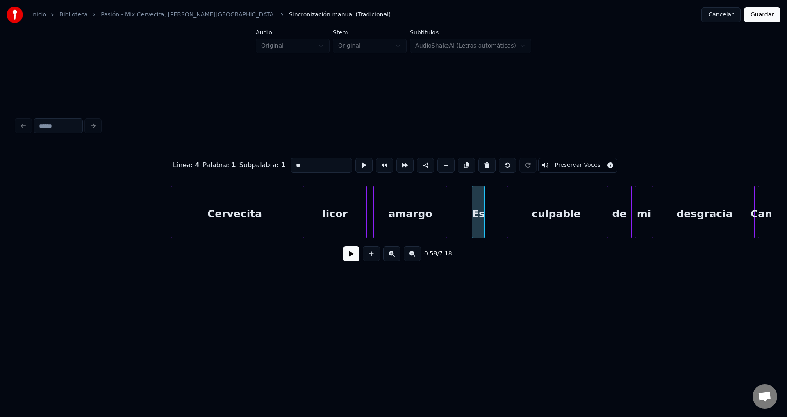
drag, startPoint x: 313, startPoint y: 163, endPoint x: 258, endPoint y: 164, distance: 54.9
click at [258, 164] on div "Línea : 4 Palabra : 1 Subpalabra : 1 ** Preservar Voces" at bounding box center [393, 165] width 754 height 41
click at [498, 200] on div at bounding box center [498, 212] width 2 height 52
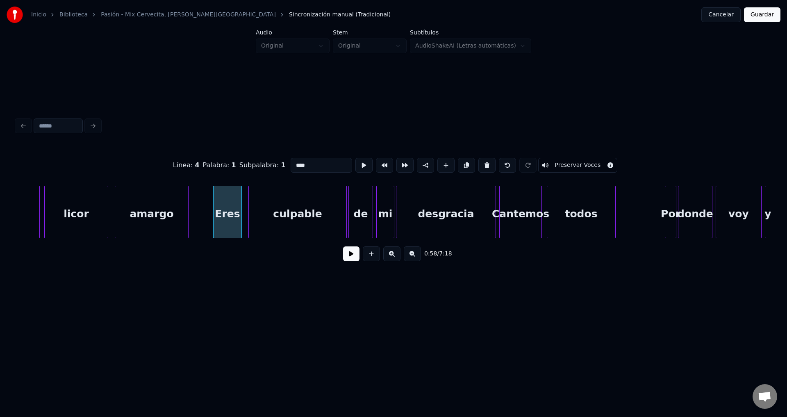
scroll to position [0, 4652]
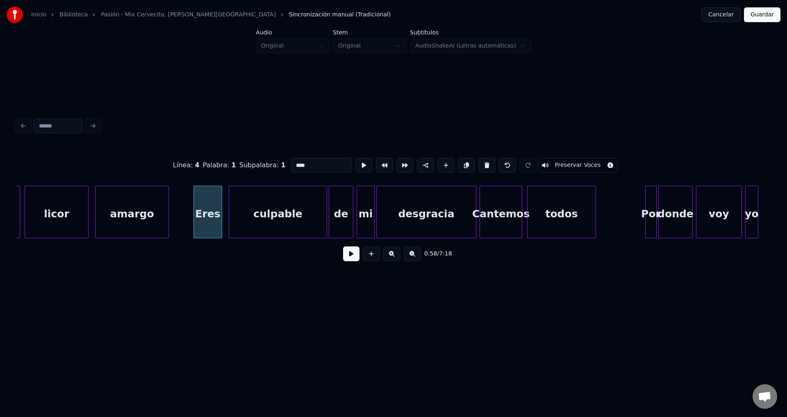
type input "****"
click at [350, 258] on button at bounding box center [351, 253] width 16 height 15
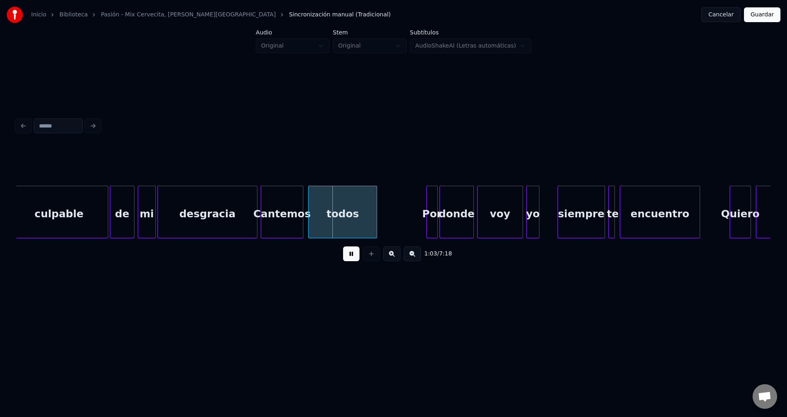
scroll to position [0, 4891]
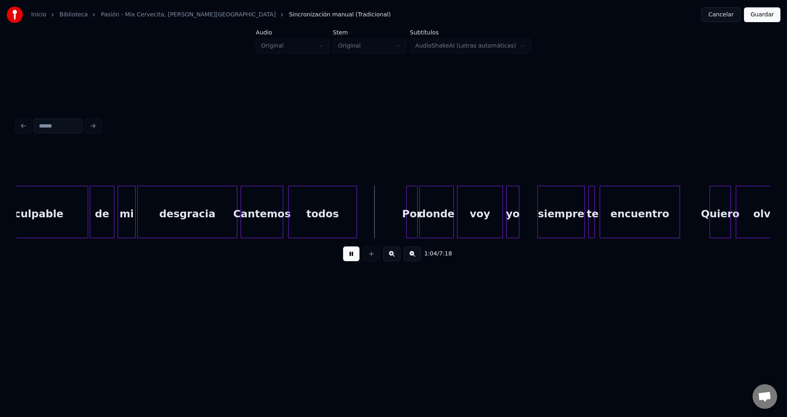
click at [279, 213] on div "Cantemos" at bounding box center [262, 214] width 42 height 56
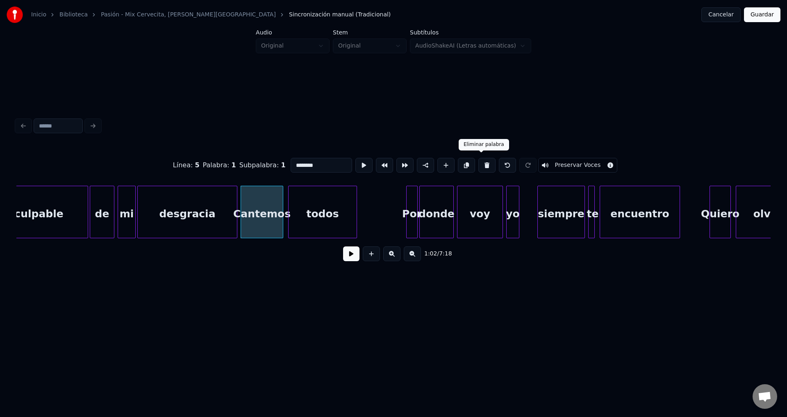
click at [480, 162] on button at bounding box center [486, 165] width 17 height 15
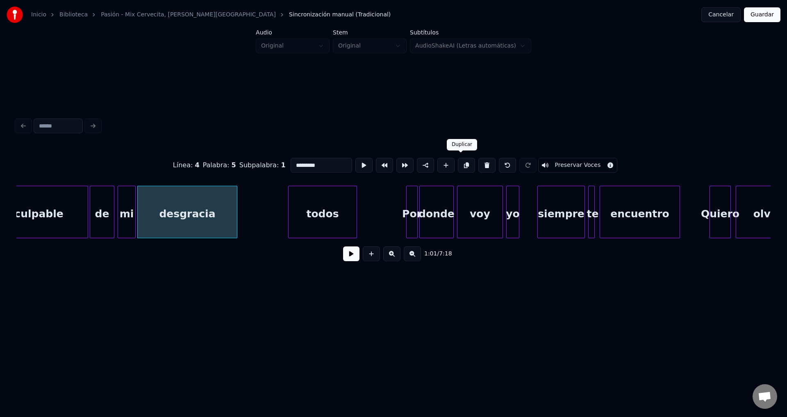
click at [330, 204] on div "todos" at bounding box center [322, 214] width 68 height 56
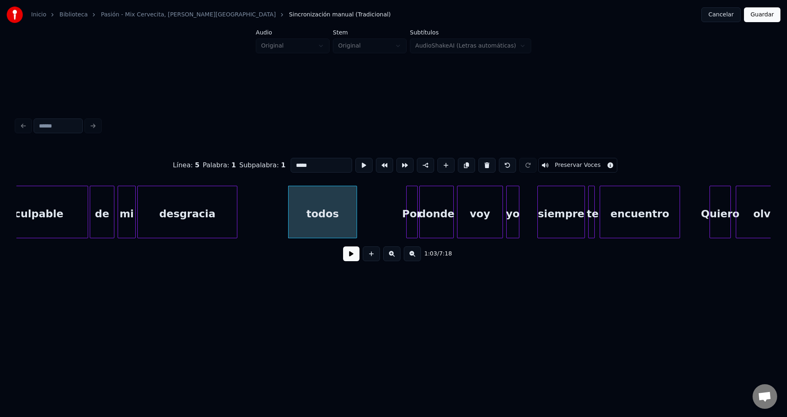
click at [478, 159] on button at bounding box center [486, 165] width 17 height 15
type input "*********"
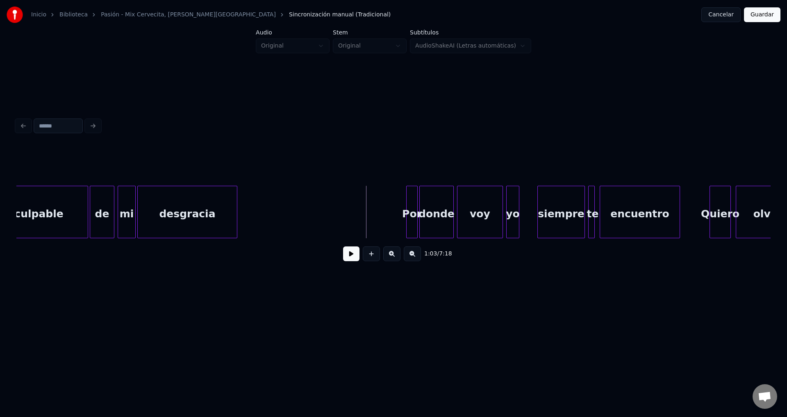
click at [345, 253] on button at bounding box center [351, 253] width 16 height 15
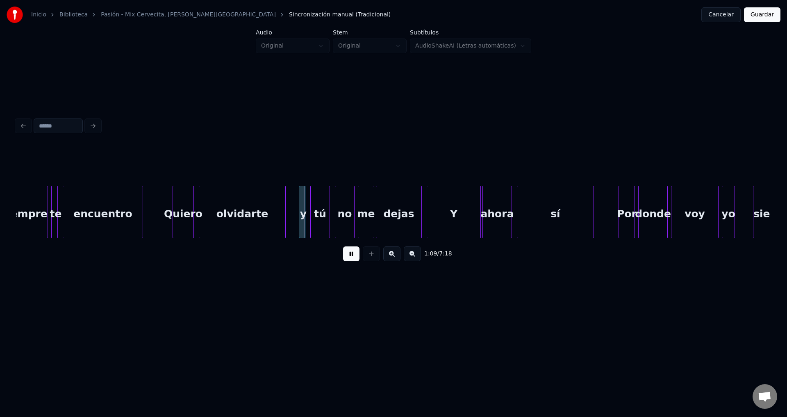
scroll to position [0, 5488]
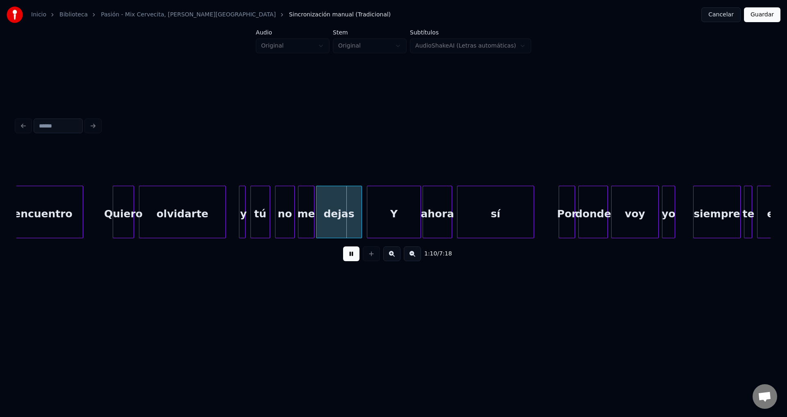
click at [240, 206] on div at bounding box center [240, 212] width 2 height 52
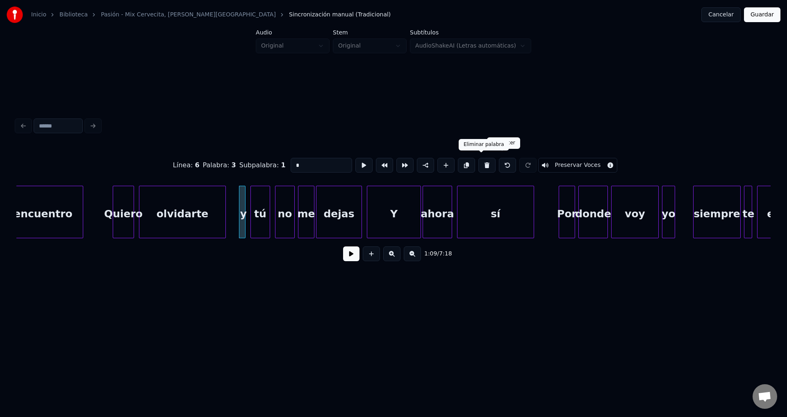
click at [483, 160] on button at bounding box center [486, 165] width 17 height 15
click at [201, 211] on div "olvidarte" at bounding box center [182, 214] width 86 height 56
type input "*********"
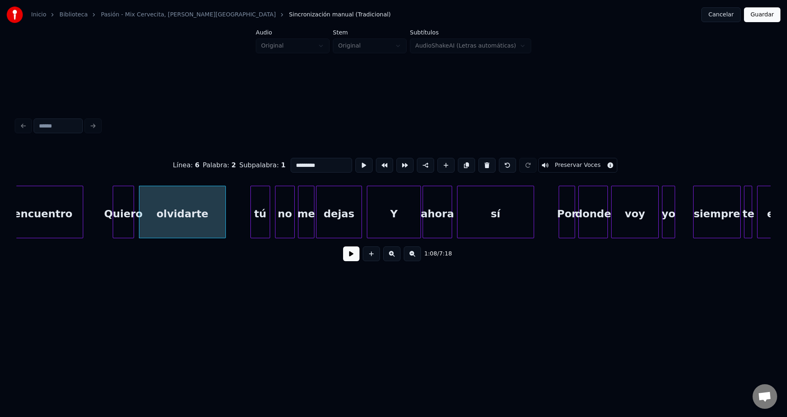
click at [350, 257] on button at bounding box center [351, 253] width 16 height 15
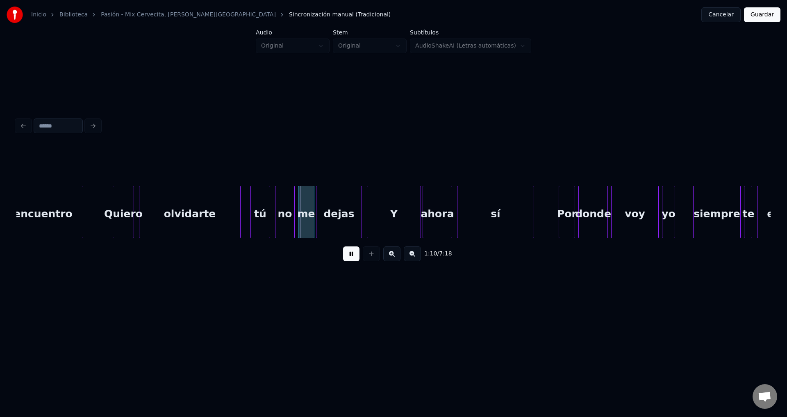
click at [238, 211] on div at bounding box center [239, 212] width 2 height 52
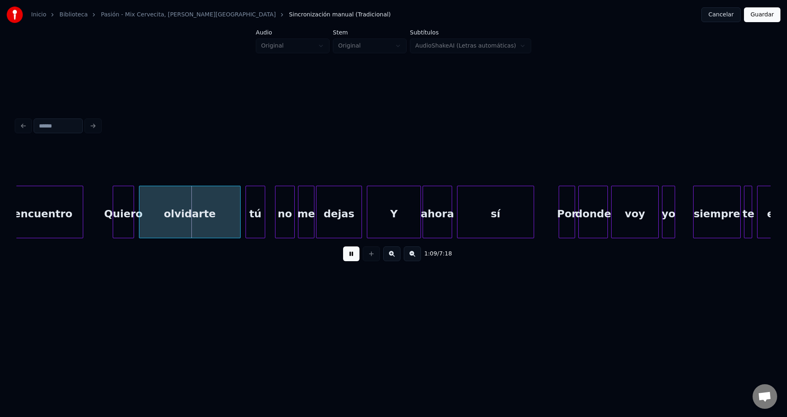
click at [258, 211] on div "tú" at bounding box center [255, 214] width 19 height 56
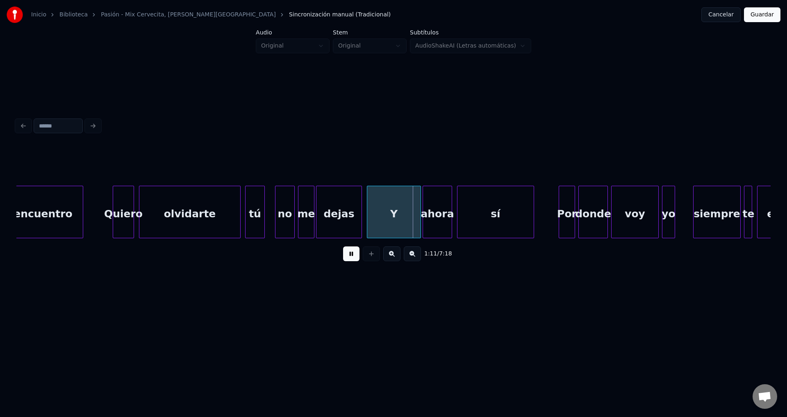
click at [400, 219] on div "Y" at bounding box center [393, 214] width 53 height 56
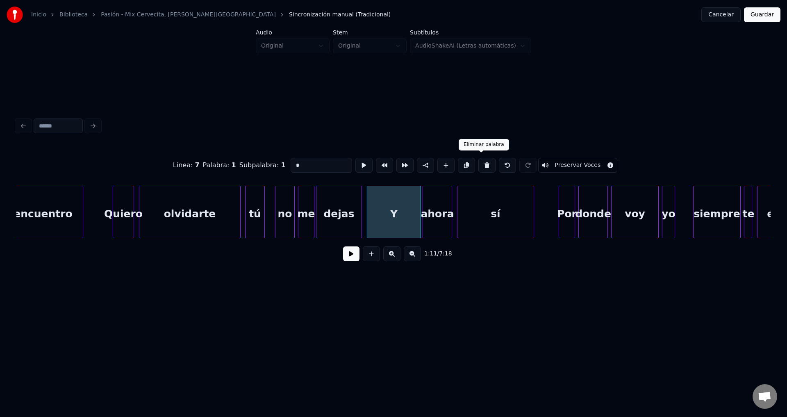
click at [483, 163] on button at bounding box center [486, 165] width 17 height 15
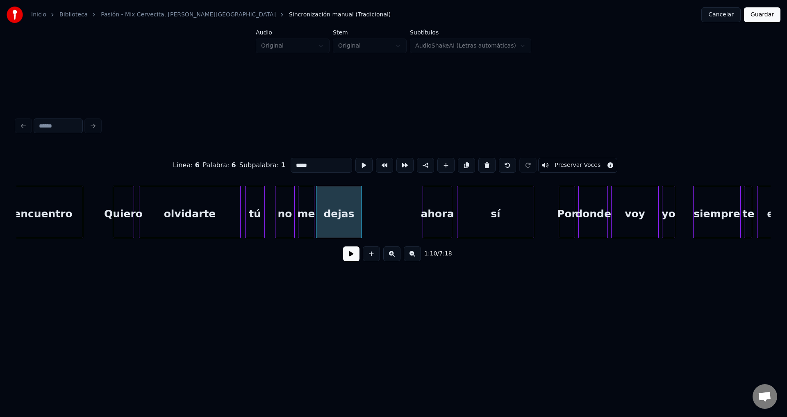
click at [441, 204] on div "ahora" at bounding box center [437, 214] width 29 height 56
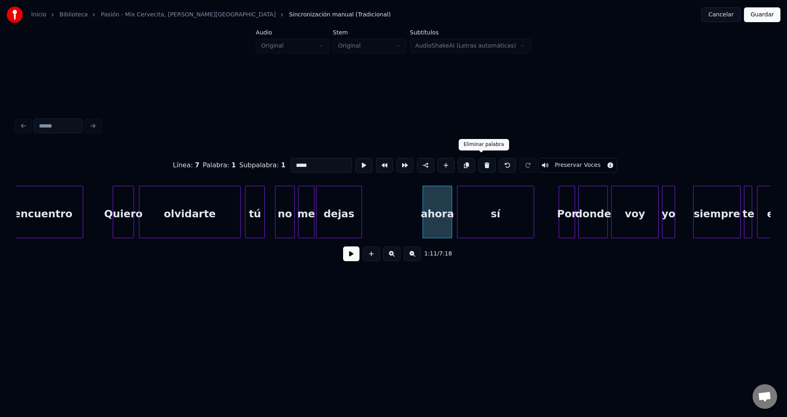
click at [478, 159] on button at bounding box center [486, 165] width 17 height 15
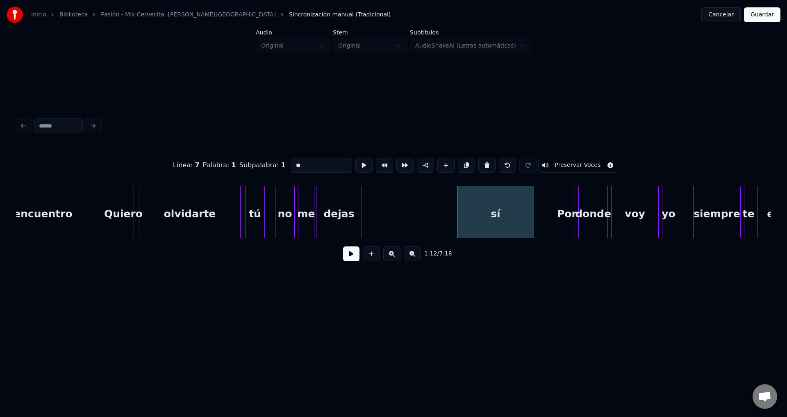
click at [476, 199] on div "sí" at bounding box center [495, 214] width 76 height 56
click at [479, 160] on button at bounding box center [486, 165] width 17 height 15
type input "*****"
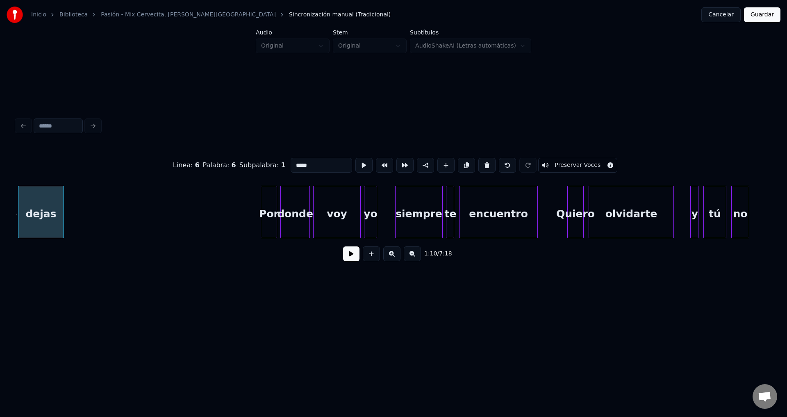
scroll to position [0, 5806]
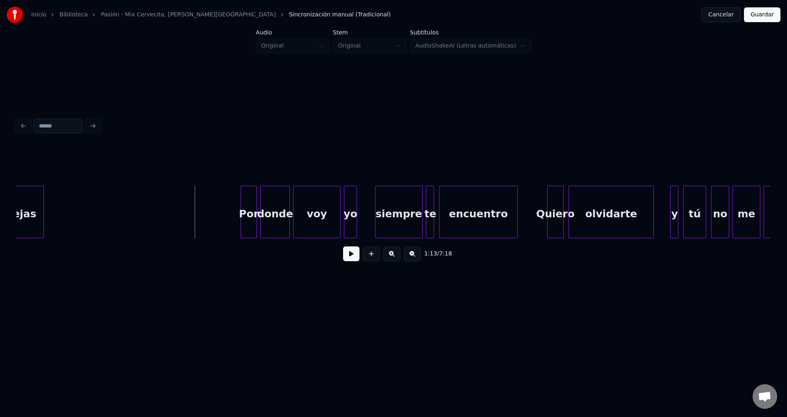
click at [356, 258] on button at bounding box center [351, 253] width 16 height 15
click at [352, 207] on div "yo" at bounding box center [350, 214] width 12 height 56
click at [363, 205] on div at bounding box center [363, 212] width 2 height 52
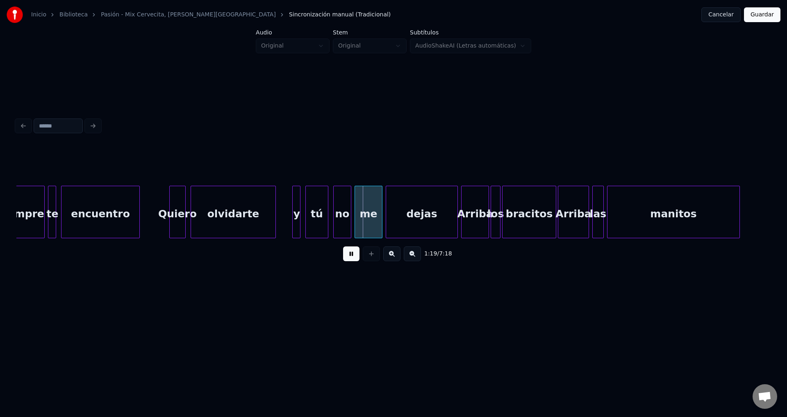
scroll to position [0, 6203]
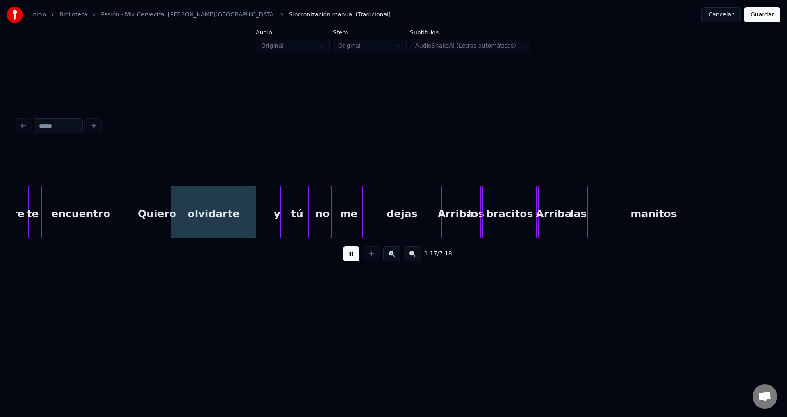
click at [162, 209] on div at bounding box center [162, 212] width 2 height 52
click at [167, 209] on div "Quiero" at bounding box center [160, 214] width 13 height 56
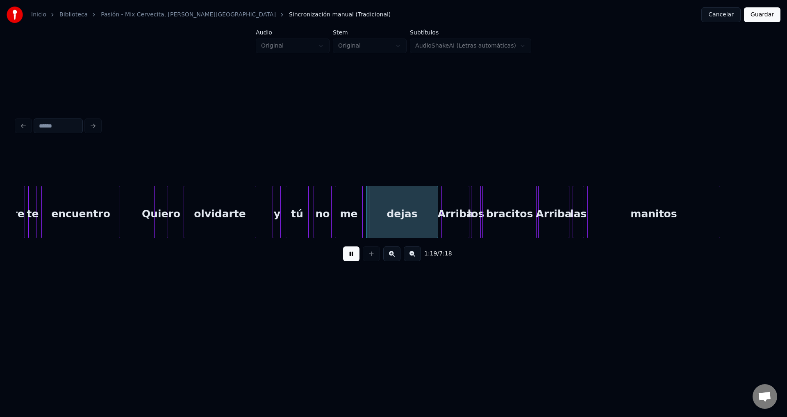
click at [184, 211] on div at bounding box center [185, 212] width 2 height 52
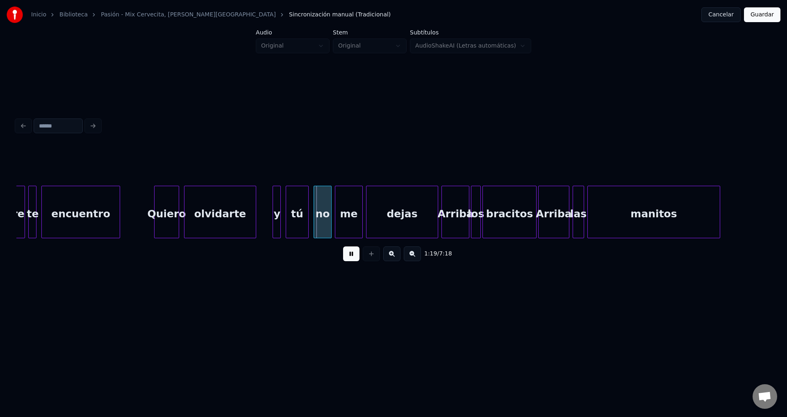
click at [179, 207] on div at bounding box center [177, 212] width 2 height 52
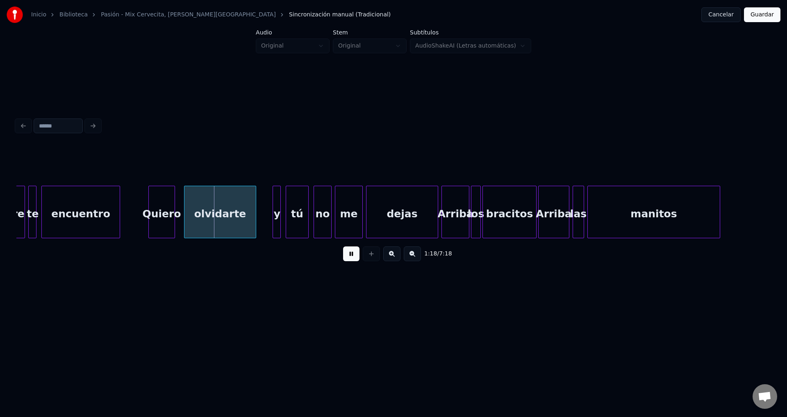
click at [164, 209] on div "Quiero" at bounding box center [162, 214] width 26 height 56
click at [181, 206] on div at bounding box center [180, 212] width 2 height 52
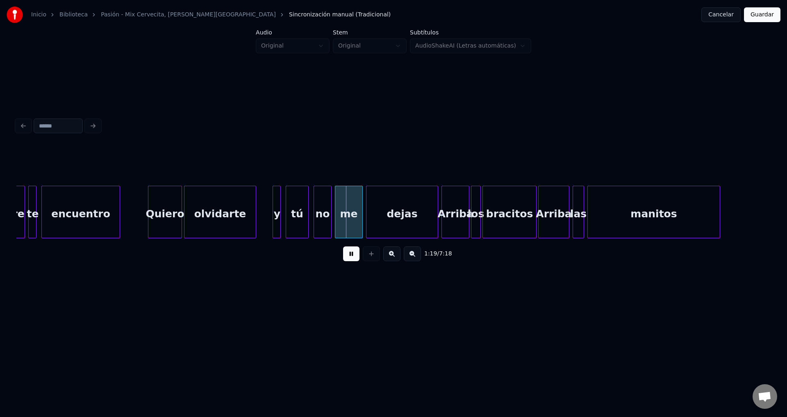
click at [276, 208] on div "y" at bounding box center [277, 214] width 8 height 56
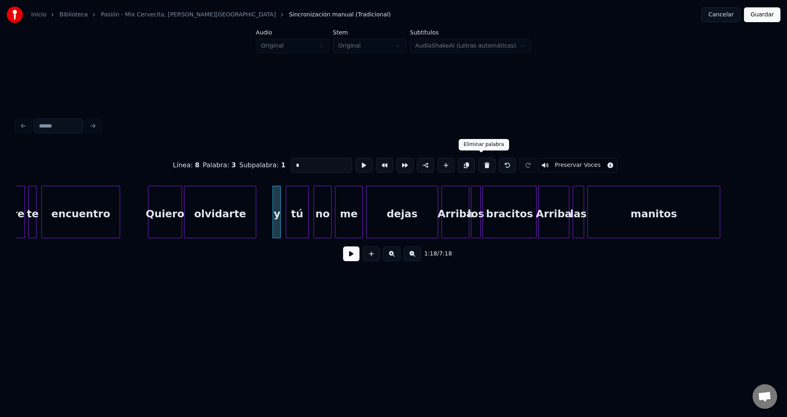
click at [481, 163] on button at bounding box center [486, 165] width 17 height 15
type input "**"
click at [272, 208] on div at bounding box center [270, 212] width 2 height 52
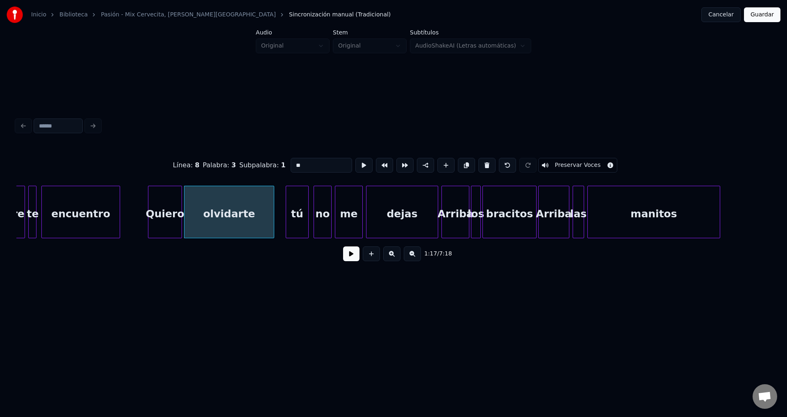
click at [353, 257] on button at bounding box center [351, 253] width 16 height 15
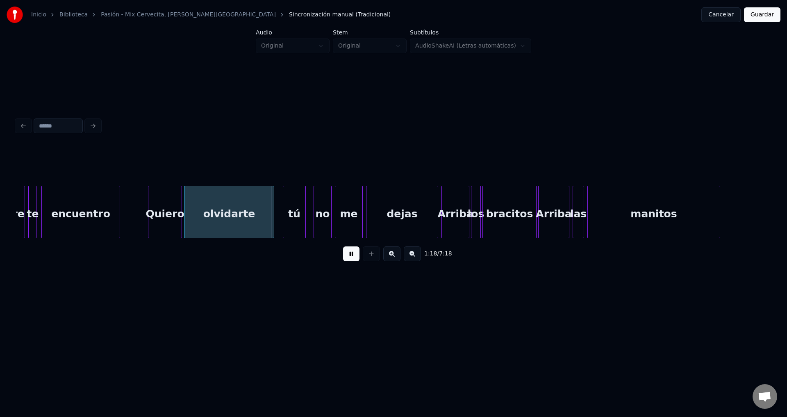
click at [295, 211] on div "tú" at bounding box center [294, 214] width 22 height 56
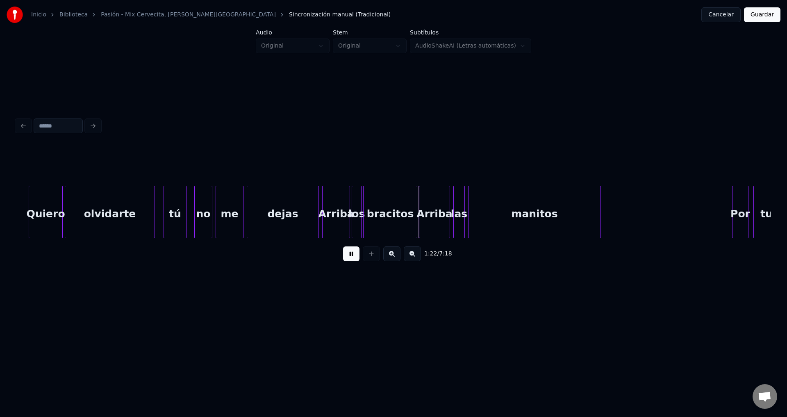
scroll to position [0, 6402]
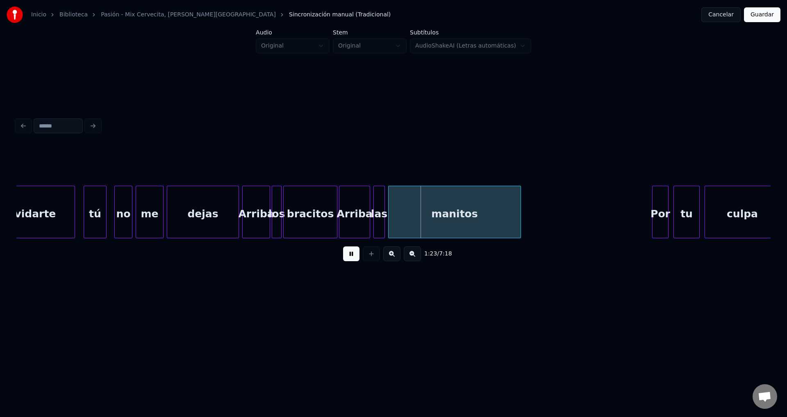
click at [255, 213] on div "Arriba" at bounding box center [256, 214] width 27 height 56
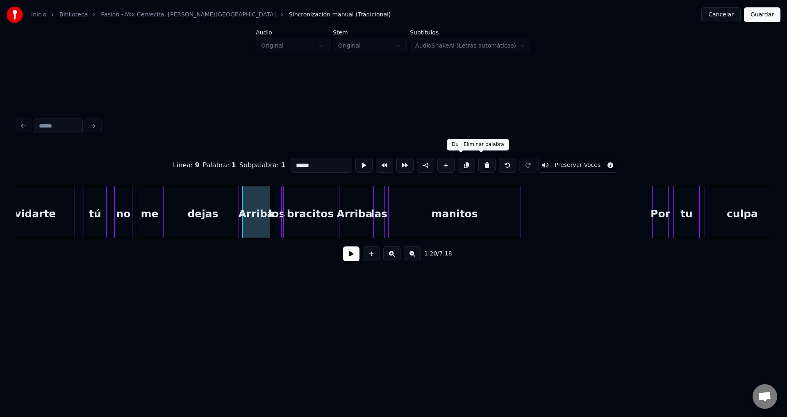
click at [481, 161] on button at bounding box center [486, 165] width 17 height 15
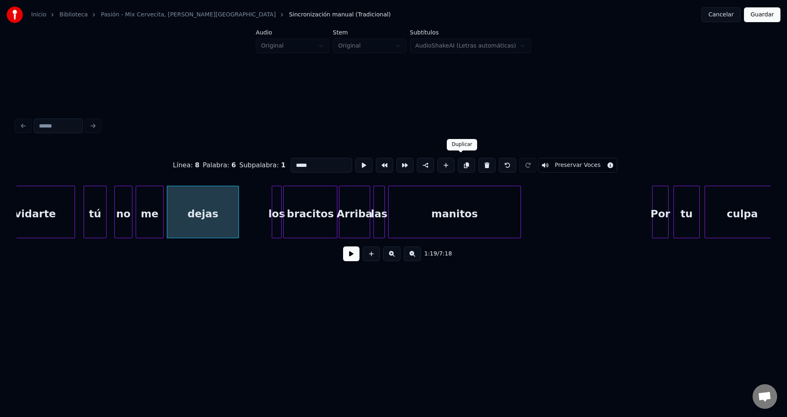
click at [315, 206] on div "bracitos" at bounding box center [310, 214] width 53 height 56
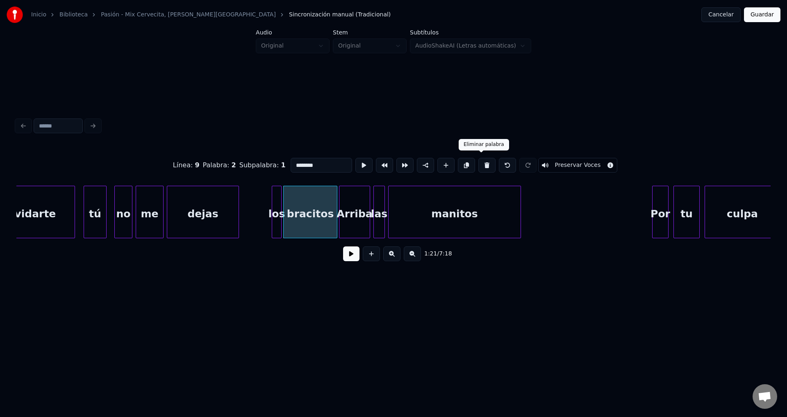
click at [478, 163] on button at bounding box center [486, 165] width 17 height 15
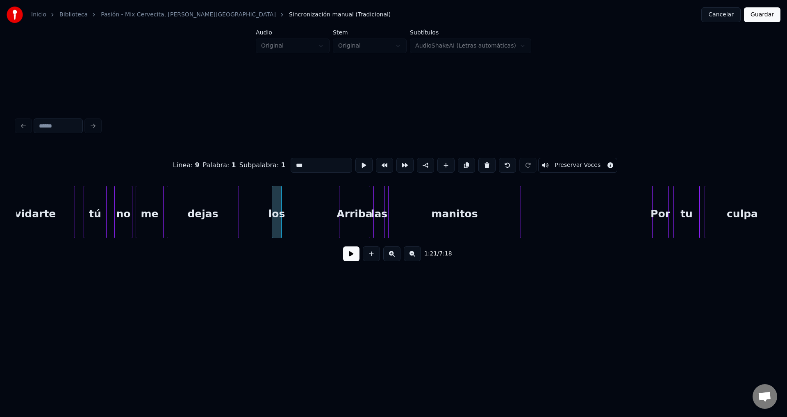
click at [278, 208] on div "los" at bounding box center [276, 214] width 9 height 56
click at [478, 163] on button at bounding box center [486, 165] width 17 height 15
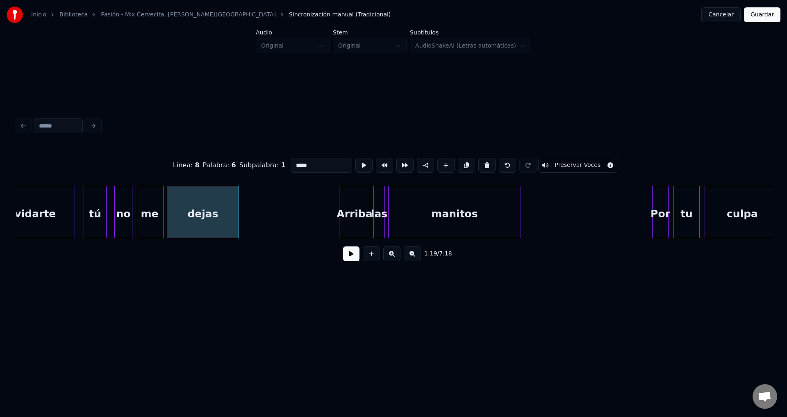
click at [356, 216] on div "Arriba" at bounding box center [354, 214] width 30 height 56
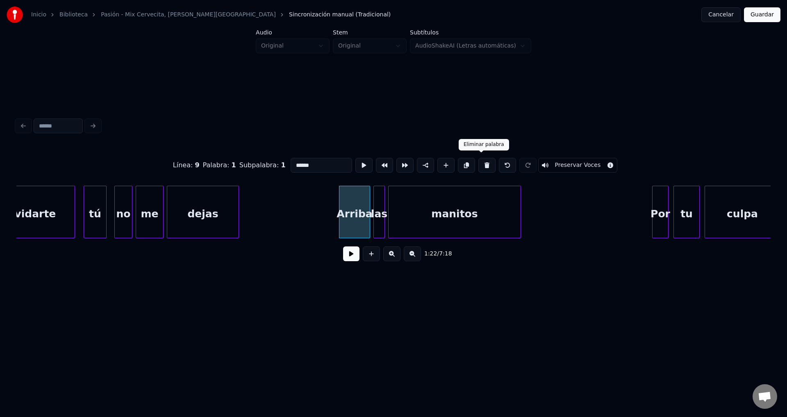
click at [483, 164] on button at bounding box center [486, 165] width 17 height 15
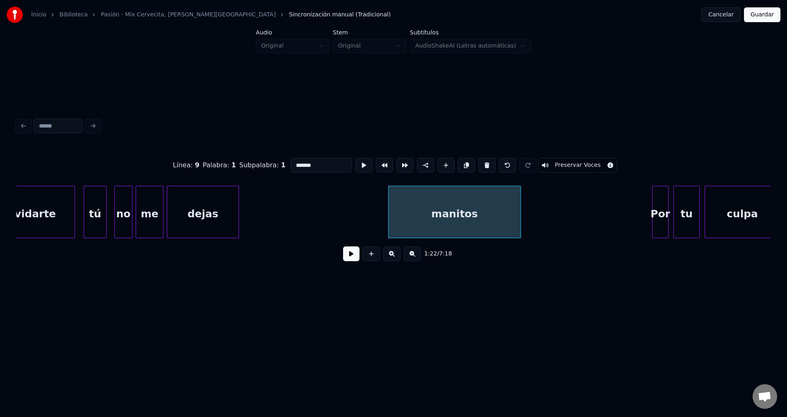
click at [483, 164] on button at bounding box center [486, 165] width 17 height 15
type input "*****"
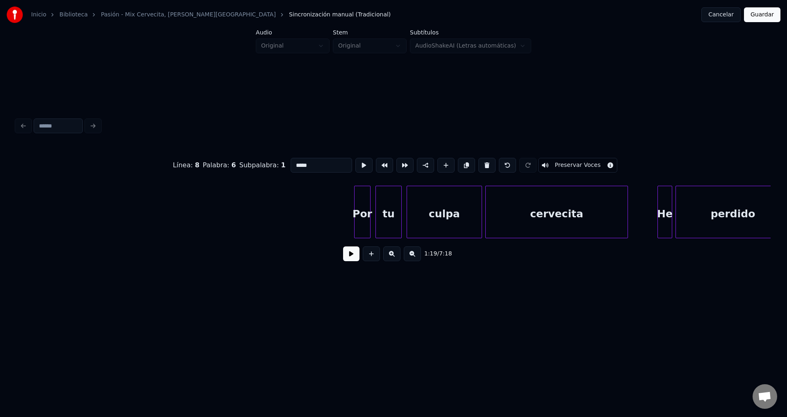
scroll to position [0, 6780]
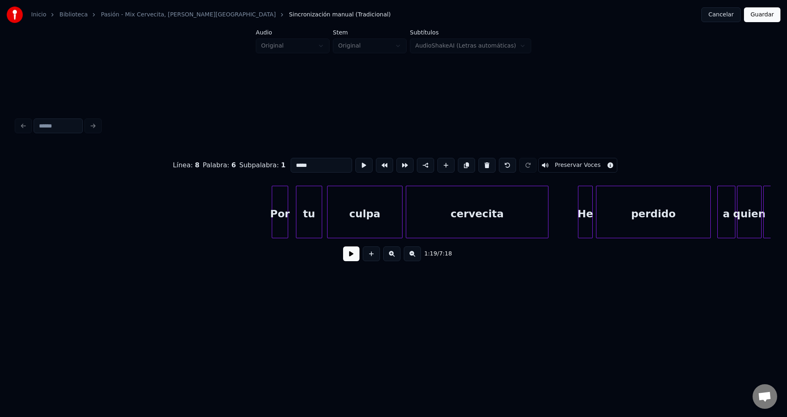
click at [279, 211] on div "Por" at bounding box center [280, 214] width 16 height 56
click at [345, 254] on button at bounding box center [351, 253] width 16 height 15
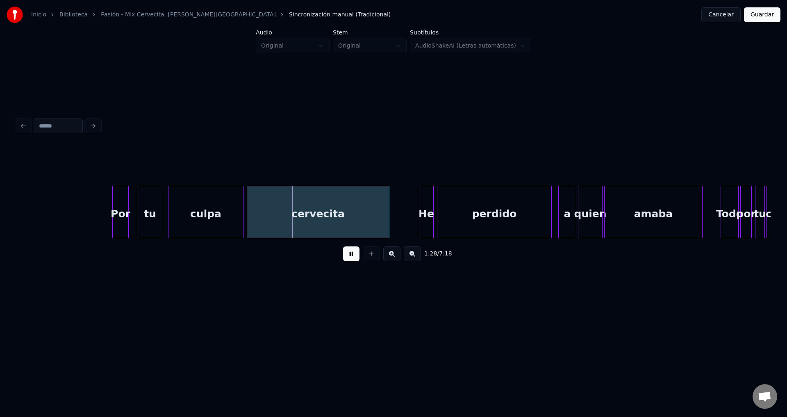
scroll to position [0, 7078]
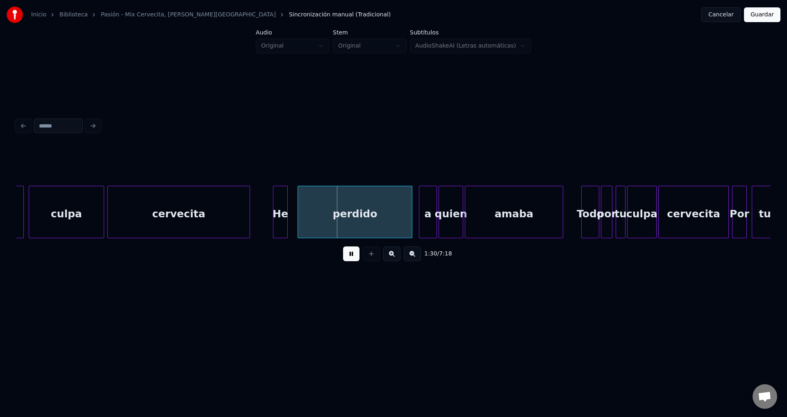
click at [282, 220] on div "He" at bounding box center [280, 214] width 14 height 56
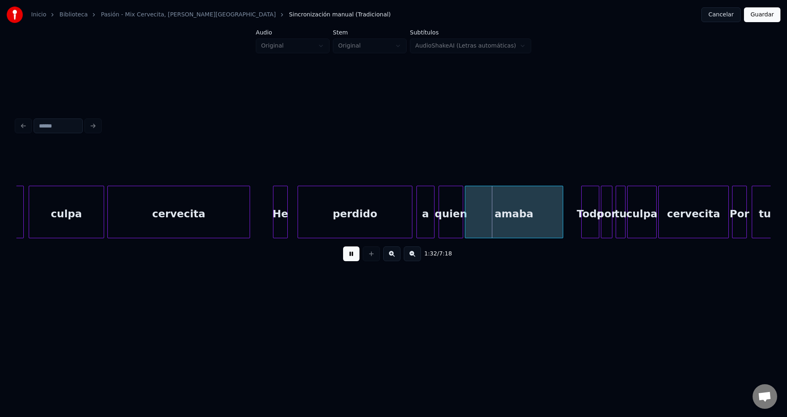
click at [425, 214] on div "a" at bounding box center [425, 214] width 17 height 56
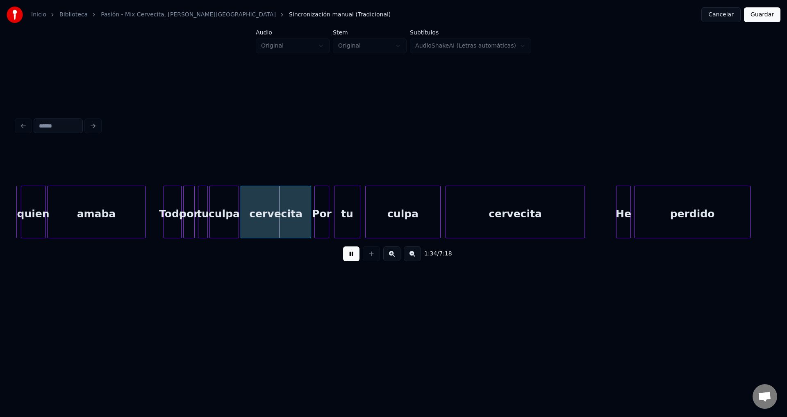
scroll to position [0, 7436]
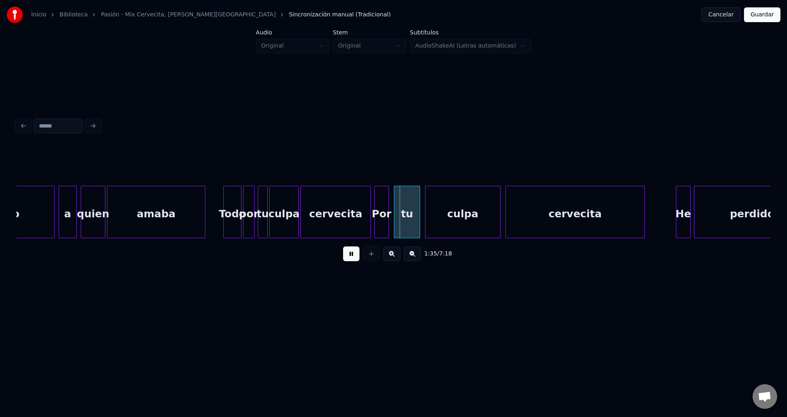
click at [232, 216] on div "Todo" at bounding box center [232, 214] width 17 height 56
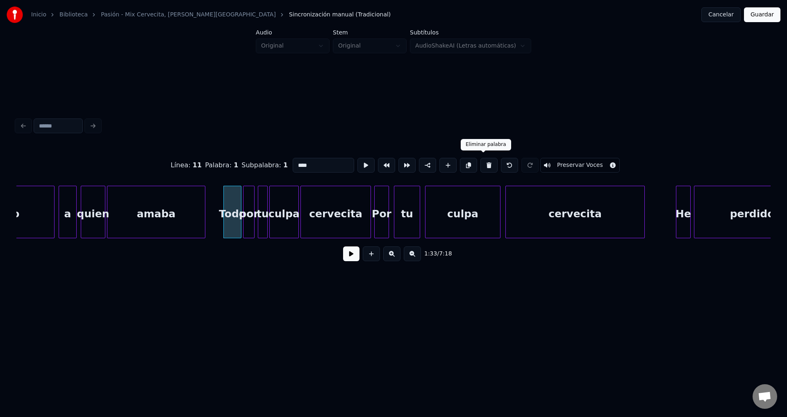
click at [481, 160] on button at bounding box center [488, 165] width 17 height 15
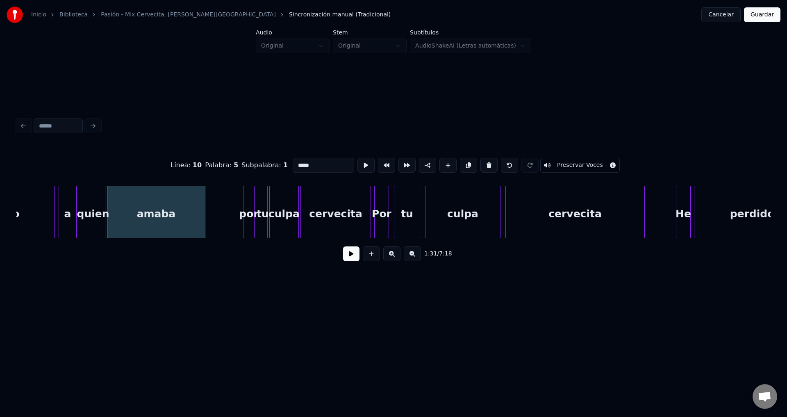
click at [250, 205] on div "por" at bounding box center [248, 214] width 11 height 56
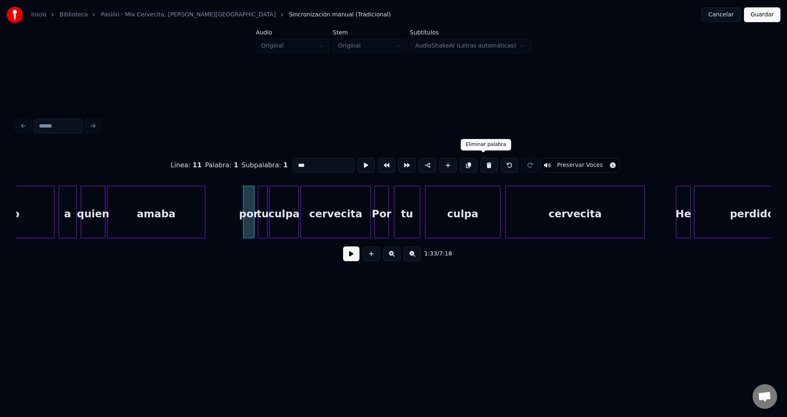
click at [484, 163] on button at bounding box center [488, 165] width 17 height 15
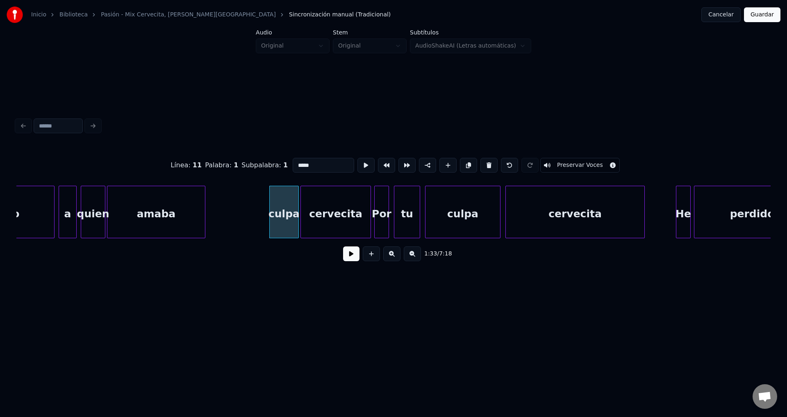
click at [484, 163] on button at bounding box center [488, 165] width 17 height 15
type input "*********"
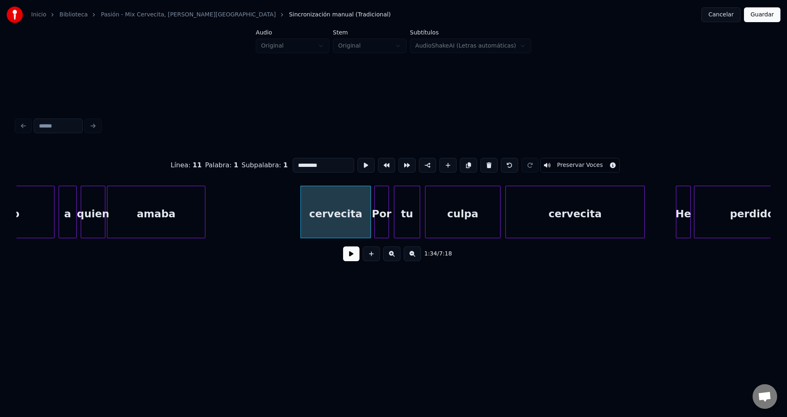
click at [349, 259] on button at bounding box center [351, 253] width 16 height 15
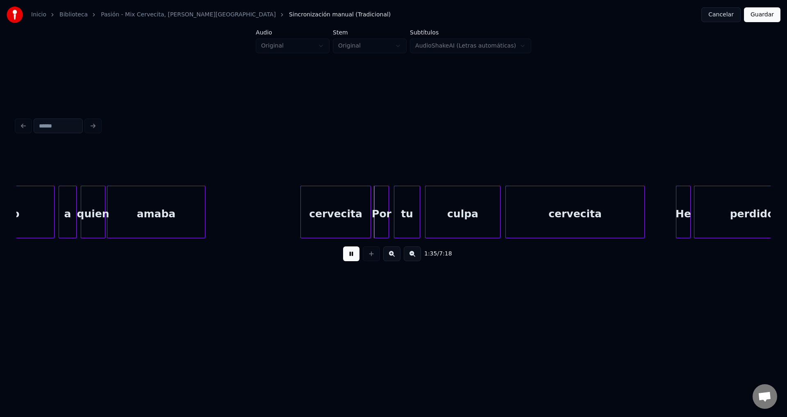
click at [349, 259] on button at bounding box center [351, 253] width 16 height 15
click at [340, 215] on div "cervecita" at bounding box center [336, 214] width 70 height 56
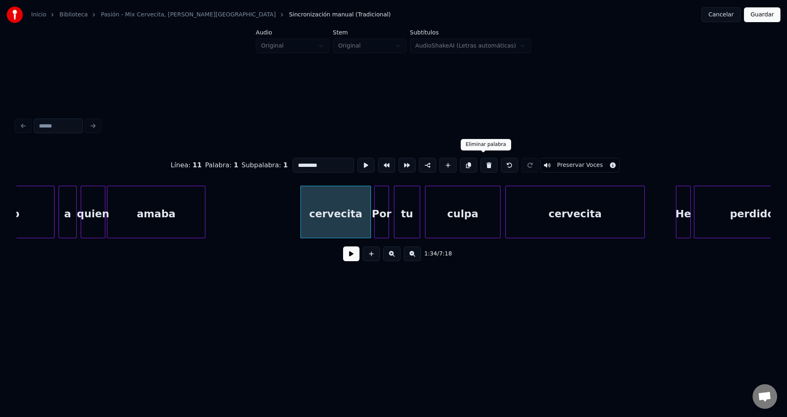
click at [485, 163] on button at bounding box center [488, 165] width 17 height 15
type input "***"
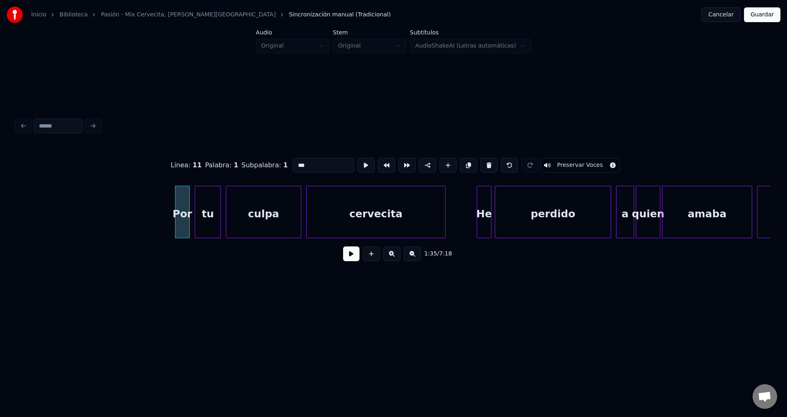
scroll to position [0, 7674]
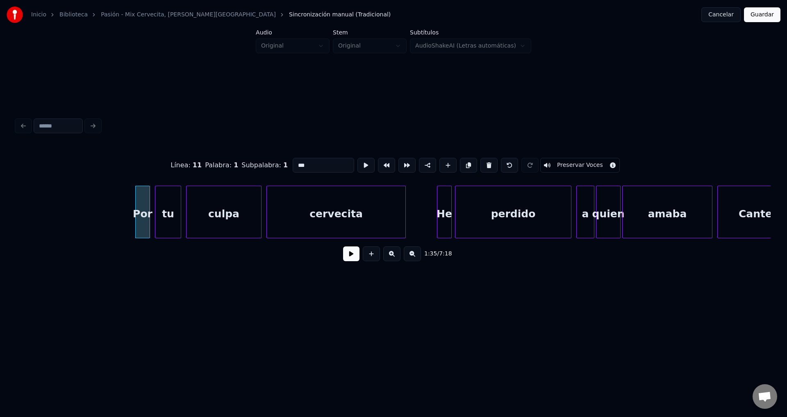
click at [350, 257] on button at bounding box center [351, 253] width 16 height 15
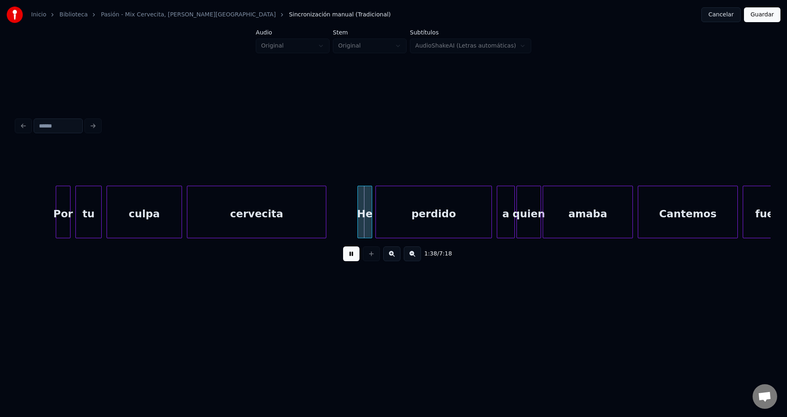
scroll to position [0, 7873]
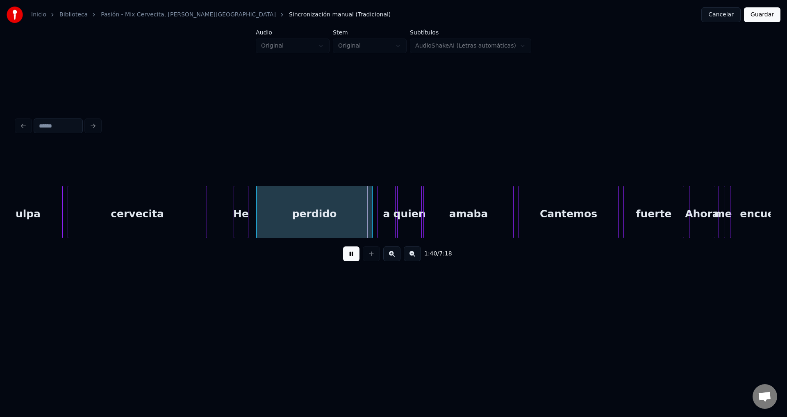
click at [241, 216] on div "He" at bounding box center [241, 214] width 14 height 56
click at [234, 214] on div at bounding box center [233, 212] width 2 height 52
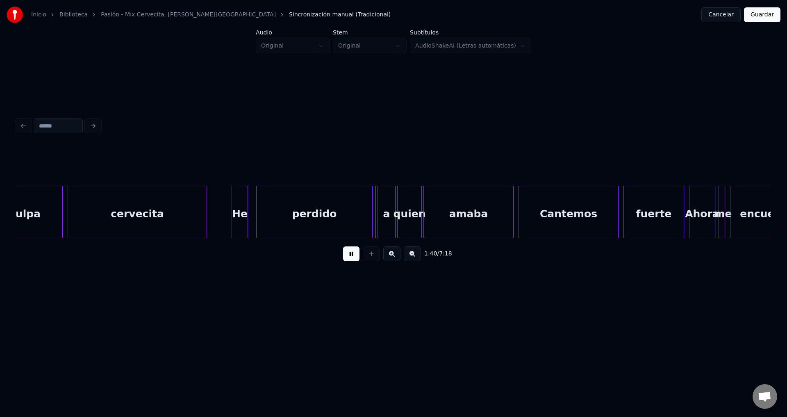
scroll to position [0, 7933]
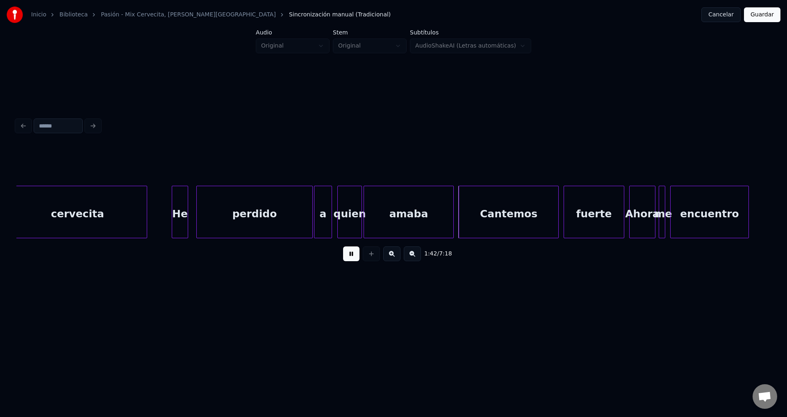
click at [318, 216] on div "a" at bounding box center [322, 214] width 17 height 56
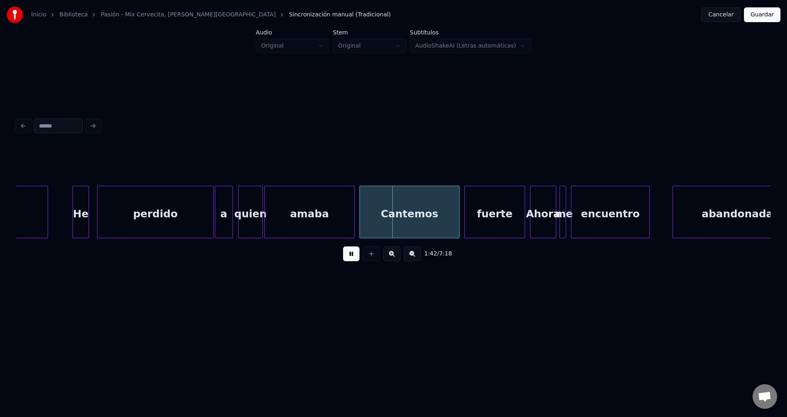
scroll to position [0, 8072]
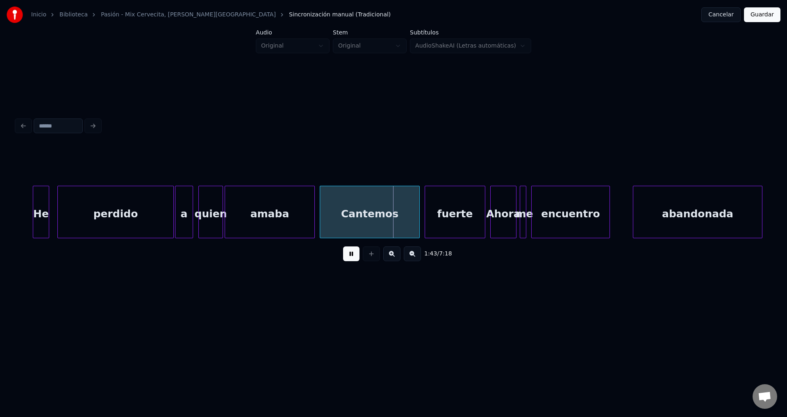
click at [359, 216] on div "Cantemos" at bounding box center [369, 214] width 99 height 56
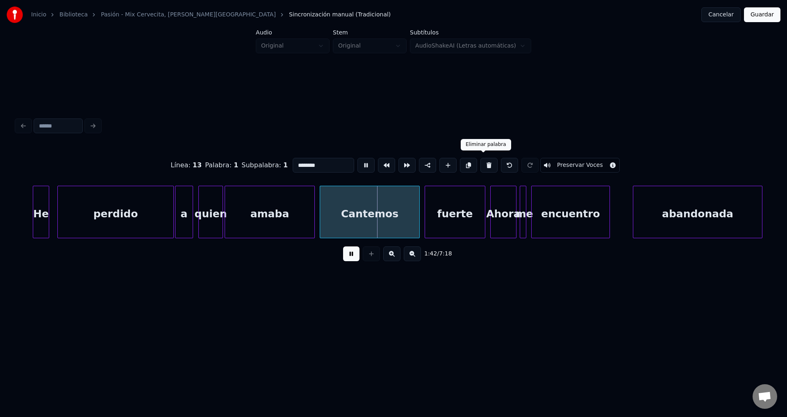
click at [480, 161] on button at bounding box center [488, 165] width 17 height 15
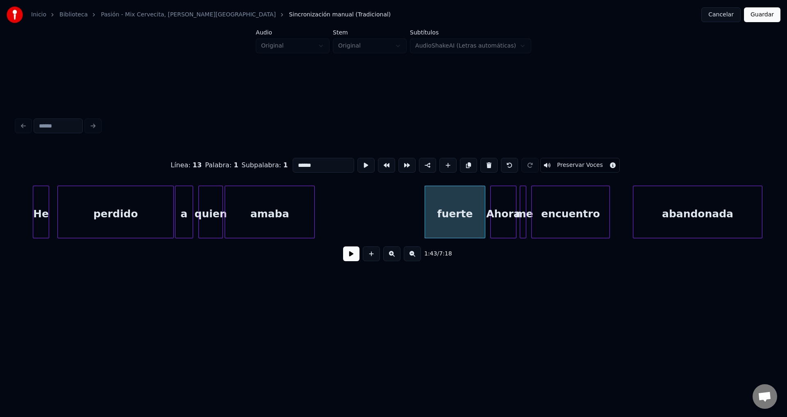
click at [431, 221] on div "fuerte" at bounding box center [455, 214] width 60 height 56
click at [480, 163] on button at bounding box center [488, 165] width 17 height 15
type input "*****"
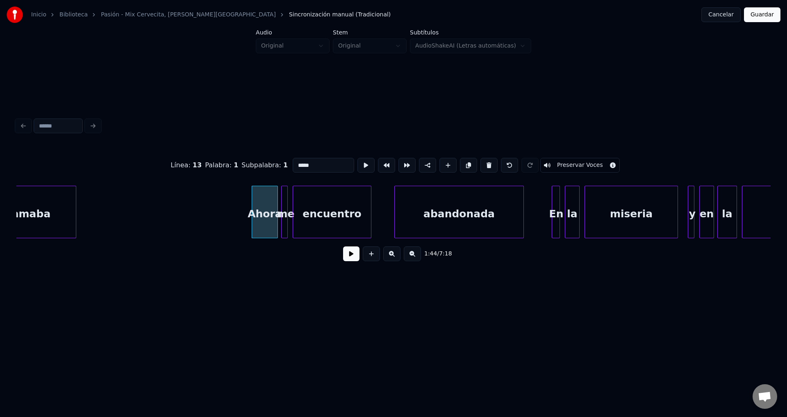
scroll to position [0, 8370]
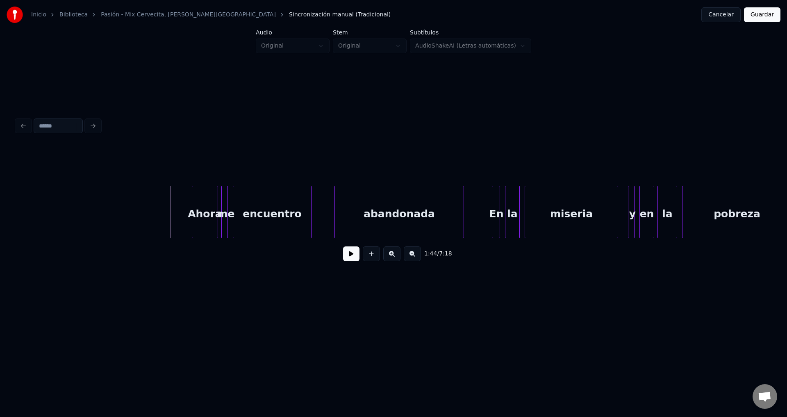
click at [351, 259] on button at bounding box center [351, 253] width 16 height 15
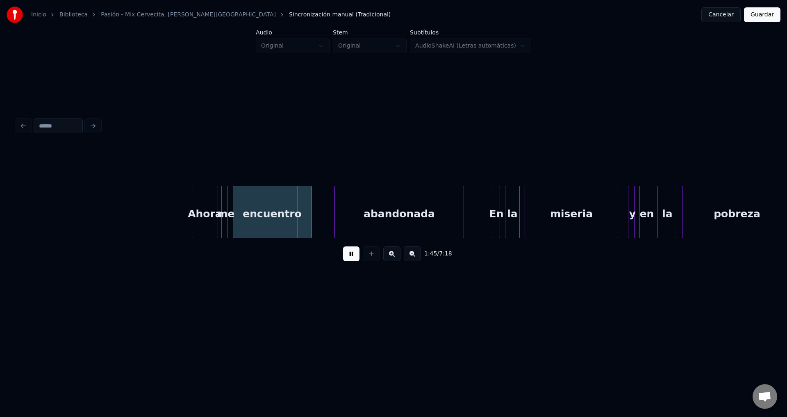
click at [240, 205] on div "encuentro" at bounding box center [272, 214] width 78 height 56
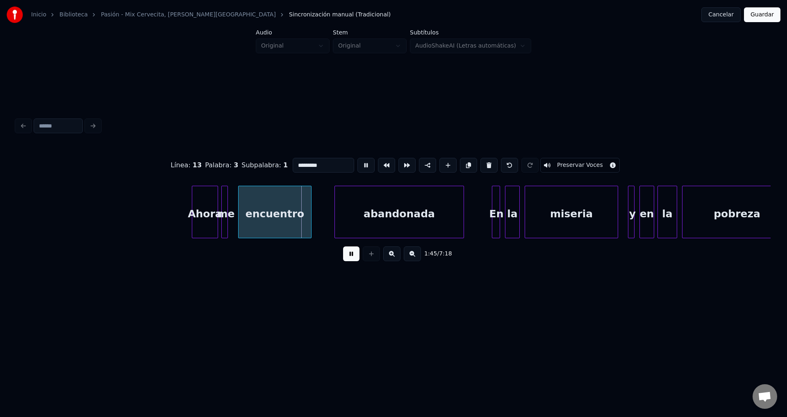
click at [241, 205] on div at bounding box center [239, 212] width 2 height 52
click at [234, 204] on div at bounding box center [234, 212] width 2 height 52
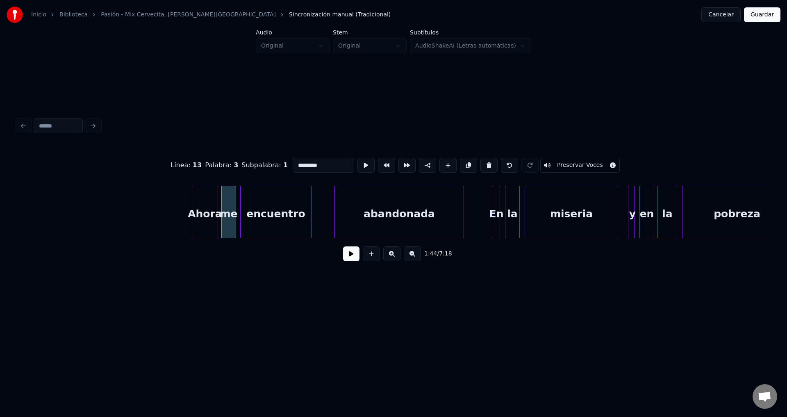
click at [207, 205] on div "Ahora" at bounding box center [204, 214] width 25 height 56
type input "*****"
click at [342, 258] on div "1:44 / 7:18" at bounding box center [393, 254] width 741 height 18
click at [345, 257] on button at bounding box center [351, 253] width 16 height 15
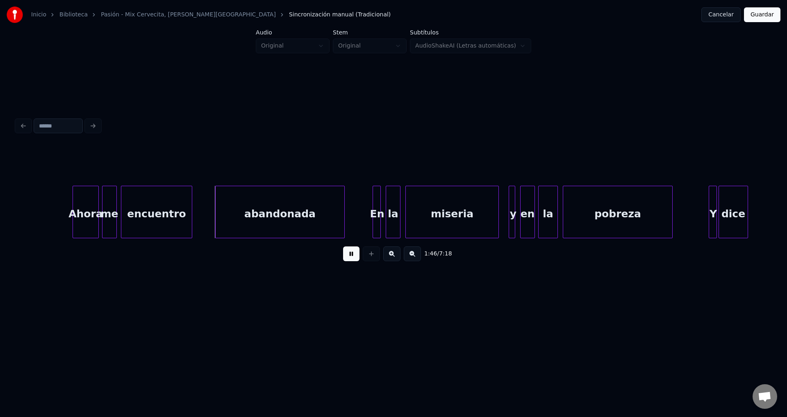
scroll to position [0, 8509]
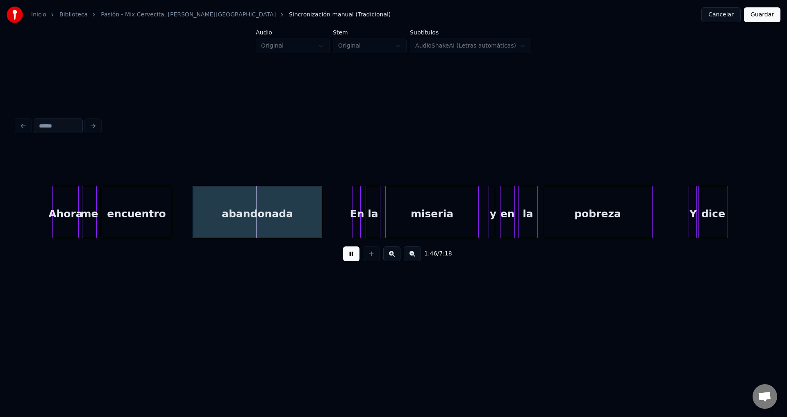
click at [254, 219] on div "abandonada" at bounding box center [257, 214] width 129 height 56
click at [248, 221] on div "abandonada" at bounding box center [253, 214] width 129 height 56
click at [245, 221] on div "abandonada" at bounding box center [245, 214] width 129 height 56
click at [252, 220] on div "abandonada" at bounding box center [247, 214] width 129 height 56
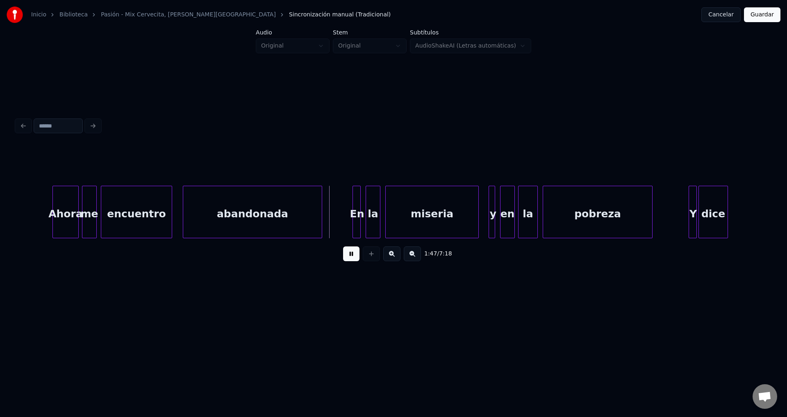
click at [320, 213] on div at bounding box center [320, 212] width 2 height 52
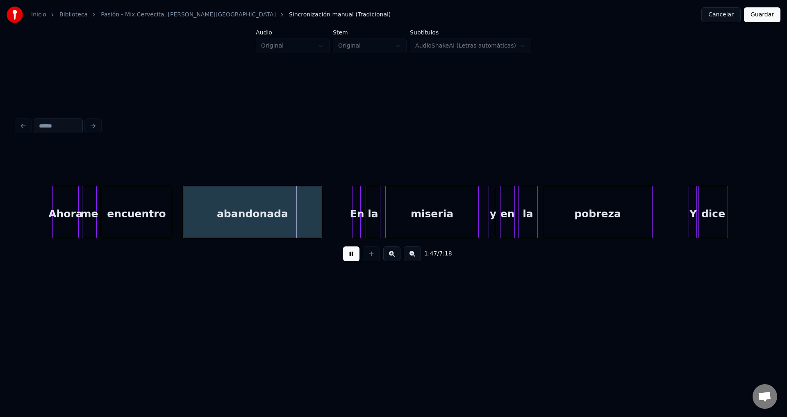
scroll to position [0, 8629]
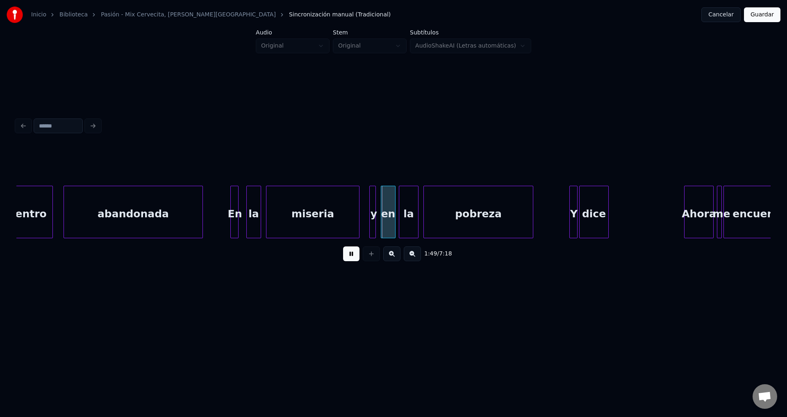
click at [234, 207] on div "En" at bounding box center [235, 214] width 8 height 56
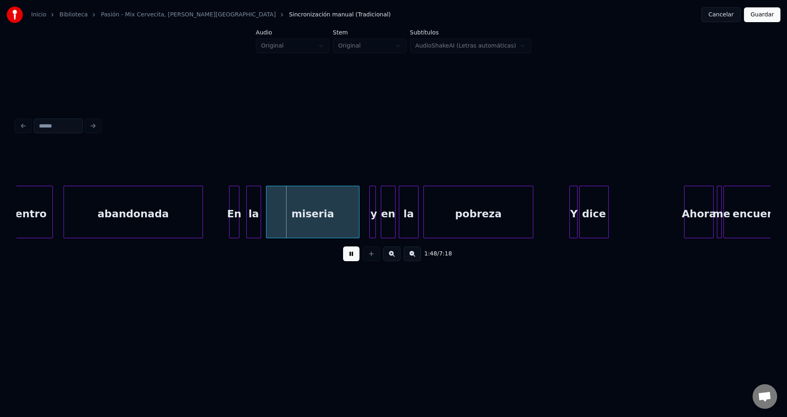
click at [239, 208] on div at bounding box center [237, 212] width 2 height 52
click at [252, 207] on div "la" at bounding box center [252, 214] width 14 height 56
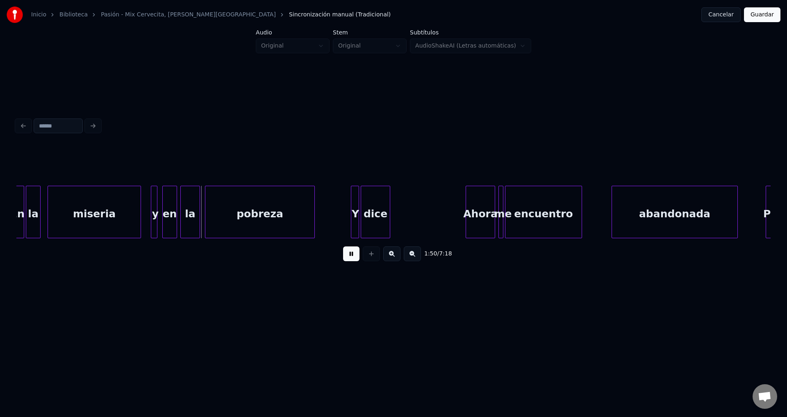
scroll to position [0, 8847]
click at [154, 208] on div "y" at bounding box center [155, 214] width 8 height 56
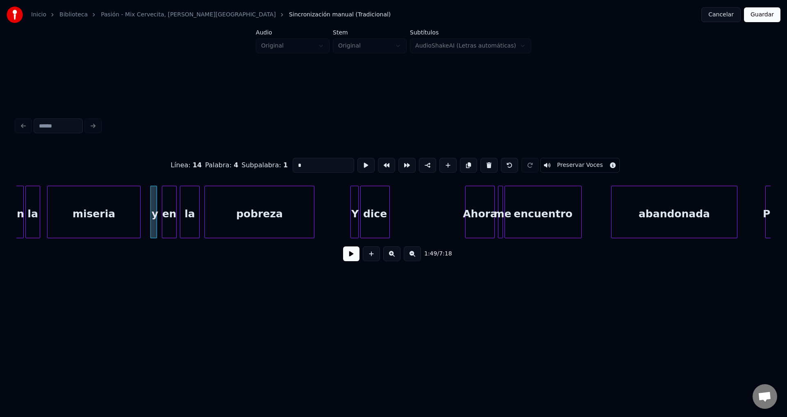
click at [130, 205] on div "miseria" at bounding box center [94, 214] width 93 height 56
type input "*******"
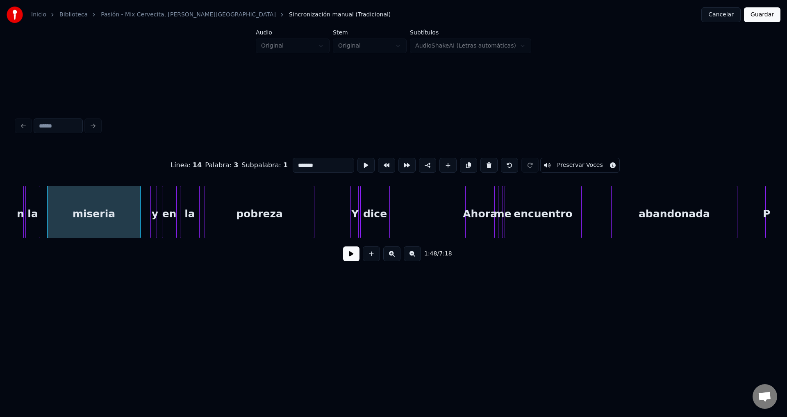
click at [353, 257] on button at bounding box center [351, 253] width 16 height 15
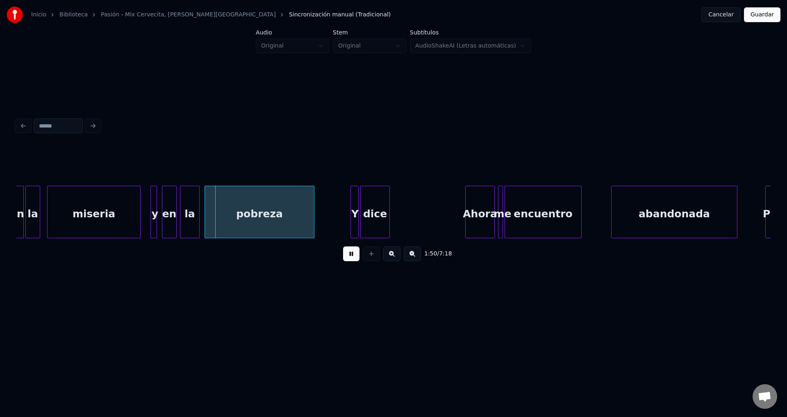
click at [353, 256] on button at bounding box center [351, 253] width 16 height 15
click at [147, 202] on div at bounding box center [146, 212] width 2 height 52
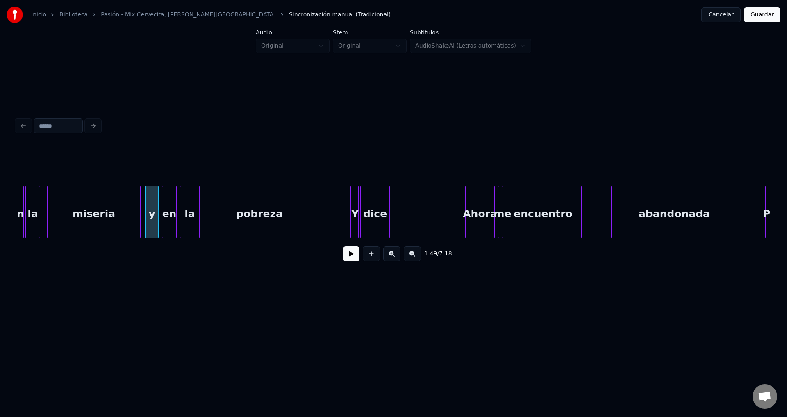
click at [157, 203] on div at bounding box center [157, 212] width 2 height 52
click at [153, 204] on div "y" at bounding box center [151, 214] width 13 height 56
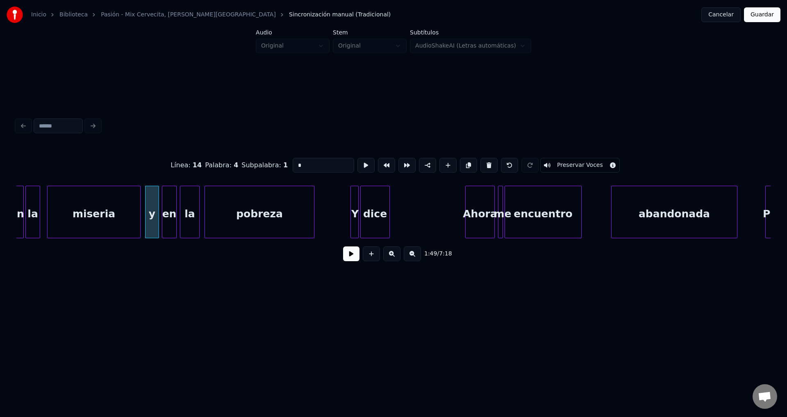
click at [352, 256] on button at bounding box center [351, 253] width 16 height 15
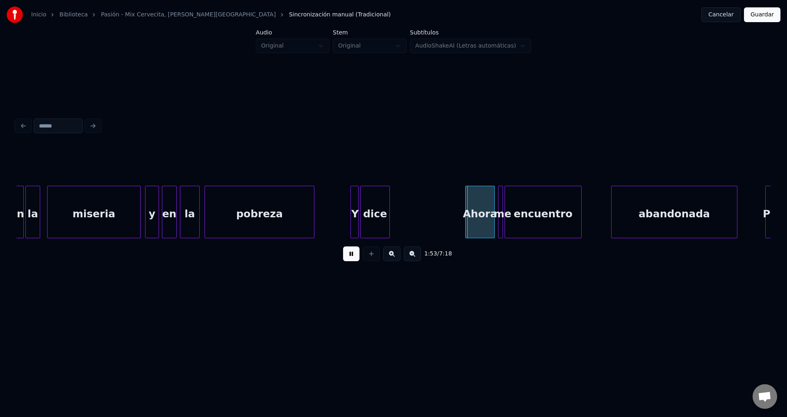
click at [352, 213] on div at bounding box center [352, 212] width 2 height 52
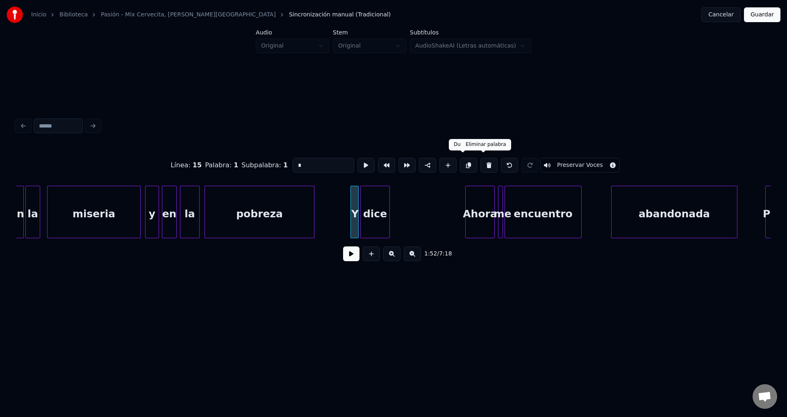
click at [481, 161] on button at bounding box center [488, 165] width 17 height 15
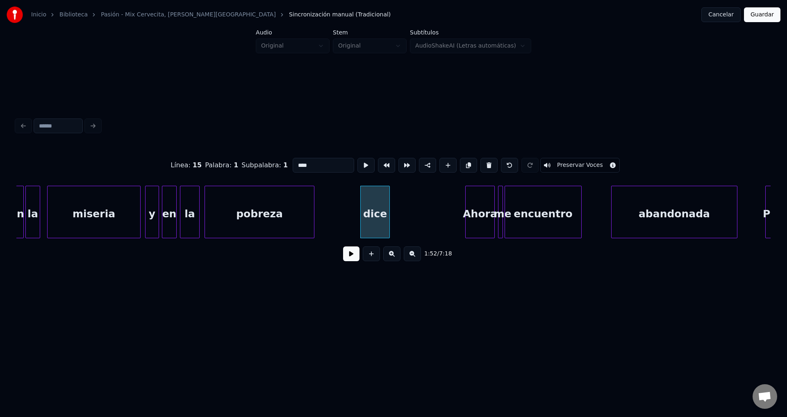
click at [376, 200] on div "dice" at bounding box center [375, 214] width 29 height 56
click at [485, 162] on button at bounding box center [488, 165] width 17 height 15
type input "*******"
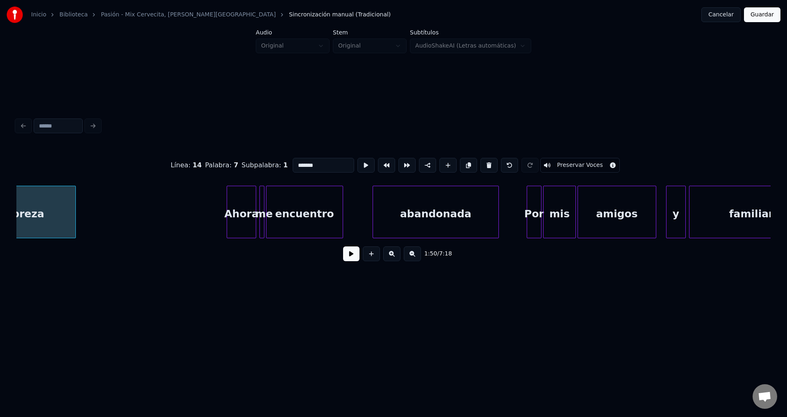
scroll to position [0, 9126]
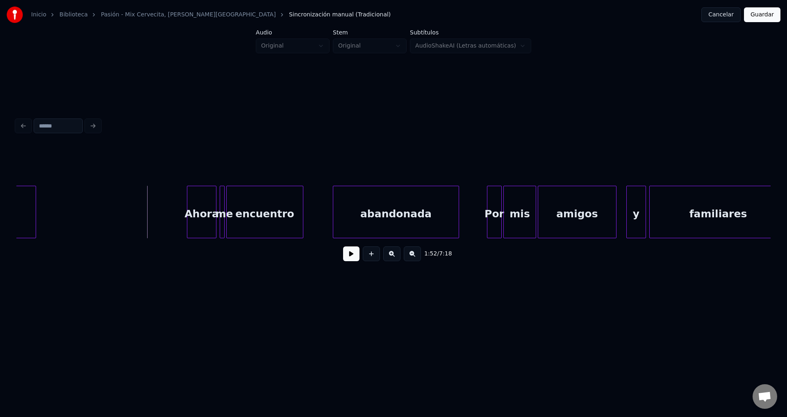
click at [347, 259] on button at bounding box center [351, 253] width 16 height 15
click at [237, 209] on div at bounding box center [236, 212] width 2 height 52
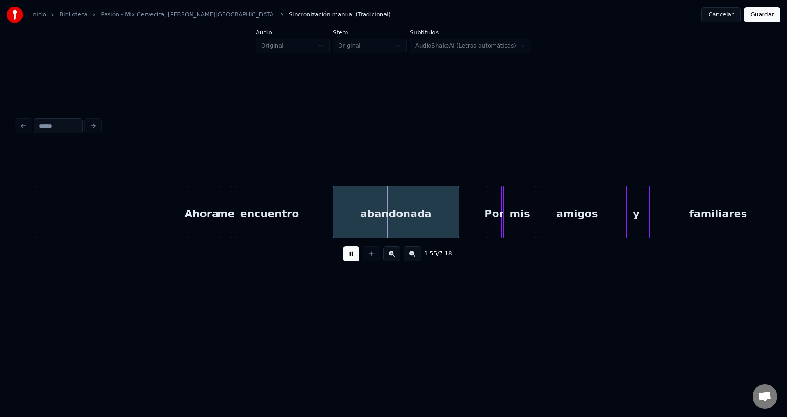
click at [232, 207] on div at bounding box center [230, 212] width 2 height 52
click at [388, 227] on div "abandonada" at bounding box center [395, 214] width 125 height 56
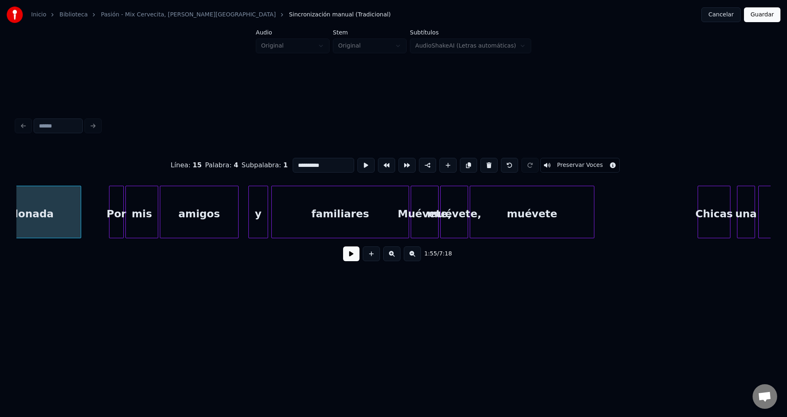
click at [348, 255] on button at bounding box center [351, 253] width 16 height 15
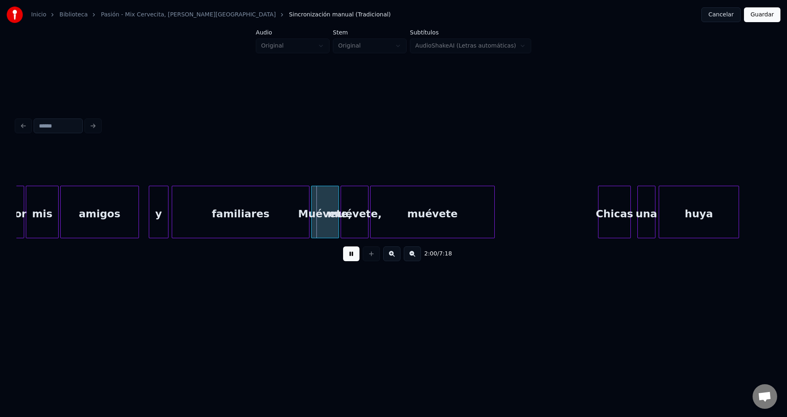
scroll to position [0, 9762]
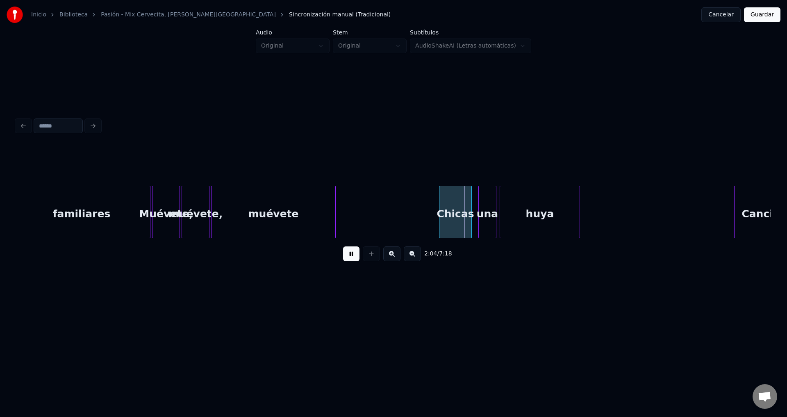
click at [167, 216] on div "Muévete," at bounding box center [165, 214] width 27 height 56
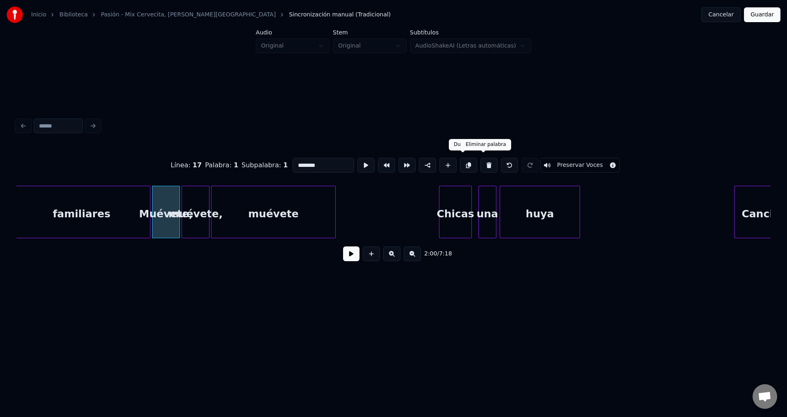
click at [480, 161] on button at bounding box center [488, 165] width 17 height 15
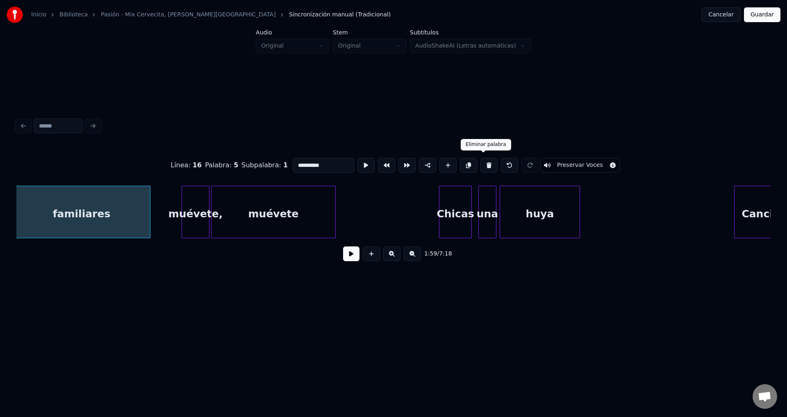
scroll to position [0, 9758]
click at [197, 211] on div "muévete," at bounding box center [199, 214] width 27 height 56
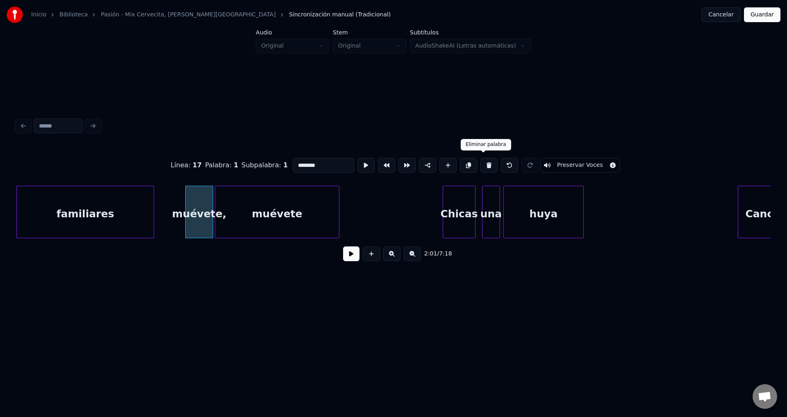
click at [486, 163] on button at bounding box center [488, 165] width 17 height 15
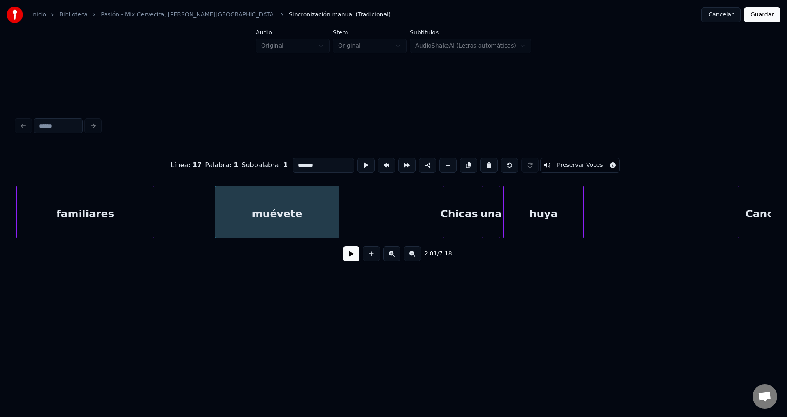
click at [295, 205] on div "muévete" at bounding box center [277, 214] width 124 height 56
click at [483, 162] on button at bounding box center [488, 165] width 17 height 15
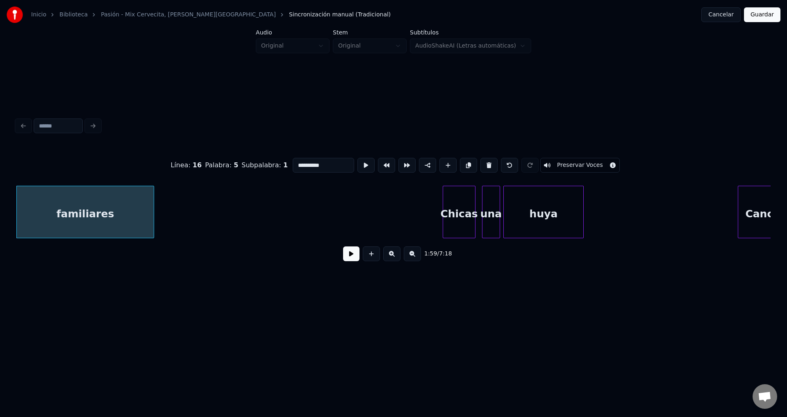
click at [458, 198] on div "Chicas" at bounding box center [459, 214] width 32 height 56
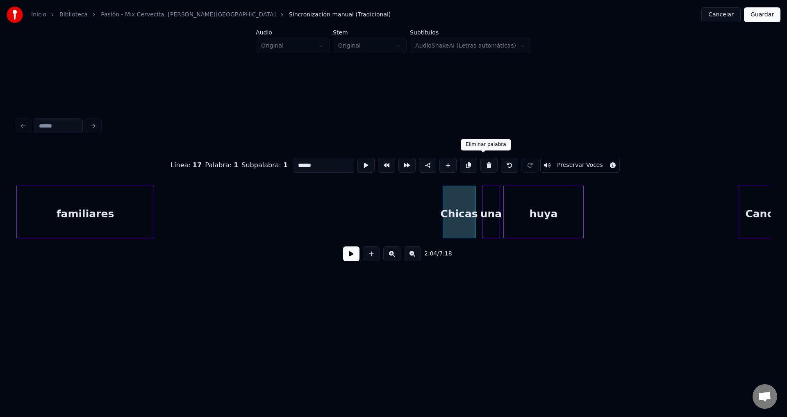
click at [488, 161] on button at bounding box center [488, 165] width 17 height 15
click at [480, 162] on button at bounding box center [488, 165] width 17 height 15
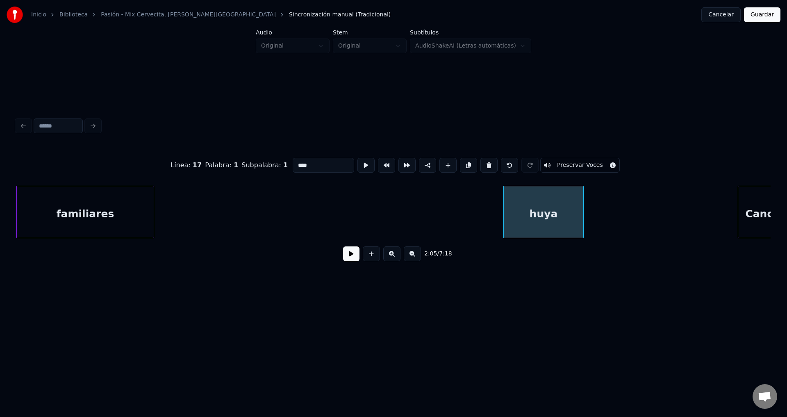
click at [480, 162] on button at bounding box center [488, 165] width 17 height 15
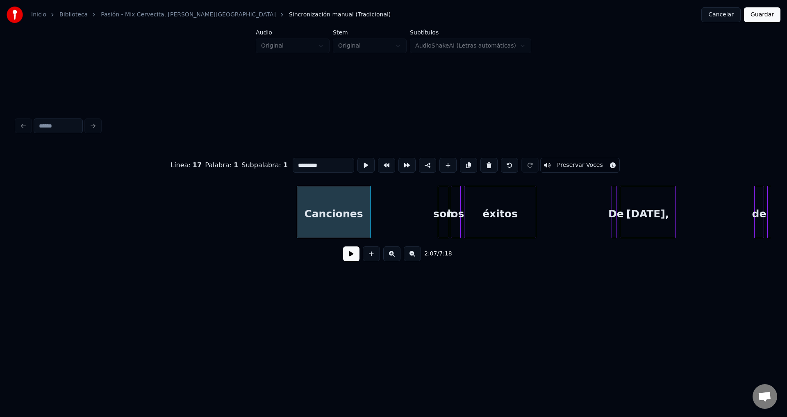
scroll to position [0, 10219]
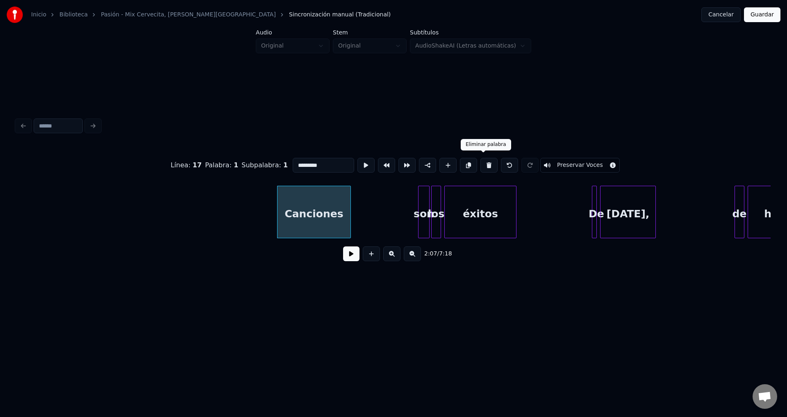
click at [480, 163] on button at bounding box center [488, 165] width 17 height 15
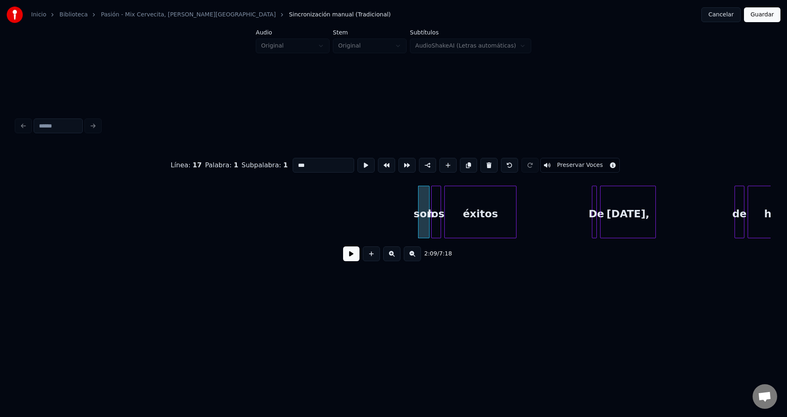
click at [480, 163] on button at bounding box center [488, 165] width 17 height 15
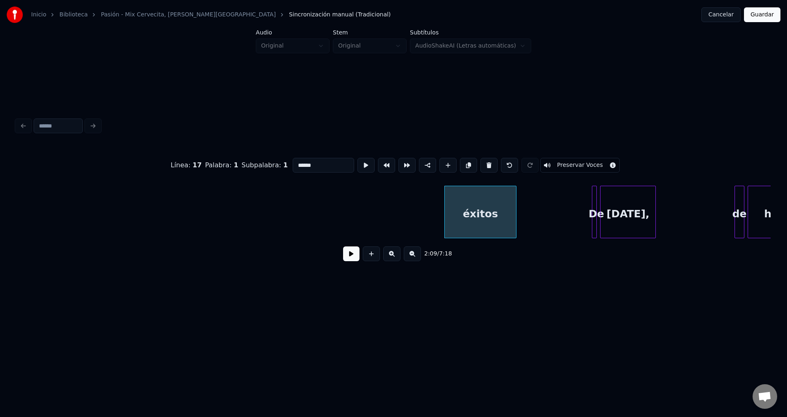
click at [480, 163] on button at bounding box center [488, 165] width 17 height 15
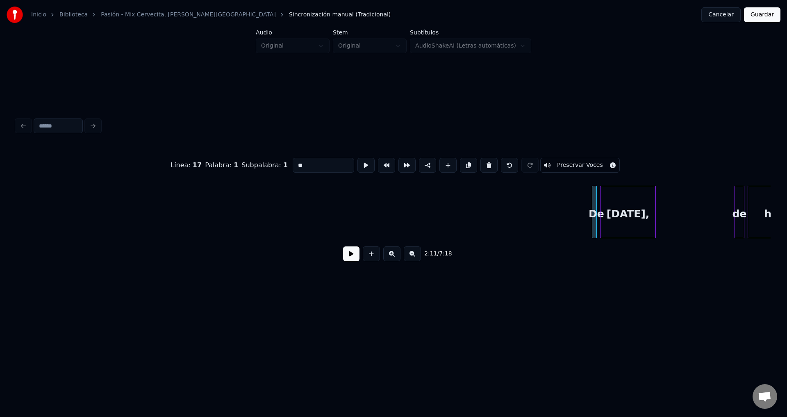
click at [480, 163] on button at bounding box center [488, 165] width 17 height 15
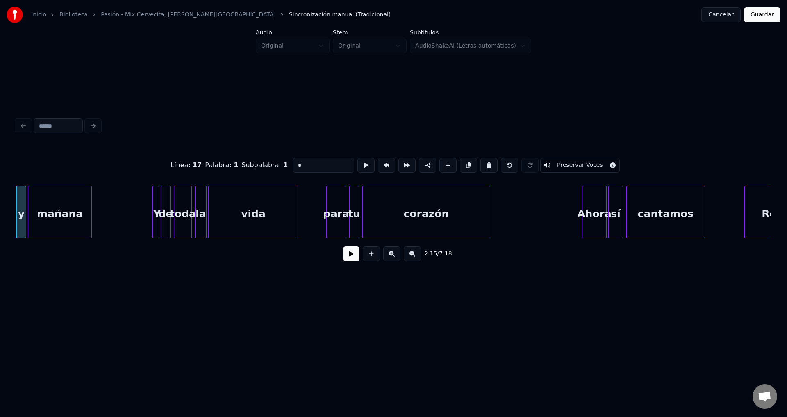
click at [480, 163] on button at bounding box center [488, 165] width 17 height 15
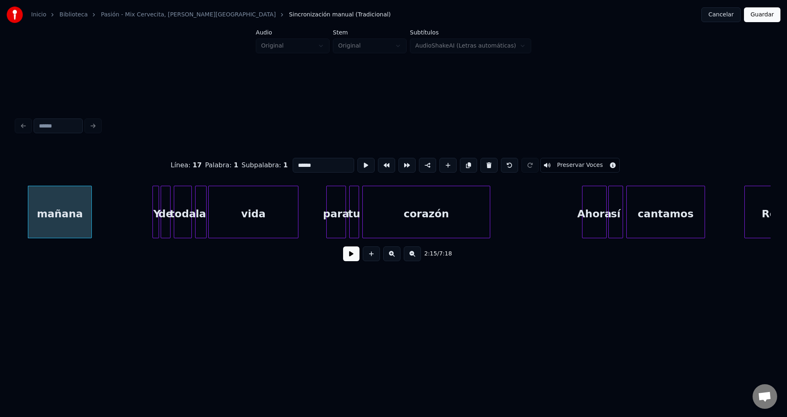
click at [480, 163] on button at bounding box center [488, 165] width 17 height 15
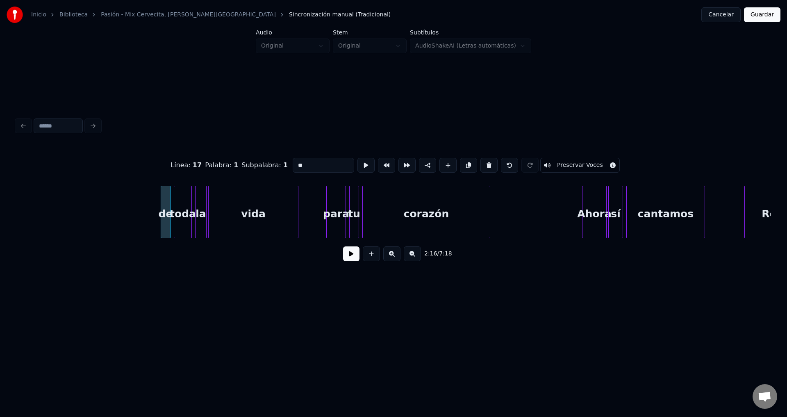
click at [480, 163] on button at bounding box center [488, 165] width 17 height 15
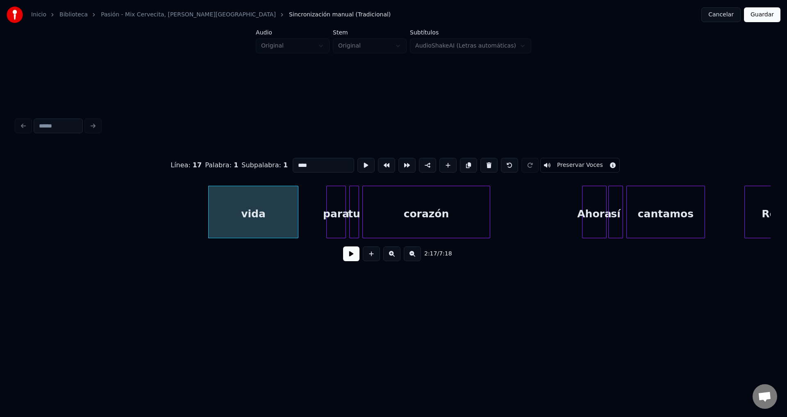
click at [480, 163] on button at bounding box center [488, 165] width 17 height 15
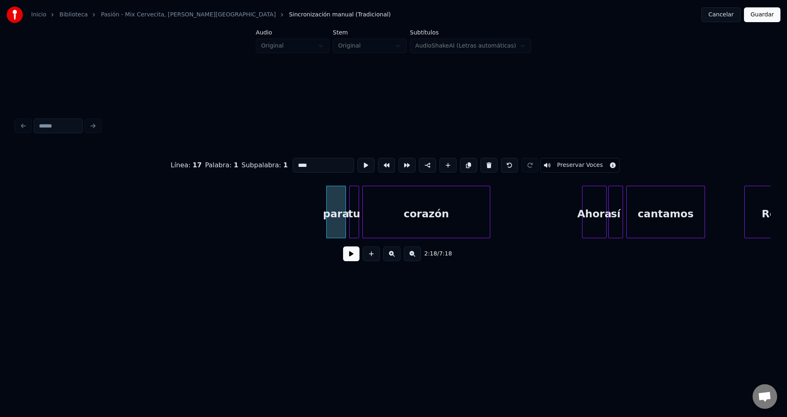
click at [480, 163] on button at bounding box center [488, 165] width 17 height 15
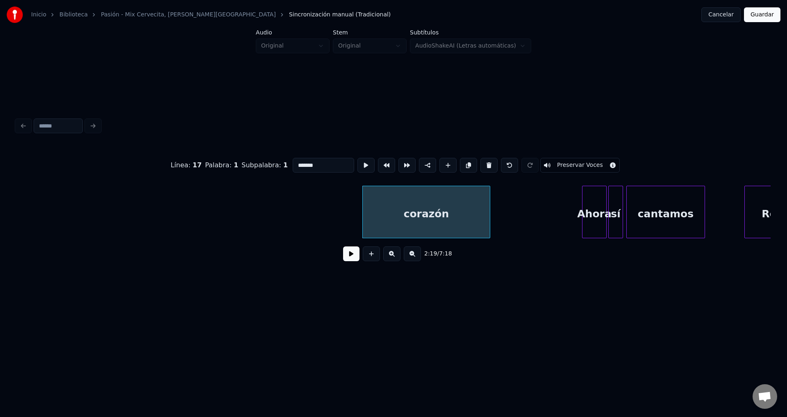
click at [480, 163] on button at bounding box center [488, 165] width 17 height 15
type input "*****"
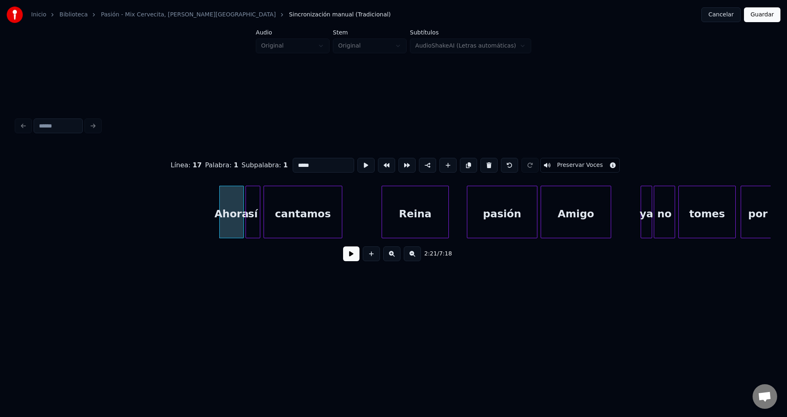
scroll to position [0, 11452]
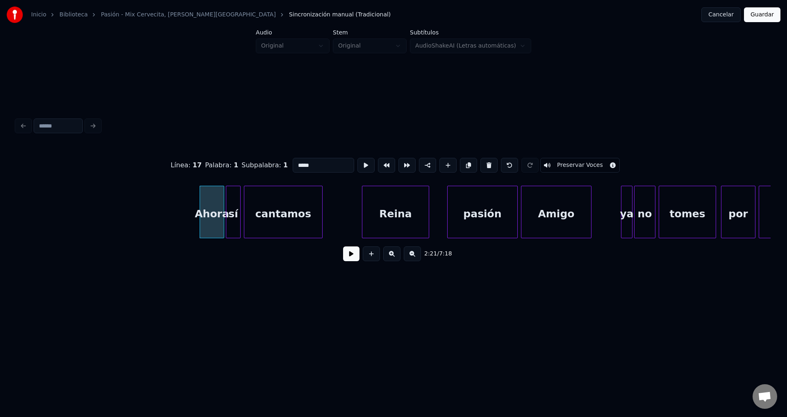
click at [345, 257] on button at bounding box center [351, 253] width 16 height 15
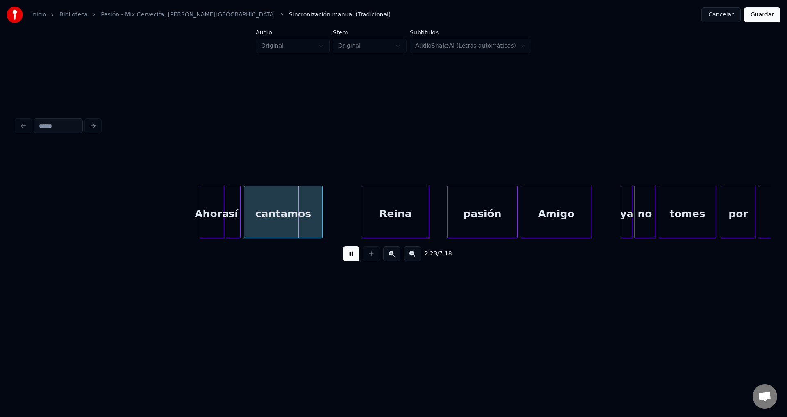
click at [591, 208] on div "Amigo" at bounding box center [556, 212] width 70 height 52
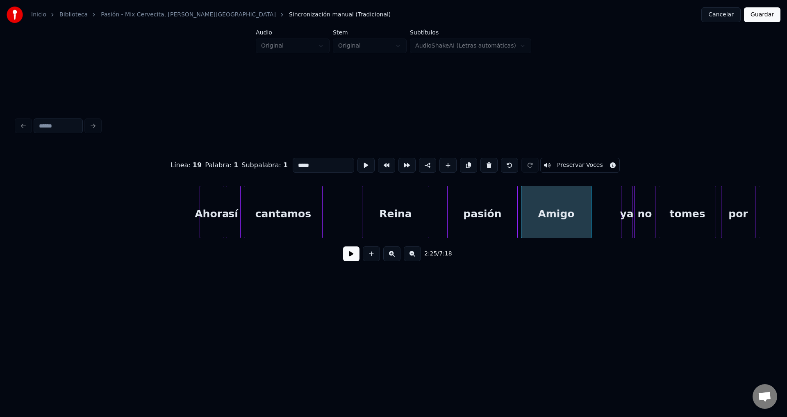
click at [491, 211] on div "pasión" at bounding box center [482, 214] width 70 height 56
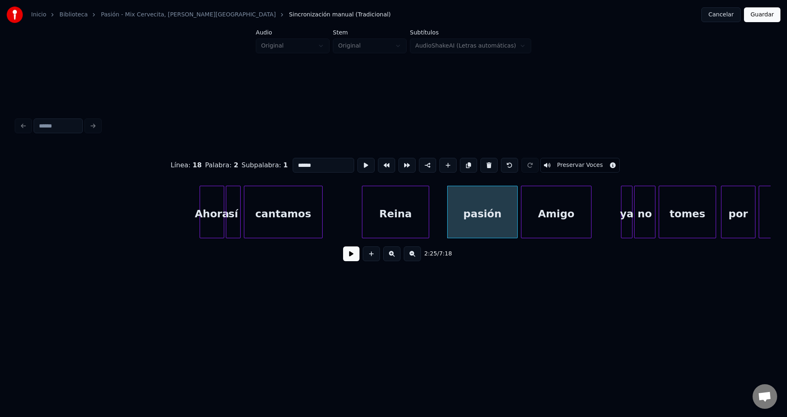
click at [211, 210] on div "Ahora" at bounding box center [212, 214] width 24 height 56
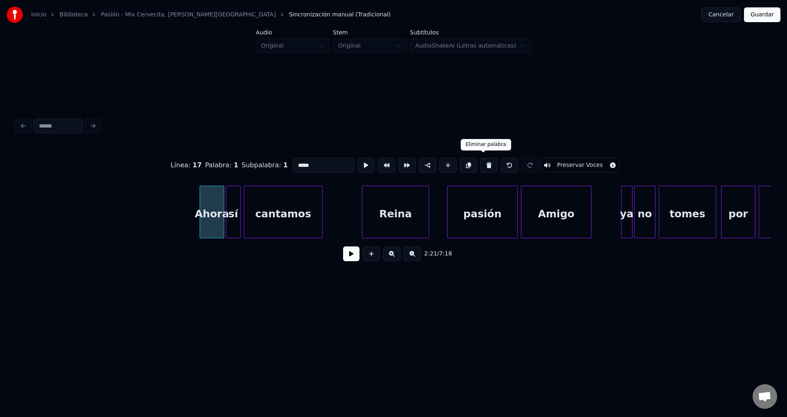
click at [480, 162] on button at bounding box center [488, 165] width 17 height 15
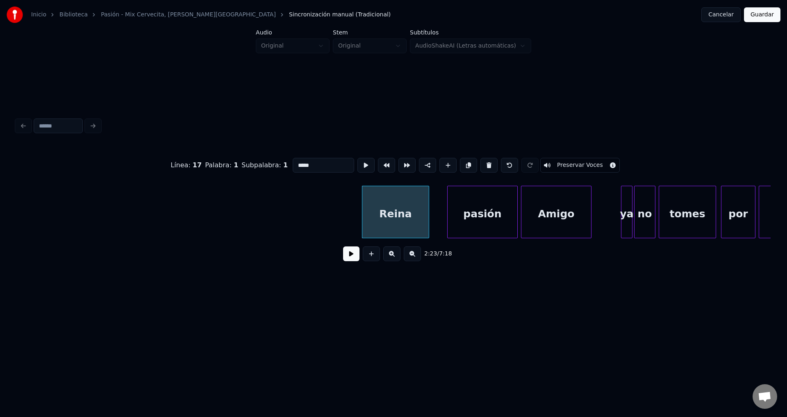
click at [480, 162] on button at bounding box center [488, 165] width 17 height 15
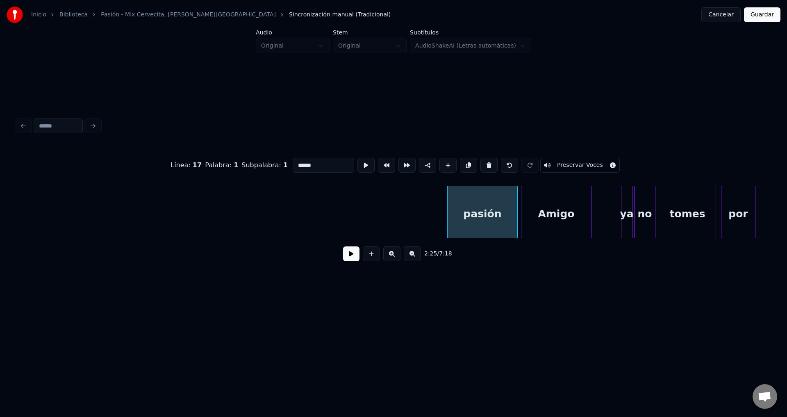
click at [480, 162] on button at bounding box center [488, 165] width 17 height 15
type input "*****"
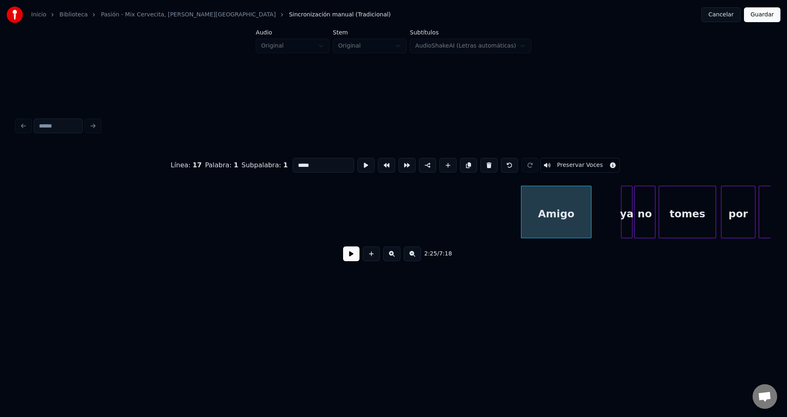
click at [349, 255] on button at bounding box center [351, 253] width 16 height 15
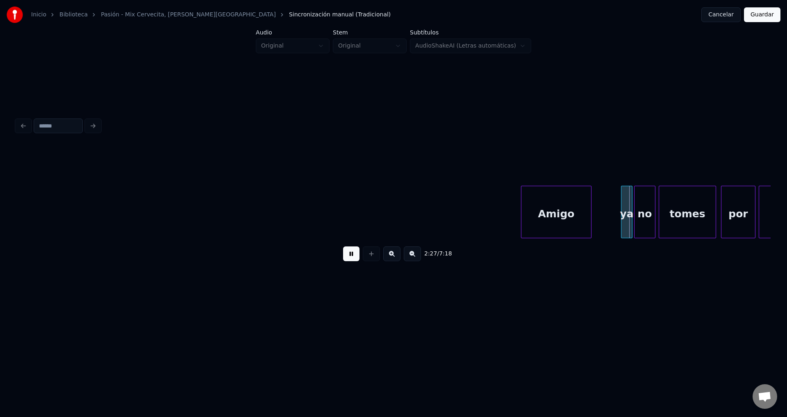
click at [349, 255] on button at bounding box center [351, 253] width 16 height 15
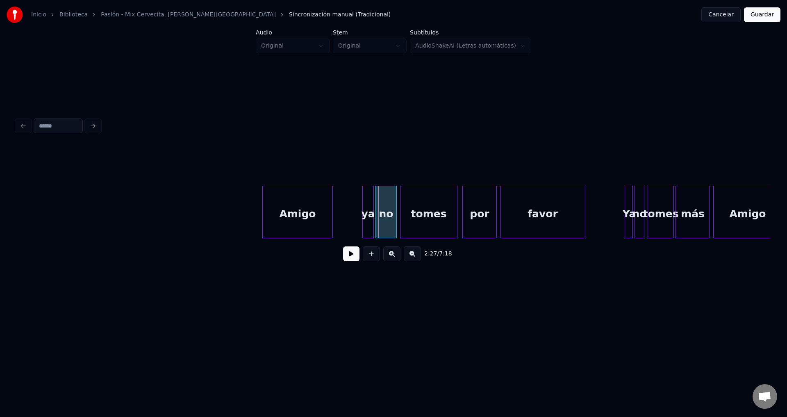
scroll to position [0, 11790]
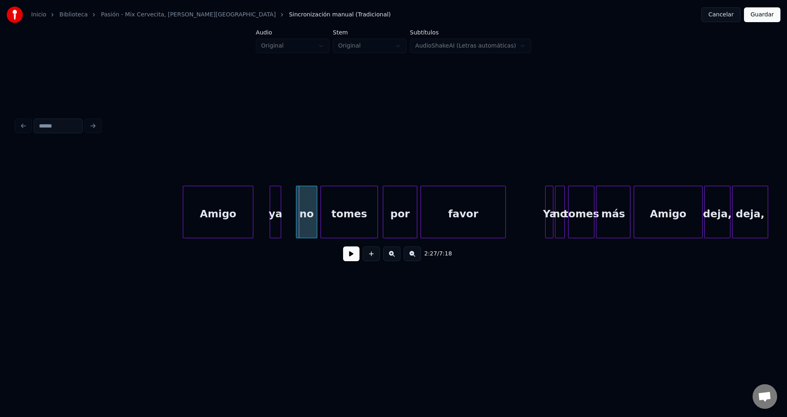
click at [275, 215] on div "ya" at bounding box center [275, 214] width 11 height 56
click at [290, 211] on div at bounding box center [290, 212] width 2 height 52
click at [350, 254] on button at bounding box center [351, 253] width 16 height 15
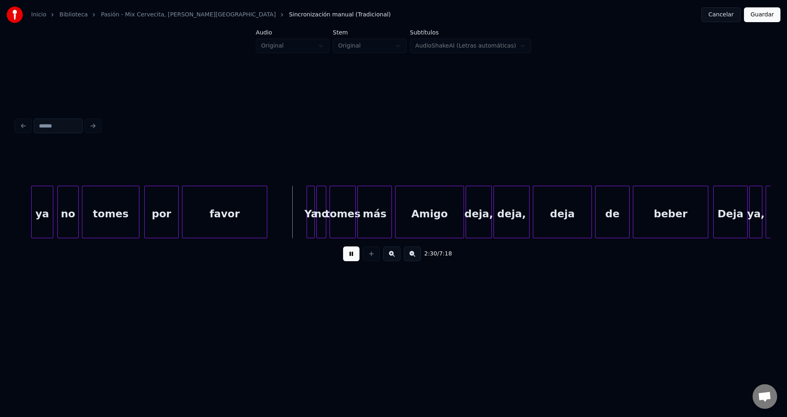
scroll to position [0, 12048]
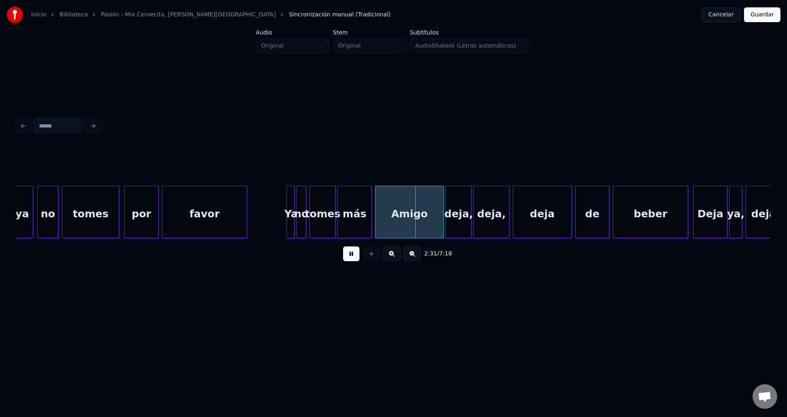
click at [292, 220] on div at bounding box center [293, 212] width 2 height 52
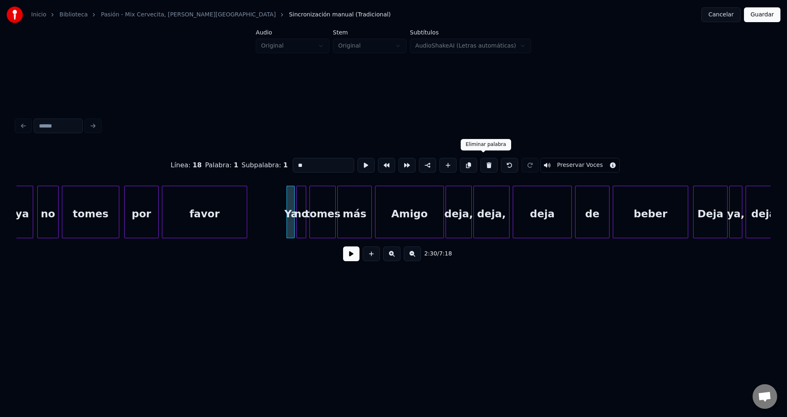
click at [480, 163] on button at bounding box center [488, 165] width 17 height 15
click at [483, 161] on button at bounding box center [488, 165] width 17 height 15
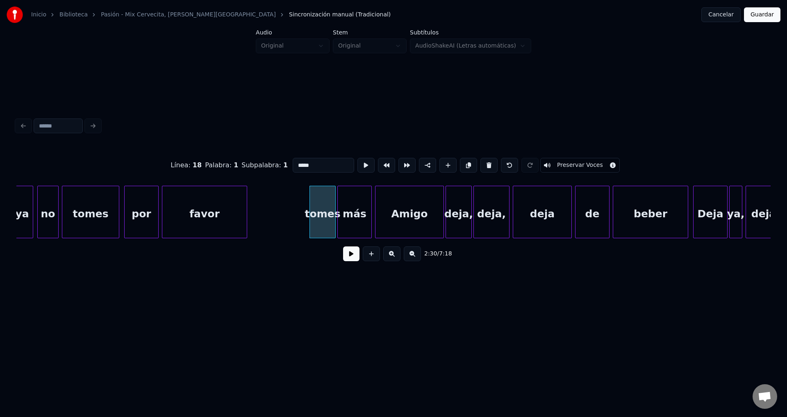
click at [483, 161] on button at bounding box center [488, 165] width 17 height 15
type input "*****"
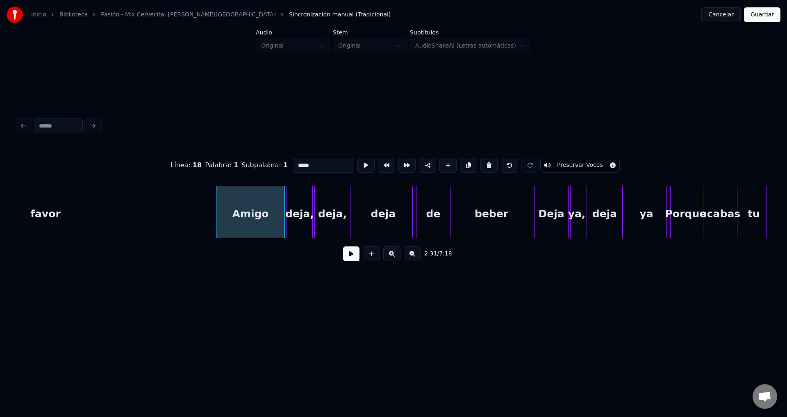
scroll to position [0, 12287]
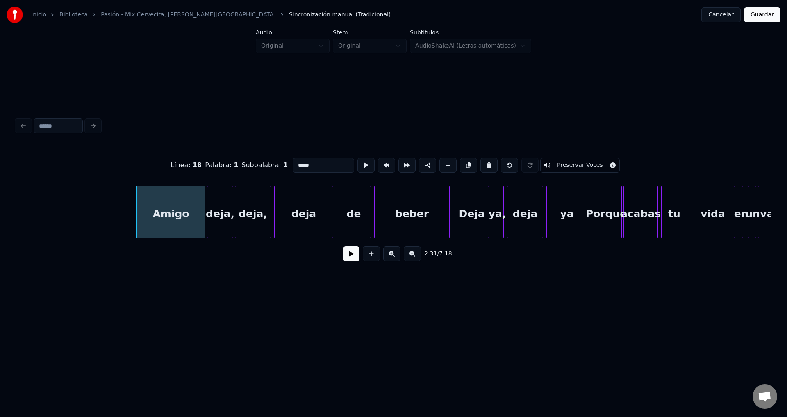
click at [352, 257] on button at bounding box center [351, 253] width 16 height 15
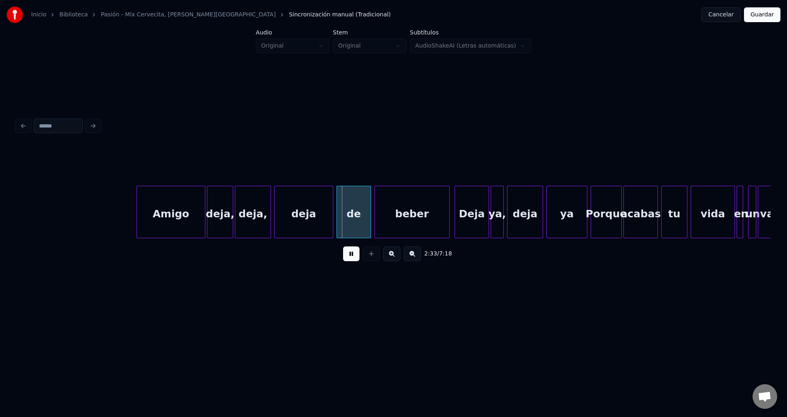
click at [187, 207] on div "Amigo" at bounding box center [171, 214] width 68 height 56
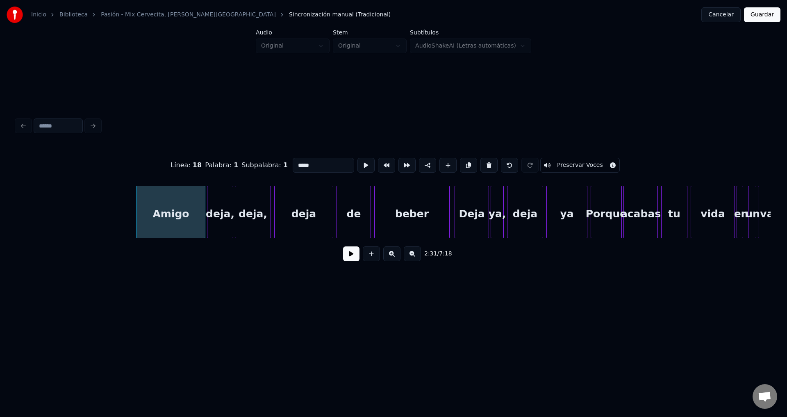
click at [355, 257] on button at bounding box center [351, 253] width 16 height 15
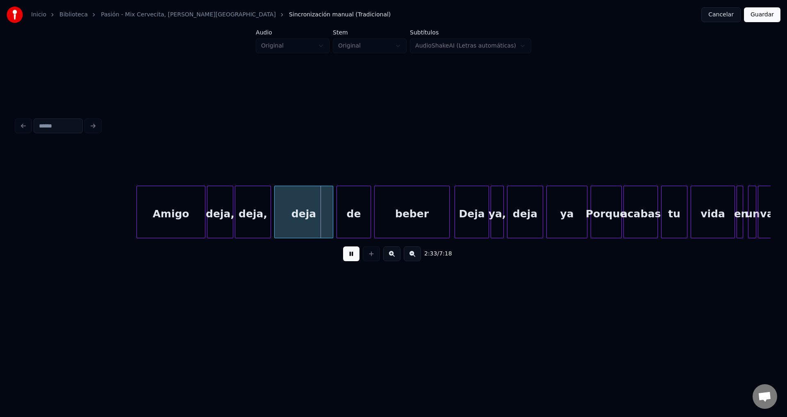
click at [354, 257] on button at bounding box center [351, 253] width 16 height 15
click at [222, 216] on div "deja," at bounding box center [219, 214] width 25 height 56
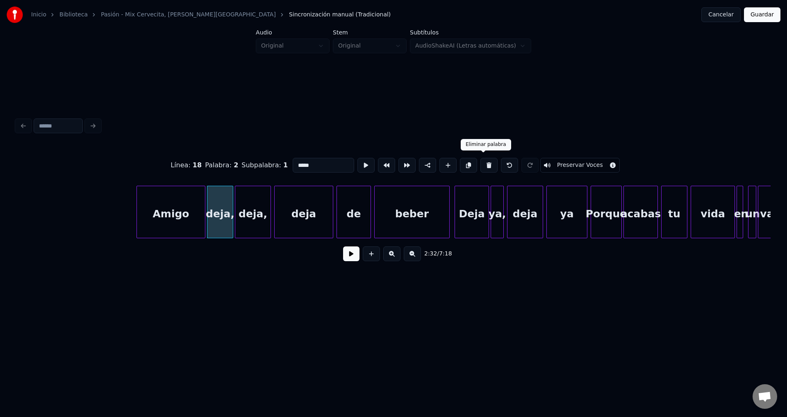
click at [483, 161] on button at bounding box center [488, 165] width 17 height 15
type input "*****"
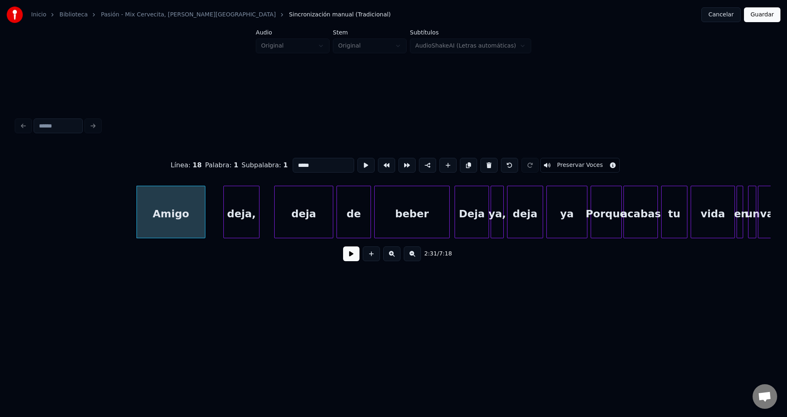
click at [244, 208] on div "deja," at bounding box center [241, 214] width 35 height 56
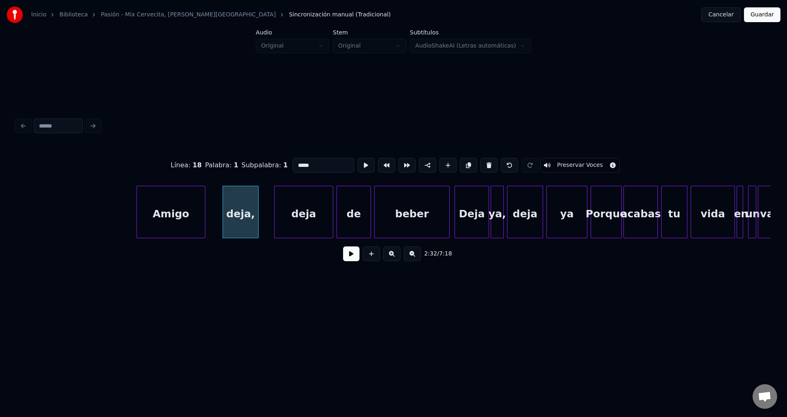
click at [352, 260] on button at bounding box center [351, 253] width 16 height 15
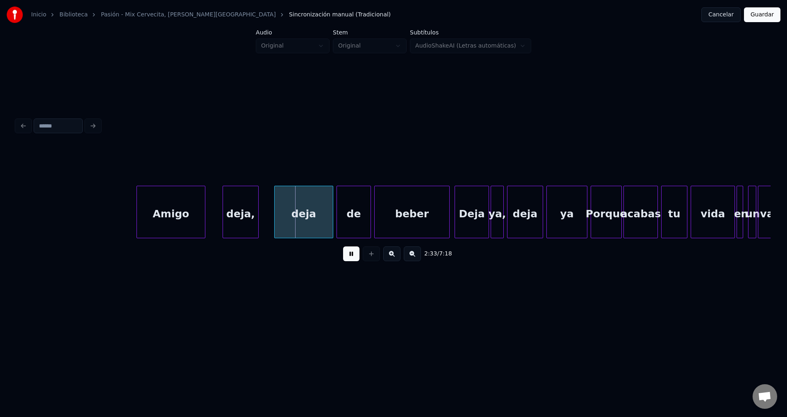
click at [347, 254] on button at bounding box center [351, 253] width 16 height 15
click at [246, 216] on div "deja," at bounding box center [246, 214] width 35 height 56
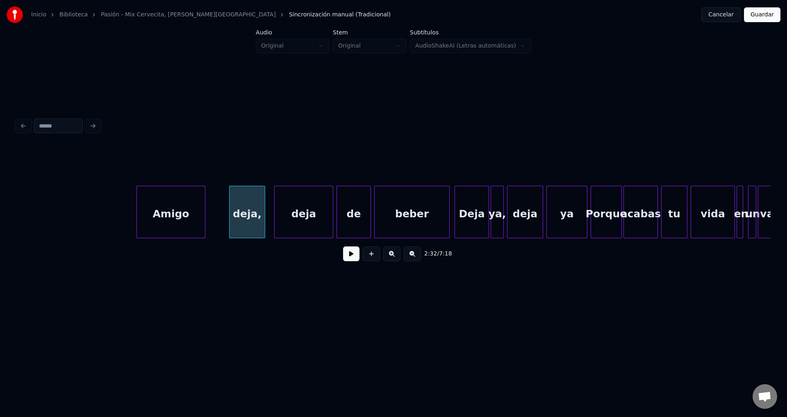
click at [350, 259] on button at bounding box center [351, 253] width 16 height 15
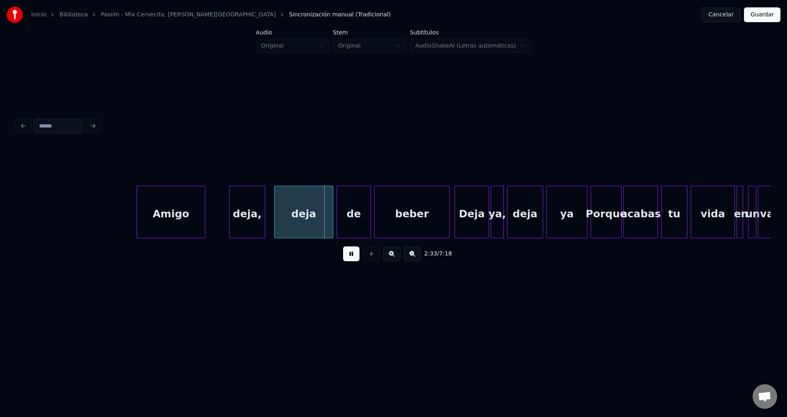
click at [248, 214] on div "deja," at bounding box center [246, 214] width 35 height 56
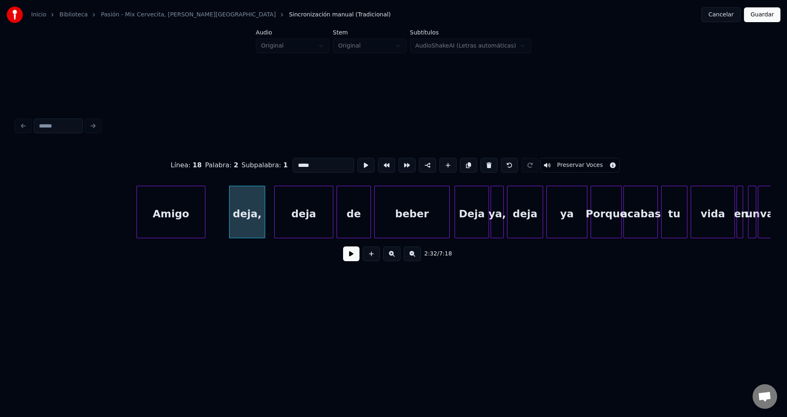
click at [345, 255] on button at bounding box center [351, 253] width 16 height 15
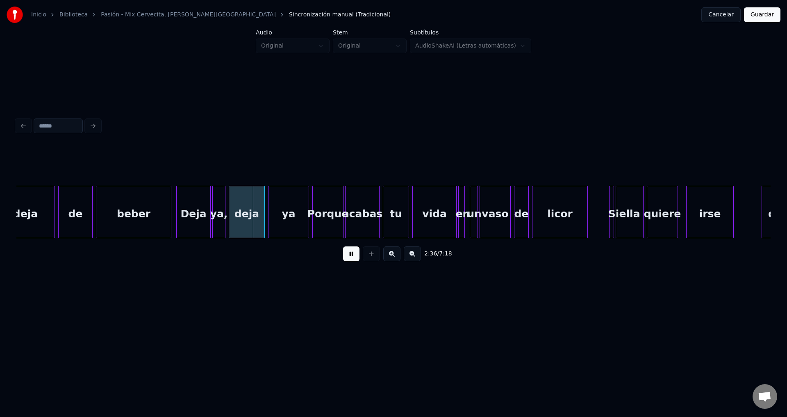
scroll to position [0, 12585]
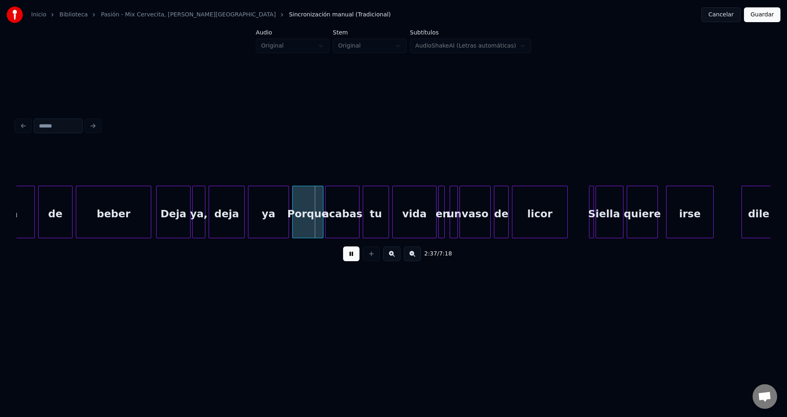
click at [175, 216] on div "Deja" at bounding box center [174, 214] width 34 height 56
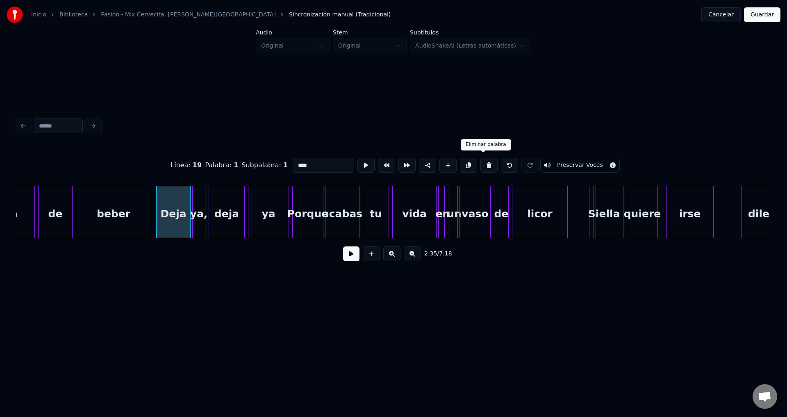
click at [483, 161] on button at bounding box center [488, 165] width 17 height 15
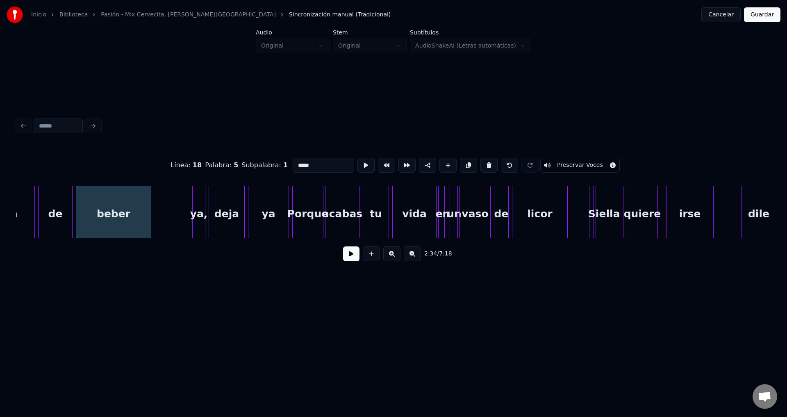
click at [201, 206] on div "ya," at bounding box center [199, 214] width 12 height 56
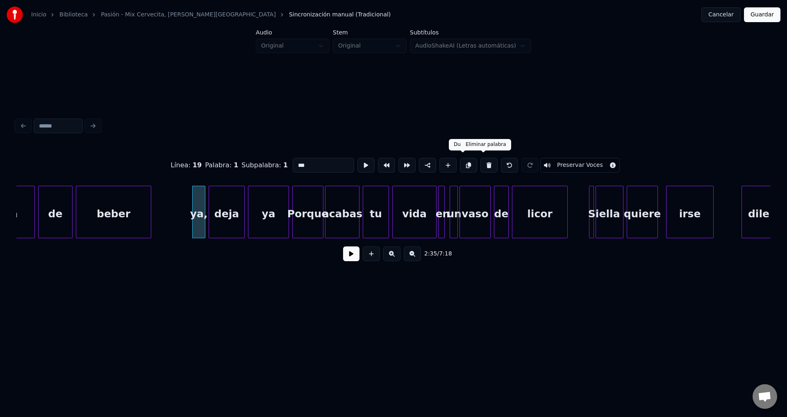
click at [480, 162] on button at bounding box center [488, 165] width 17 height 15
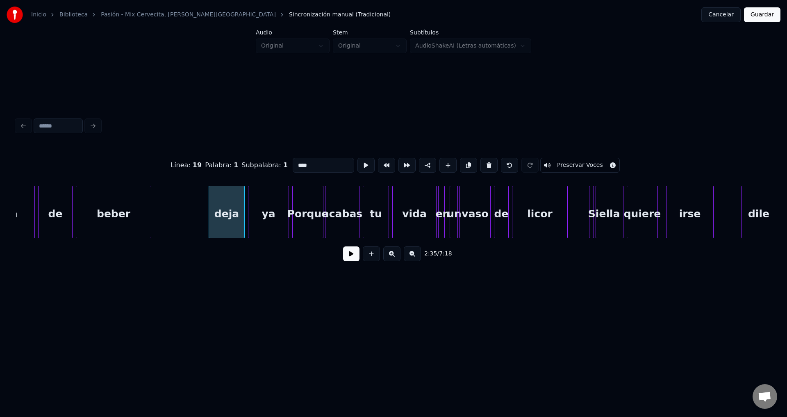
click at [480, 162] on button at bounding box center [488, 165] width 17 height 15
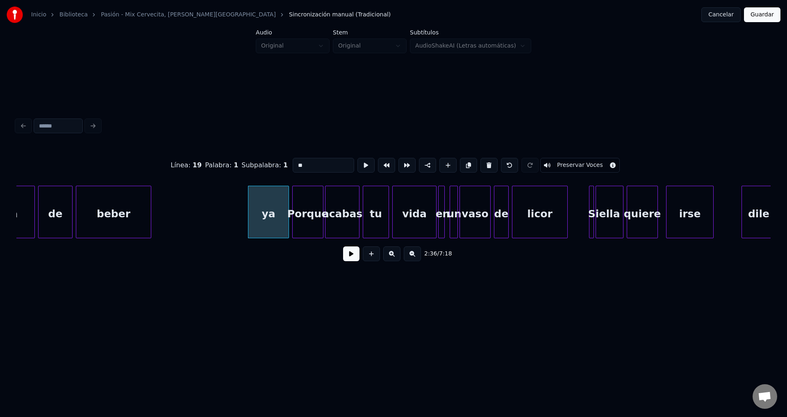
click at [480, 162] on button at bounding box center [488, 165] width 17 height 15
type input "******"
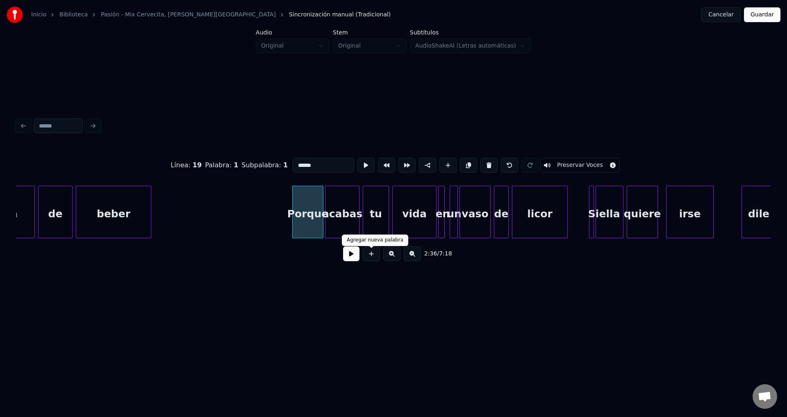
click at [350, 259] on button at bounding box center [351, 253] width 16 height 15
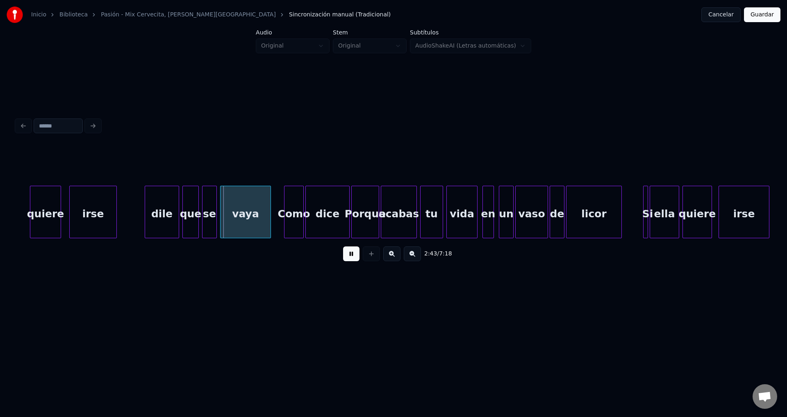
scroll to position [0, 13201]
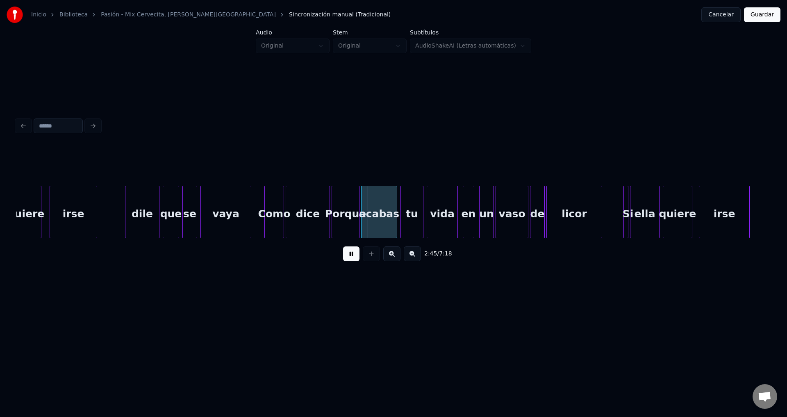
click at [271, 211] on div "Como" at bounding box center [274, 214] width 19 height 56
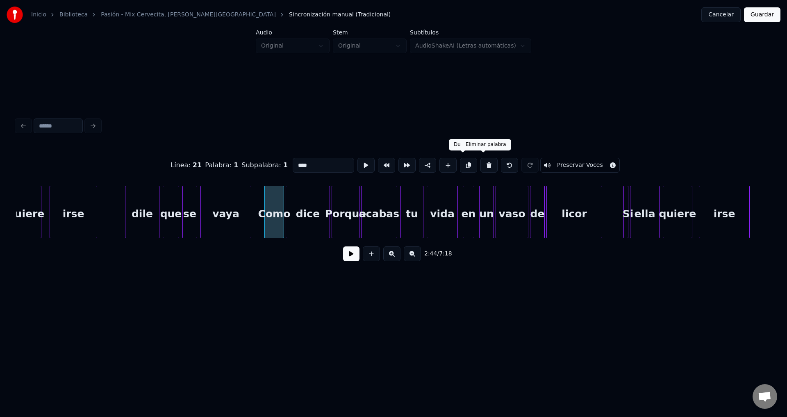
click at [481, 162] on button at bounding box center [488, 165] width 17 height 15
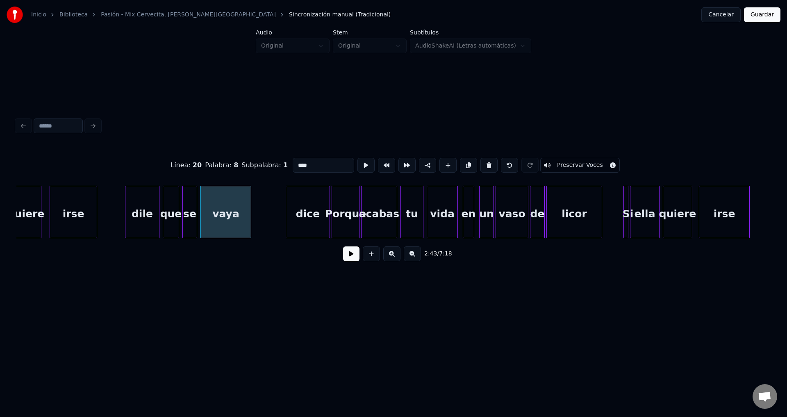
click at [306, 218] on div "dice" at bounding box center [307, 214] width 43 height 56
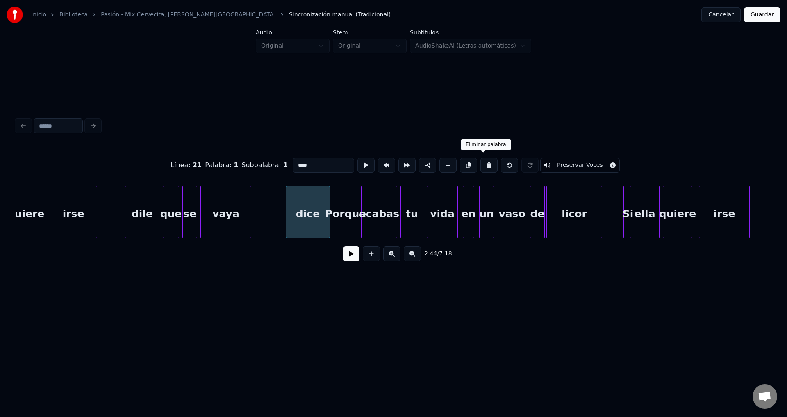
click at [482, 161] on button at bounding box center [488, 165] width 17 height 15
type input "****"
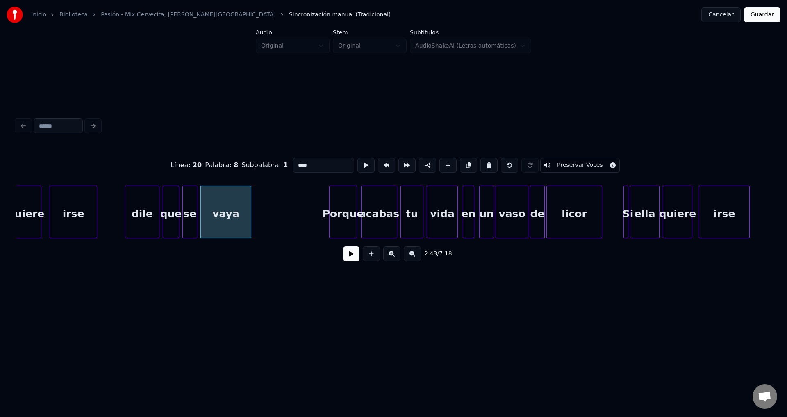
click at [350, 209] on div "Porque" at bounding box center [342, 214] width 27 height 56
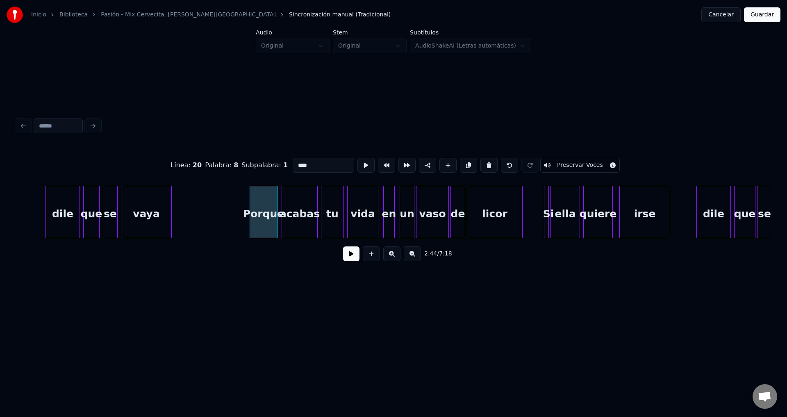
scroll to position [0, 13360]
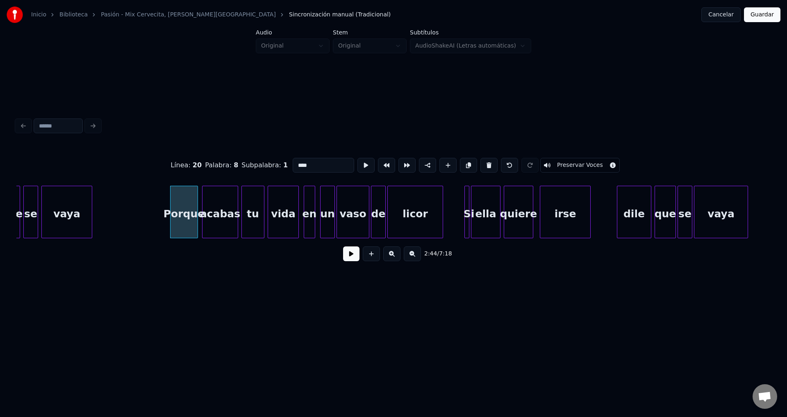
click at [354, 256] on button at bounding box center [351, 253] width 16 height 15
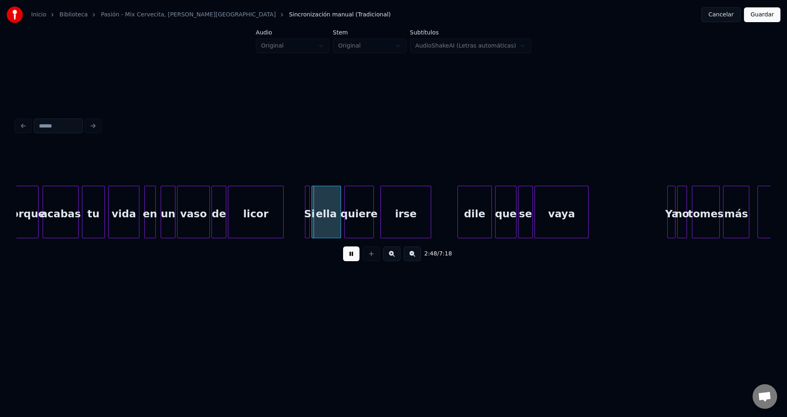
scroll to position [0, 13539]
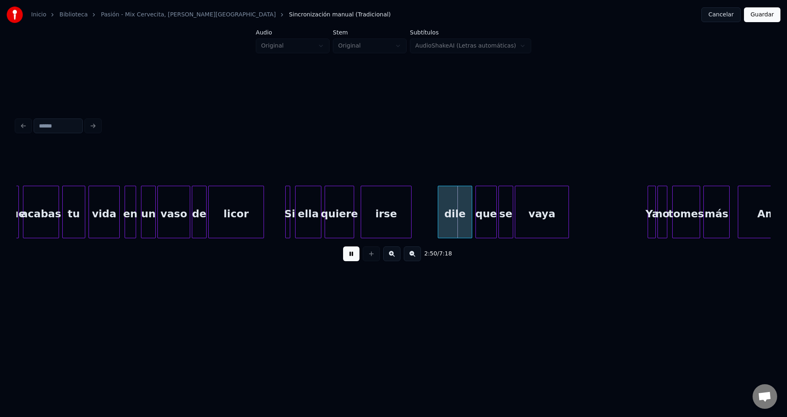
click at [298, 206] on div at bounding box center [296, 212] width 2 height 52
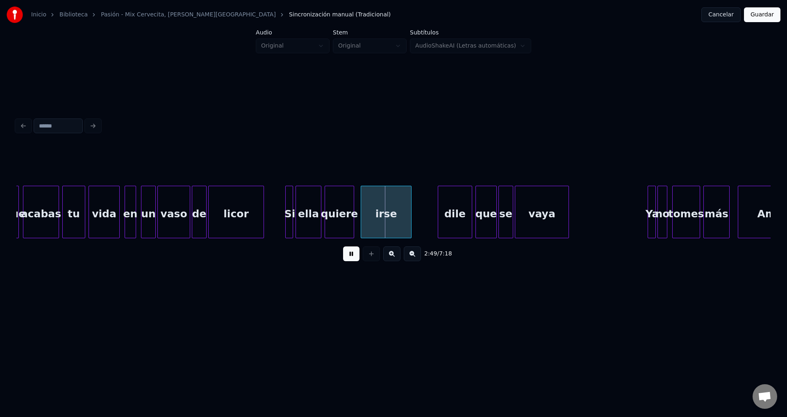
click at [293, 205] on div at bounding box center [291, 212] width 2 height 52
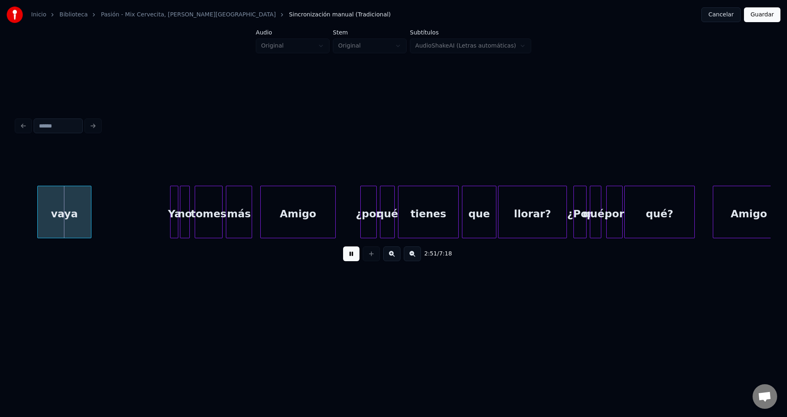
scroll to position [0, 14036]
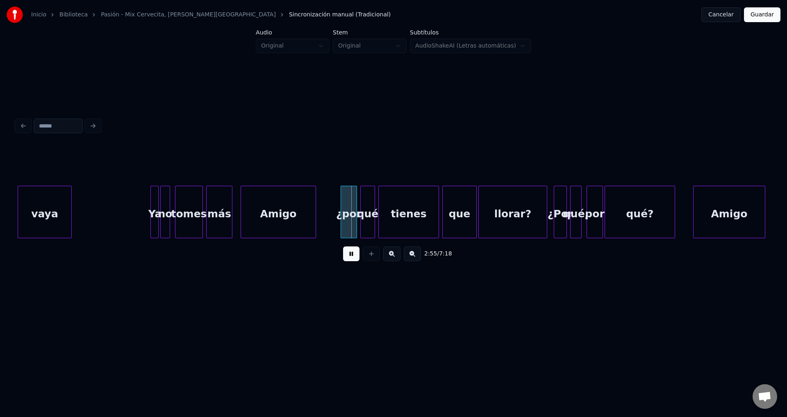
click at [152, 204] on div at bounding box center [152, 212] width 2 height 52
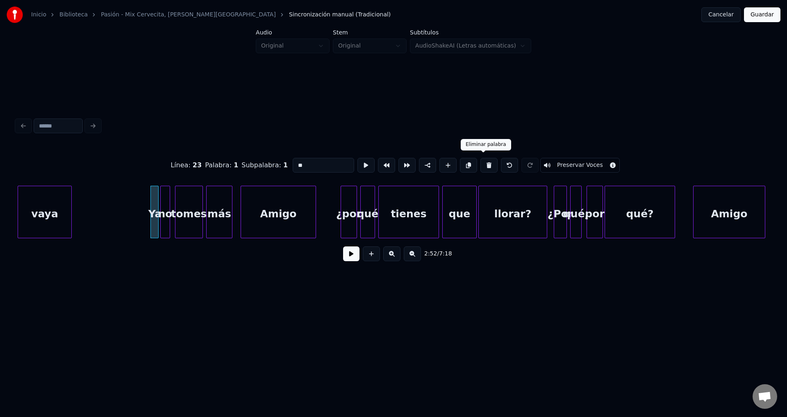
click at [482, 163] on button at bounding box center [488, 165] width 17 height 15
click at [482, 162] on button at bounding box center [488, 165] width 17 height 15
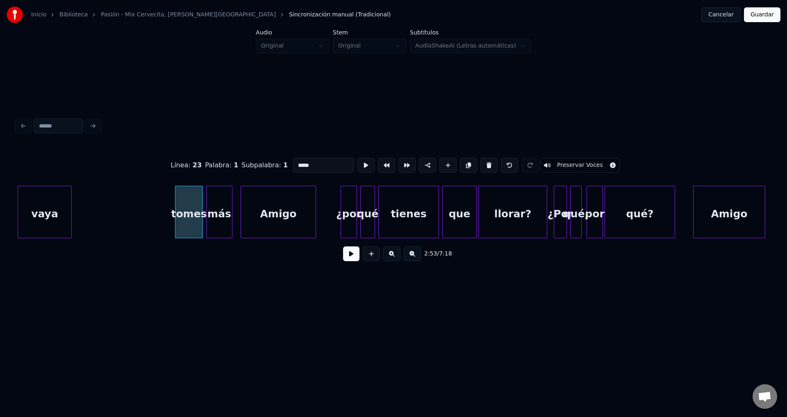
click at [482, 162] on button at bounding box center [488, 165] width 17 height 15
type input "*****"
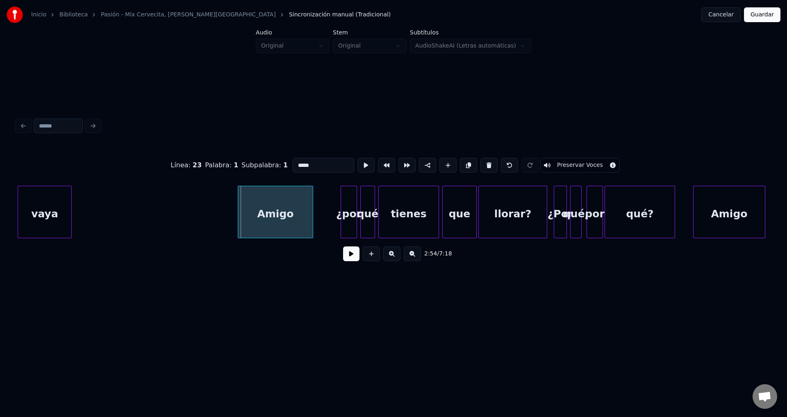
click at [281, 213] on div "Amigo" at bounding box center [275, 214] width 75 height 56
click at [351, 256] on button at bounding box center [351, 253] width 16 height 15
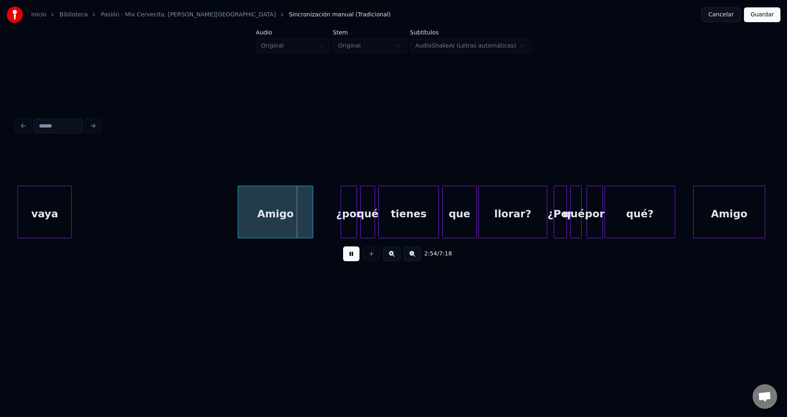
click at [351, 256] on button at bounding box center [351, 253] width 16 height 15
click at [284, 217] on div "Amigo" at bounding box center [277, 214] width 75 height 56
click at [346, 257] on button at bounding box center [351, 253] width 16 height 15
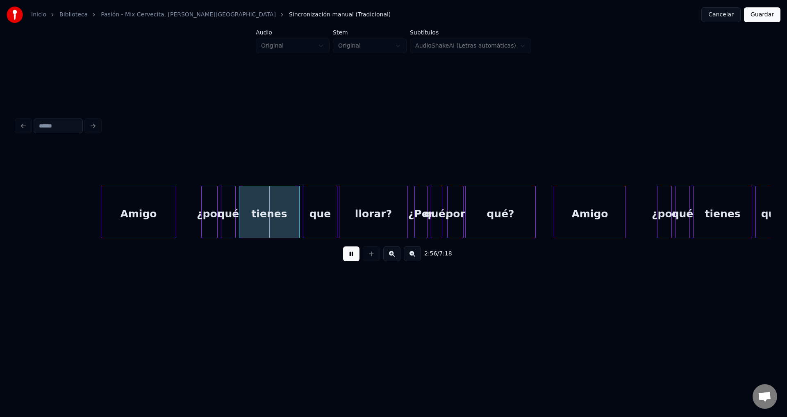
scroll to position [0, 14355]
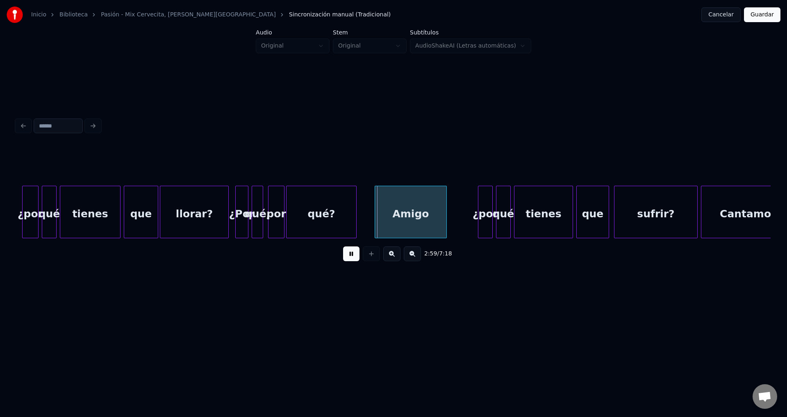
click at [239, 209] on div "¿Por" at bounding box center [242, 214] width 12 height 56
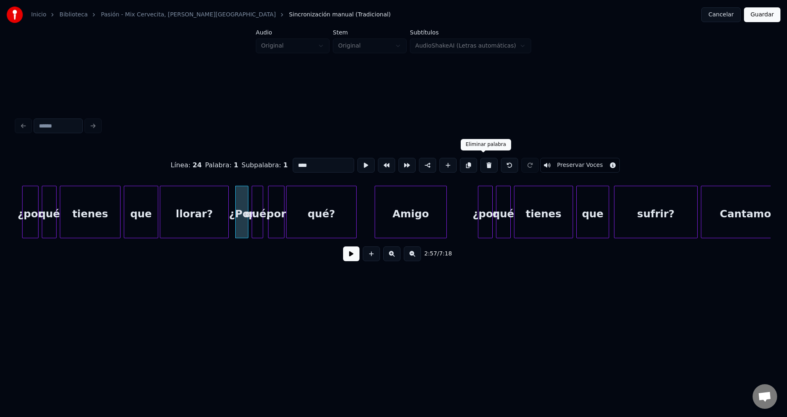
click at [481, 162] on button at bounding box center [488, 165] width 17 height 15
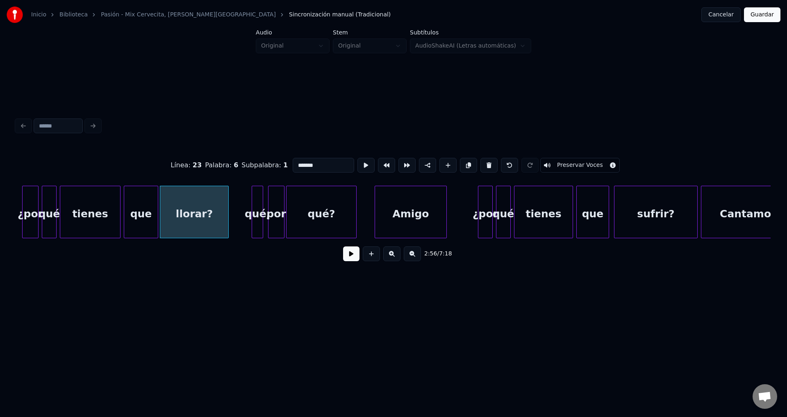
click at [257, 201] on div "qué," at bounding box center [257, 214] width 11 height 56
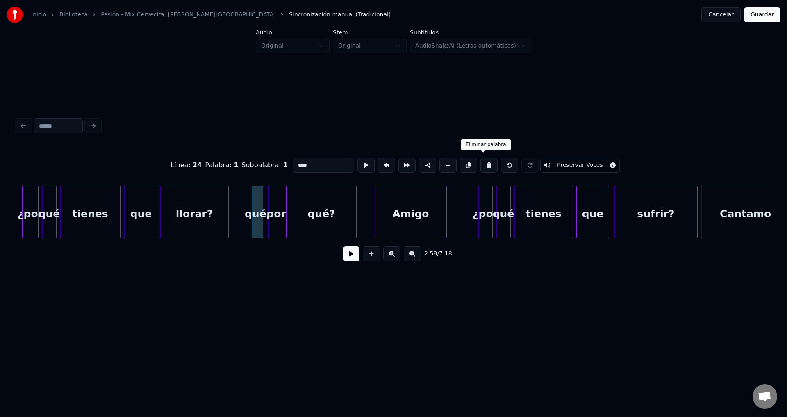
click at [482, 163] on button at bounding box center [488, 165] width 17 height 15
click at [484, 163] on button at bounding box center [488, 165] width 17 height 15
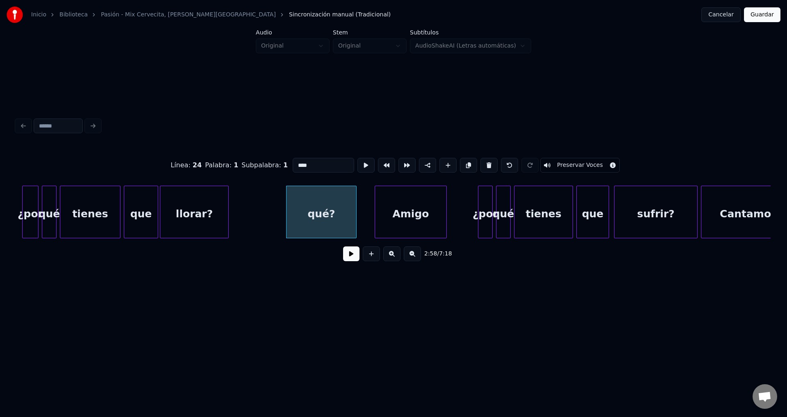
click at [484, 163] on button at bounding box center [488, 165] width 17 height 15
type input "*******"
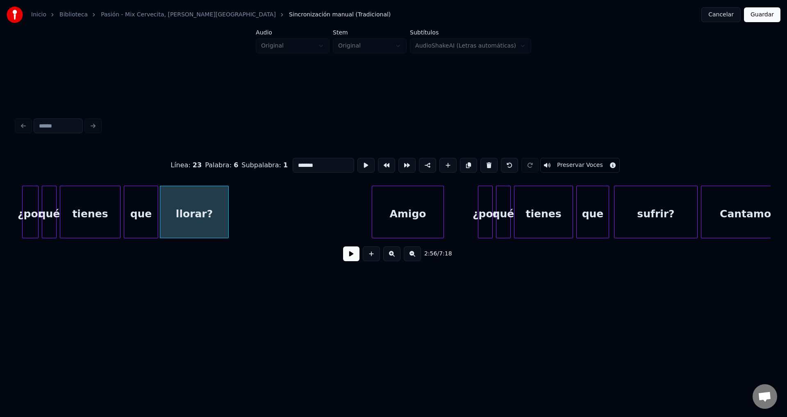
click at [418, 207] on div "Amigo" at bounding box center [407, 214] width 71 height 56
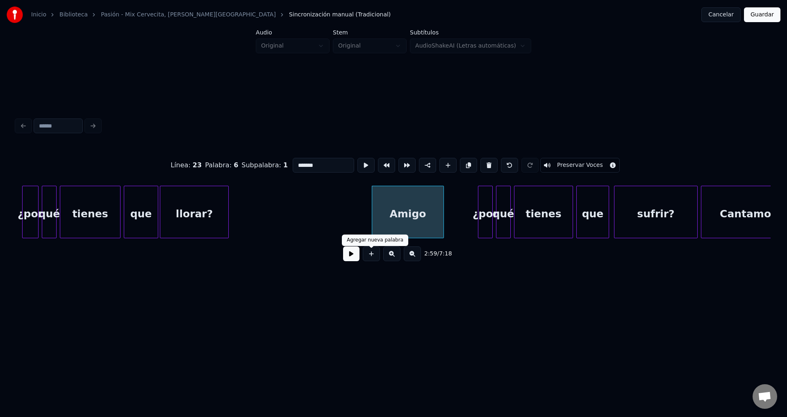
click at [359, 256] on button at bounding box center [351, 253] width 16 height 15
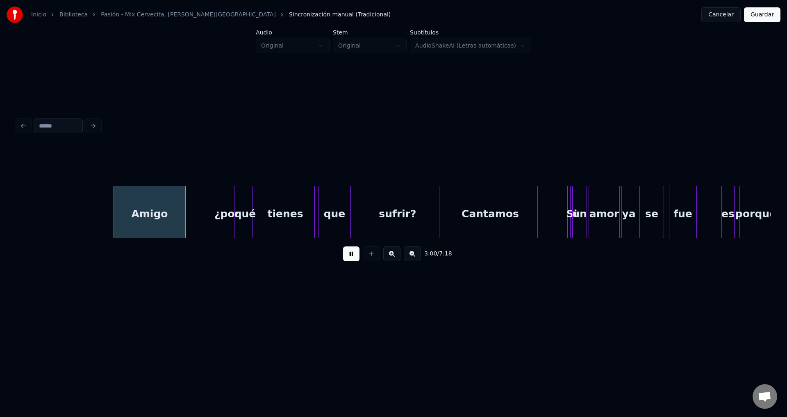
scroll to position [0, 14633]
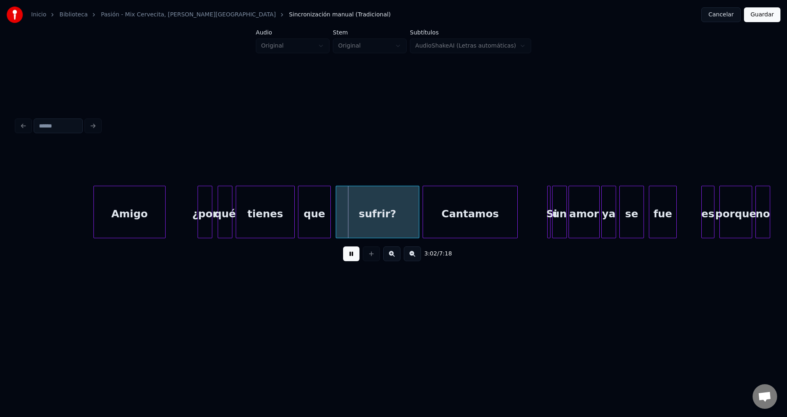
click at [204, 217] on div "¿por" at bounding box center [205, 214] width 14 height 56
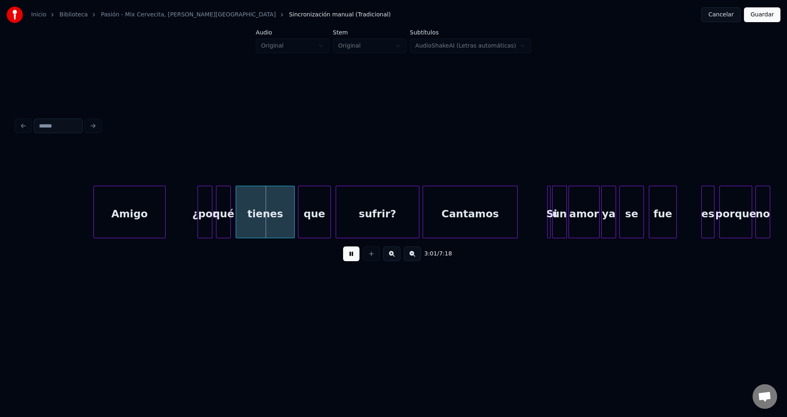
click at [221, 215] on div "qué" at bounding box center [223, 214] width 14 height 56
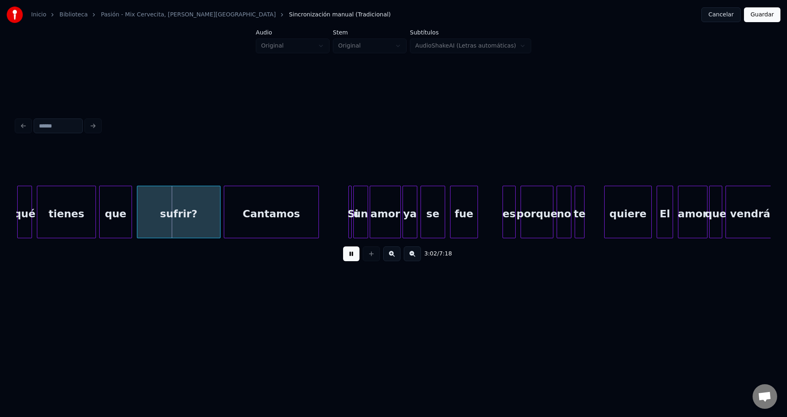
scroll to position [0, 14852]
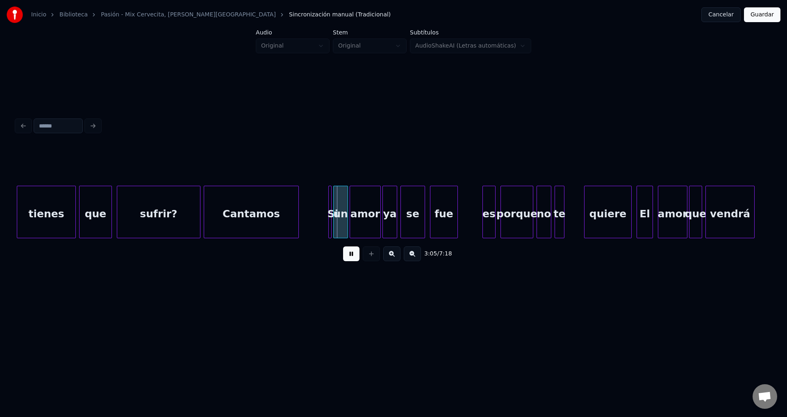
click at [262, 218] on div "Cantamos" at bounding box center [251, 214] width 94 height 56
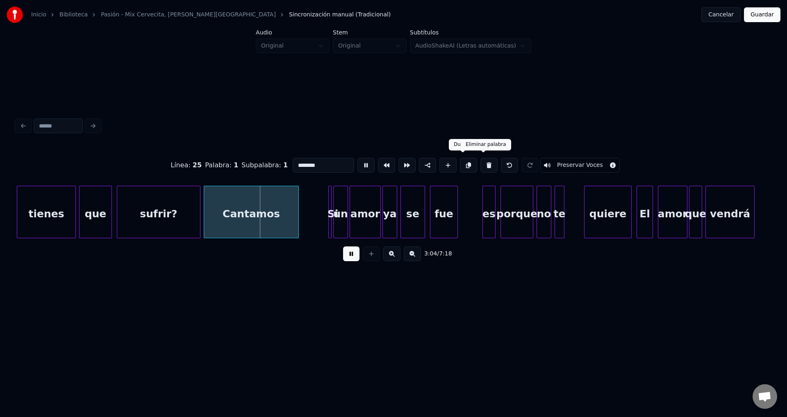
click at [481, 162] on button at bounding box center [488, 165] width 17 height 15
type input "**"
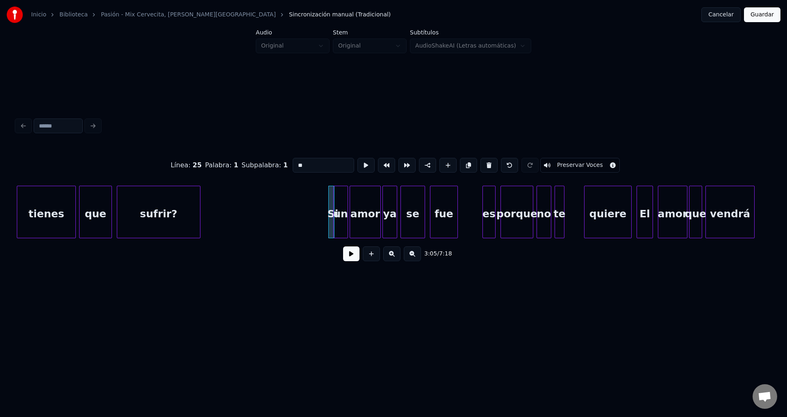
click at [330, 210] on div "Si" at bounding box center [331, 212] width 6 height 52
click at [324, 205] on div "Si" at bounding box center [326, 214] width 8 height 56
click at [329, 206] on div at bounding box center [328, 212] width 2 height 52
click at [351, 253] on button at bounding box center [351, 253] width 16 height 15
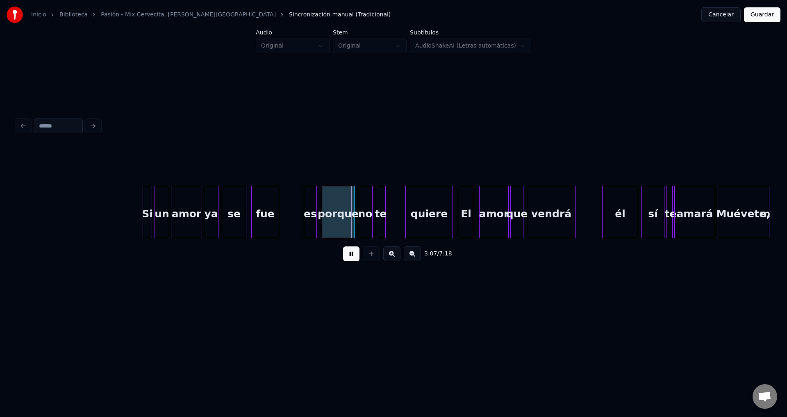
scroll to position [0, 15050]
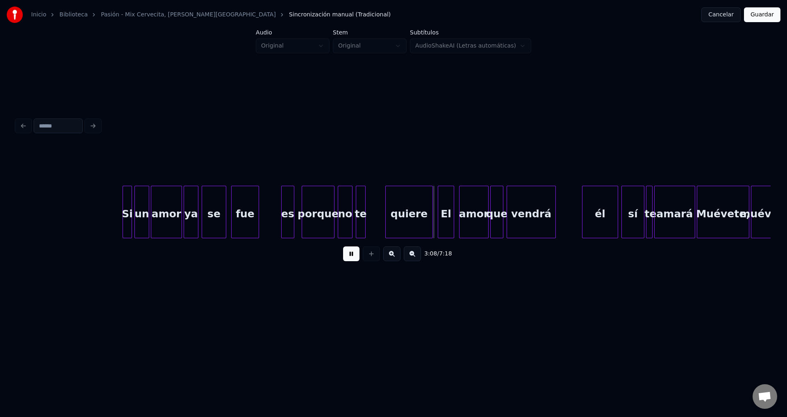
click at [288, 215] on div "es" at bounding box center [287, 214] width 12 height 56
click at [277, 211] on div at bounding box center [277, 212] width 2 height 52
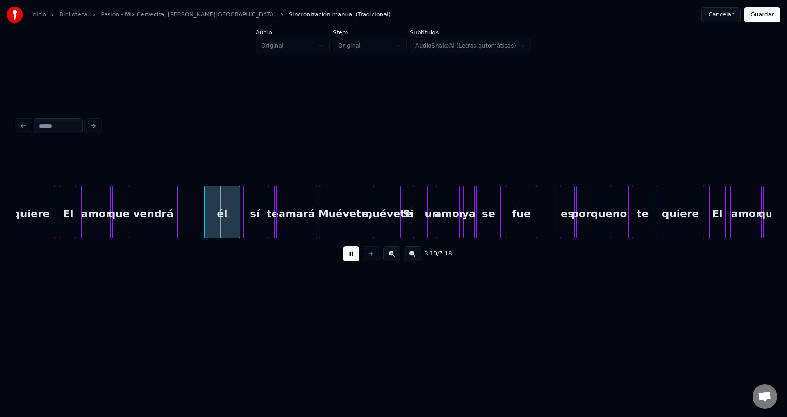
scroll to position [0, 15448]
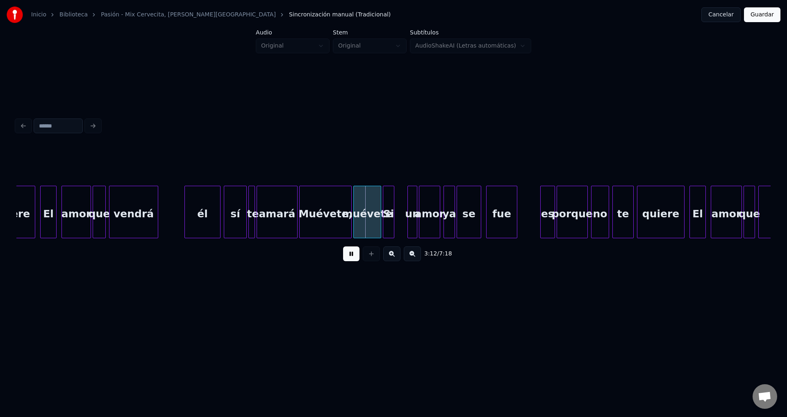
click at [135, 219] on div "vendrá" at bounding box center [133, 214] width 48 height 56
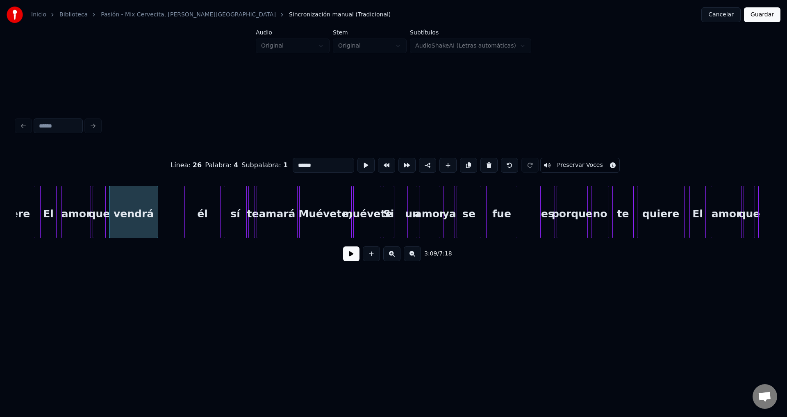
click at [354, 260] on button at bounding box center [351, 253] width 16 height 15
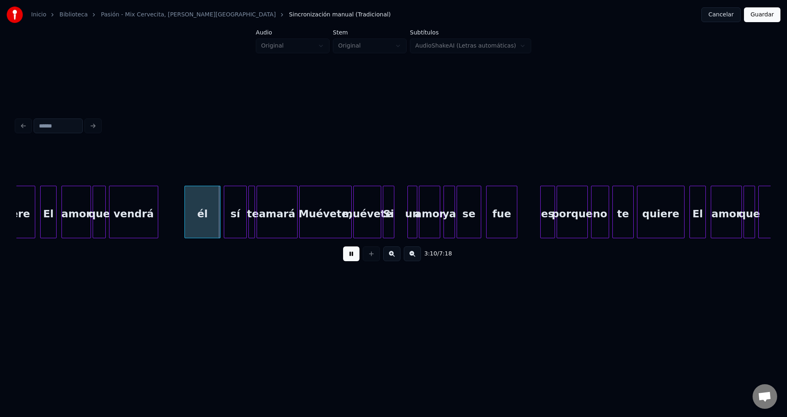
click at [207, 220] on div "él" at bounding box center [202, 214] width 35 height 56
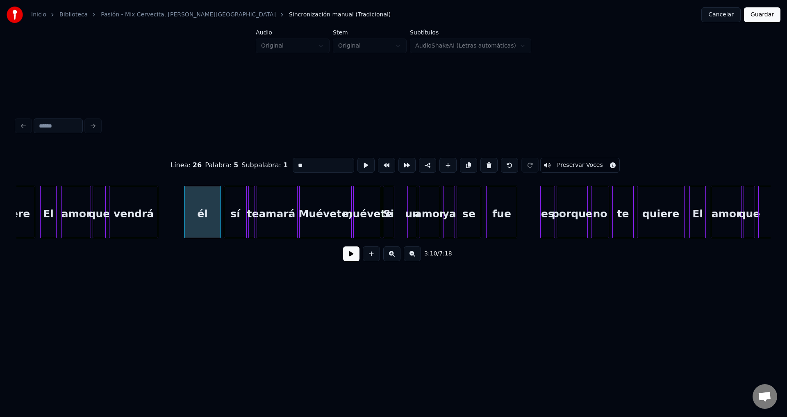
drag, startPoint x: 310, startPoint y: 163, endPoint x: 228, endPoint y: 164, distance: 82.0
click at [228, 164] on div "Línea : 26 Palabra : 5 Subpalabra : 1 ** Preservar Voces" at bounding box center [393, 165] width 754 height 41
click at [206, 209] on div "ella" at bounding box center [198, 214] width 35 height 56
type input "****"
click at [352, 257] on button at bounding box center [351, 253] width 16 height 15
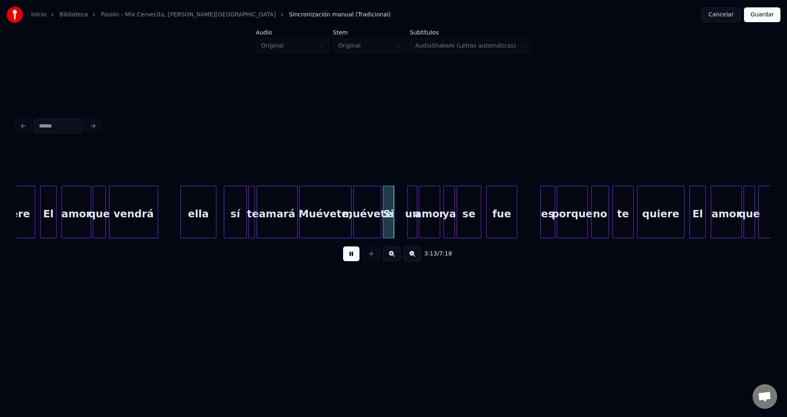
click at [335, 222] on div "Muévete," at bounding box center [326, 214] width 52 height 56
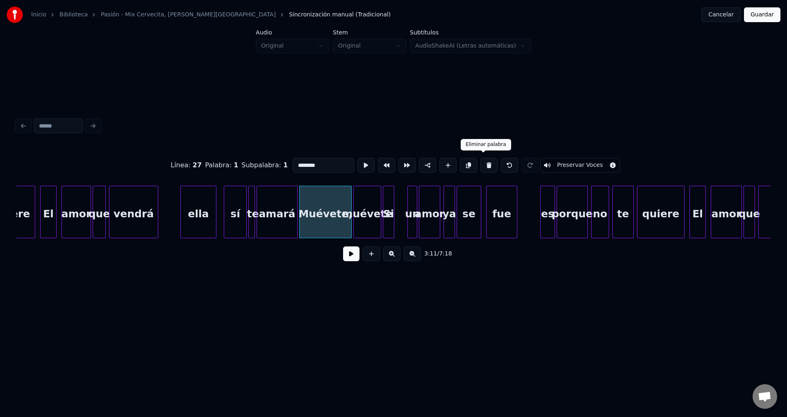
click at [483, 159] on button at bounding box center [488, 165] width 17 height 15
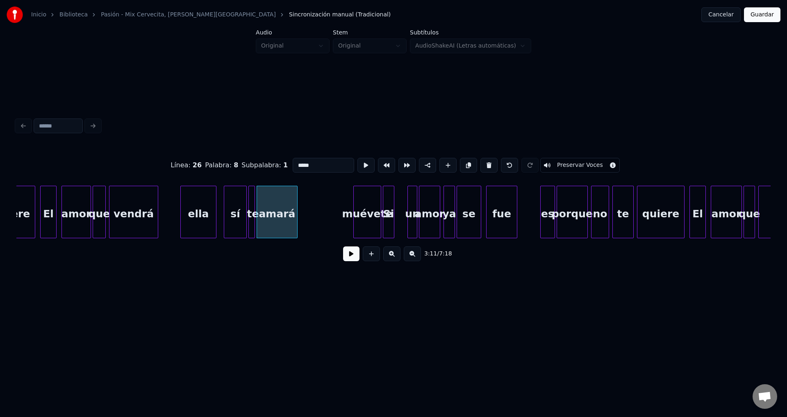
click at [369, 207] on div "muévete" at bounding box center [367, 214] width 27 height 56
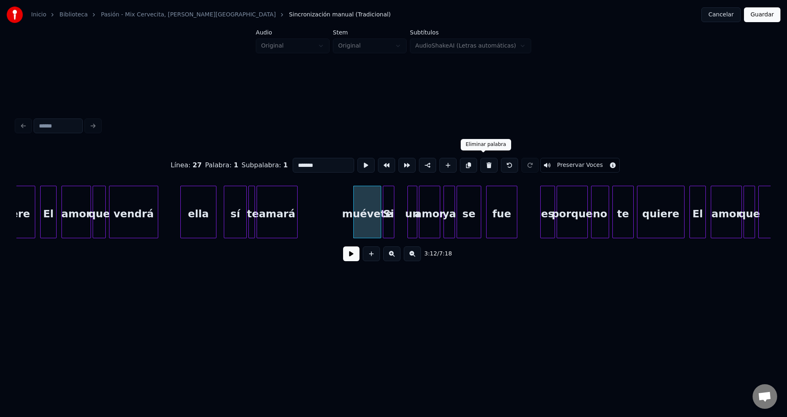
click at [485, 159] on button at bounding box center [488, 165] width 17 height 15
type input "**"
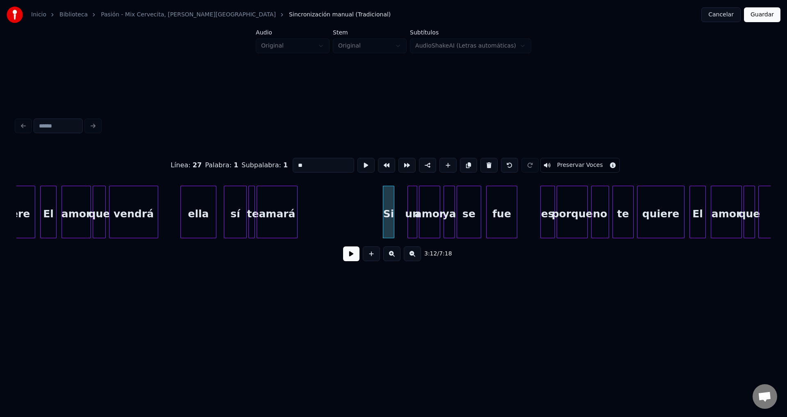
click at [346, 256] on button at bounding box center [351, 253] width 16 height 15
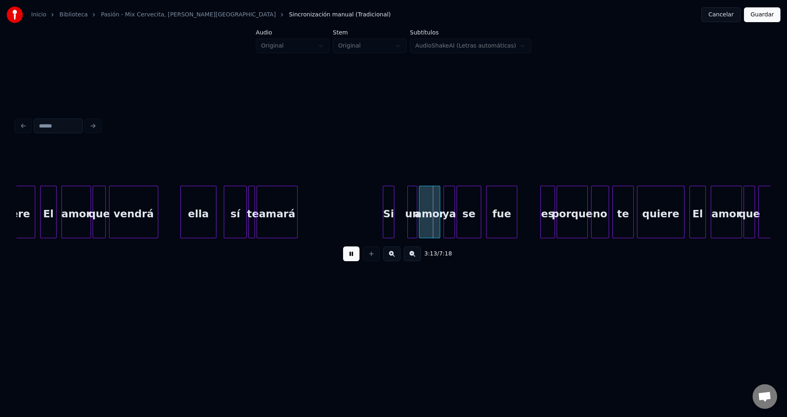
click at [346, 256] on button at bounding box center [351, 253] width 16 height 15
click at [396, 212] on div "Si" at bounding box center [397, 214] width 11 height 56
click at [354, 256] on button at bounding box center [351, 253] width 16 height 15
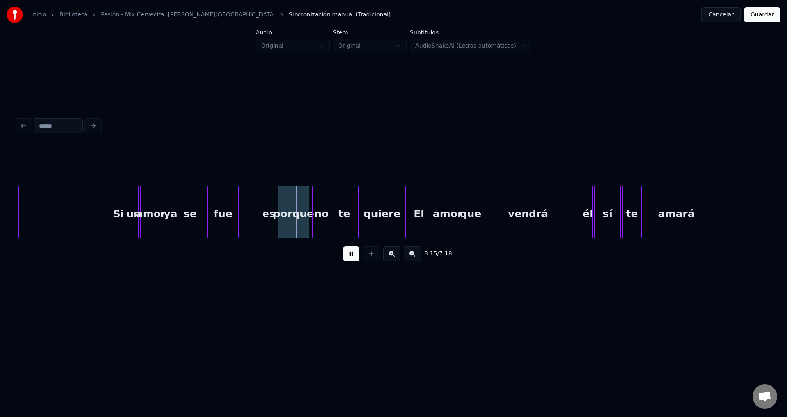
scroll to position [0, 15746]
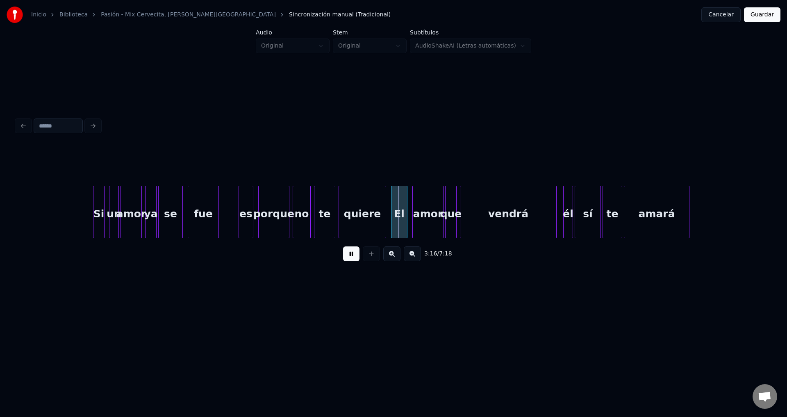
click at [249, 215] on div "es" at bounding box center [246, 214] width 14 height 56
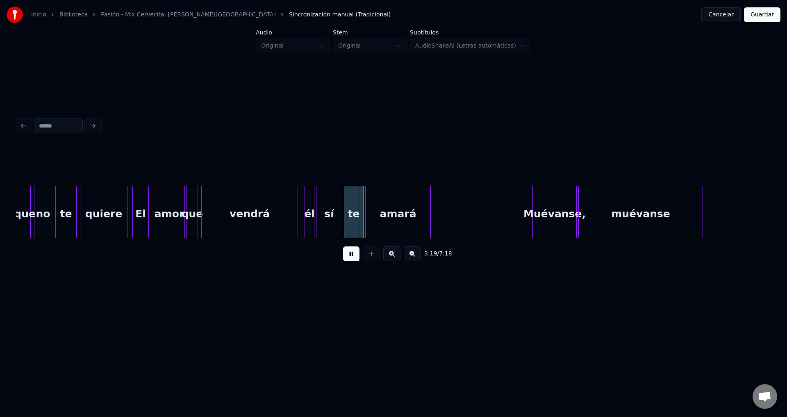
scroll to position [0, 16045]
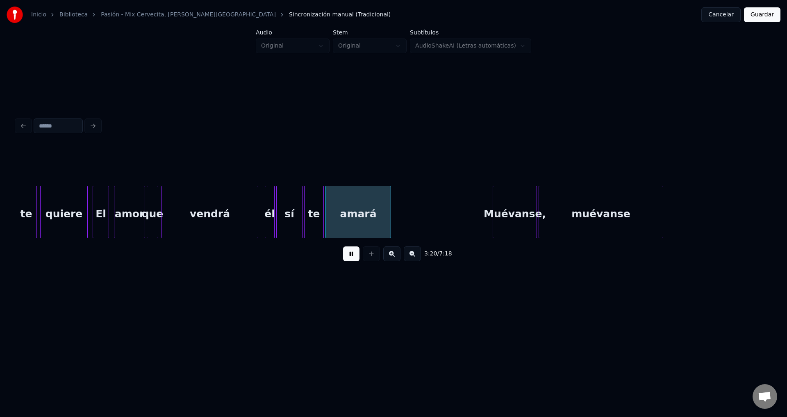
click at [266, 216] on div at bounding box center [266, 212] width 2 height 52
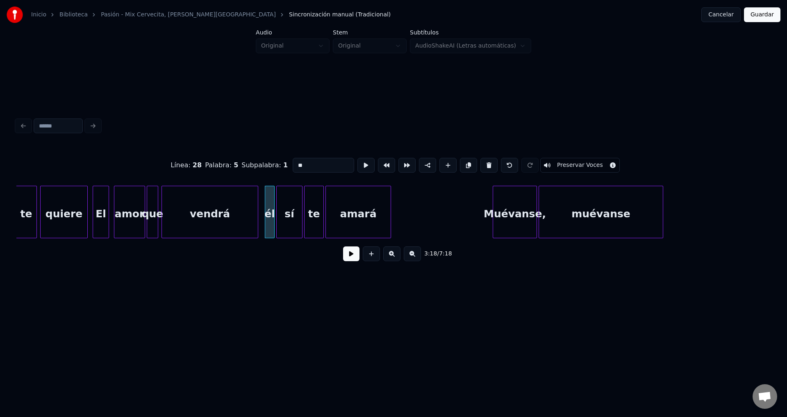
drag, startPoint x: 226, startPoint y: 161, endPoint x: 208, endPoint y: 160, distance: 18.1
click at [209, 160] on div "Línea : 28 Palabra : 5 Subpalabra : 1 ** Preservar Voces" at bounding box center [393, 165] width 754 height 41
click at [233, 209] on div "vendrá" at bounding box center [210, 214] width 96 height 56
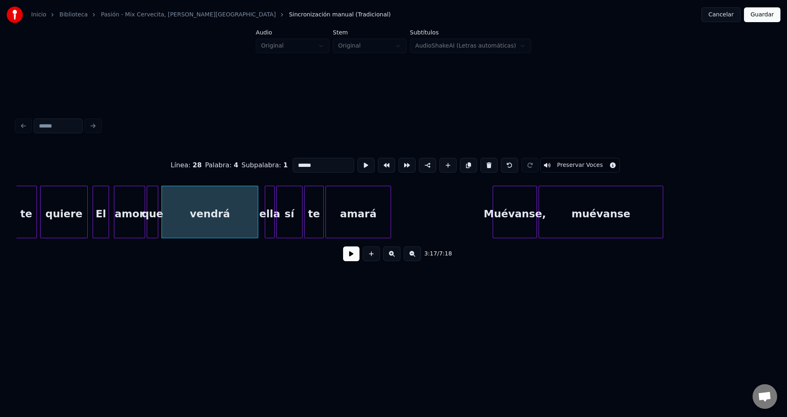
type input "******"
click at [346, 253] on button at bounding box center [351, 253] width 16 height 15
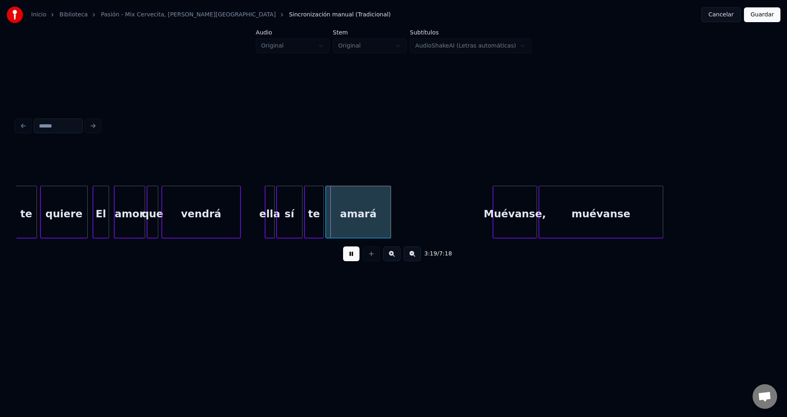
click at [239, 211] on div at bounding box center [239, 212] width 2 height 52
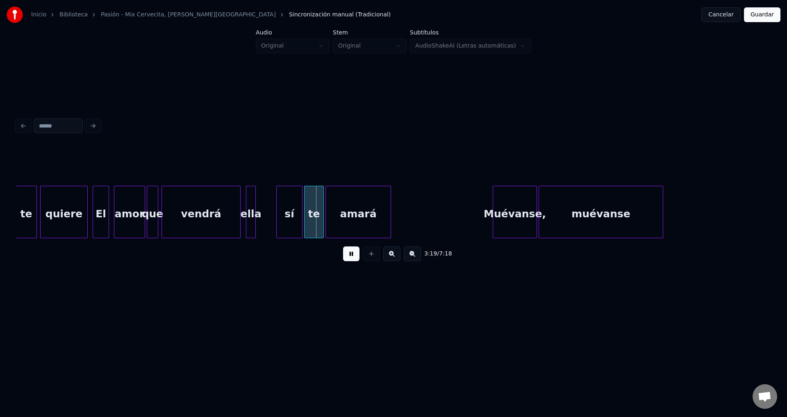
click at [251, 207] on div "ella" at bounding box center [250, 214] width 9 height 56
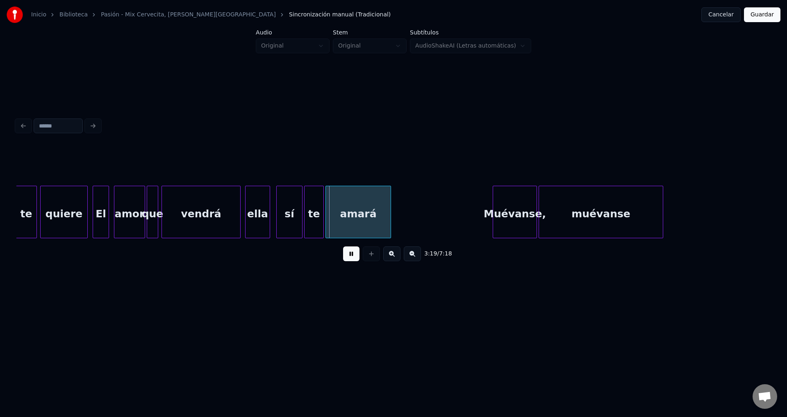
click at [269, 209] on div at bounding box center [268, 212] width 2 height 52
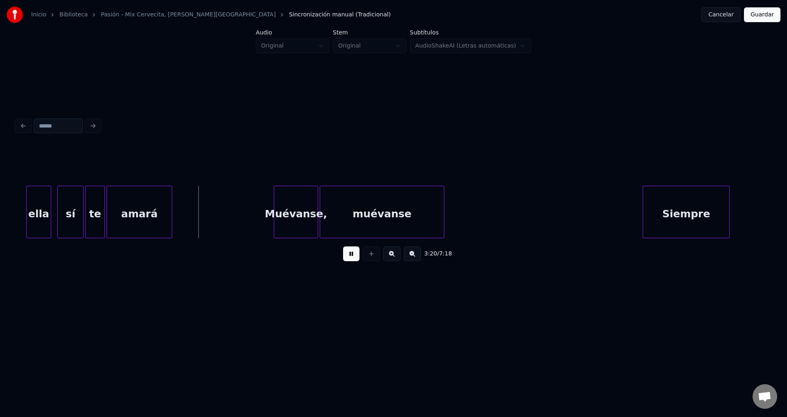
scroll to position [0, 16283]
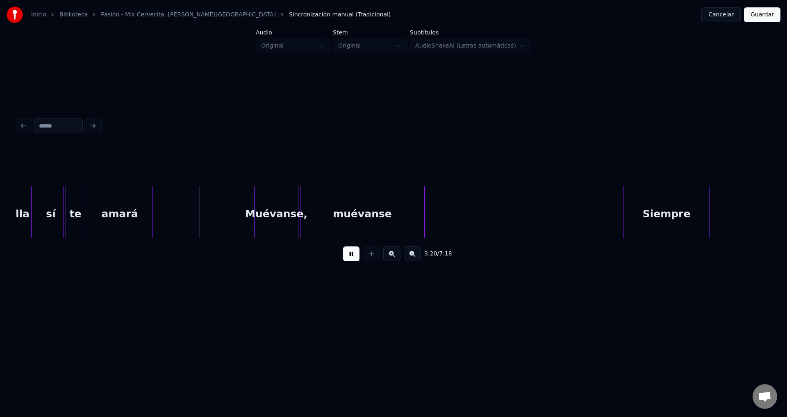
click at [277, 198] on div "Muévanse," at bounding box center [275, 214] width 43 height 56
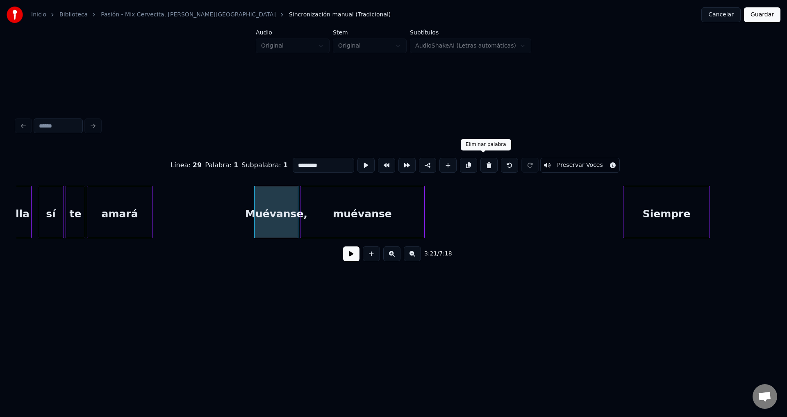
click at [483, 160] on button at bounding box center [488, 165] width 17 height 15
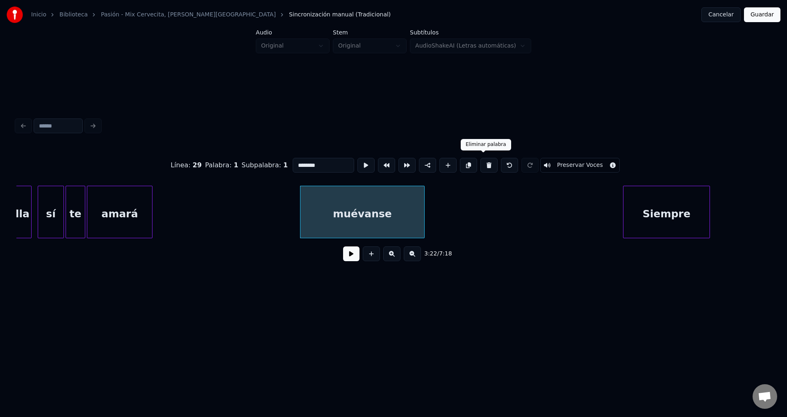
click at [480, 165] on button at bounding box center [488, 165] width 17 height 15
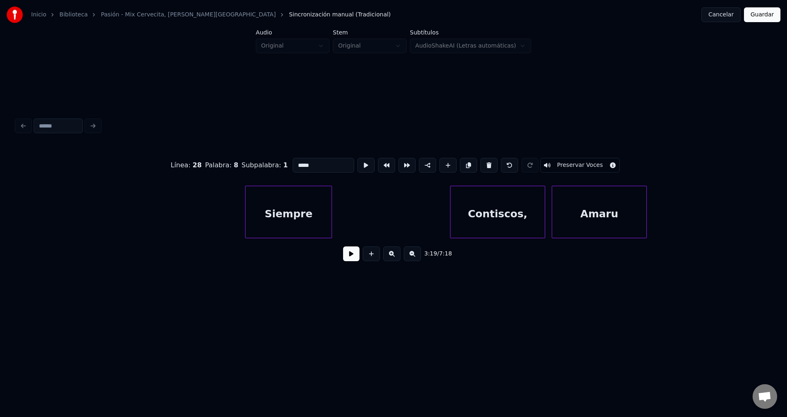
scroll to position [0, 16820]
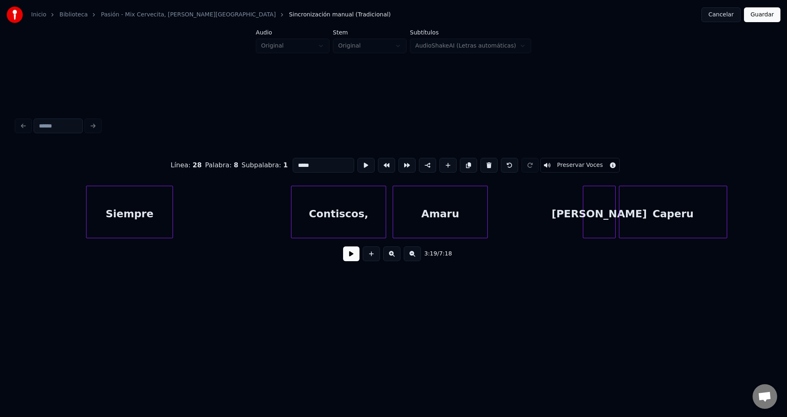
click at [132, 209] on div "Siempre" at bounding box center [129, 214] width 86 height 56
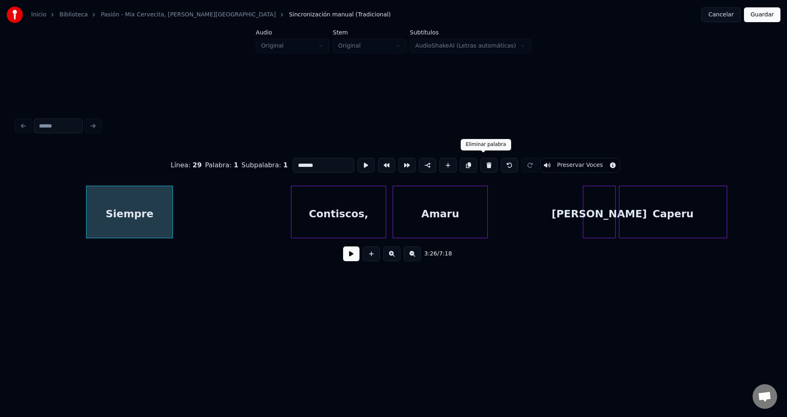
click at [483, 163] on button at bounding box center [488, 165] width 17 height 15
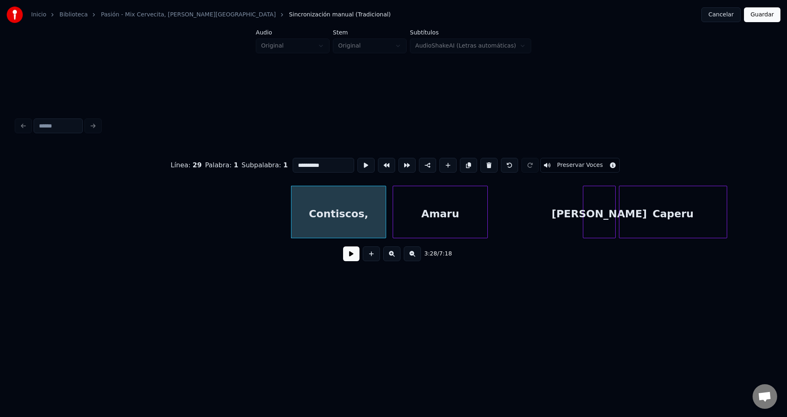
click at [483, 163] on button at bounding box center [488, 165] width 17 height 15
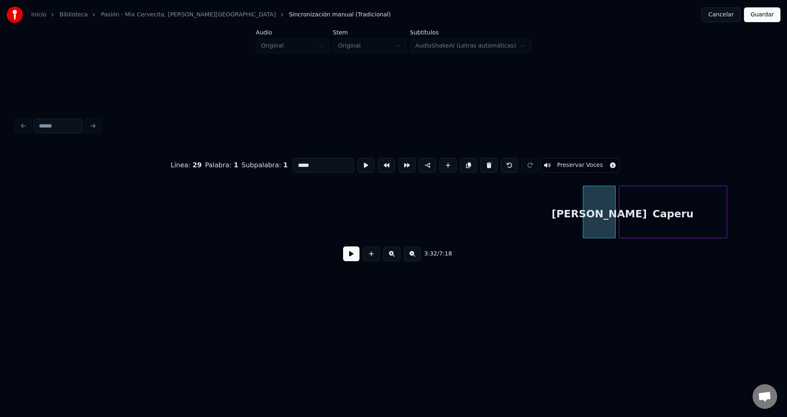
click at [483, 163] on button at bounding box center [488, 165] width 17 height 15
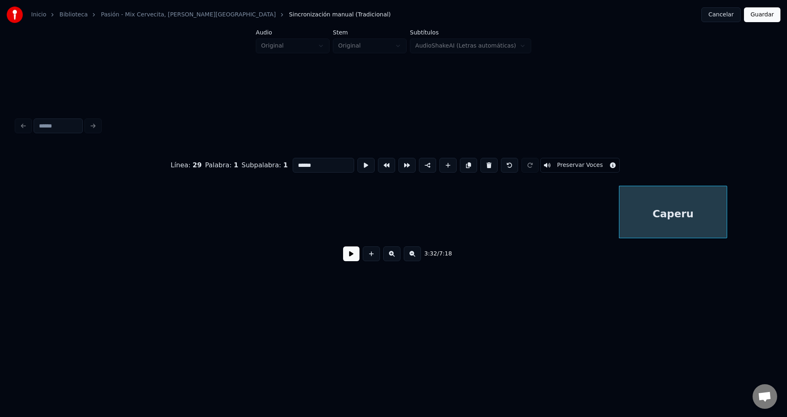
click at [483, 163] on button at bounding box center [488, 165] width 17 height 15
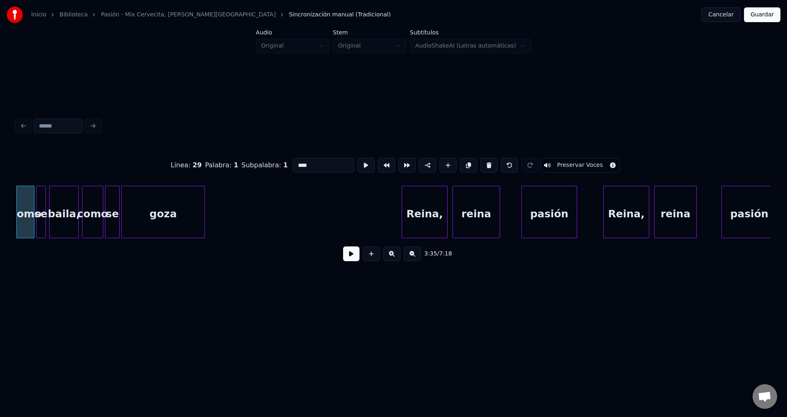
click at [483, 163] on button at bounding box center [488, 165] width 17 height 15
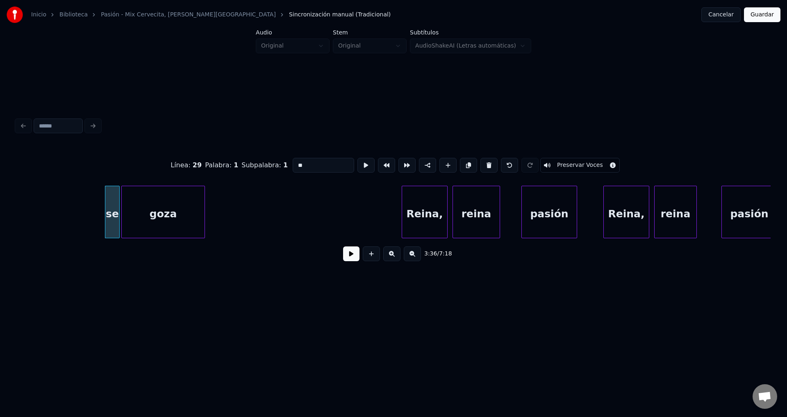
click at [483, 163] on button at bounding box center [488, 165] width 17 height 15
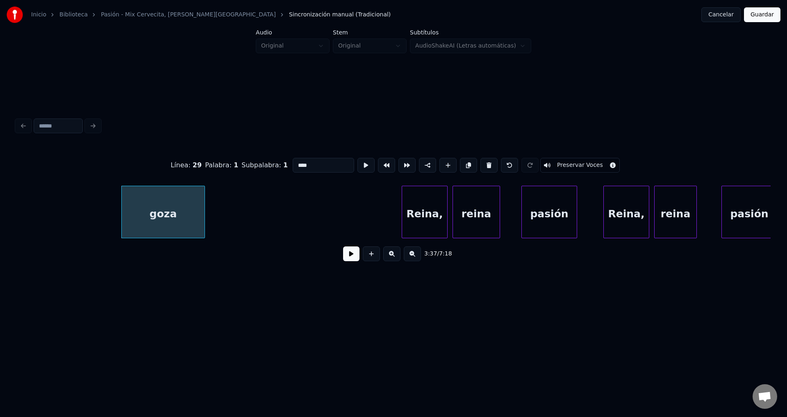
click at [483, 163] on button at bounding box center [488, 165] width 17 height 15
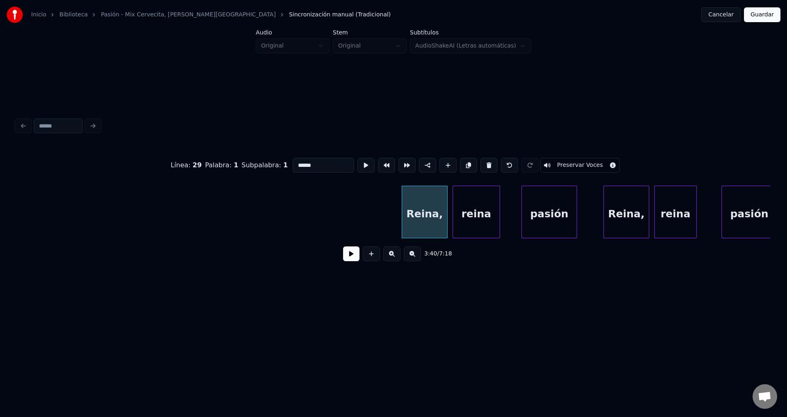
click at [483, 163] on button at bounding box center [488, 165] width 17 height 15
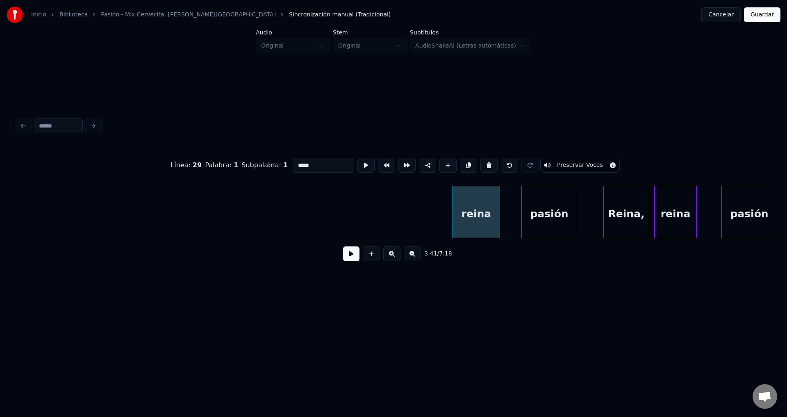
click at [483, 163] on button at bounding box center [488, 165] width 17 height 15
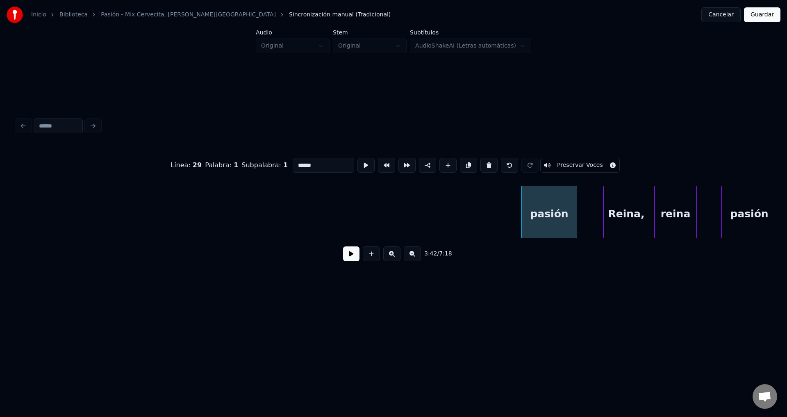
click at [483, 163] on button at bounding box center [488, 165] width 17 height 15
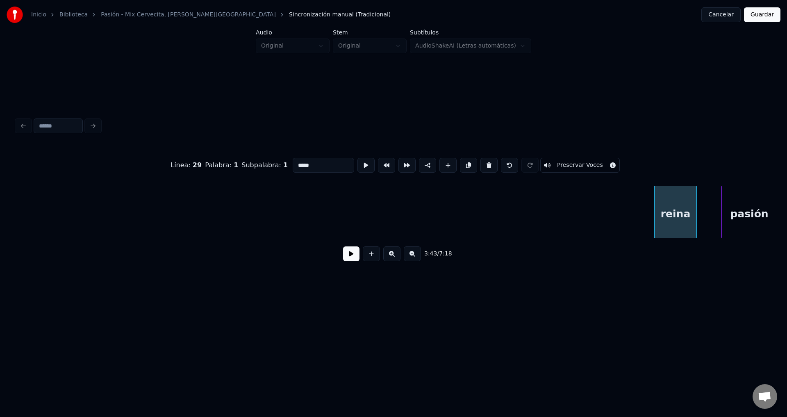
click at [483, 163] on button at bounding box center [488, 165] width 17 height 15
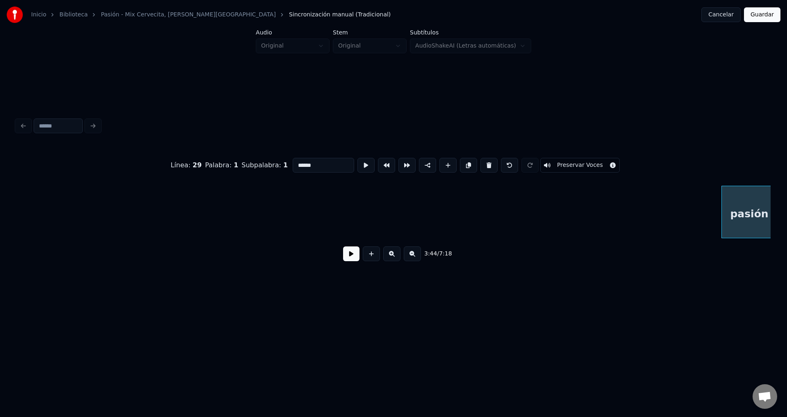
click at [483, 163] on button at bounding box center [488, 165] width 17 height 15
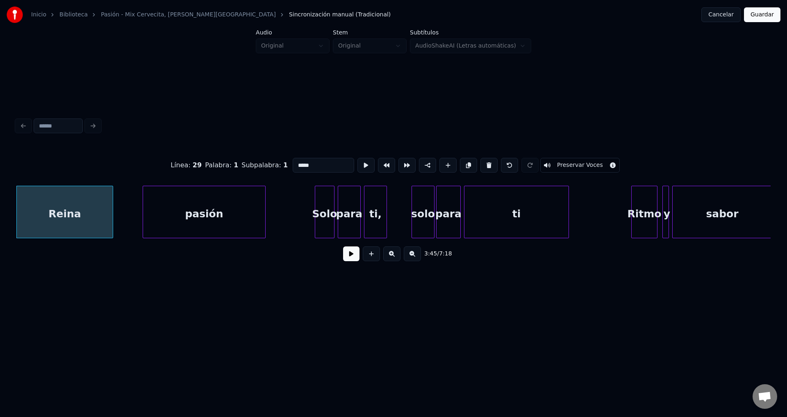
click at [483, 163] on button at bounding box center [488, 165] width 17 height 15
type input "****"
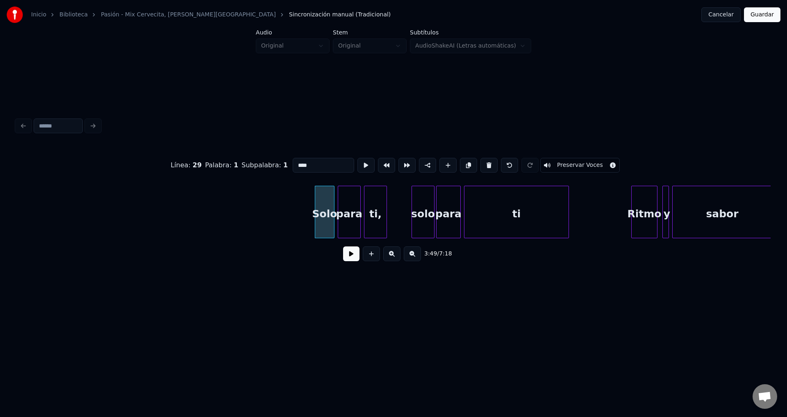
click at [343, 257] on button at bounding box center [351, 253] width 16 height 15
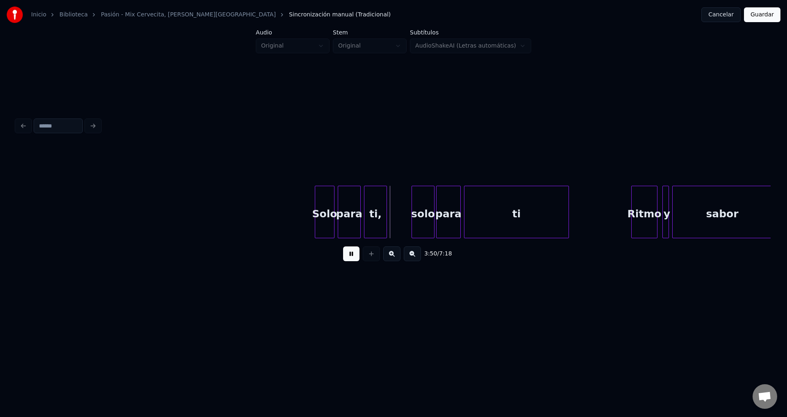
click at [350, 260] on button at bounding box center [351, 253] width 16 height 15
click at [323, 222] on div "Solo" at bounding box center [324, 214] width 19 height 56
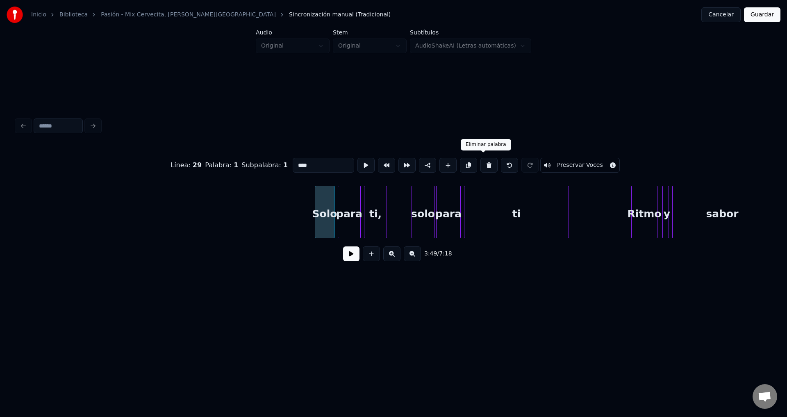
click at [480, 166] on button at bounding box center [488, 165] width 17 height 15
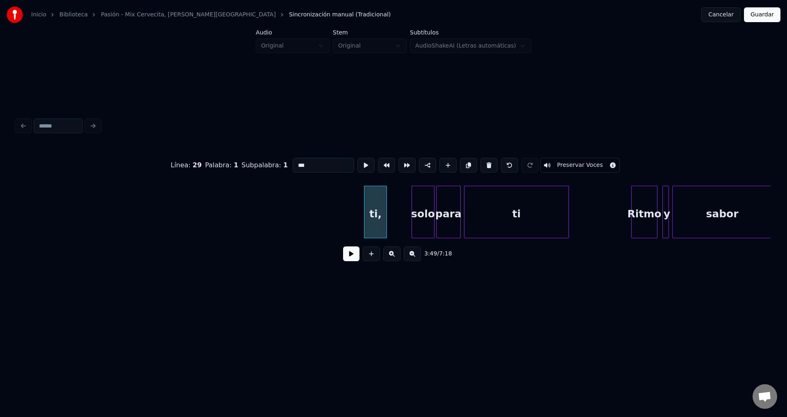
click at [480, 166] on button at bounding box center [488, 165] width 17 height 15
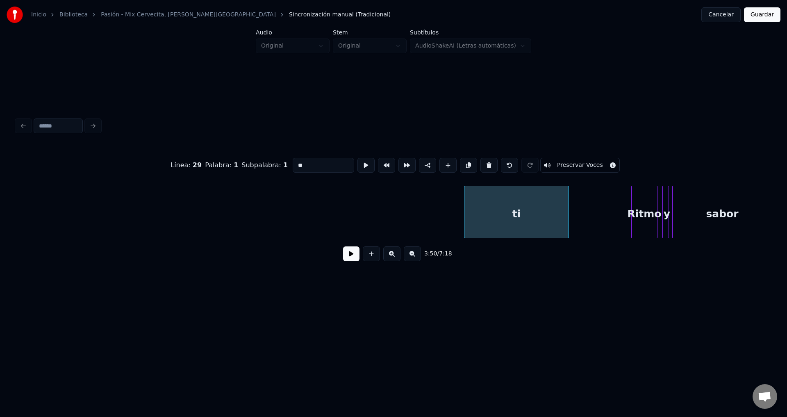
click at [480, 166] on button at bounding box center [488, 165] width 17 height 15
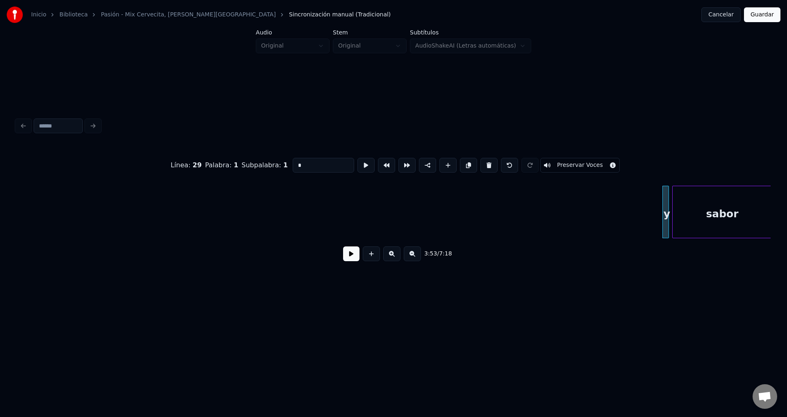
click at [480, 166] on button at bounding box center [488, 165] width 17 height 15
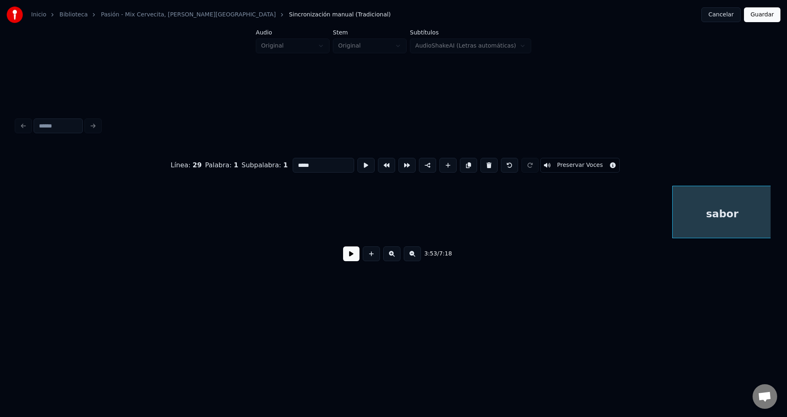
click at [480, 166] on button at bounding box center [488, 165] width 17 height 15
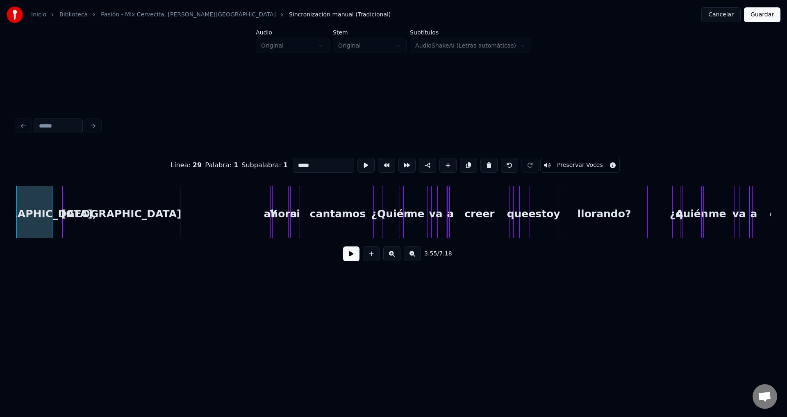
click at [480, 166] on button at bounding box center [488, 165] width 17 height 15
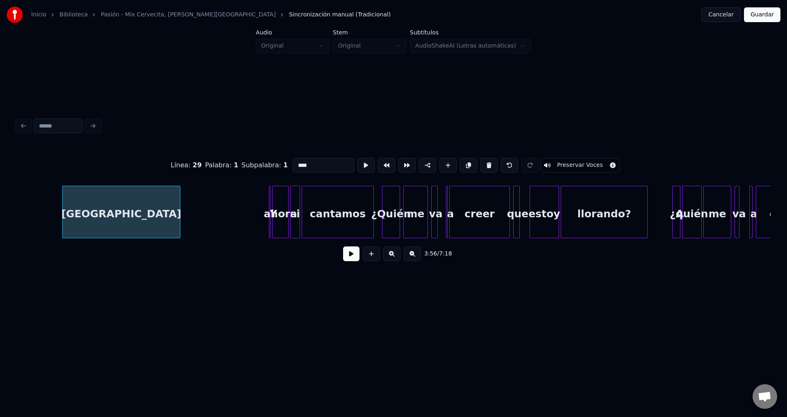
click at [480, 166] on button at bounding box center [488, 165] width 17 height 15
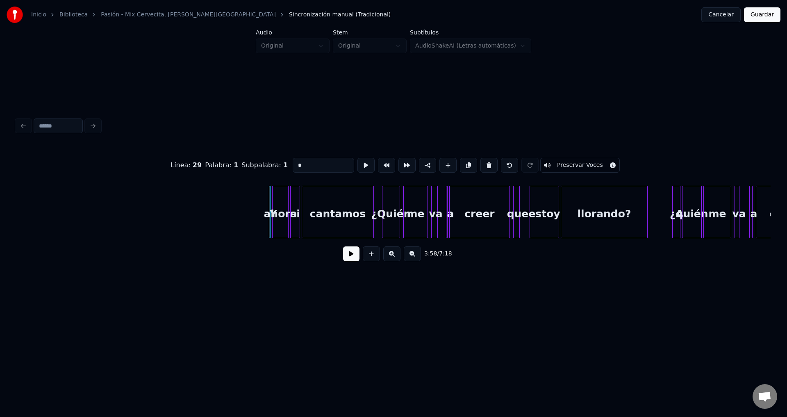
click at [480, 166] on button at bounding box center [488, 165] width 17 height 15
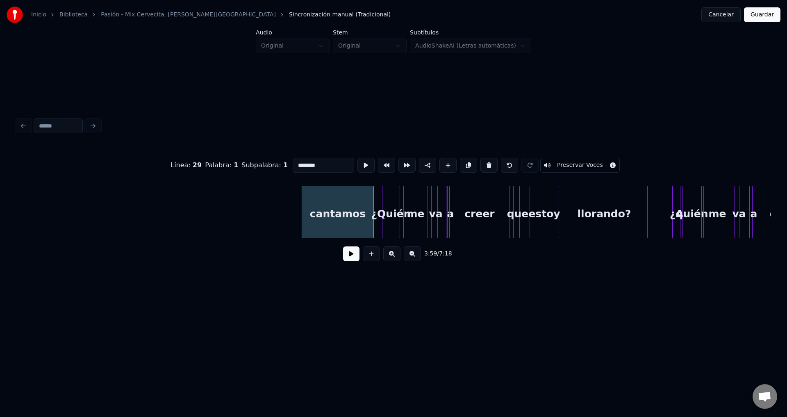
click at [480, 166] on button at bounding box center [488, 165] width 17 height 15
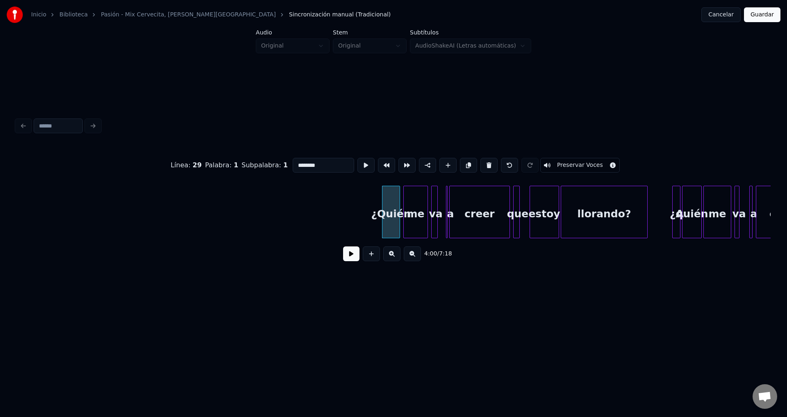
type input "******"
click at [346, 256] on button at bounding box center [351, 253] width 16 height 15
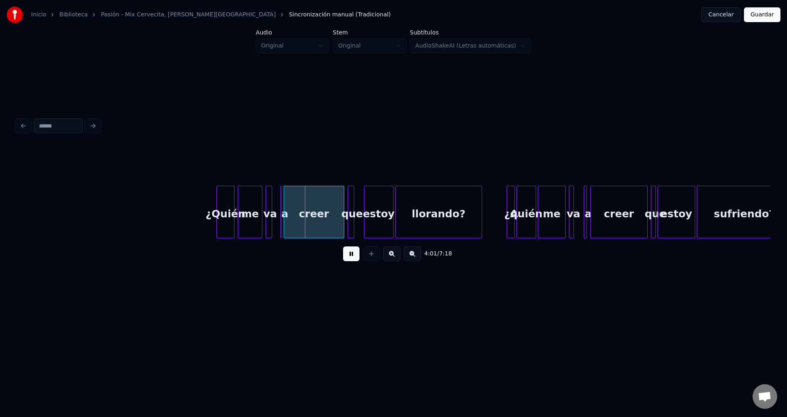
scroll to position [0, 19504]
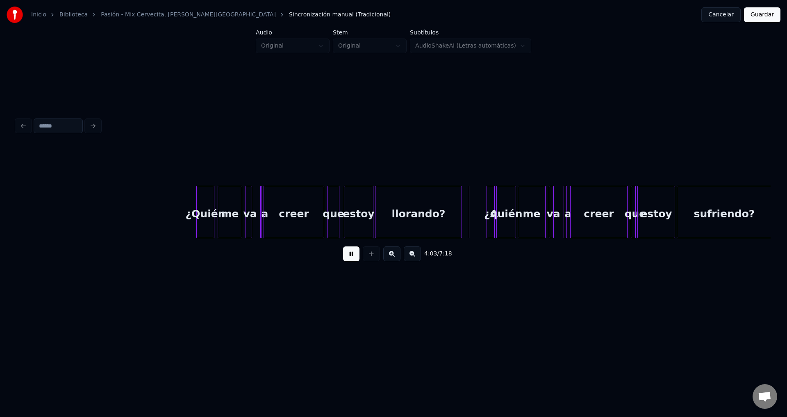
click at [338, 206] on div at bounding box center [337, 212] width 2 height 52
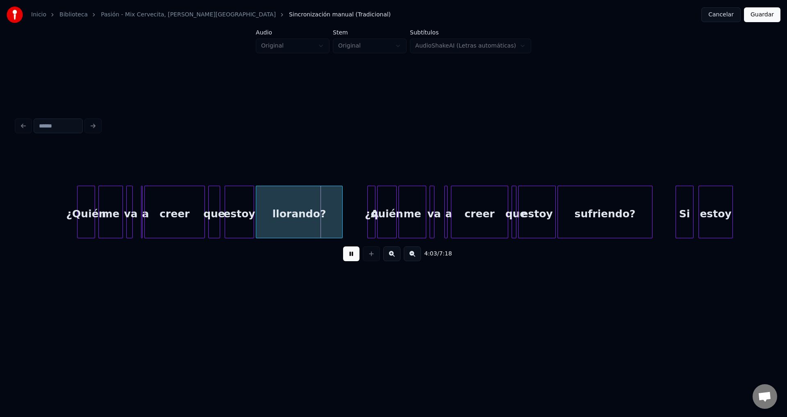
scroll to position [0, 19663]
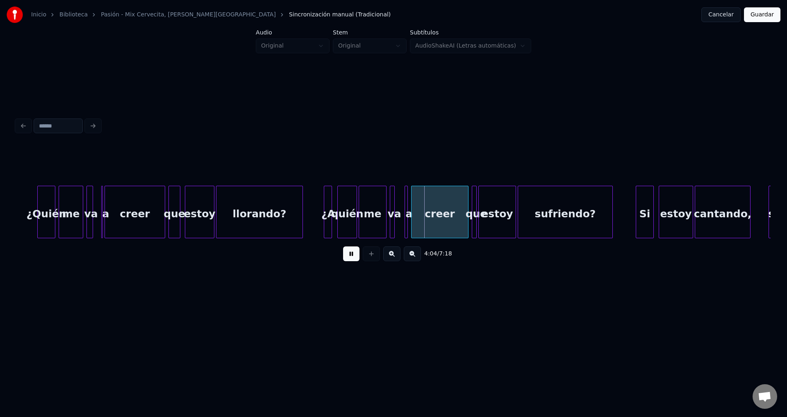
click at [327, 210] on div "¿A" at bounding box center [328, 214] width 8 height 56
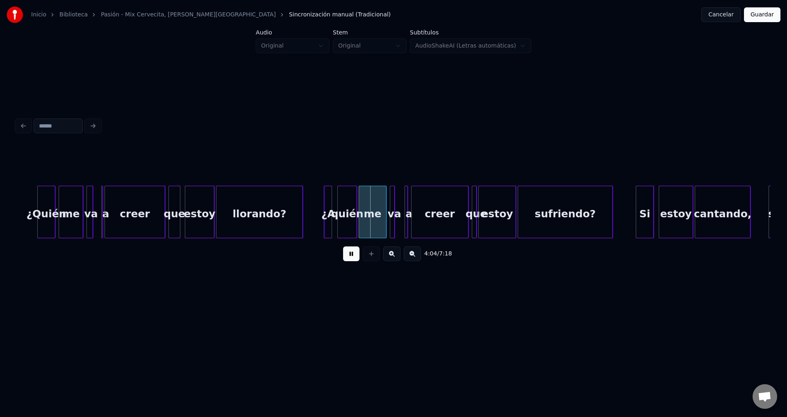
click at [327, 210] on div "¿A" at bounding box center [328, 214] width 8 height 56
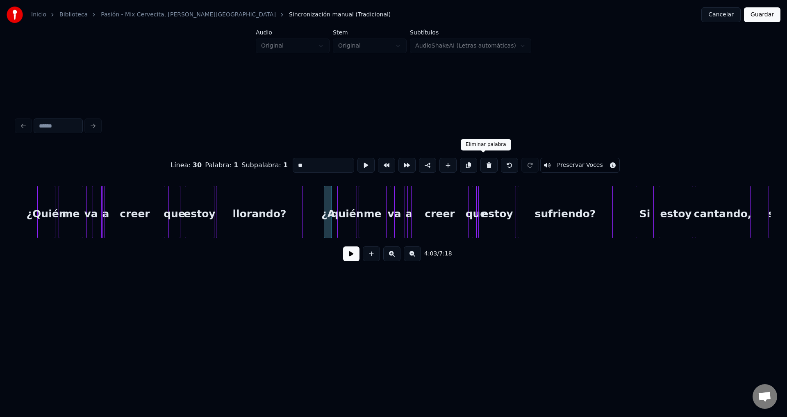
click at [481, 161] on button at bounding box center [488, 165] width 17 height 15
type input "*****"
click at [347, 205] on div "quién" at bounding box center [342, 214] width 19 height 56
click at [352, 257] on button at bounding box center [351, 253] width 16 height 15
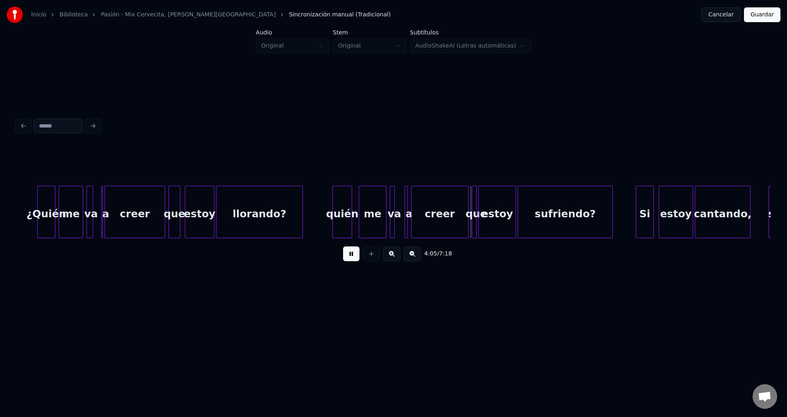
scroll to position [0, 19822]
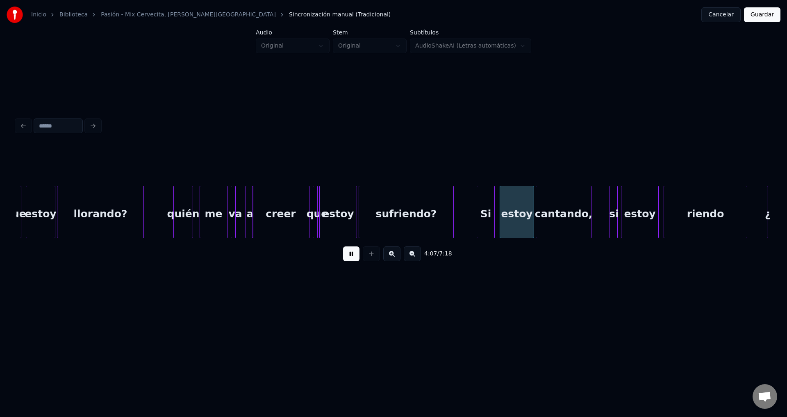
click at [251, 210] on div "a" at bounding box center [249, 212] width 8 height 52
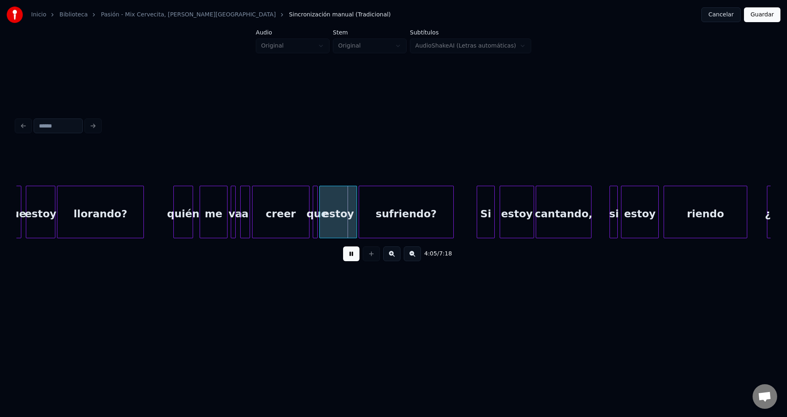
click at [245, 207] on div "a" at bounding box center [245, 214] width 9 height 56
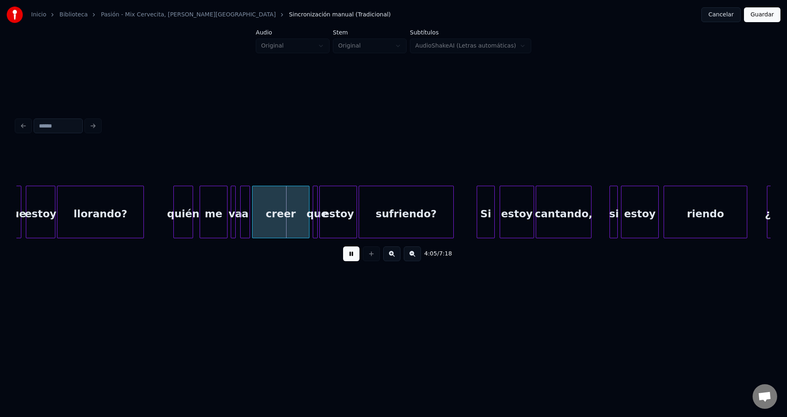
click at [213, 206] on div "me" at bounding box center [213, 214] width 27 height 56
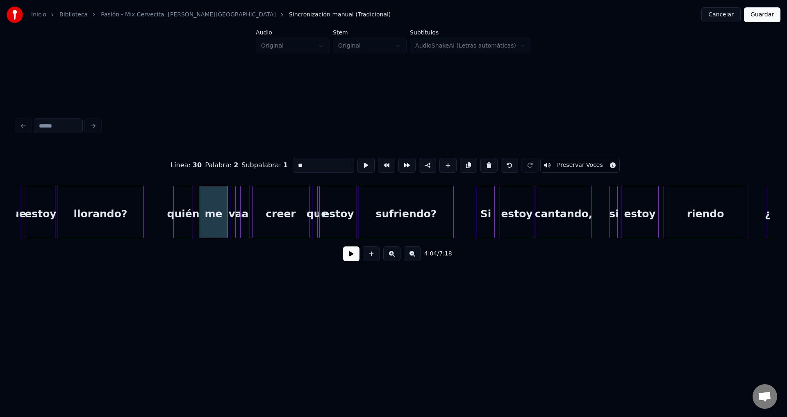
click at [187, 216] on div "quién" at bounding box center [183, 214] width 19 height 56
type input "*****"
click at [185, 212] on div "quién" at bounding box center [185, 214] width 19 height 56
click at [350, 256] on button at bounding box center [351, 253] width 16 height 15
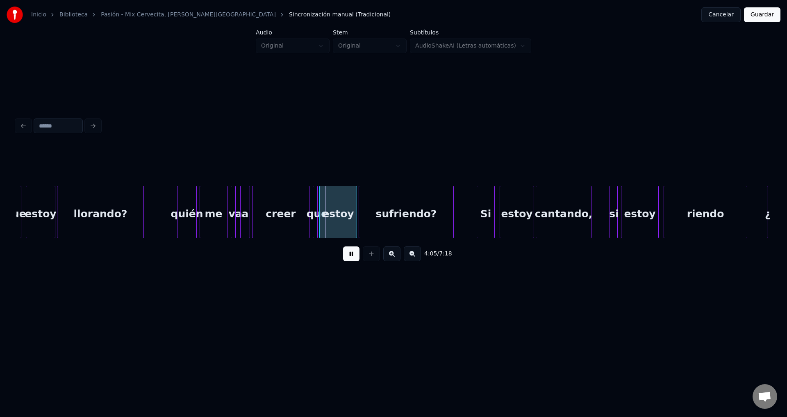
click at [242, 204] on div at bounding box center [242, 212] width 2 height 52
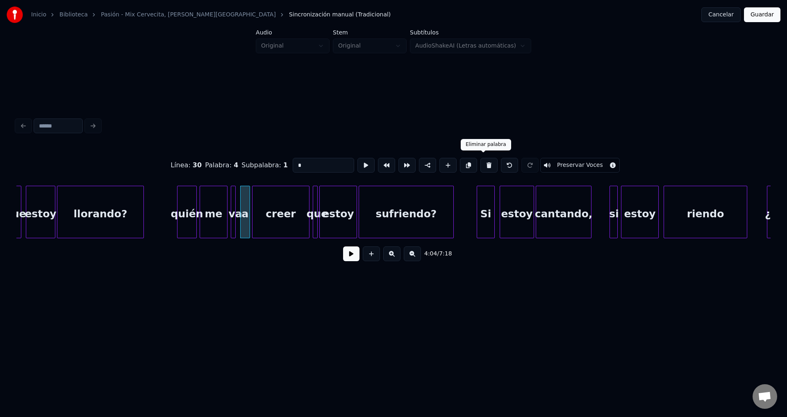
click at [482, 163] on button at bounding box center [488, 165] width 17 height 15
type input "**"
click at [243, 201] on div at bounding box center [243, 212] width 2 height 52
click at [356, 261] on button at bounding box center [351, 253] width 16 height 15
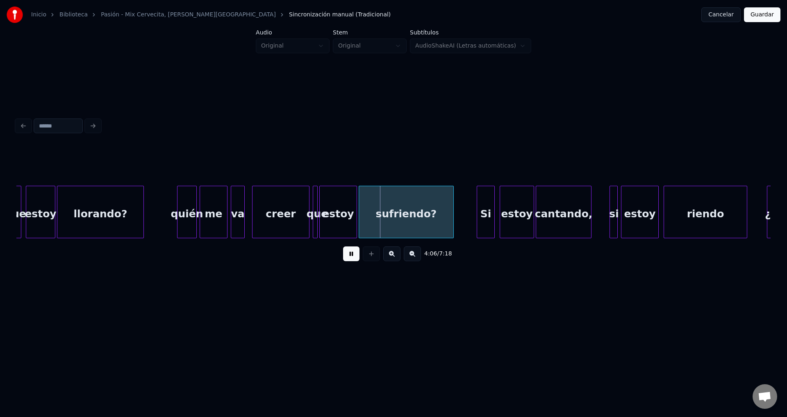
click at [343, 220] on div "estoy" at bounding box center [338, 214] width 37 height 56
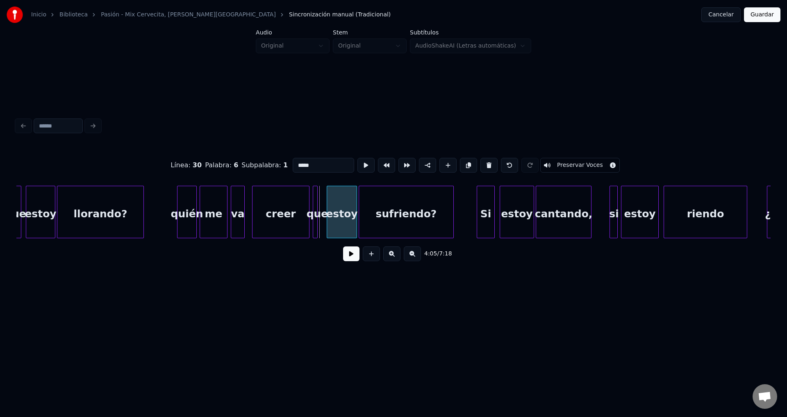
click at [327, 205] on div at bounding box center [328, 212] width 2 height 52
click at [322, 202] on div at bounding box center [322, 212] width 2 height 52
click at [351, 261] on button at bounding box center [351, 253] width 16 height 15
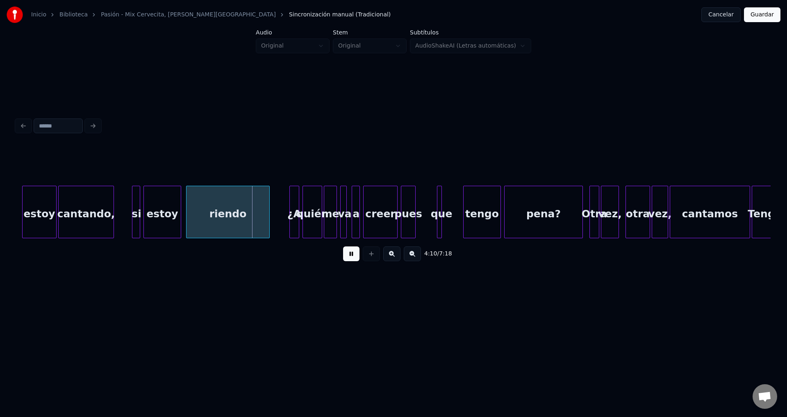
scroll to position [0, 20319]
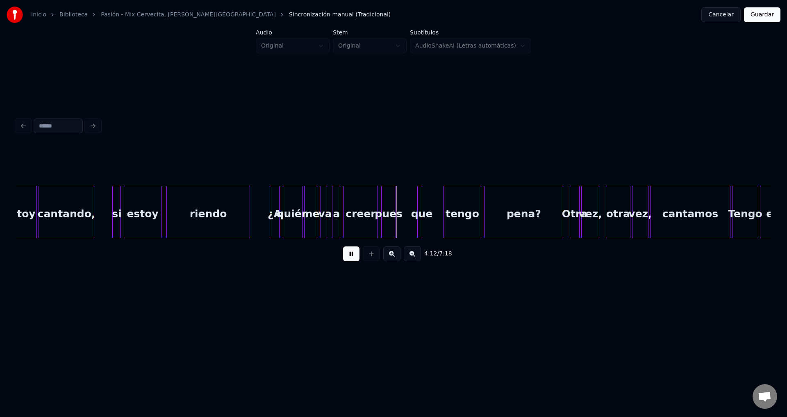
click at [271, 198] on div at bounding box center [271, 212] width 2 height 52
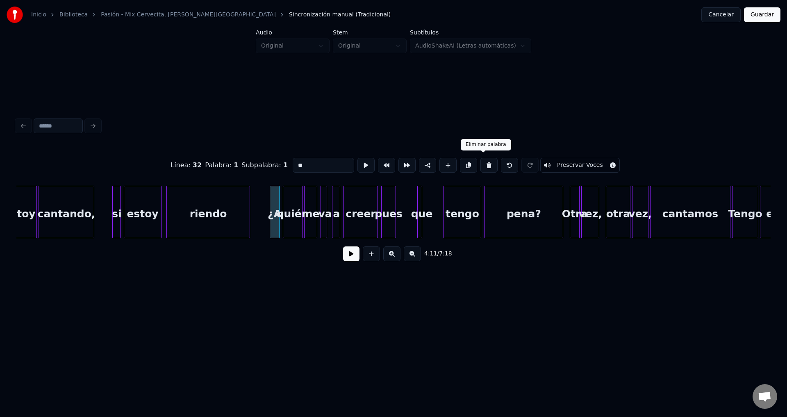
click at [480, 162] on button at bounding box center [488, 165] width 17 height 15
type input "*****"
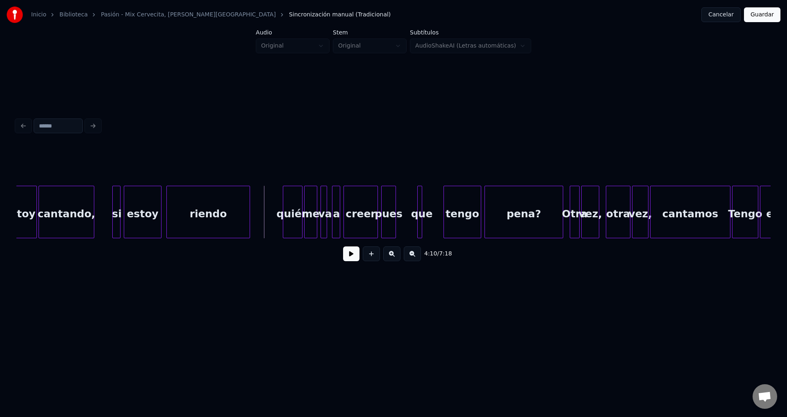
click at [350, 257] on button at bounding box center [351, 253] width 16 height 15
click at [294, 220] on div "quién" at bounding box center [290, 214] width 19 height 56
click at [325, 211] on div at bounding box center [325, 212] width 2 height 52
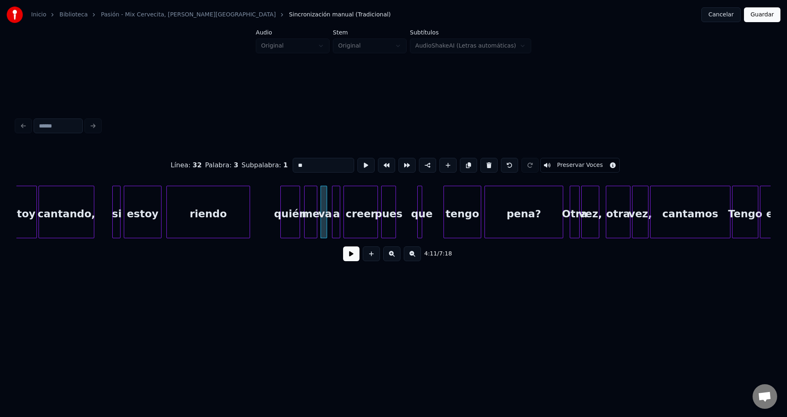
click at [338, 211] on div at bounding box center [338, 212] width 2 height 52
click at [480, 162] on button at bounding box center [488, 165] width 17 height 15
type input "**"
click at [334, 201] on div at bounding box center [333, 212] width 2 height 52
click at [356, 261] on button at bounding box center [351, 253] width 16 height 15
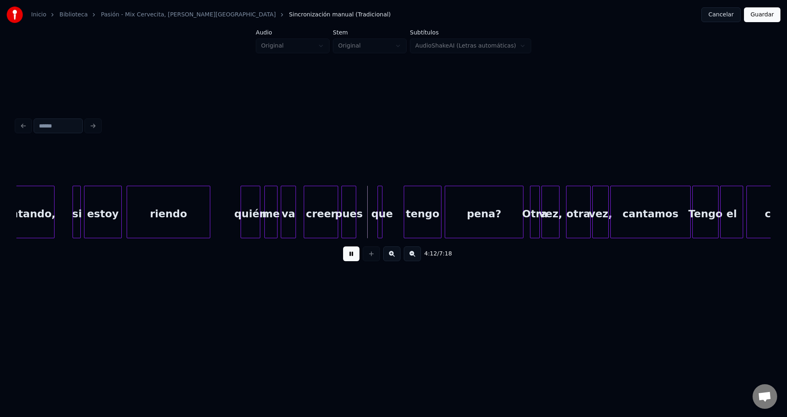
scroll to position [0, 20379]
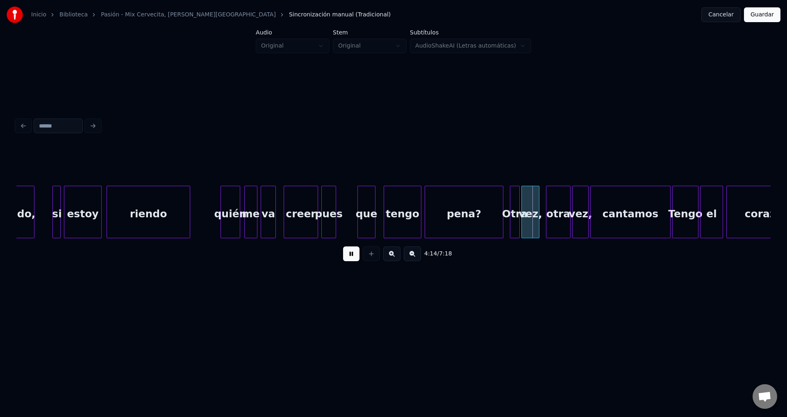
click at [373, 207] on div at bounding box center [373, 212] width 2 height 52
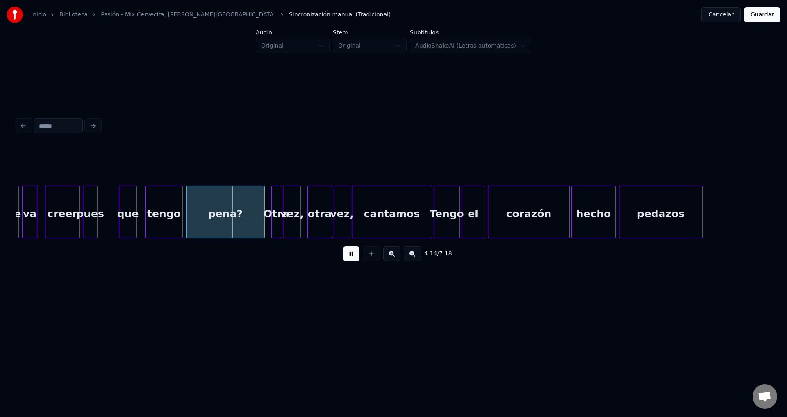
scroll to position [0, 20657]
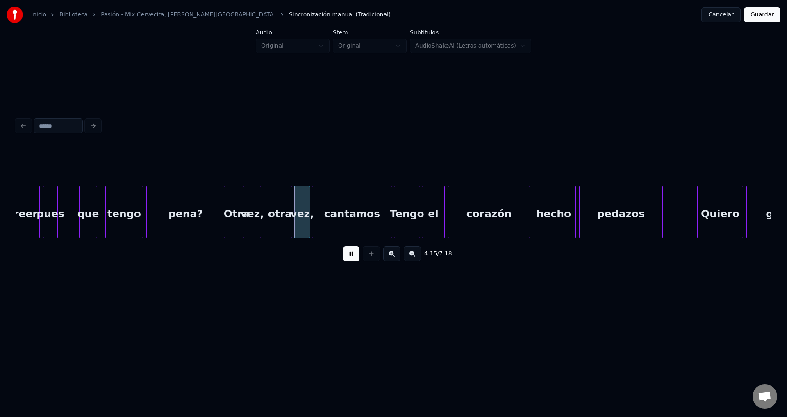
click at [233, 206] on div at bounding box center [233, 212] width 2 height 52
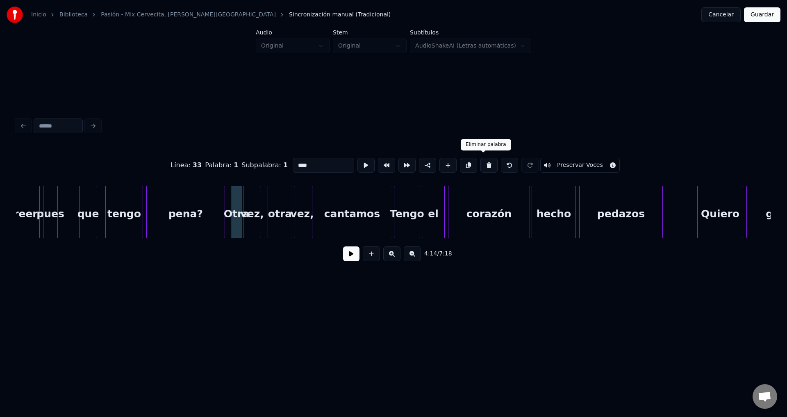
click at [485, 162] on button at bounding box center [488, 165] width 17 height 15
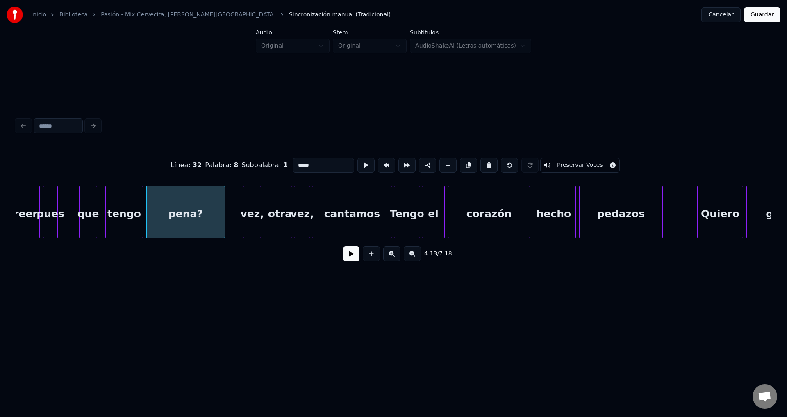
click at [257, 205] on div "vez," at bounding box center [251, 214] width 17 height 56
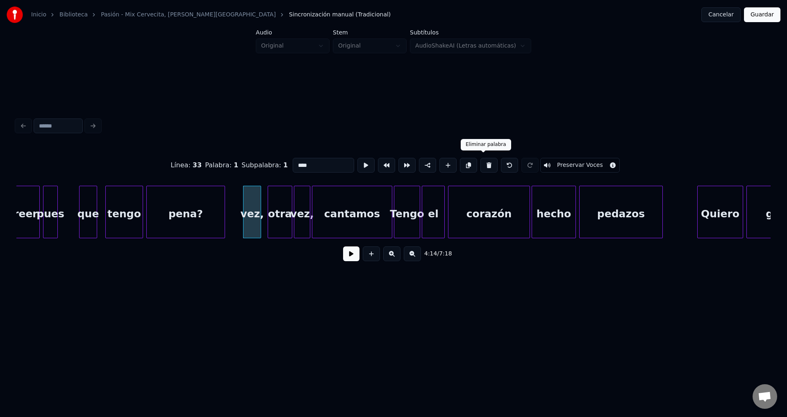
drag, startPoint x: 479, startPoint y: 162, endPoint x: 407, endPoint y: 183, distance: 75.1
click at [480, 162] on button at bounding box center [488, 165] width 17 height 15
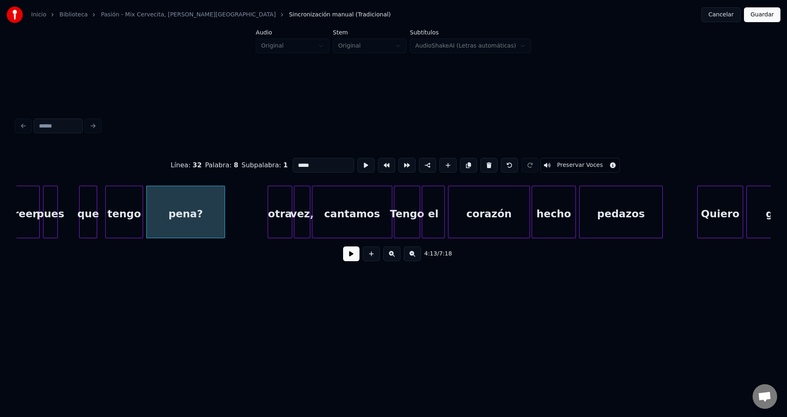
click at [288, 208] on div "otra" at bounding box center [280, 214] width 24 height 56
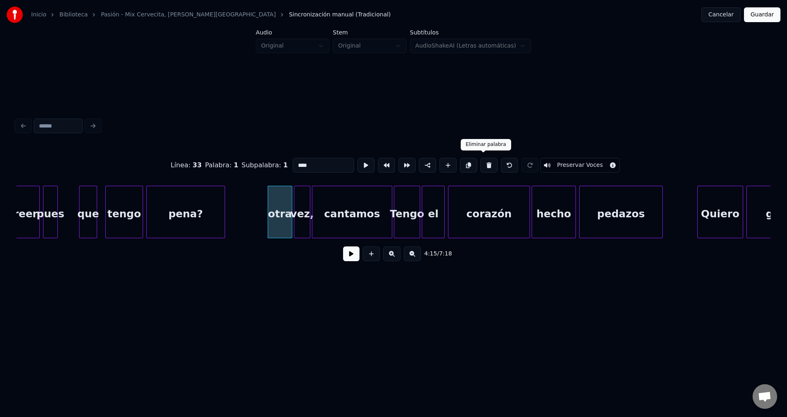
click at [483, 163] on button at bounding box center [488, 165] width 17 height 15
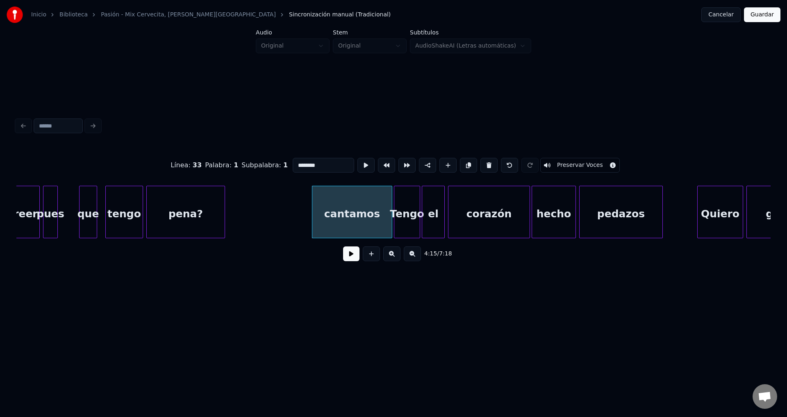
click at [483, 163] on button at bounding box center [488, 165] width 17 height 15
type input "*****"
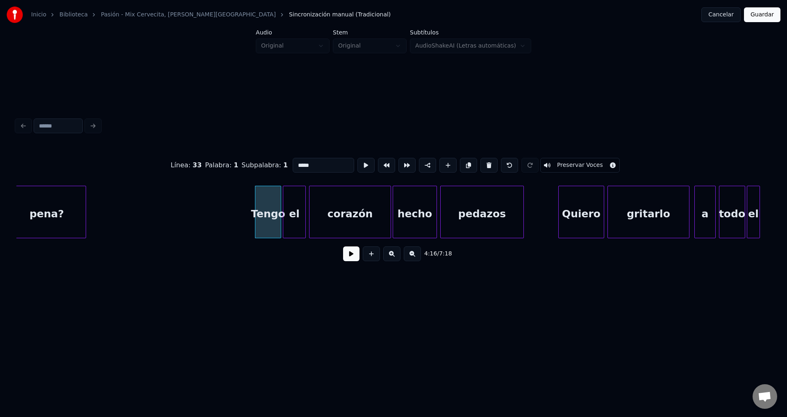
scroll to position [0, 20816]
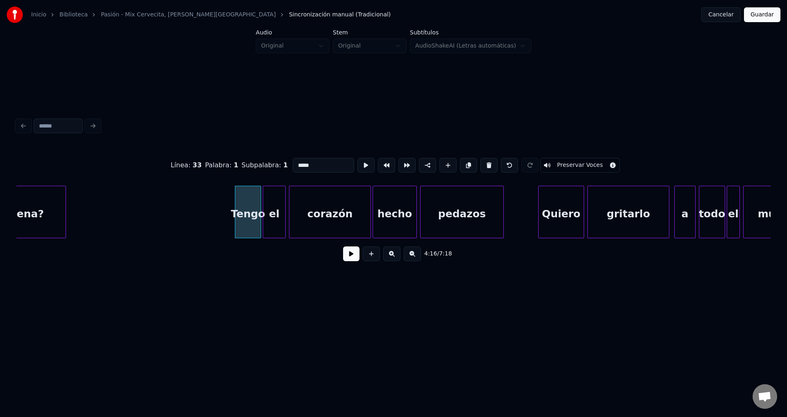
click at [349, 260] on button at bounding box center [351, 253] width 16 height 15
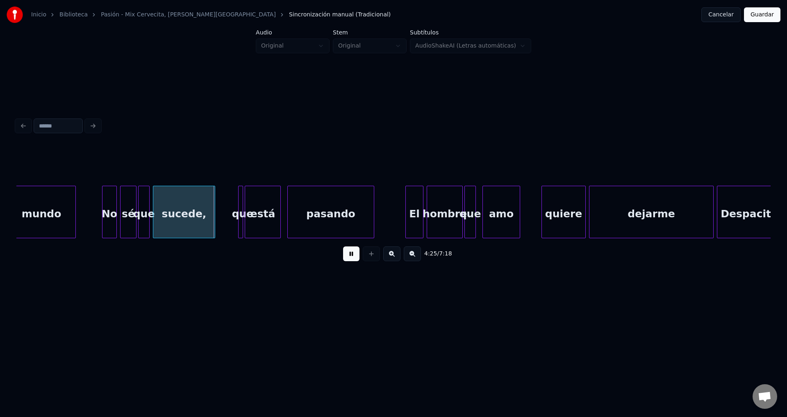
scroll to position [0, 21532]
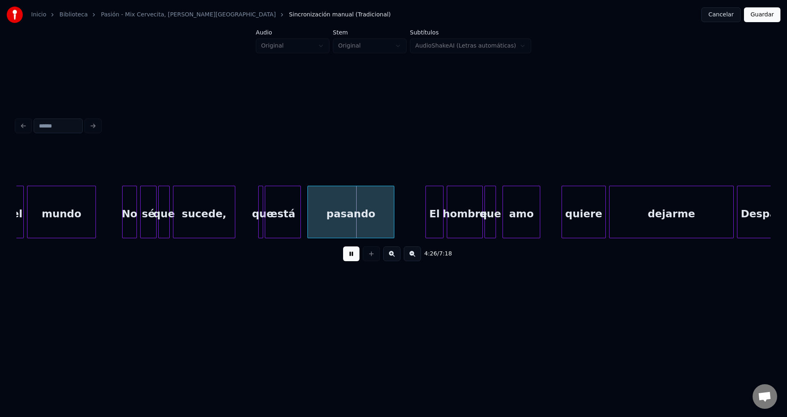
click at [271, 206] on div "está" at bounding box center [282, 214] width 35 height 56
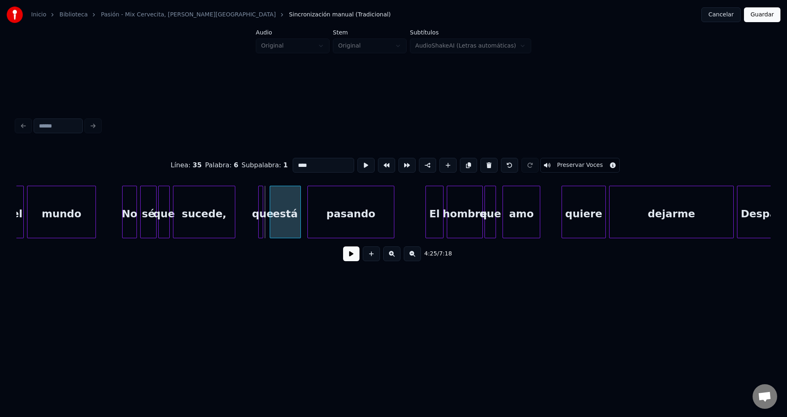
click at [271, 207] on div at bounding box center [271, 212] width 2 height 52
click at [266, 207] on div at bounding box center [265, 212] width 2 height 52
click at [347, 257] on button at bounding box center [351, 253] width 16 height 15
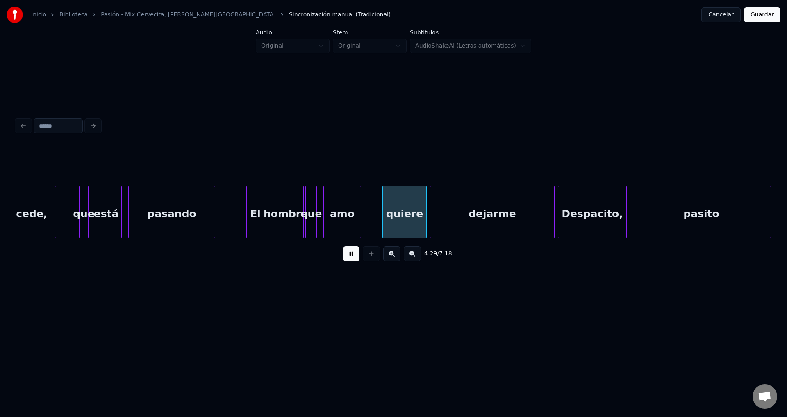
scroll to position [0, 21691]
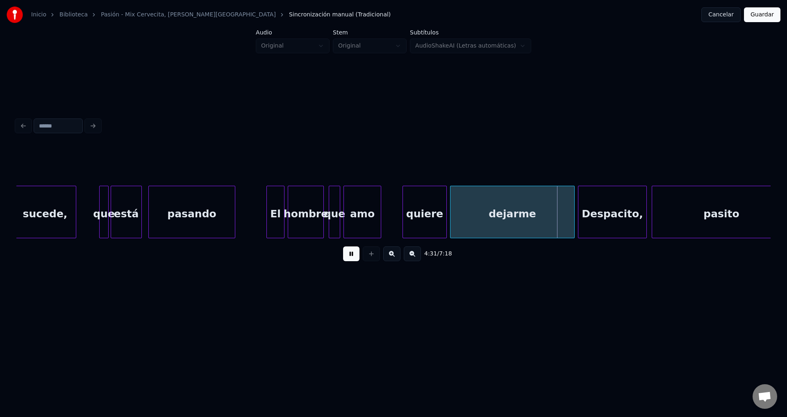
click at [334, 204] on div "que" at bounding box center [334, 214] width 11 height 56
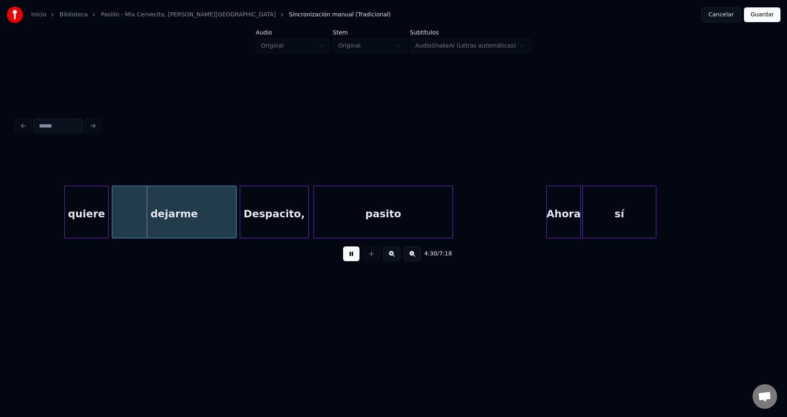
scroll to position [0, 22089]
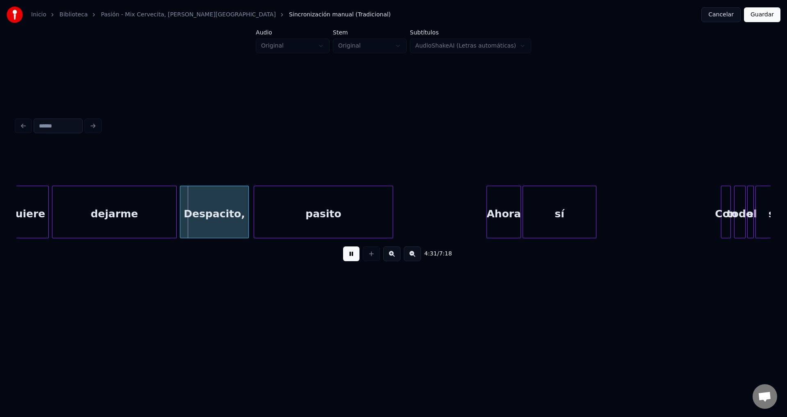
click at [224, 207] on div "Despacito," at bounding box center [214, 214] width 68 height 56
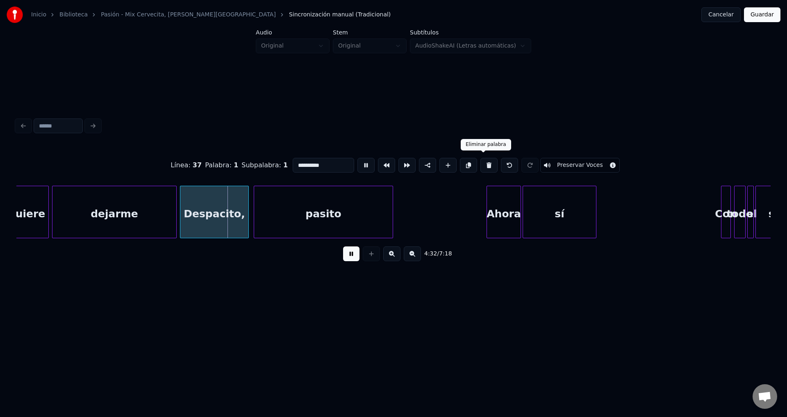
click at [483, 161] on button at bounding box center [488, 165] width 17 height 15
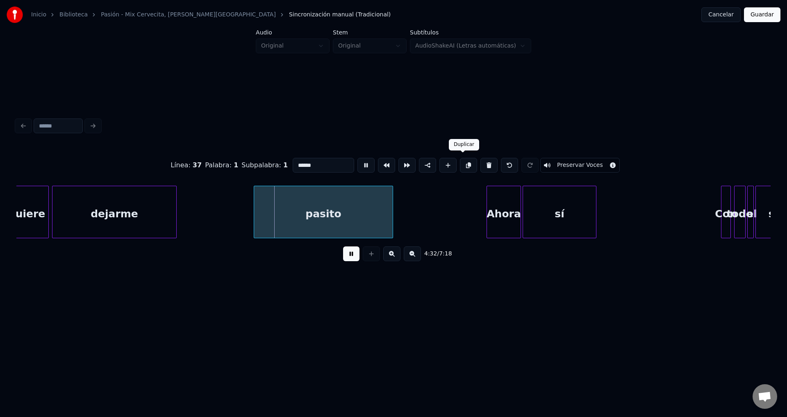
click at [345, 211] on div "pasito" at bounding box center [323, 214] width 138 height 56
click at [480, 165] on button at bounding box center [488, 165] width 17 height 15
type input "*******"
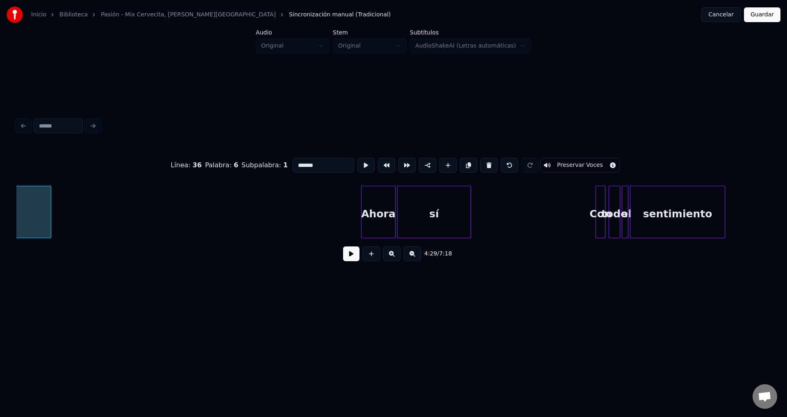
scroll to position [0, 22124]
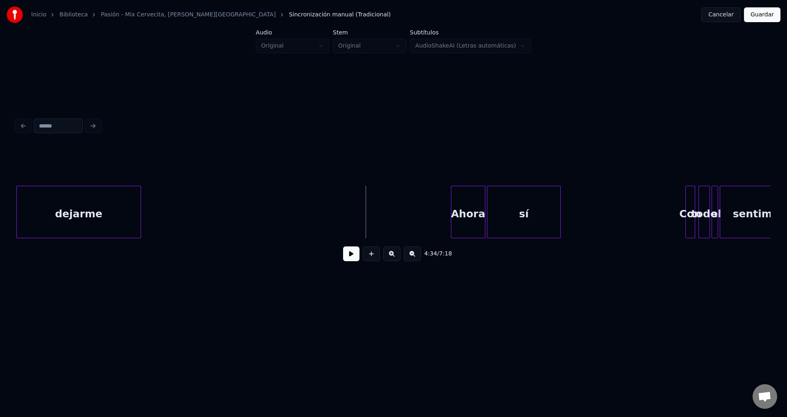
click at [455, 209] on div "Ahora" at bounding box center [468, 214] width 34 height 56
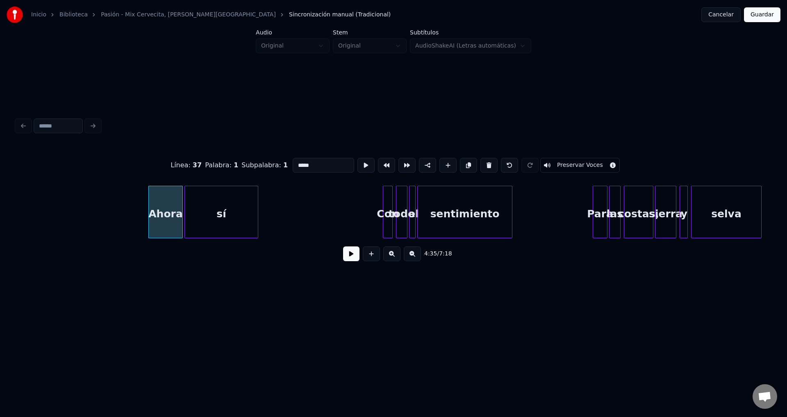
scroll to position [0, 22486]
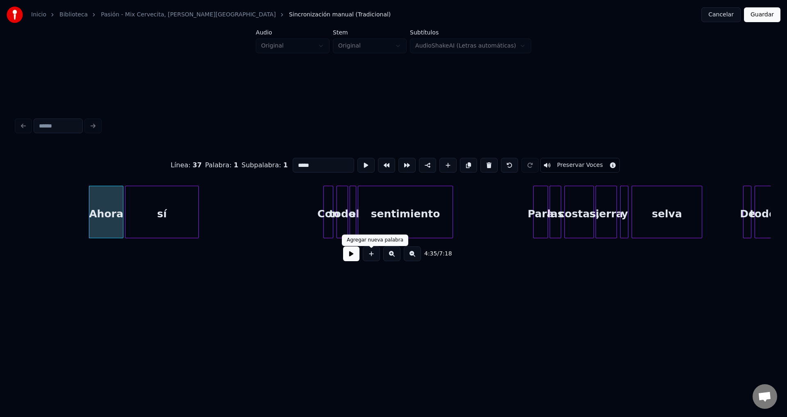
click at [353, 258] on button at bounding box center [351, 253] width 16 height 15
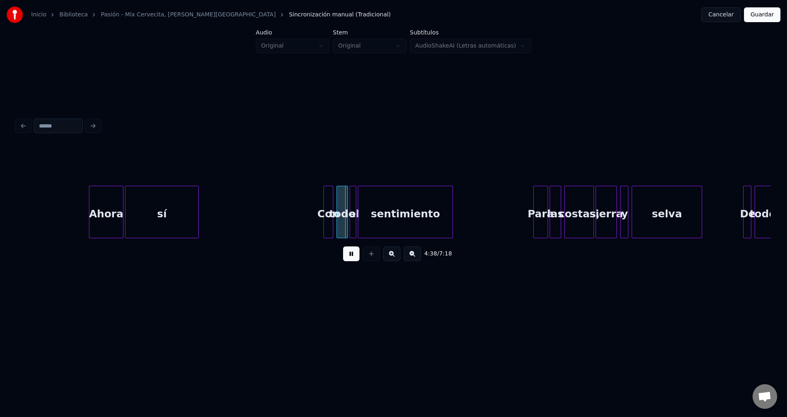
click at [116, 205] on div "Ahora" at bounding box center [106, 214] width 34 height 56
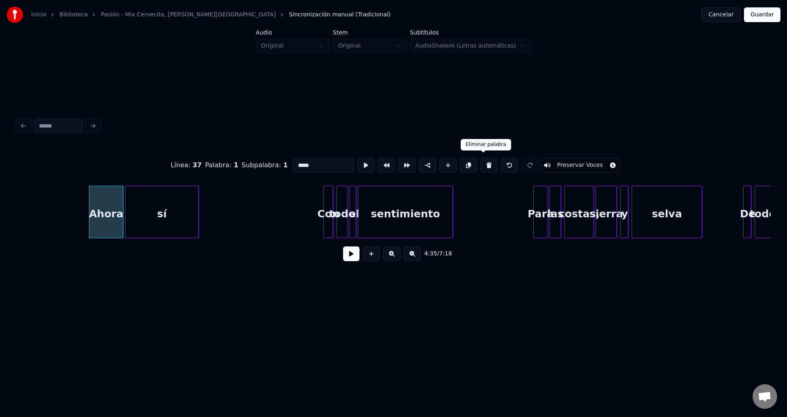
click at [483, 164] on button at bounding box center [488, 165] width 17 height 15
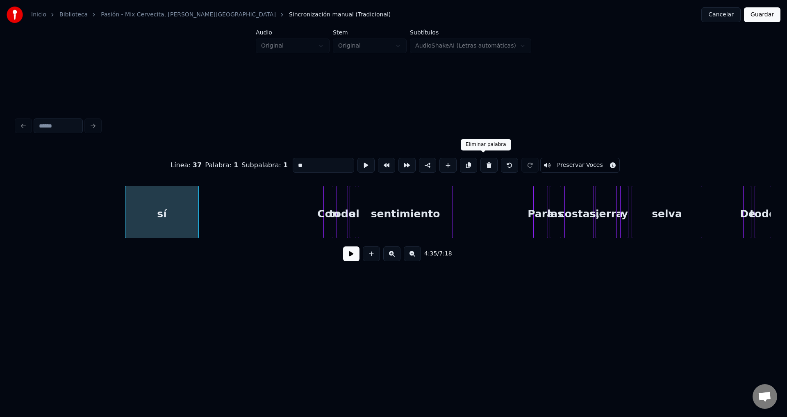
click at [483, 164] on button at bounding box center [488, 165] width 17 height 15
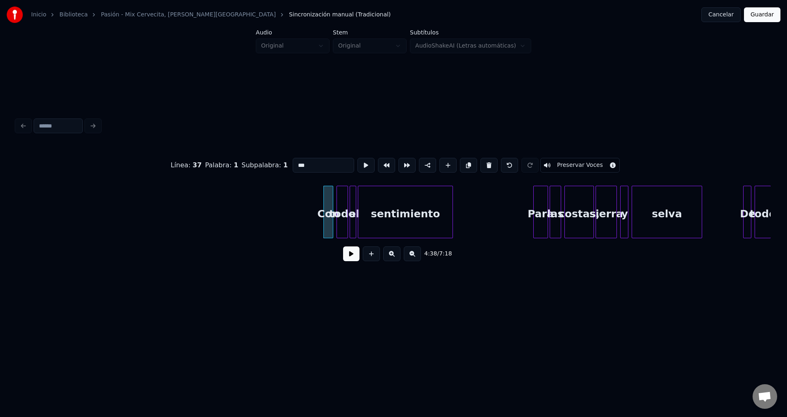
click at [483, 164] on button at bounding box center [488, 165] width 17 height 15
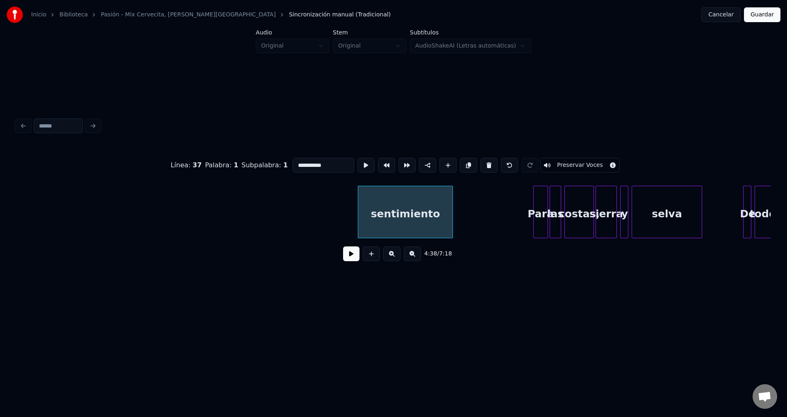
click at [483, 164] on button at bounding box center [488, 165] width 17 height 15
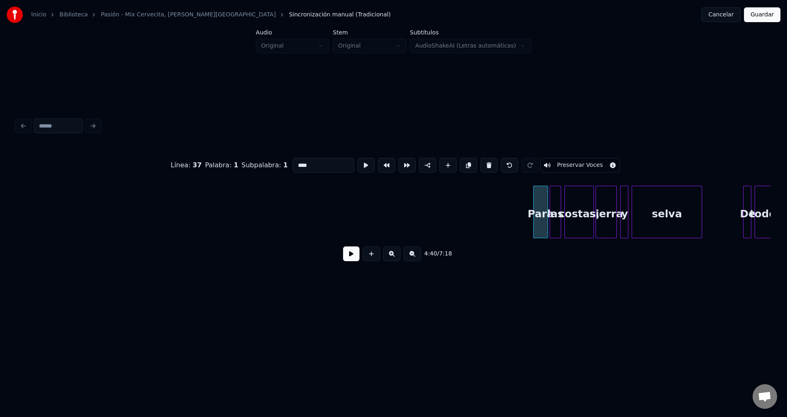
click at [483, 164] on button at bounding box center [488, 165] width 17 height 15
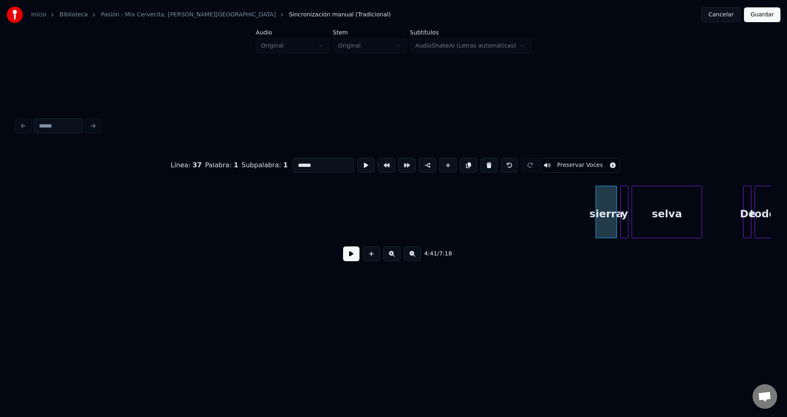
click at [483, 164] on button at bounding box center [488, 165] width 17 height 15
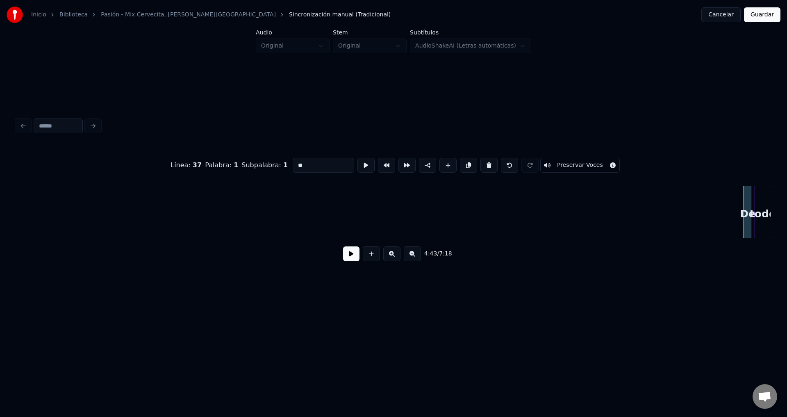
click at [483, 164] on button at bounding box center [488, 165] width 17 height 15
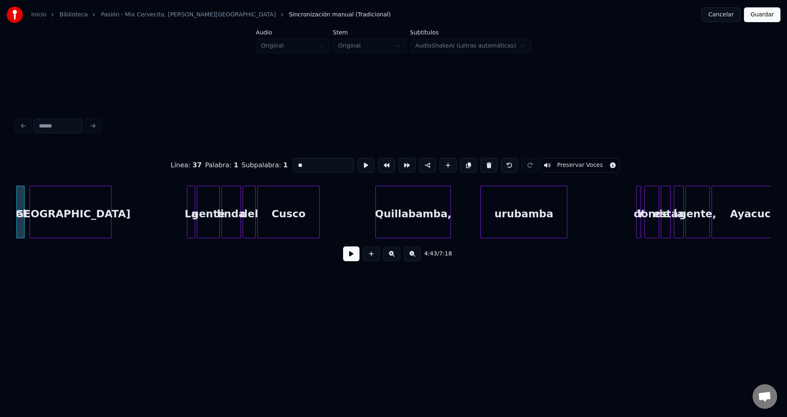
click at [483, 164] on button at bounding box center [488, 165] width 17 height 15
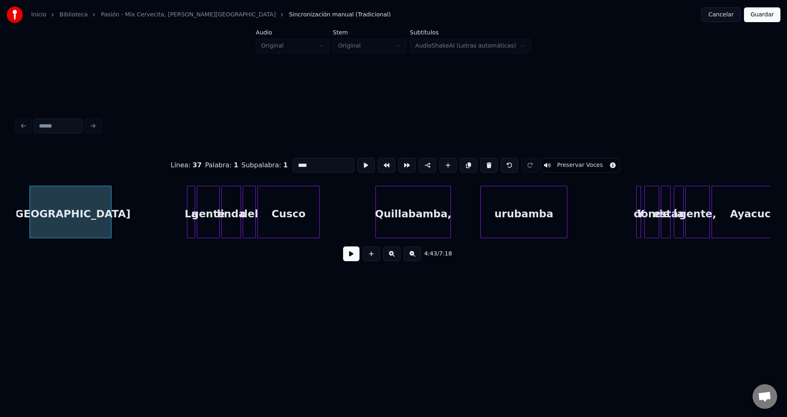
click at [483, 164] on button at bounding box center [488, 165] width 17 height 15
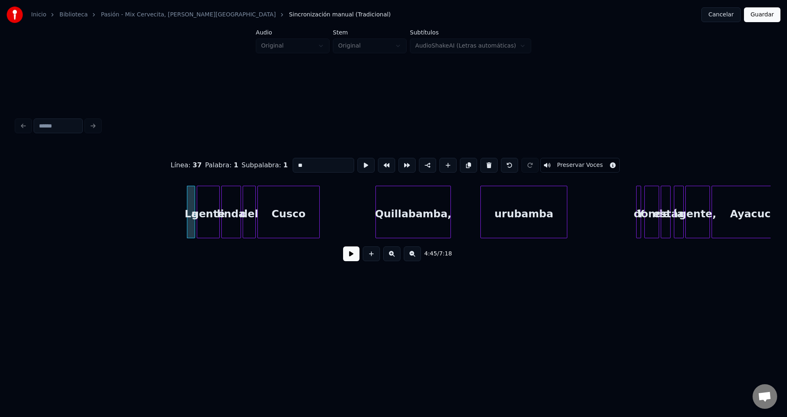
click at [483, 164] on button at bounding box center [488, 165] width 17 height 15
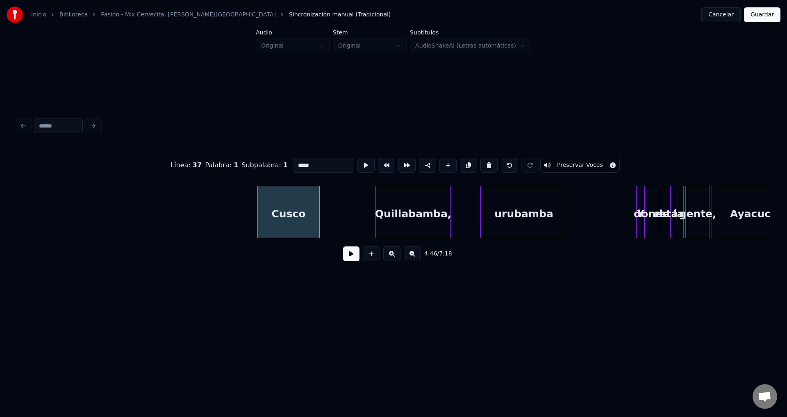
click at [483, 164] on button at bounding box center [488, 165] width 17 height 15
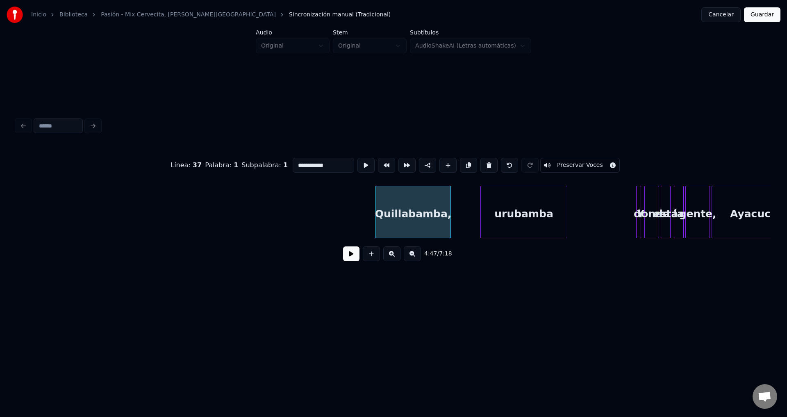
click at [483, 164] on button at bounding box center [488, 165] width 17 height 15
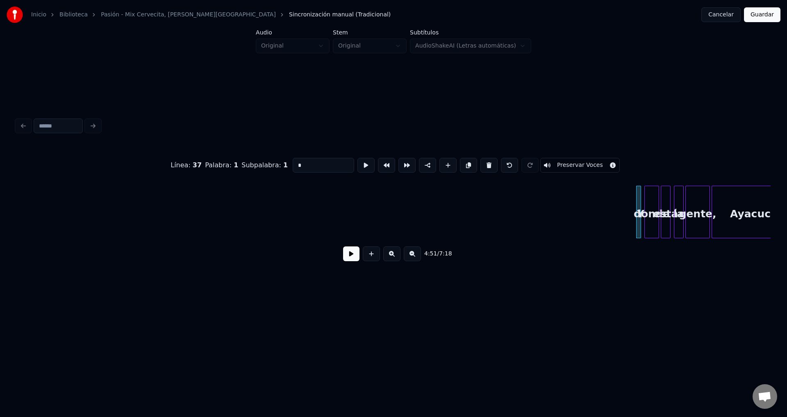
click at [483, 164] on button at bounding box center [488, 165] width 17 height 15
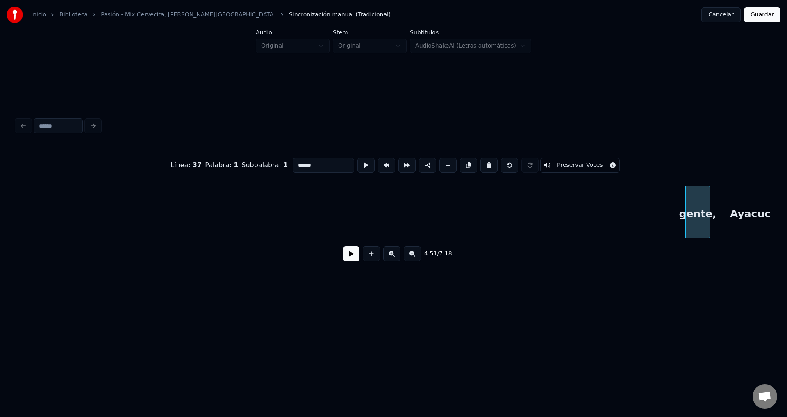
click at [483, 164] on button at bounding box center [488, 165] width 17 height 15
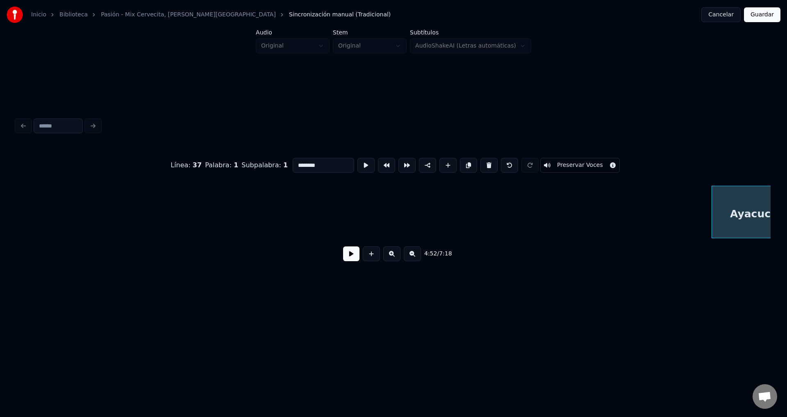
click at [483, 164] on button at bounding box center [488, 165] width 17 height 15
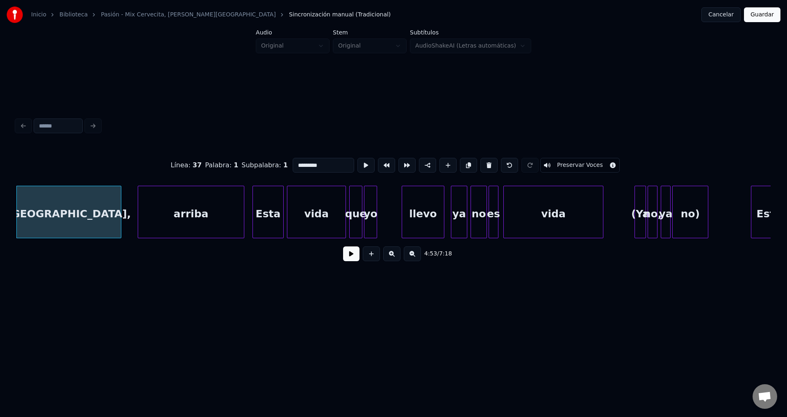
click at [483, 164] on button at bounding box center [488, 165] width 17 height 15
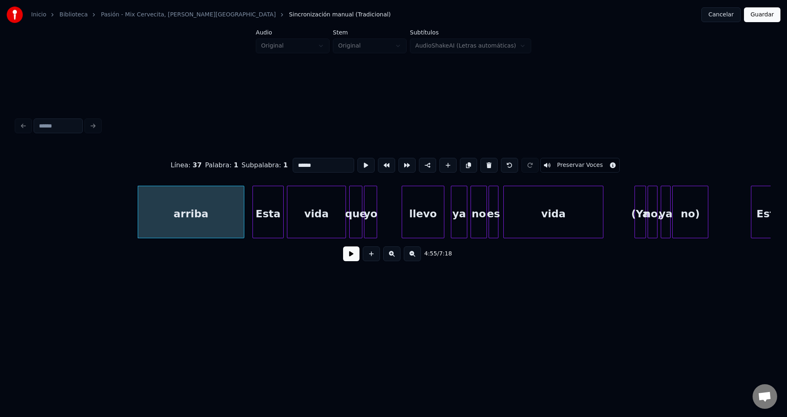
click at [483, 164] on button at bounding box center [488, 165] width 17 height 15
type input "****"
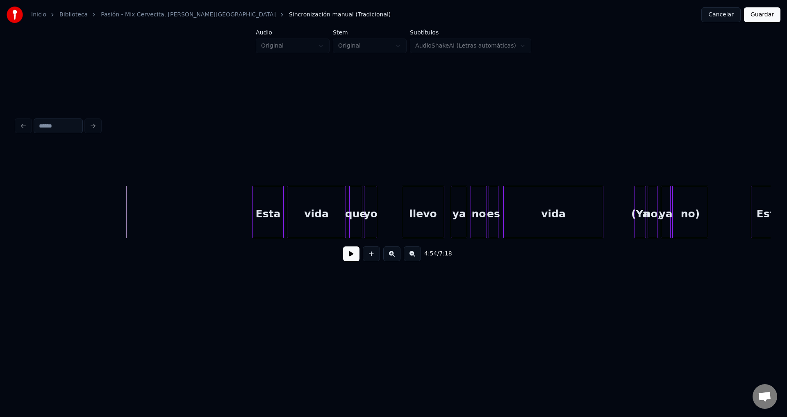
click at [347, 255] on button at bounding box center [351, 253] width 16 height 15
click at [397, 211] on div "llevo" at bounding box center [405, 214] width 42 height 56
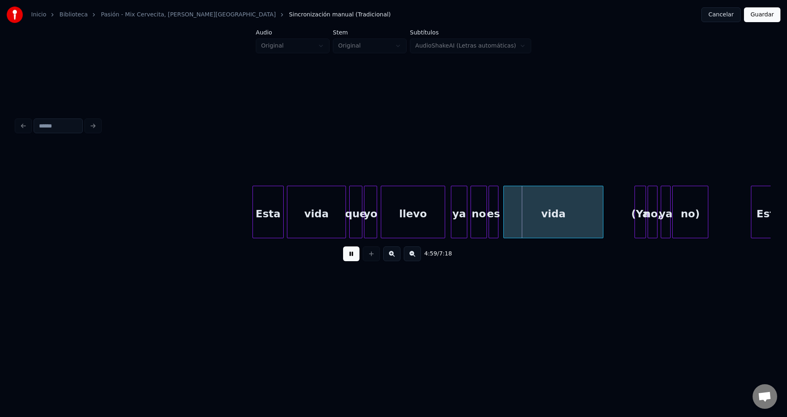
click at [444, 208] on div at bounding box center [443, 212] width 2 height 52
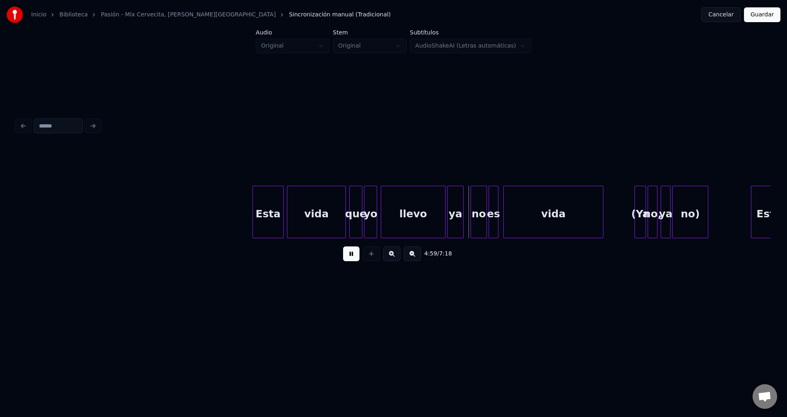
click at [460, 219] on div "ya" at bounding box center [455, 214] width 16 height 56
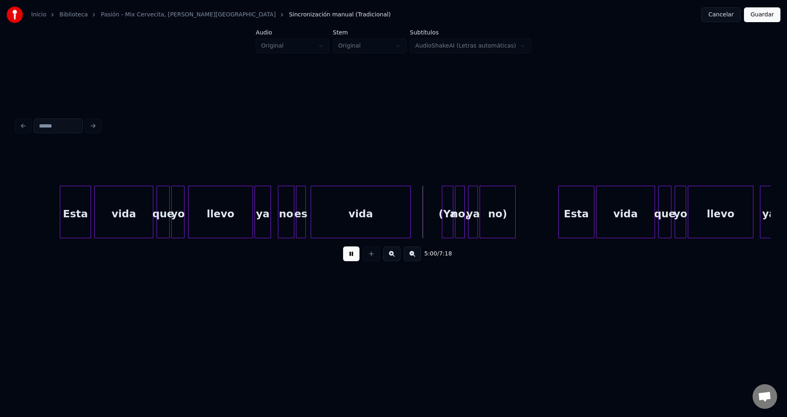
scroll to position [0, 24295]
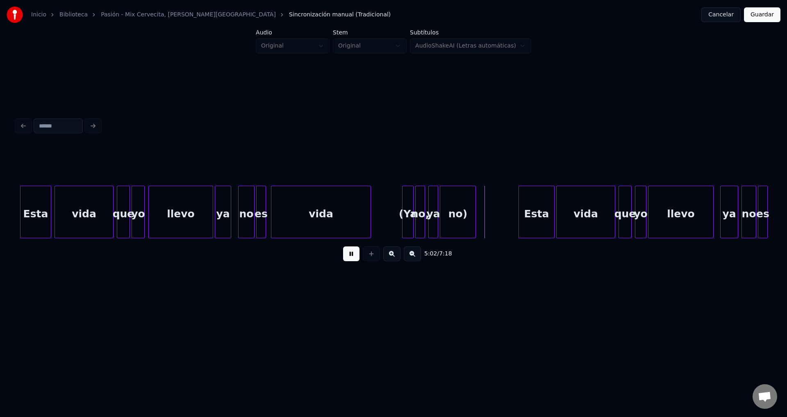
click at [415, 204] on div "no," at bounding box center [419, 214] width 9 height 56
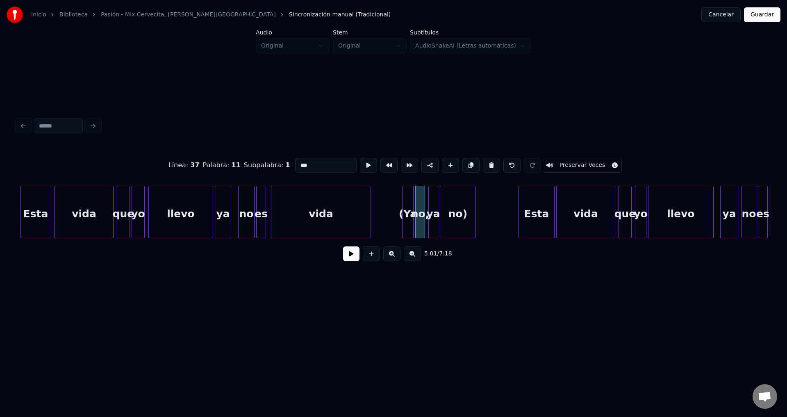
click at [408, 204] on div "(Ya" at bounding box center [407, 214] width 11 height 56
click at [488, 161] on button at bounding box center [491, 165] width 17 height 15
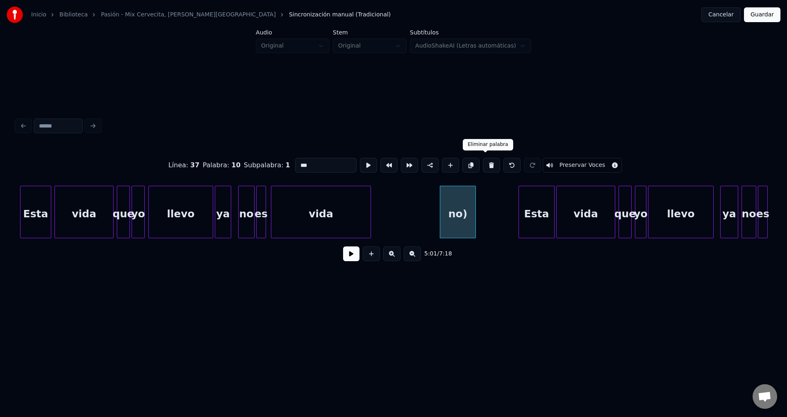
click at [486, 163] on button at bounding box center [491, 165] width 17 height 15
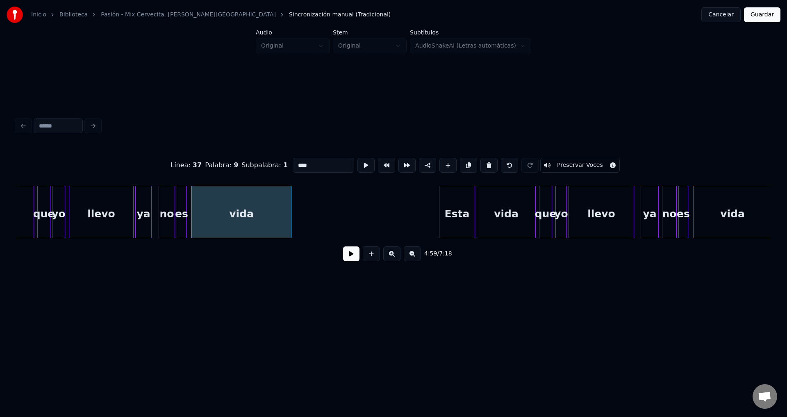
scroll to position [0, 24435]
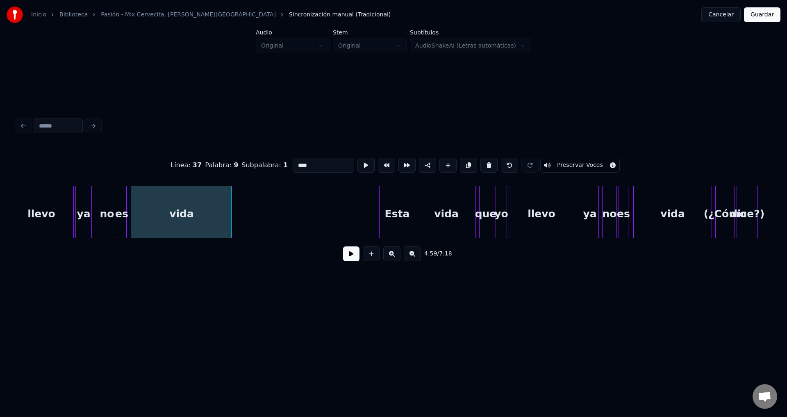
click at [395, 214] on div "Esta" at bounding box center [396, 214] width 35 height 56
type input "****"
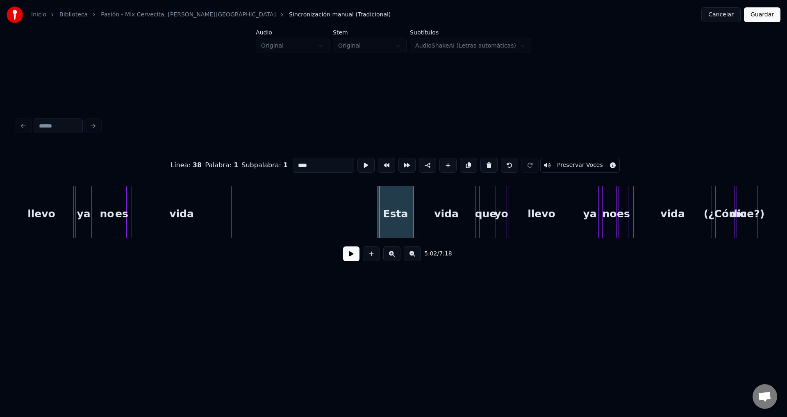
click at [392, 214] on div "Esta" at bounding box center [395, 214] width 35 height 56
drag, startPoint x: 353, startPoint y: 254, endPoint x: 425, endPoint y: 248, distance: 72.8
click at [353, 254] on button at bounding box center [351, 253] width 16 height 15
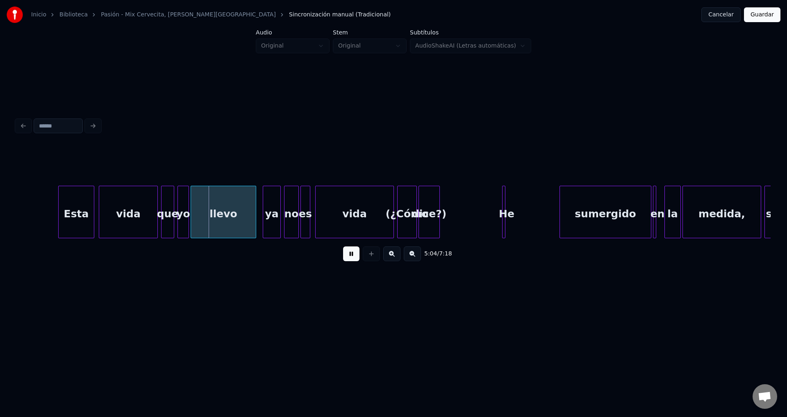
scroll to position [0, 24772]
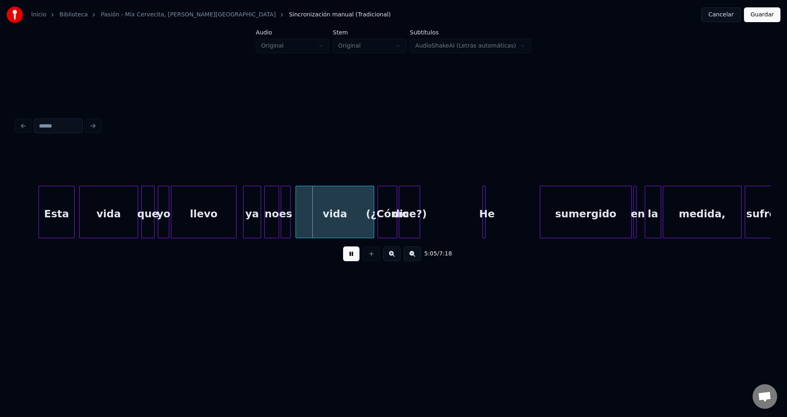
click at [255, 215] on div "ya" at bounding box center [251, 214] width 17 height 56
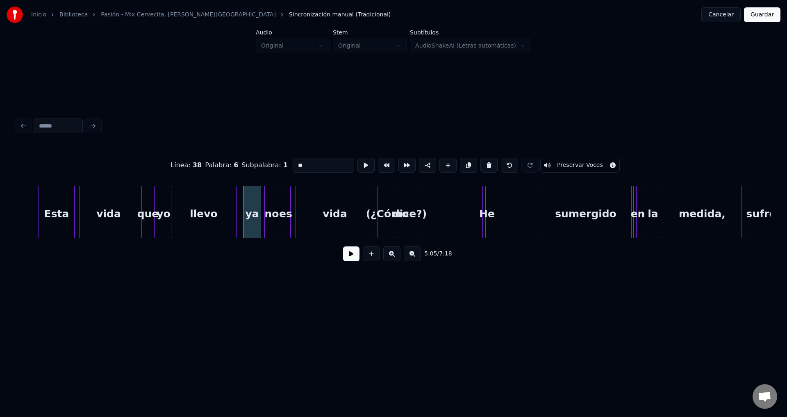
click at [352, 255] on button at bounding box center [351, 253] width 16 height 15
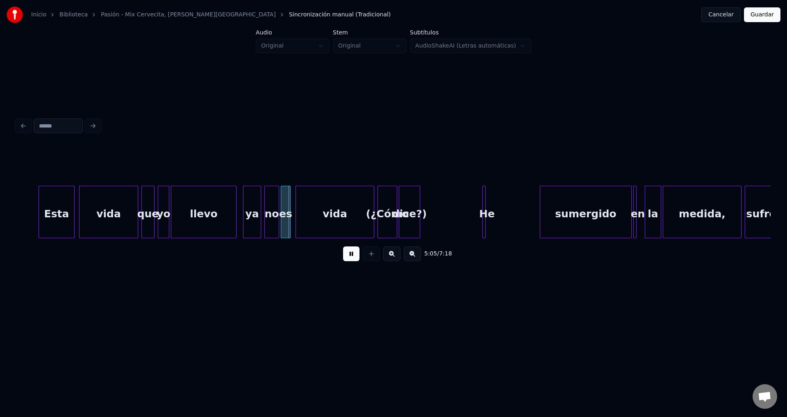
click at [352, 255] on button at bounding box center [351, 253] width 16 height 15
click at [246, 216] on div "ya" at bounding box center [249, 214] width 17 height 56
click at [342, 257] on div "5:05 / 7:18" at bounding box center [393, 254] width 741 height 18
click at [345, 256] on button at bounding box center [351, 253] width 16 height 15
click at [384, 210] on div "(¿Cómo" at bounding box center [387, 214] width 19 height 56
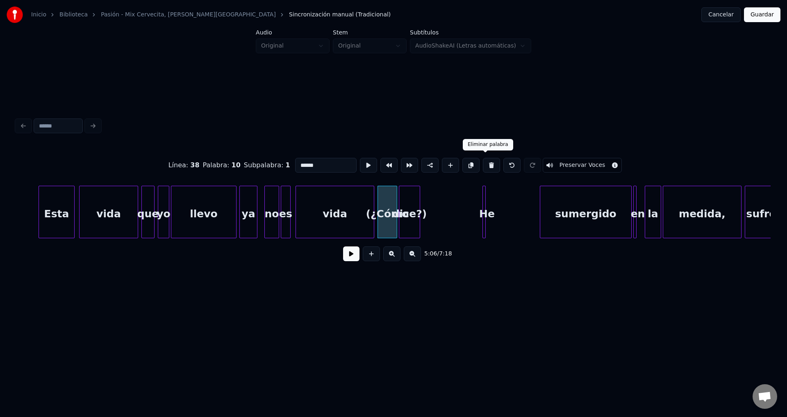
click at [483, 162] on button at bounding box center [491, 165] width 17 height 15
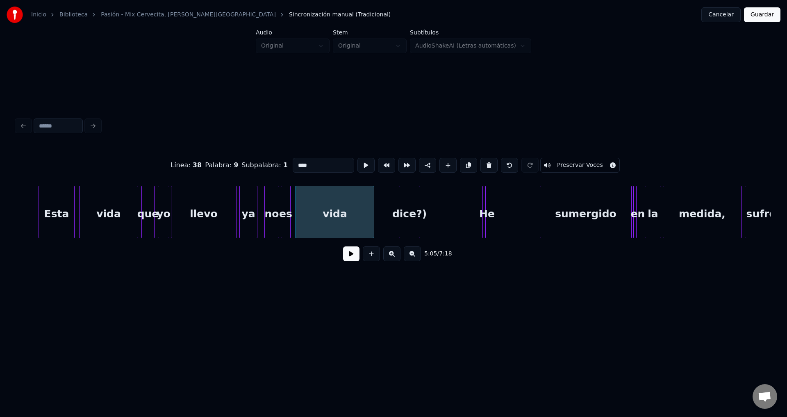
click at [407, 197] on div "dice?)" at bounding box center [409, 214] width 20 height 56
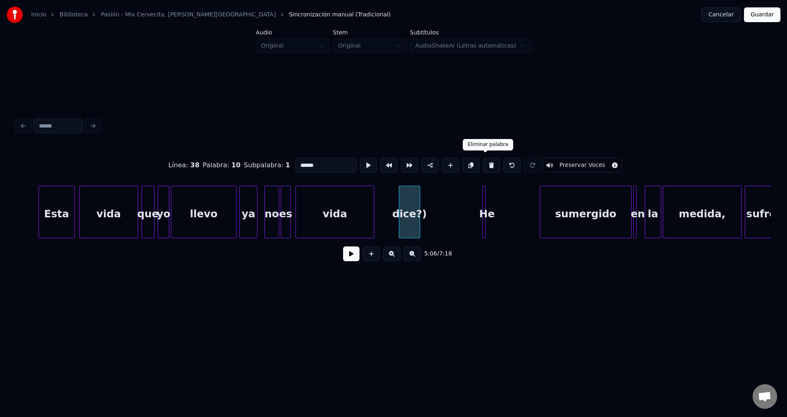
click at [483, 161] on button at bounding box center [491, 165] width 17 height 15
type input "****"
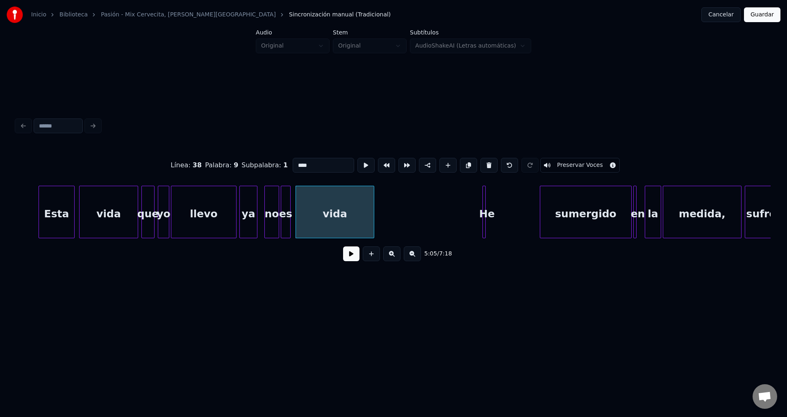
click at [758, 16] on button "Guardar" at bounding box center [762, 14] width 36 height 15
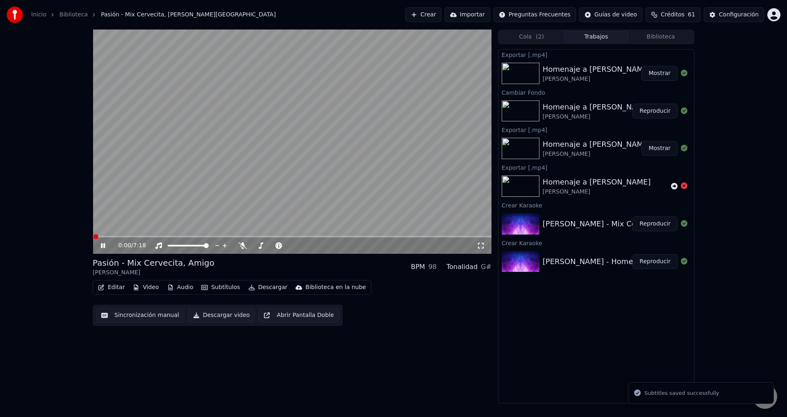
click at [102, 246] on icon at bounding box center [103, 245] width 4 height 5
click at [111, 287] on button "Editar" at bounding box center [111, 286] width 33 height 11
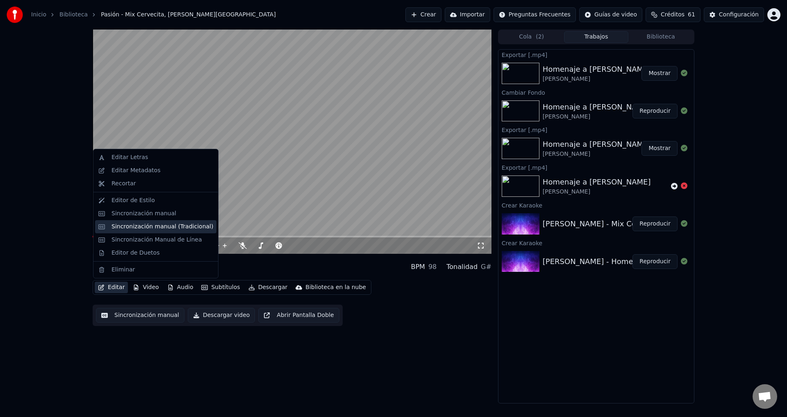
click at [157, 225] on div "Sincronización manual (Tradicional)" at bounding box center [162, 226] width 102 height 8
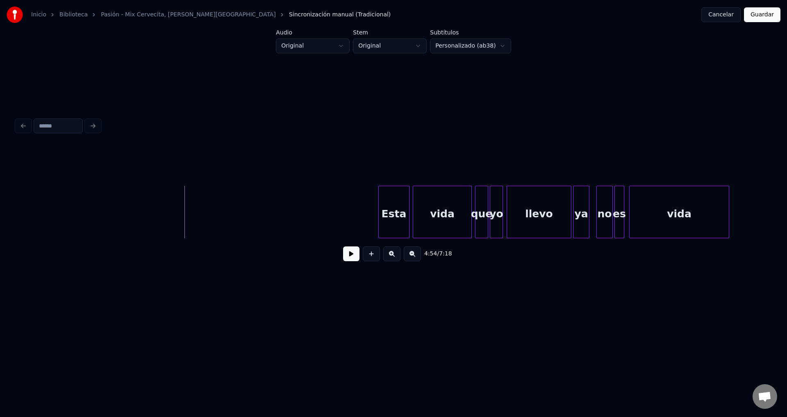
scroll to position [0, 23997]
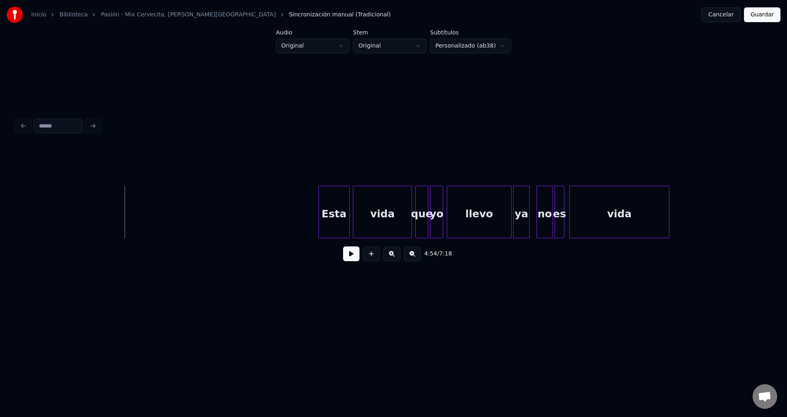
click at [329, 221] on div "Esta" at bounding box center [334, 214] width 30 height 56
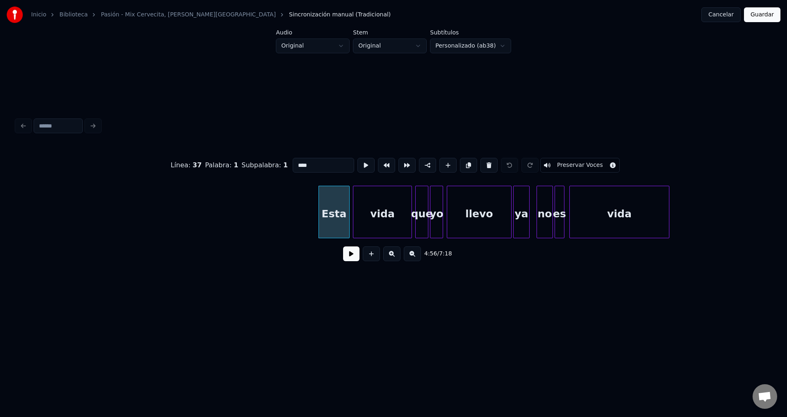
click at [346, 254] on button at bounding box center [351, 253] width 16 height 15
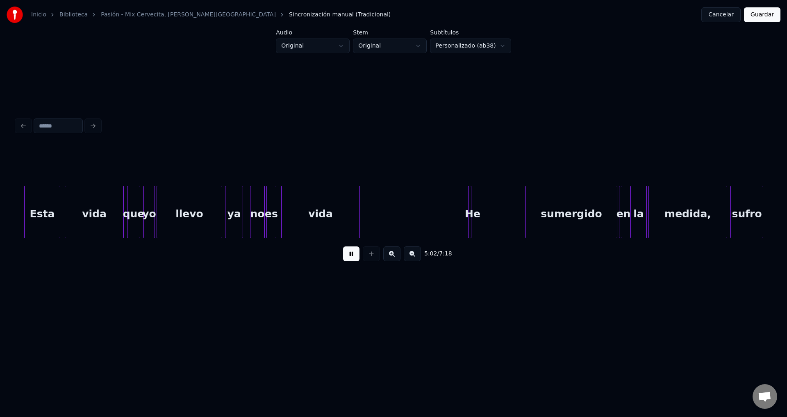
scroll to position [0, 24788]
click at [468, 204] on div at bounding box center [468, 212] width 2 height 52
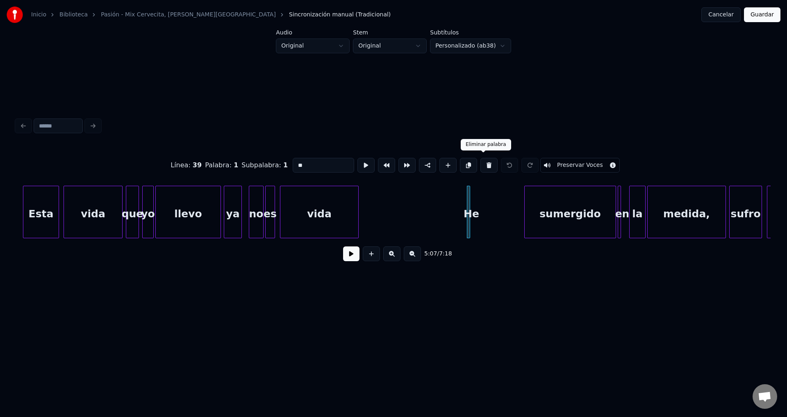
click at [487, 164] on button at bounding box center [488, 165] width 17 height 15
type input "*********"
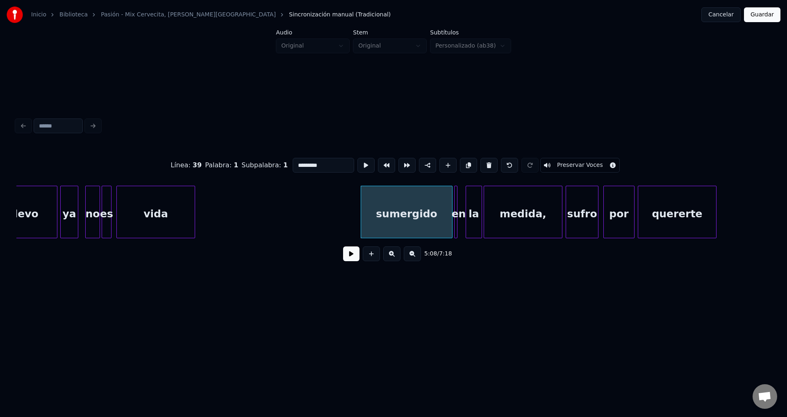
scroll to position [0, 25110]
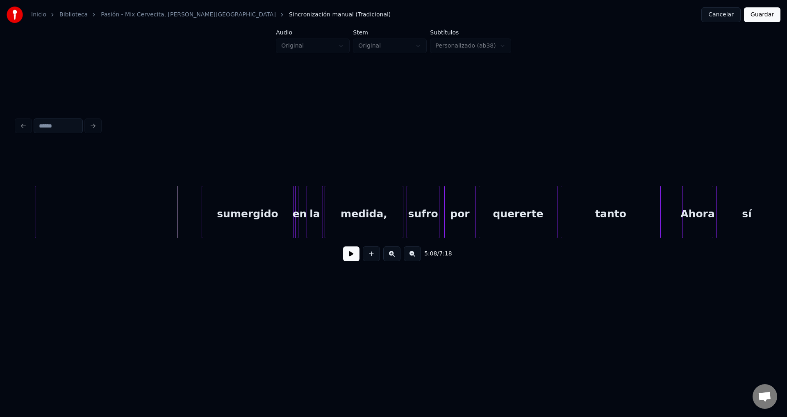
click at [349, 261] on button at bounding box center [351, 253] width 16 height 15
click at [303, 197] on div at bounding box center [302, 212] width 2 height 52
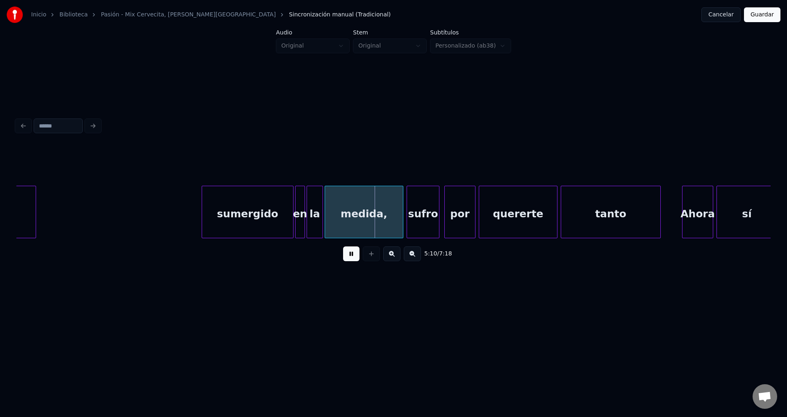
click at [262, 201] on div "sumergido" at bounding box center [247, 214] width 91 height 56
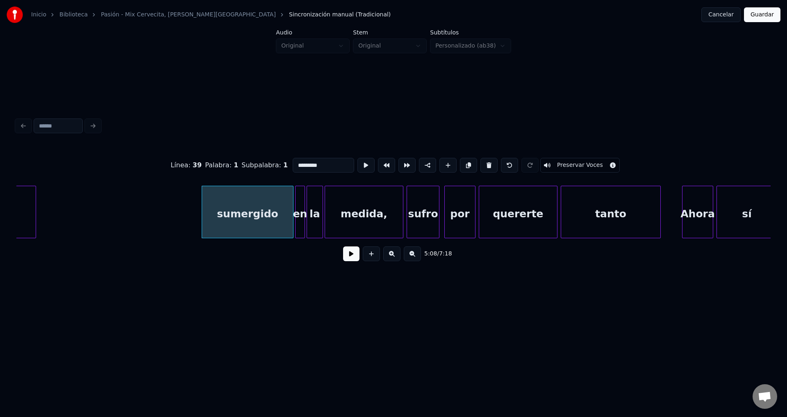
click at [346, 261] on button at bounding box center [351, 253] width 16 height 15
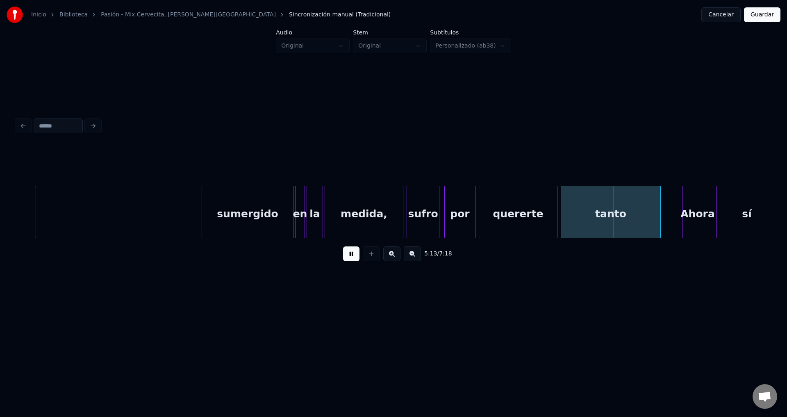
click at [263, 205] on div "sumergido" at bounding box center [247, 214] width 91 height 56
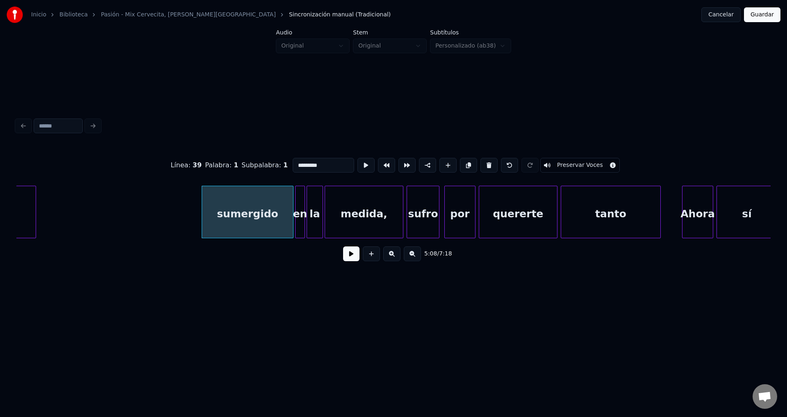
click at [344, 260] on button at bounding box center [351, 253] width 16 height 15
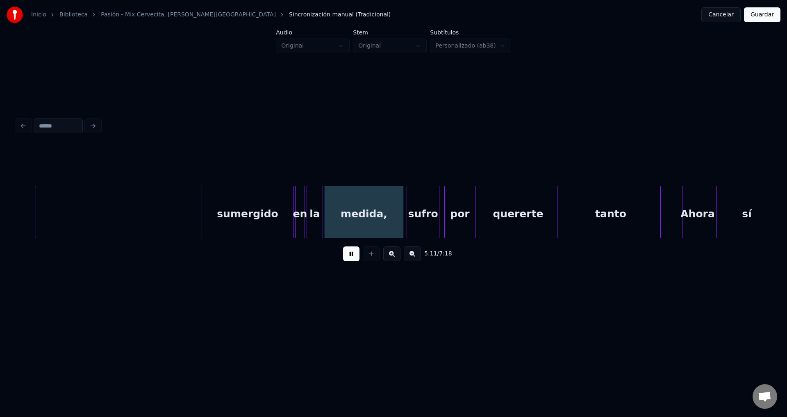
click at [344, 260] on button at bounding box center [351, 253] width 16 height 15
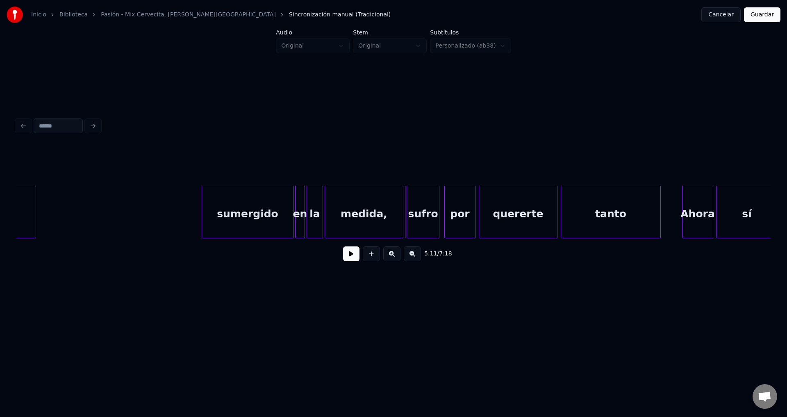
click at [340, 220] on div "medida," at bounding box center [364, 214] width 78 height 56
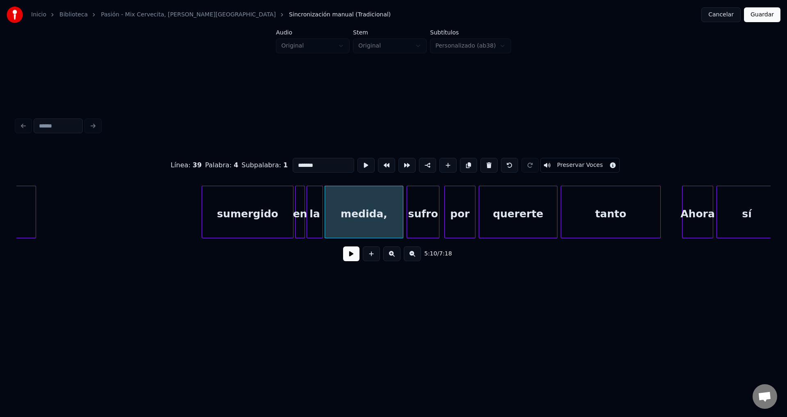
drag, startPoint x: 320, startPoint y: 165, endPoint x: 272, endPoint y: 160, distance: 47.8
click at [272, 160] on div "Línea : 39 Palabra : 4 Subpalabra : 1 ******* Preservar Voces" at bounding box center [393, 165] width 754 height 41
type input "******"
click at [343, 262] on div "5:10 / 7:18" at bounding box center [393, 254] width 741 height 18
click at [346, 261] on button at bounding box center [351, 253] width 16 height 15
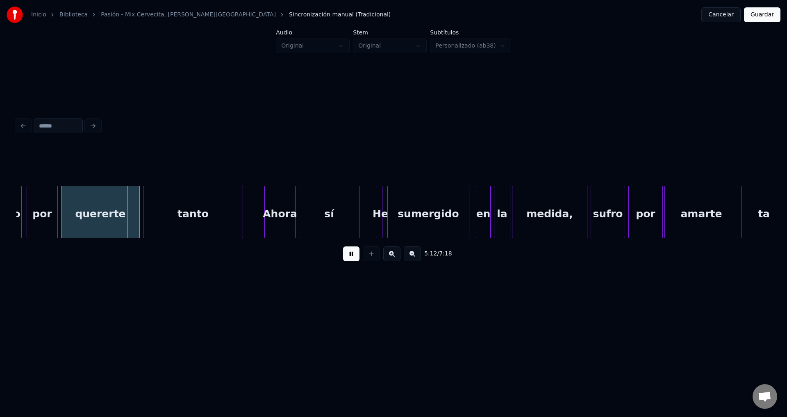
scroll to position [0, 25607]
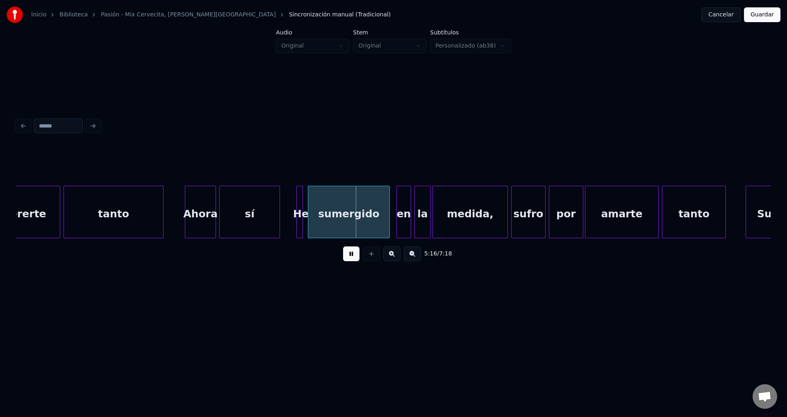
click at [207, 212] on div "Ahora" at bounding box center [200, 214] width 30 height 56
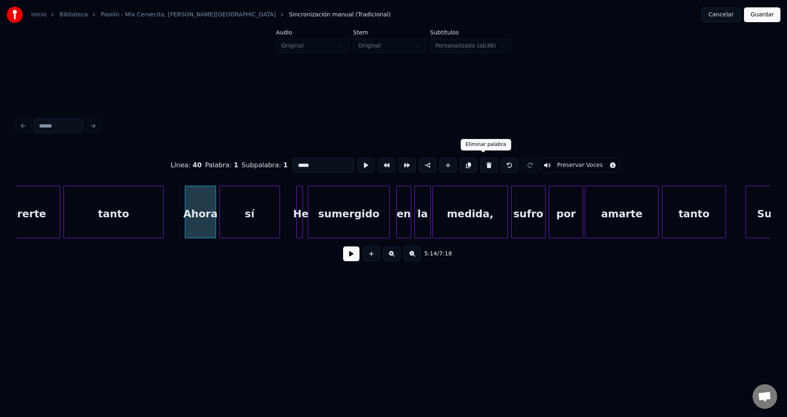
click at [483, 160] on button at bounding box center [488, 165] width 17 height 15
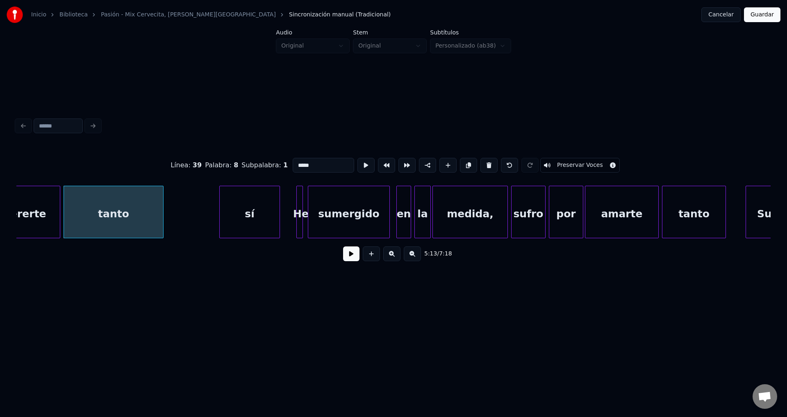
click at [253, 210] on div "sí" at bounding box center [250, 214] width 60 height 56
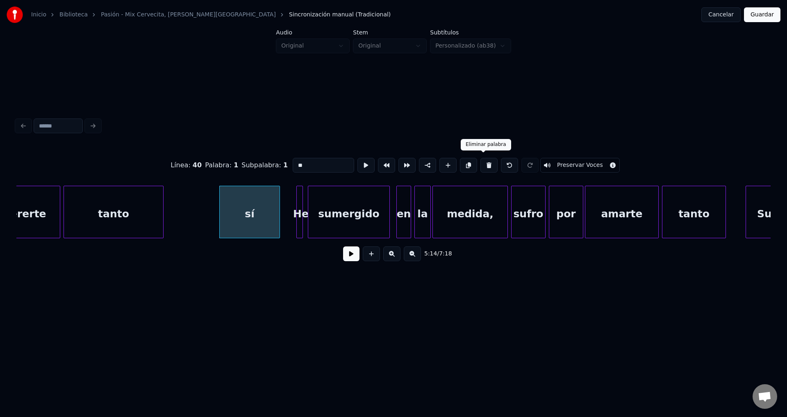
click at [486, 163] on button at bounding box center [488, 165] width 17 height 15
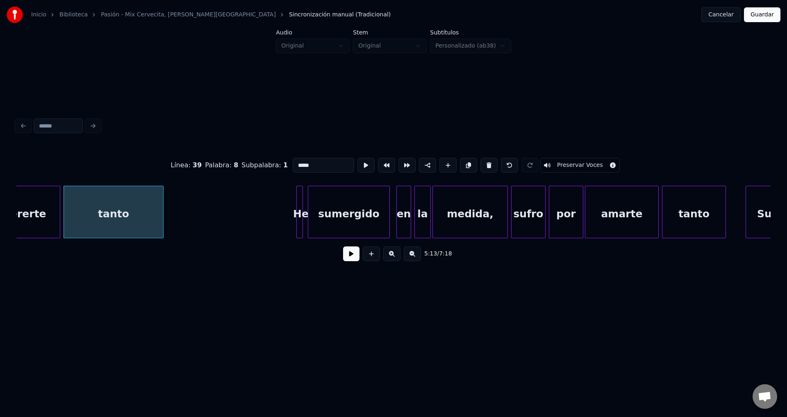
click at [300, 198] on div "He" at bounding box center [301, 214] width 8 height 56
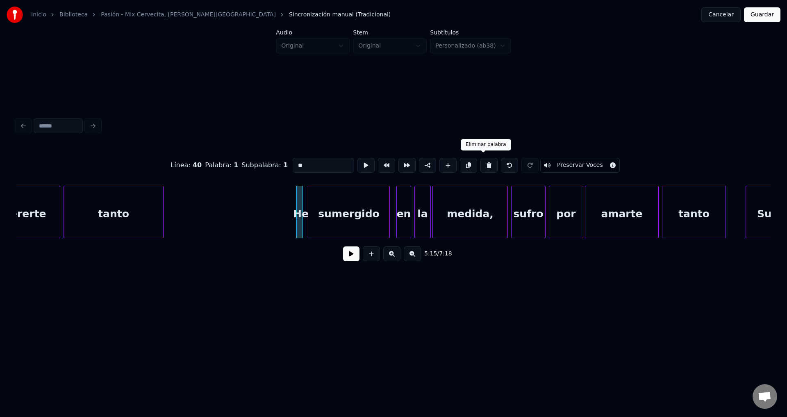
click at [484, 164] on button at bounding box center [488, 165] width 17 height 15
type input "*********"
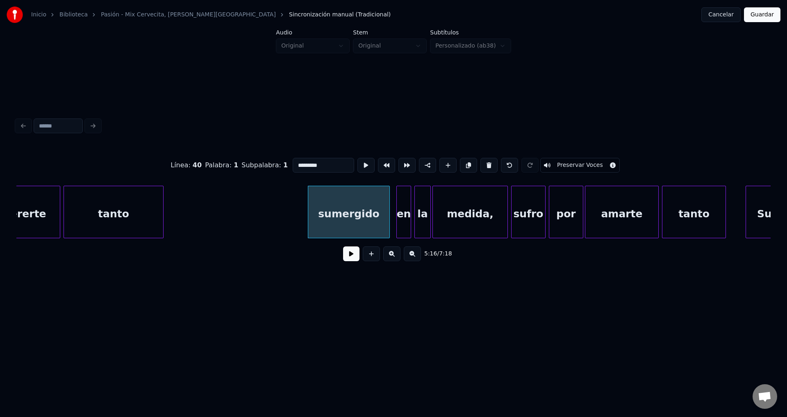
click at [352, 254] on button at bounding box center [351, 253] width 16 height 15
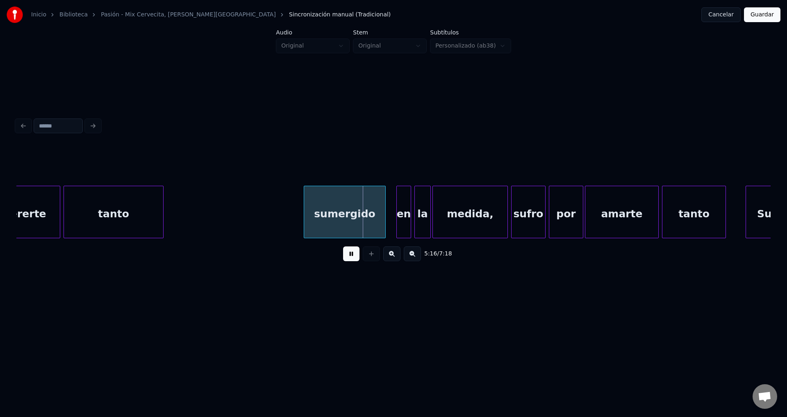
click at [350, 211] on div "sumergido" at bounding box center [344, 214] width 81 height 56
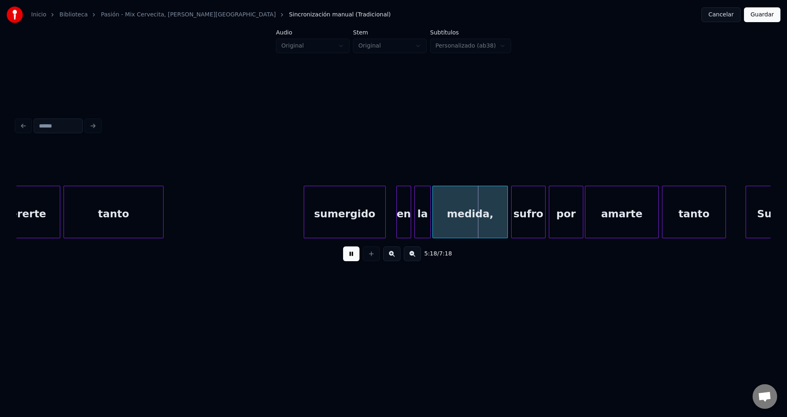
click at [454, 222] on div "medida," at bounding box center [470, 214] width 75 height 56
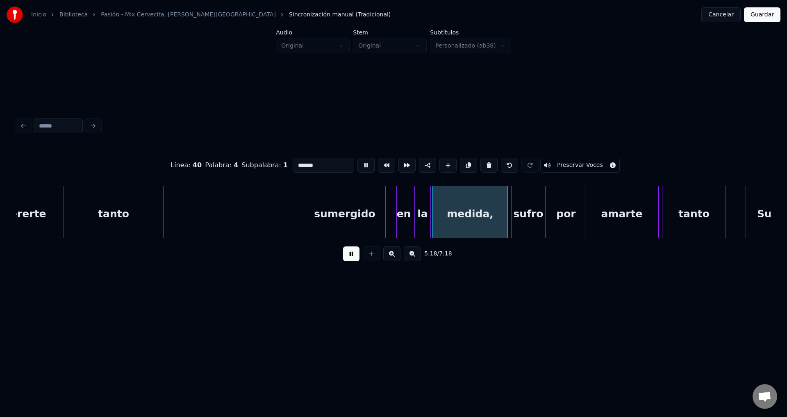
drag, startPoint x: 322, startPoint y: 164, endPoint x: 239, endPoint y: 163, distance: 82.8
click at [239, 163] on div "Línea : 40 Palabra : 4 Subpalabra : 1 ******* Preservar Voces" at bounding box center [393, 165] width 754 height 41
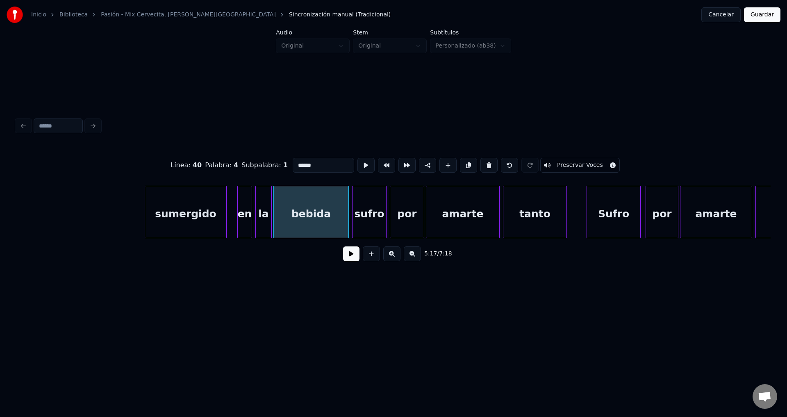
scroll to position [0, 25806]
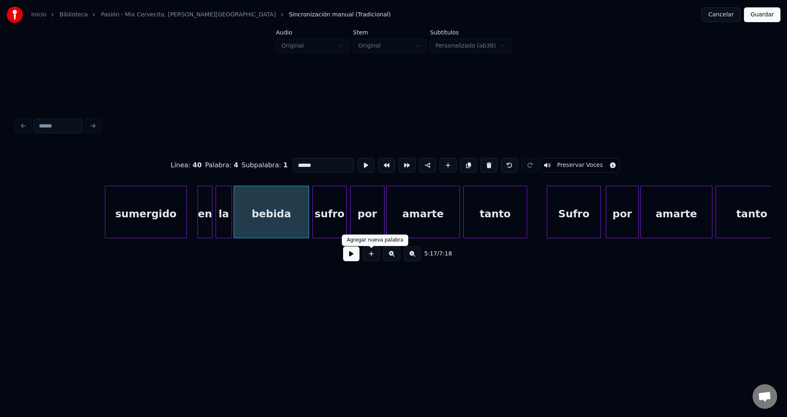
type input "******"
click at [345, 259] on button at bounding box center [351, 253] width 16 height 15
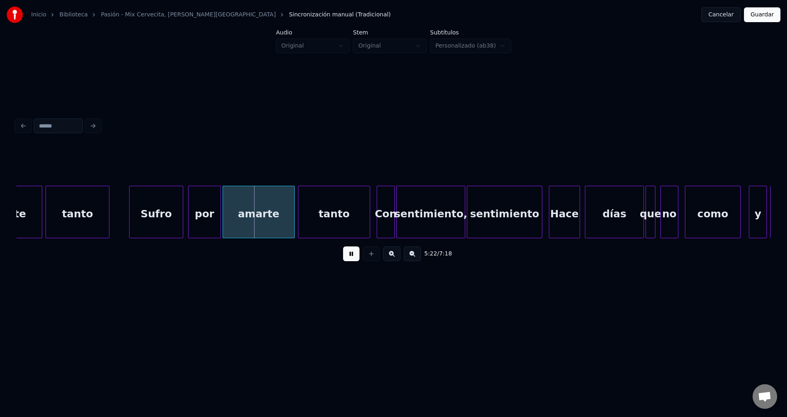
scroll to position [0, 26283]
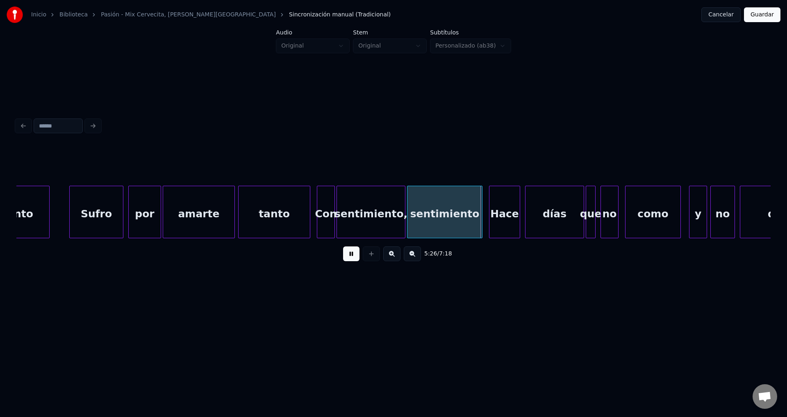
click at [353, 258] on button at bounding box center [351, 253] width 16 height 15
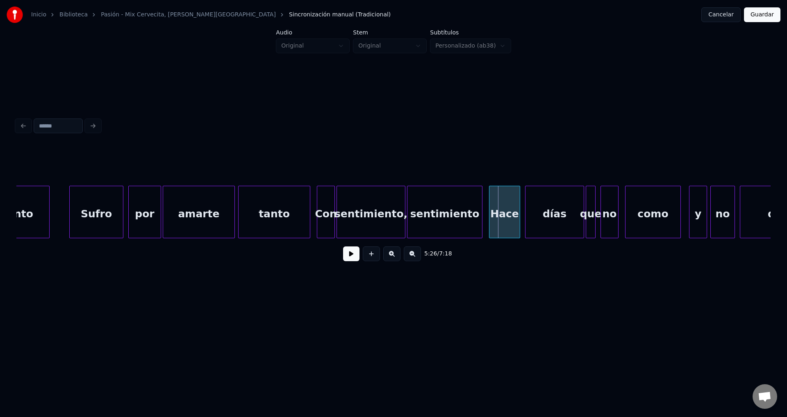
click at [322, 207] on div "Con" at bounding box center [325, 214] width 17 height 56
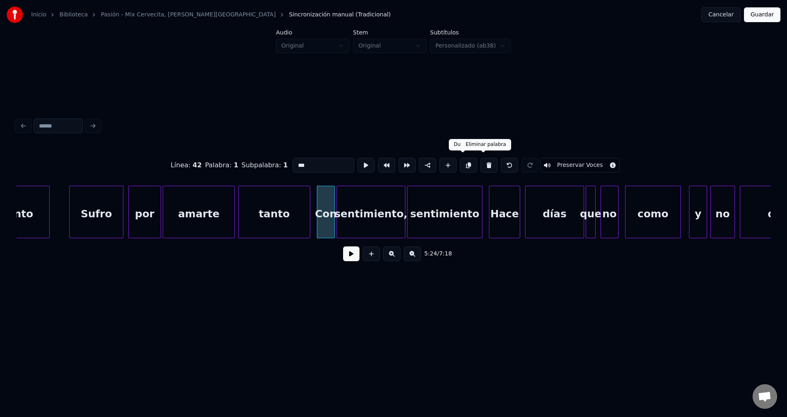
click at [482, 162] on button at bounding box center [488, 165] width 17 height 15
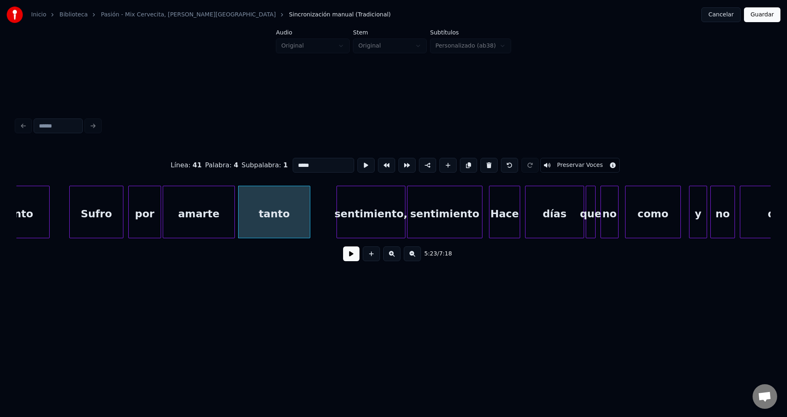
click at [365, 212] on div "sentimiento," at bounding box center [371, 214] width 68 height 56
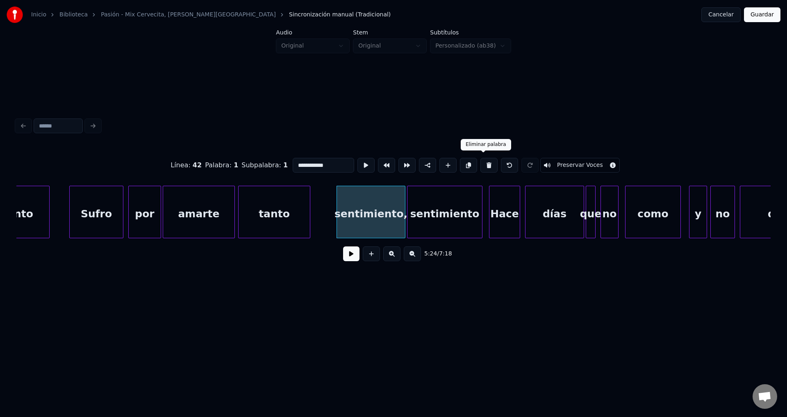
click at [486, 163] on button at bounding box center [488, 165] width 17 height 15
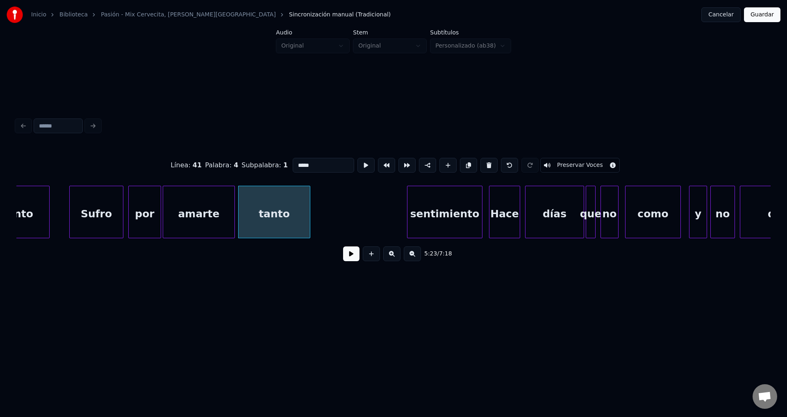
click at [439, 202] on div "sentimiento" at bounding box center [444, 214] width 75 height 56
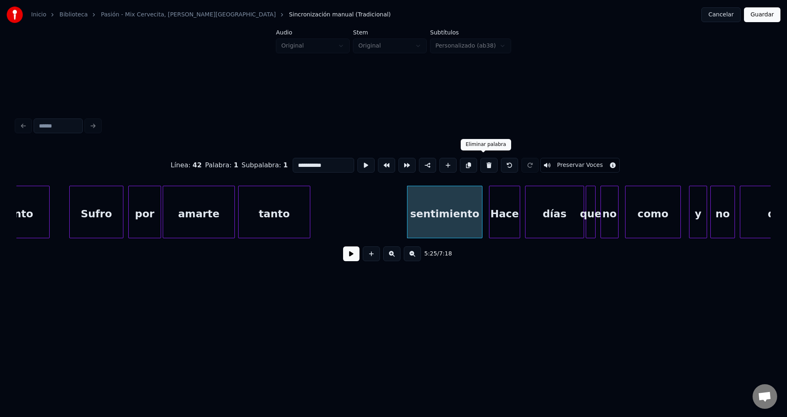
click at [486, 163] on button at bounding box center [488, 165] width 17 height 15
type input "****"
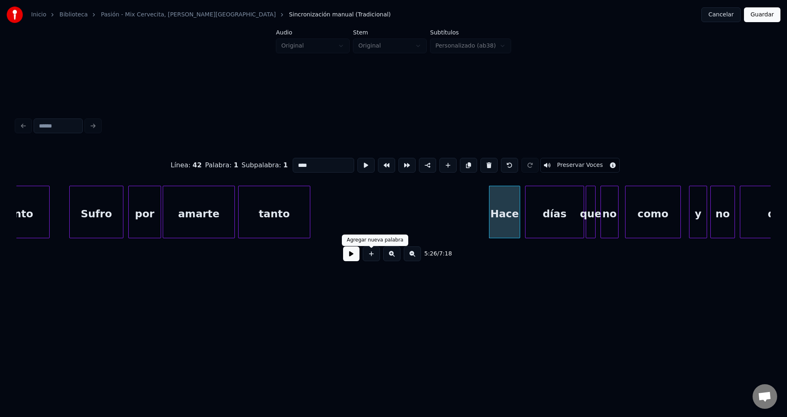
click at [353, 256] on button at bounding box center [351, 253] width 16 height 15
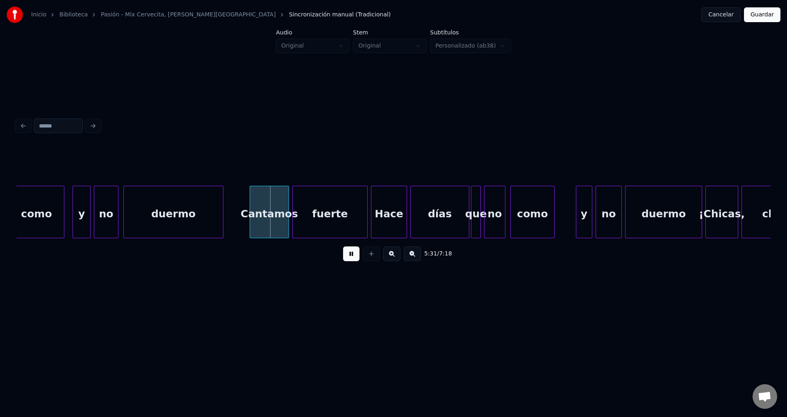
scroll to position [0, 26939]
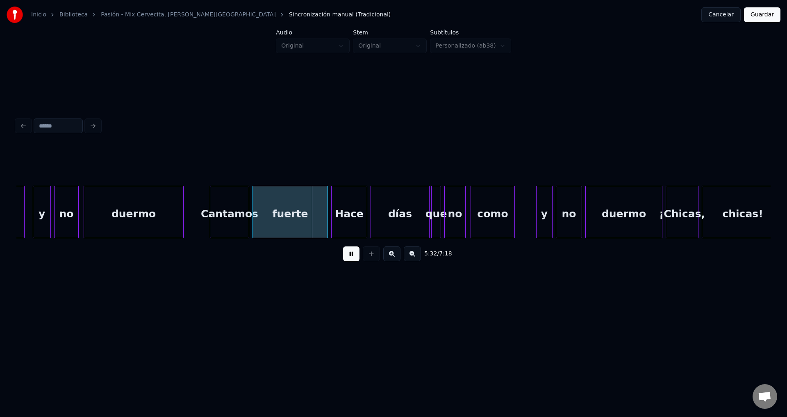
click at [238, 213] on div "Cantamos" at bounding box center [229, 214] width 39 height 56
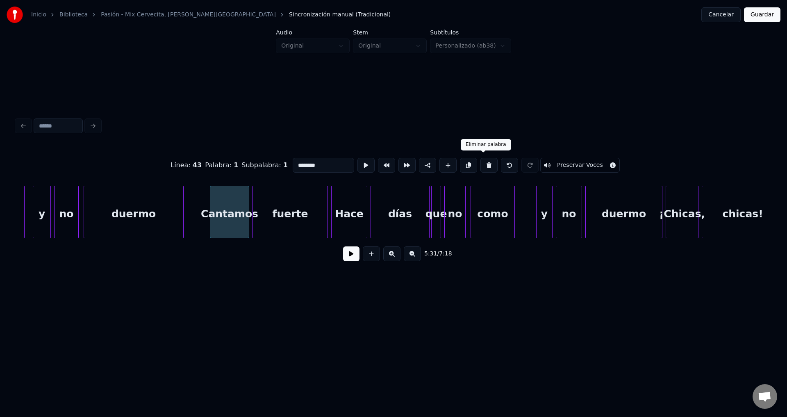
click at [487, 162] on button at bounding box center [488, 165] width 17 height 15
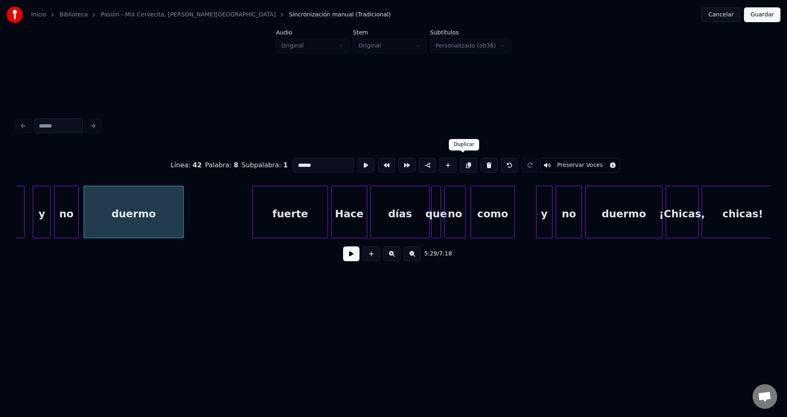
click at [301, 207] on div "fuerte" at bounding box center [290, 214] width 75 height 56
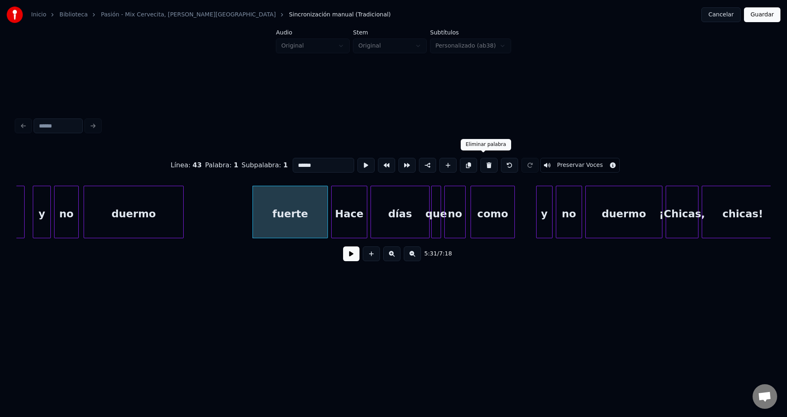
click at [481, 165] on button at bounding box center [488, 165] width 17 height 15
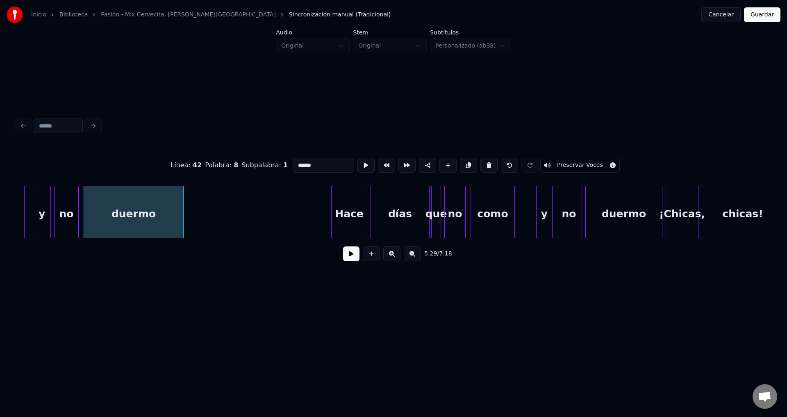
click at [352, 213] on div "Hace" at bounding box center [348, 214] width 35 height 56
type input "****"
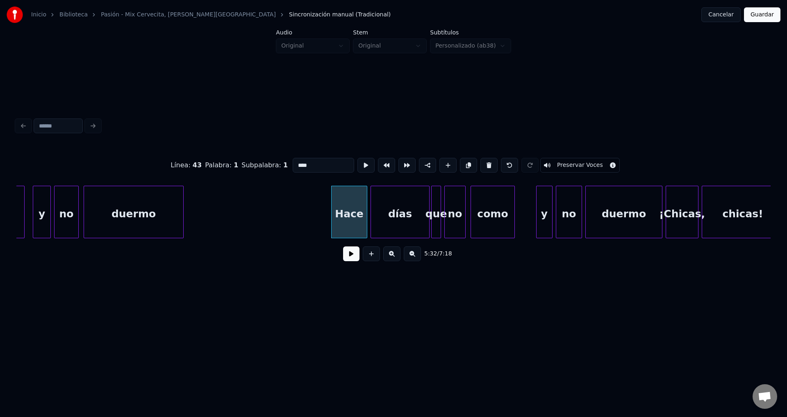
click at [350, 259] on button at bounding box center [351, 253] width 16 height 15
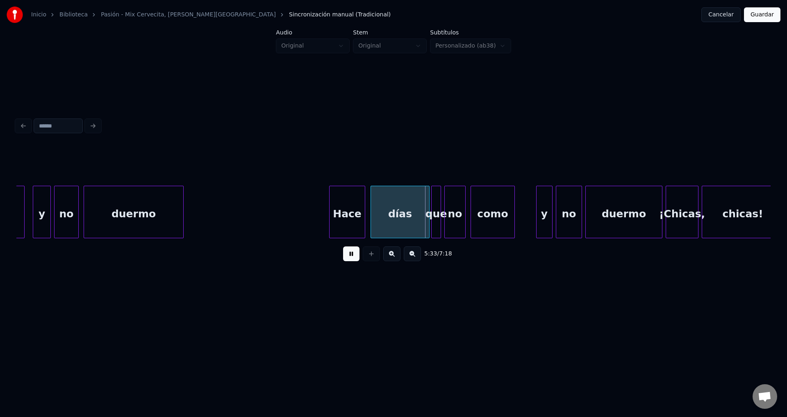
click at [350, 227] on div "Hace" at bounding box center [346, 214] width 35 height 56
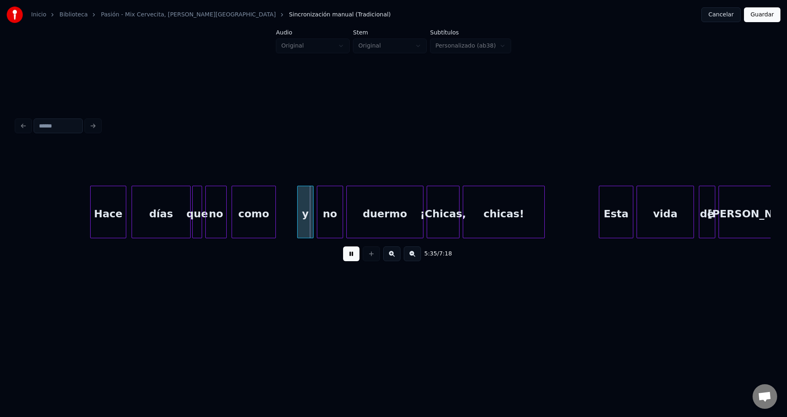
scroll to position [0, 27238]
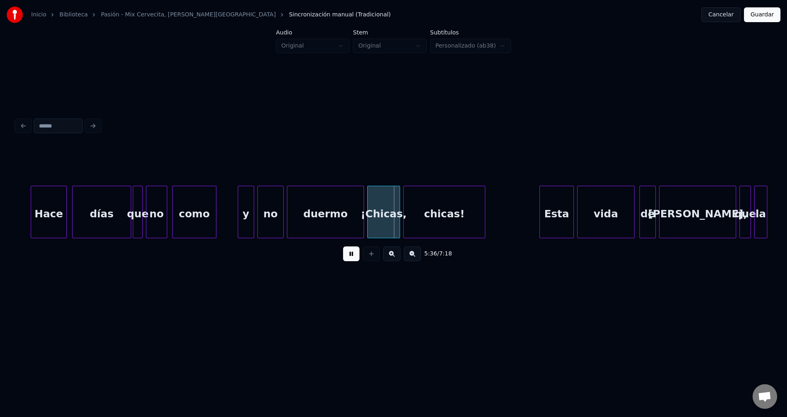
click at [388, 212] on div "¡Chicas," at bounding box center [384, 214] width 32 height 56
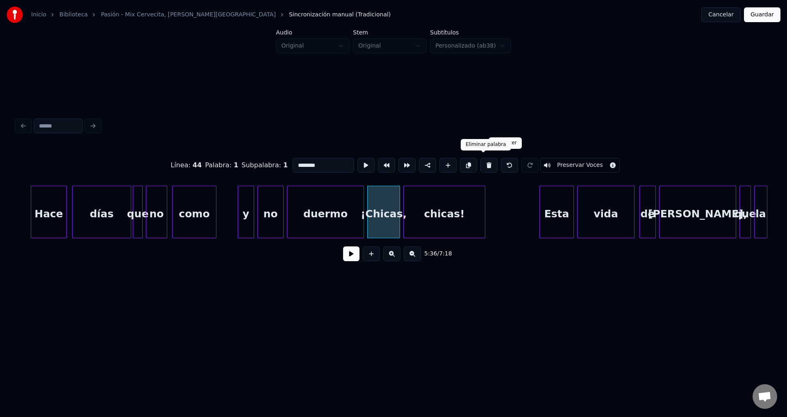
click at [486, 163] on button at bounding box center [488, 165] width 17 height 15
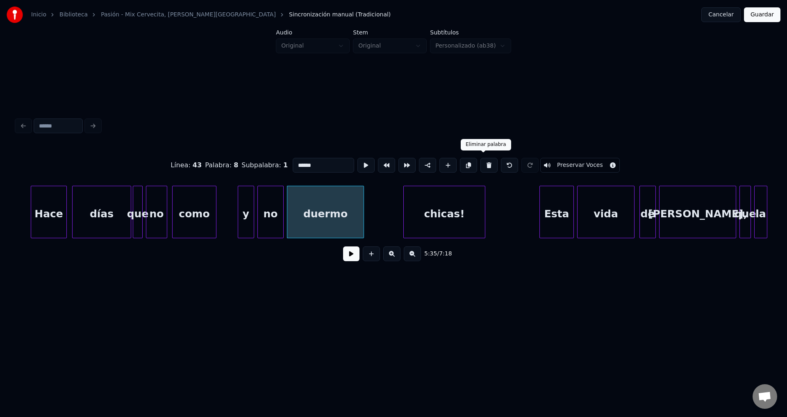
click at [458, 205] on div "chicas!" at bounding box center [444, 214] width 81 height 56
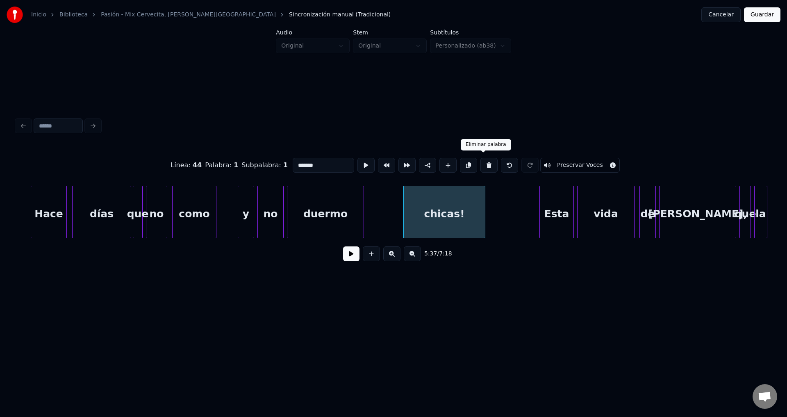
click at [482, 163] on button at bounding box center [488, 165] width 17 height 15
type input "******"
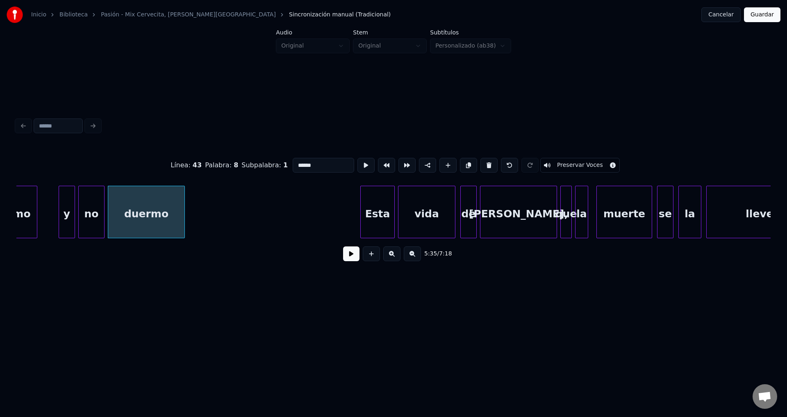
scroll to position [0, 27436]
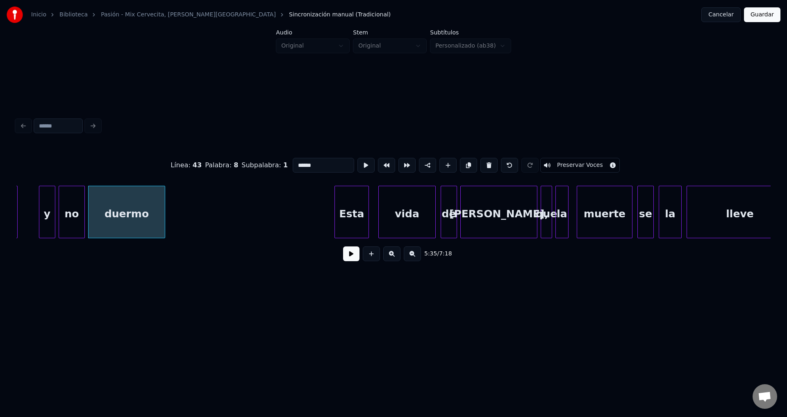
click at [358, 214] on div "Esta" at bounding box center [352, 214] width 34 height 56
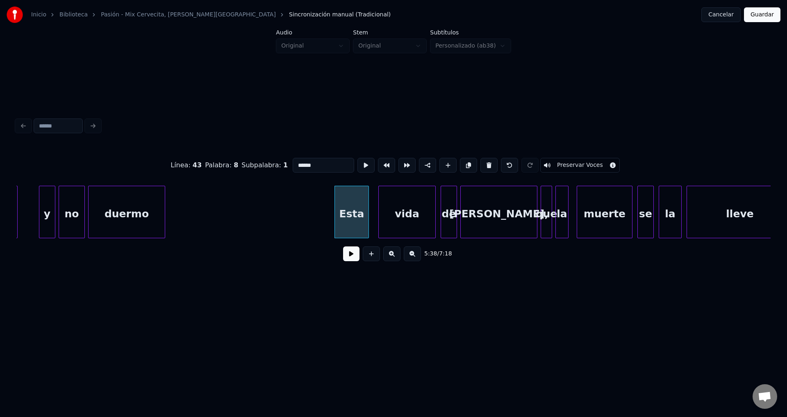
click at [356, 256] on button at bounding box center [351, 253] width 16 height 15
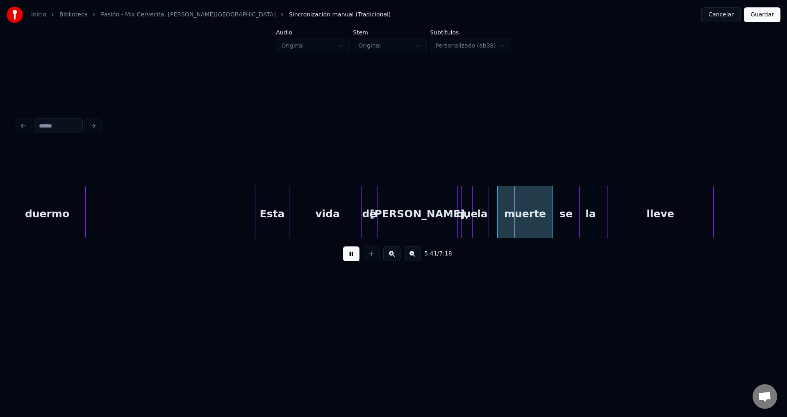
scroll to position [0, 27536]
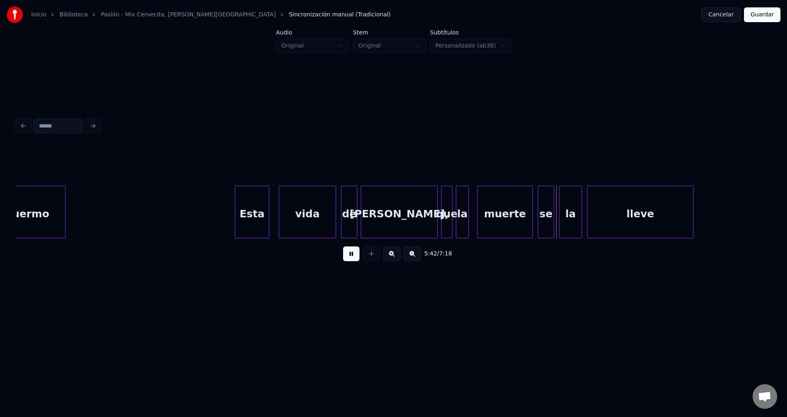
click at [375, 214] on div "[PERSON_NAME]," at bounding box center [399, 214] width 76 height 56
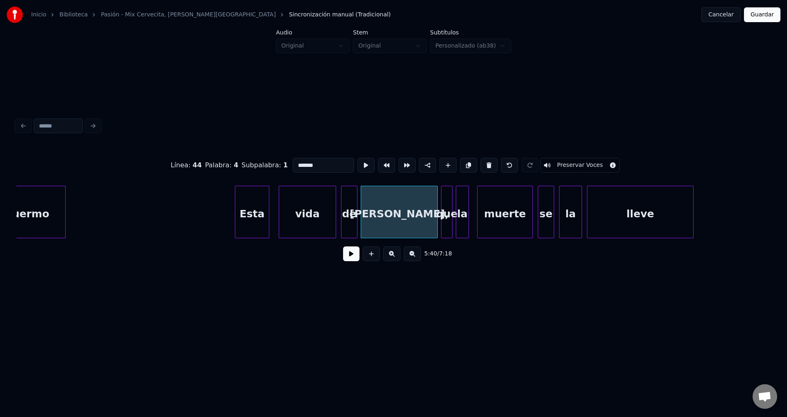
drag, startPoint x: 311, startPoint y: 163, endPoint x: 228, endPoint y: 160, distance: 82.8
click at [228, 160] on div "Línea : 44 Palabra : 4 Subpalabra : 1 ******* Preservar Voces" at bounding box center [393, 165] width 754 height 41
type input "*******"
click at [393, 211] on div "bohemia" at bounding box center [399, 214] width 76 height 56
click at [351, 256] on button at bounding box center [351, 253] width 16 height 15
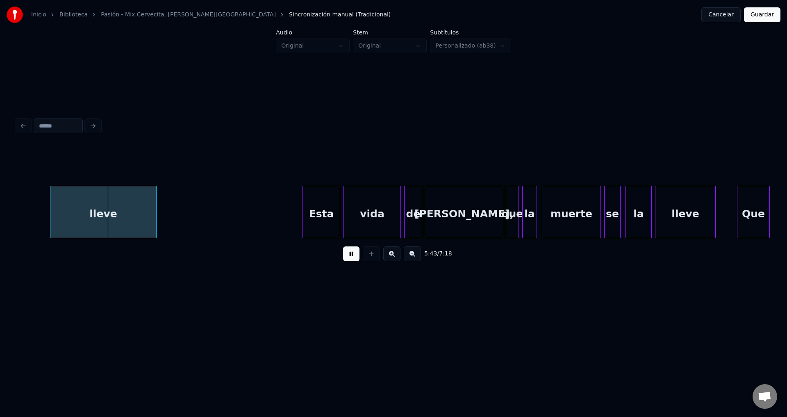
scroll to position [0, 28113]
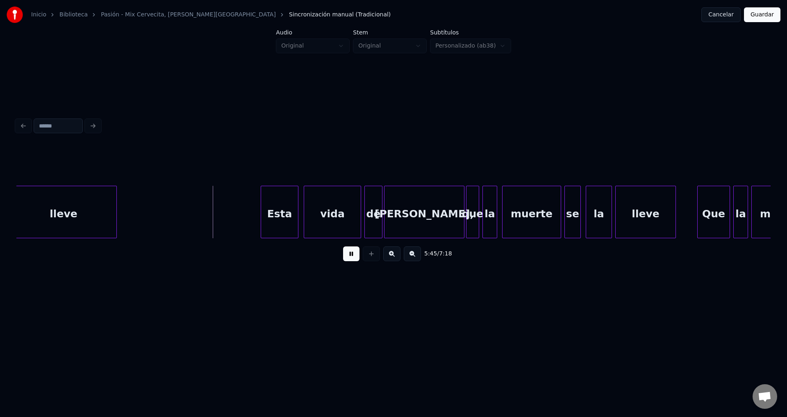
click at [281, 220] on div "Esta" at bounding box center [279, 214] width 37 height 56
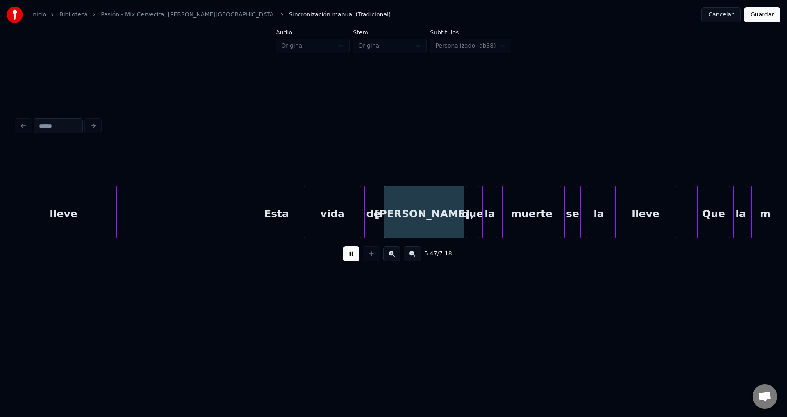
click at [256, 212] on div at bounding box center [256, 212] width 2 height 52
click at [428, 225] on div "[PERSON_NAME]," at bounding box center [423, 214] width 79 height 56
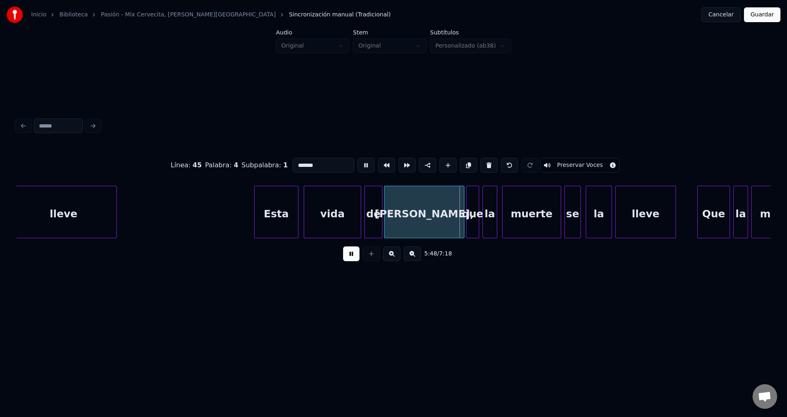
drag, startPoint x: 338, startPoint y: 163, endPoint x: 246, endPoint y: 157, distance: 91.6
click at [246, 157] on div "Línea : 45 Palabra : 4 Subpalabra : 1 ******* Preservar Voces" at bounding box center [393, 165] width 754 height 41
type input "*"
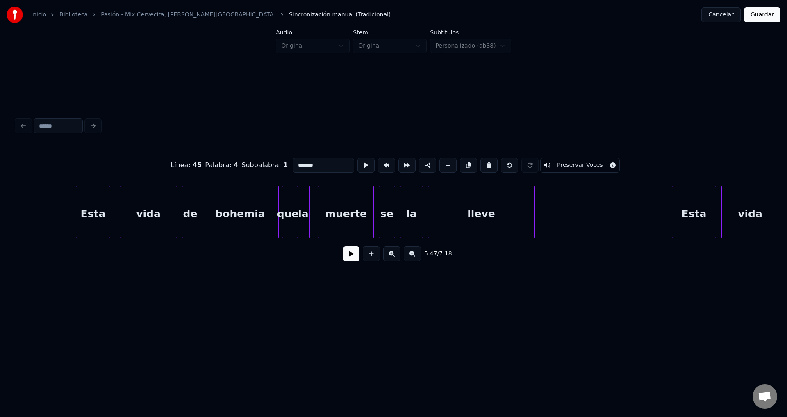
scroll to position [0, 27655]
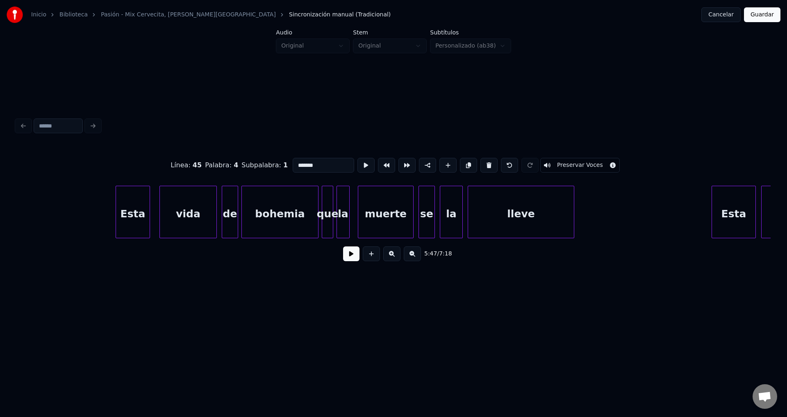
click at [280, 211] on div "bohemia" at bounding box center [280, 214] width 76 height 56
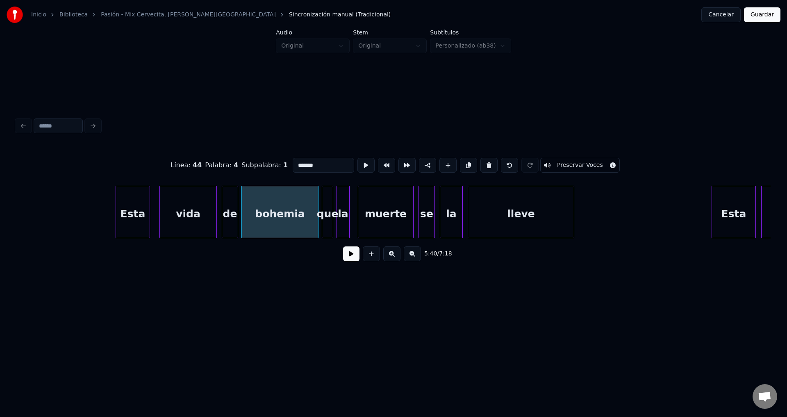
click at [294, 162] on input "*******" at bounding box center [323, 165] width 61 height 15
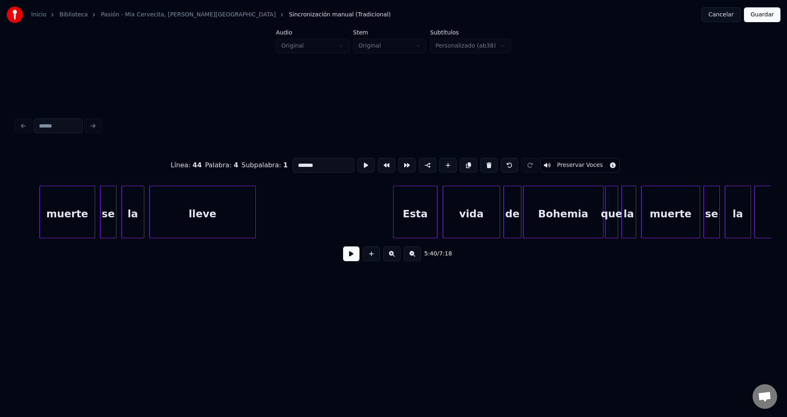
scroll to position [0, 28152]
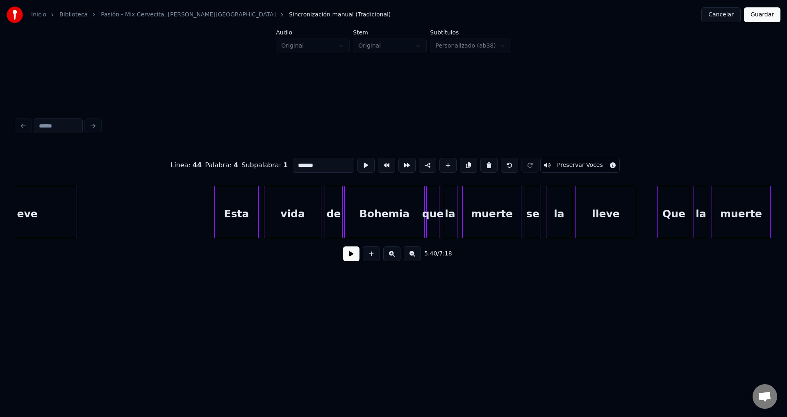
click at [363, 211] on div "Bohemia" at bounding box center [384, 214] width 79 height 56
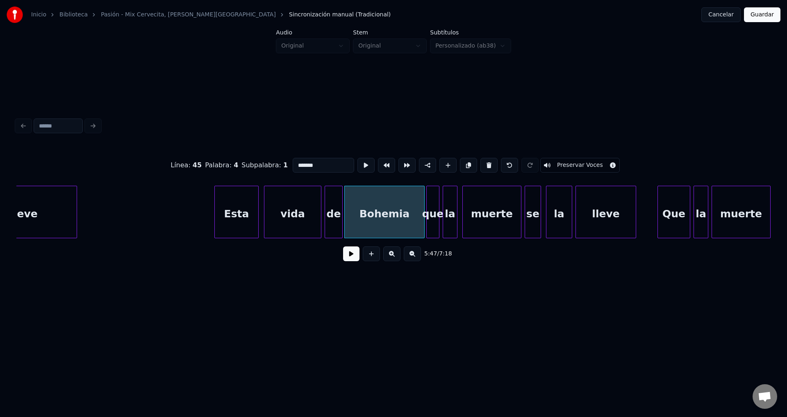
type input "*******"
click at [355, 250] on button at bounding box center [351, 253] width 16 height 15
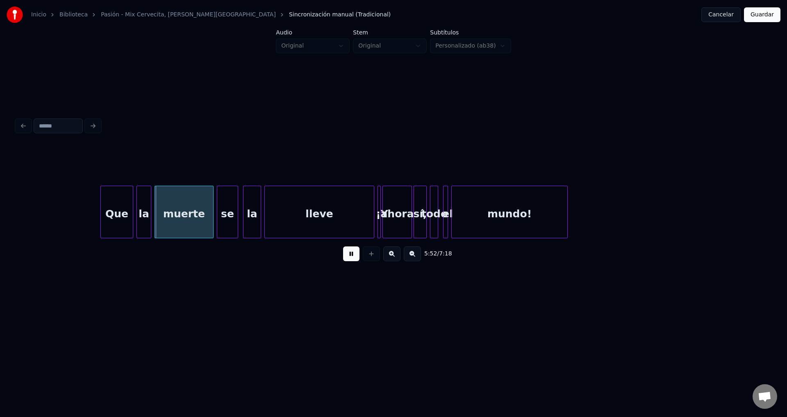
scroll to position [0, 28828]
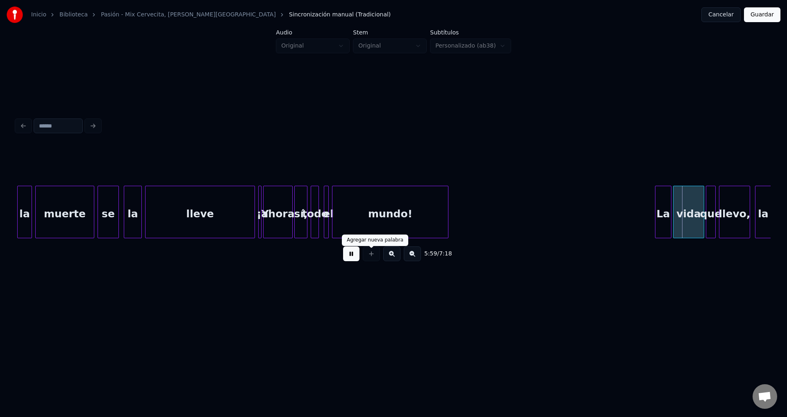
click at [357, 255] on button at bounding box center [351, 253] width 16 height 15
click at [263, 211] on div "ahora" at bounding box center [278, 212] width 30 height 52
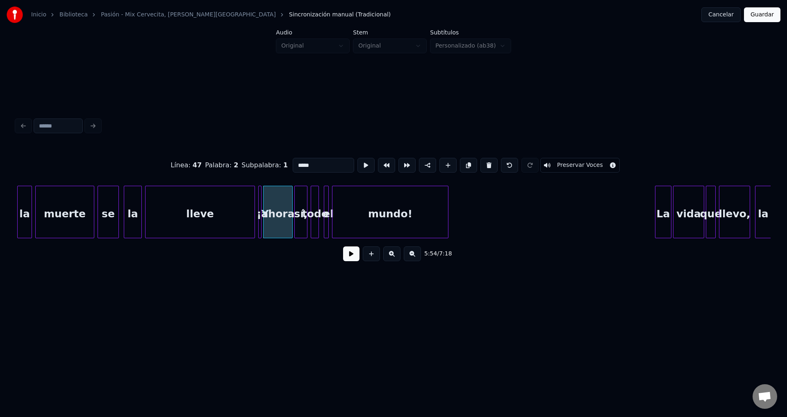
click at [259, 211] on div at bounding box center [260, 212] width 2 height 52
click at [481, 163] on button at bounding box center [488, 165] width 17 height 15
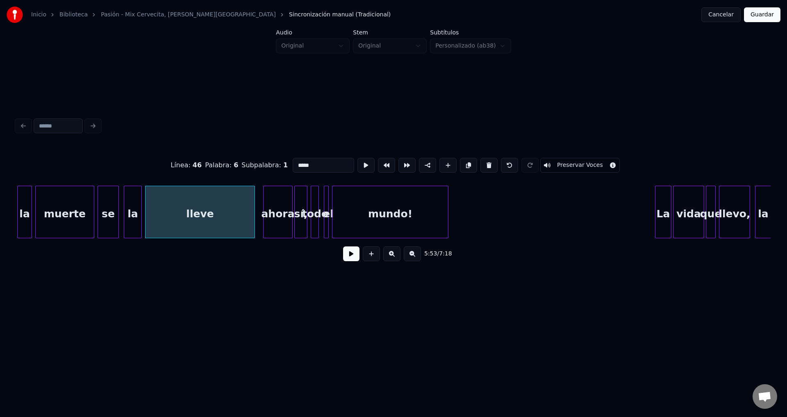
click at [287, 205] on div "ahora" at bounding box center [277, 214] width 29 height 56
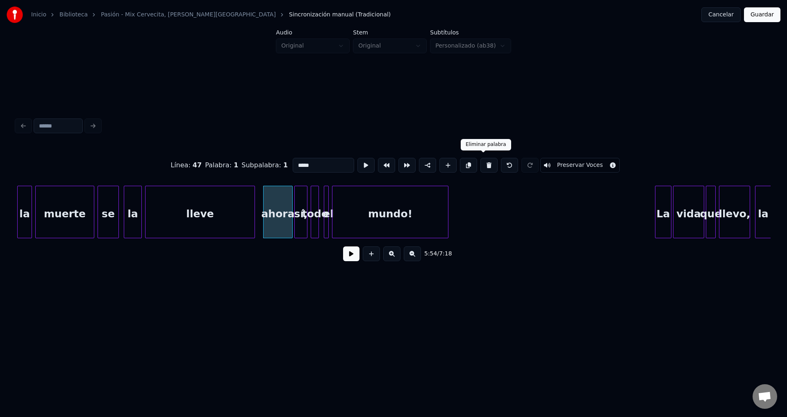
click at [485, 163] on button at bounding box center [488, 165] width 17 height 15
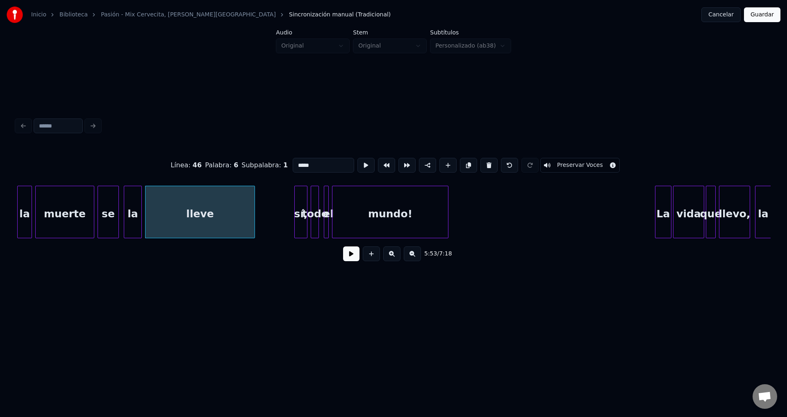
click at [303, 200] on div "sí," at bounding box center [301, 214] width 12 height 56
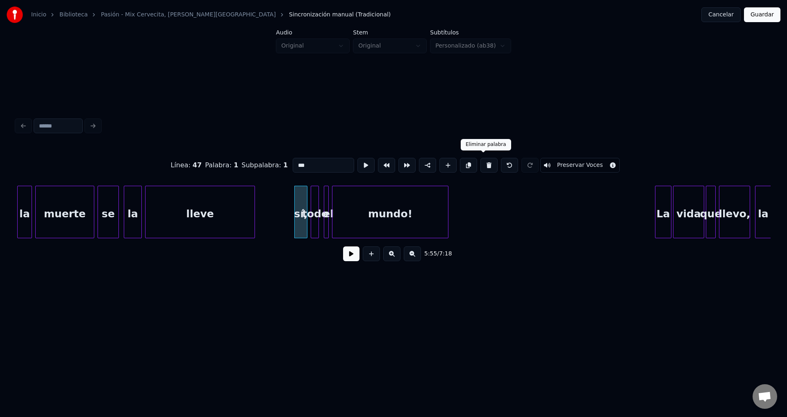
click at [484, 159] on button at bounding box center [488, 165] width 17 height 15
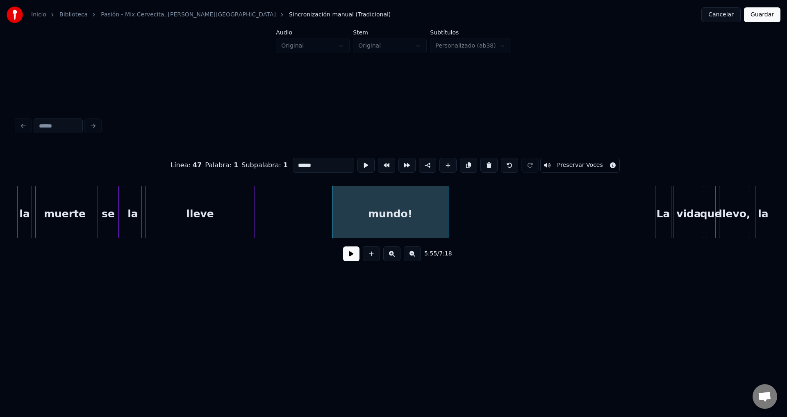
click at [484, 159] on button at bounding box center [488, 165] width 17 height 15
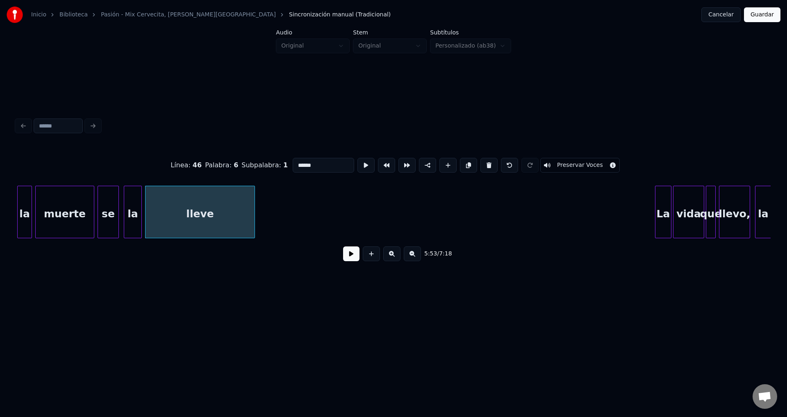
type input "*****"
click at [223, 211] on div "lleve" at bounding box center [199, 214] width 109 height 56
click at [348, 256] on button at bounding box center [351, 253] width 16 height 15
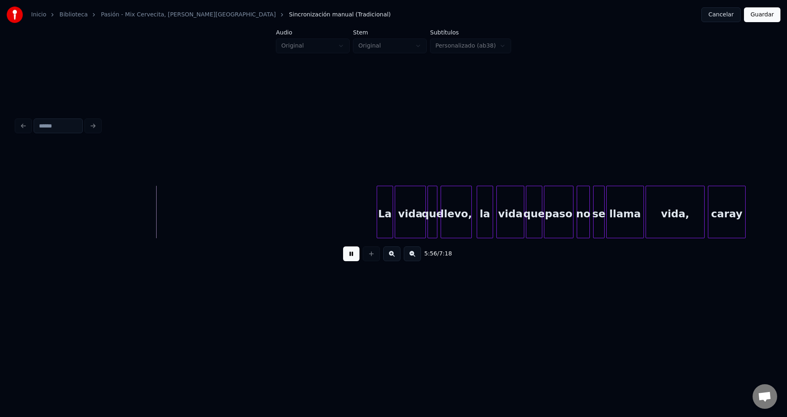
scroll to position [0, 29186]
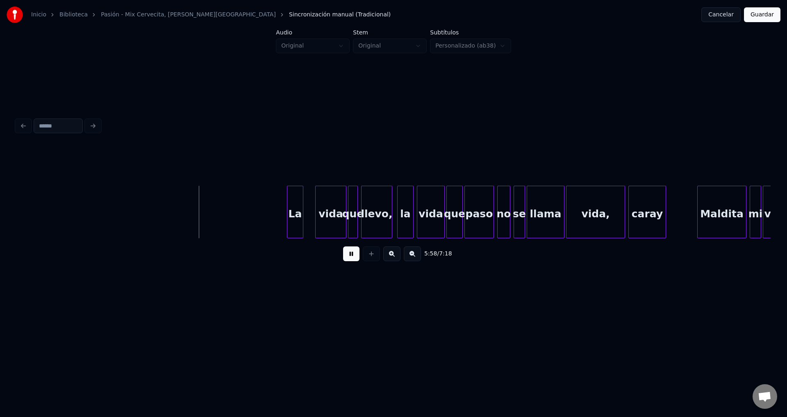
click at [296, 218] on div "La" at bounding box center [295, 214] width 16 height 56
click at [308, 211] on div at bounding box center [306, 212] width 2 height 52
click at [351, 261] on button at bounding box center [351, 253] width 16 height 15
click at [296, 218] on div "La" at bounding box center [299, 214] width 26 height 56
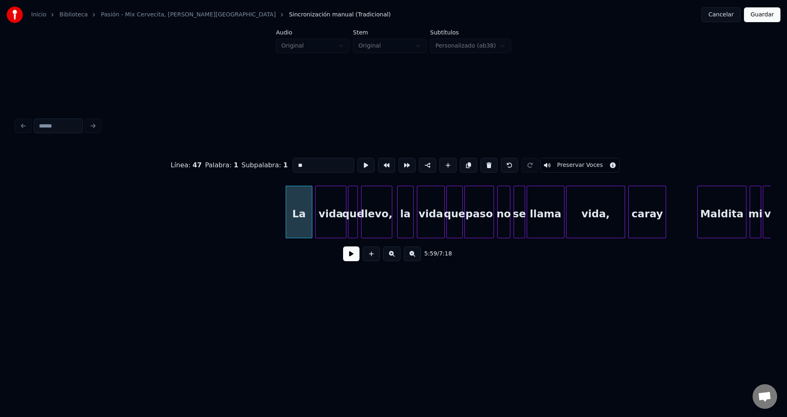
click at [354, 261] on button at bounding box center [351, 253] width 16 height 15
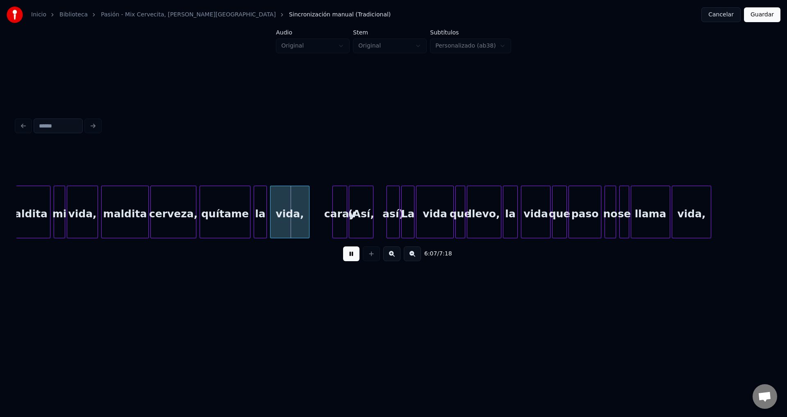
scroll to position [0, 29902]
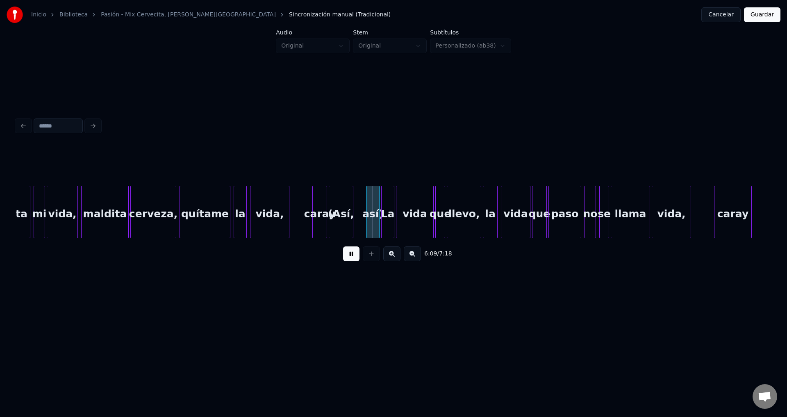
click at [338, 218] on div "(Así," at bounding box center [341, 214] width 24 height 56
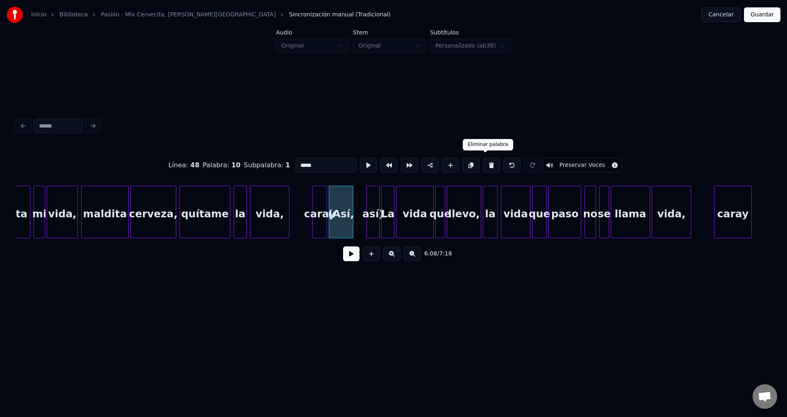
click at [483, 163] on button at bounding box center [491, 165] width 17 height 15
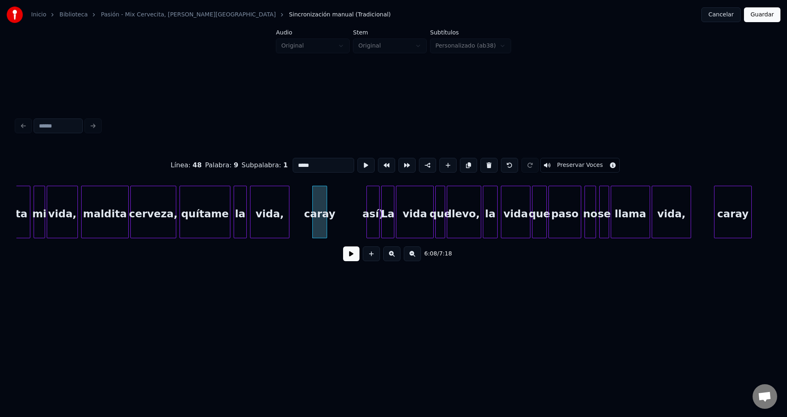
click at [372, 208] on div "así)" at bounding box center [373, 214] width 12 height 56
click at [483, 163] on button at bounding box center [491, 165] width 17 height 15
click at [318, 207] on div "caray" at bounding box center [320, 214] width 14 height 56
type input "*****"
click at [343, 261] on button at bounding box center [351, 253] width 16 height 15
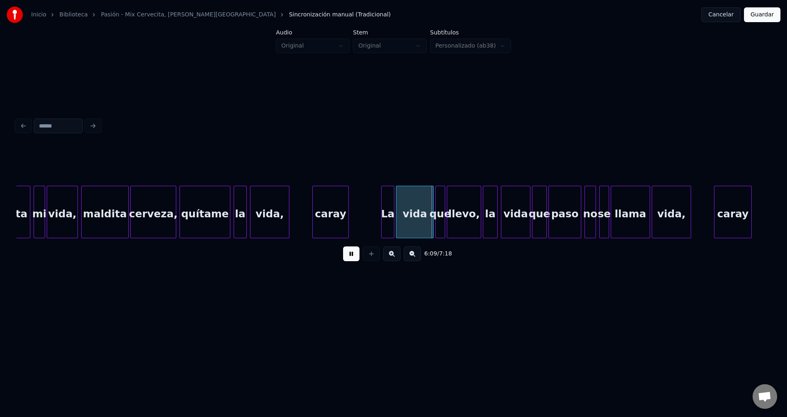
click at [348, 209] on div at bounding box center [347, 212] width 2 height 52
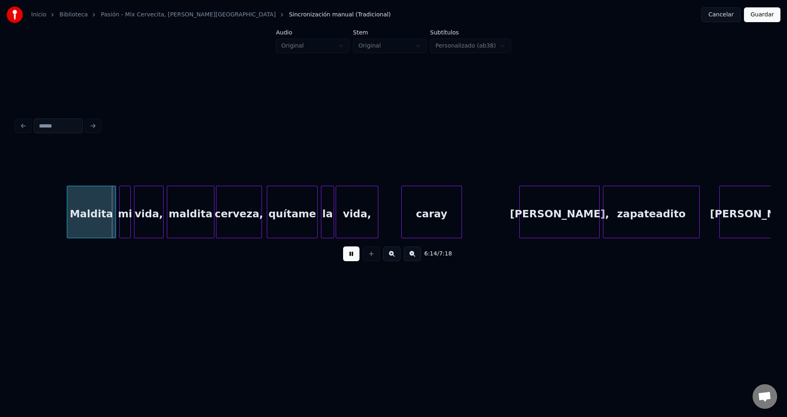
scroll to position [0, 30697]
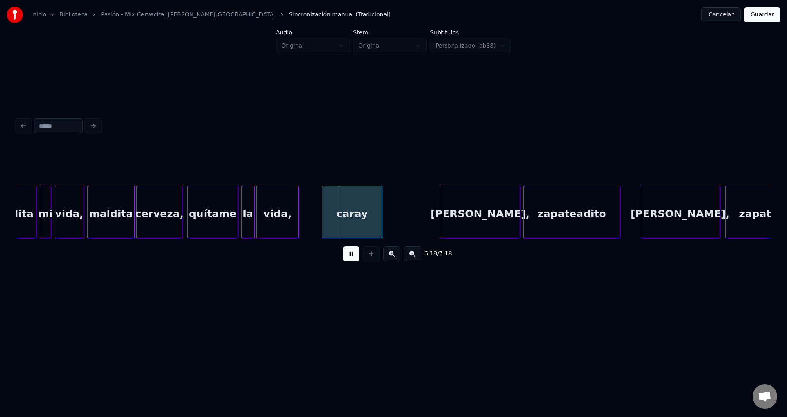
click at [47, 221] on div "mi" at bounding box center [45, 214] width 11 height 56
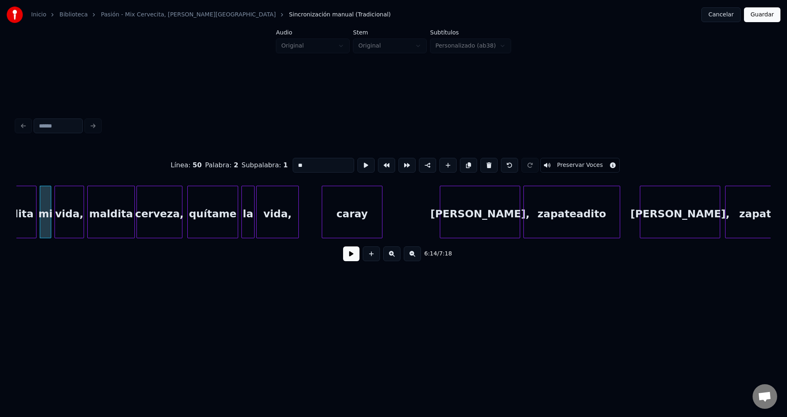
click at [33, 221] on div "Maldita" at bounding box center [12, 214] width 48 height 56
type input "*******"
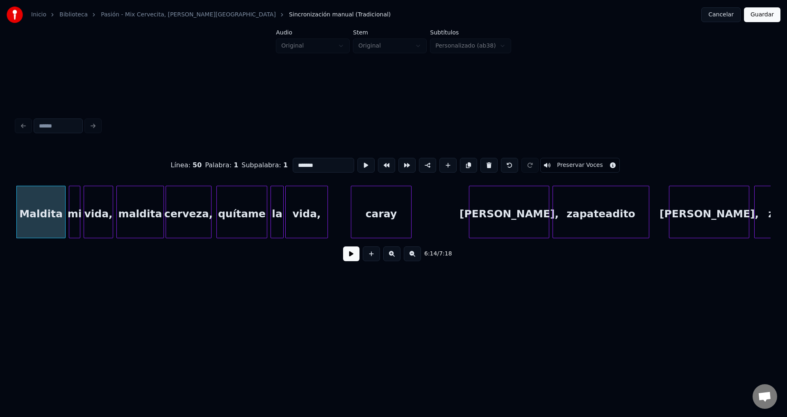
click at [350, 261] on button at bounding box center [351, 253] width 16 height 15
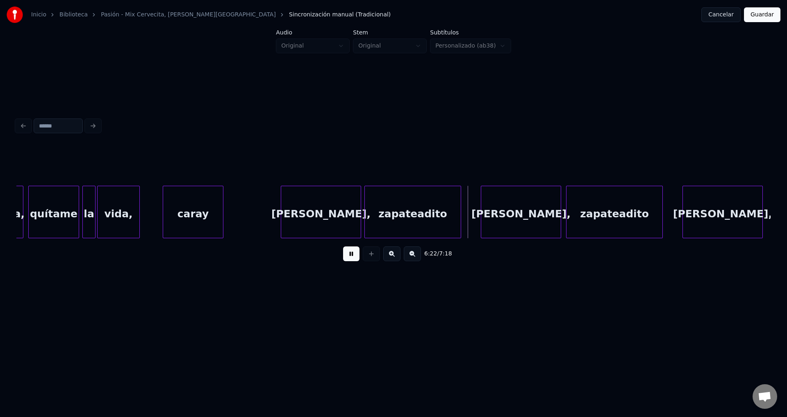
scroll to position [0, 30916]
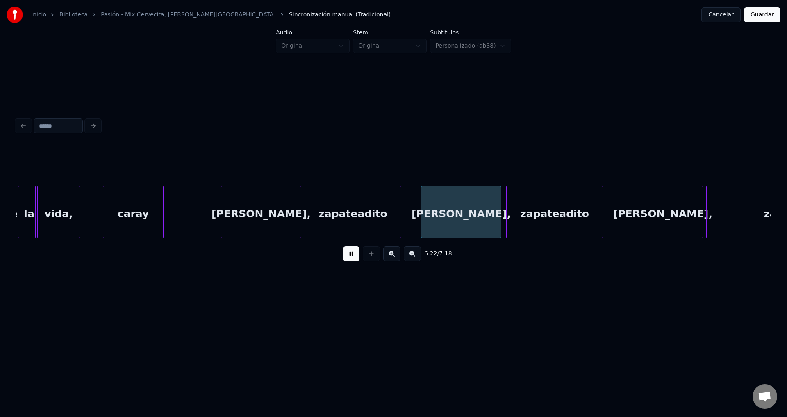
click at [245, 214] on div "[PERSON_NAME]," at bounding box center [260, 214] width 79 height 56
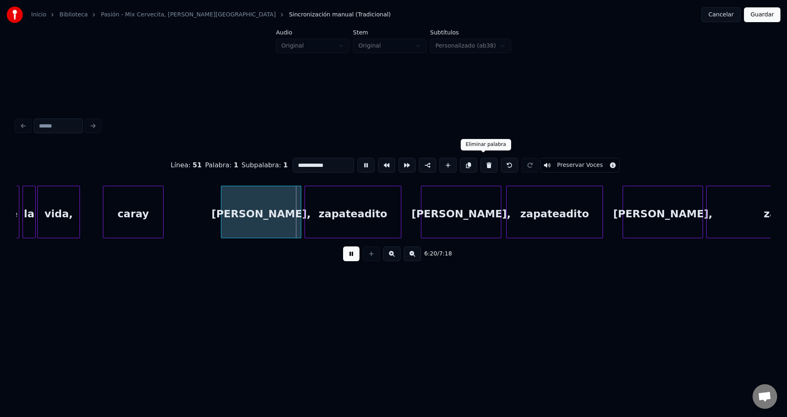
click at [481, 163] on button at bounding box center [488, 165] width 17 height 15
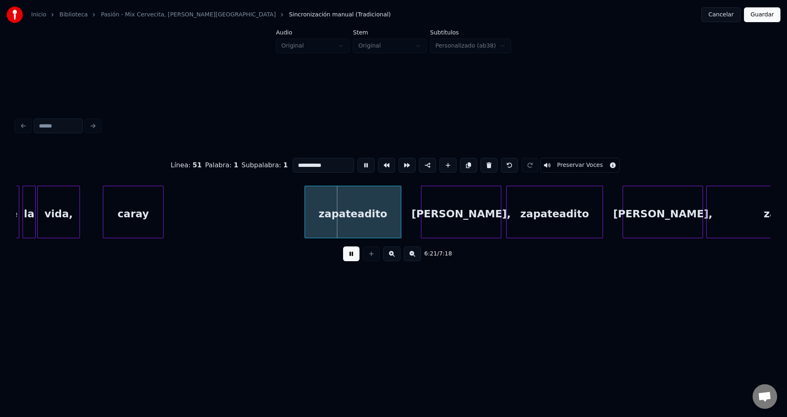
click at [481, 163] on button at bounding box center [488, 165] width 17 height 15
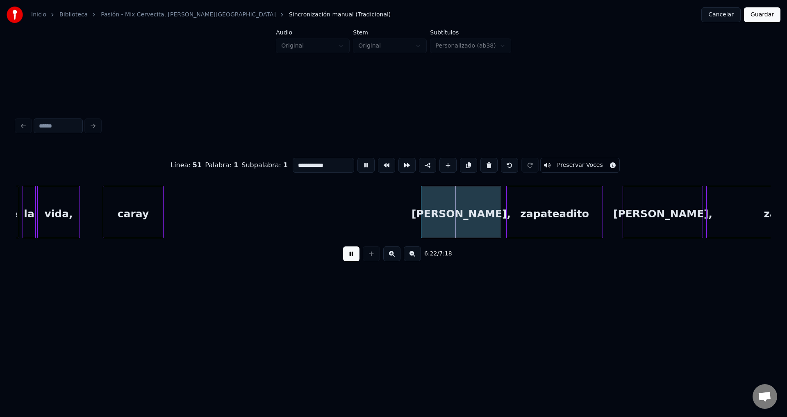
click at [481, 163] on button at bounding box center [488, 165] width 17 height 15
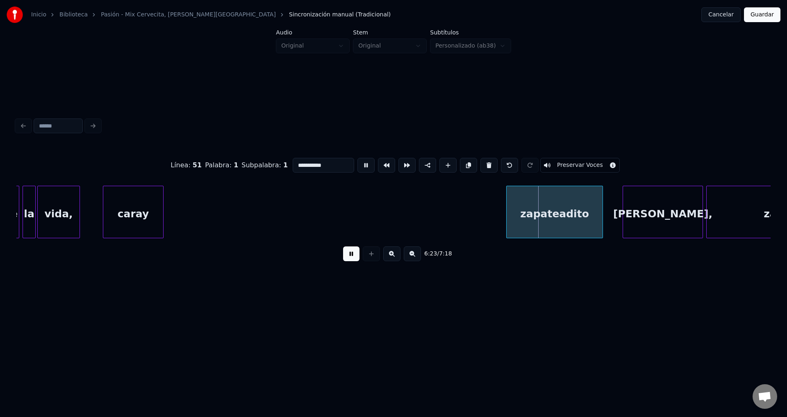
click at [481, 163] on button at bounding box center [488, 165] width 17 height 15
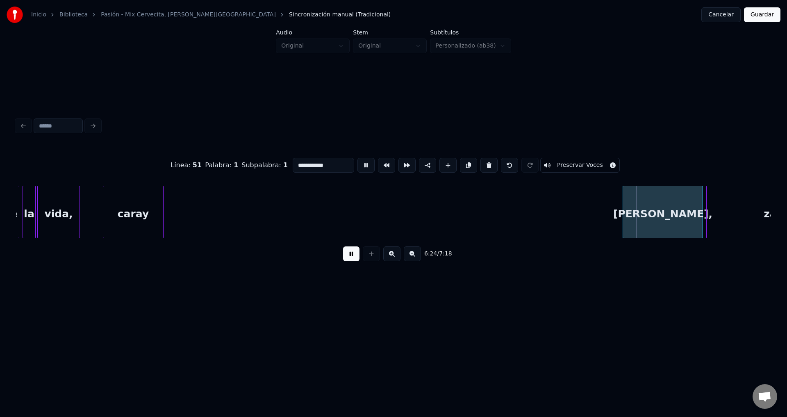
click at [481, 163] on button at bounding box center [488, 165] width 17 height 15
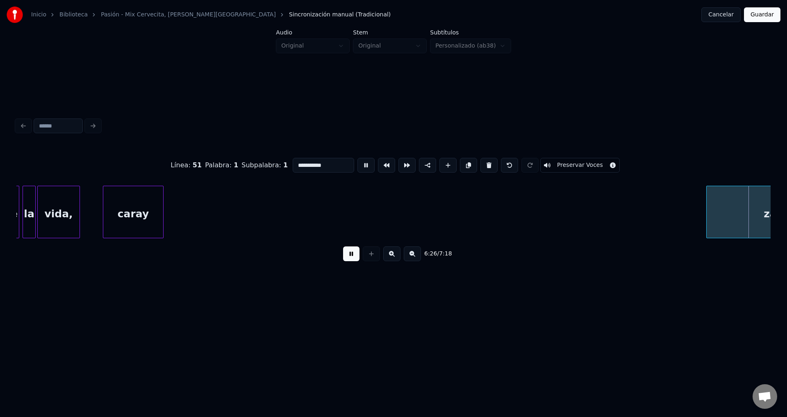
click at [481, 163] on button at bounding box center [488, 165] width 17 height 15
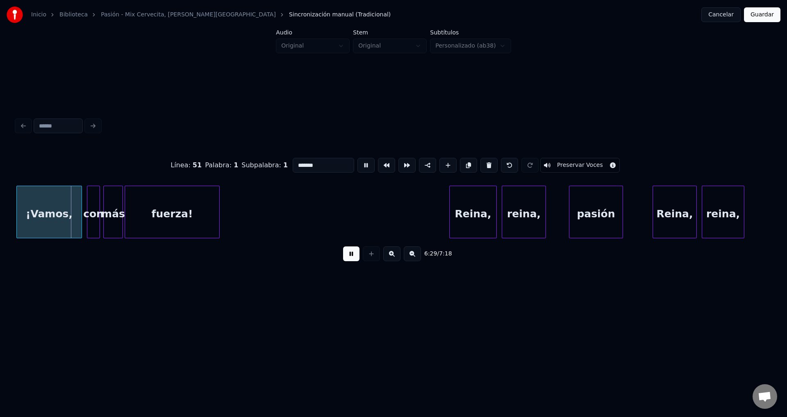
click at [481, 163] on button at bounding box center [488, 165] width 17 height 15
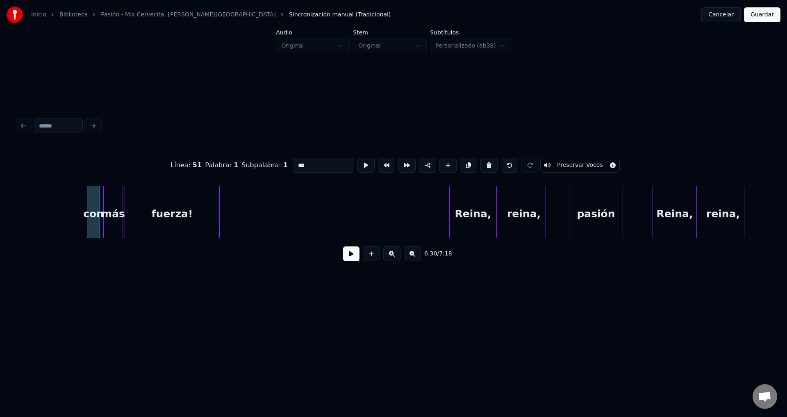
click at [481, 163] on button at bounding box center [488, 165] width 17 height 15
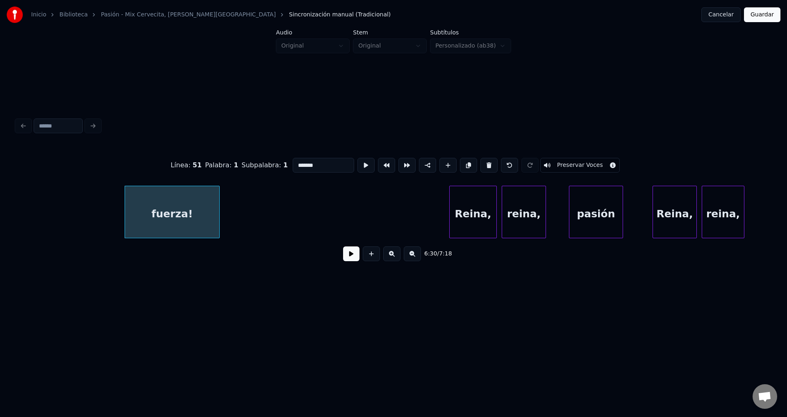
click at [481, 163] on button at bounding box center [488, 165] width 17 height 15
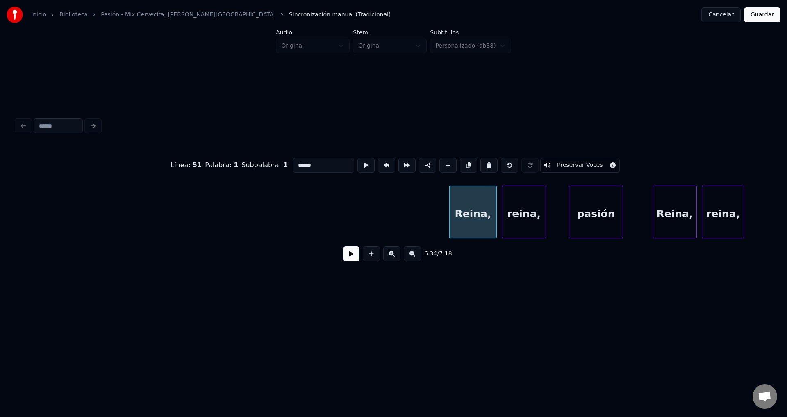
click at [481, 163] on button at bounding box center [488, 165] width 17 height 15
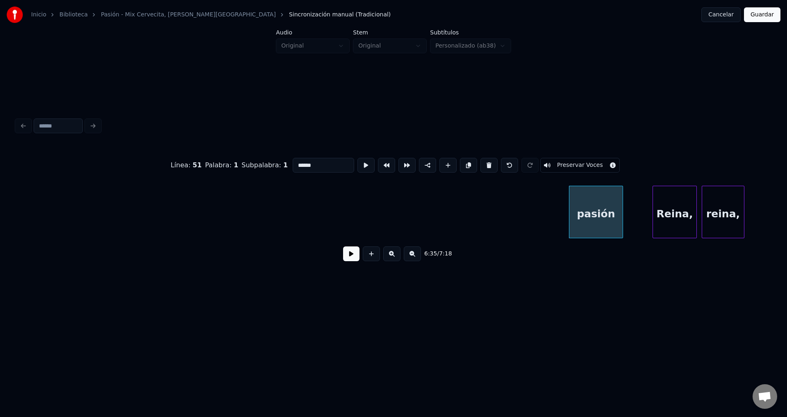
click at [481, 163] on button at bounding box center [488, 165] width 17 height 15
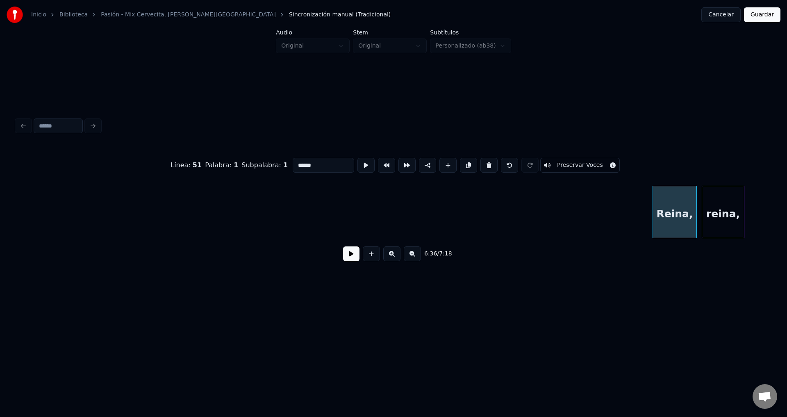
click at [481, 163] on button at bounding box center [488, 165] width 17 height 15
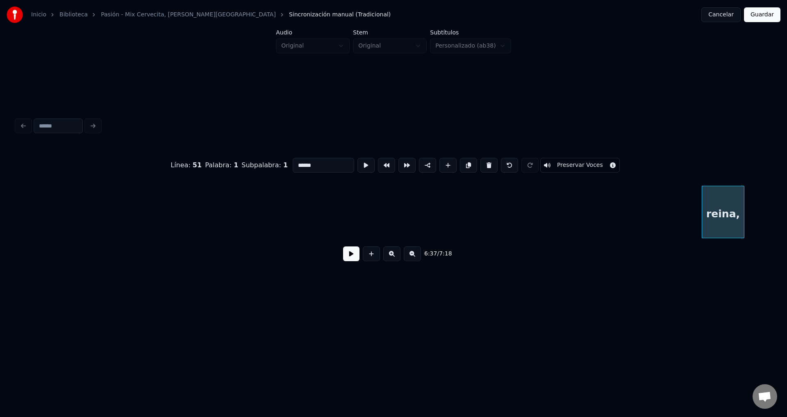
click at [481, 163] on button at bounding box center [488, 165] width 17 height 15
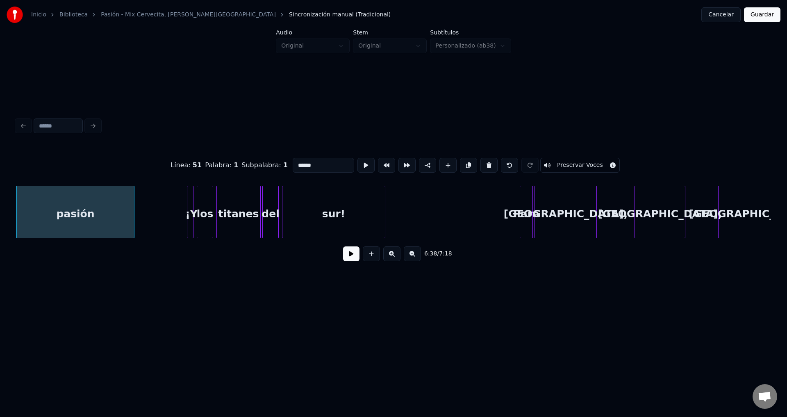
click at [481, 163] on button at bounding box center [488, 165] width 17 height 15
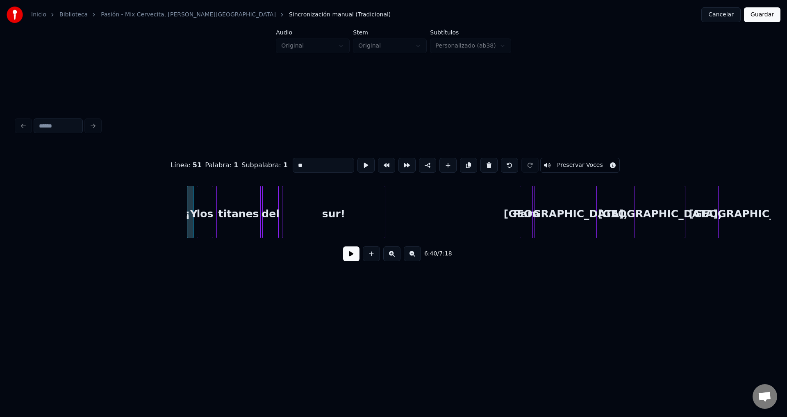
click at [481, 163] on button at bounding box center [488, 165] width 17 height 15
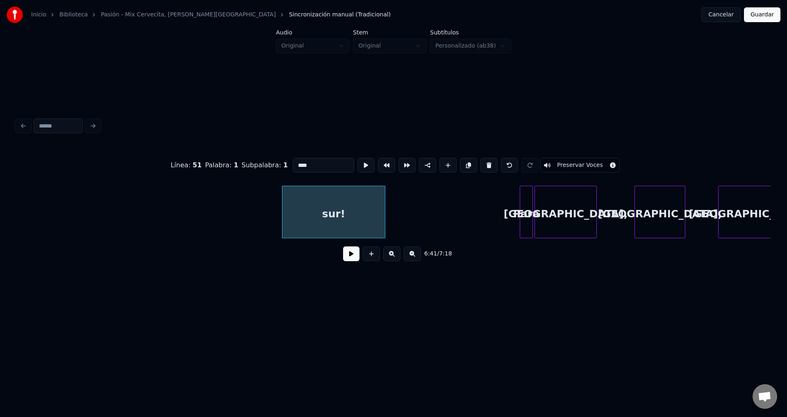
click at [481, 163] on button at bounding box center [488, 165] width 17 height 15
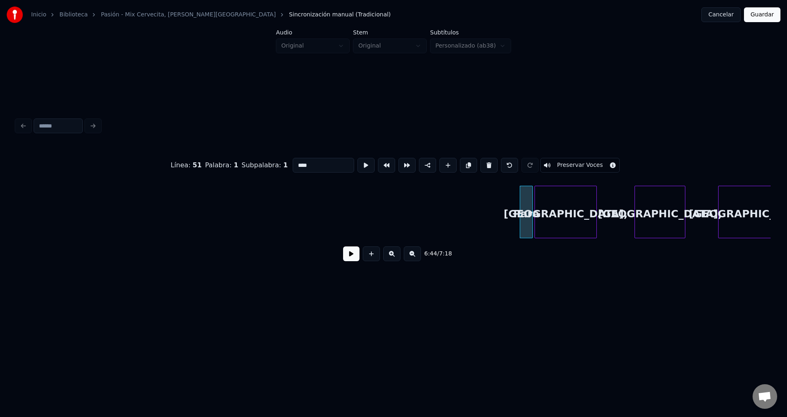
click at [481, 163] on button at bounding box center [488, 165] width 17 height 15
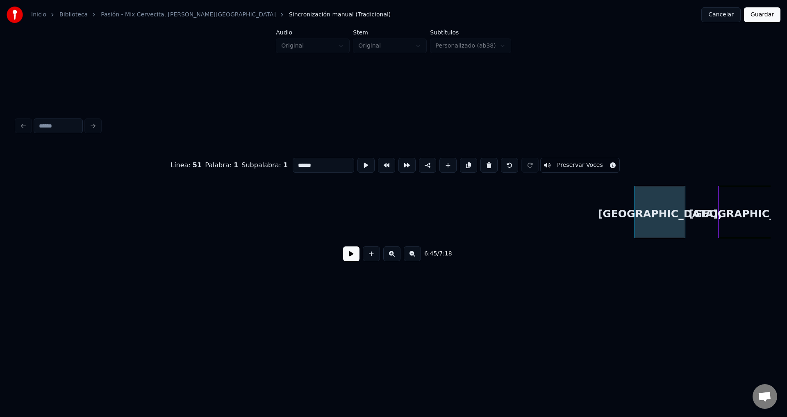
click at [481, 163] on button at bounding box center [488, 165] width 17 height 15
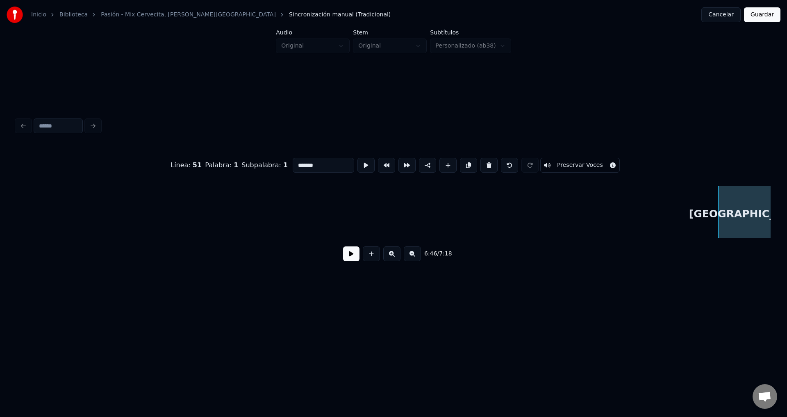
click at [481, 163] on button at bounding box center [488, 165] width 17 height 15
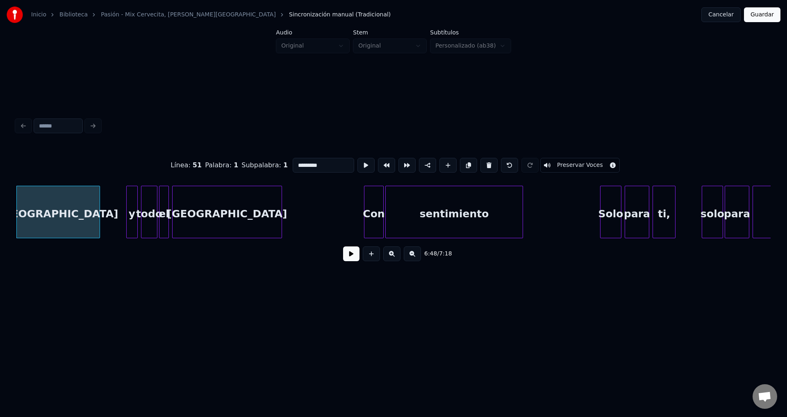
click at [481, 163] on button at bounding box center [488, 165] width 17 height 15
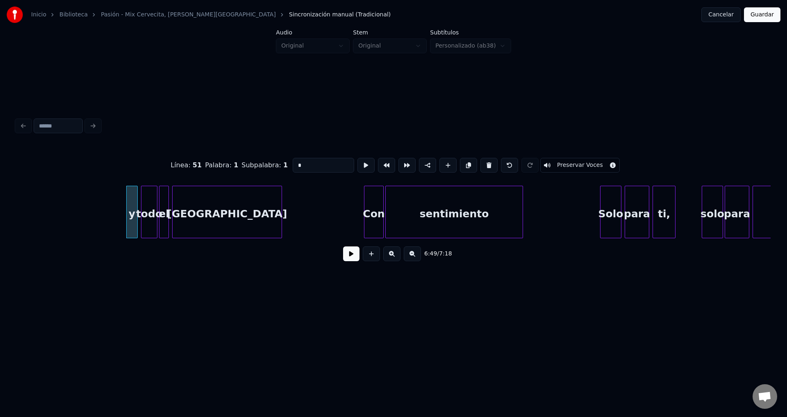
click at [481, 163] on button at bounding box center [488, 165] width 17 height 15
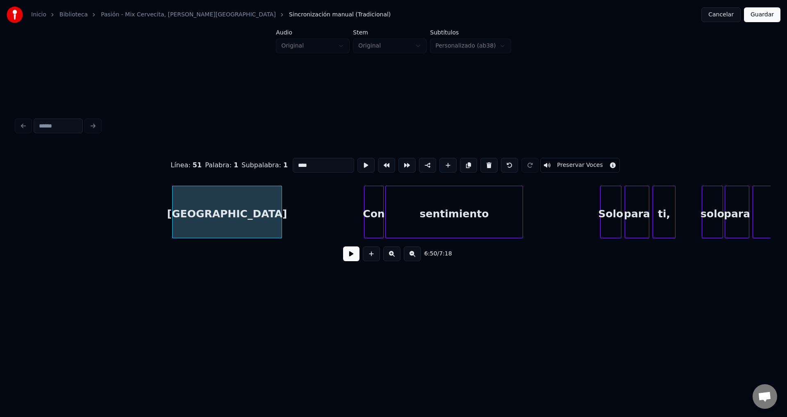
click at [481, 163] on button at bounding box center [488, 165] width 17 height 15
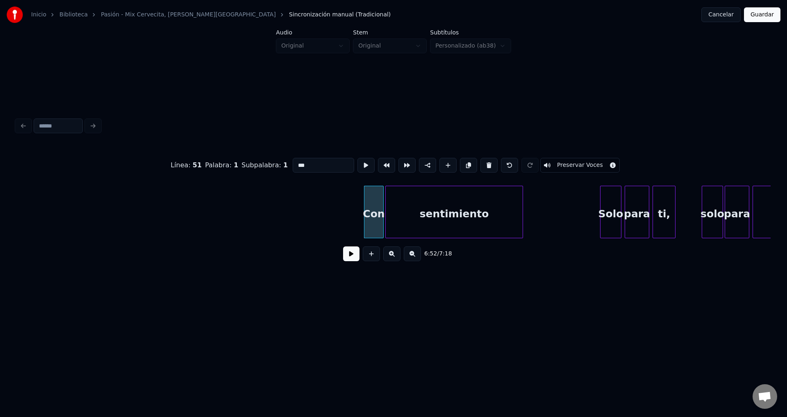
click at [481, 163] on button at bounding box center [488, 165] width 17 height 15
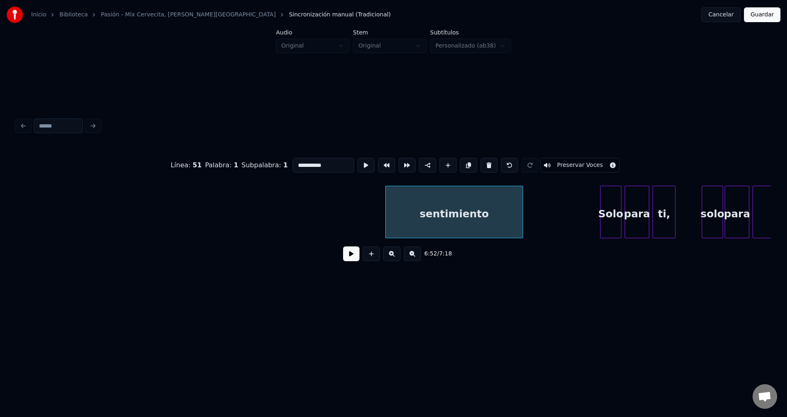
click at [481, 163] on button at bounding box center [488, 165] width 17 height 15
type input "****"
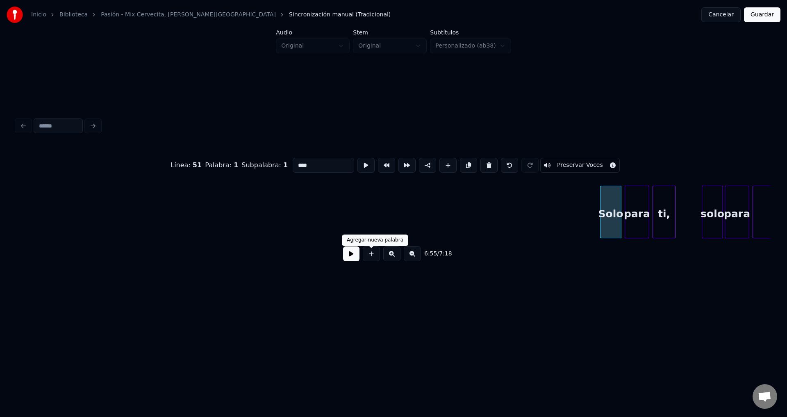
click at [357, 258] on button at bounding box center [351, 253] width 16 height 15
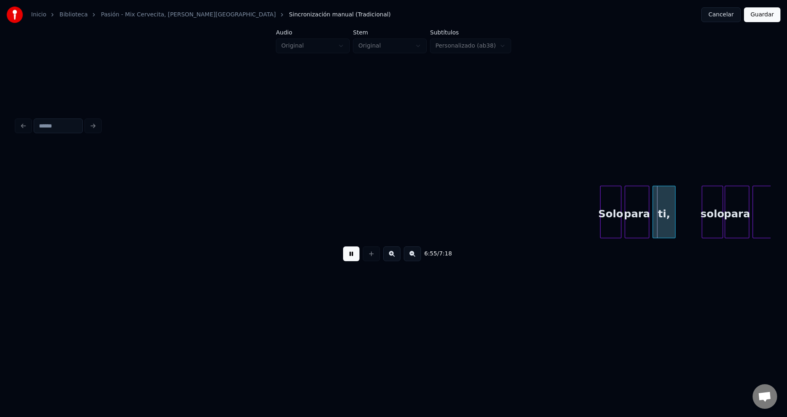
click at [357, 258] on button at bounding box center [351, 253] width 16 height 15
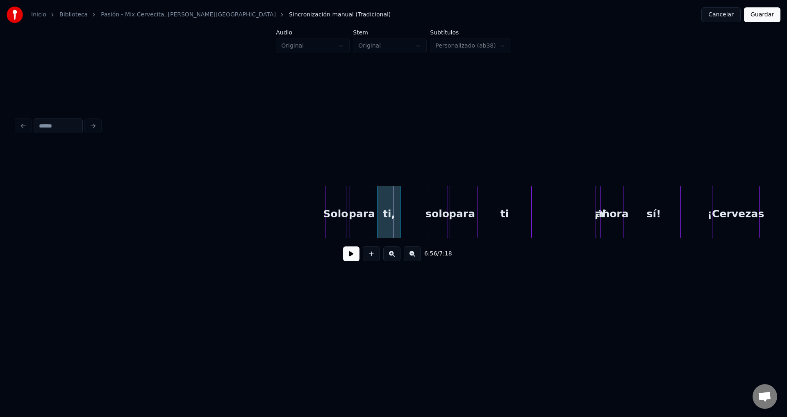
scroll to position [0, 33759]
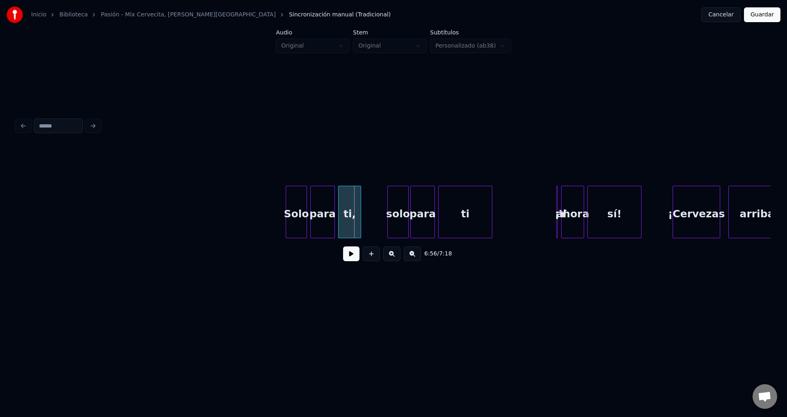
click at [297, 210] on div "Solo" at bounding box center [296, 214] width 20 height 56
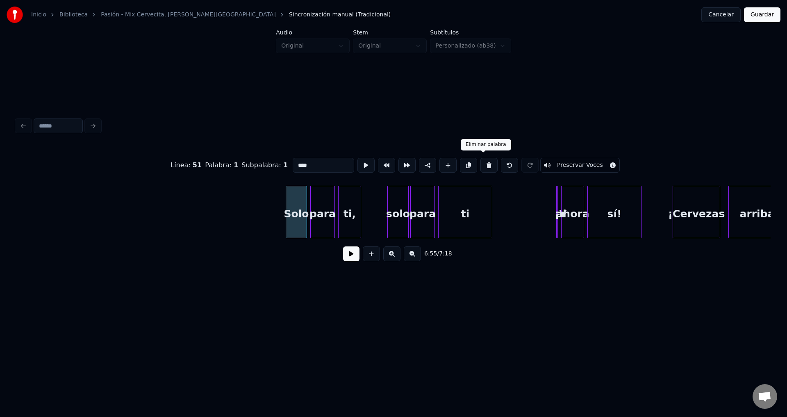
click at [485, 163] on button at bounding box center [488, 165] width 17 height 15
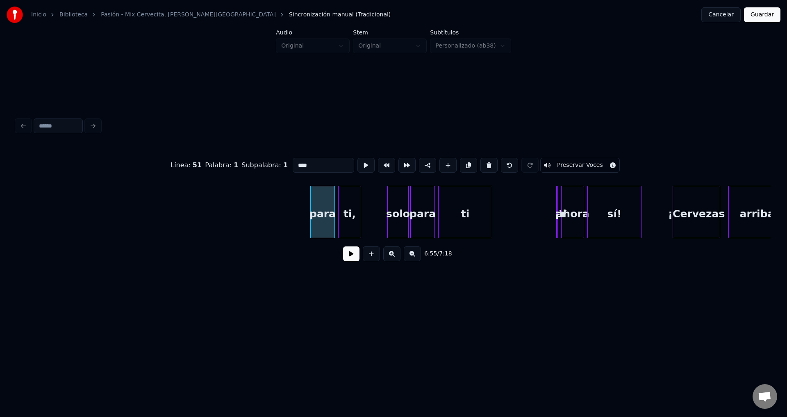
click at [485, 163] on button at bounding box center [488, 165] width 17 height 15
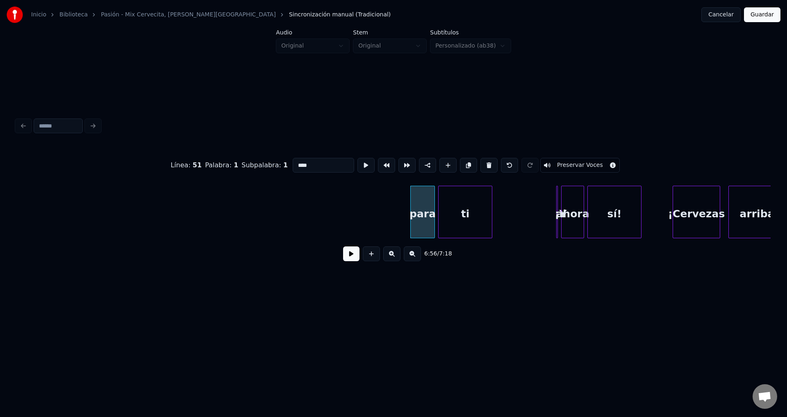
click at [485, 163] on button at bounding box center [488, 165] width 17 height 15
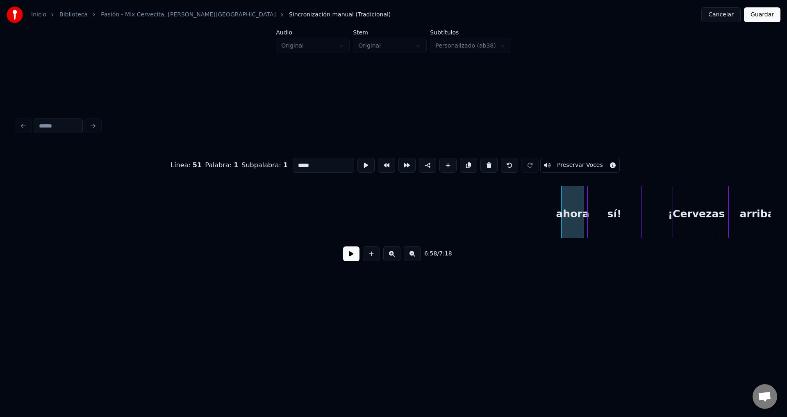
click at [485, 163] on button at bounding box center [488, 165] width 17 height 15
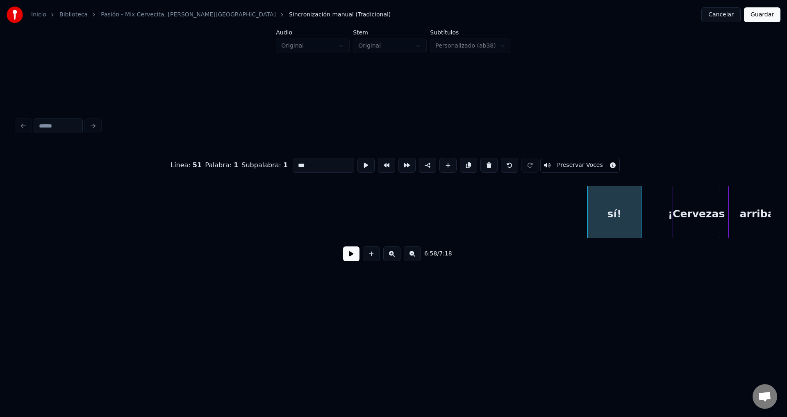
click at [485, 163] on button at bounding box center [488, 165] width 17 height 15
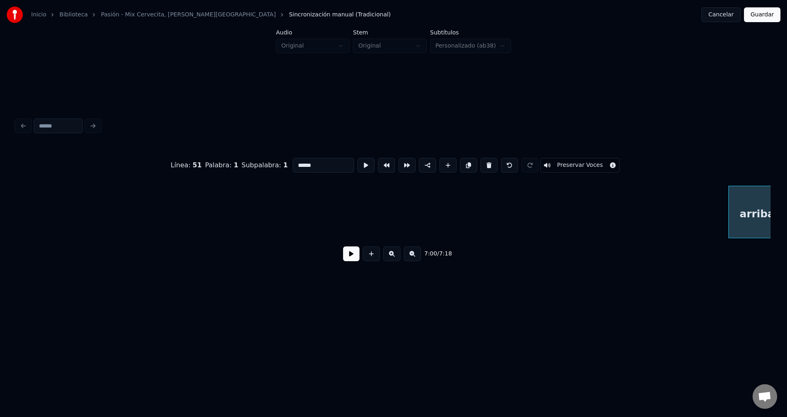
click at [485, 163] on button at bounding box center [488, 165] width 17 height 15
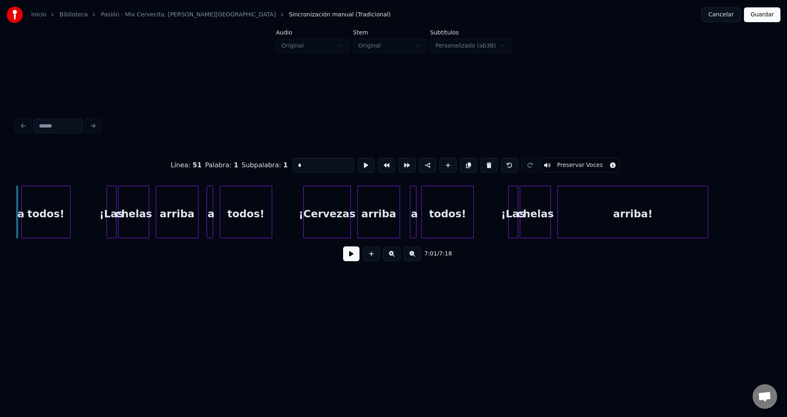
click at [485, 163] on button at bounding box center [488, 165] width 17 height 15
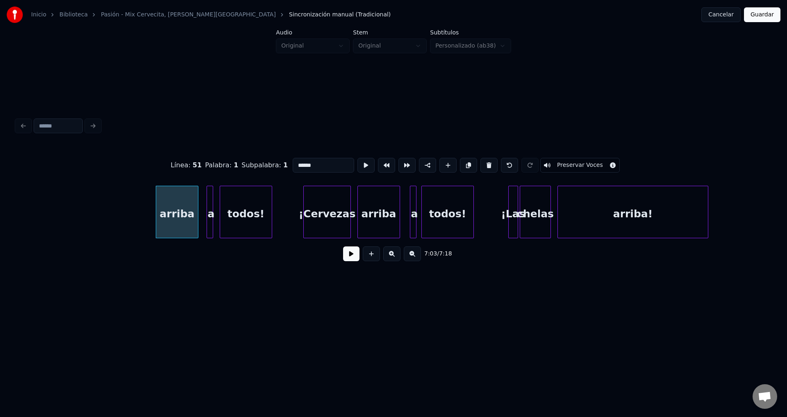
click at [485, 163] on button at bounding box center [488, 165] width 17 height 15
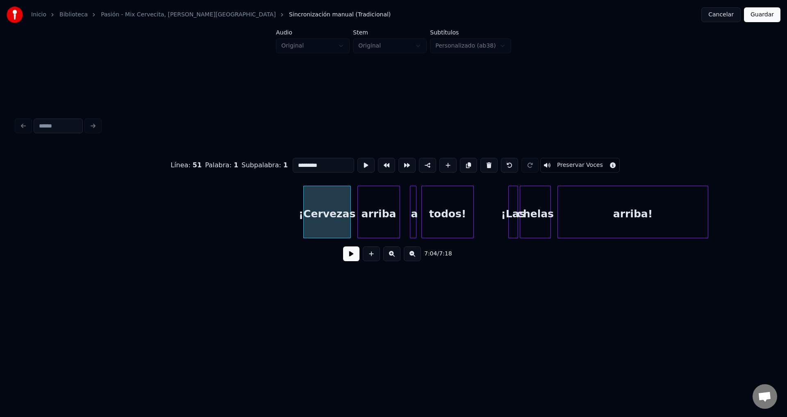
click at [485, 163] on button at bounding box center [488, 165] width 17 height 15
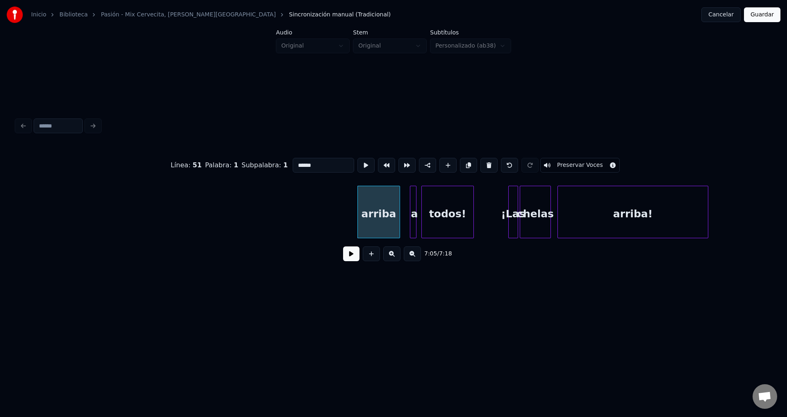
click at [485, 163] on button at bounding box center [488, 165] width 17 height 15
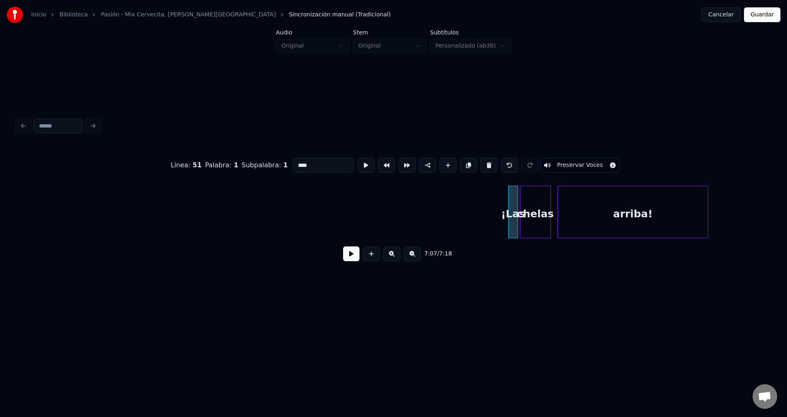
click at [485, 163] on button at bounding box center [488, 165] width 17 height 15
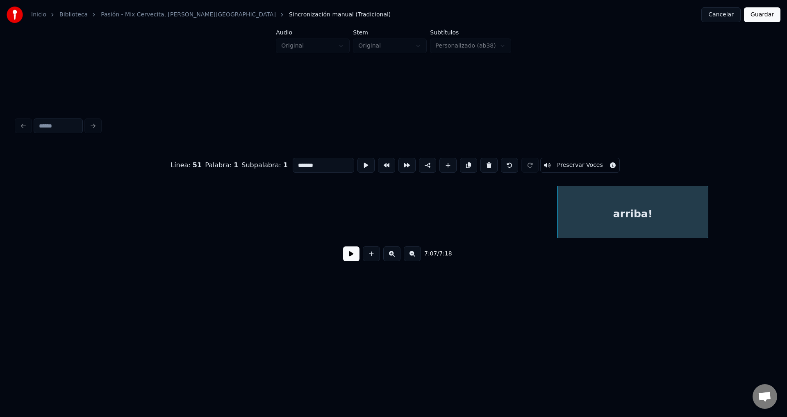
click at [485, 163] on button at bounding box center [488, 165] width 17 height 15
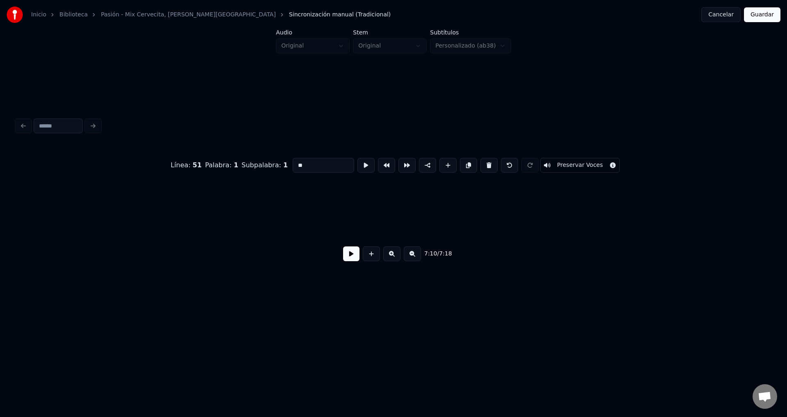
scroll to position [0, 35151]
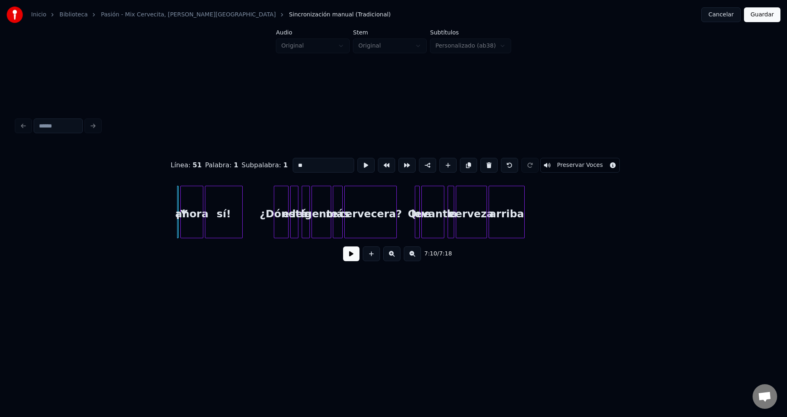
click at [485, 163] on button at bounding box center [488, 165] width 17 height 15
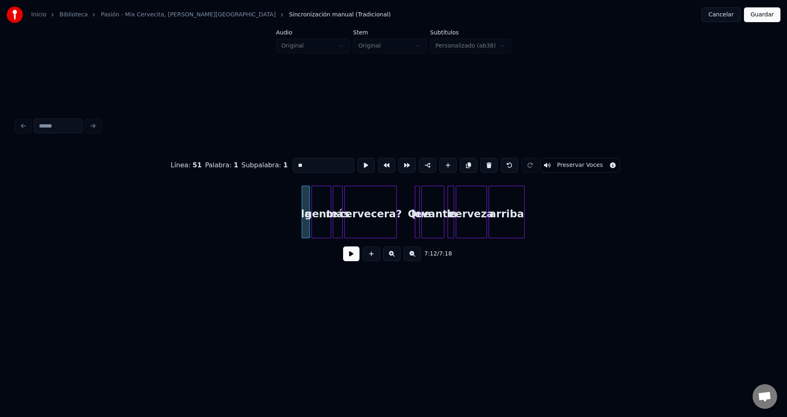
click at [485, 163] on button at bounding box center [488, 165] width 17 height 15
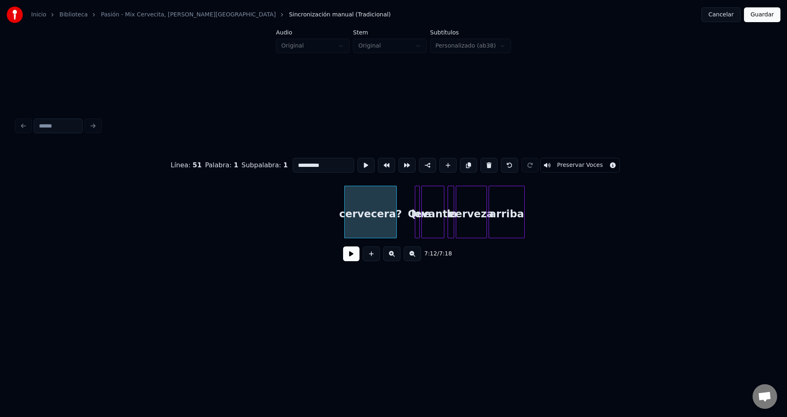
click at [485, 163] on button at bounding box center [488, 165] width 17 height 15
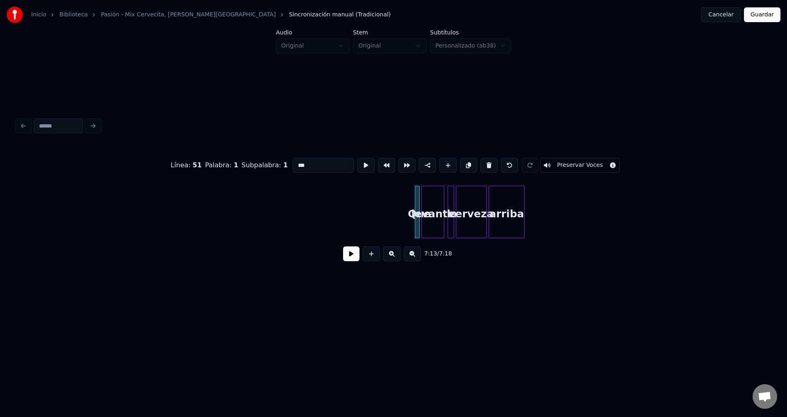
click at [485, 163] on button at bounding box center [488, 165] width 17 height 15
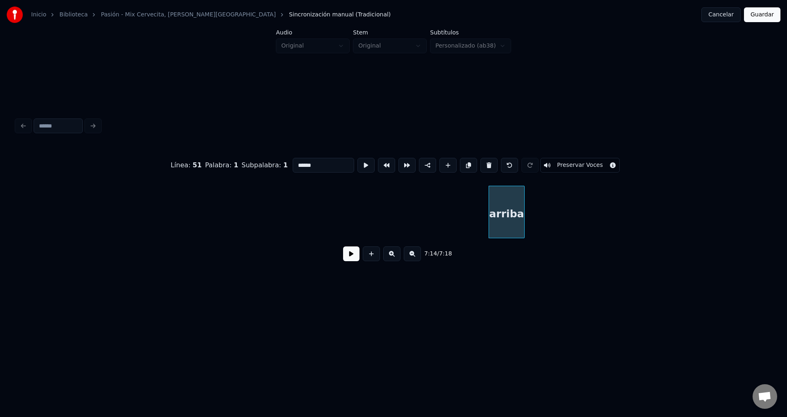
click at [485, 163] on button at bounding box center [488, 165] width 17 height 15
type input "*****"
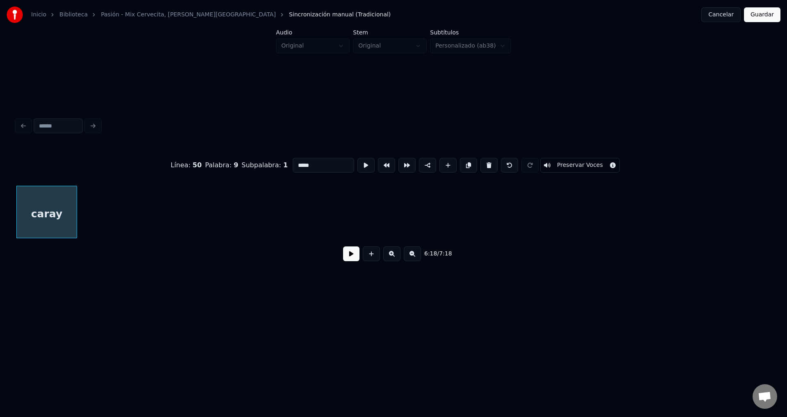
click at [353, 253] on button at bounding box center [351, 253] width 16 height 15
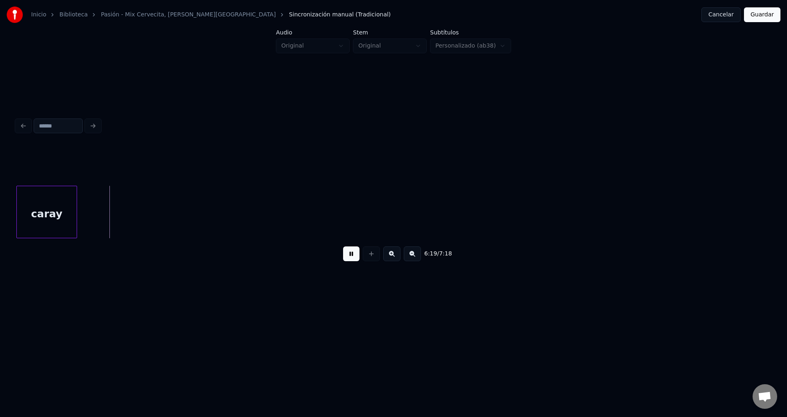
click at [352, 255] on button at bounding box center [351, 253] width 16 height 15
click at [764, 21] on button "Guardar" at bounding box center [762, 14] width 36 height 15
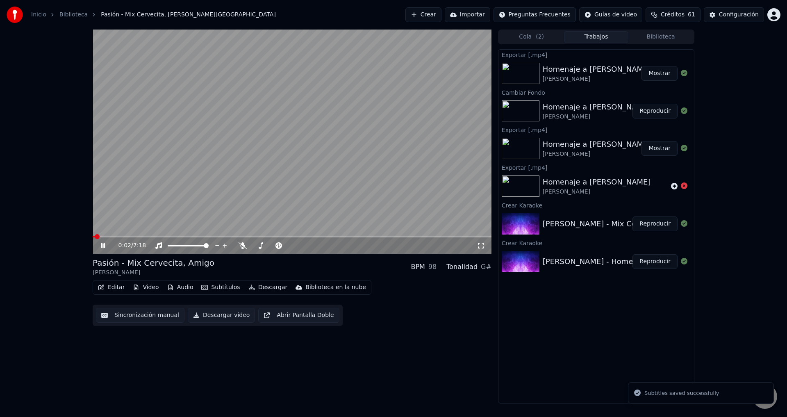
click at [108, 237] on span at bounding box center [292, 237] width 399 height 2
click at [136, 236] on span at bounding box center [292, 237] width 399 height 2
click at [258, 286] on button "Descargar" at bounding box center [268, 286] width 46 height 11
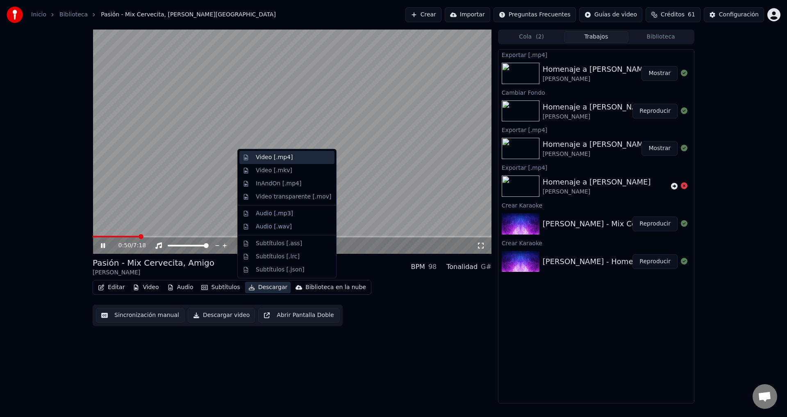
click at [270, 158] on div "Video [.mp4]" at bounding box center [274, 157] width 37 height 8
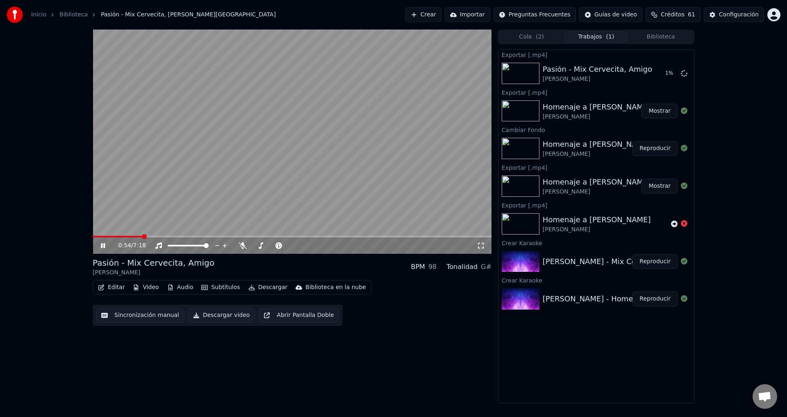
click at [104, 247] on icon at bounding box center [103, 245] width 4 height 5
click at [661, 77] on button "Mostrar" at bounding box center [659, 73] width 36 height 15
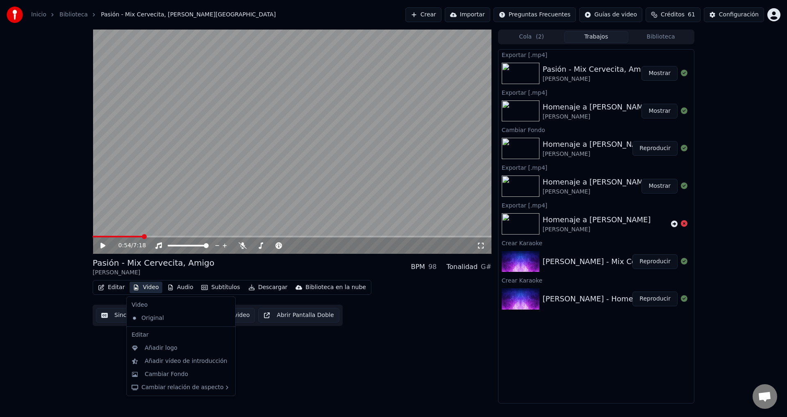
click at [146, 287] on button "Video" at bounding box center [145, 286] width 32 height 11
click at [161, 372] on div "Cambiar Fondo" at bounding box center [166, 374] width 43 height 8
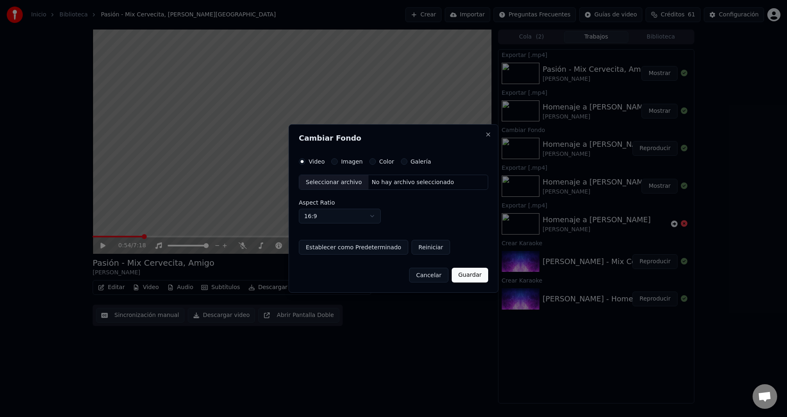
click at [336, 163] on button "Imagen" at bounding box center [334, 161] width 7 height 7
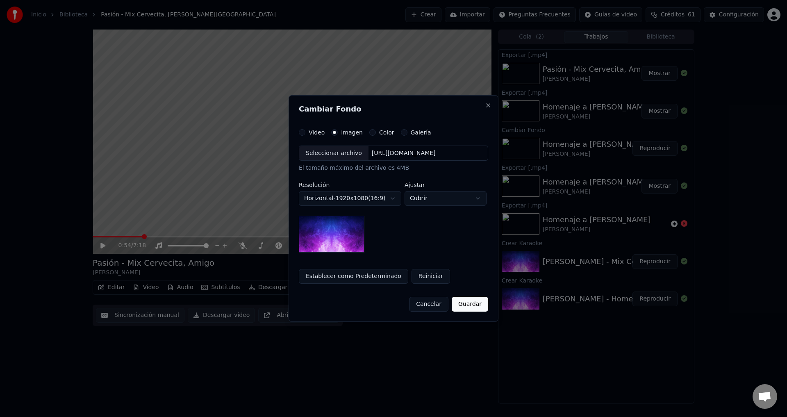
click at [479, 304] on button "Guardar" at bounding box center [470, 304] width 36 height 15
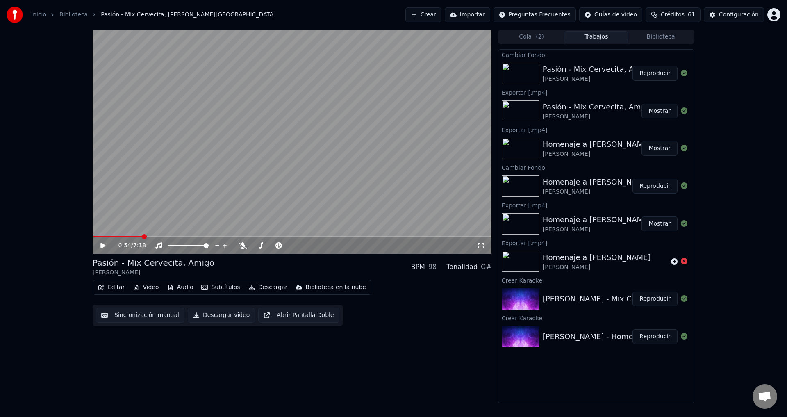
click at [647, 76] on button "Reproducir" at bounding box center [654, 73] width 45 height 15
click at [101, 236] on span at bounding box center [292, 237] width 399 height 2
click at [108, 236] on span at bounding box center [292, 237] width 399 height 2
click at [116, 236] on span at bounding box center [292, 237] width 399 height 2
click at [122, 236] on span at bounding box center [292, 237] width 399 height 2
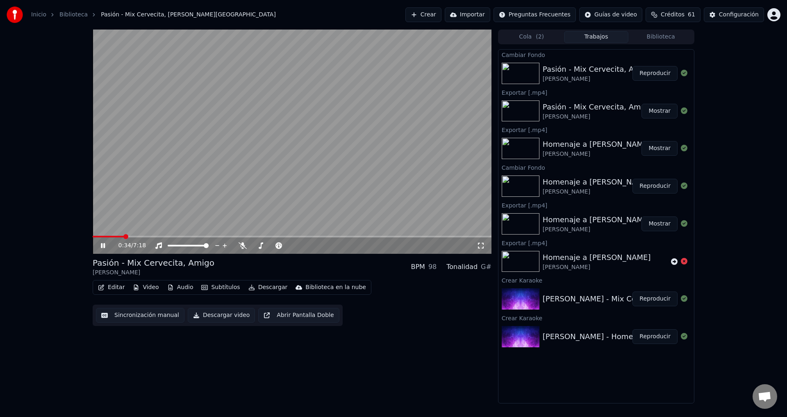
click at [132, 235] on video at bounding box center [292, 142] width 399 height 224
click at [134, 236] on span at bounding box center [292, 237] width 399 height 2
click at [104, 245] on icon at bounding box center [102, 246] width 5 height 6
click at [264, 290] on button "Descargar" at bounding box center [268, 286] width 46 height 11
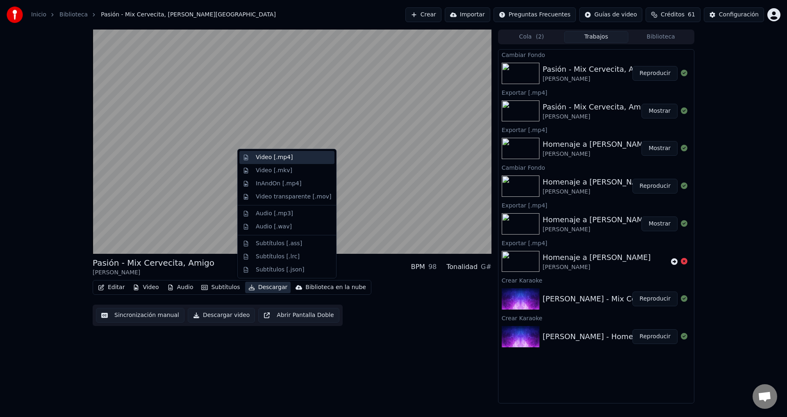
click at [271, 162] on div "Video [.mp4]" at bounding box center [286, 157] width 95 height 13
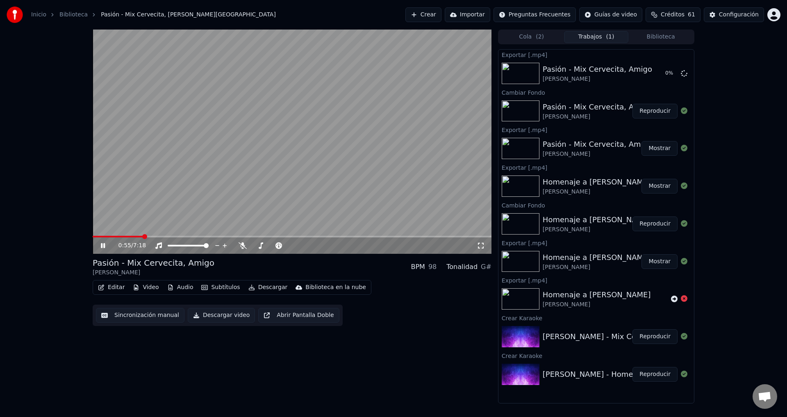
click at [106, 245] on icon at bounding box center [108, 245] width 19 height 7
drag, startPoint x: 263, startPoint y: 2, endPoint x: 285, endPoint y: 4, distance: 21.4
click at [263, 2] on div "Inicio Biblioteca Pasión - Mix Cervecita, [PERSON_NAME] Importar Preguntas Frec…" at bounding box center [393, 15] width 787 height 30
click at [769, 21] on html "Inicio Biblioteca Pasión - Mix Cervecita, [PERSON_NAME] Importar Preguntas Frec…" at bounding box center [393, 208] width 787 height 417
click at [770, 19] on html "Inicio Biblioteca Pasión - Mix Cervecita, [PERSON_NAME] Importar Preguntas Frec…" at bounding box center [393, 208] width 787 height 417
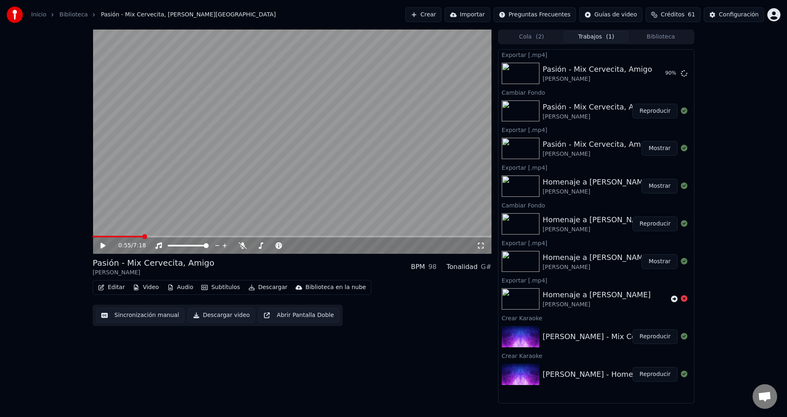
click at [684, 18] on span "Créditos" at bounding box center [672, 15] width 24 height 8
click at [765, 156] on div "0:55 / 7:18 Pasión - Mix Cervecita, [PERSON_NAME] BPM 98 Tonalidad G# Editar Vi…" at bounding box center [393, 217] width 787 height 374
click at [660, 73] on button "Mostrar" at bounding box center [659, 73] width 36 height 15
